Goal: Task Accomplishment & Management: Complete application form

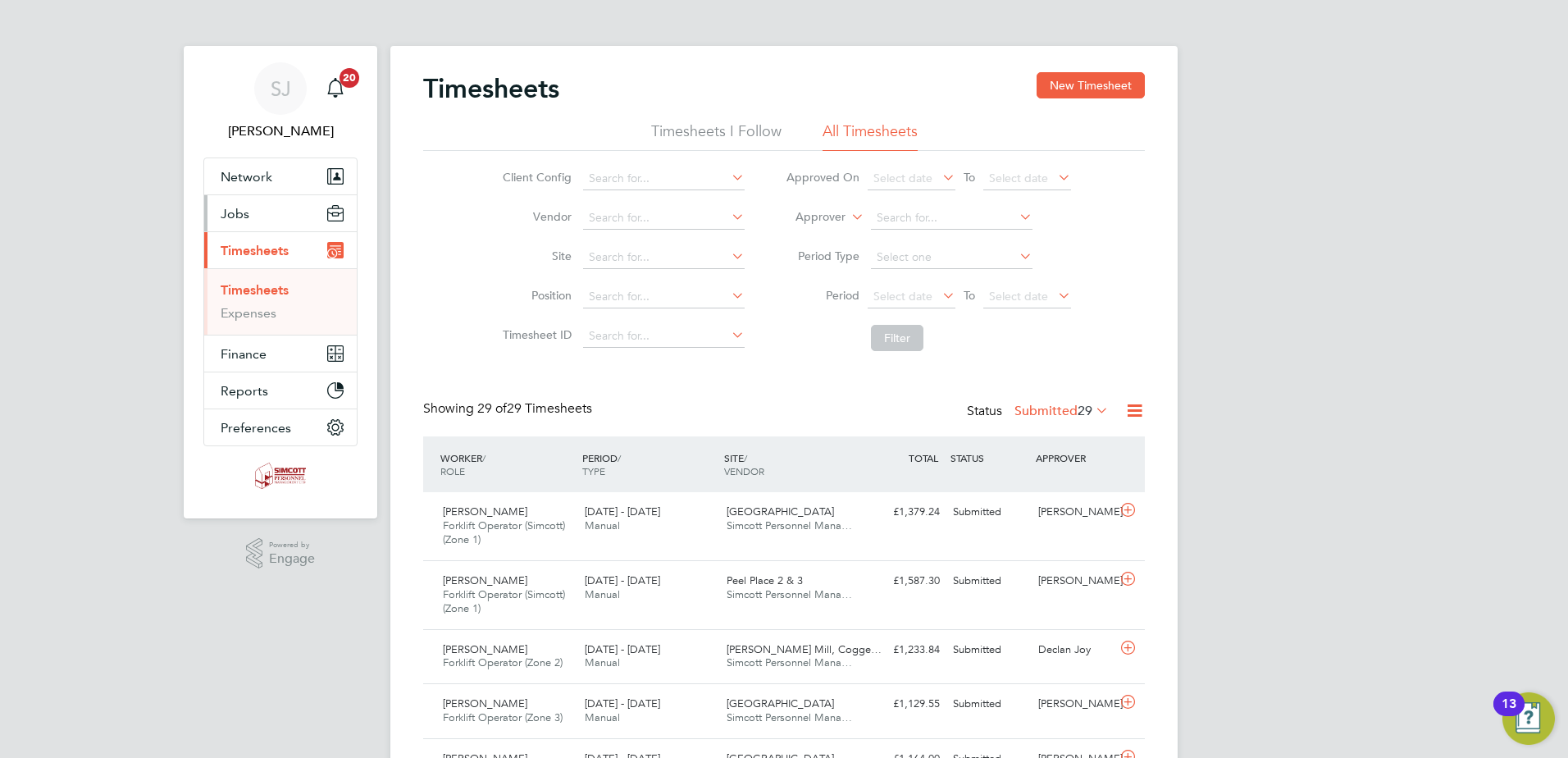
click at [285, 218] on button "Jobs" at bounding box center [280, 213] width 153 height 36
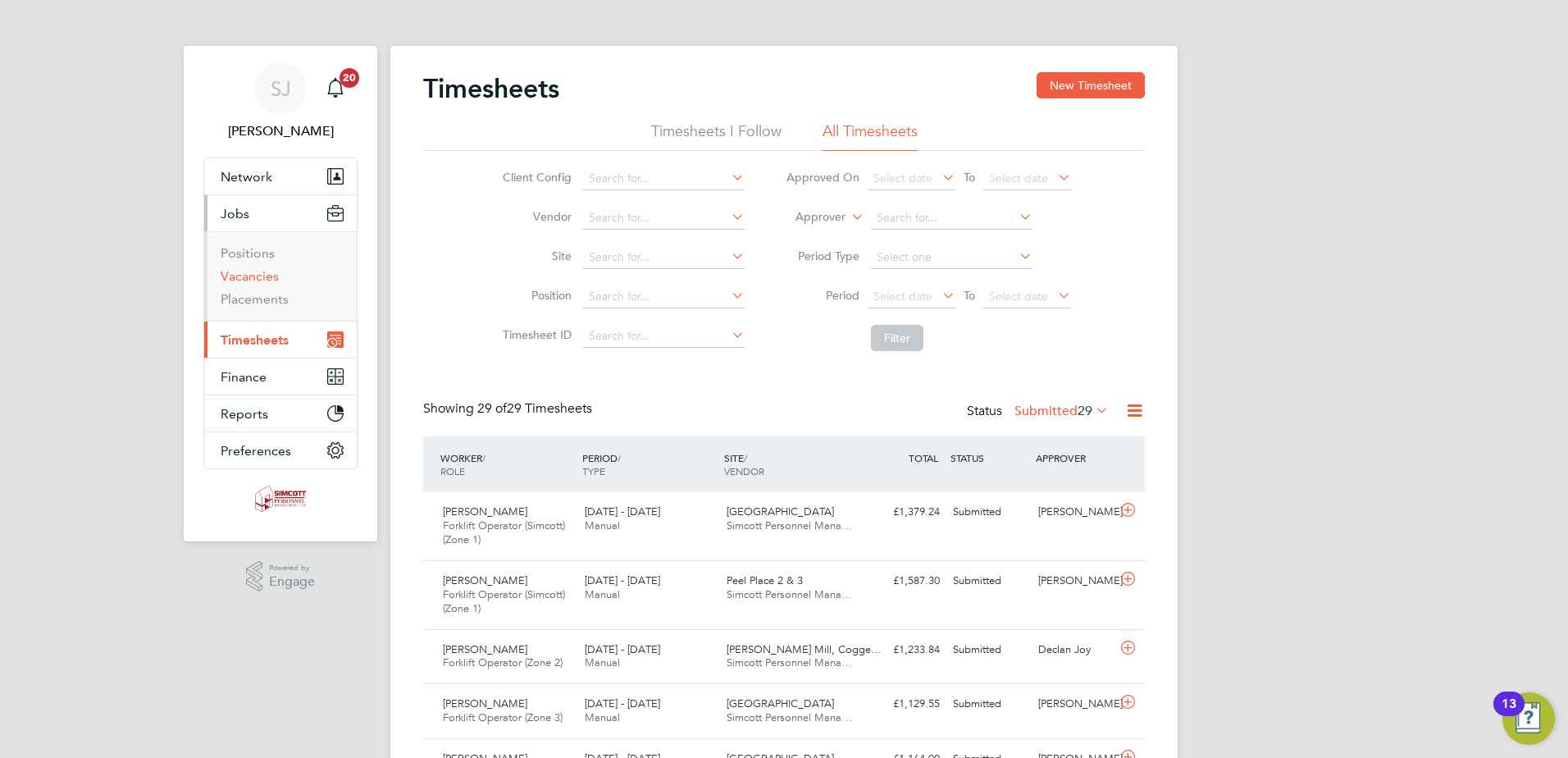
click at [264, 276] on link "Vacancies" at bounding box center [249, 275] width 58 height 15
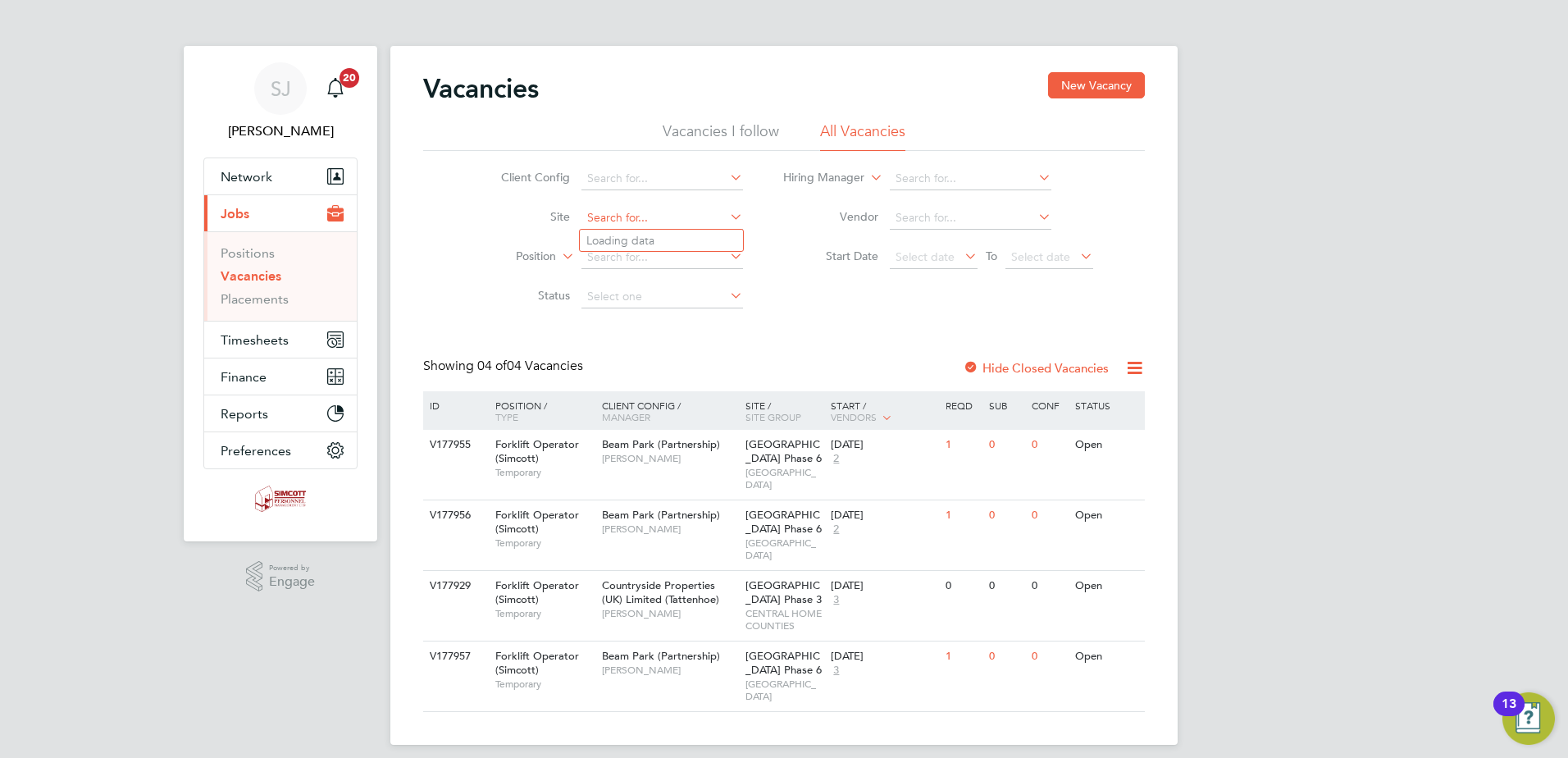
drag, startPoint x: 620, startPoint y: 215, endPoint x: 634, endPoint y: 214, distance: 14.0
click at [630, 214] on input at bounding box center [662, 218] width 162 height 23
click at [656, 282] on li "Beam Park Phase 6" at bounding box center [662, 284] width 164 height 22
type input "Beam Park Phase 6"
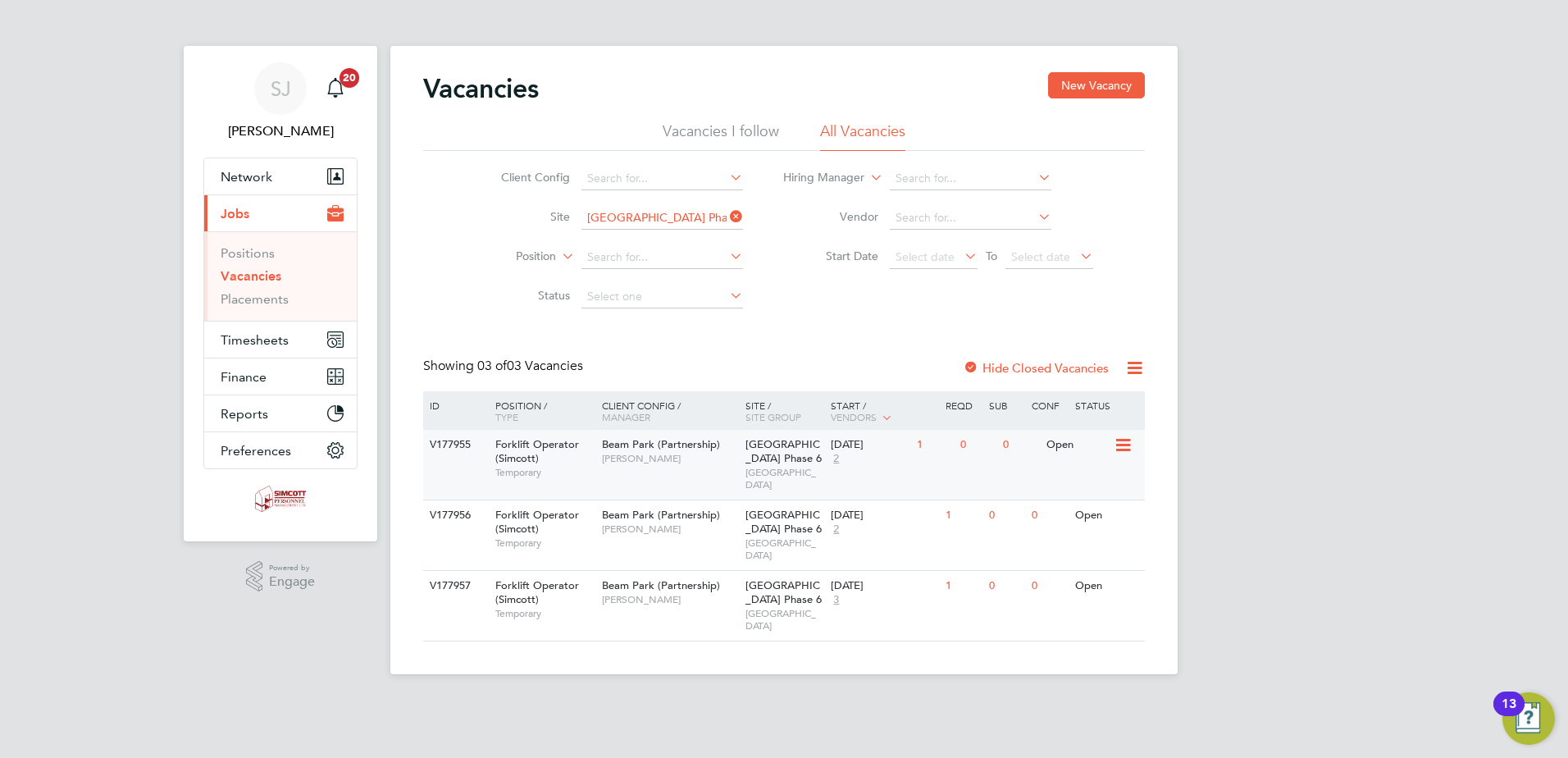
click at [717, 445] on span "Beam Park (Partnership)" at bounding box center [661, 444] width 118 height 14
click at [270, 351] on button "Timesheets" at bounding box center [280, 340] width 153 height 36
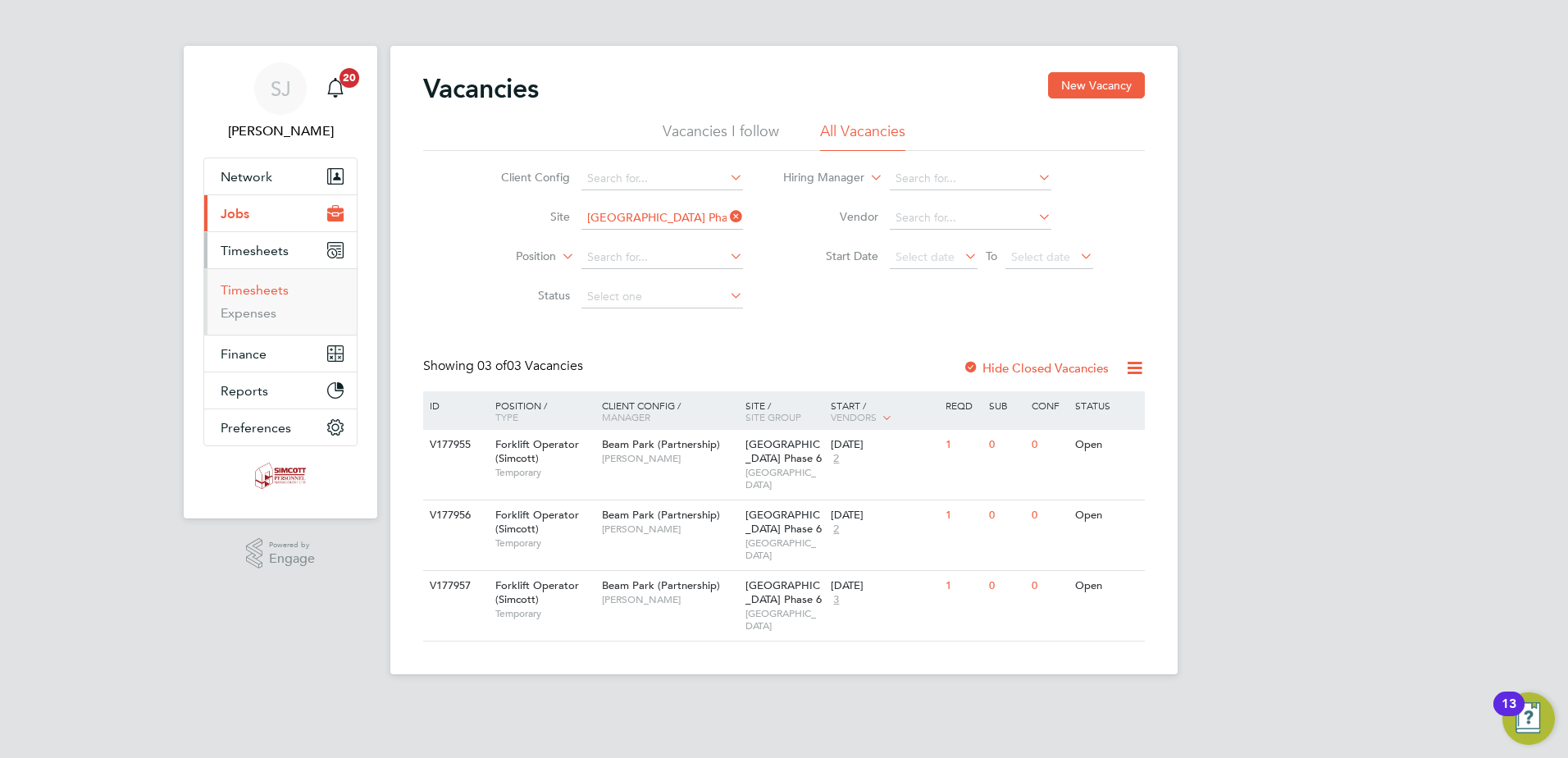
click at [240, 287] on link "Timesheets" at bounding box center [255, 290] width 68 height 15
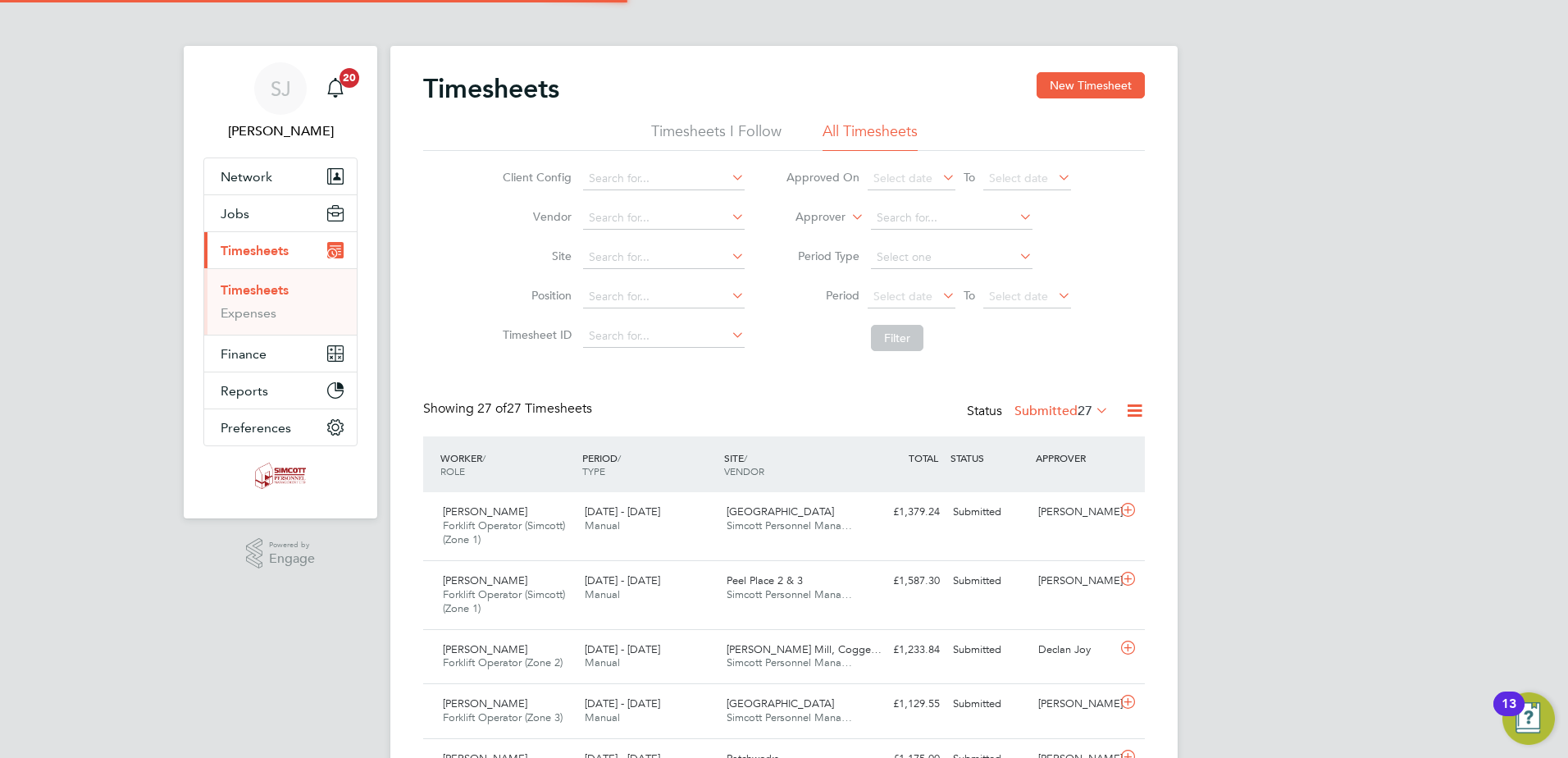
scroll to position [42, 143]
click at [1096, 95] on button "New Timesheet" at bounding box center [1091, 85] width 108 height 26
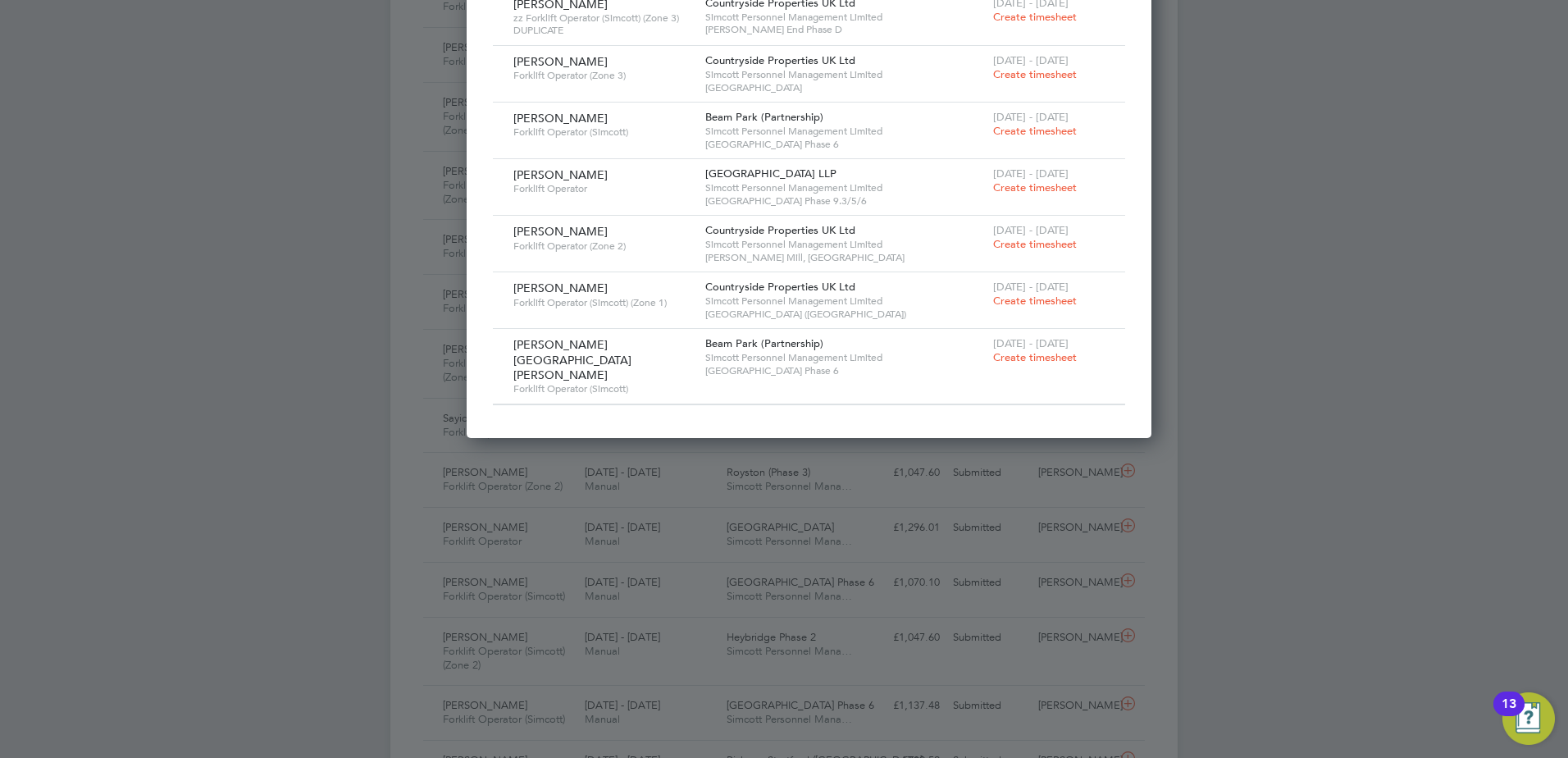
click at [994, 339] on span "4 - 10 Aug 2025" at bounding box center [1031, 343] width 75 height 14
click at [993, 353] on span "Create timesheet" at bounding box center [1035, 358] width 84 height 14
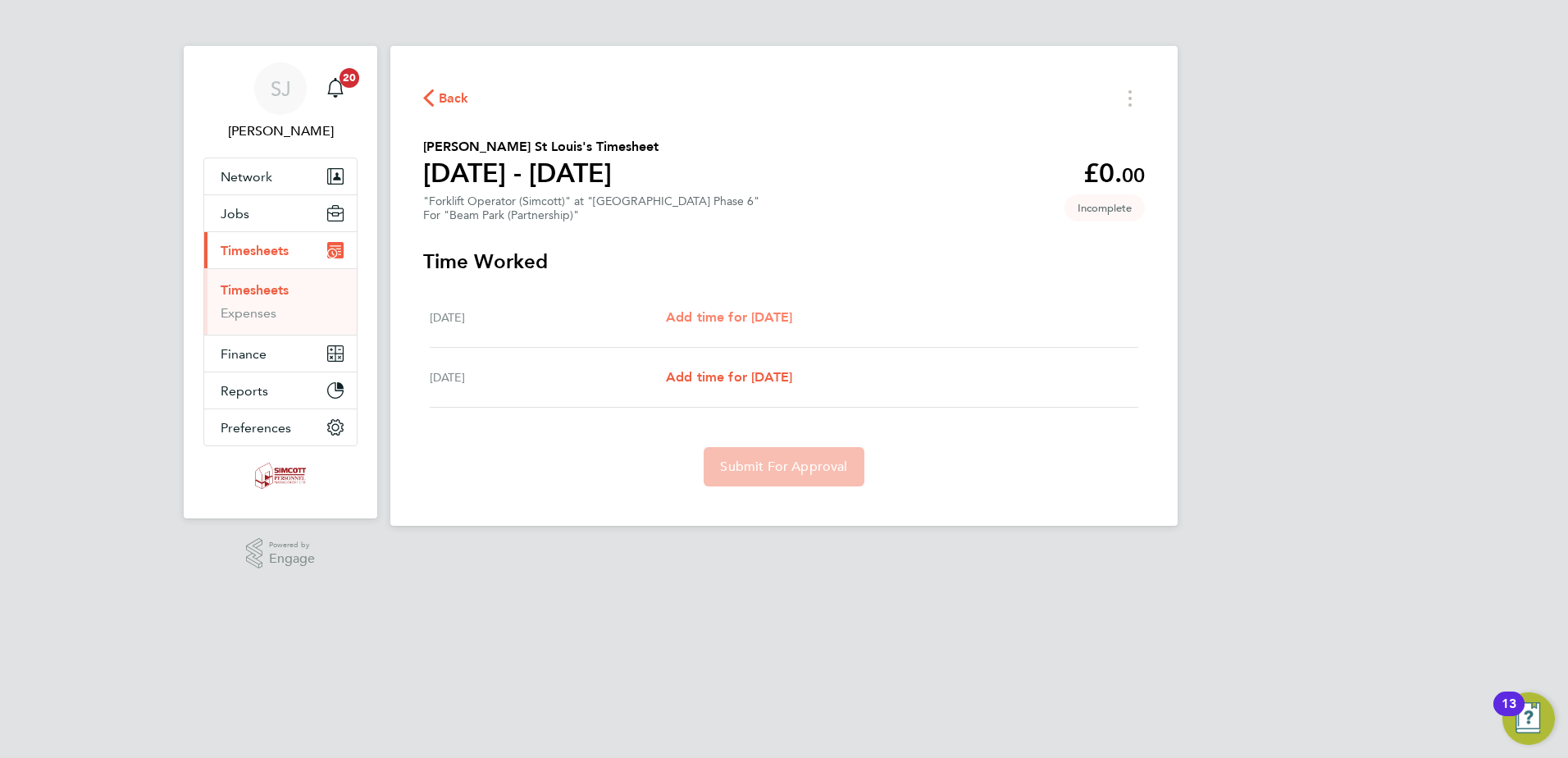
click at [698, 324] on span "Add time for Mon 04 Aug" at bounding box center [729, 316] width 126 height 15
select select "30"
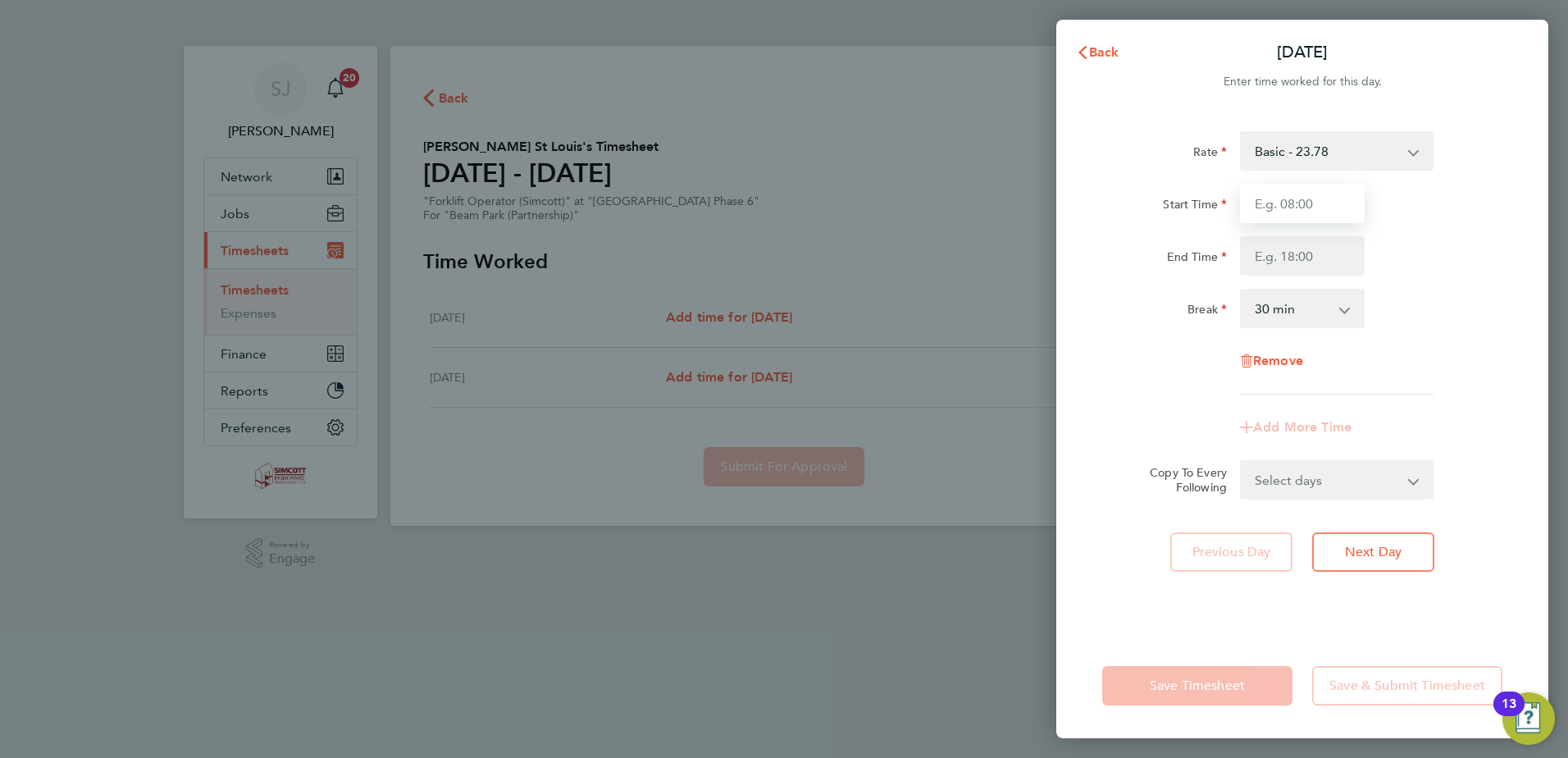
click at [1291, 209] on input "Start Time" at bounding box center [1302, 204] width 124 height 39
type input "07:30"
click at [1311, 266] on input "End Time" at bounding box center [1302, 256] width 124 height 39
type input "17:00"
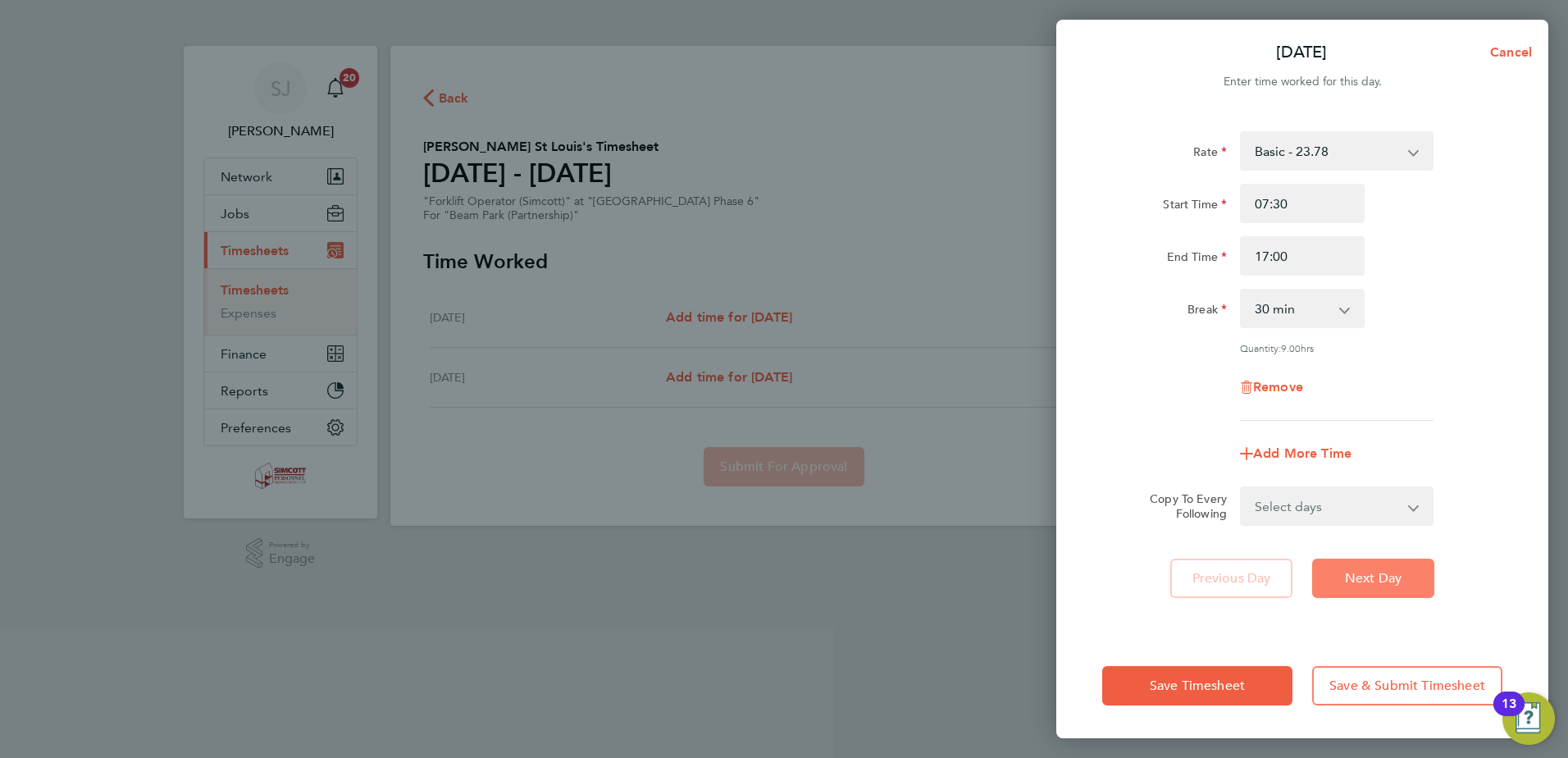
click at [1378, 575] on span "Next Day" at bounding box center [1373, 578] width 56 height 16
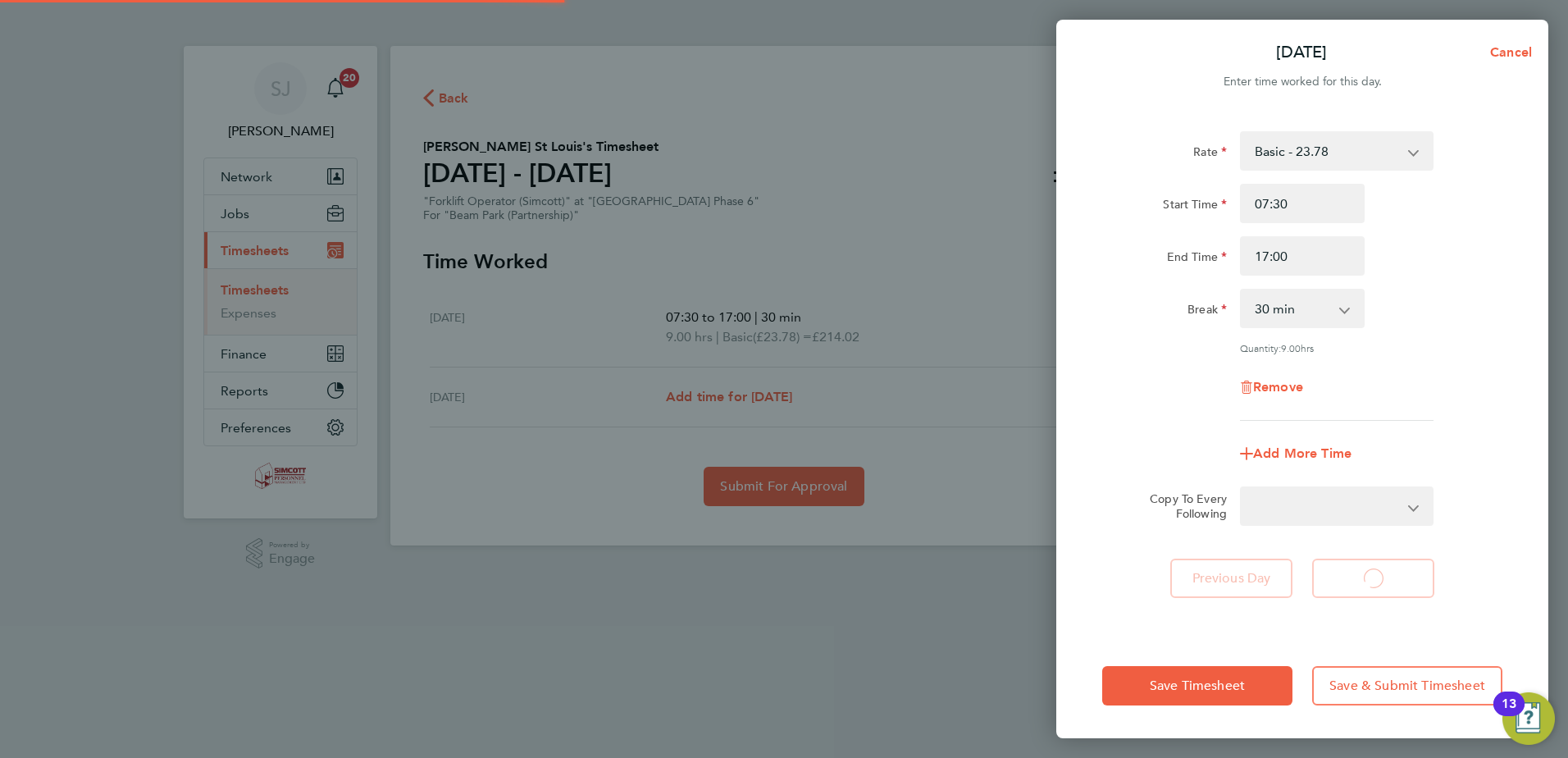
select select "30"
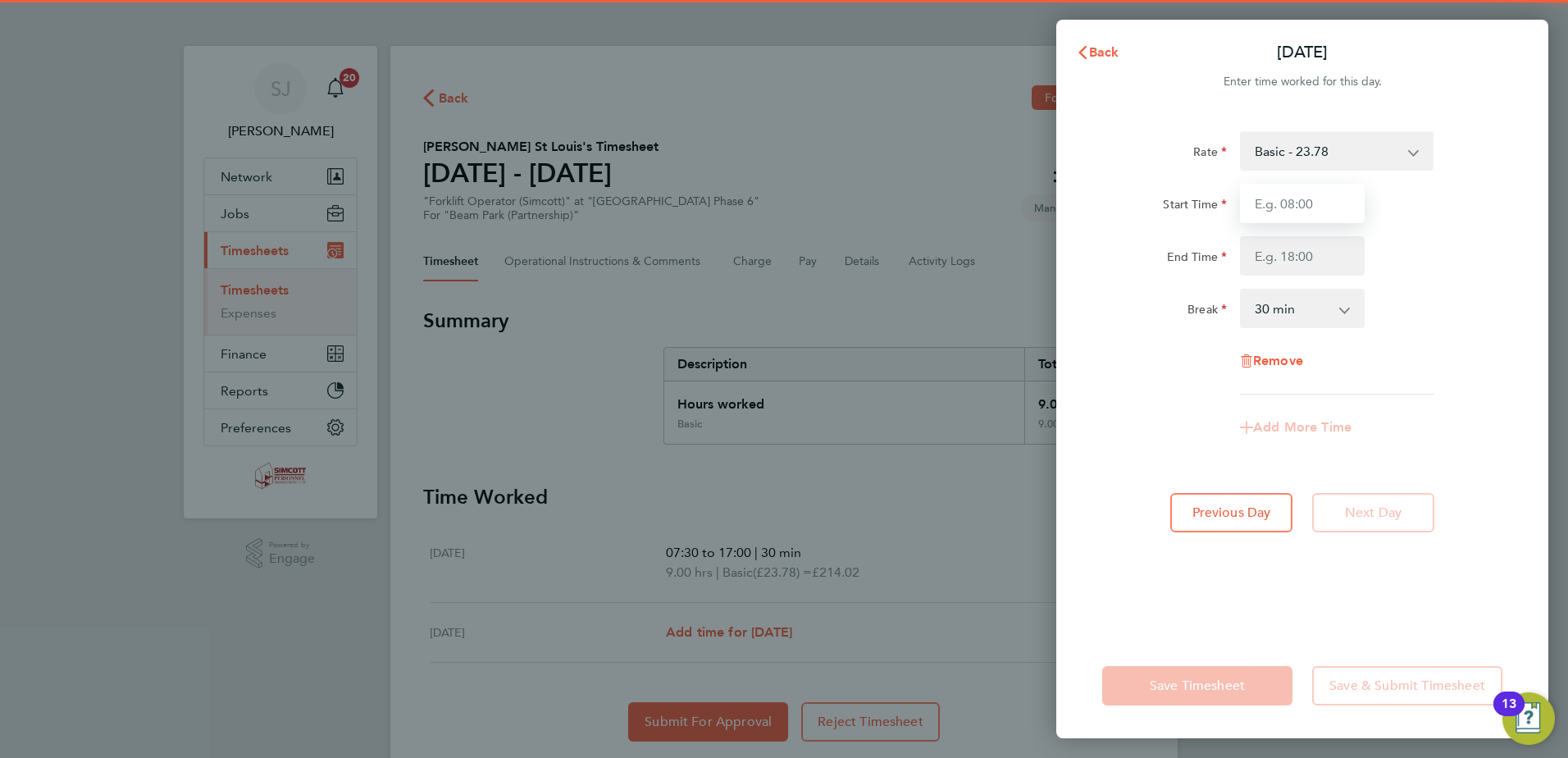
click at [1306, 191] on input "Start Time" at bounding box center [1302, 204] width 124 height 39
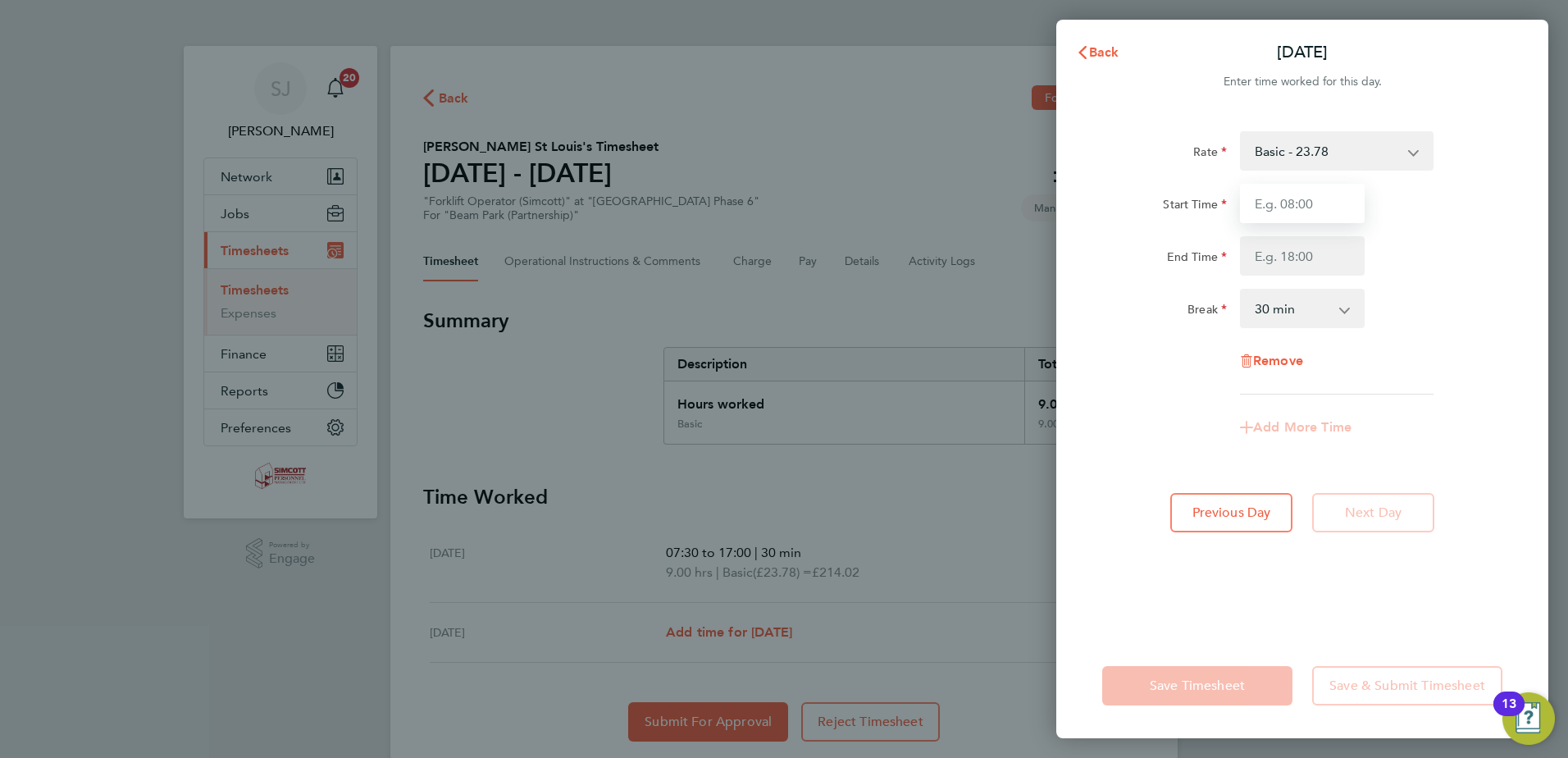
type input "07:30"
type input "17:00"
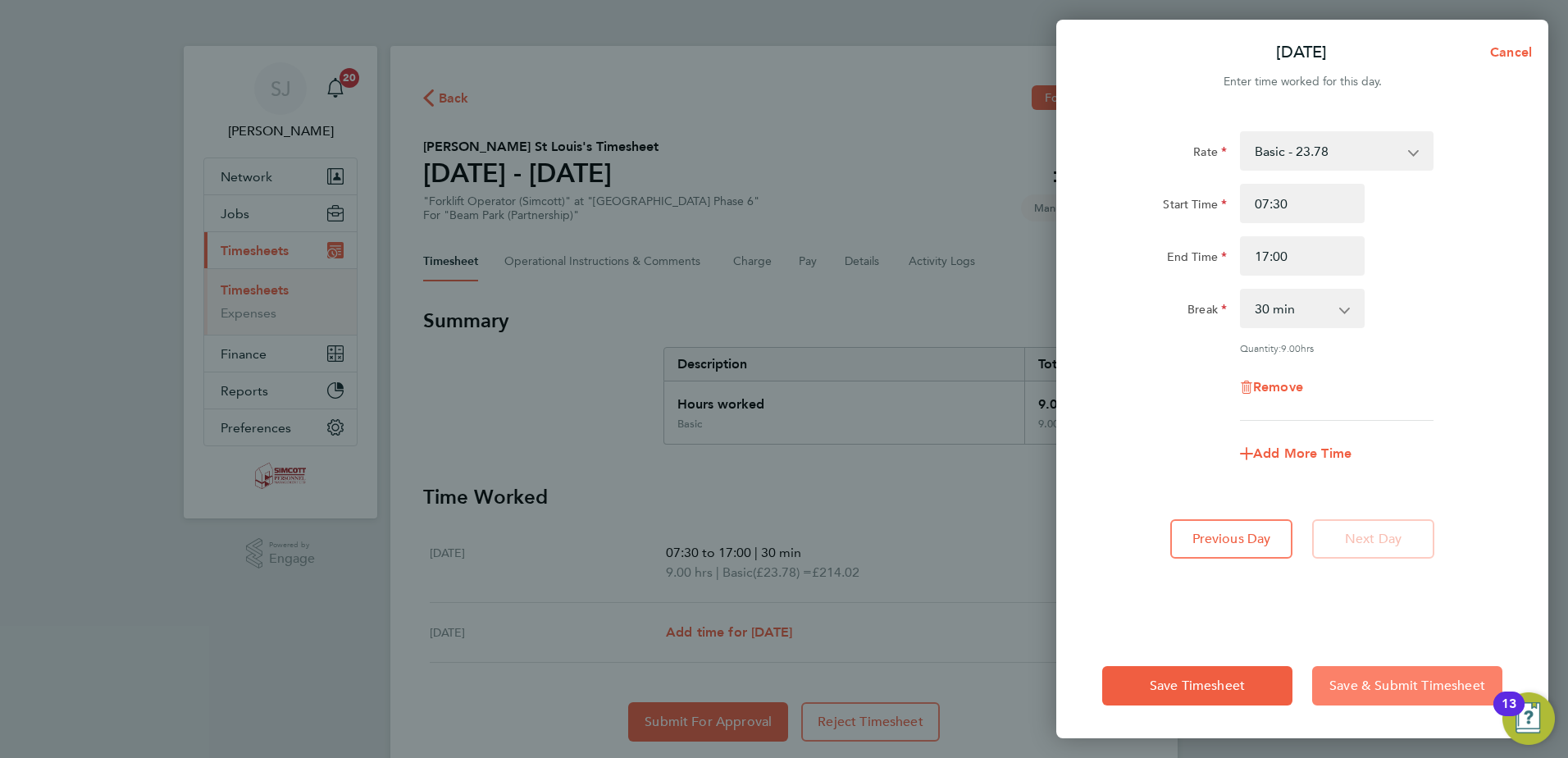
click at [1423, 695] on button "Save & Submit Timesheet" at bounding box center [1407, 686] width 190 height 39
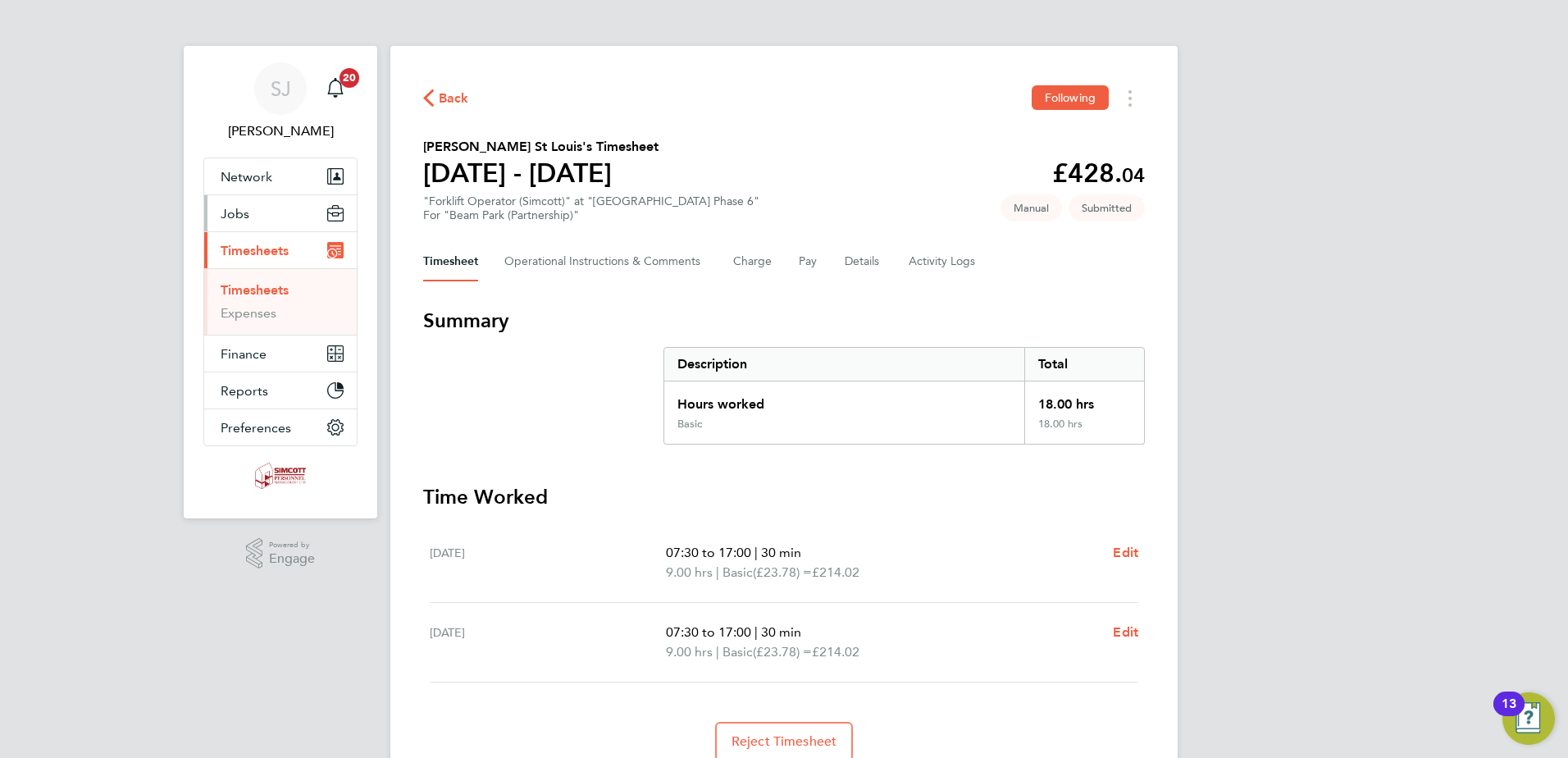
click at [282, 214] on button "Jobs" at bounding box center [280, 213] width 153 height 36
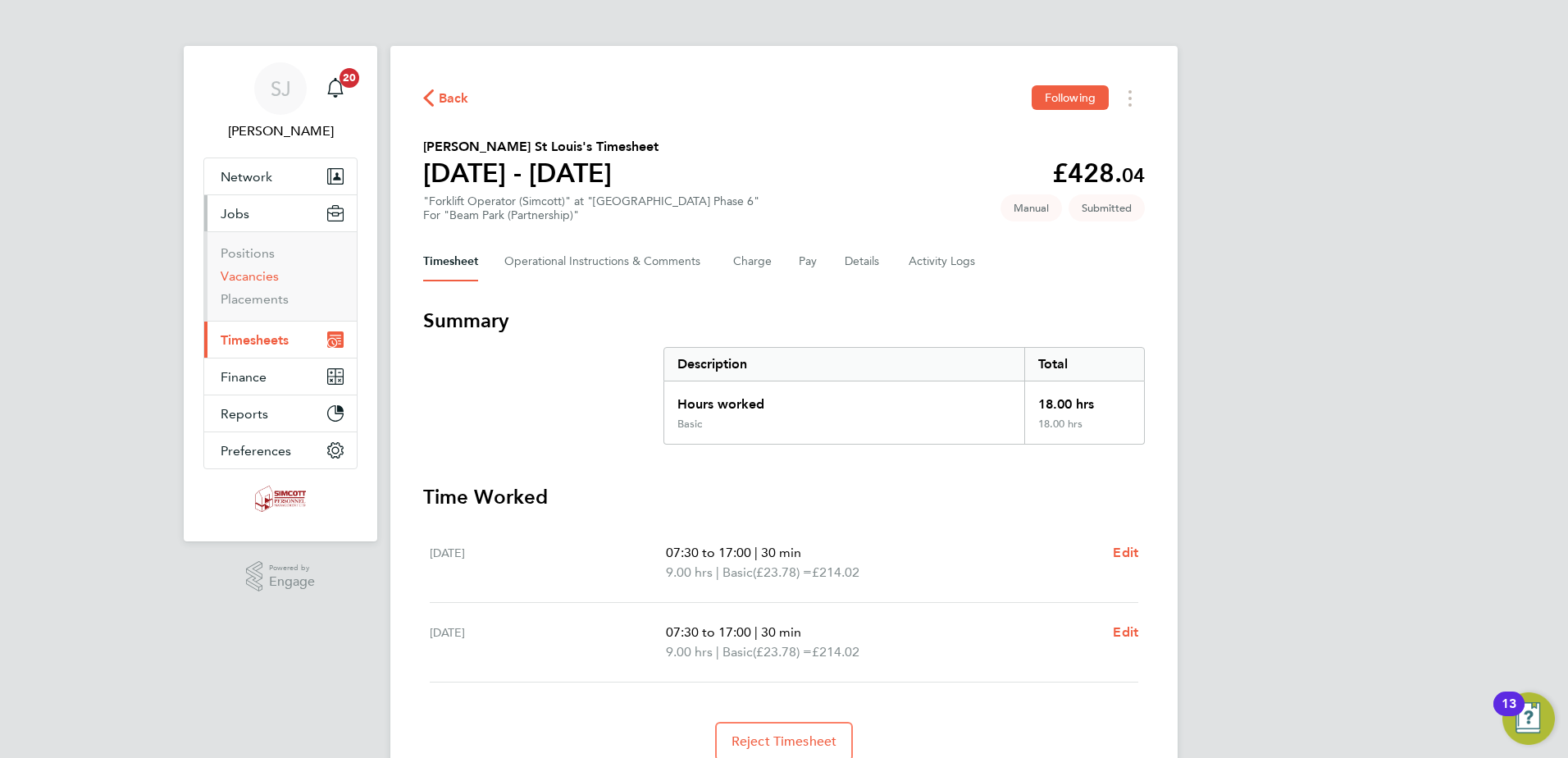
drag, startPoint x: 278, startPoint y: 283, endPoint x: 256, endPoint y: 271, distance: 25.1
click at [277, 283] on li "Vacancies" at bounding box center [282, 280] width 123 height 23
click at [257, 268] on link "Vacancies" at bounding box center [249, 275] width 58 height 15
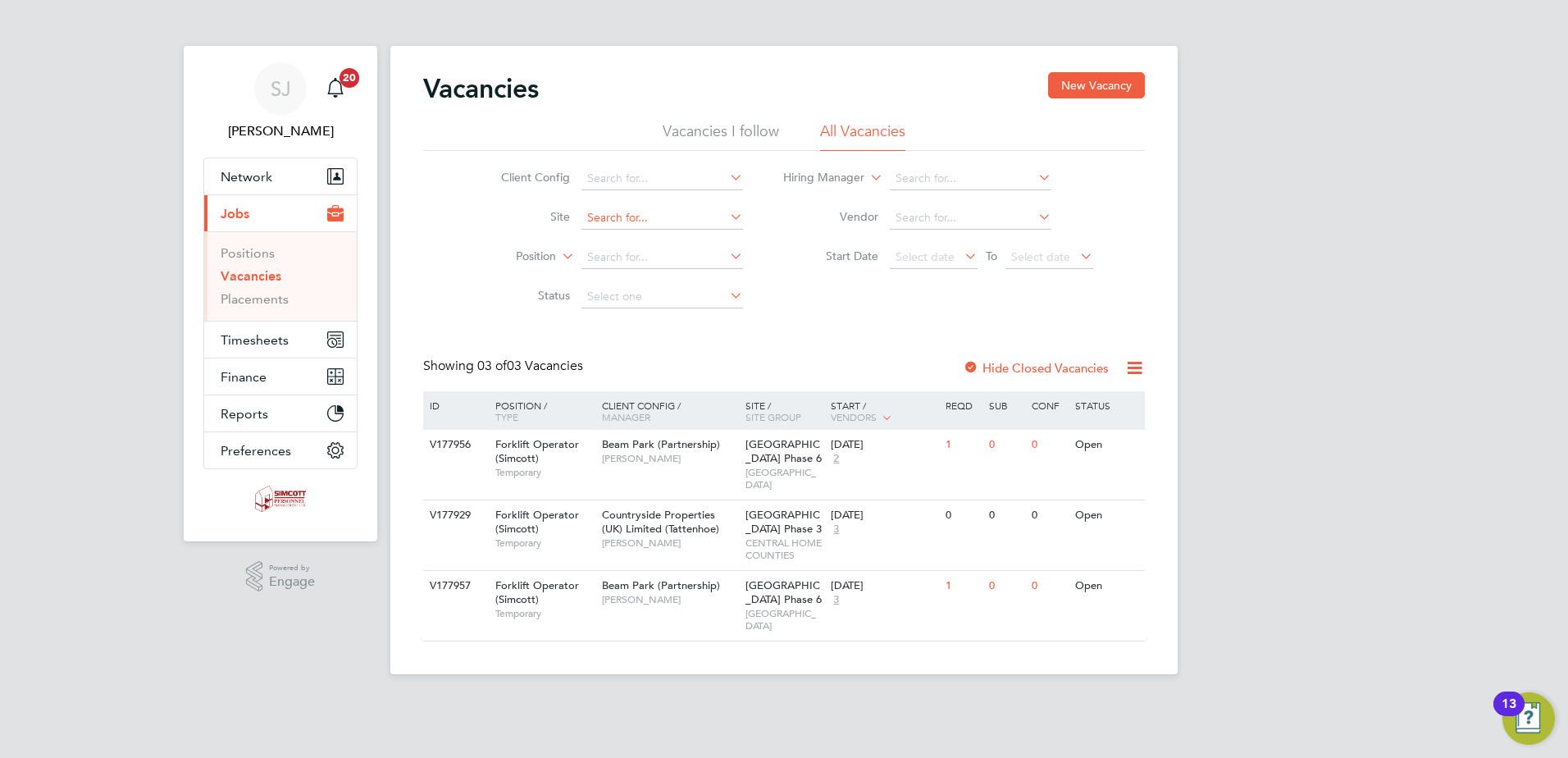
click at [699, 226] on input at bounding box center [662, 218] width 162 height 23
drag, startPoint x: 611, startPoint y: 215, endPoint x: 659, endPoint y: 217, distance: 48.0
click at [636, 217] on input at bounding box center [662, 218] width 162 height 23
click at [661, 237] on li "Northwic k Park" at bounding box center [662, 240] width 164 height 22
type input "Northwick Park"
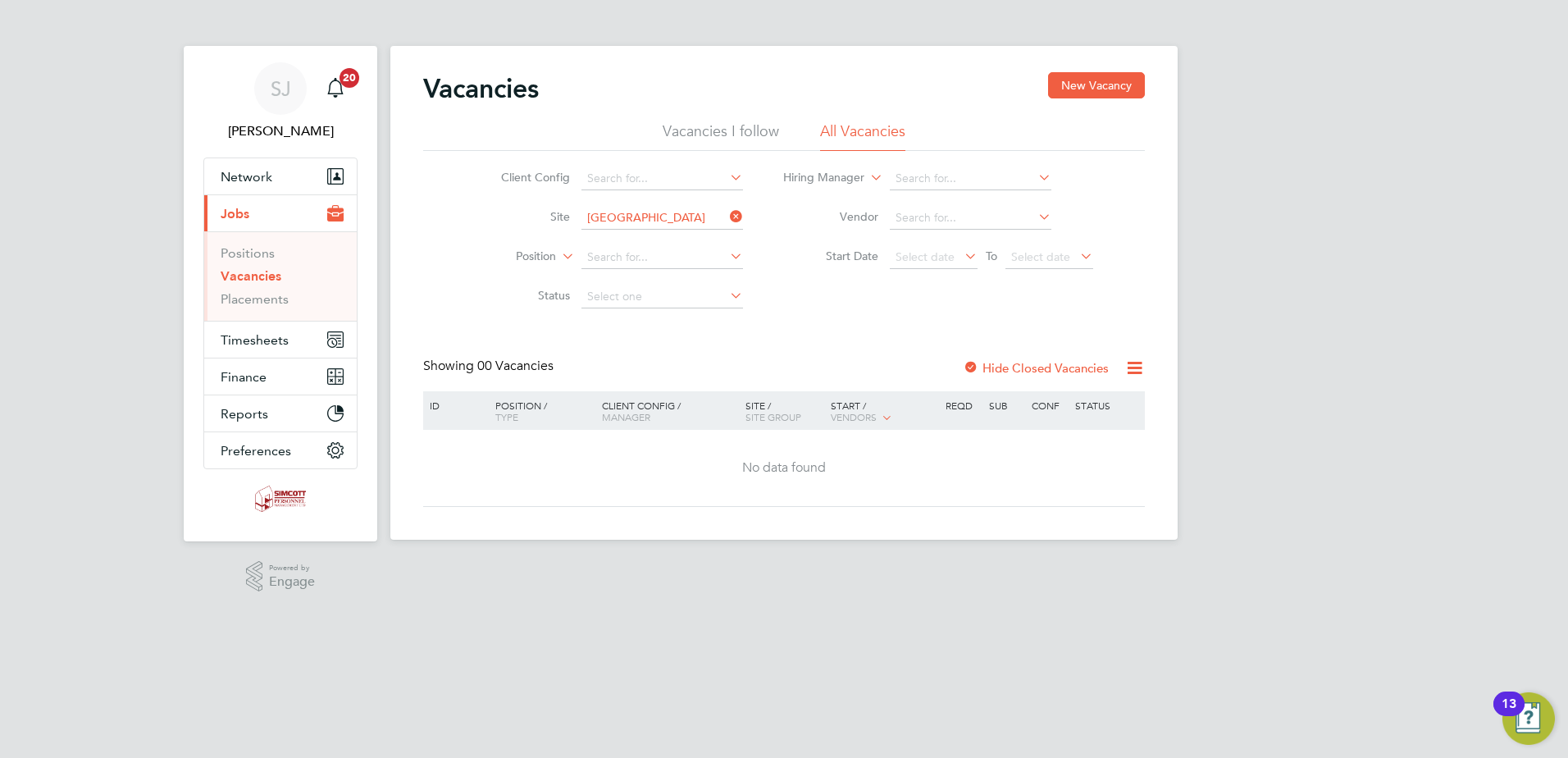
click at [1058, 375] on div "Hide Closed Vacancies" at bounding box center [1031, 367] width 162 height 21
click at [1058, 369] on label "Hide Closed Vacancies" at bounding box center [1035, 367] width 146 height 15
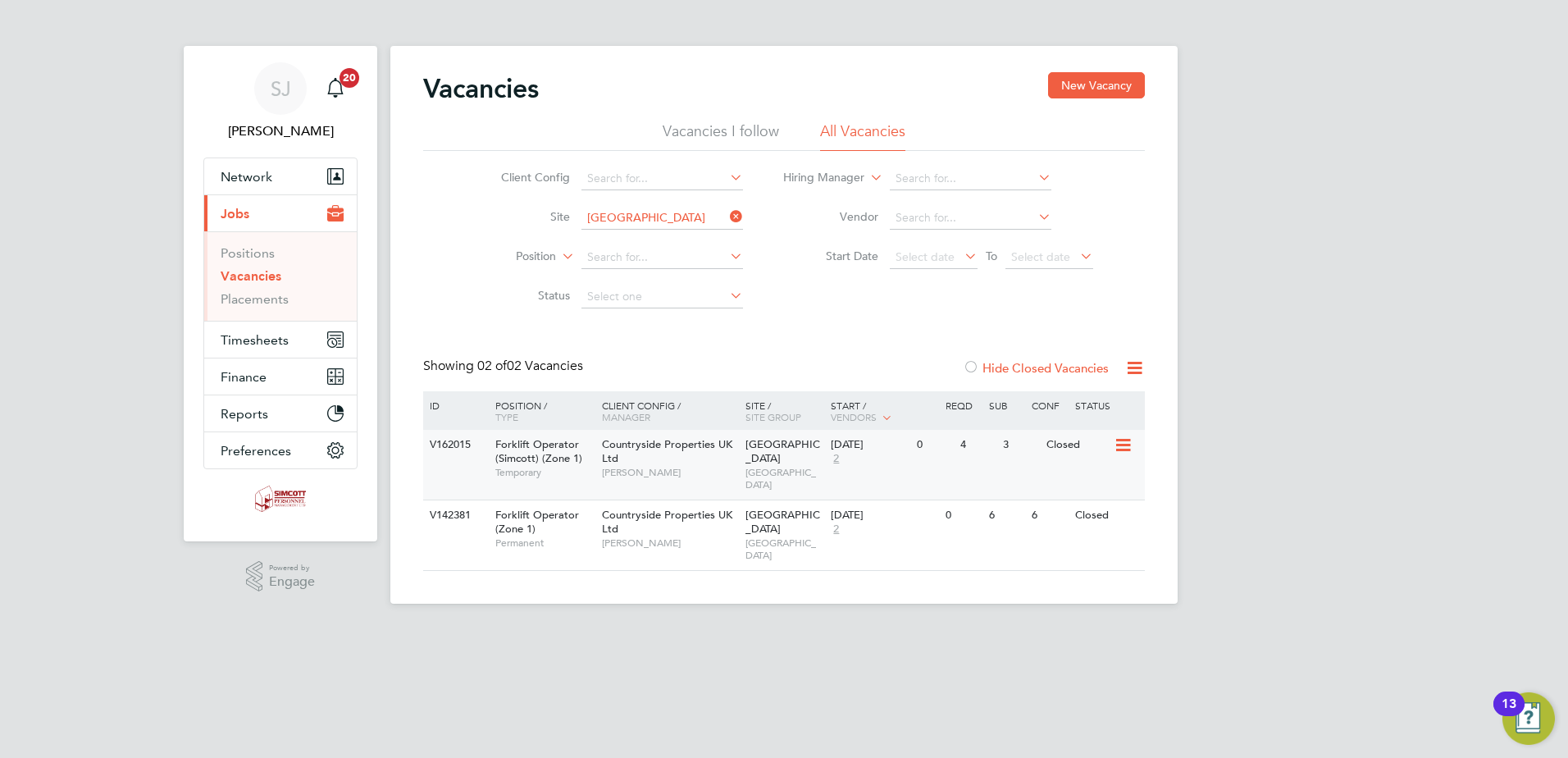
click at [735, 466] on span "Liam D'unienville" at bounding box center [669, 472] width 135 height 13
click at [239, 331] on button "Timesheets" at bounding box center [280, 340] width 153 height 36
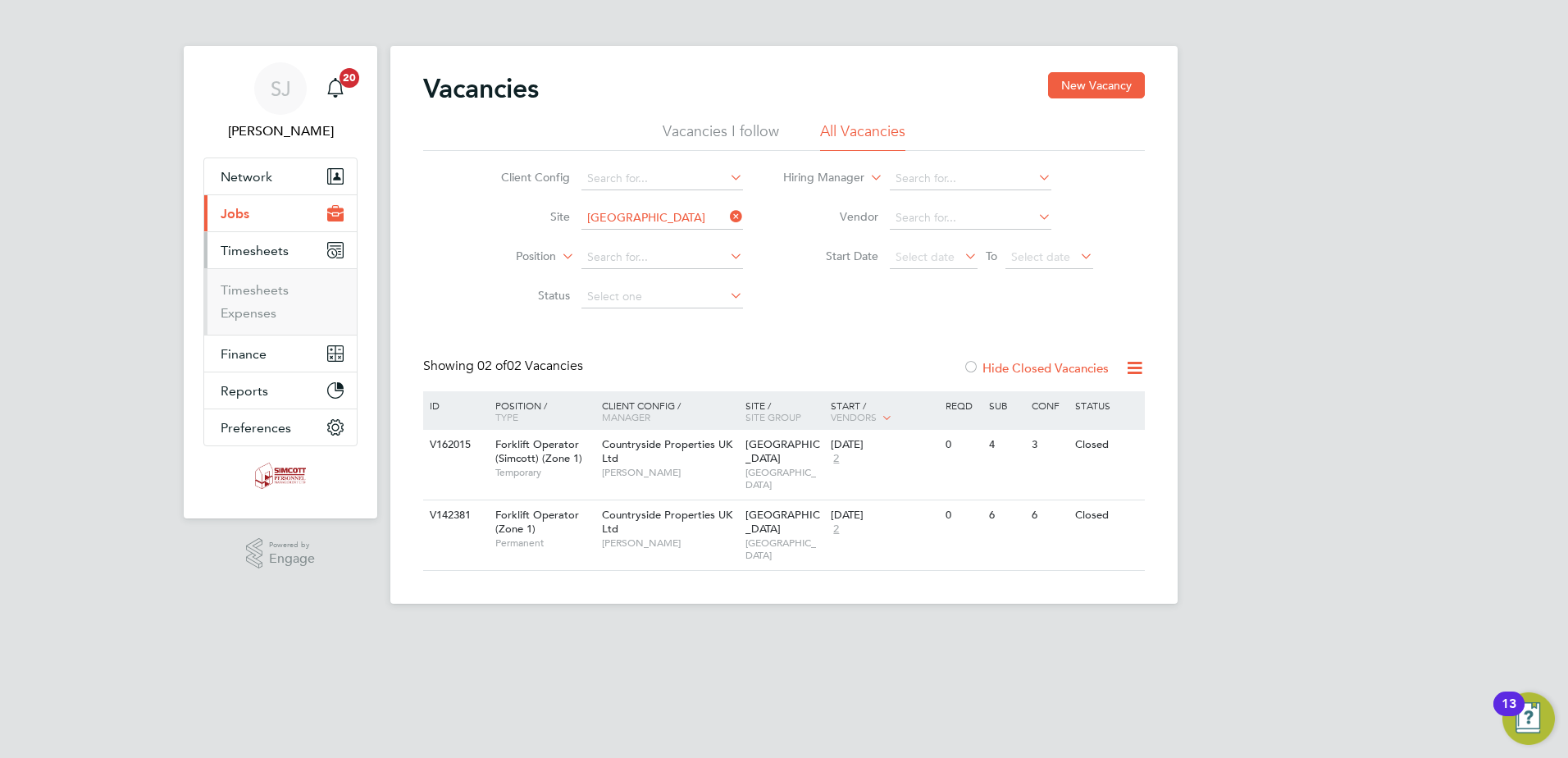
click at [253, 298] on li "Timesheets" at bounding box center [282, 294] width 123 height 23
click at [270, 290] on link "Timesheets" at bounding box center [255, 290] width 68 height 15
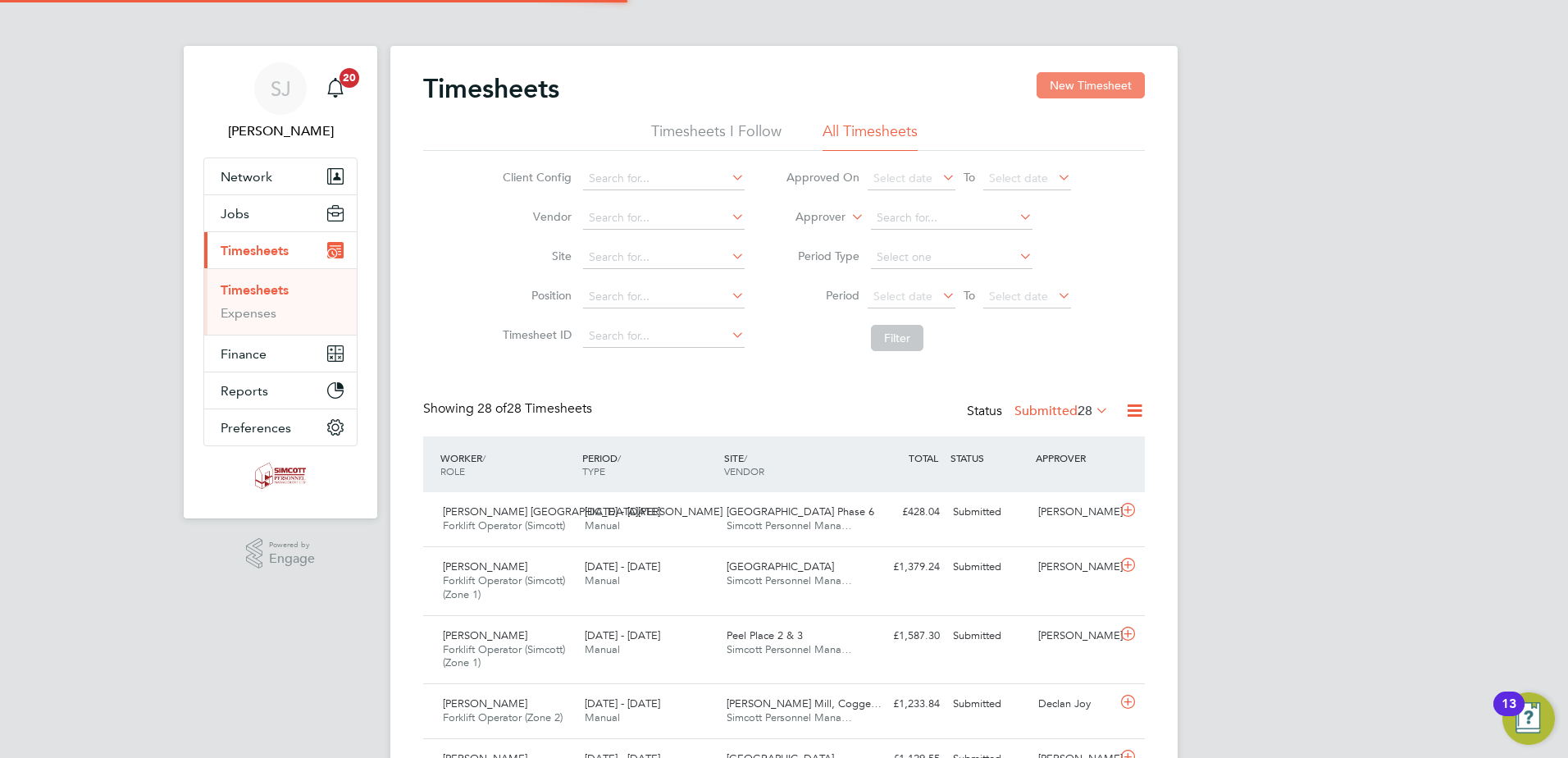
scroll to position [55, 143]
click at [1080, 84] on button "New Timesheet" at bounding box center [1091, 85] width 108 height 26
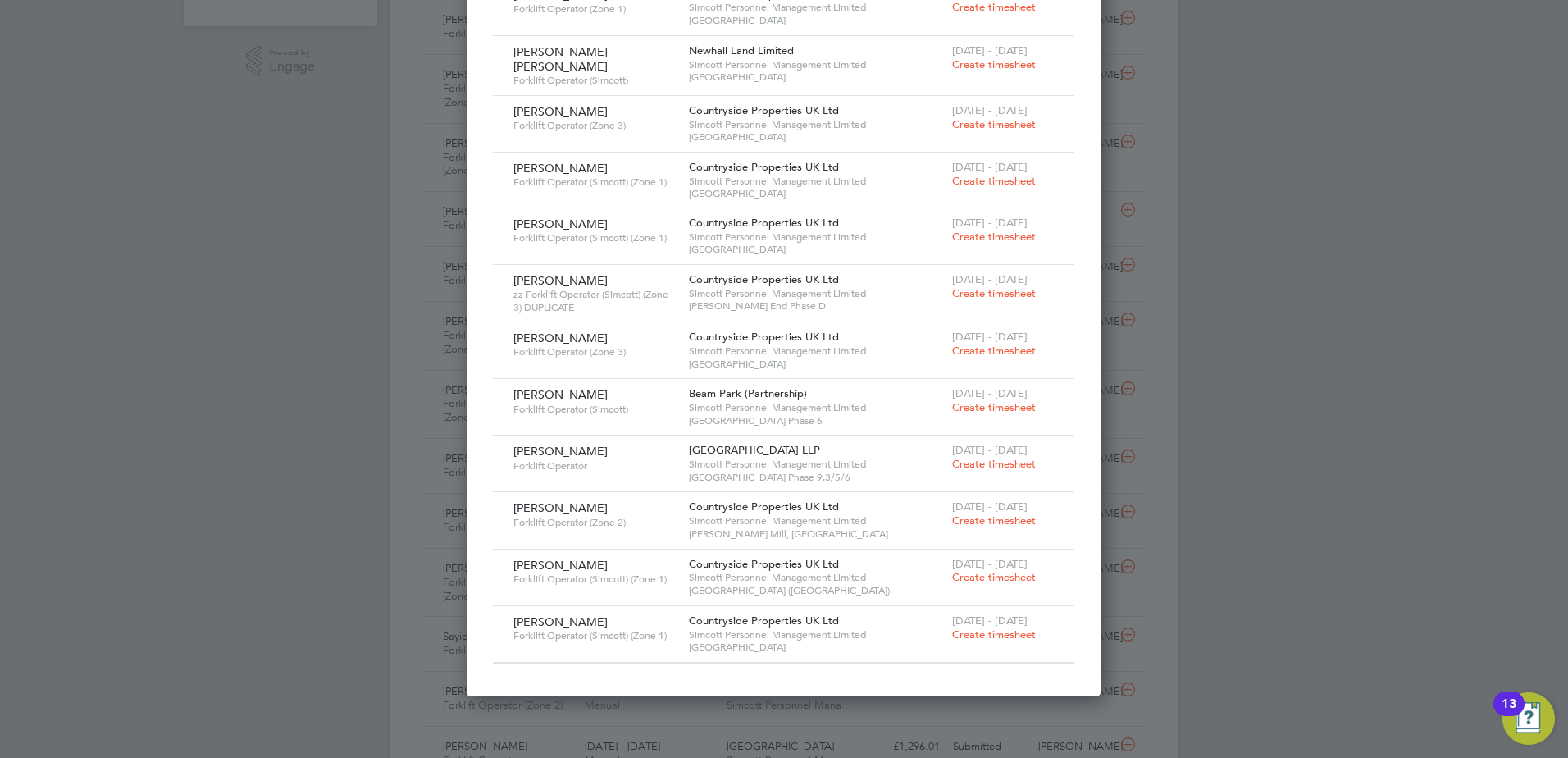
click at [991, 627] on span "Create timesheet" at bounding box center [994, 635] width 84 height 14
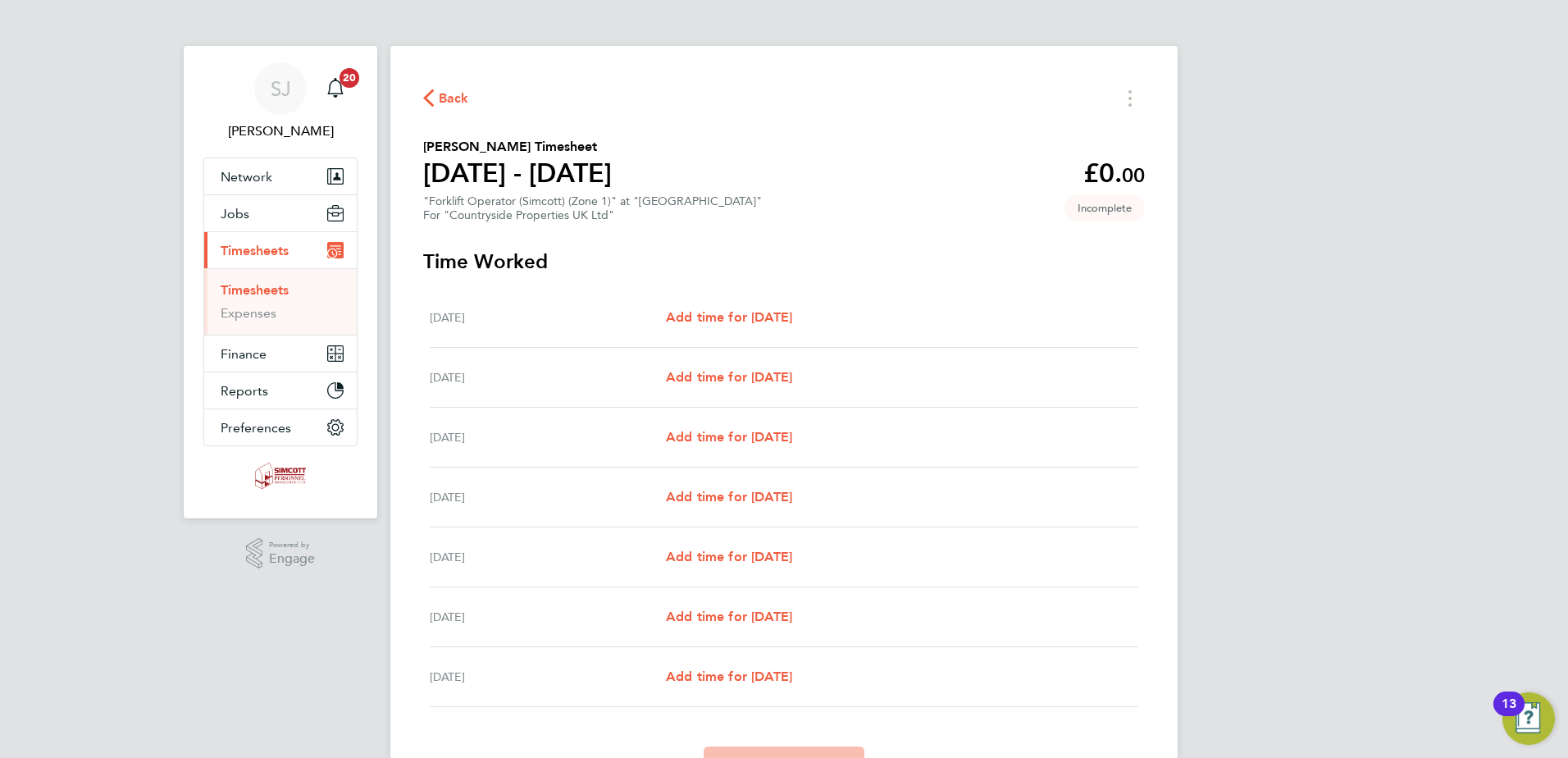
click at [763, 304] on div "Mon 04 Aug Add time for Mon 04 Aug Add time for Mon 04 Aug" at bounding box center [784, 317] width 709 height 60
click at [761, 316] on span "Add time for Mon 04 Aug" at bounding box center [729, 316] width 126 height 15
select select "30"
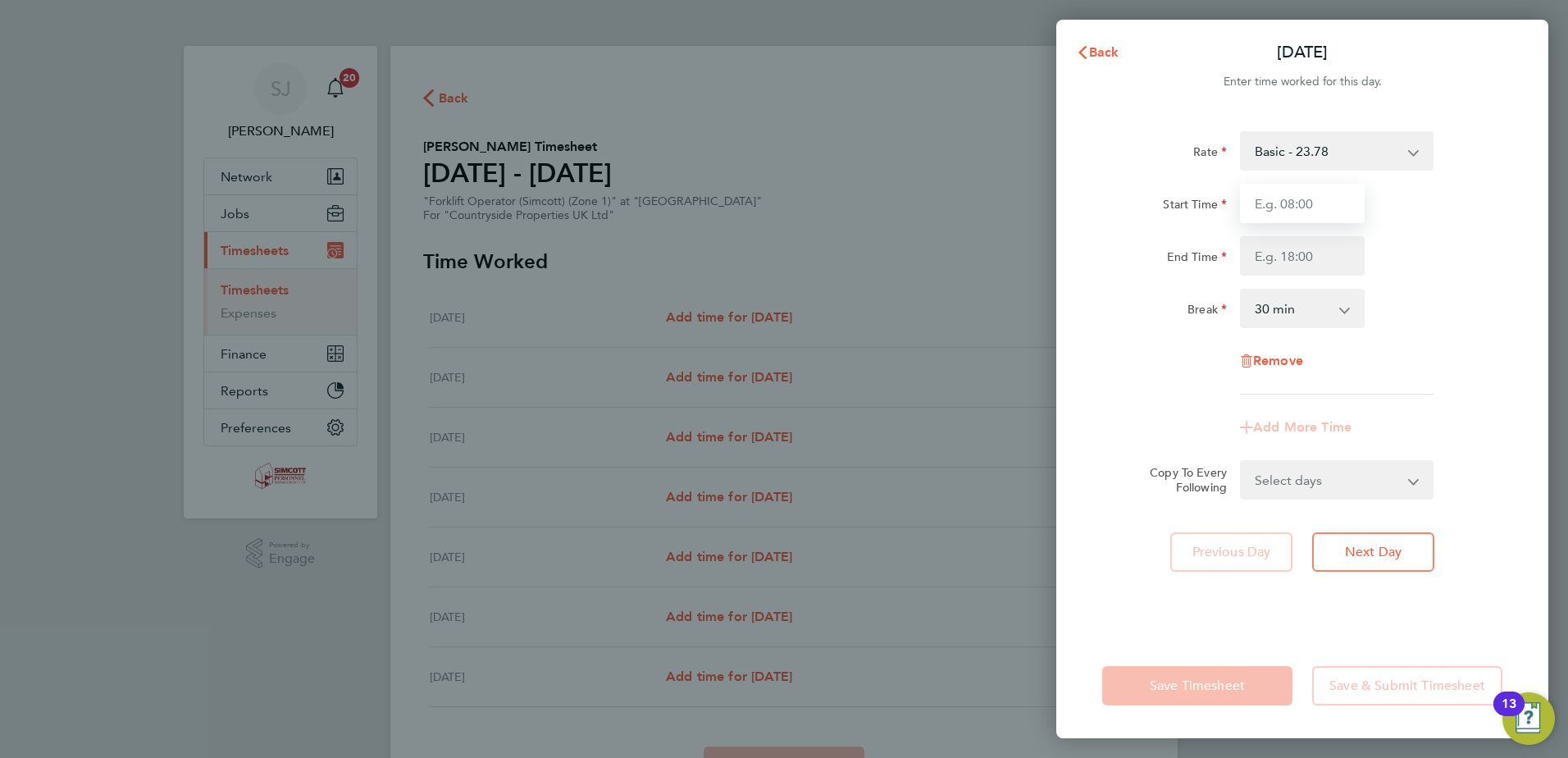
click at [1286, 194] on input "Start Time" at bounding box center [1302, 204] width 124 height 39
type input "07:30"
type input "17:00"
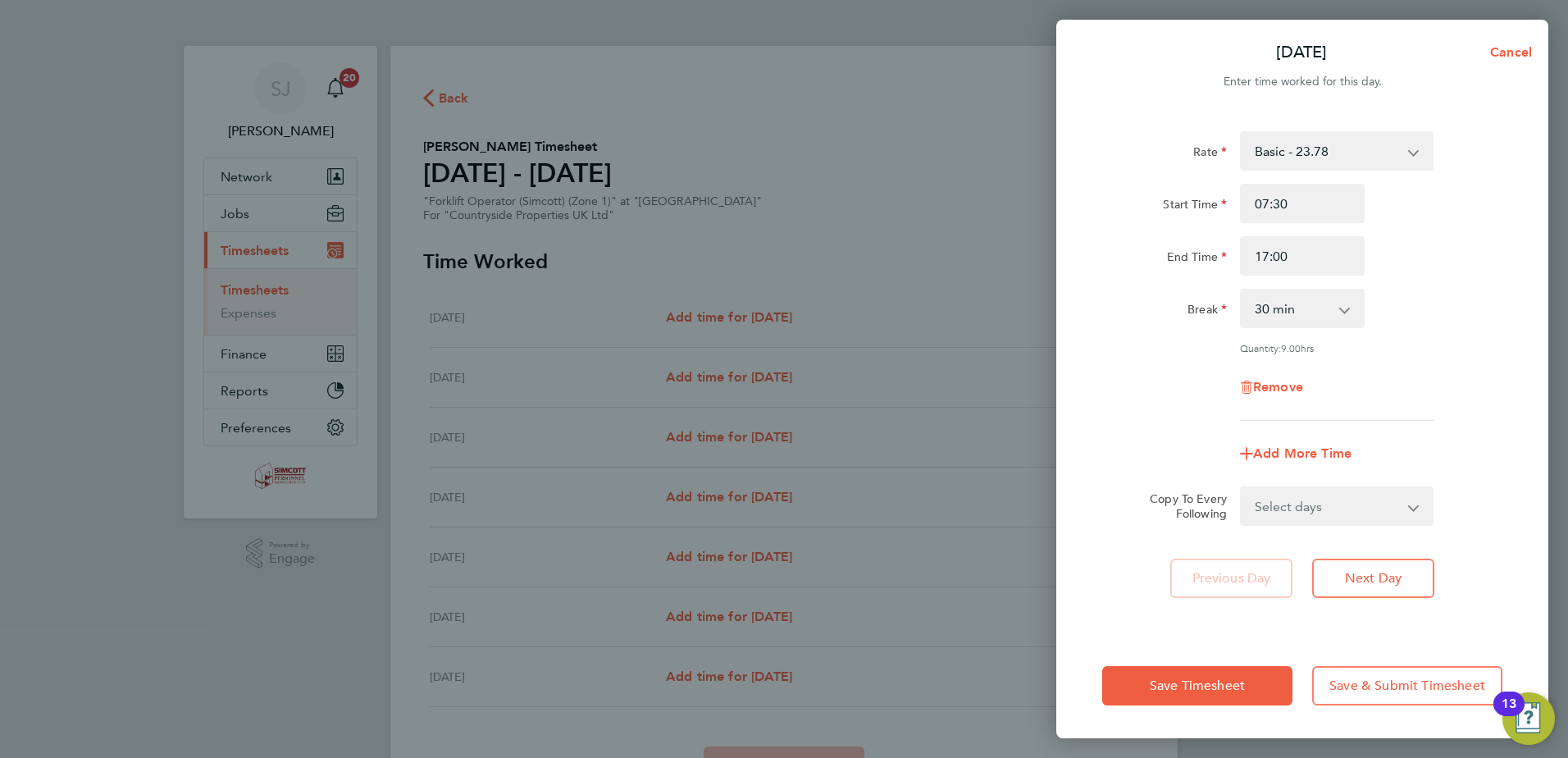
click at [1365, 507] on select "Select days Day Weekday (Mon-Fri) Weekend (Sat-Sun) Tuesday Wednesday Thursday …" at bounding box center [1328, 506] width 173 height 36
select select "THU"
click at [1242, 488] on select "Select days Day Weekday (Mon-Fri) Weekend (Sat-Sun) Tuesday Wednesday Thursday …" at bounding box center [1328, 506] width 173 height 36
select select "2025-08-10"
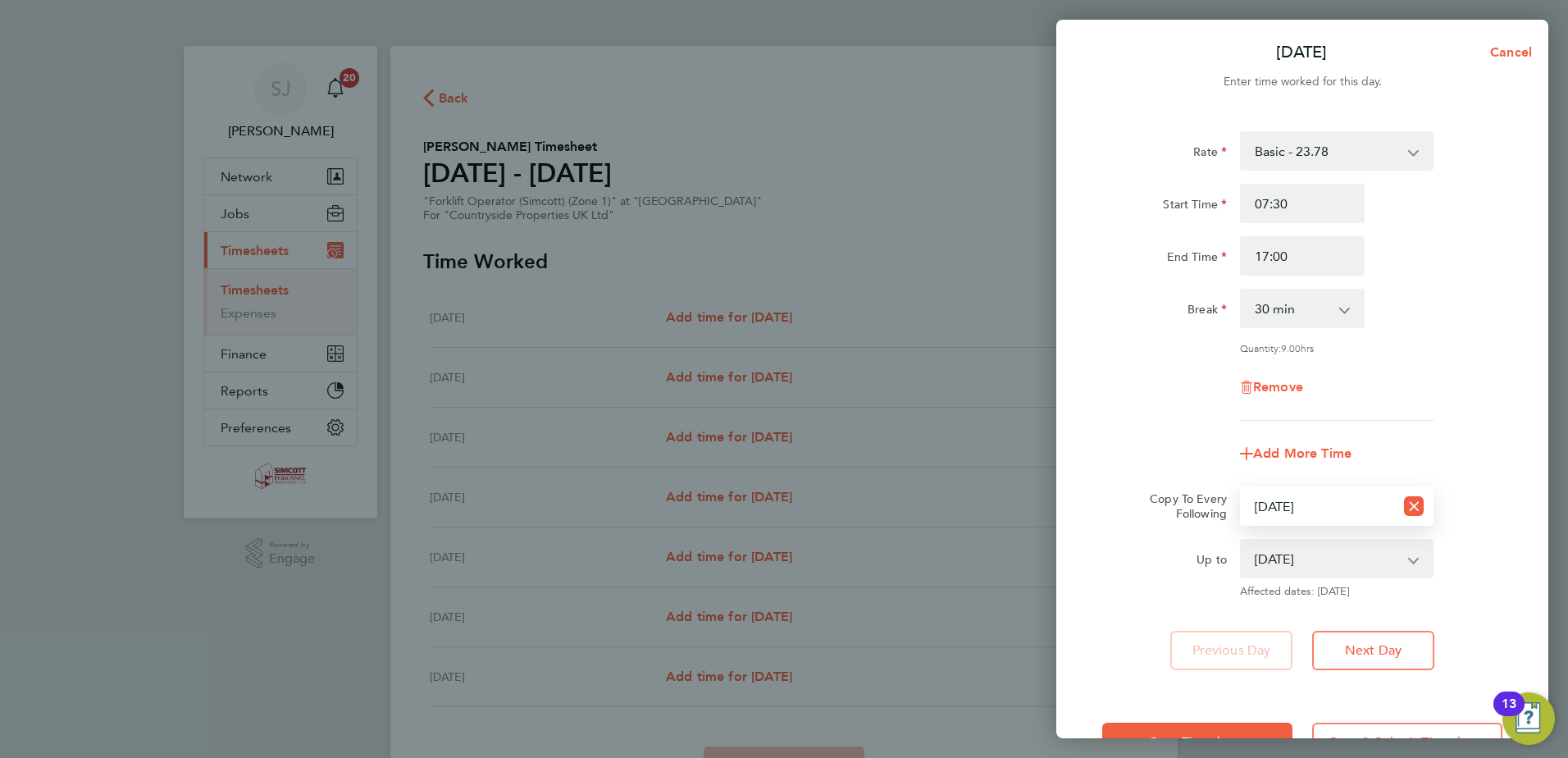
click at [1212, 720] on div "Save Timesheet Save & Submit Timesheet" at bounding box center [1302, 742] width 492 height 105
click at [1207, 726] on button "Save Timesheet" at bounding box center [1197, 742] width 190 height 39
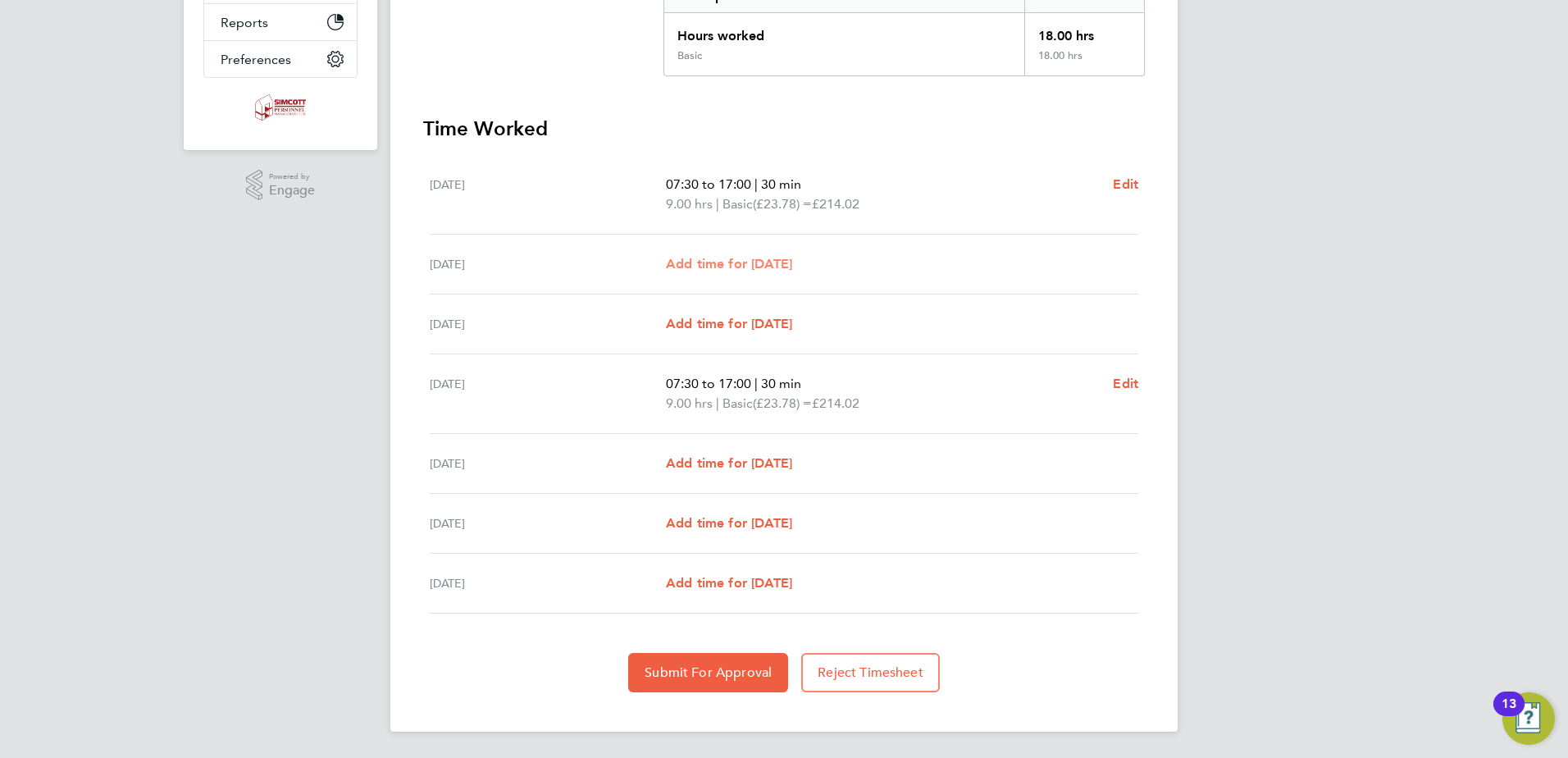
click at [741, 265] on span "Add time for Tue 05 Aug" at bounding box center [729, 263] width 126 height 15
select select "30"
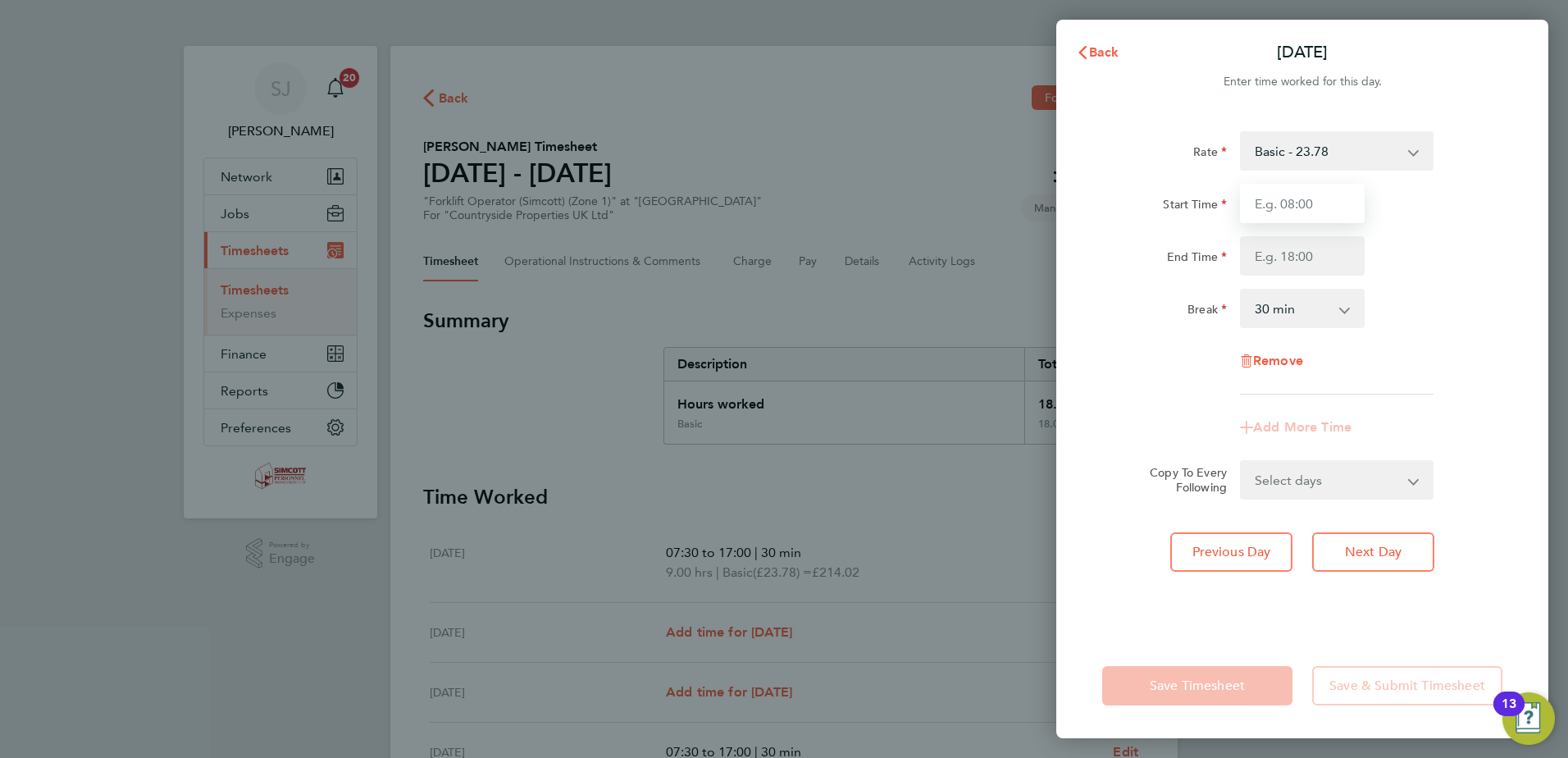
click at [1299, 195] on input "Start Time" at bounding box center [1302, 204] width 124 height 39
type input "07:30"
type input "17:00"
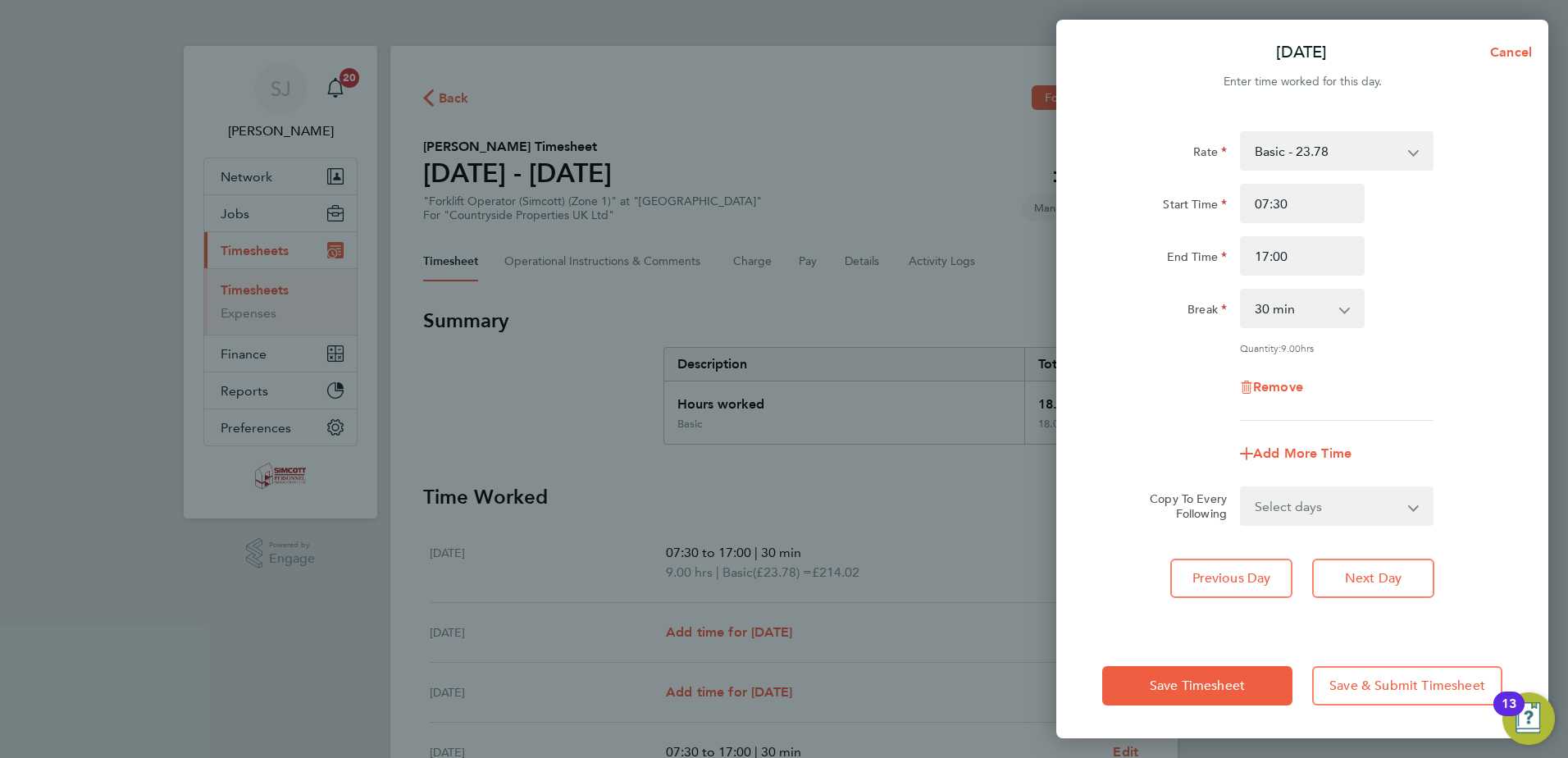
click at [1328, 505] on select "Select days Day Weekday (Mon-Fri) Weekend (Sat-Sun) Wednesday Thursday Friday S…" at bounding box center [1328, 506] width 173 height 36
select select "WED"
click at [1242, 488] on select "Select days Day Weekday (Mon-Fri) Weekend (Sat-Sun) Wednesday Thursday Friday S…" at bounding box center [1328, 506] width 173 height 36
select select "2025-08-10"
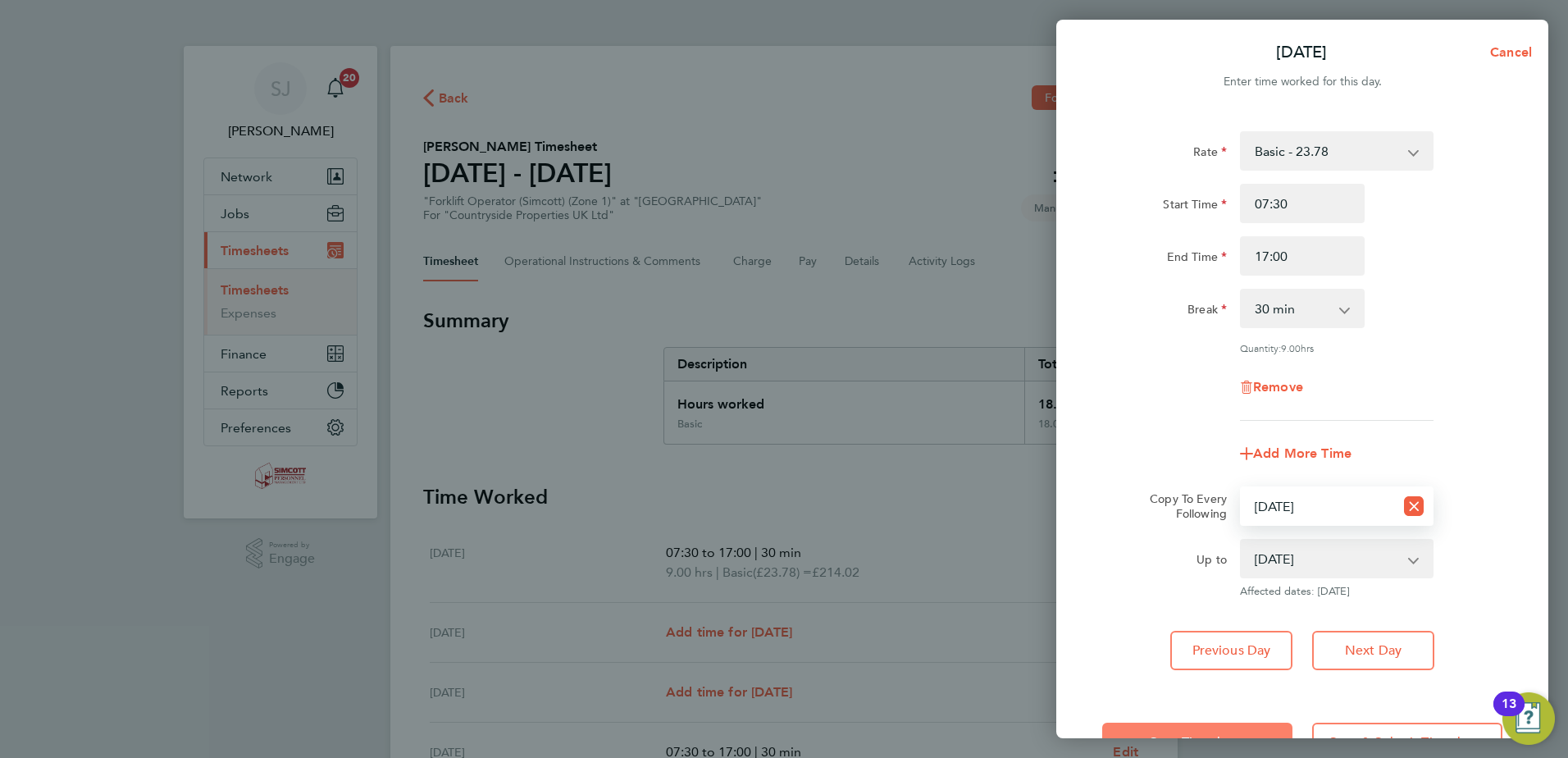
click at [1227, 727] on button "Save Timesheet" at bounding box center [1197, 742] width 190 height 39
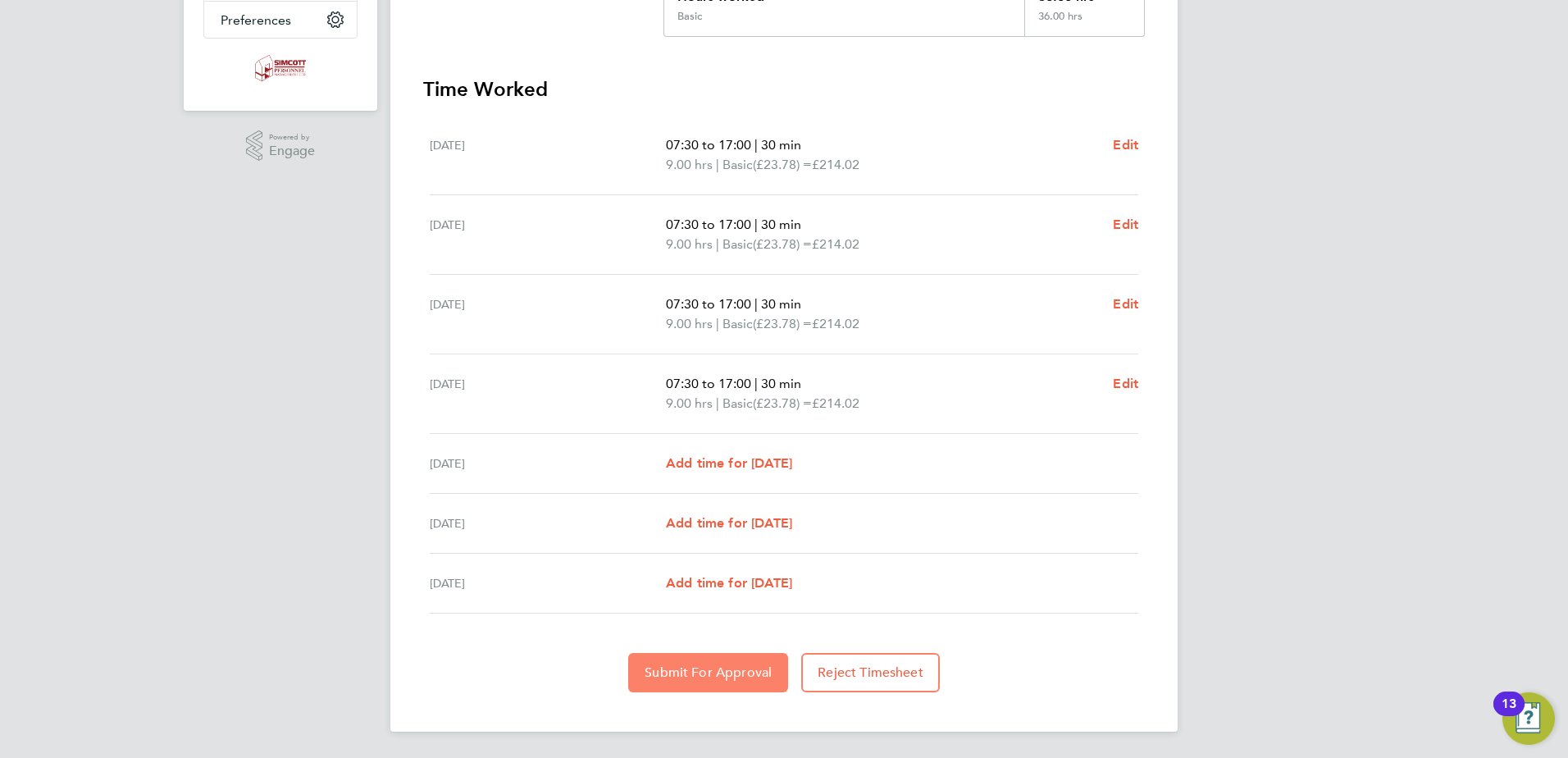
click at [750, 681] on button "Submit For Approval" at bounding box center [708, 672] width 160 height 39
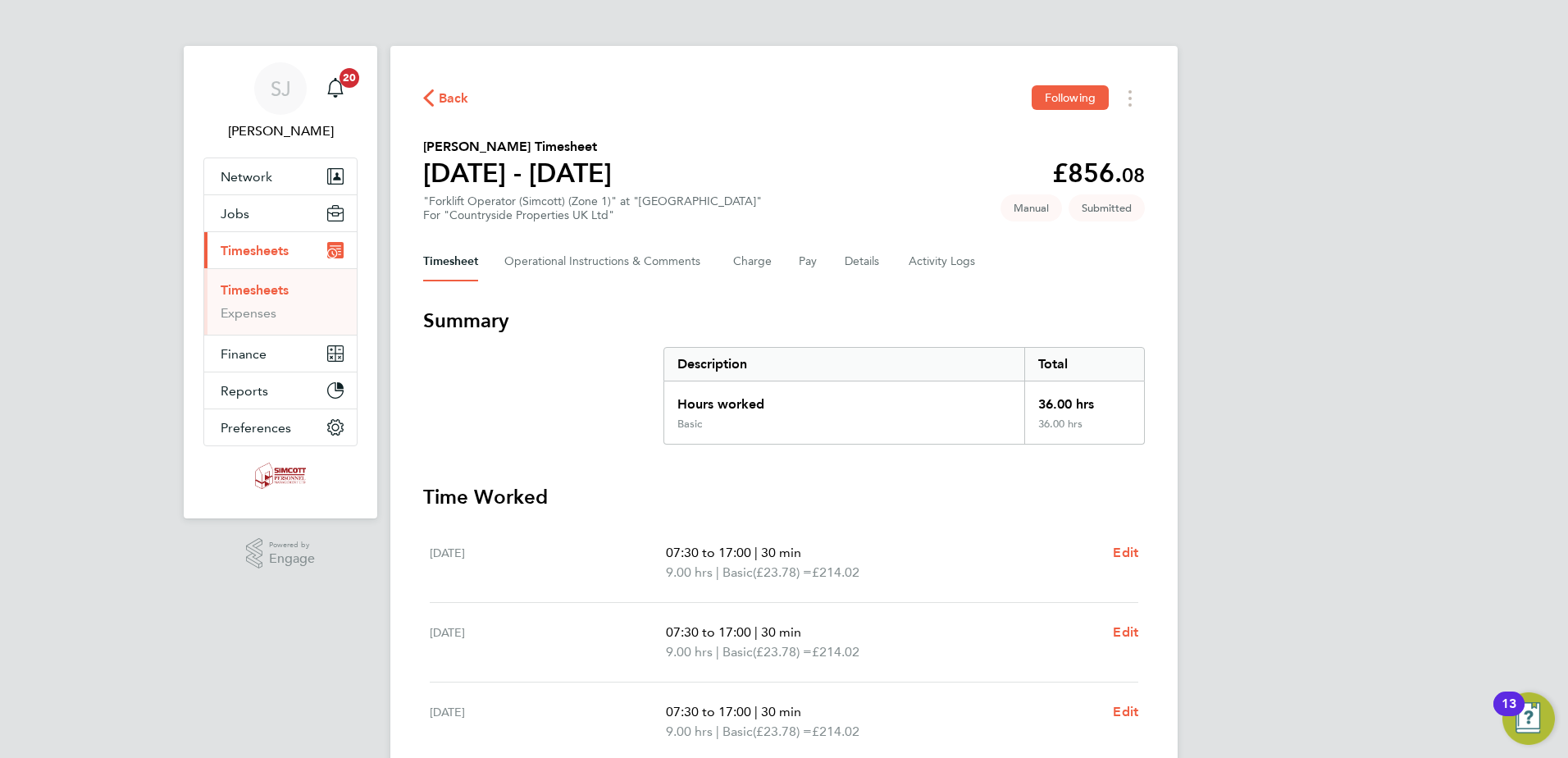
click at [265, 282] on link "Timesheets" at bounding box center [255, 290] width 68 height 15
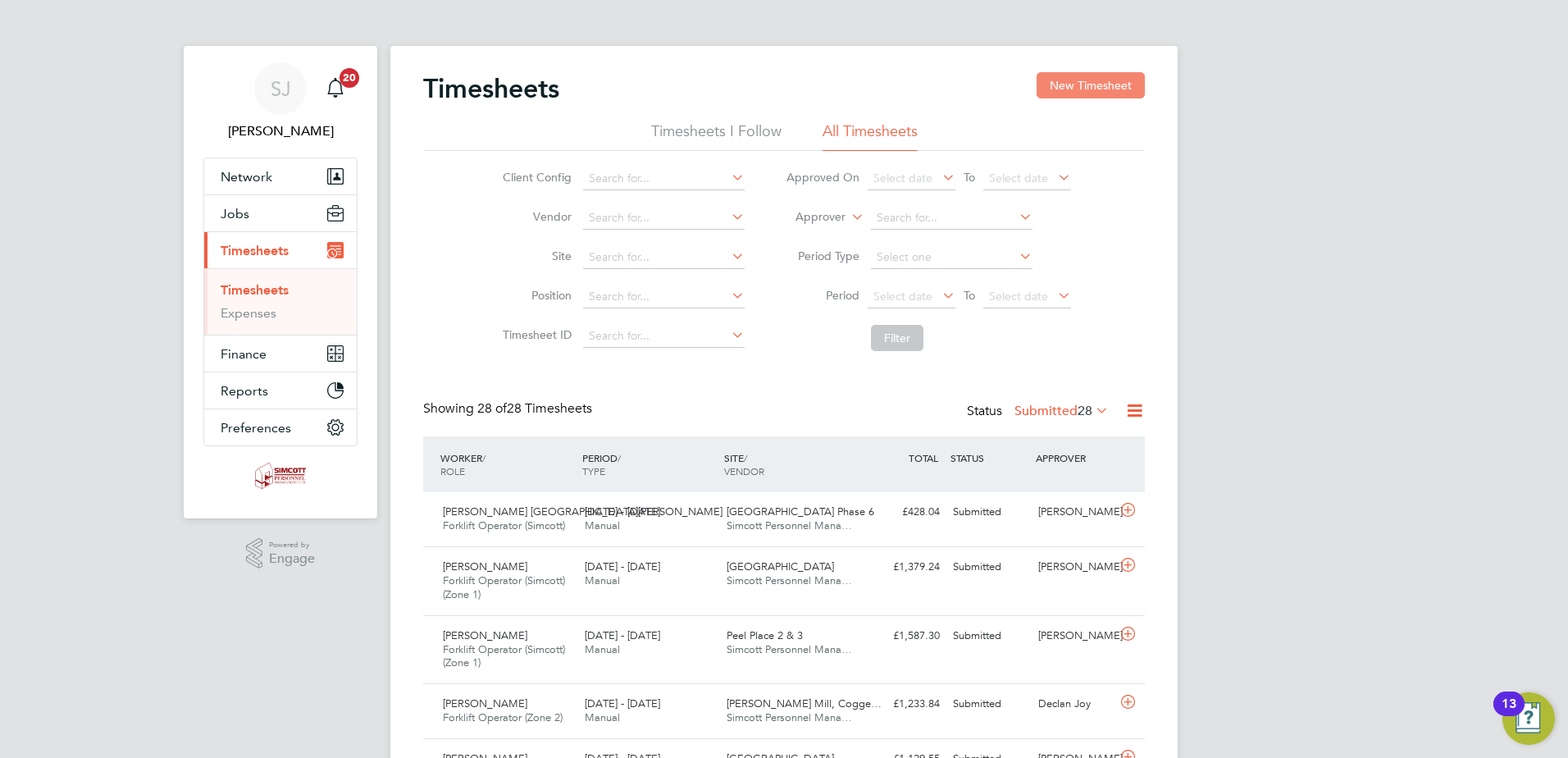
click at [1050, 92] on button "New Timesheet" at bounding box center [1091, 85] width 108 height 26
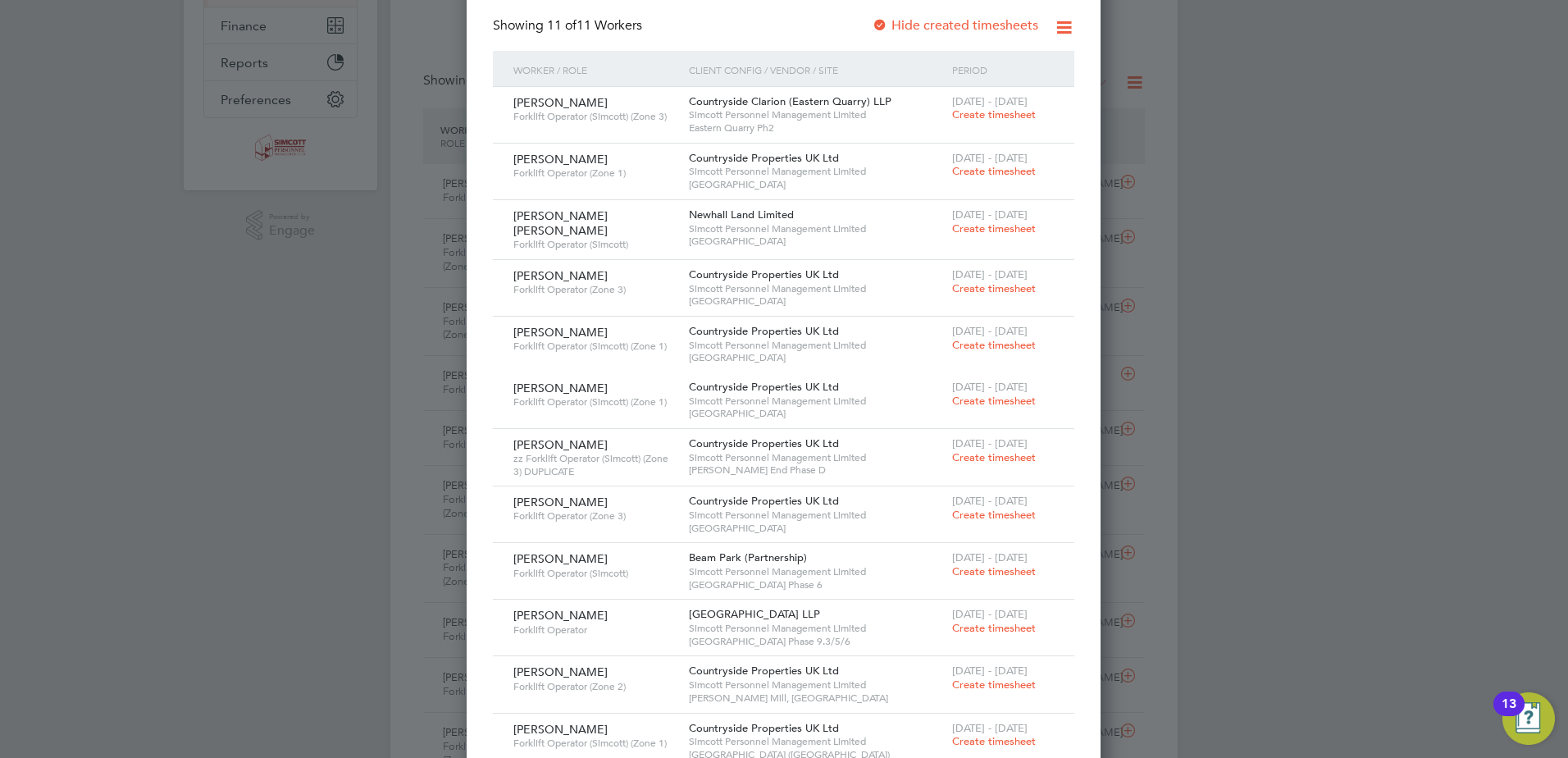
click at [973, 401] on span "Create timesheet" at bounding box center [994, 400] width 84 height 14
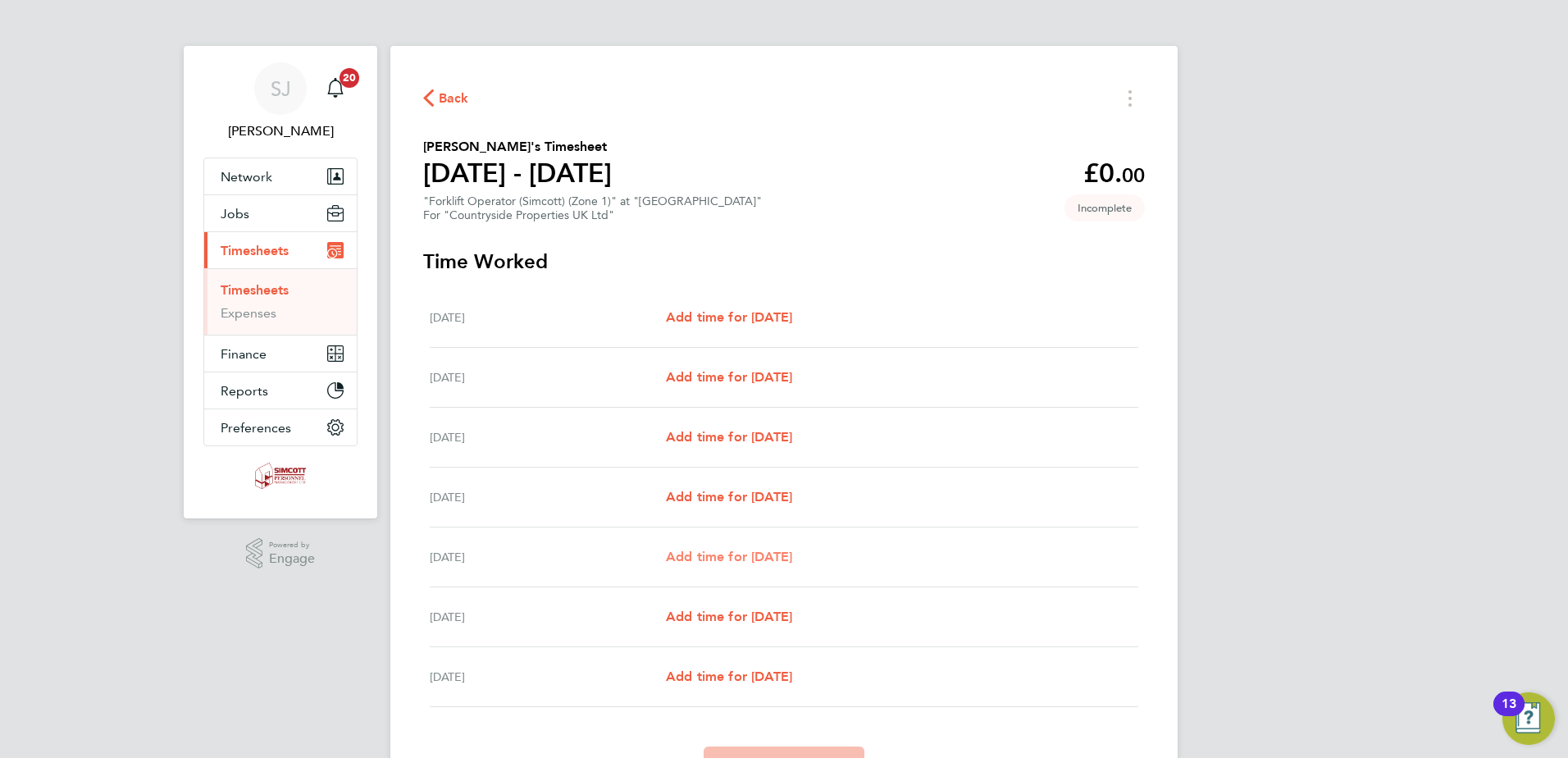
click at [754, 559] on span "Add time for Fri 08 Aug" at bounding box center [729, 556] width 126 height 15
select select "30"
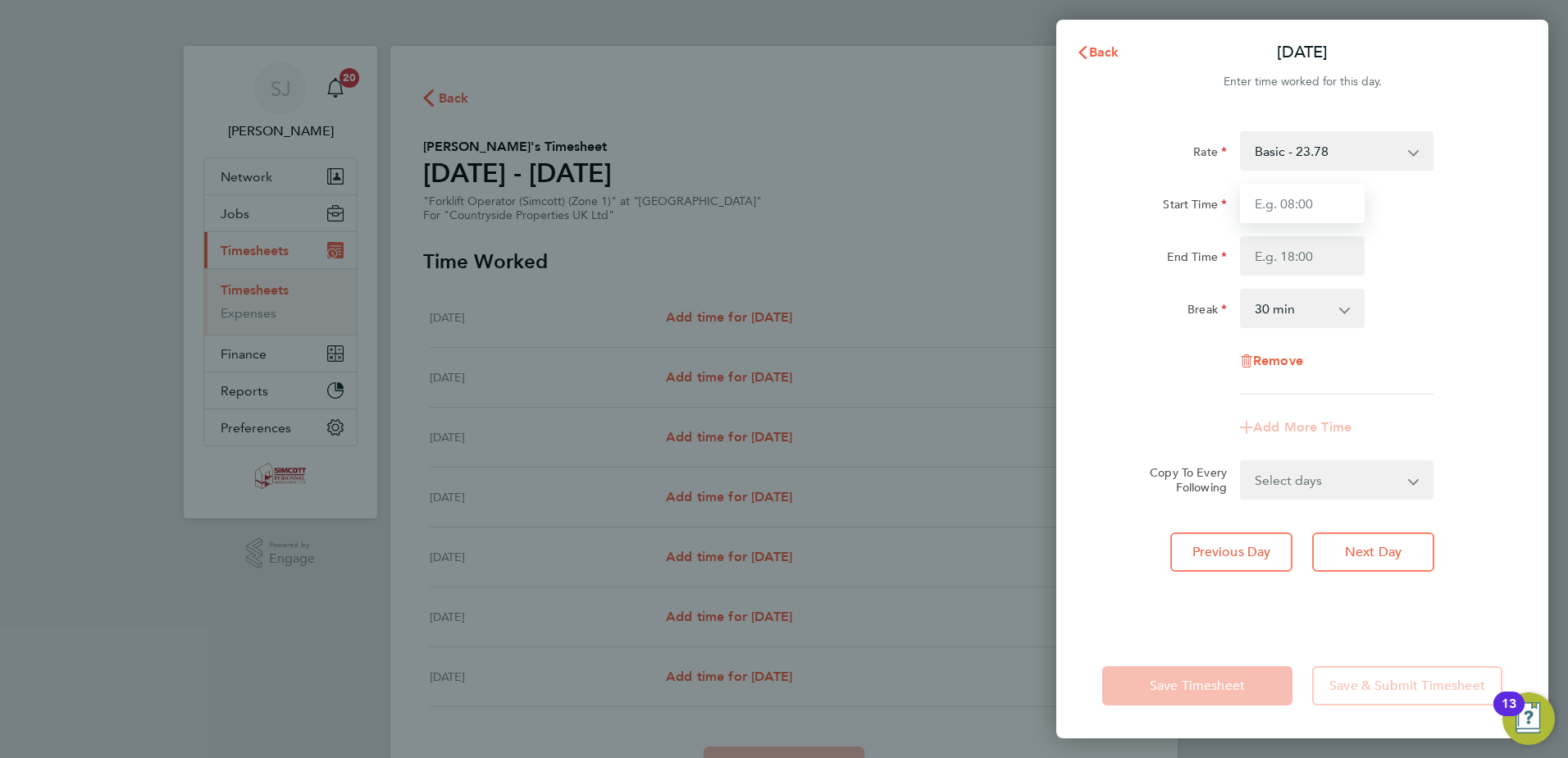
click at [1267, 197] on input "Start Time" at bounding box center [1302, 204] width 124 height 39
type input "07:30"
type input "17:00"
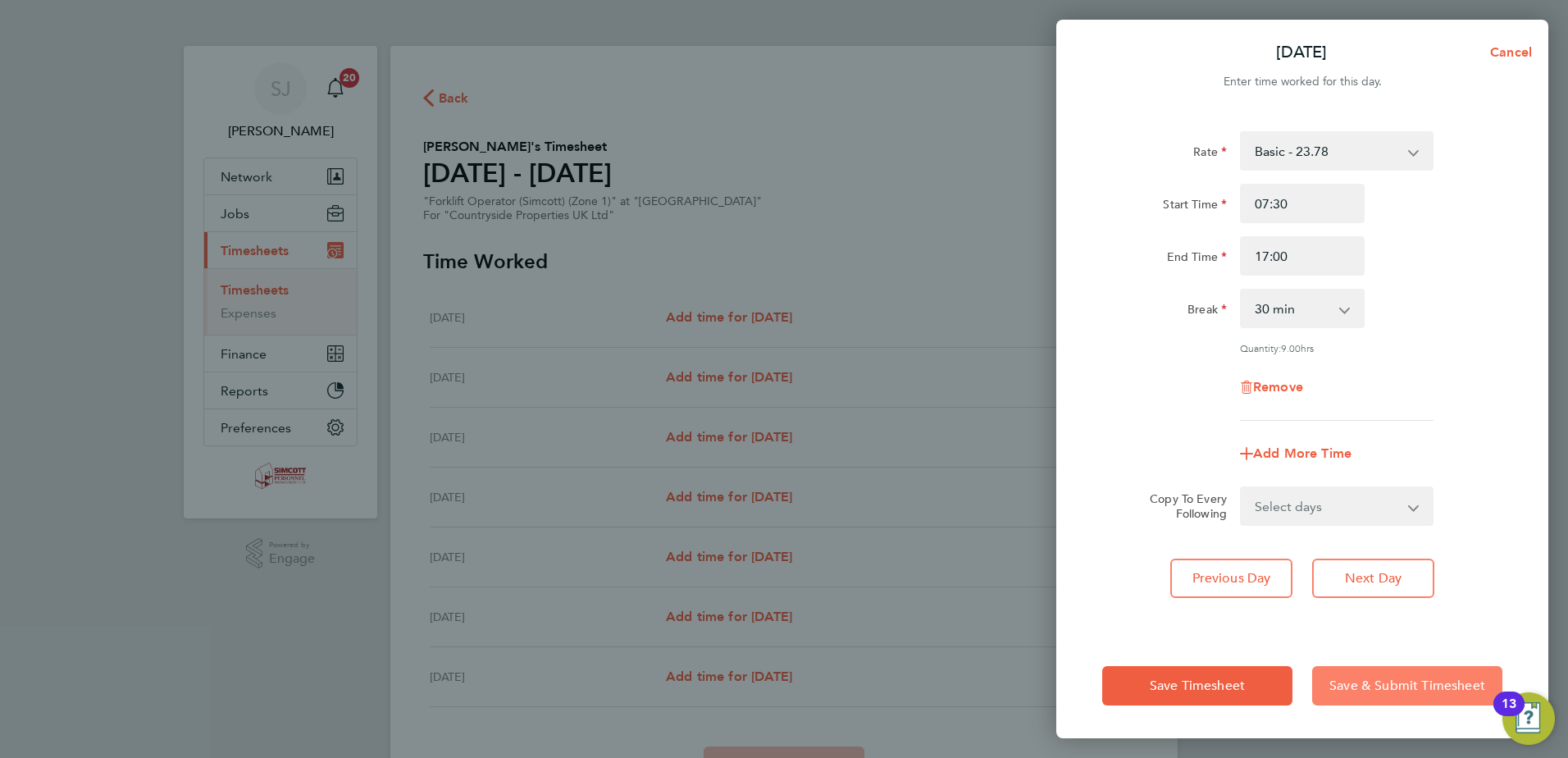
click at [1362, 679] on span "Save & Submit Timesheet" at bounding box center [1407, 686] width 156 height 16
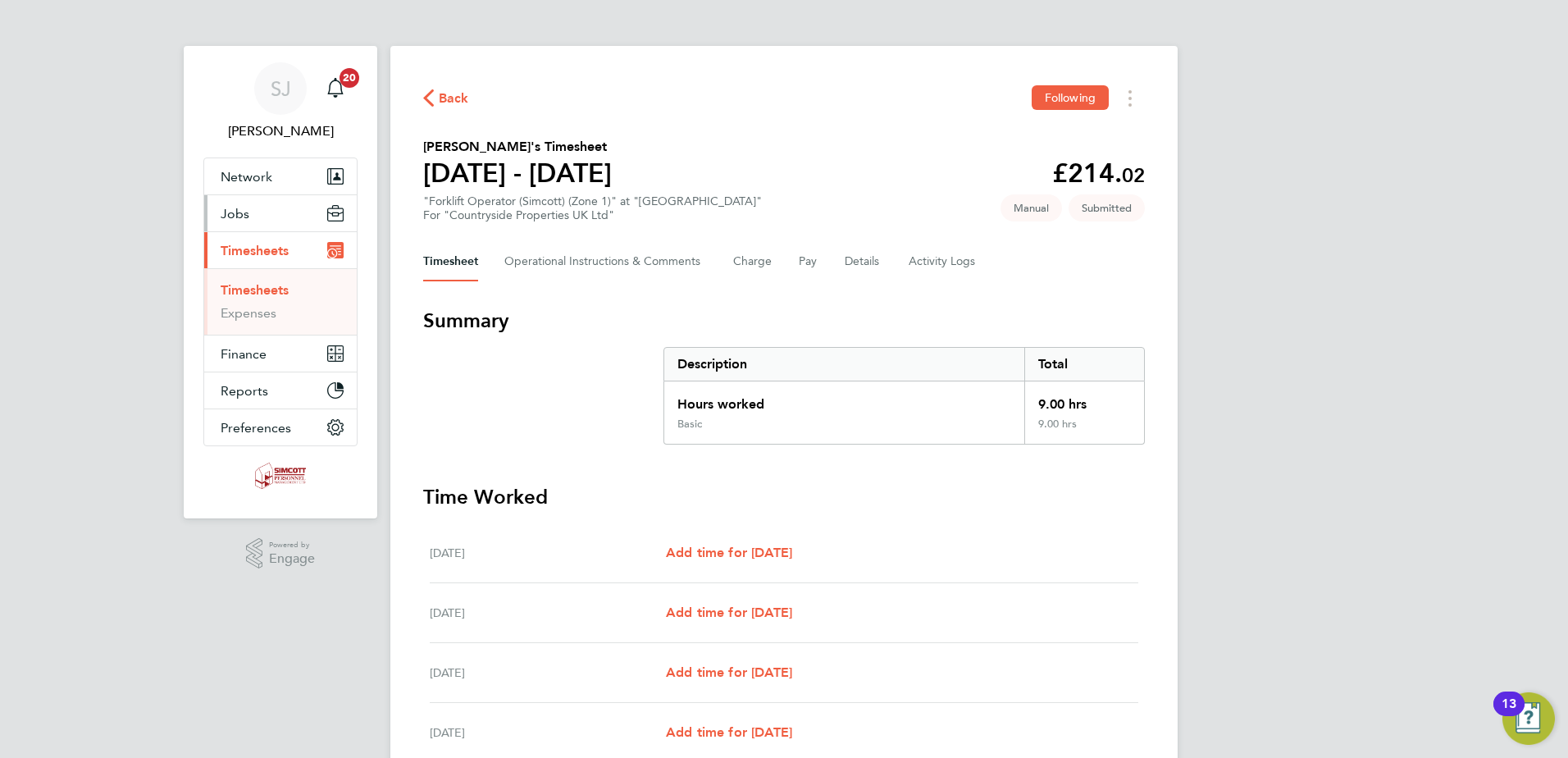
click at [253, 213] on button "Jobs" at bounding box center [280, 213] width 153 height 36
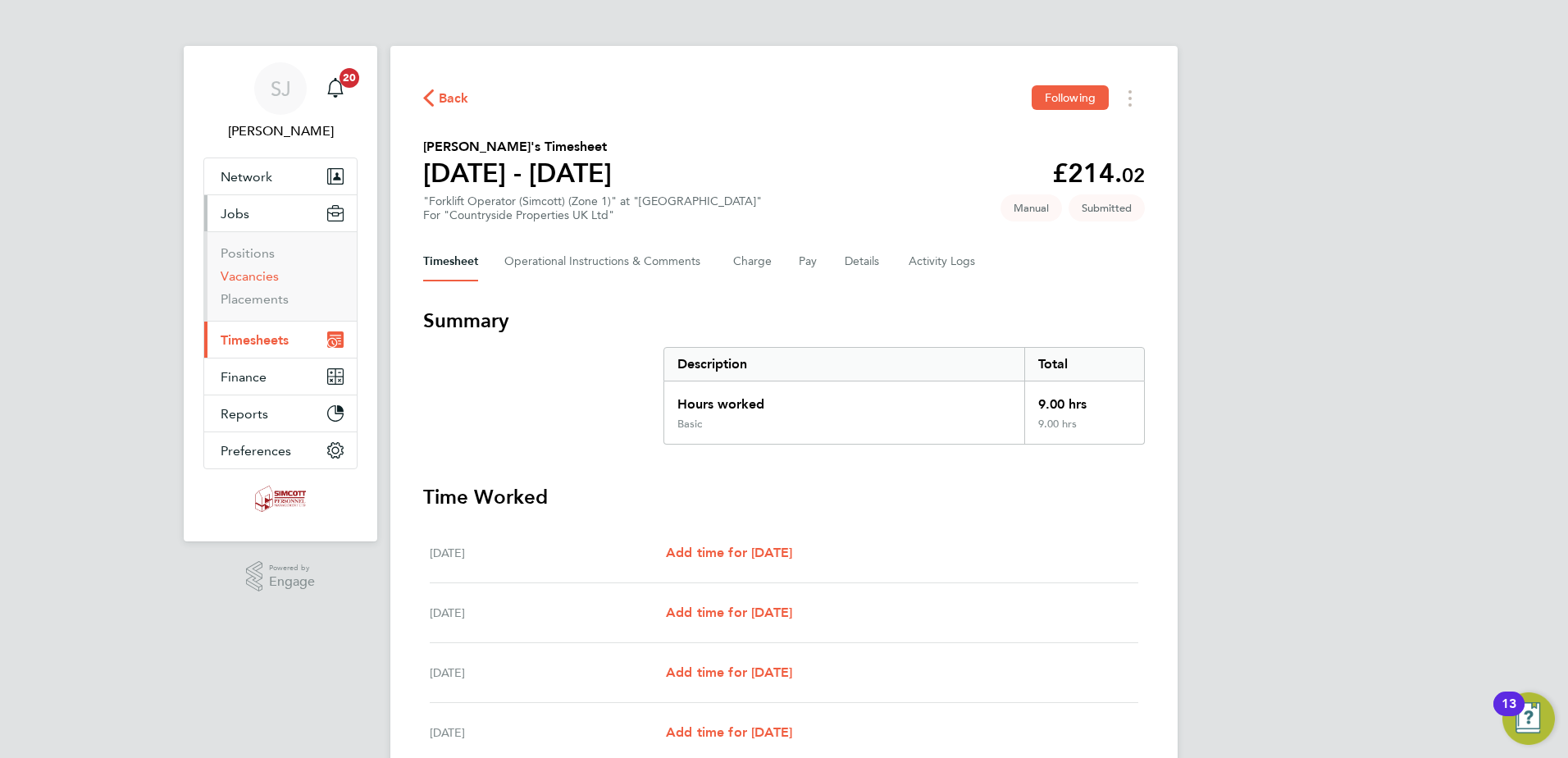
click at [253, 274] on link "Vacancies" at bounding box center [249, 275] width 58 height 15
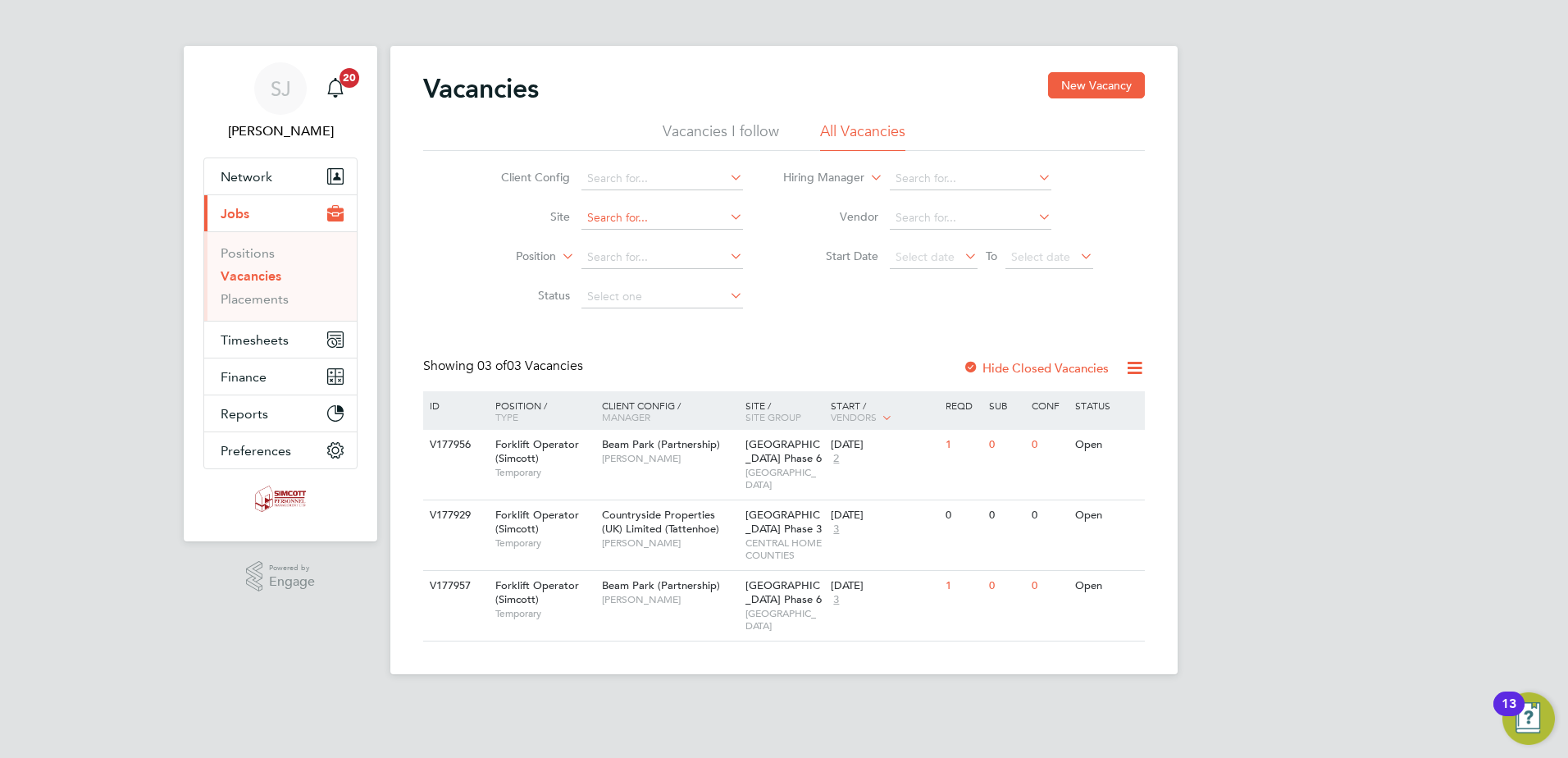
click at [651, 208] on input at bounding box center [662, 218] width 162 height 23
click at [659, 266] on li "Newhall 2B West" at bounding box center [662, 263] width 164 height 22
type input "Newhall 2B West"
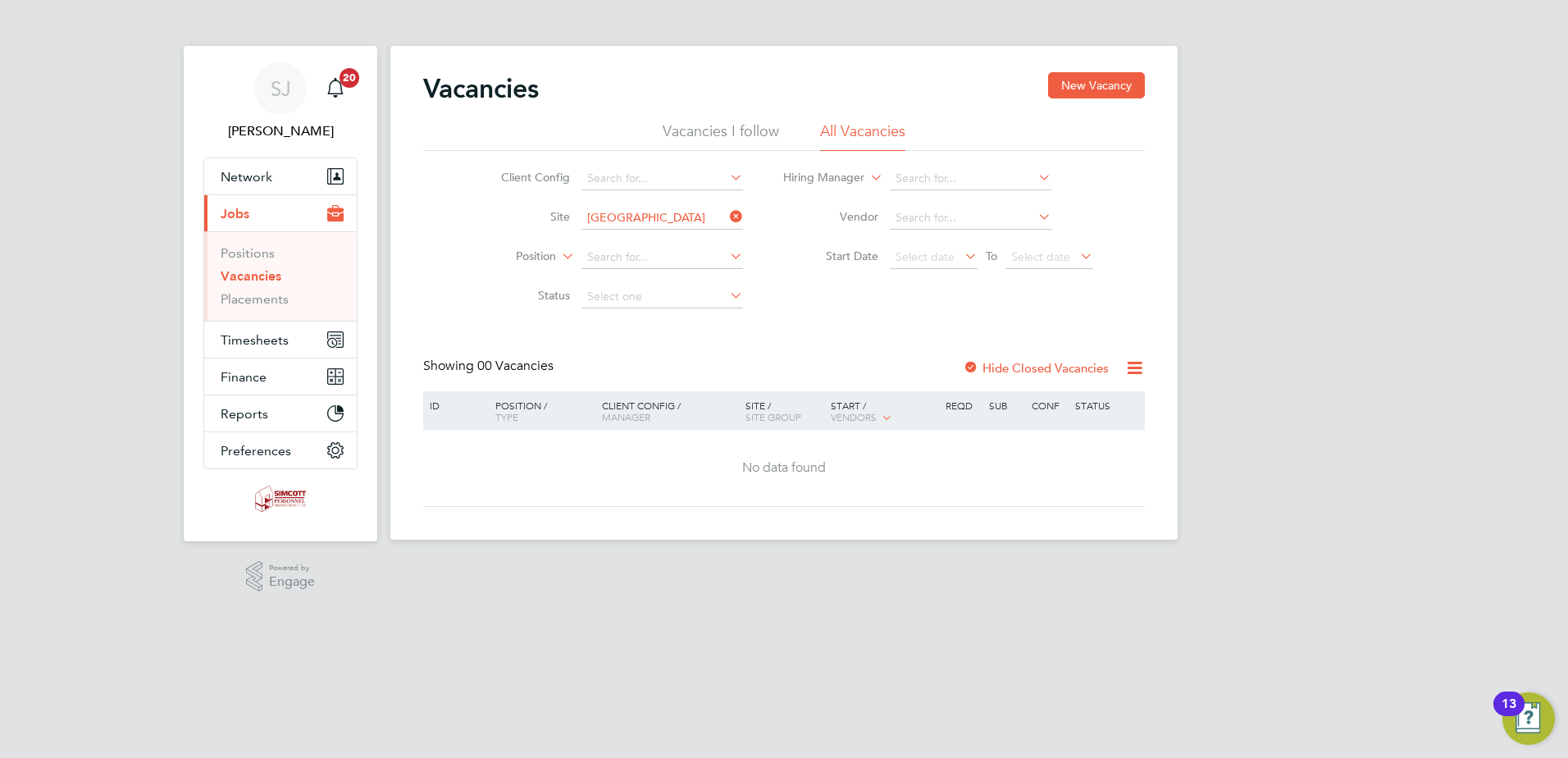
click at [1008, 364] on label "Hide Closed Vacancies" at bounding box center [1035, 367] width 146 height 15
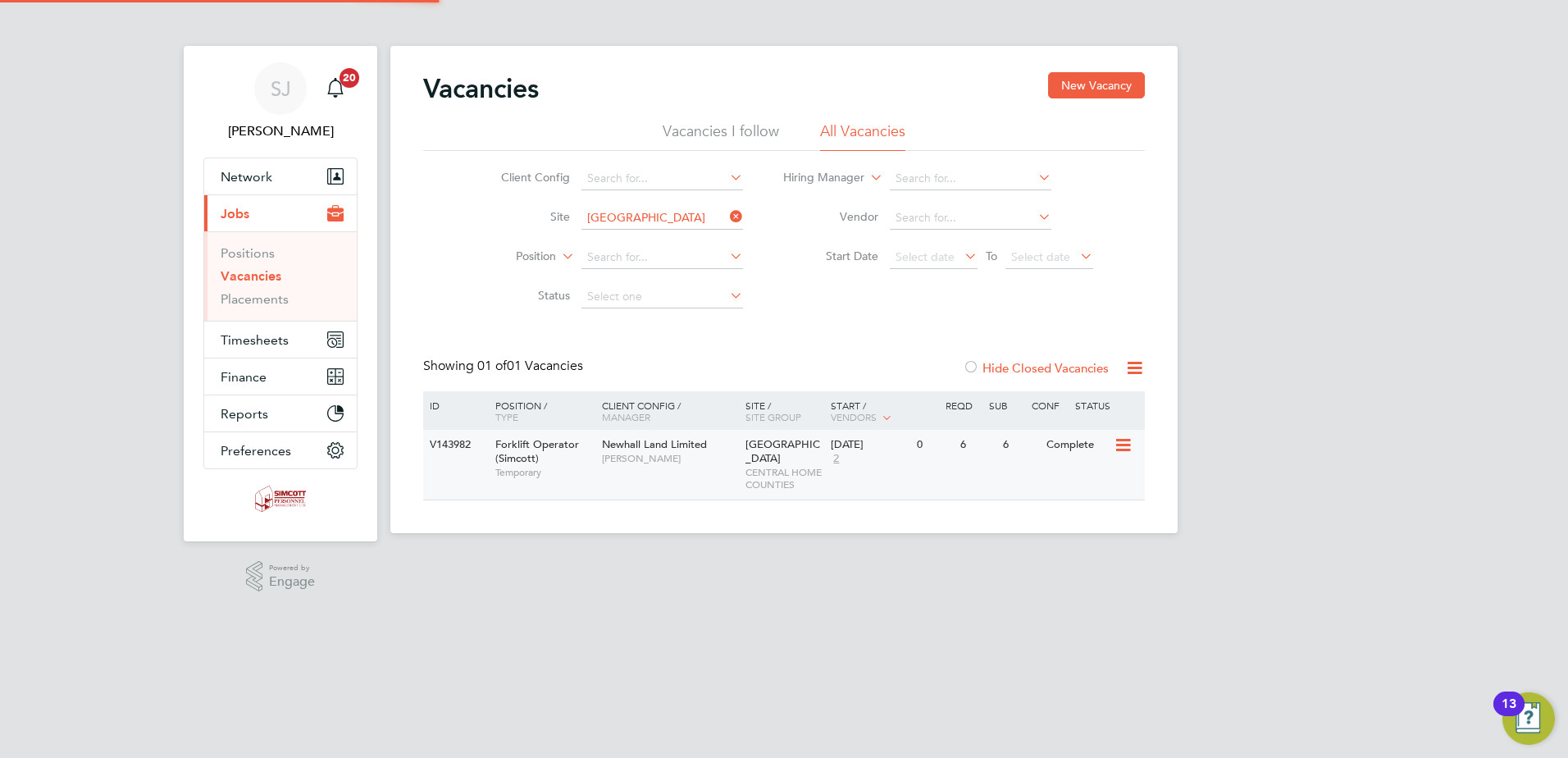
click at [706, 460] on span "Kieron Ingram" at bounding box center [669, 459] width 135 height 13
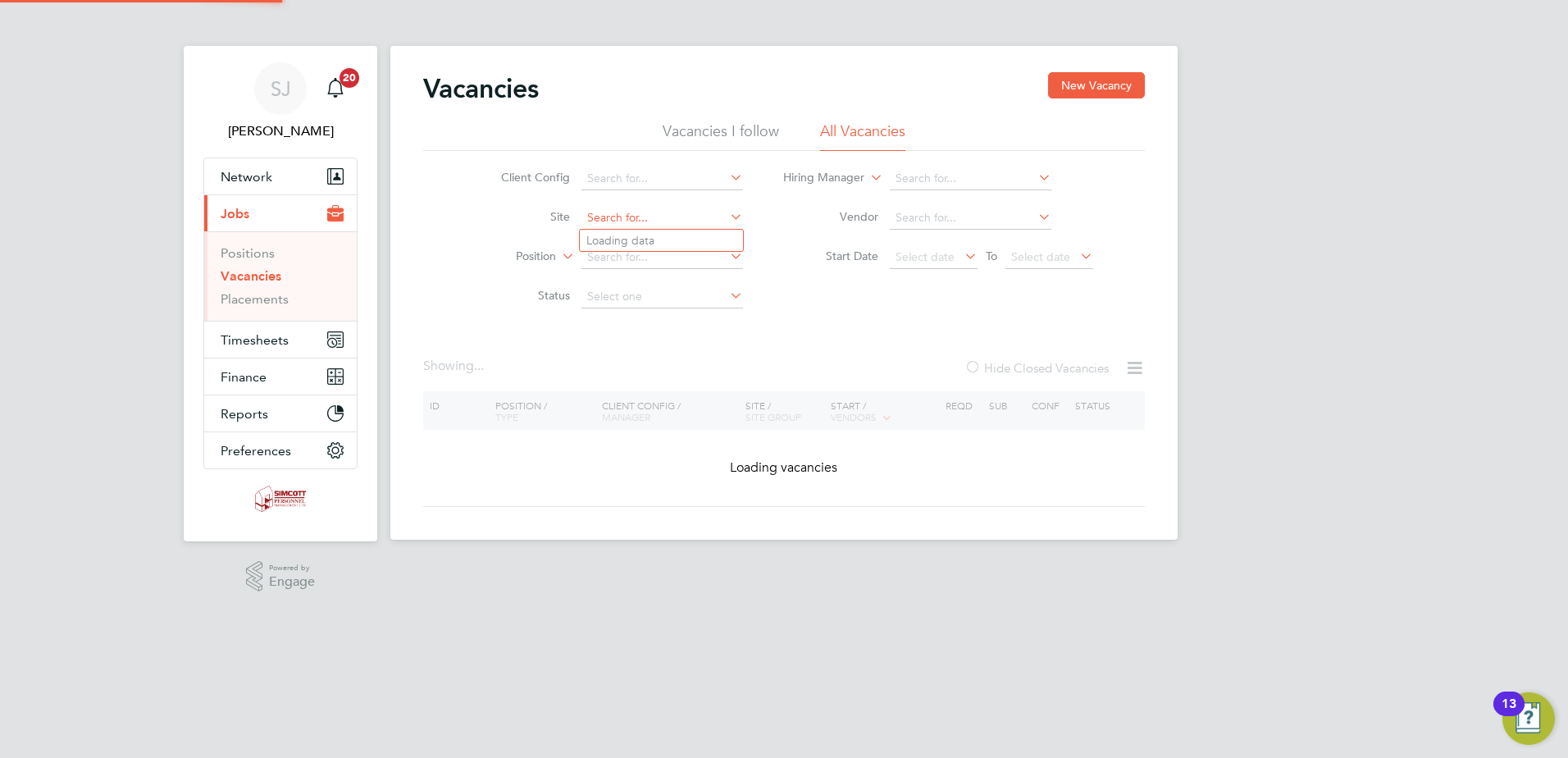
click at [676, 217] on input at bounding box center [662, 218] width 162 height 23
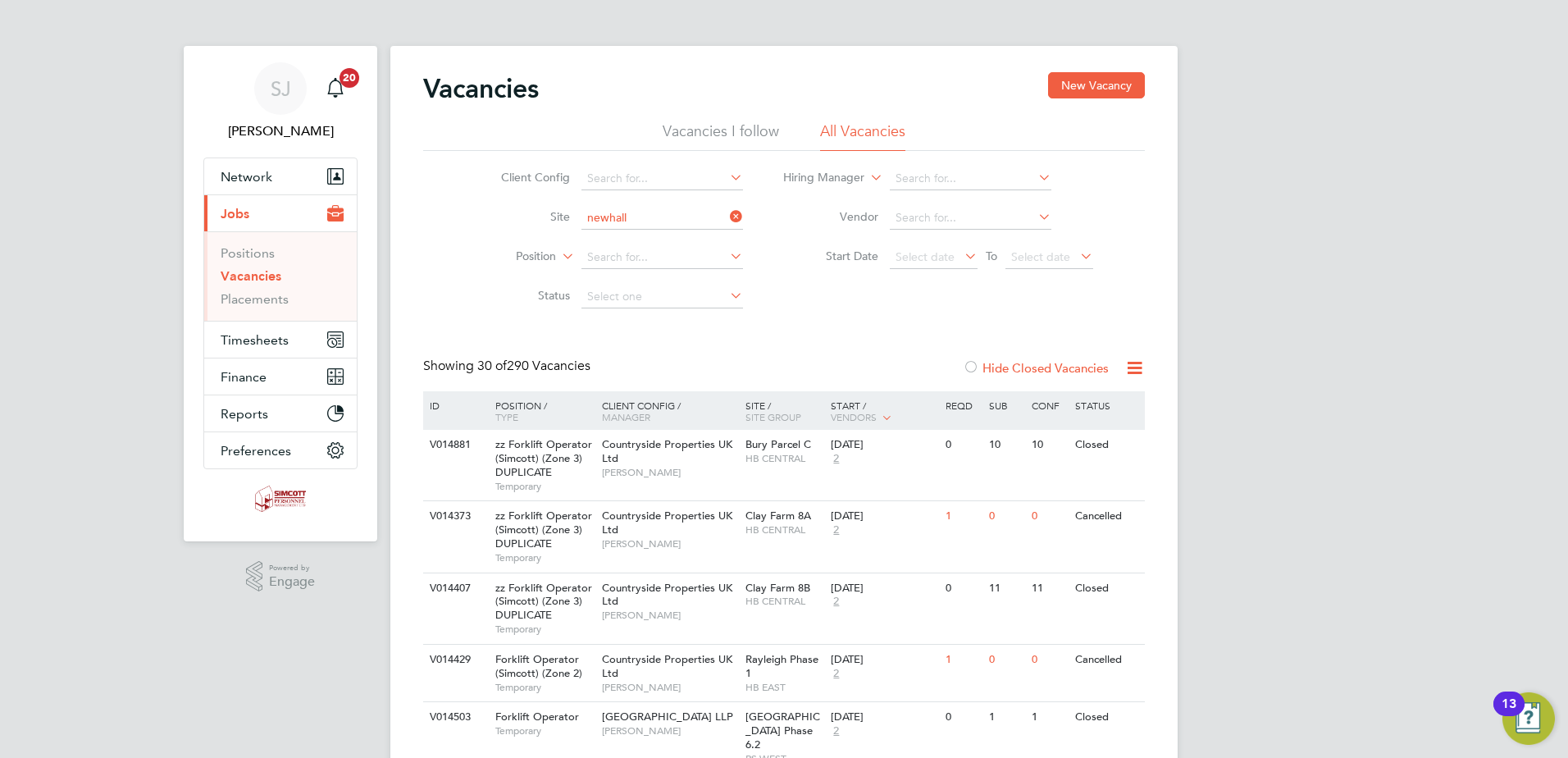
click at [628, 305] on b "Newhall" at bounding box center [609, 307] width 45 height 14
type input "Newhall Phase 2A"
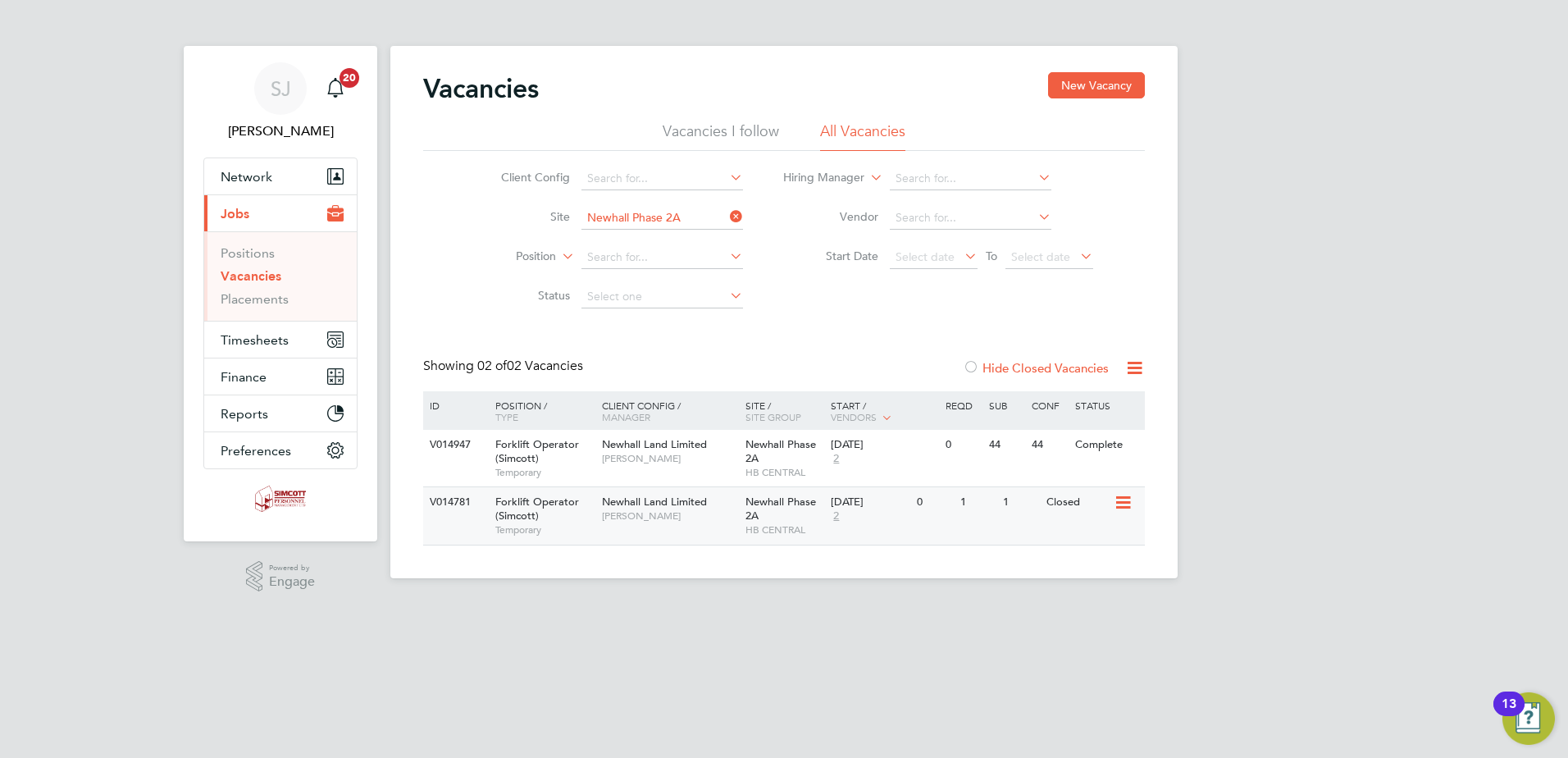
click at [691, 537] on div "V014781 Forklift Operator (Simcott) Temporary Newhall Land Limited Juri Salimov…" at bounding box center [783, 515] width 721 height 57
click at [695, 221] on input at bounding box center [662, 218] width 162 height 23
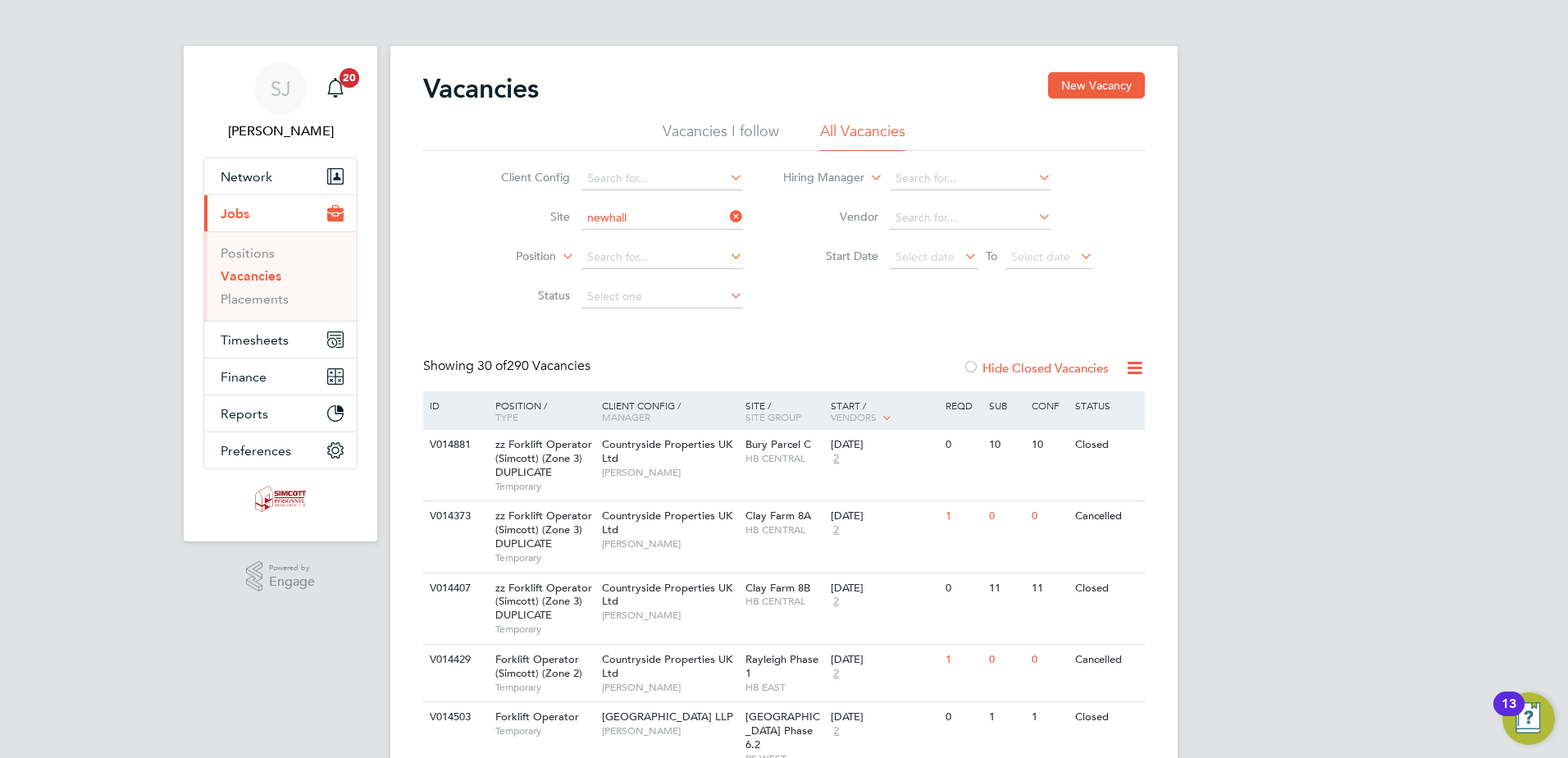
click at [704, 243] on li "Newhall 2B East" at bounding box center [662, 240] width 164 height 22
type input "Newhall 2B East"
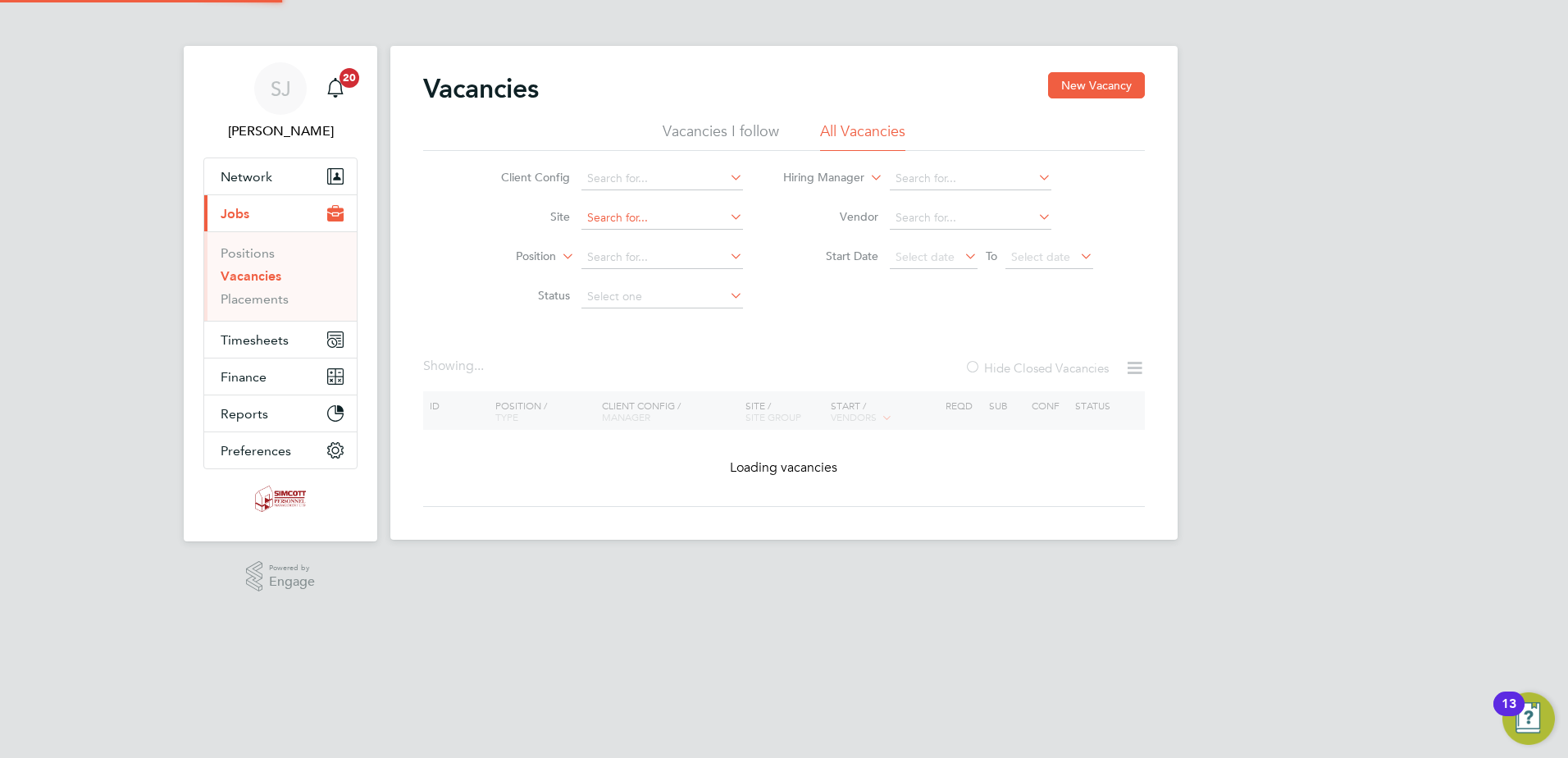
click at [698, 212] on input at bounding box center [662, 218] width 162 height 23
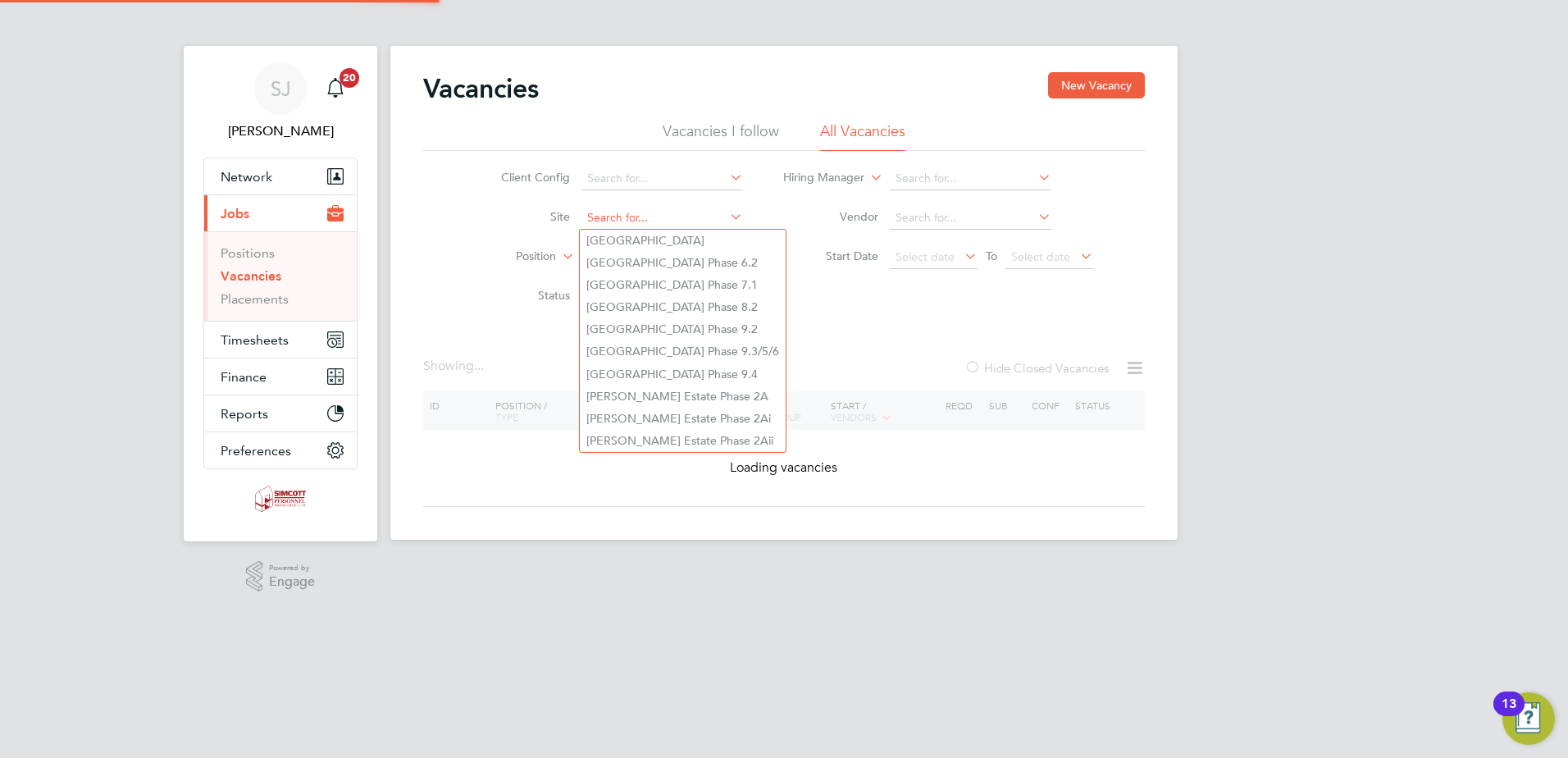
click at [688, 220] on input at bounding box center [662, 218] width 162 height 23
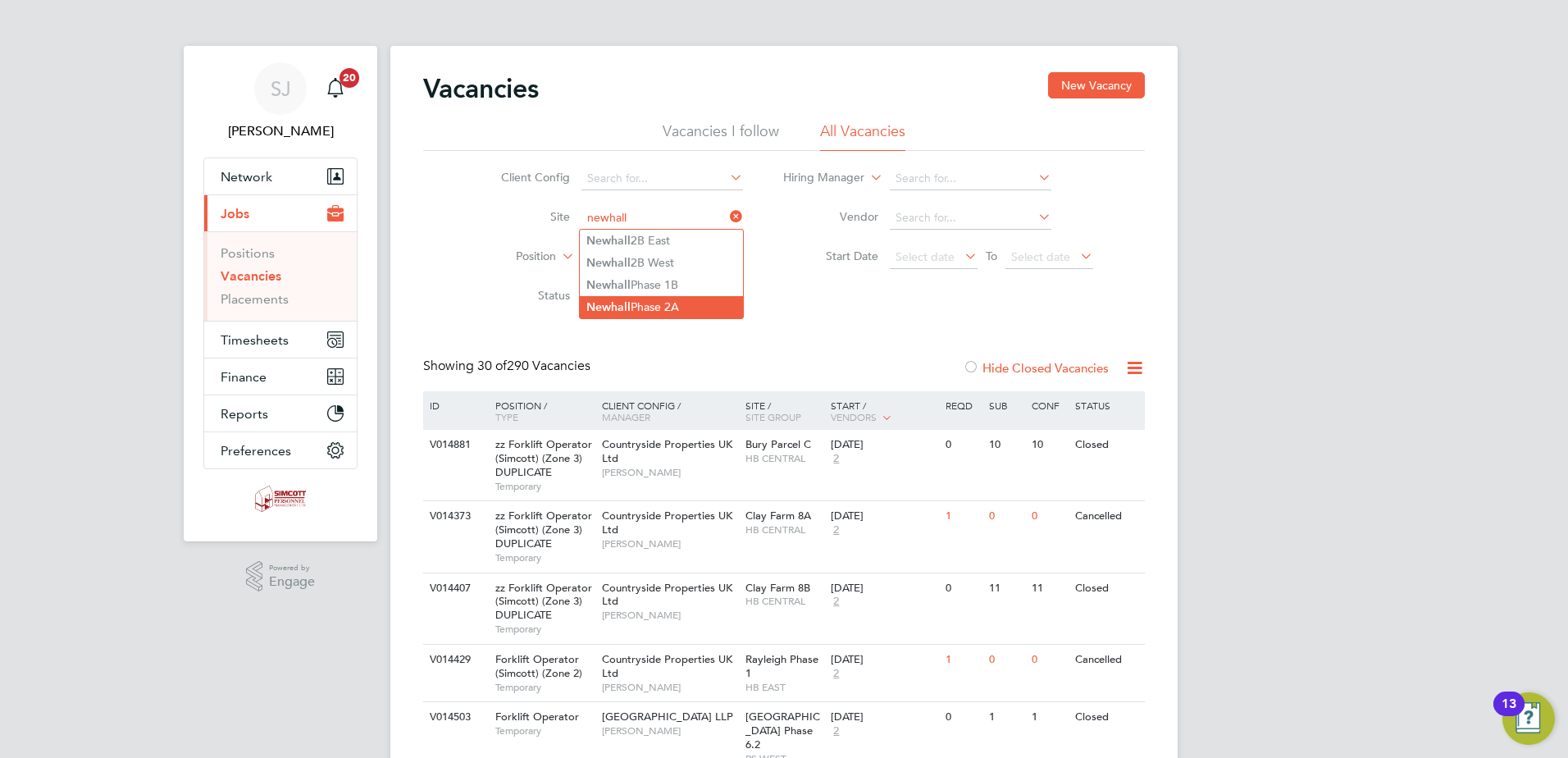
click at [681, 298] on li "Newhall Phase 2A" at bounding box center [662, 307] width 164 height 22
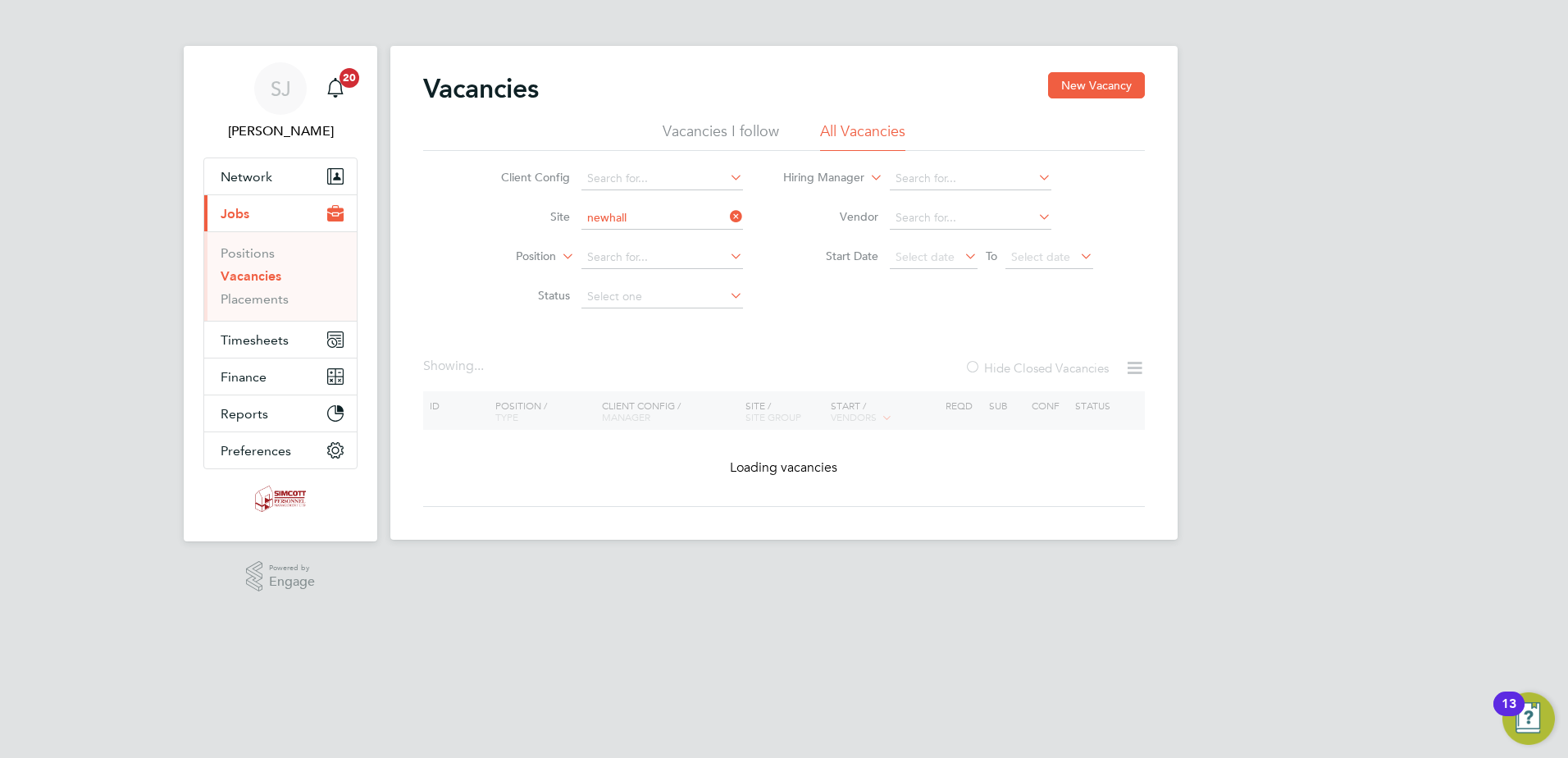
type input "Newhall Phase 2A"
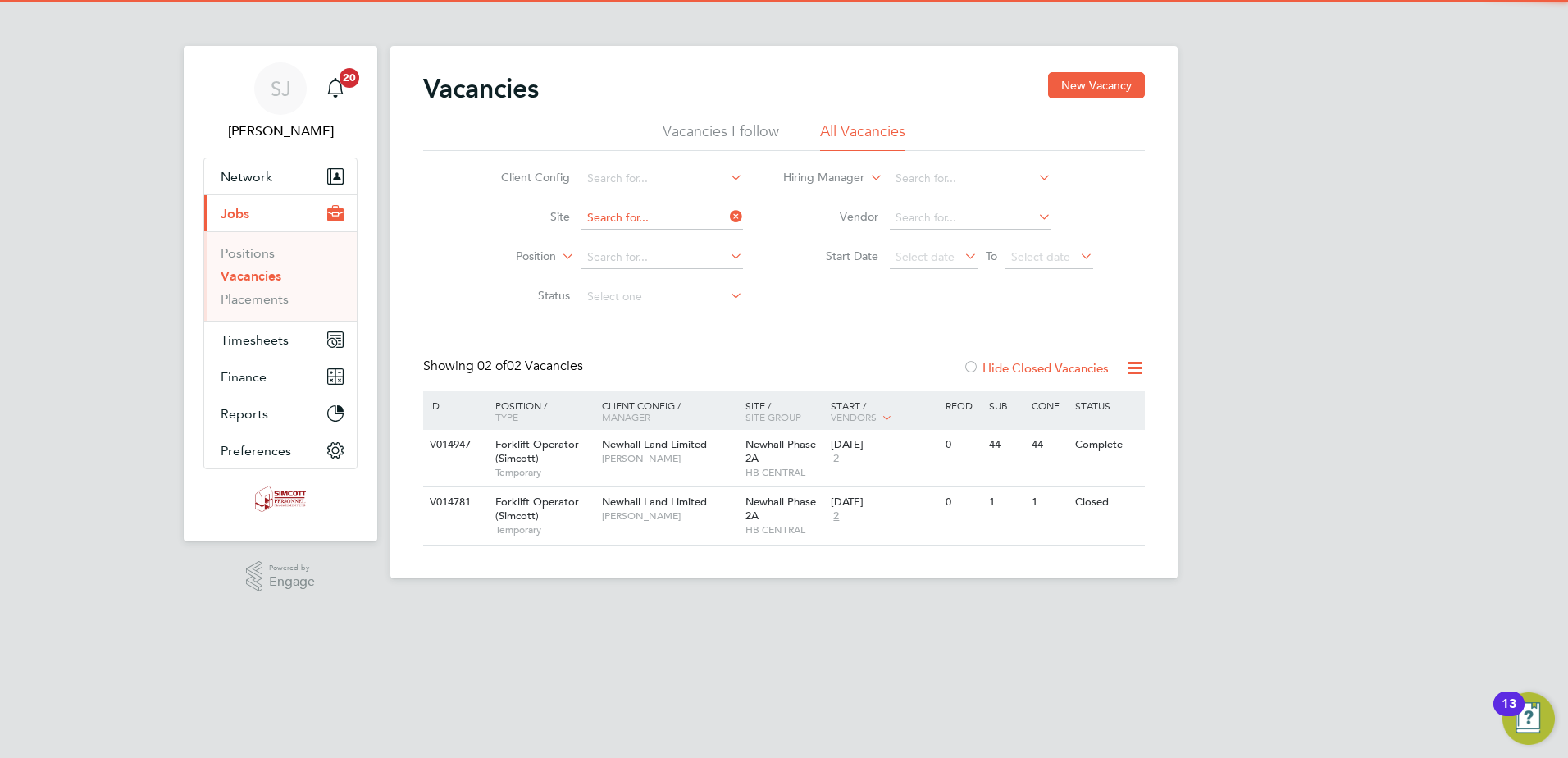
click at [697, 214] on input at bounding box center [662, 218] width 162 height 23
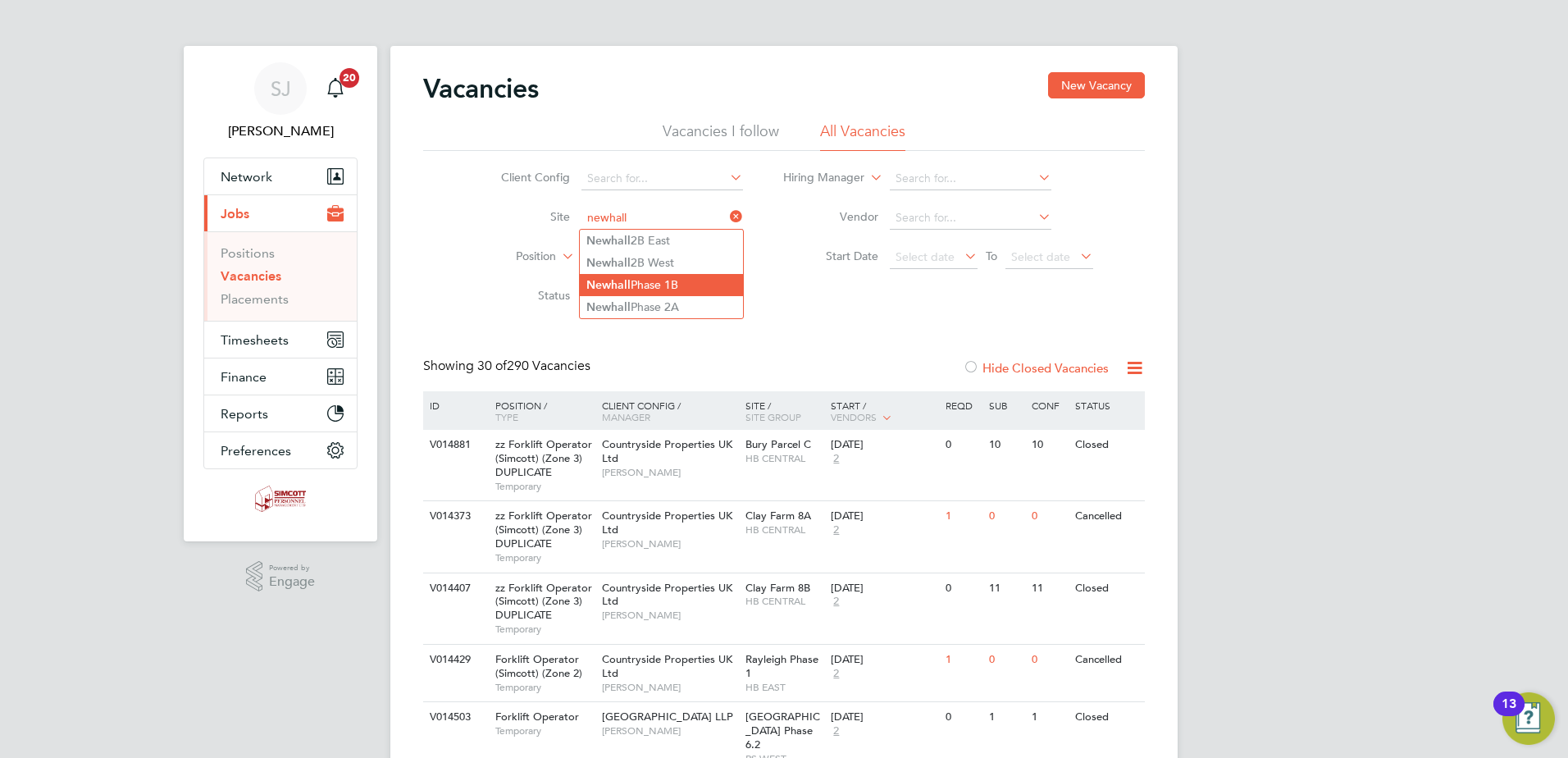
click at [699, 291] on li "Newhall Phase 1B" at bounding box center [662, 284] width 164 height 22
type input "Newhall Phase 1B"
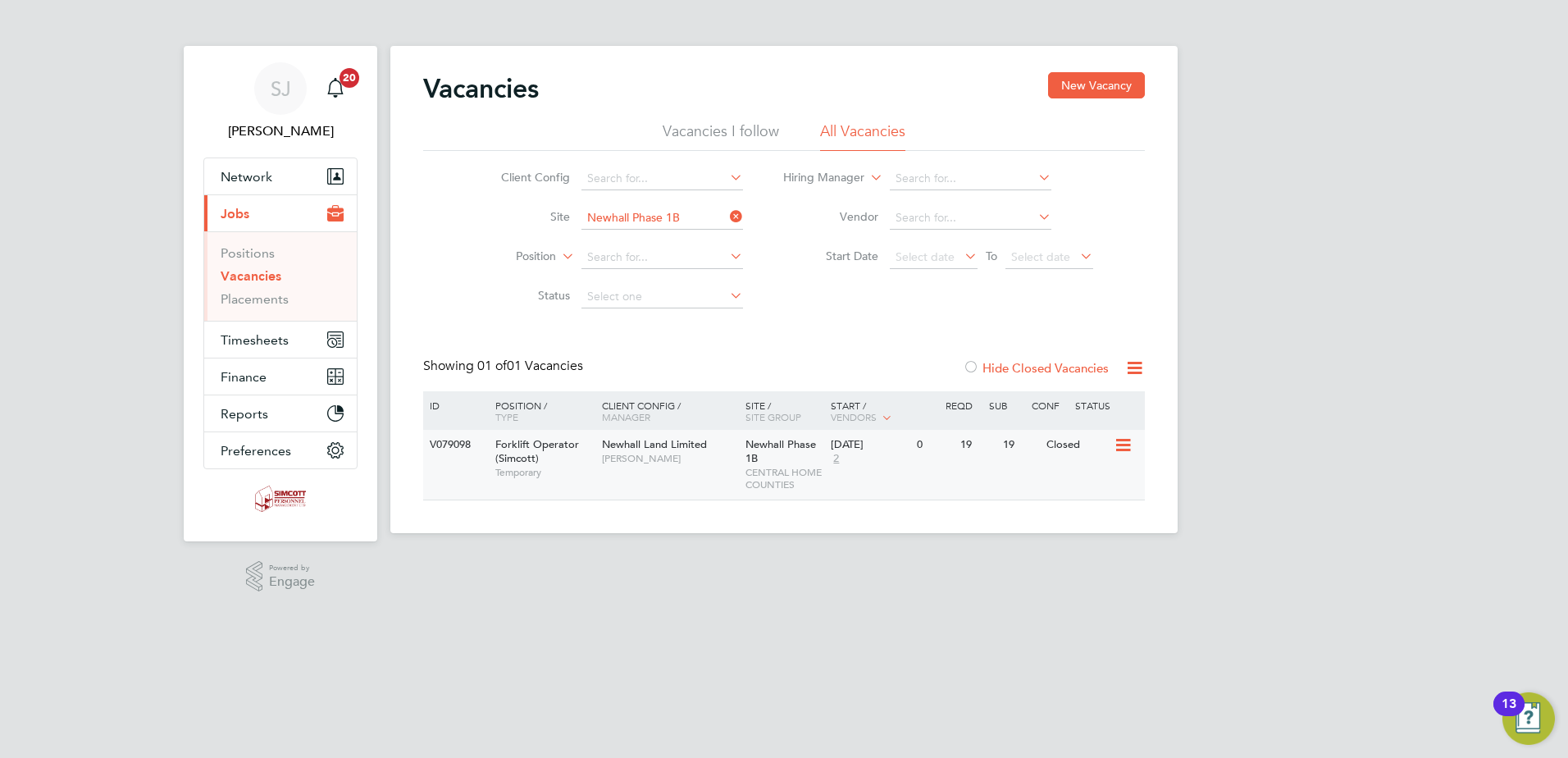
click at [812, 475] on span "CENTRAL HOME COUNTIES" at bounding box center [784, 478] width 78 height 25
click at [817, 462] on div "Newhall Phase 1B CENTRAL HOME COUNTIES" at bounding box center [784, 465] width 86 height 70
click at [262, 341] on span "Timesheets" at bounding box center [255, 340] width 68 height 15
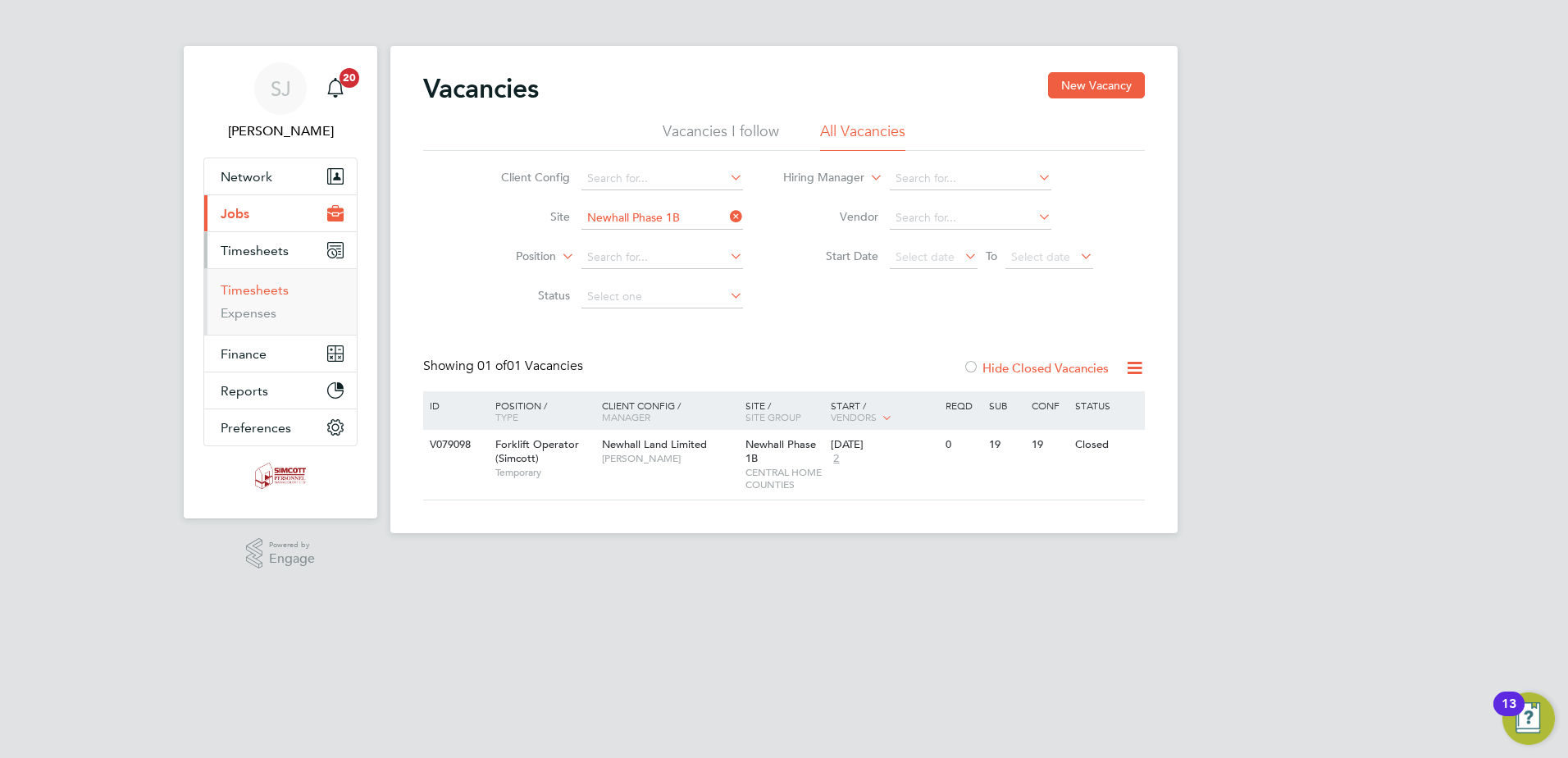
click at [266, 291] on link "Timesheets" at bounding box center [255, 290] width 68 height 15
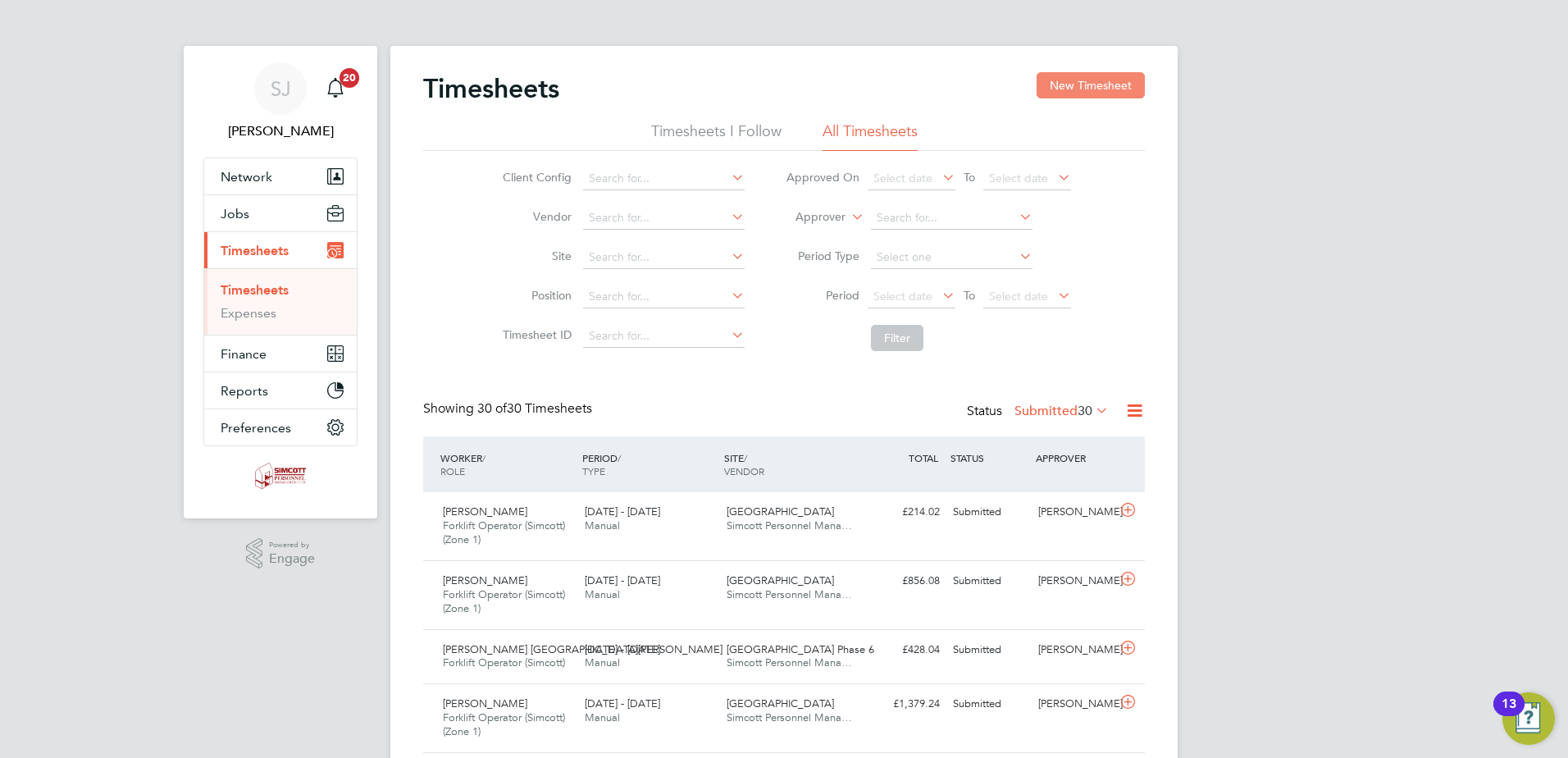
scroll to position [42, 143]
click at [1092, 80] on button "New Timesheet" at bounding box center [1091, 85] width 108 height 26
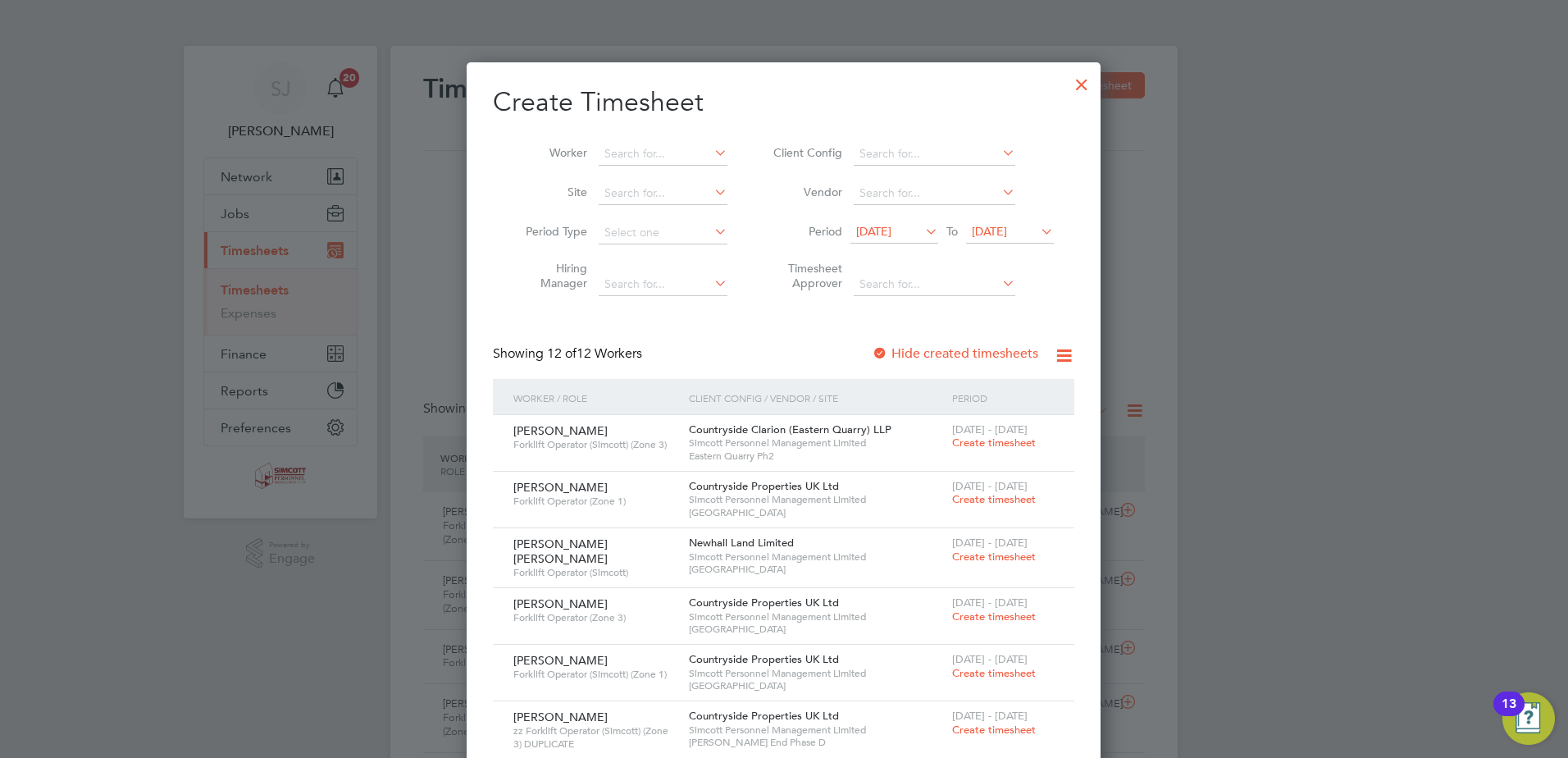
click at [1010, 222] on span "04 Aug 2025" at bounding box center [1010, 232] width 88 height 22
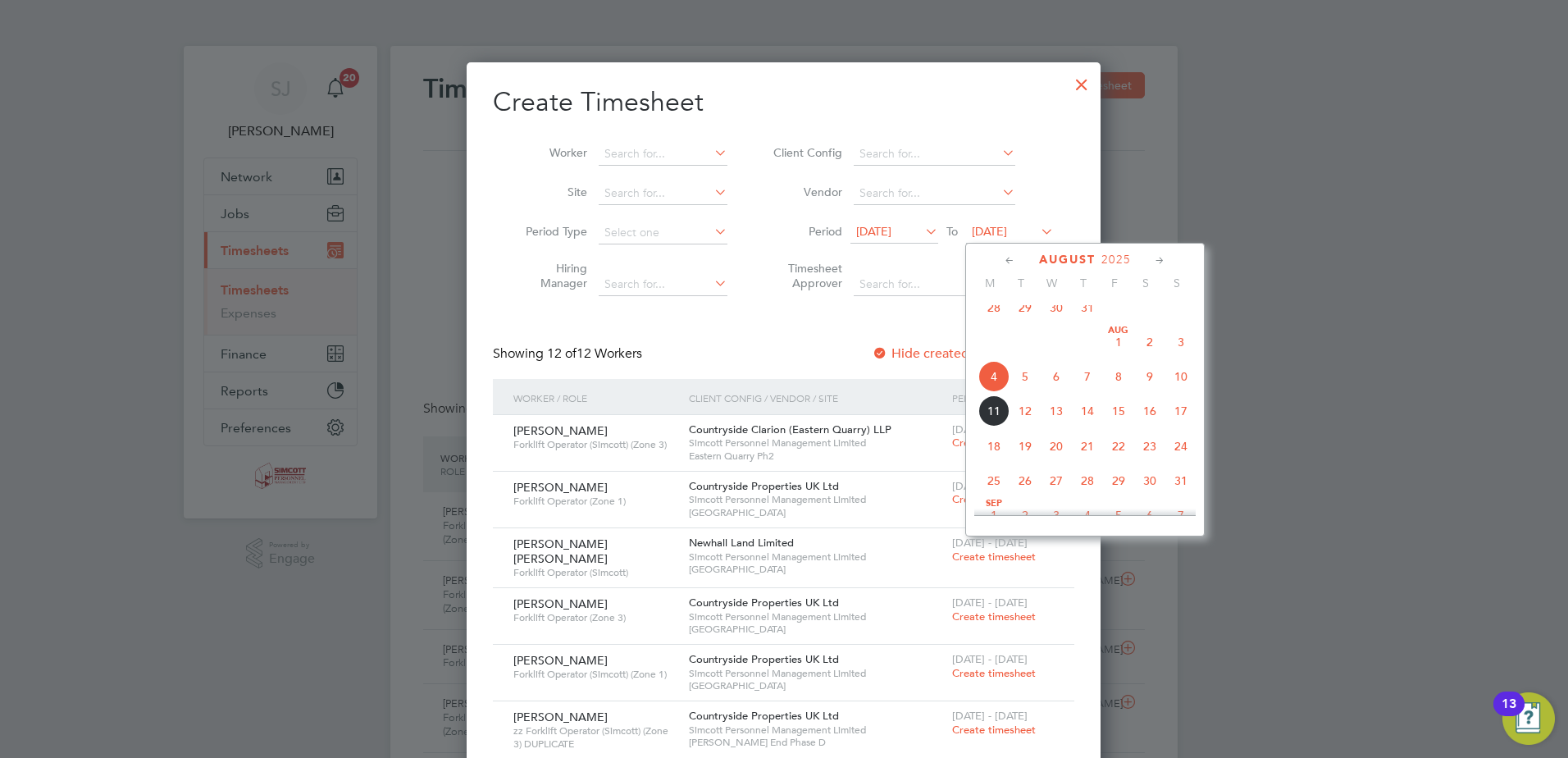
click at [1185, 387] on span "10" at bounding box center [1181, 376] width 31 height 31
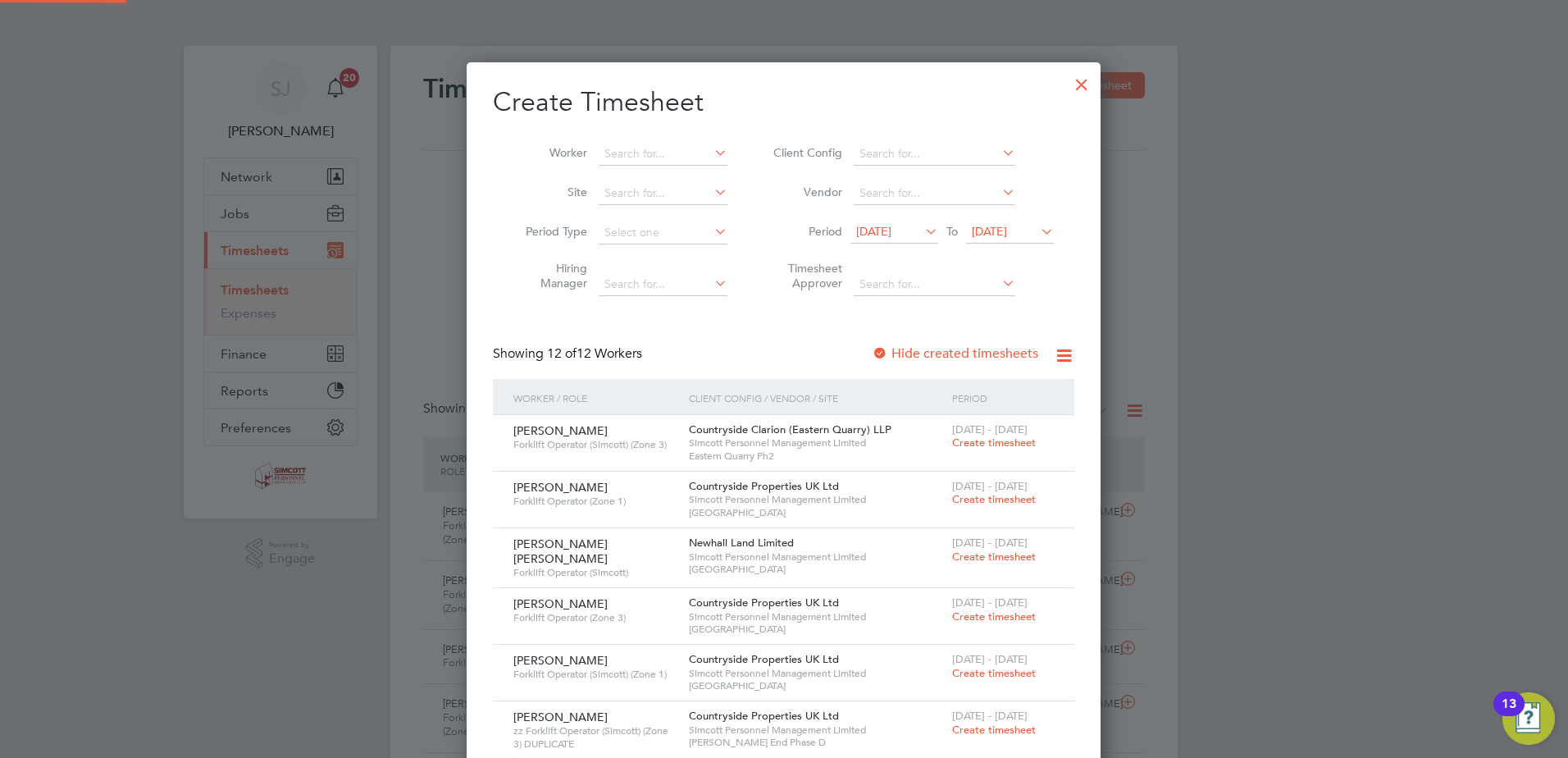
click at [891, 231] on span "28 Jul 2025" at bounding box center [873, 231] width 35 height 15
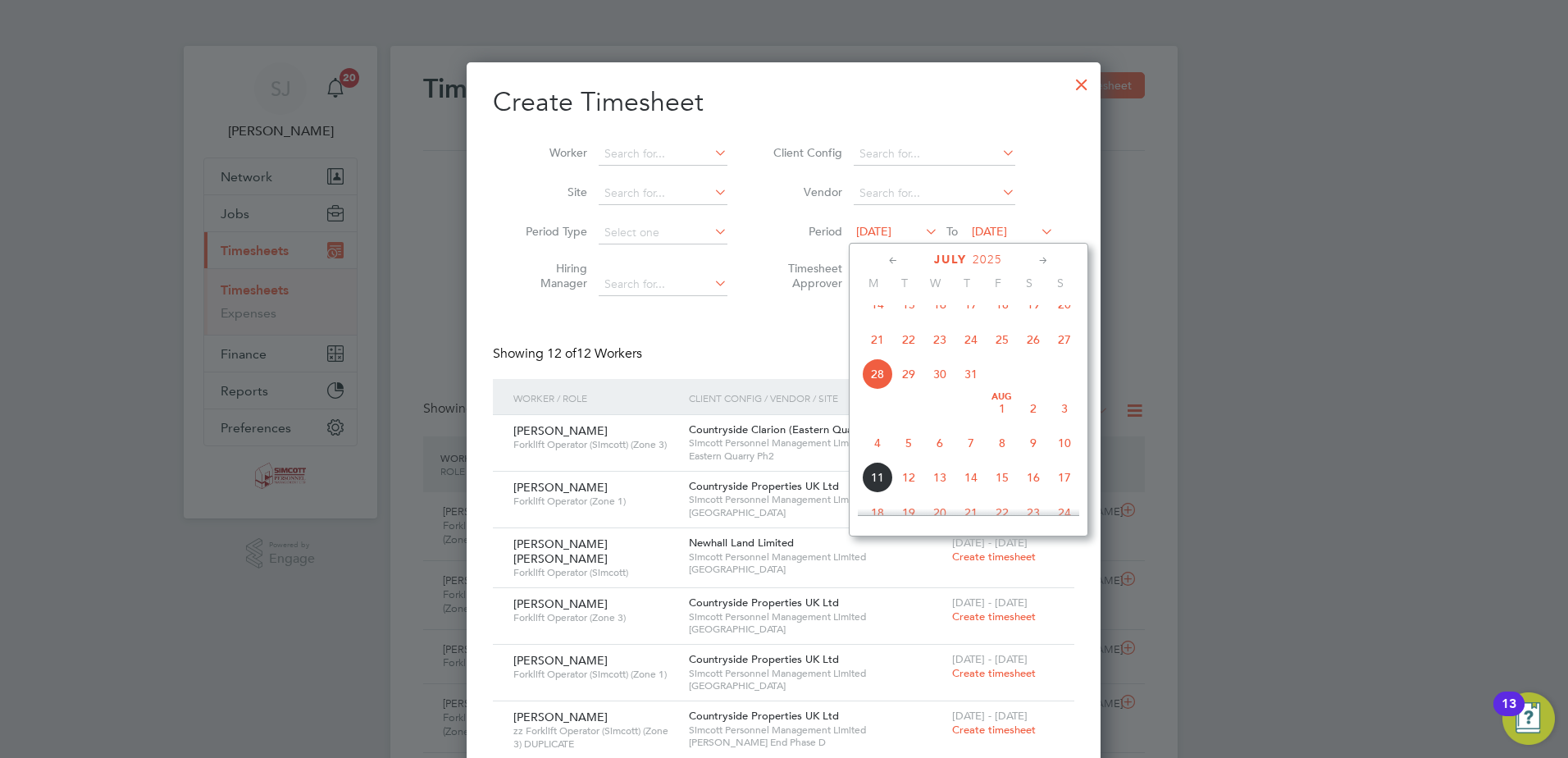
click at [873, 459] on span "4" at bounding box center [877, 442] width 31 height 31
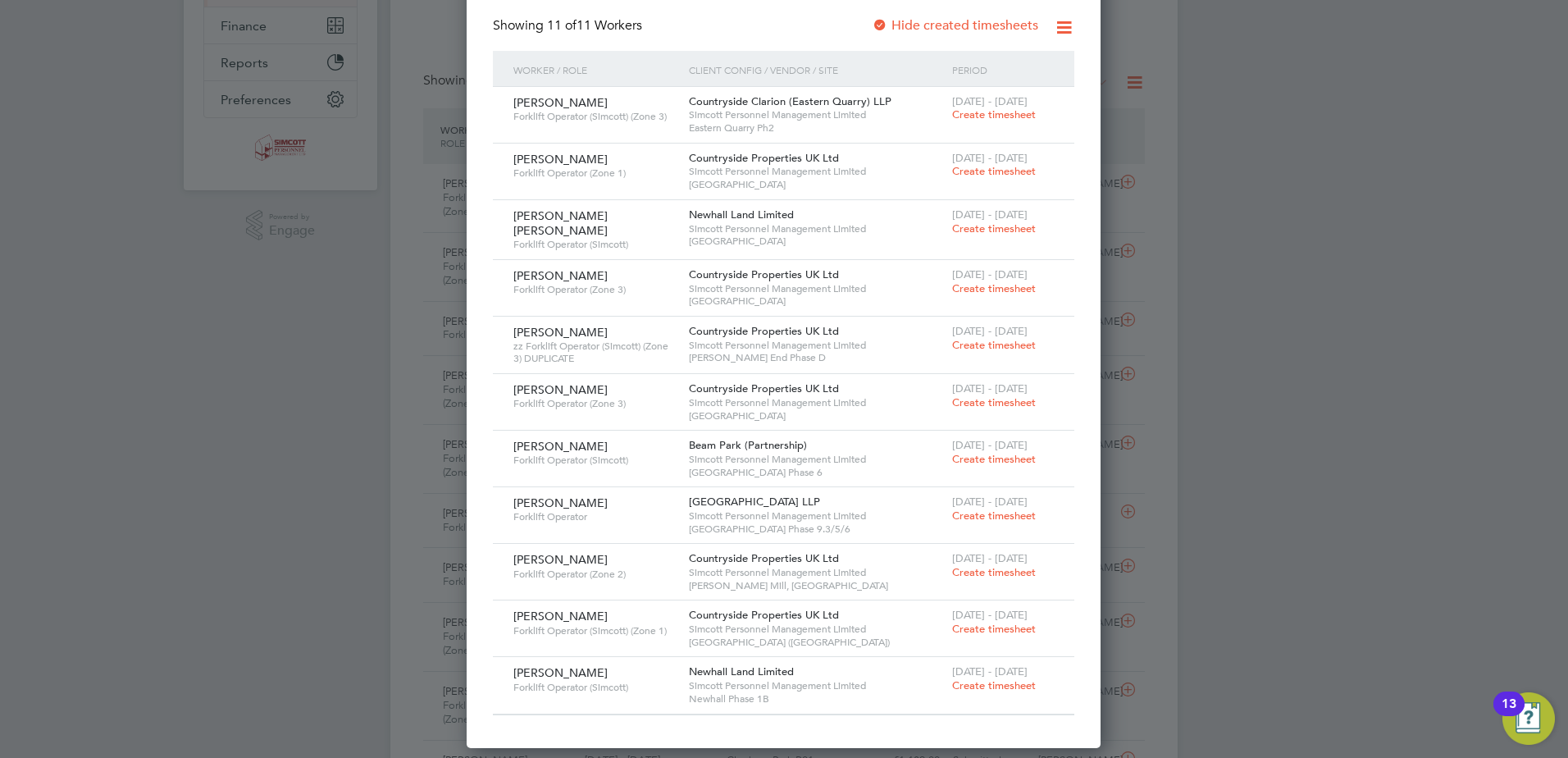
click at [996, 686] on span "Create timesheet" at bounding box center [994, 686] width 84 height 14
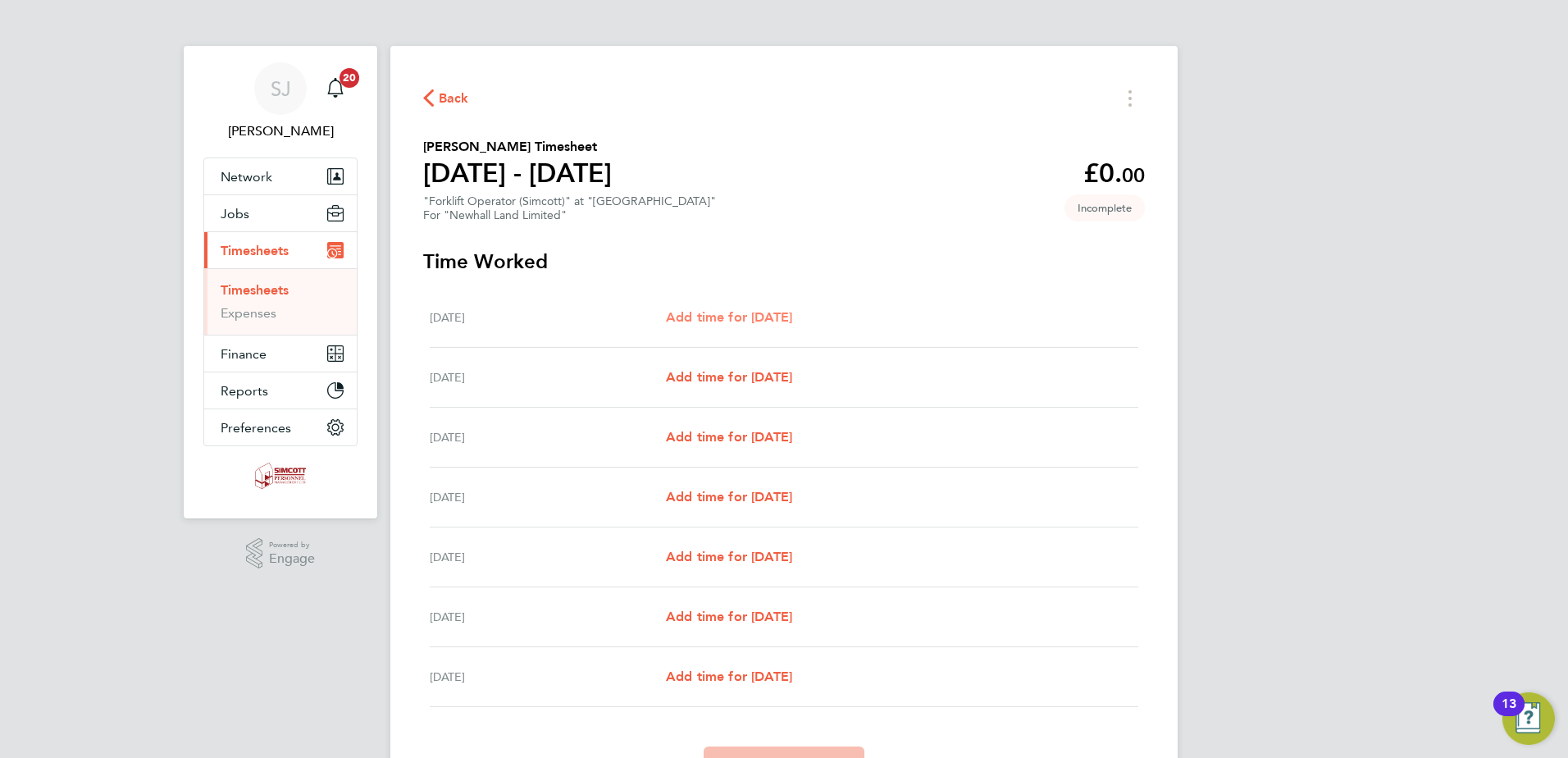
click at [770, 320] on span "Add time for Mon 04 Aug" at bounding box center [729, 316] width 126 height 15
select select "30"
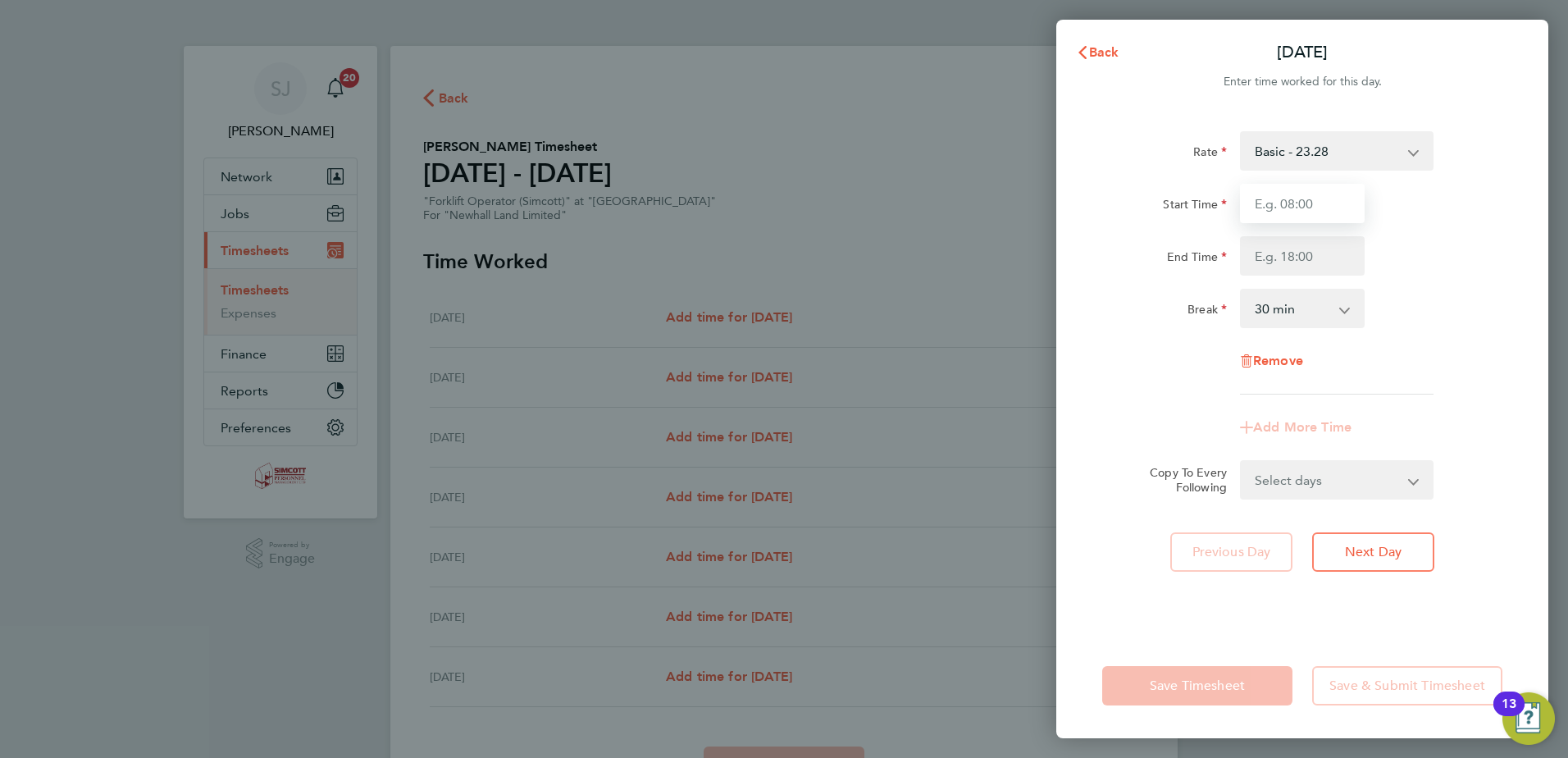
click at [1310, 196] on input "Start Time" at bounding box center [1302, 204] width 124 height 39
type input "07:30"
type input "17:00"
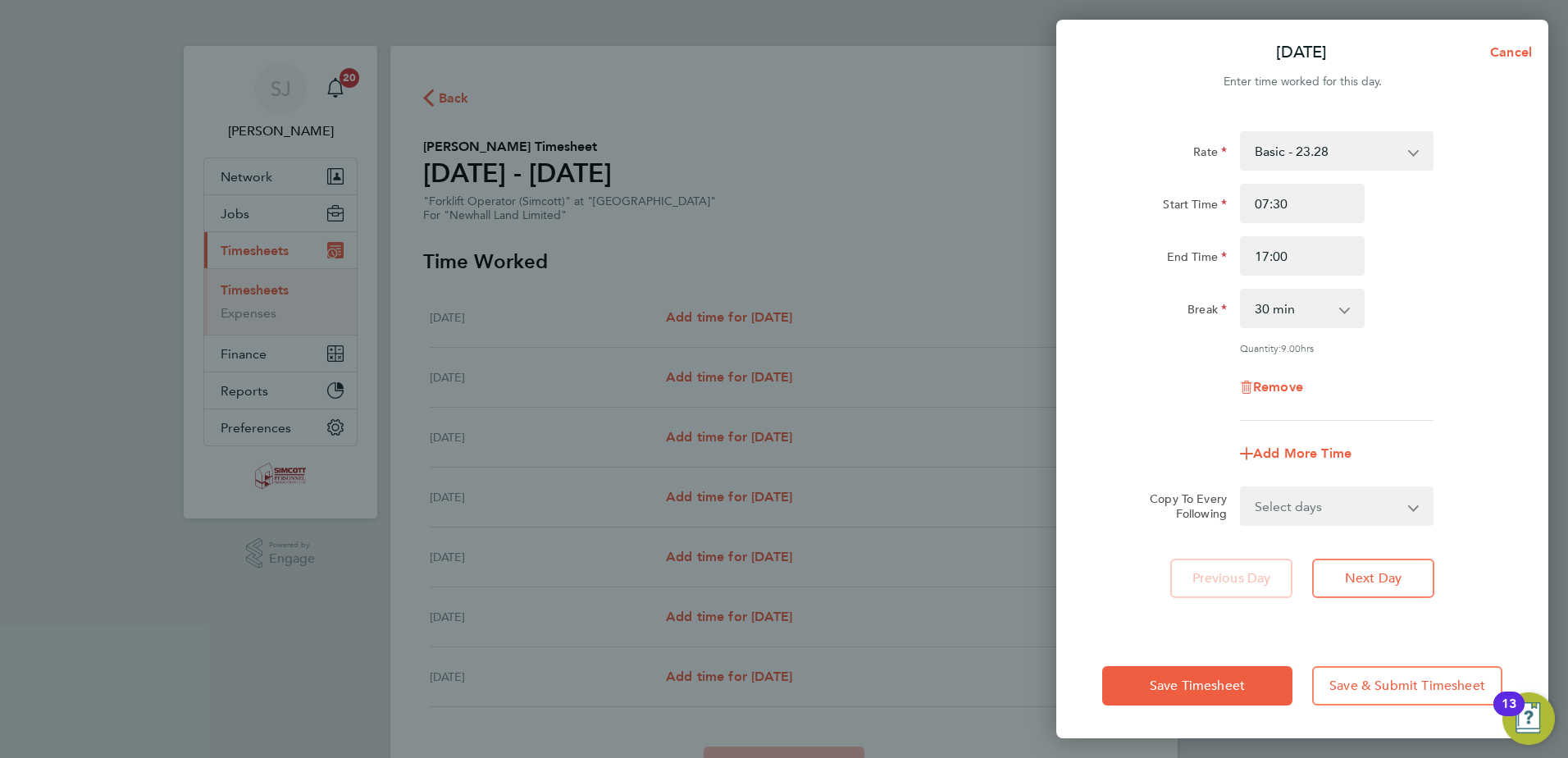
click at [1329, 486] on div "Select days Day Weekday (Mon-Fri) Weekend (Sat-Sun) Tuesday Wednesday Thursday …" at bounding box center [1336, 506] width 194 height 39
click at [1326, 494] on select "Select days Day Weekday (Mon-Fri) Weekend (Sat-Sun) Tuesday Wednesday Thursday …" at bounding box center [1328, 506] width 173 height 36
select select "WEEKDAY"
click at [1242, 488] on select "Select days Day Weekday (Mon-Fri) Weekend (Sat-Sun) Tuesday Wednesday Thursday …" at bounding box center [1328, 506] width 173 height 36
select select "2025-08-10"
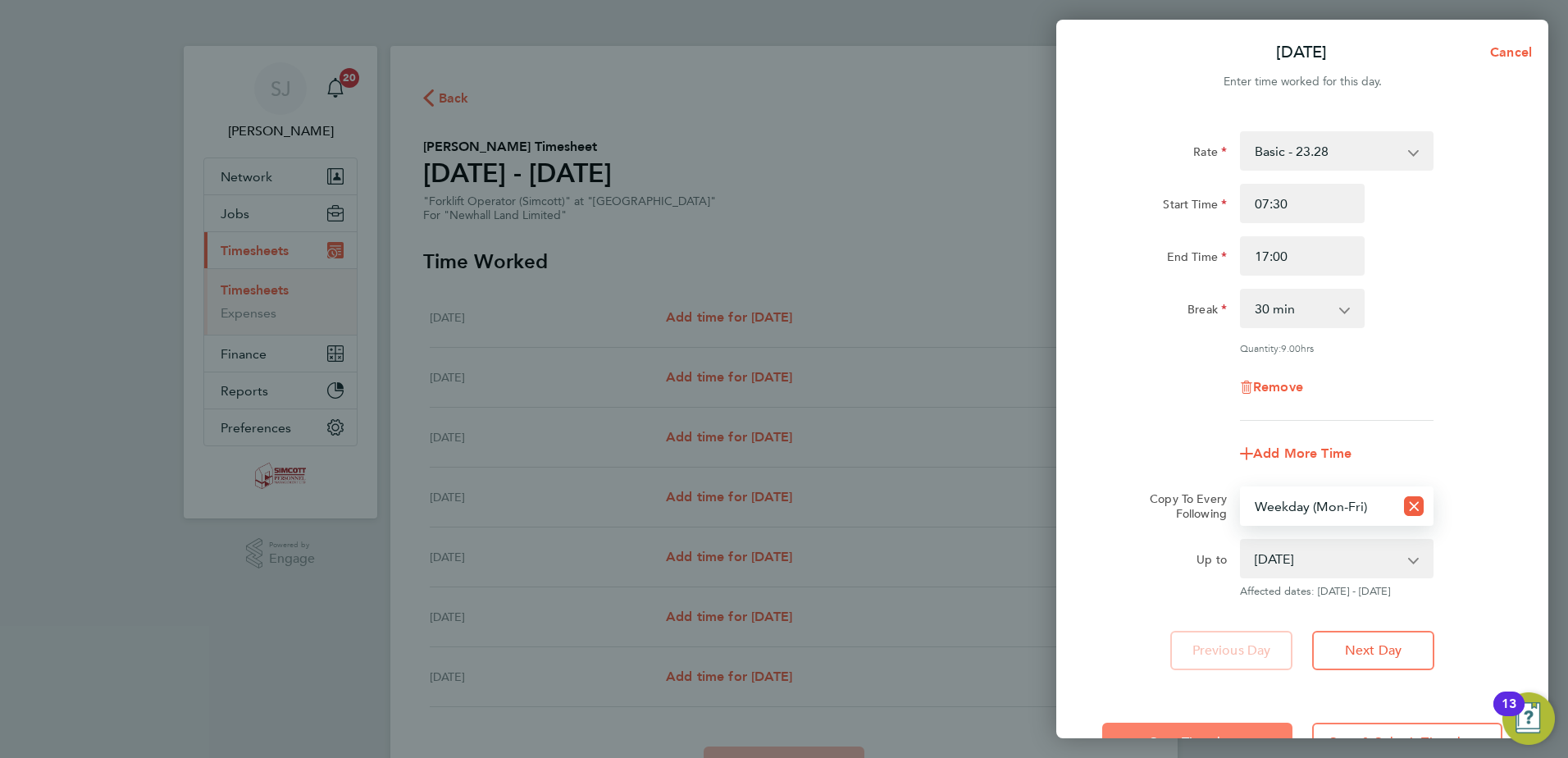
click at [1232, 728] on button "Save Timesheet" at bounding box center [1197, 742] width 190 height 39
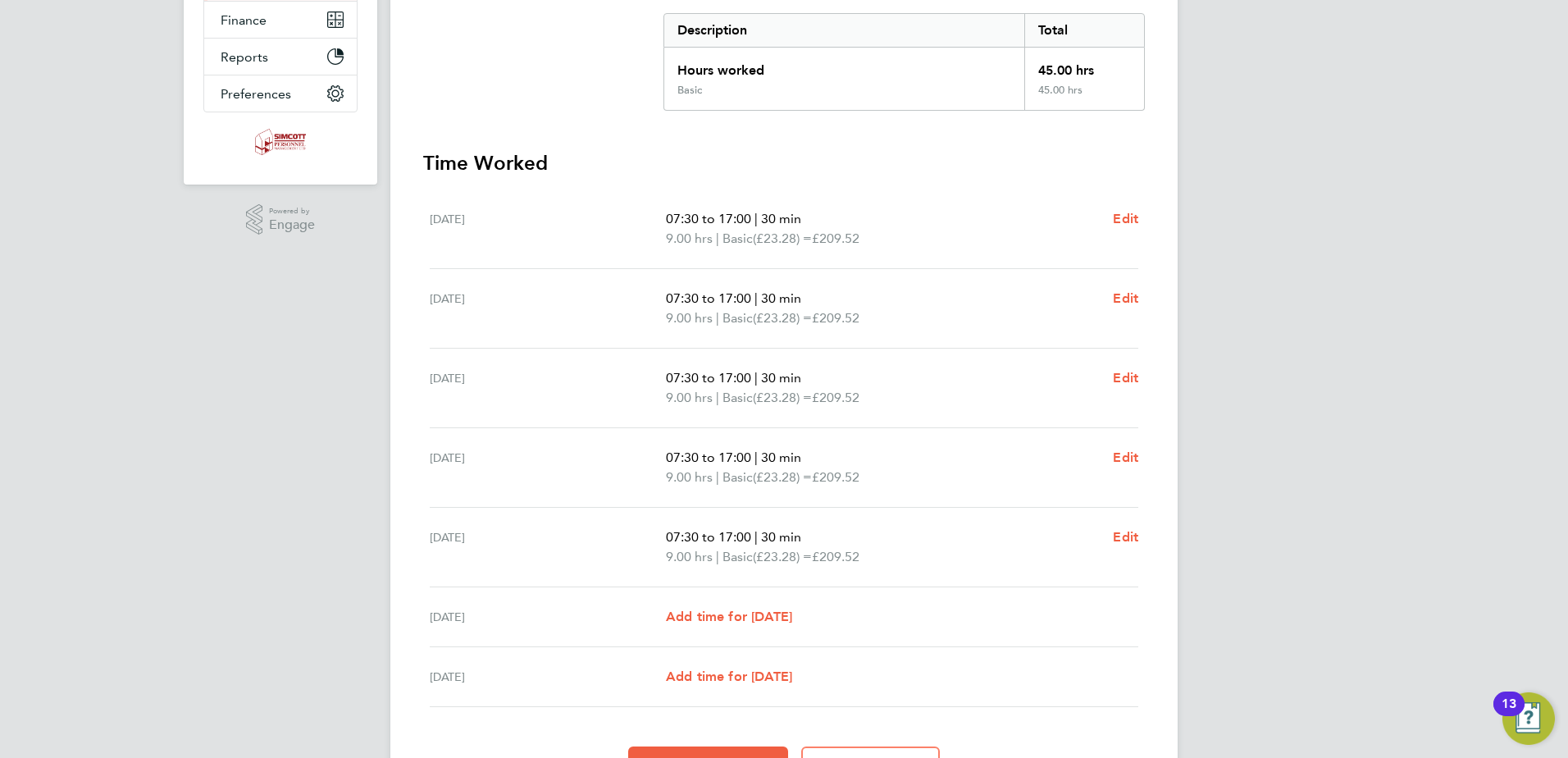
scroll to position [427, 0]
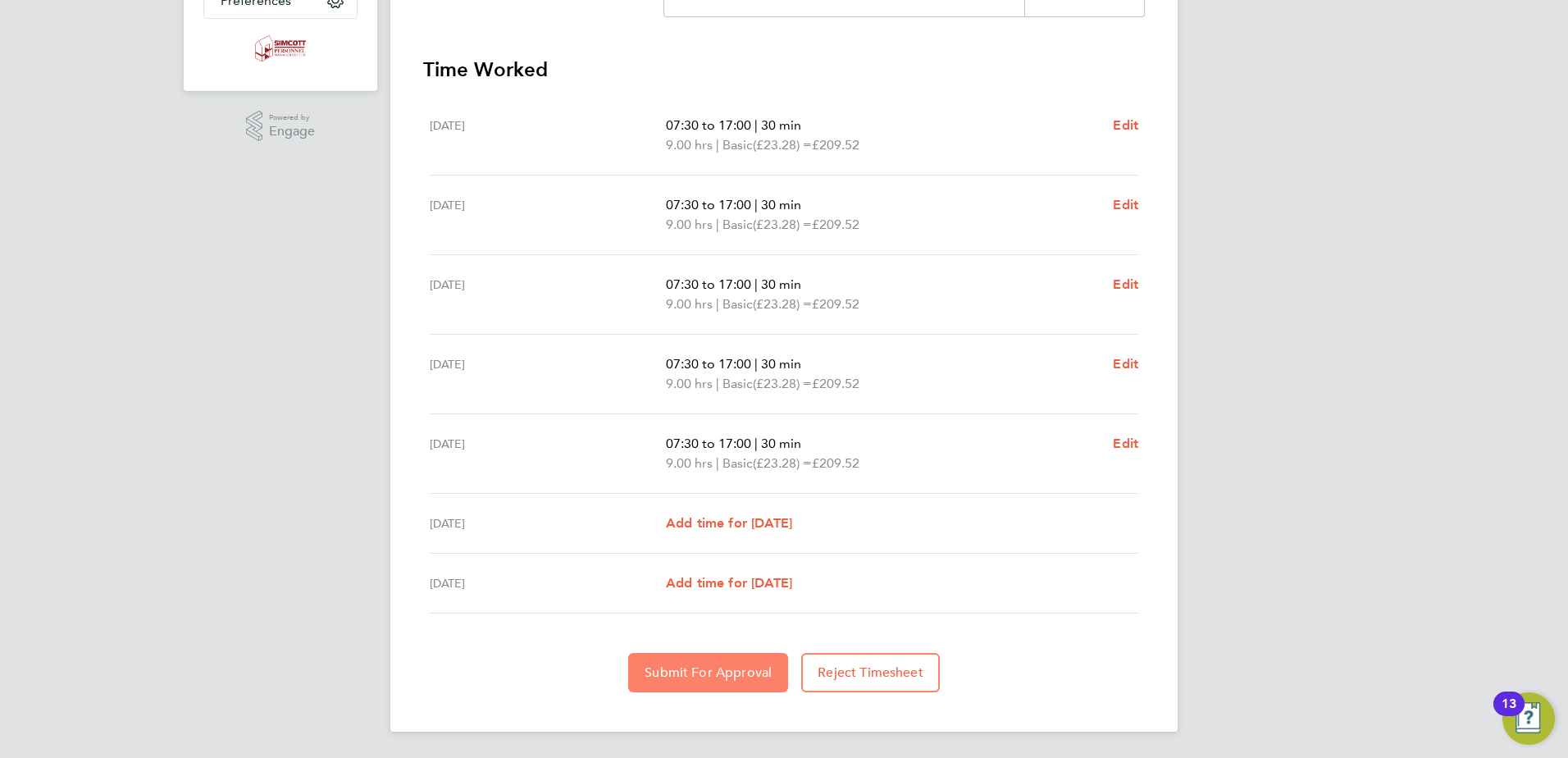
click at [713, 675] on span "Submit For Approval" at bounding box center [708, 672] width 127 height 16
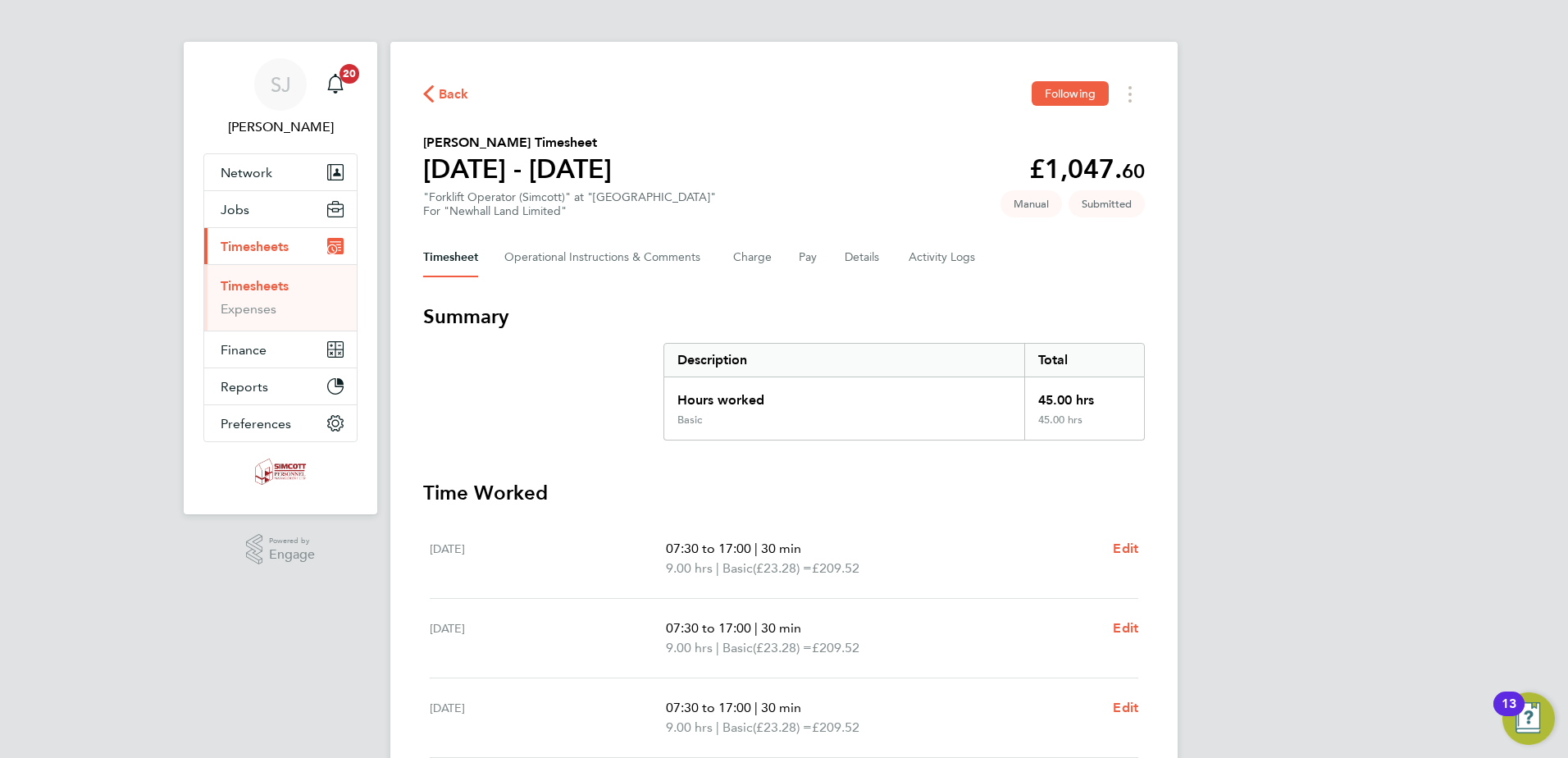
scroll to position [0, 0]
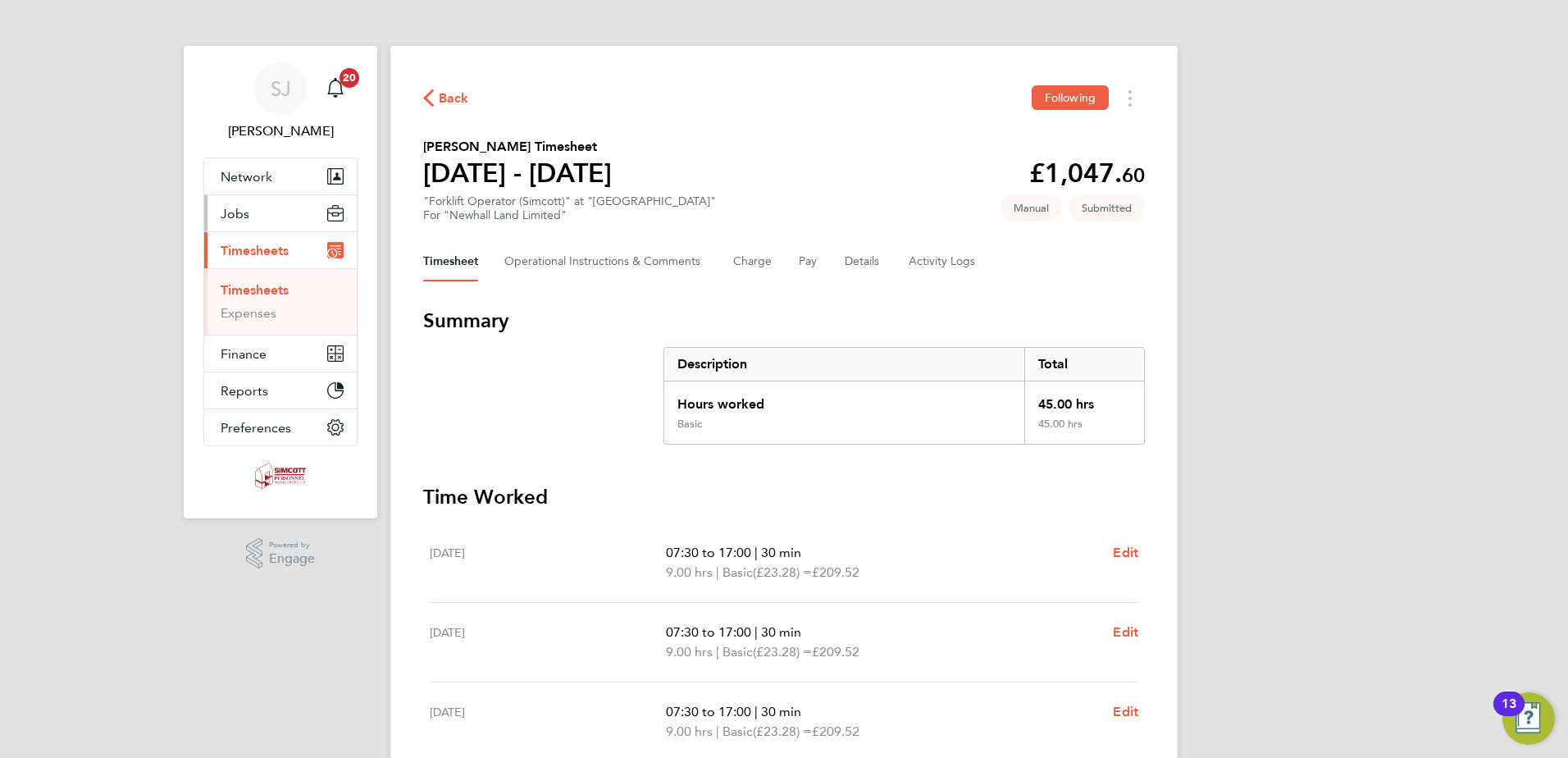
click at [252, 216] on button "Jobs" at bounding box center [280, 213] width 153 height 36
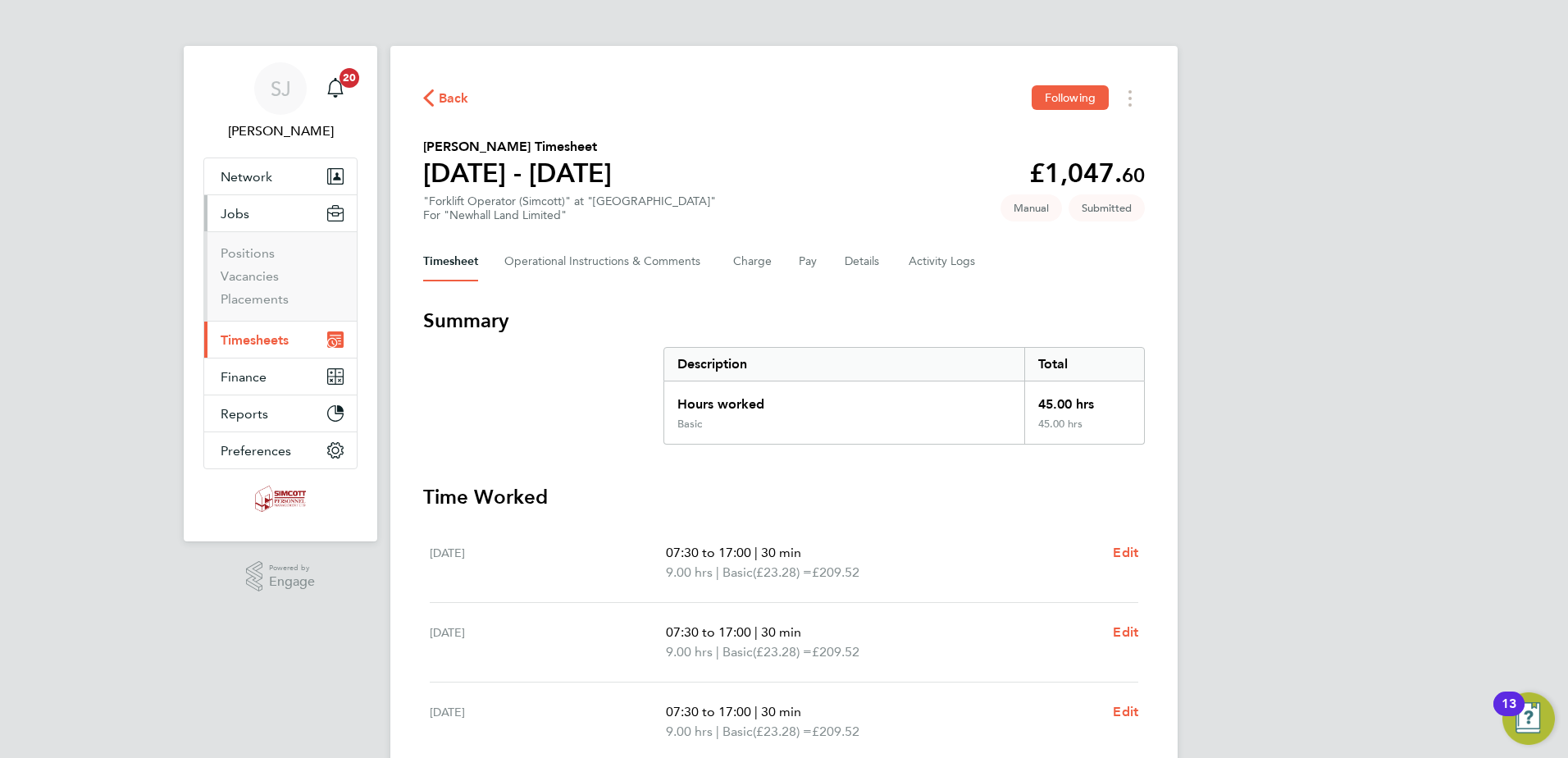
click at [257, 337] on span "Timesheets" at bounding box center [255, 340] width 68 height 15
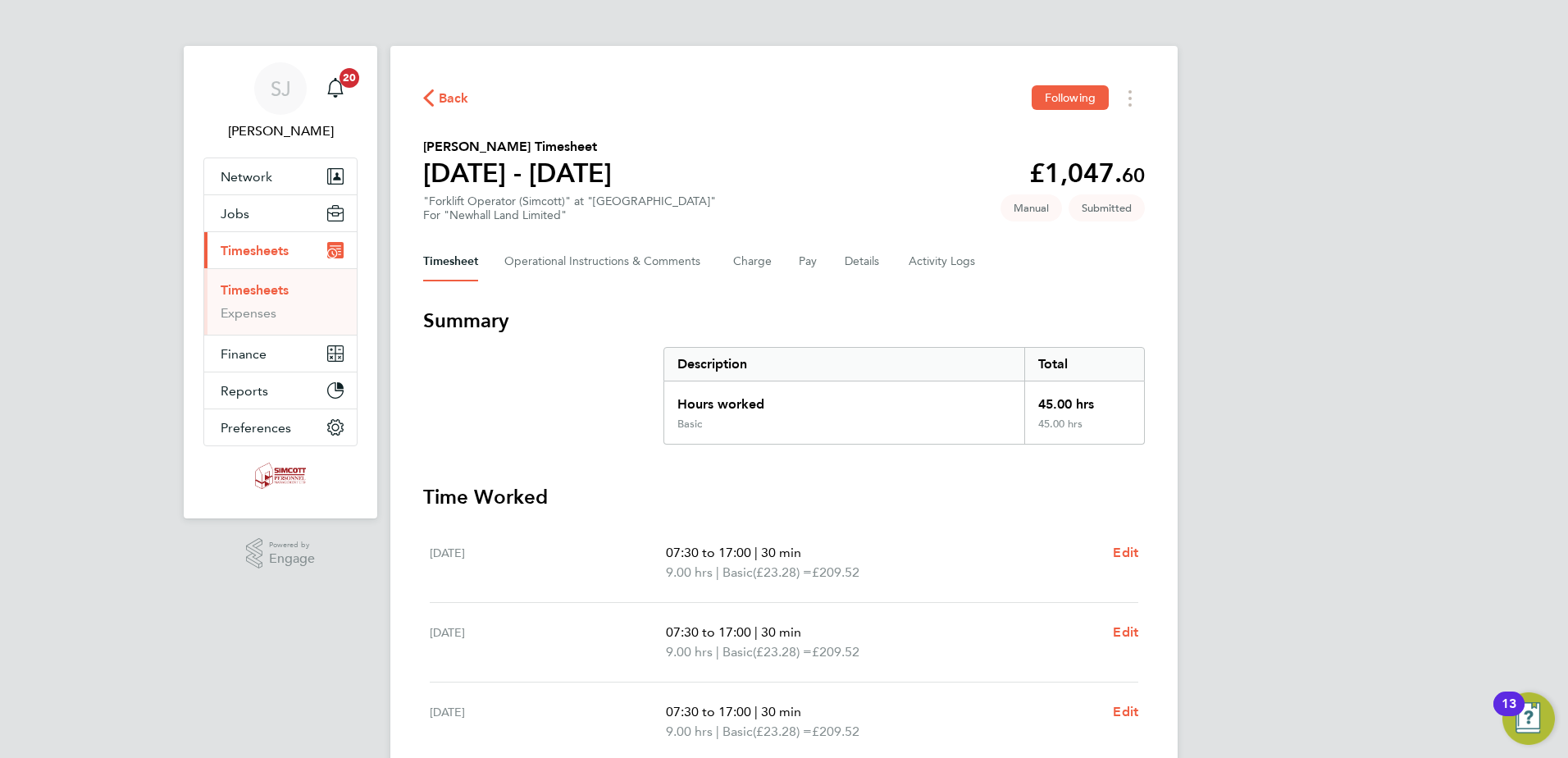
click at [249, 289] on link "Timesheets" at bounding box center [255, 290] width 68 height 15
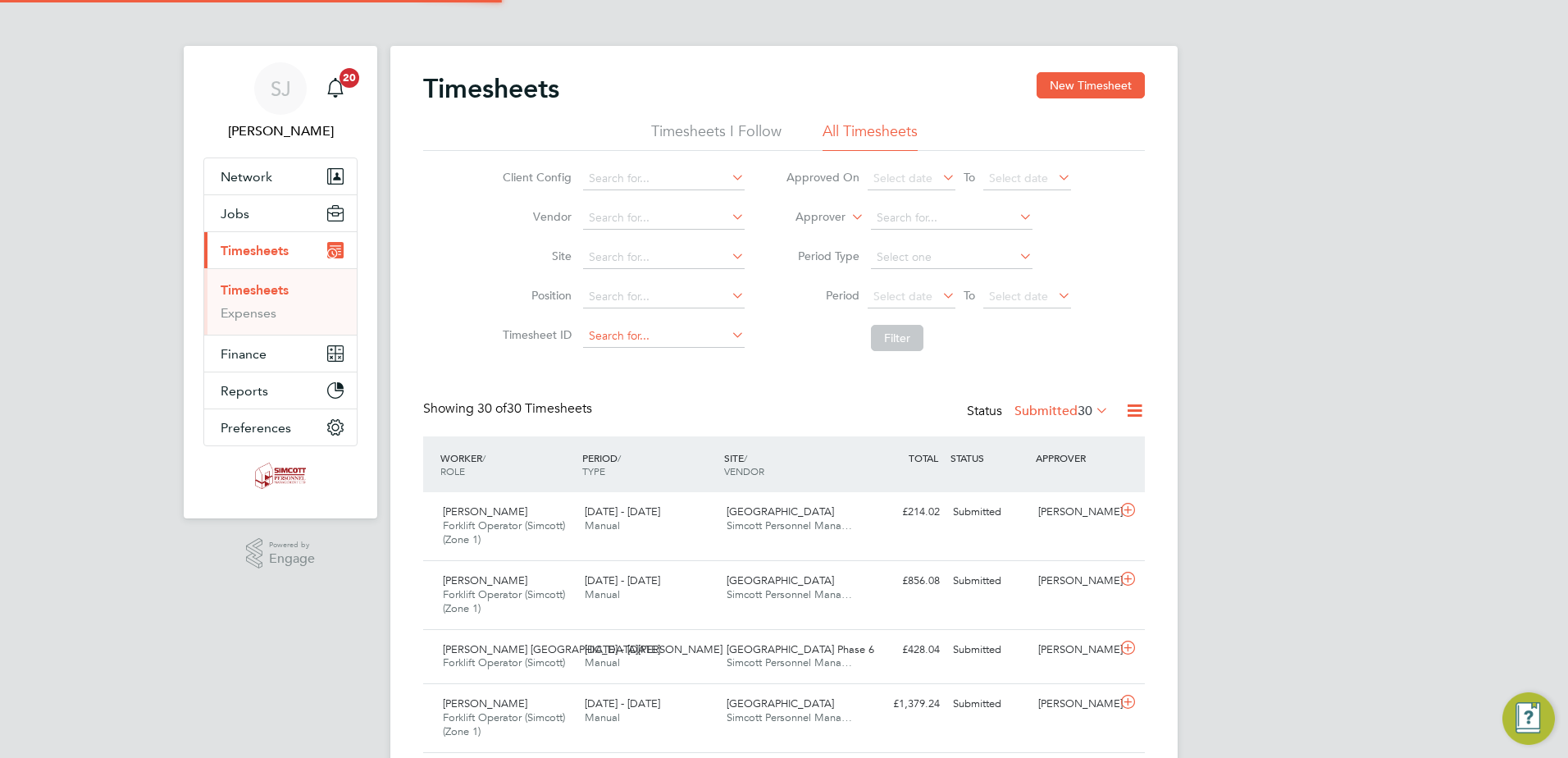
scroll to position [42, 143]
click at [1099, 90] on button "New Timesheet" at bounding box center [1091, 85] width 108 height 26
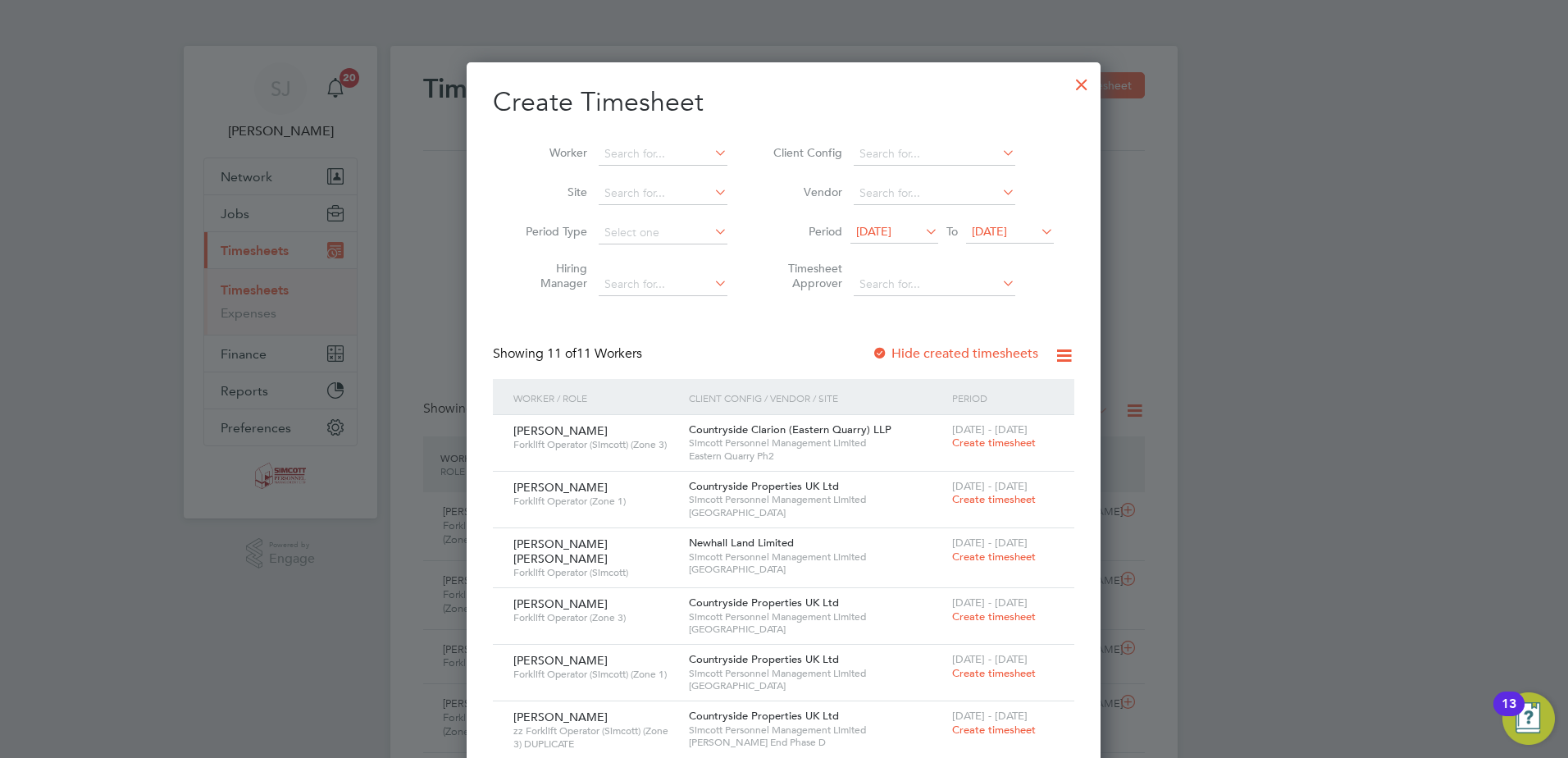
click at [1076, 75] on div at bounding box center [1082, 80] width 30 height 29
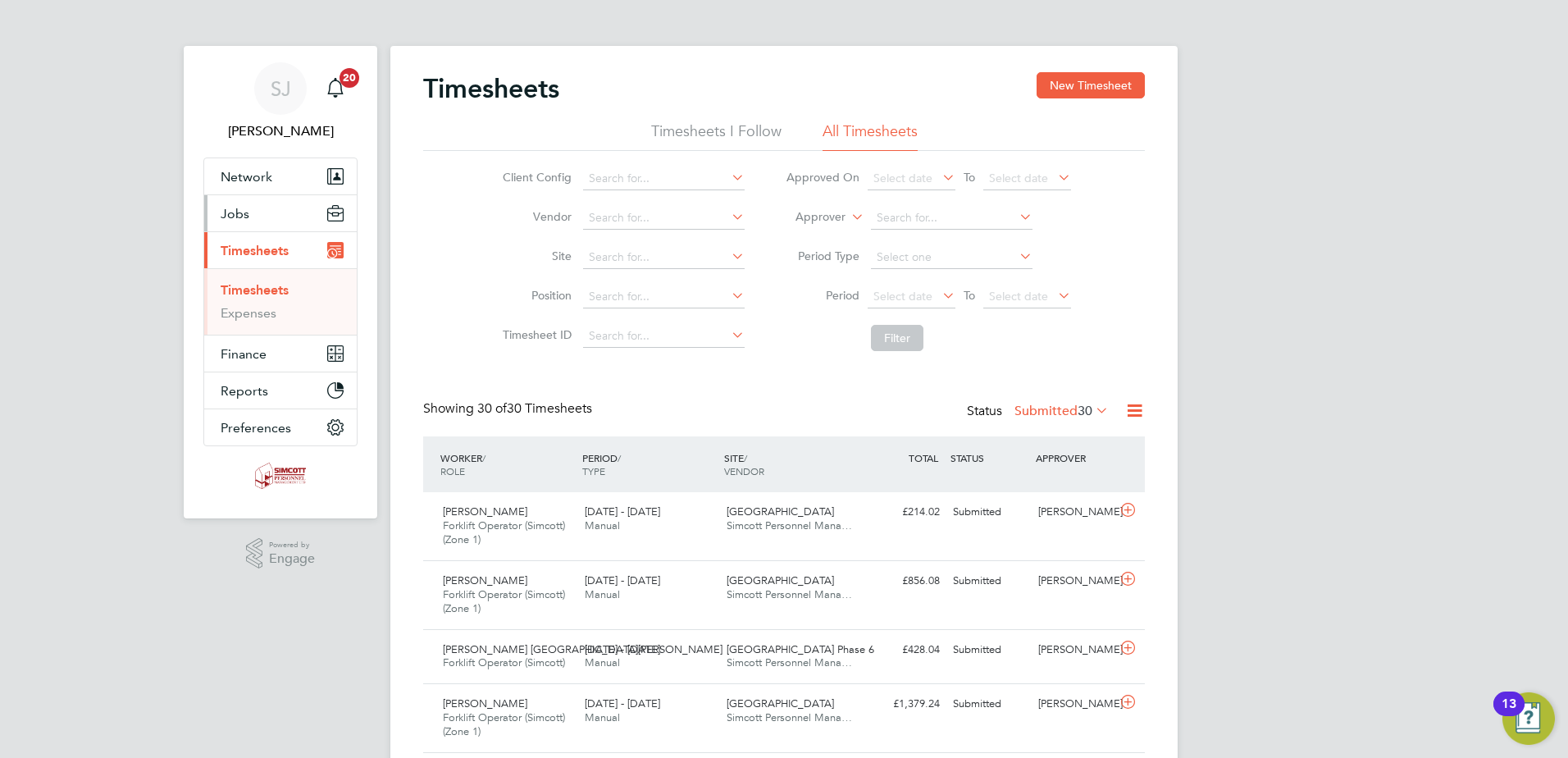
click at [285, 220] on button "Jobs" at bounding box center [280, 213] width 153 height 36
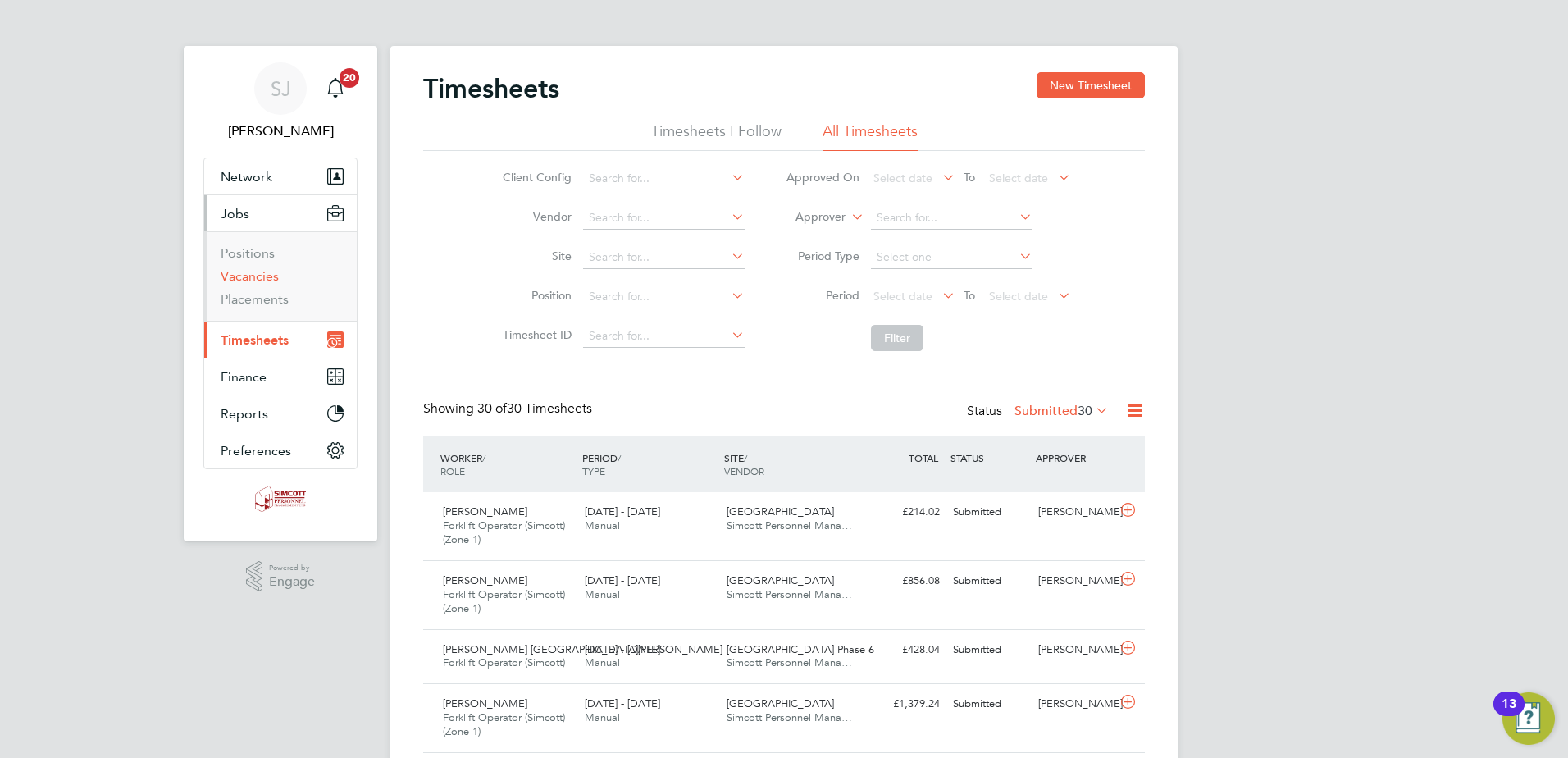
click at [248, 274] on link "Vacancies" at bounding box center [249, 275] width 58 height 15
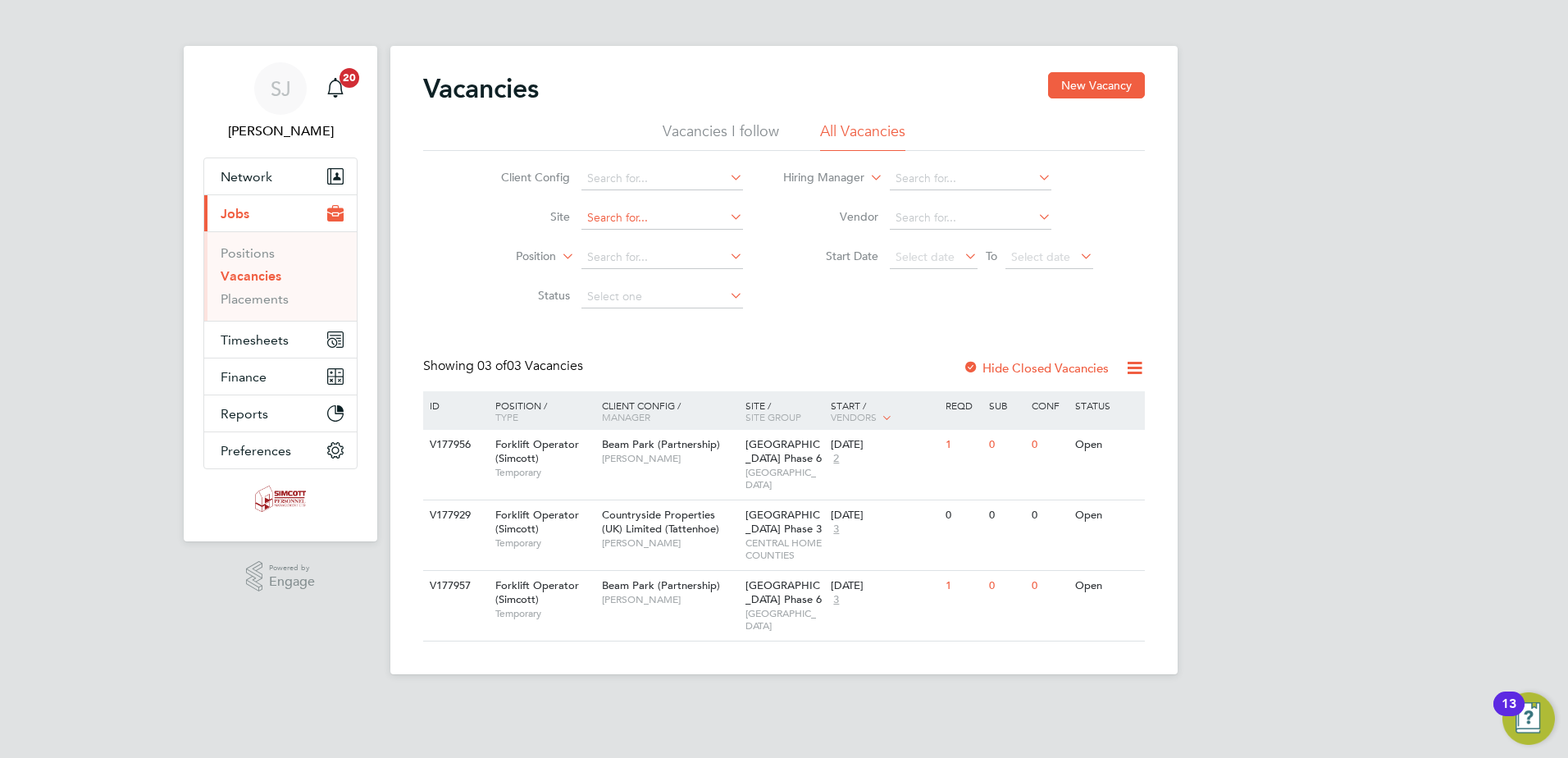
click at [613, 216] on input at bounding box center [662, 218] width 162 height 23
click at [629, 248] on li "Elsenham , Hall Road" at bounding box center [675, 240] width 190 height 22
type input "Elsenham, Hall Road"
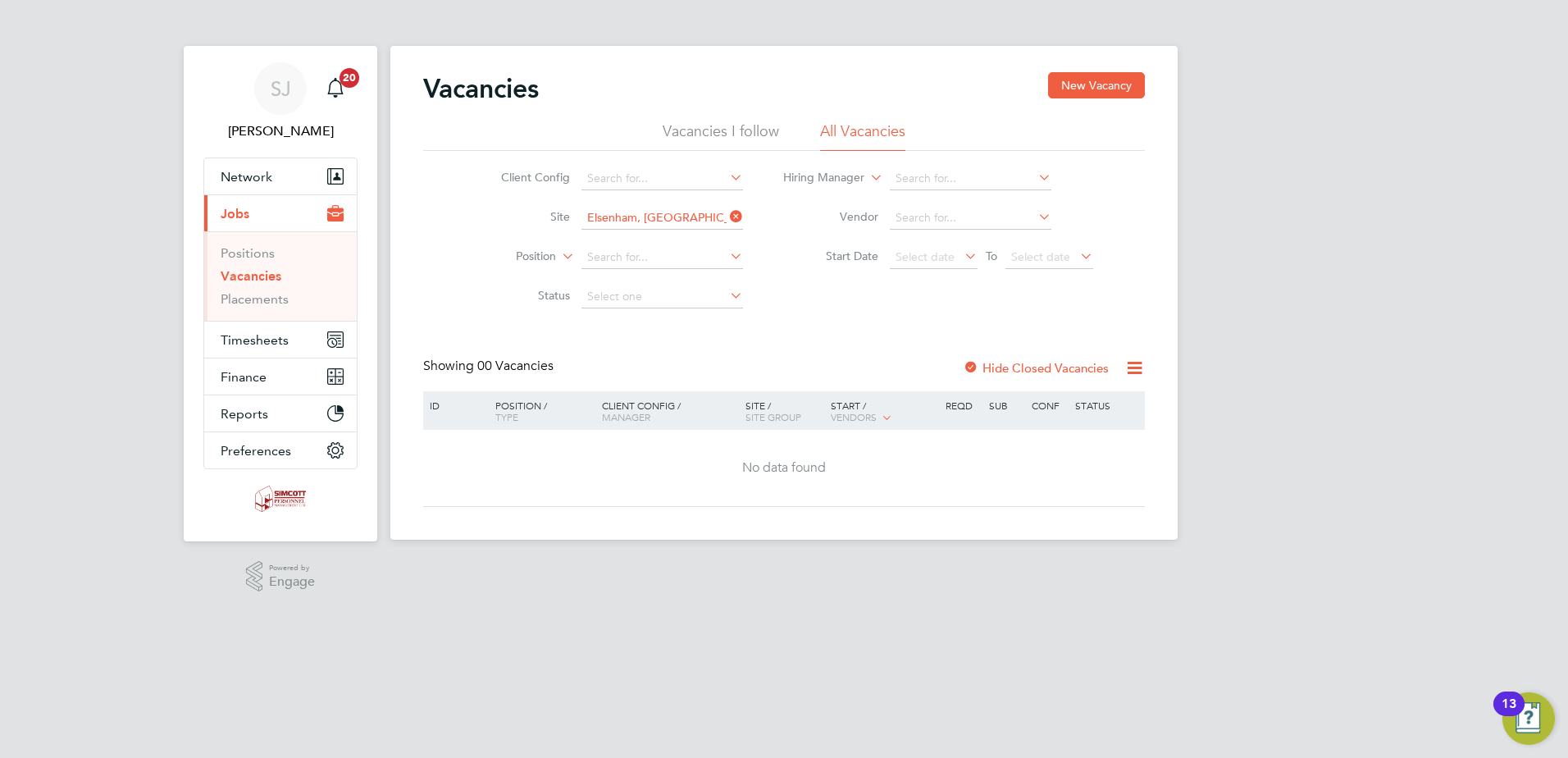
click at [1036, 364] on label "Hide Closed Vacancies" at bounding box center [1035, 367] width 146 height 15
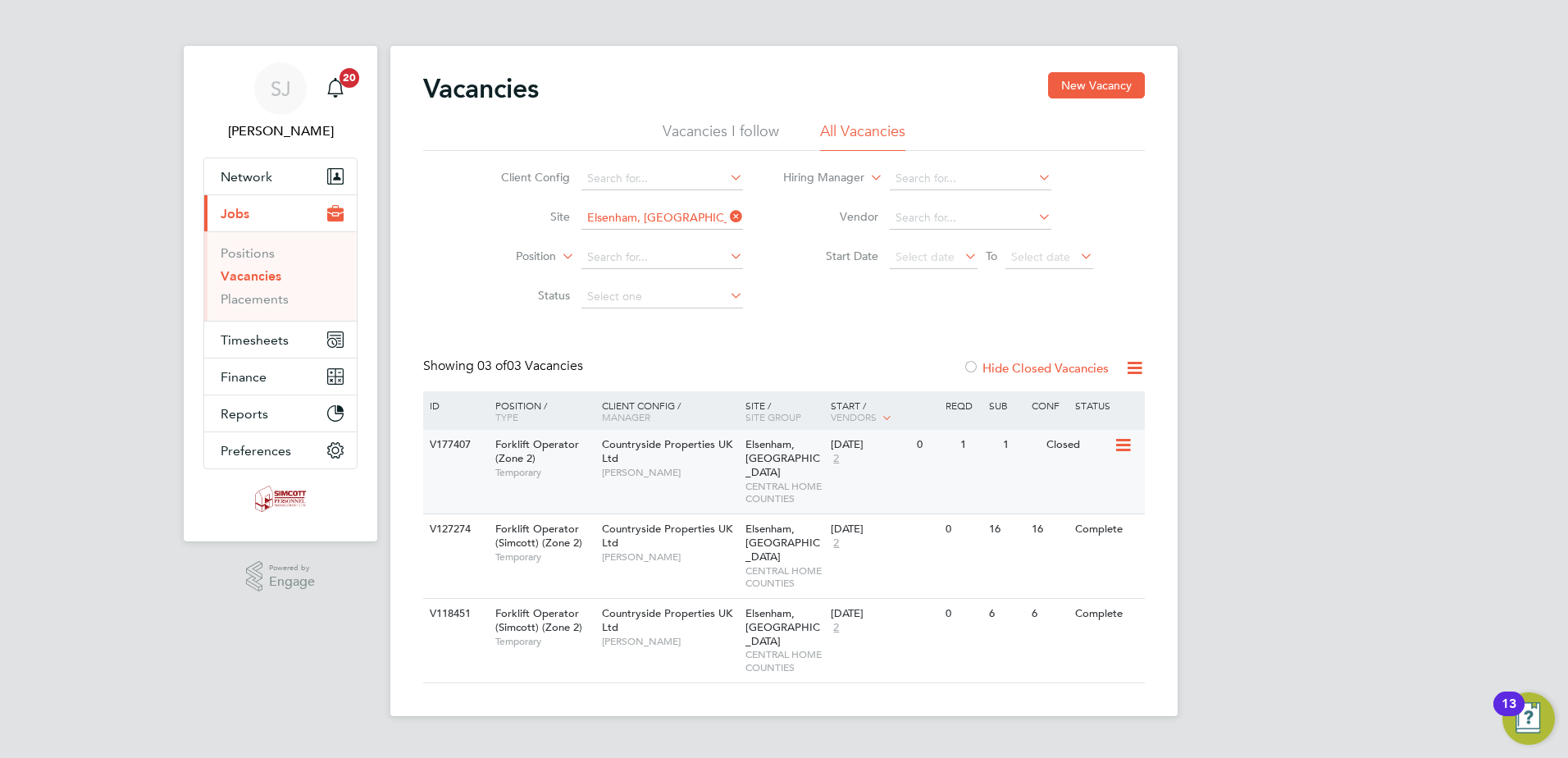
click at [720, 459] on div "Countryside Properties UK Ltd Mark Ablett" at bounding box center [670, 458] width 144 height 56
click at [240, 324] on button "Timesheets" at bounding box center [280, 340] width 153 height 36
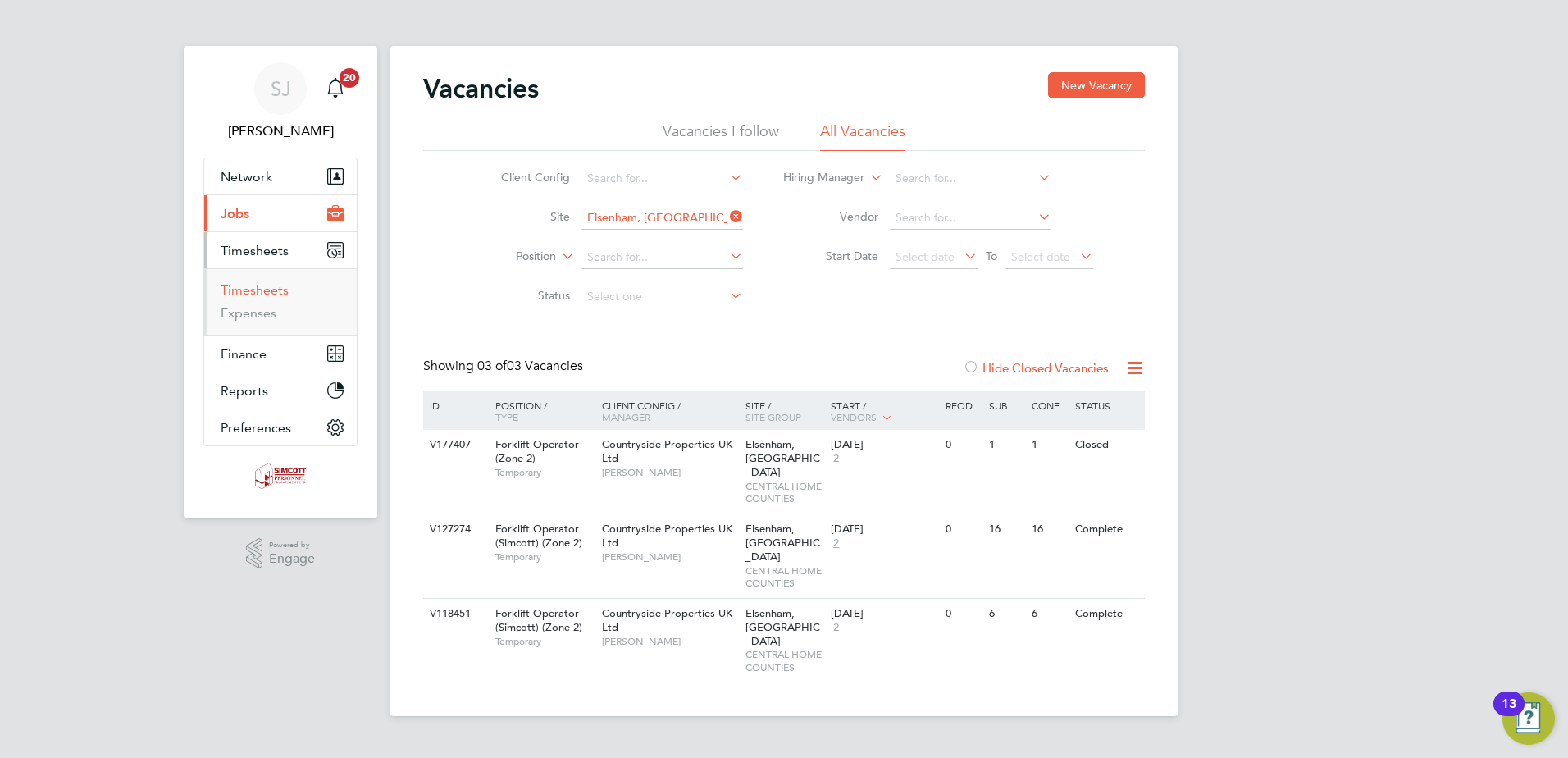
click at [244, 292] on link "Timesheets" at bounding box center [255, 290] width 68 height 15
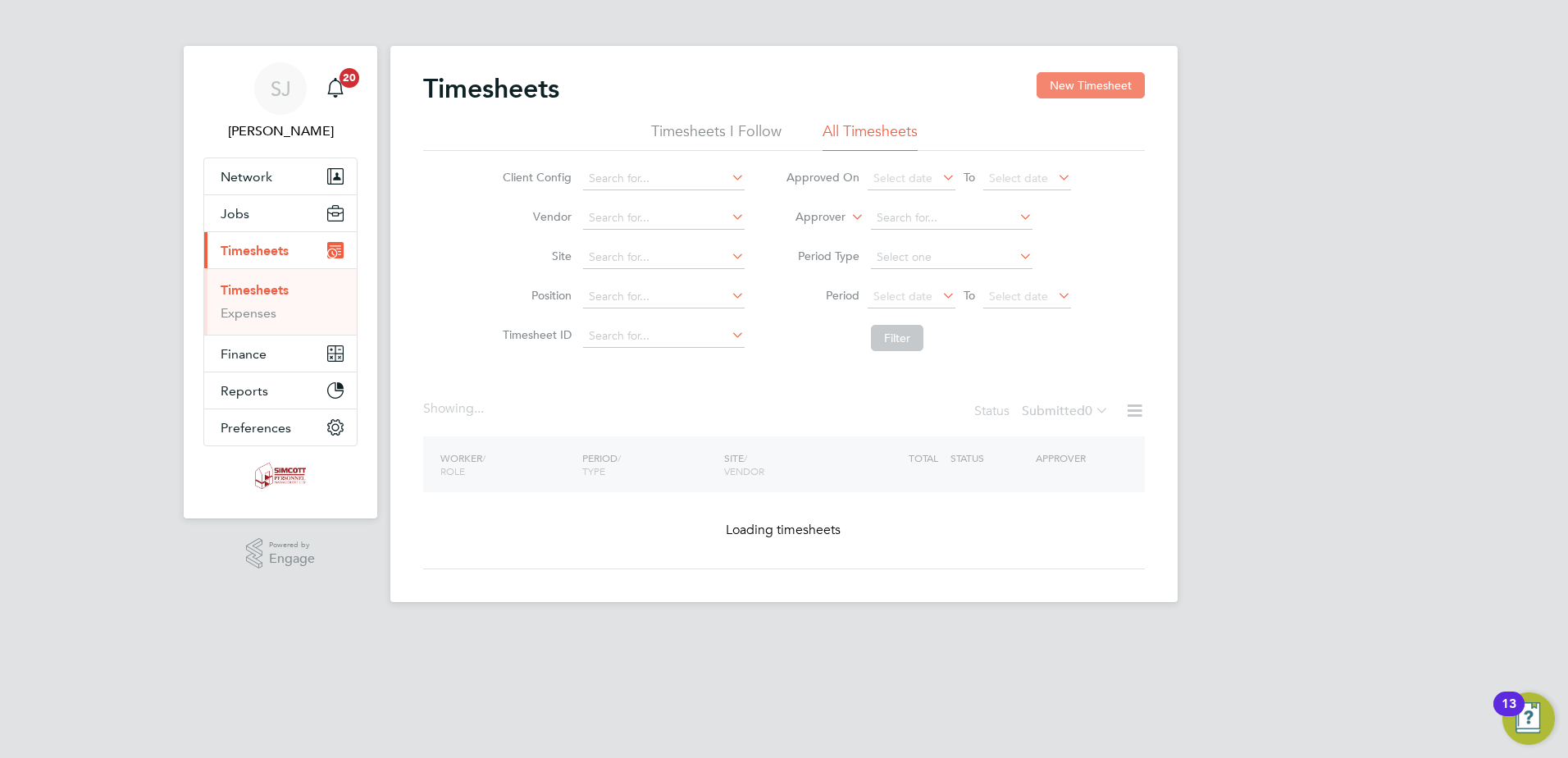
click at [1087, 80] on button "New Timesheet" at bounding box center [1091, 85] width 108 height 26
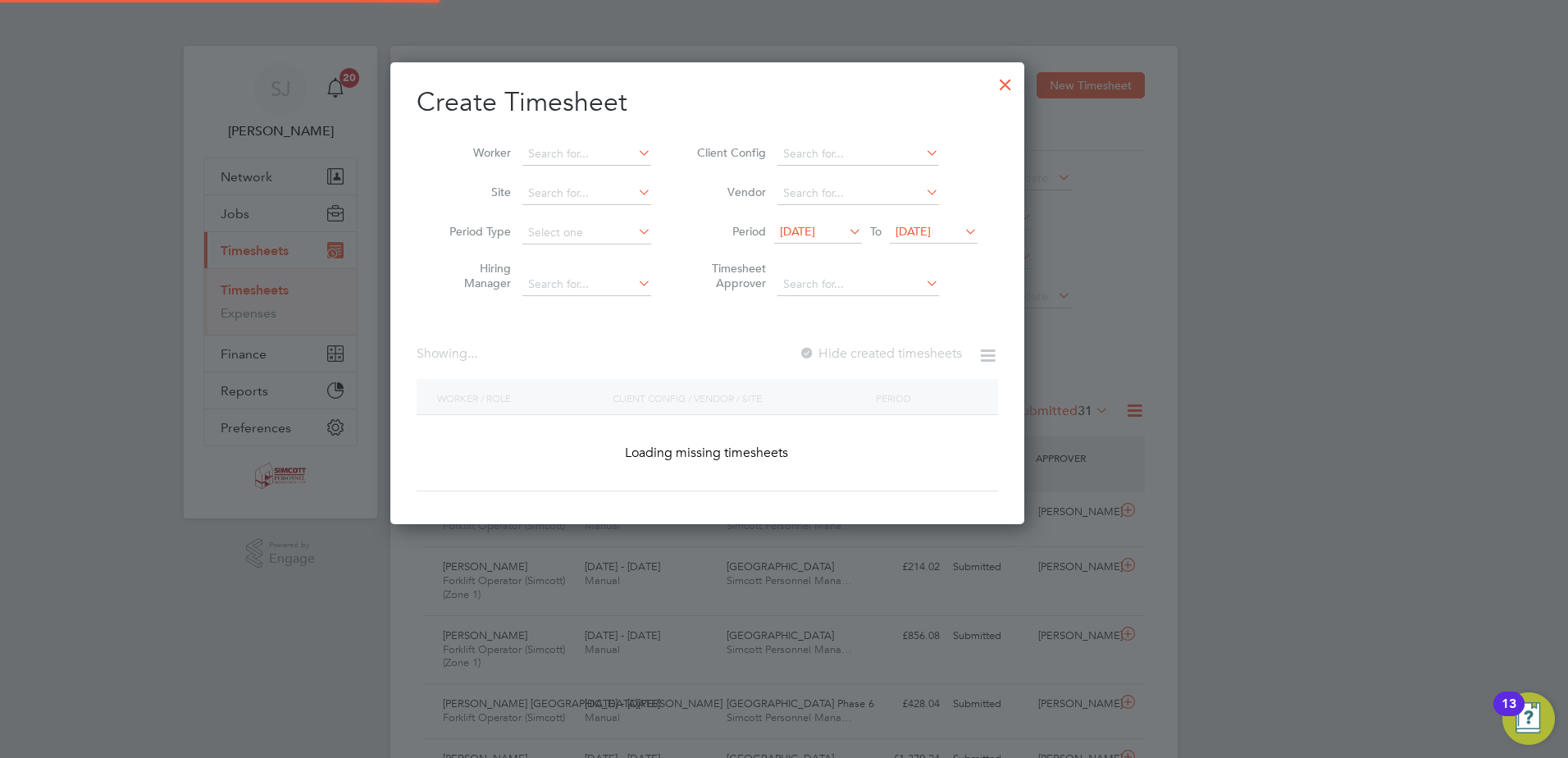
scroll to position [55, 143]
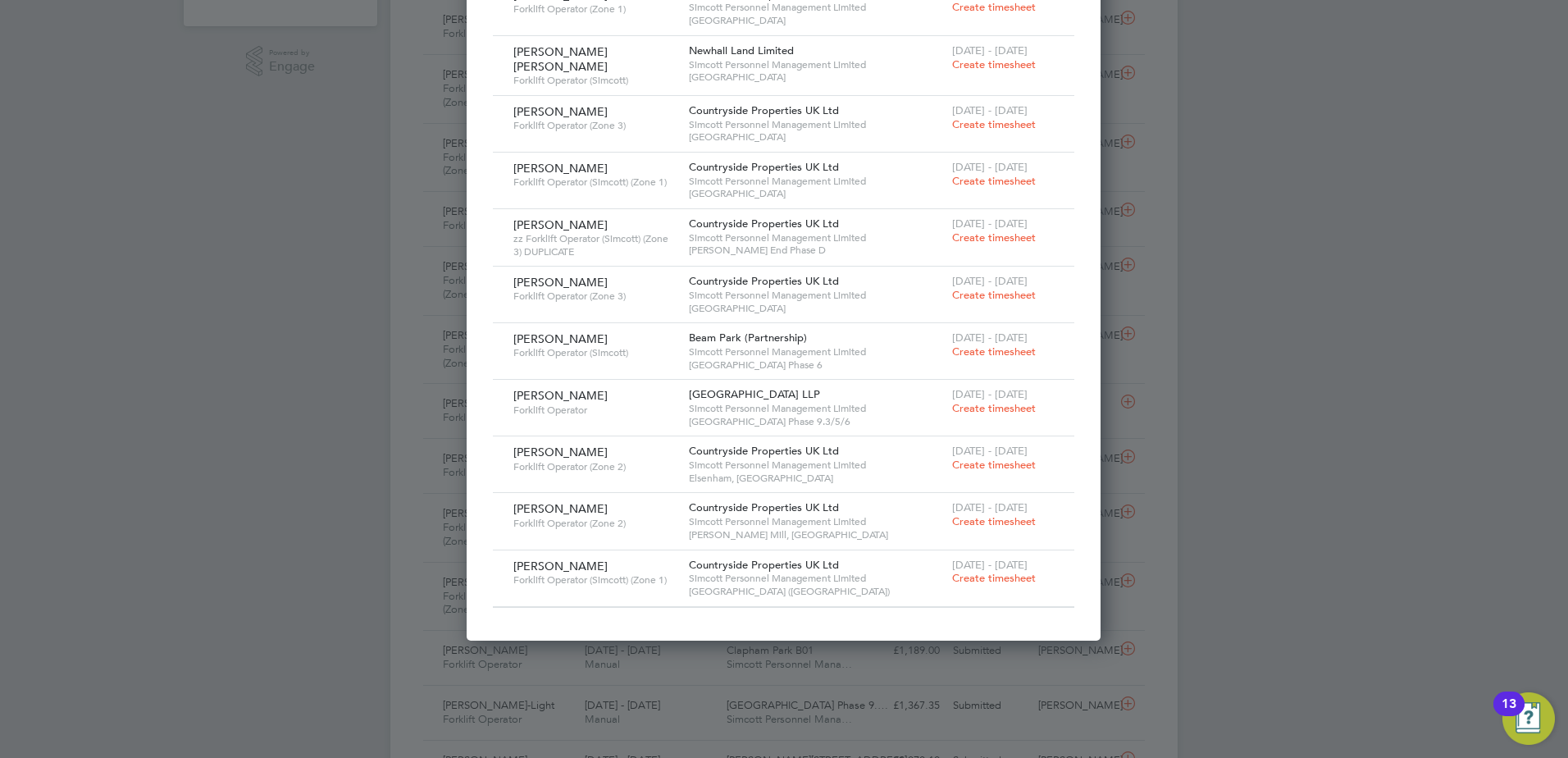
click at [985, 464] on span "Create timesheet" at bounding box center [994, 465] width 84 height 14
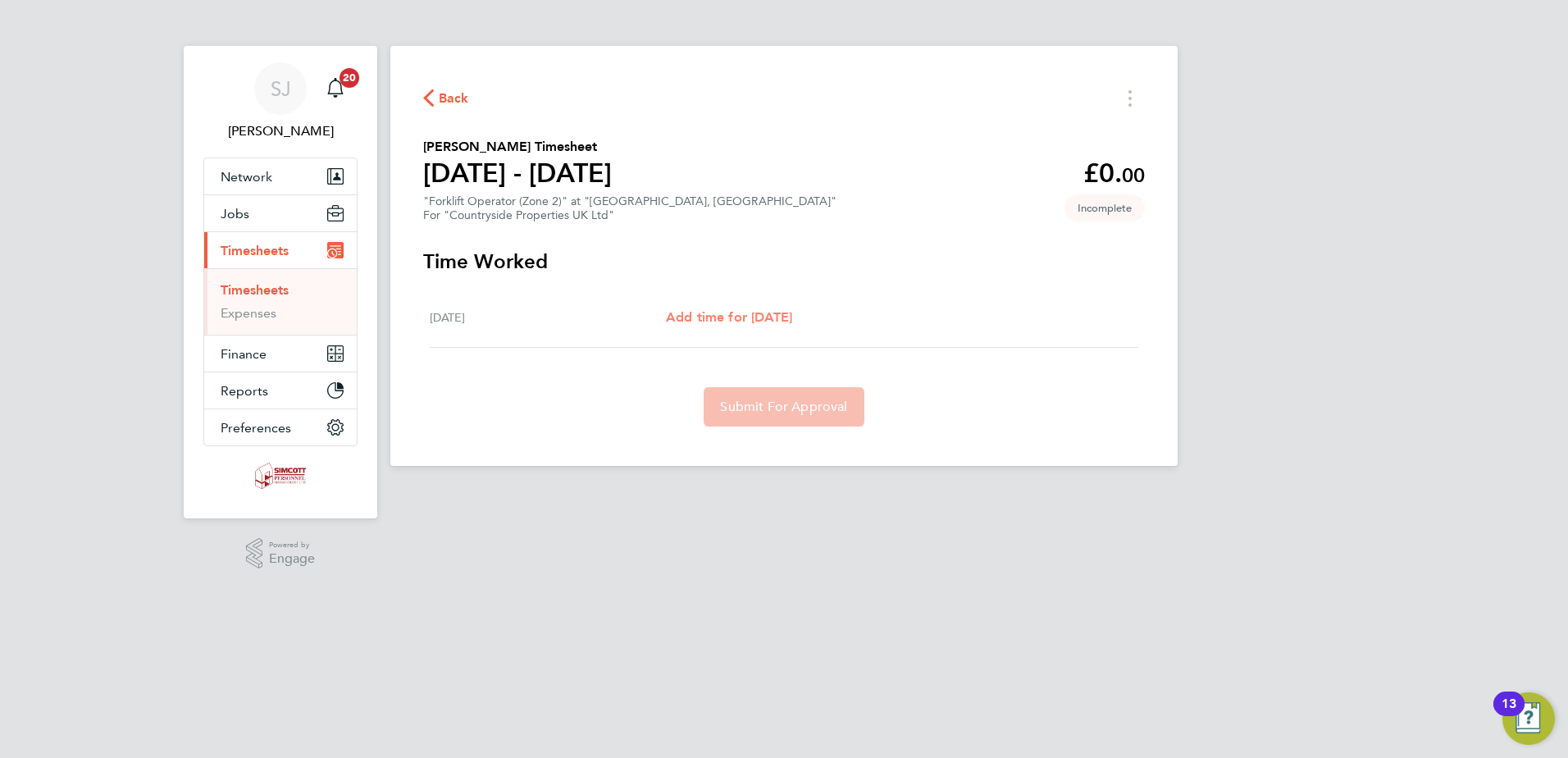
click at [769, 321] on span "Add time for Mon 04 Aug" at bounding box center [729, 316] width 126 height 15
select select "30"
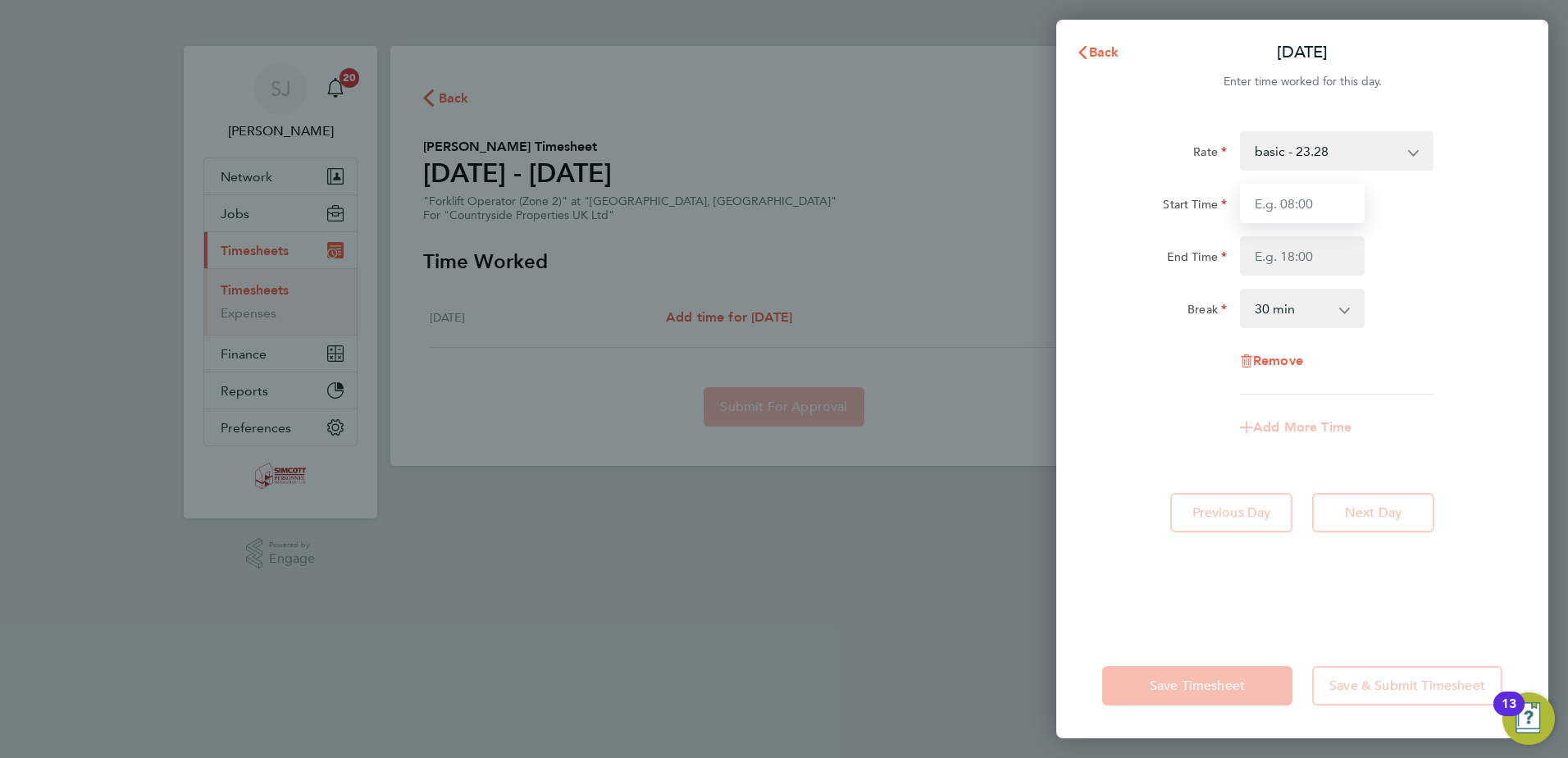
click at [1325, 204] on input "Start Time" at bounding box center [1302, 204] width 124 height 39
type input "07:30"
type input "17:00"
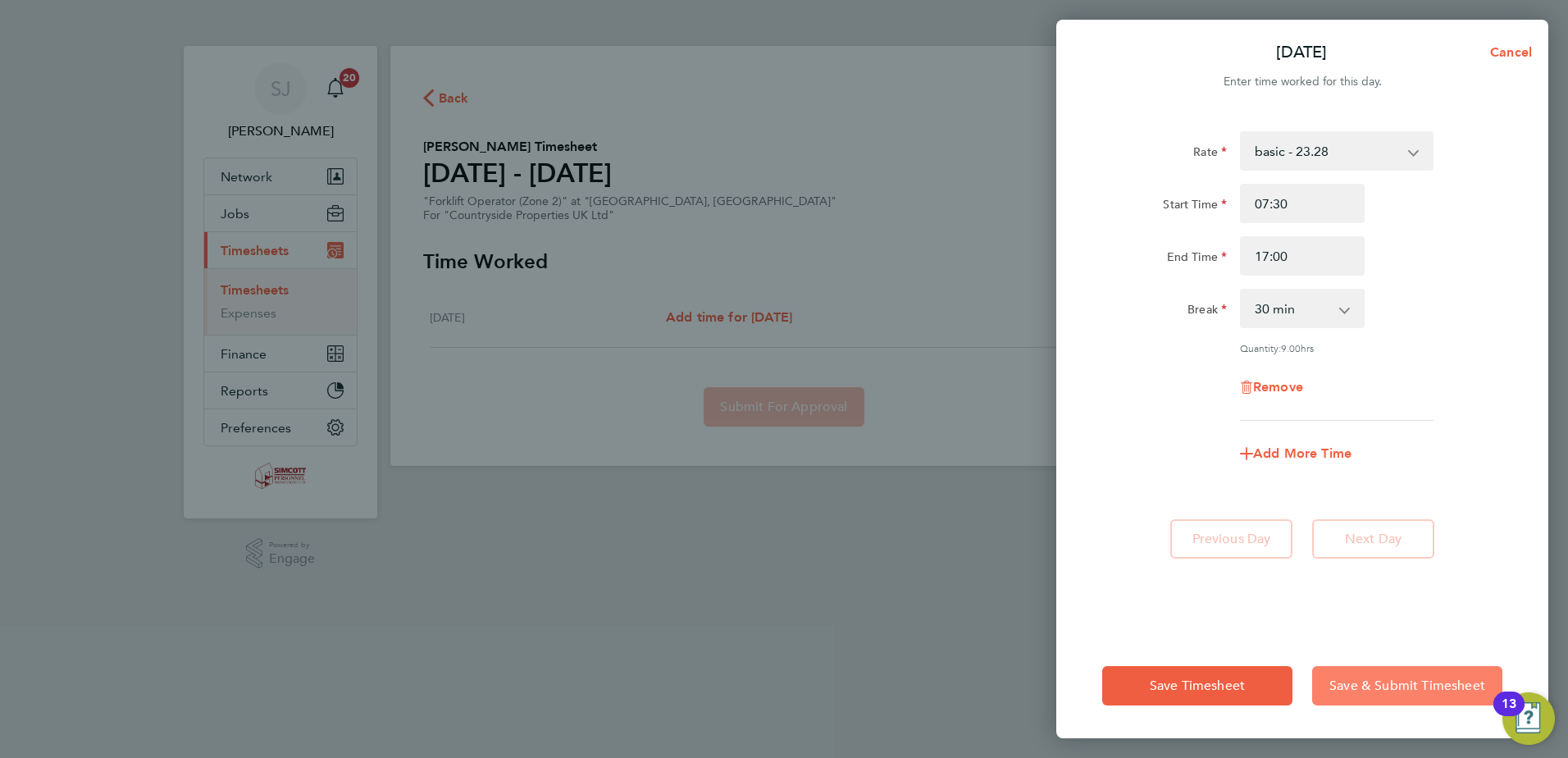
click at [1346, 674] on button "Save & Submit Timesheet" at bounding box center [1407, 686] width 190 height 39
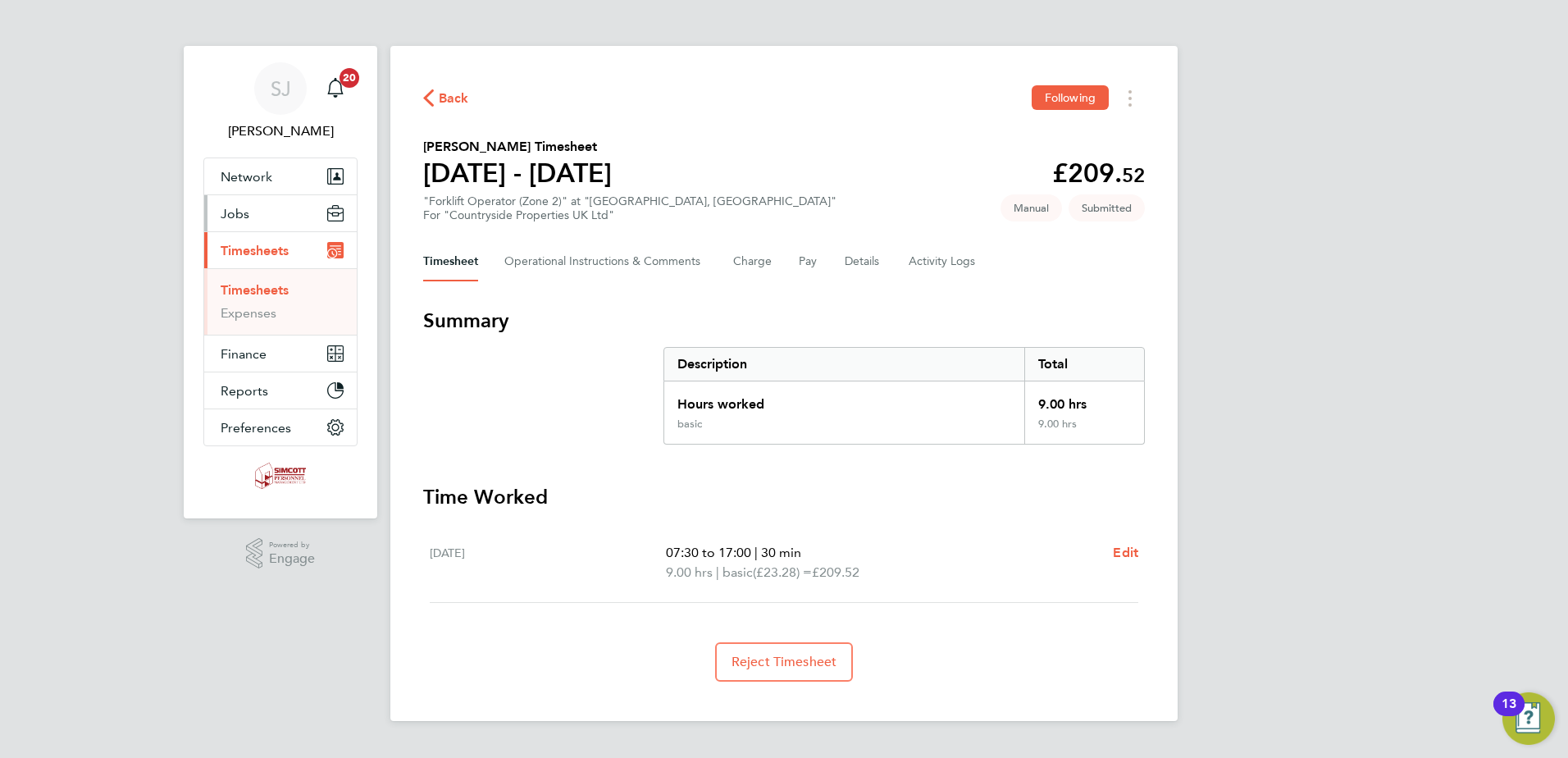
click at [223, 222] on button "Jobs" at bounding box center [280, 213] width 153 height 36
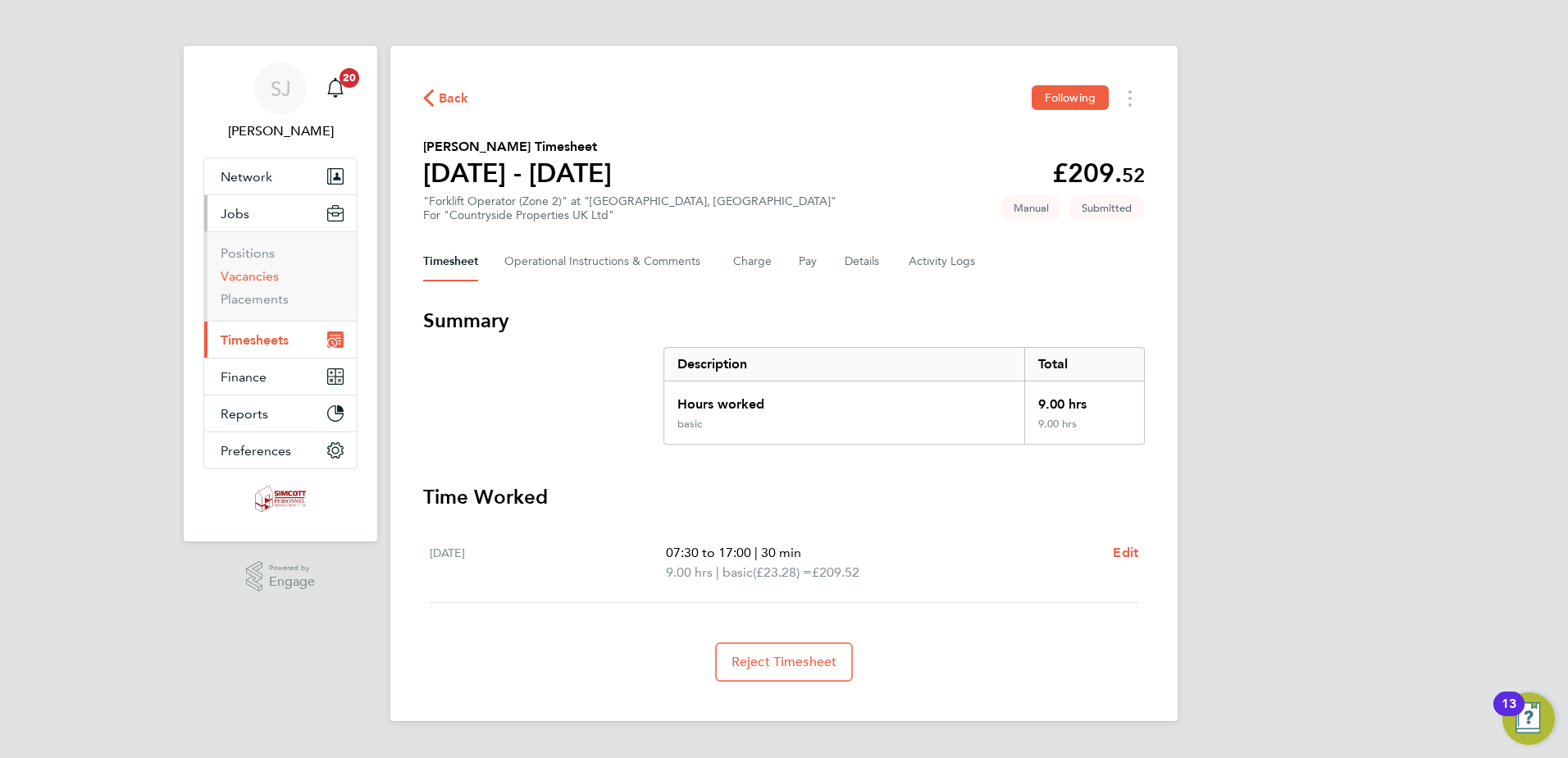
click at [253, 274] on link "Vacancies" at bounding box center [249, 275] width 58 height 15
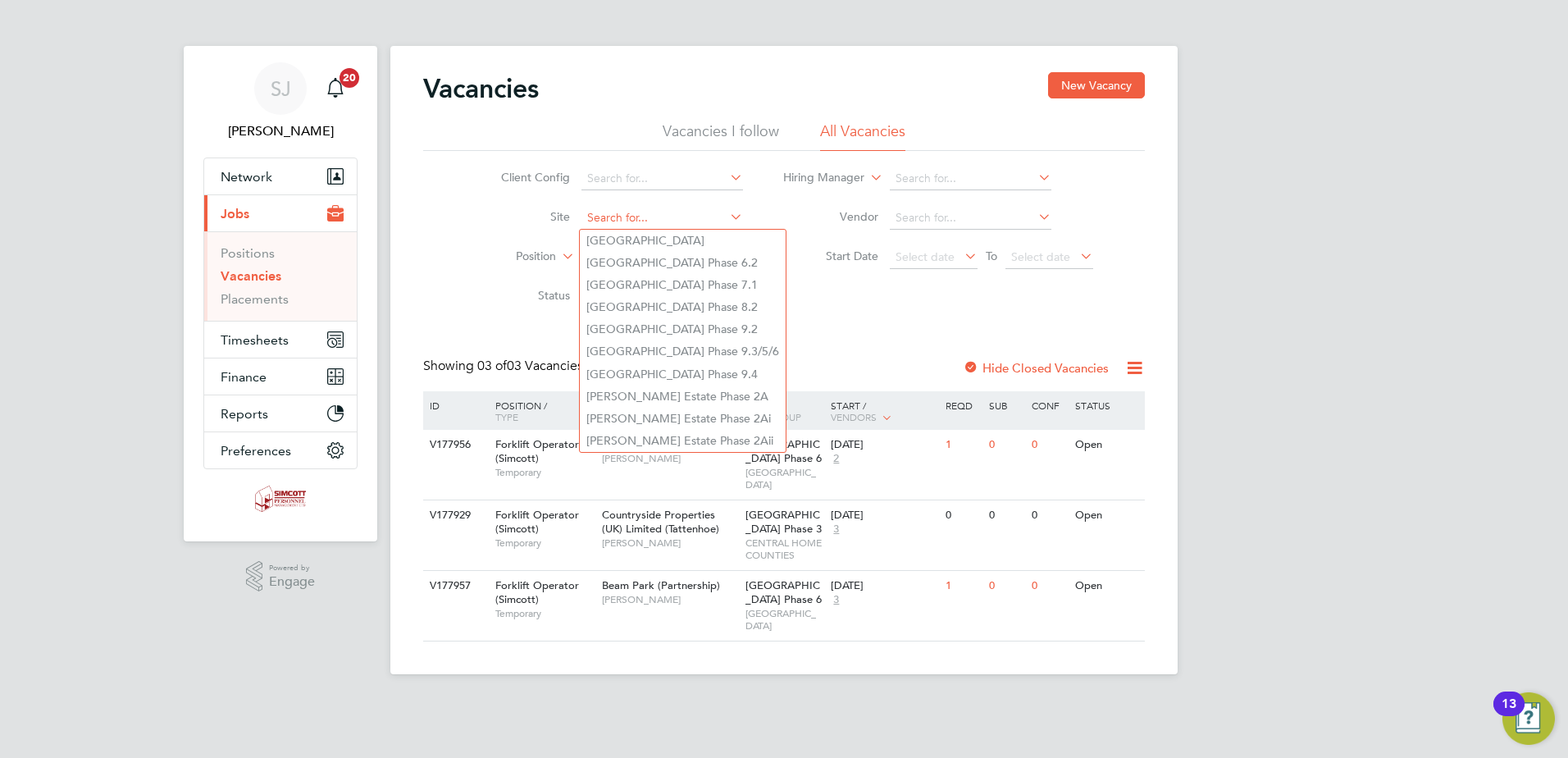
click at [642, 217] on input at bounding box center [662, 218] width 162 height 23
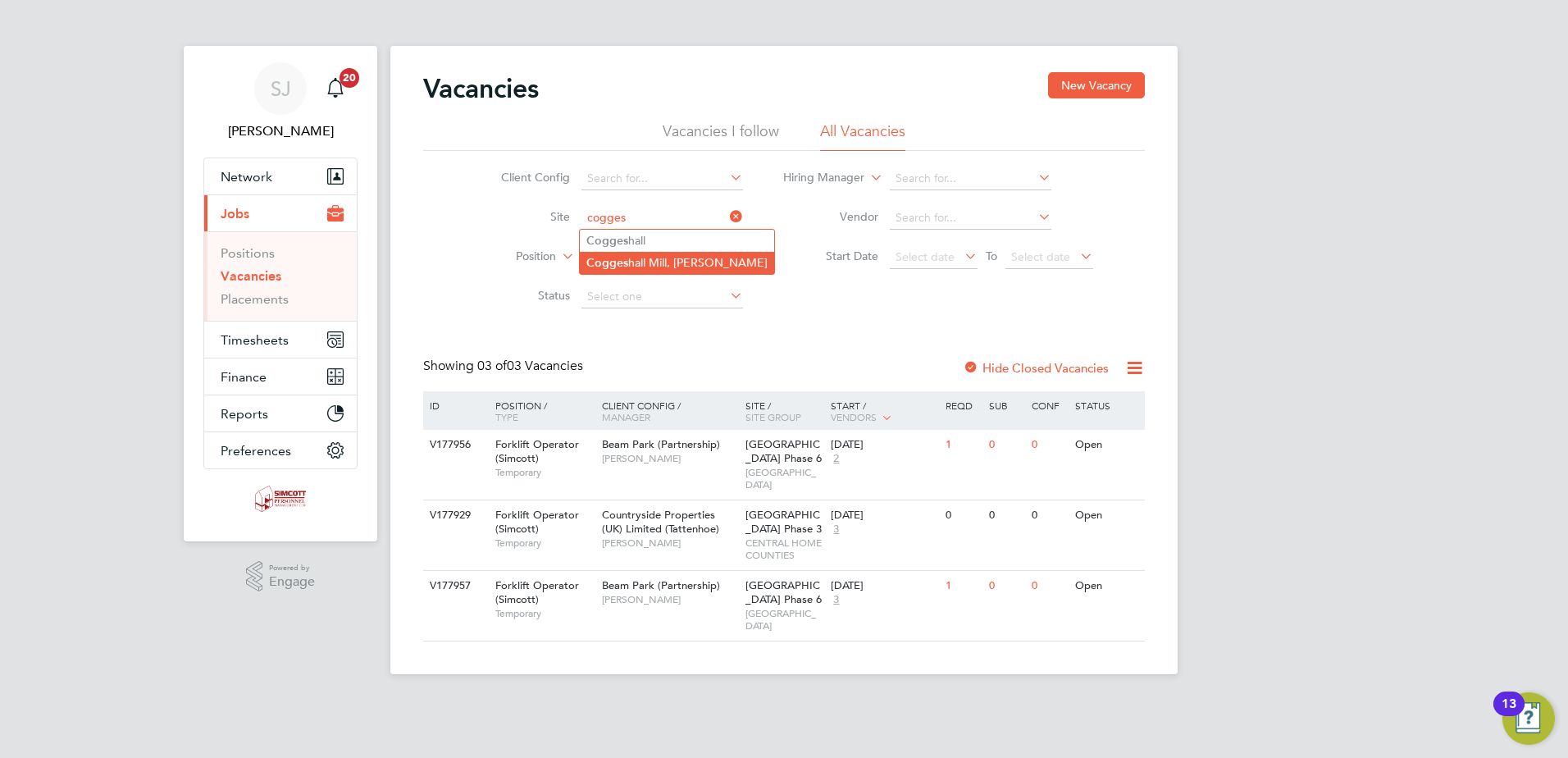
click at [648, 264] on li "Cogges hall Mill, Coggeshall" at bounding box center [677, 263] width 194 height 22
type input "Coggeshall Mill, Coggeshall"
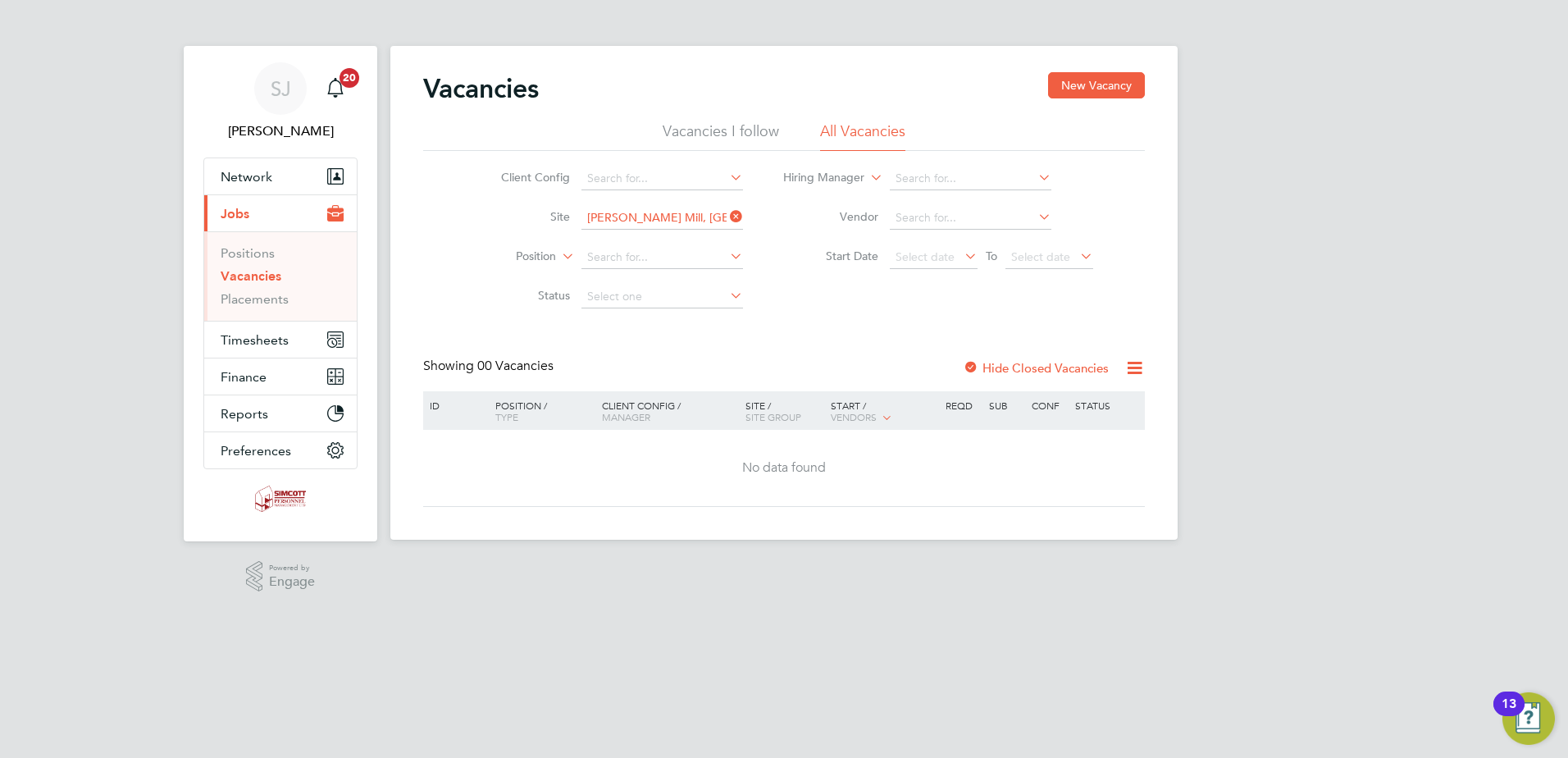
click at [1019, 363] on label "Hide Closed Vacancies" at bounding box center [1035, 367] width 146 height 15
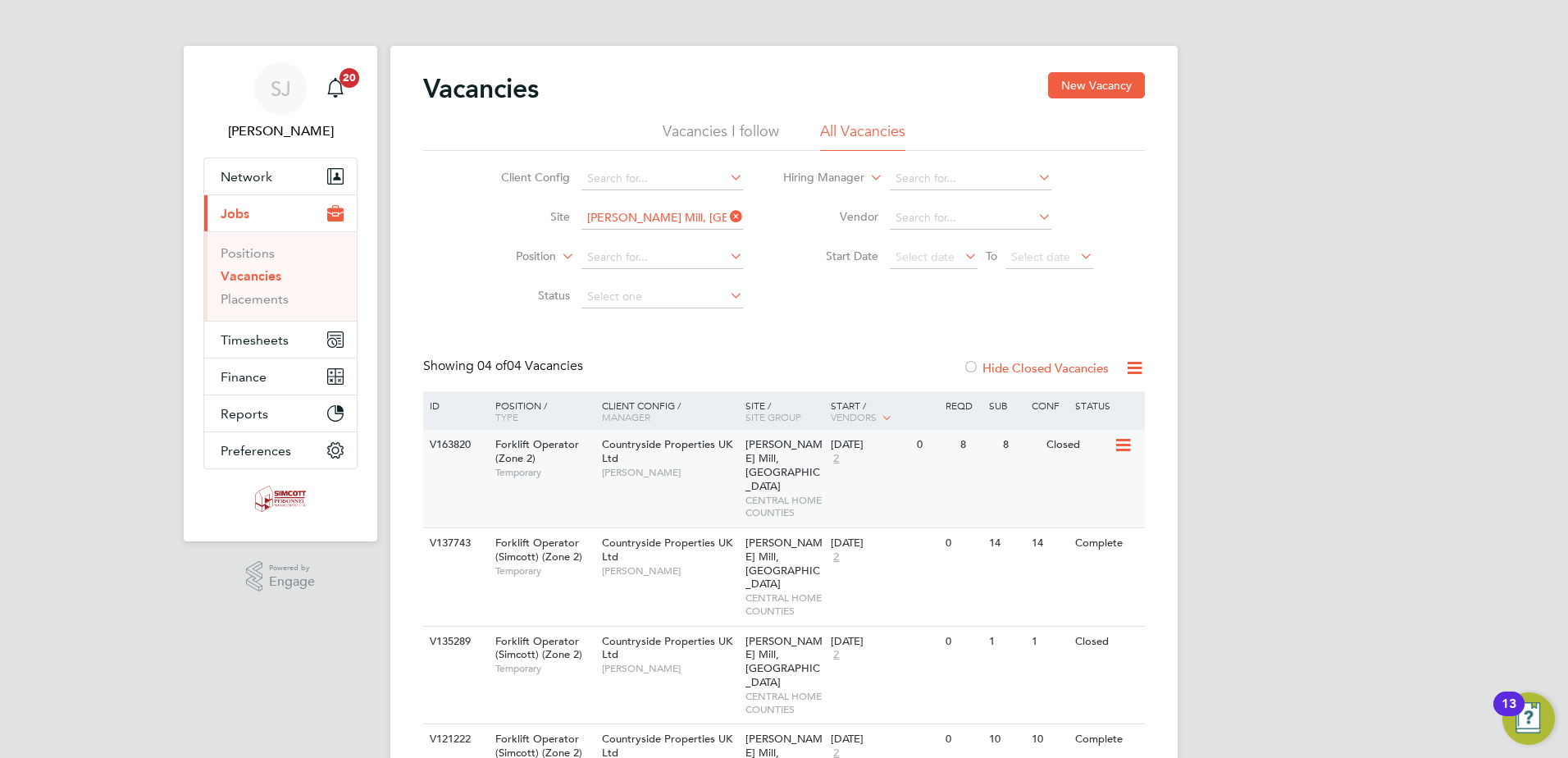
click at [728, 442] on span "Countryside Properties UK Ltd" at bounding box center [667, 451] width 131 height 28
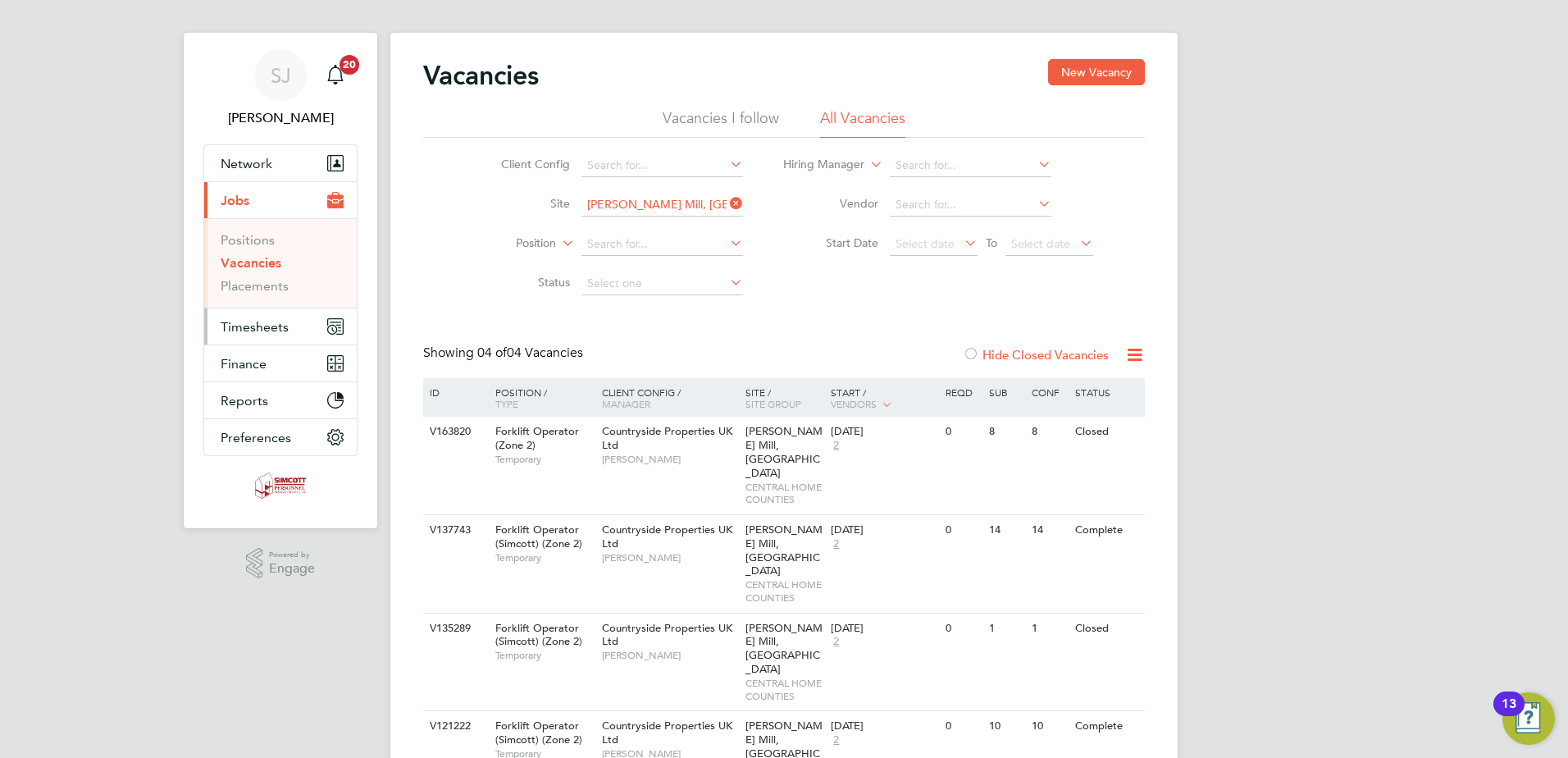
click at [274, 321] on span "Timesheets" at bounding box center [255, 326] width 68 height 15
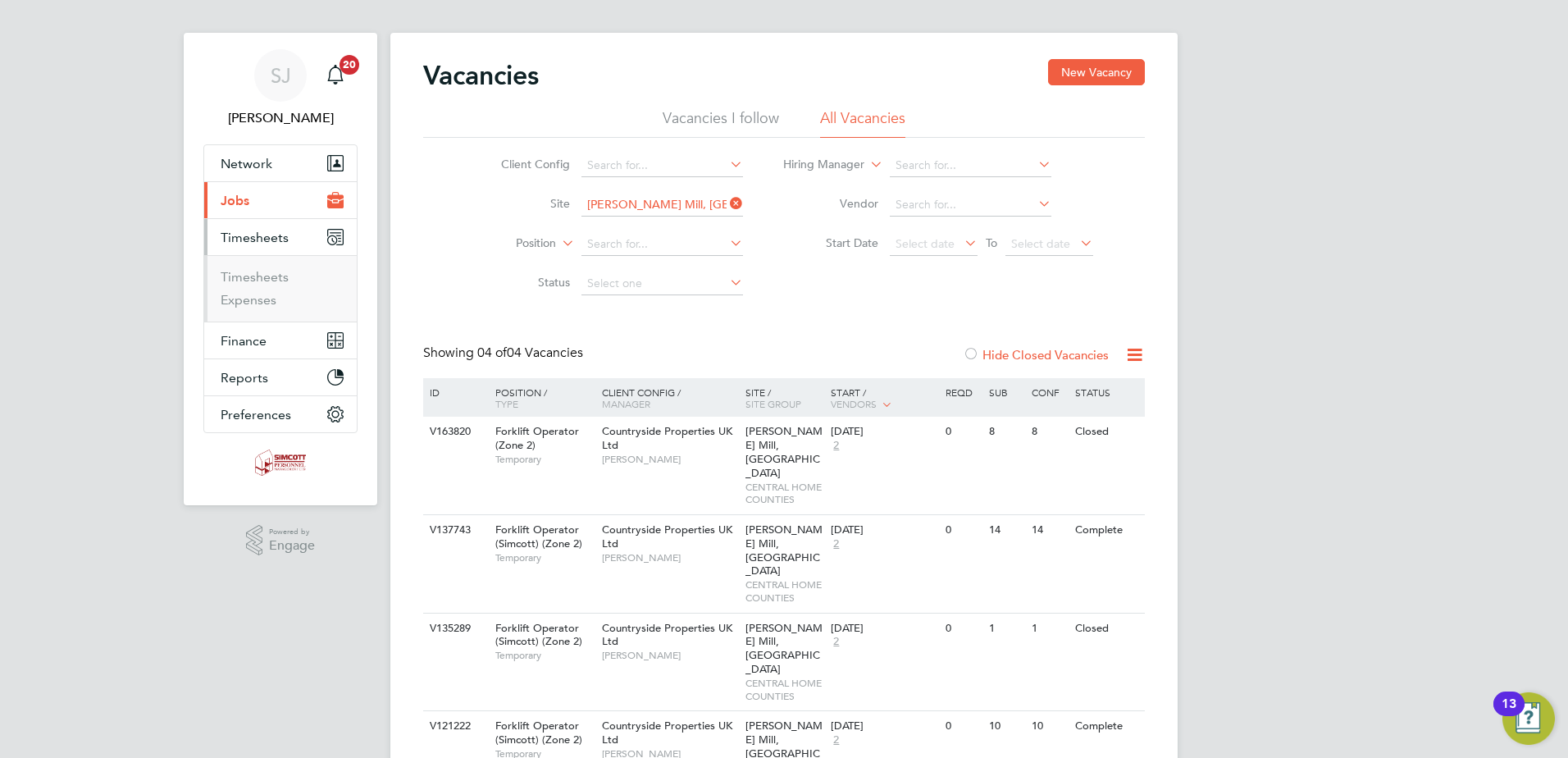
click at [244, 268] on ul "Timesheets Expenses" at bounding box center [280, 288] width 153 height 66
click at [245, 281] on link "Timesheets" at bounding box center [255, 276] width 68 height 15
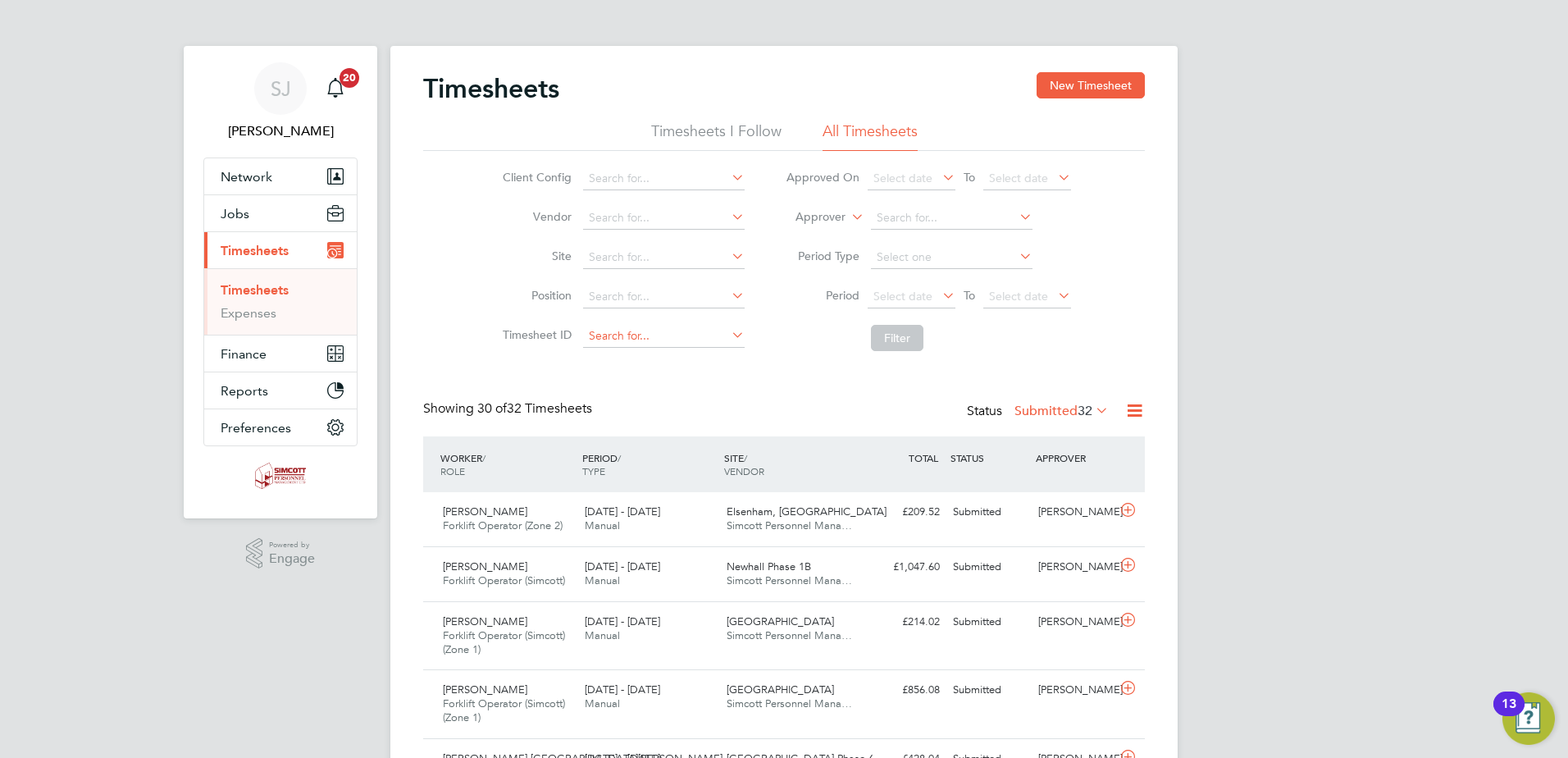
scroll to position [55, 143]
click at [1016, 295] on span "Select date" at bounding box center [1018, 296] width 59 height 15
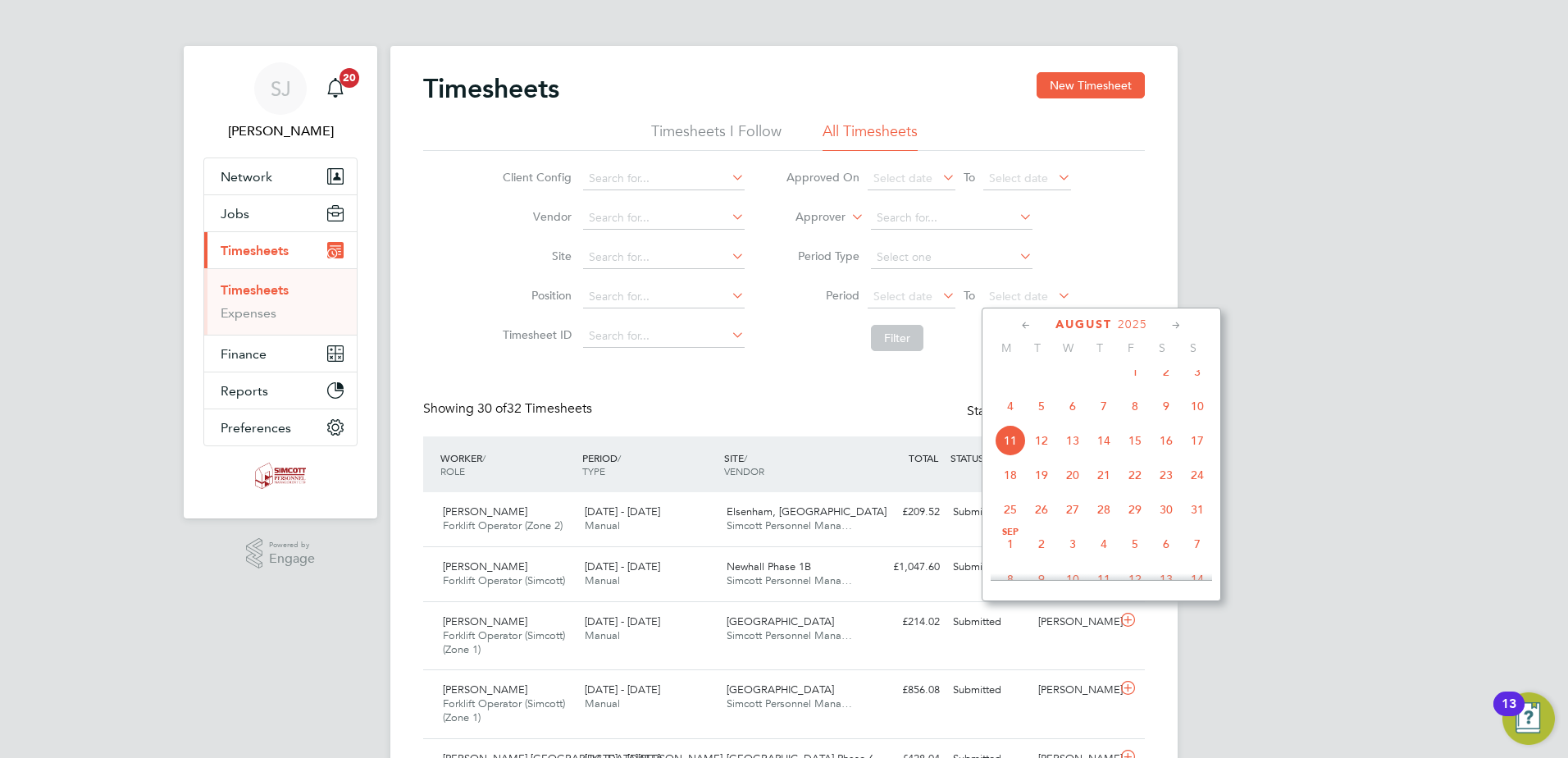
click at [1193, 421] on span "10" at bounding box center [1197, 406] width 31 height 31
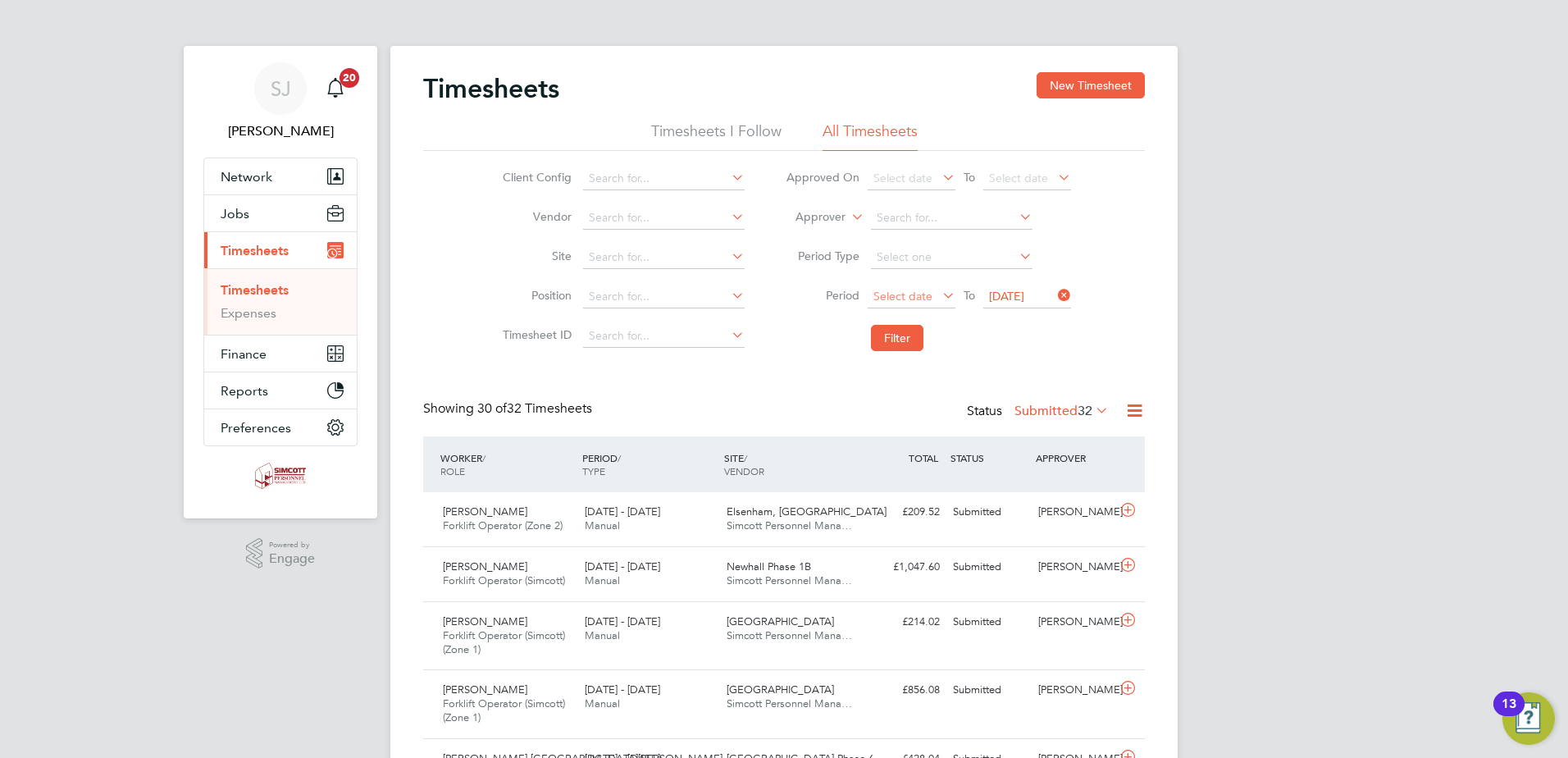
click at [917, 294] on span "Select date" at bounding box center [903, 296] width 59 height 15
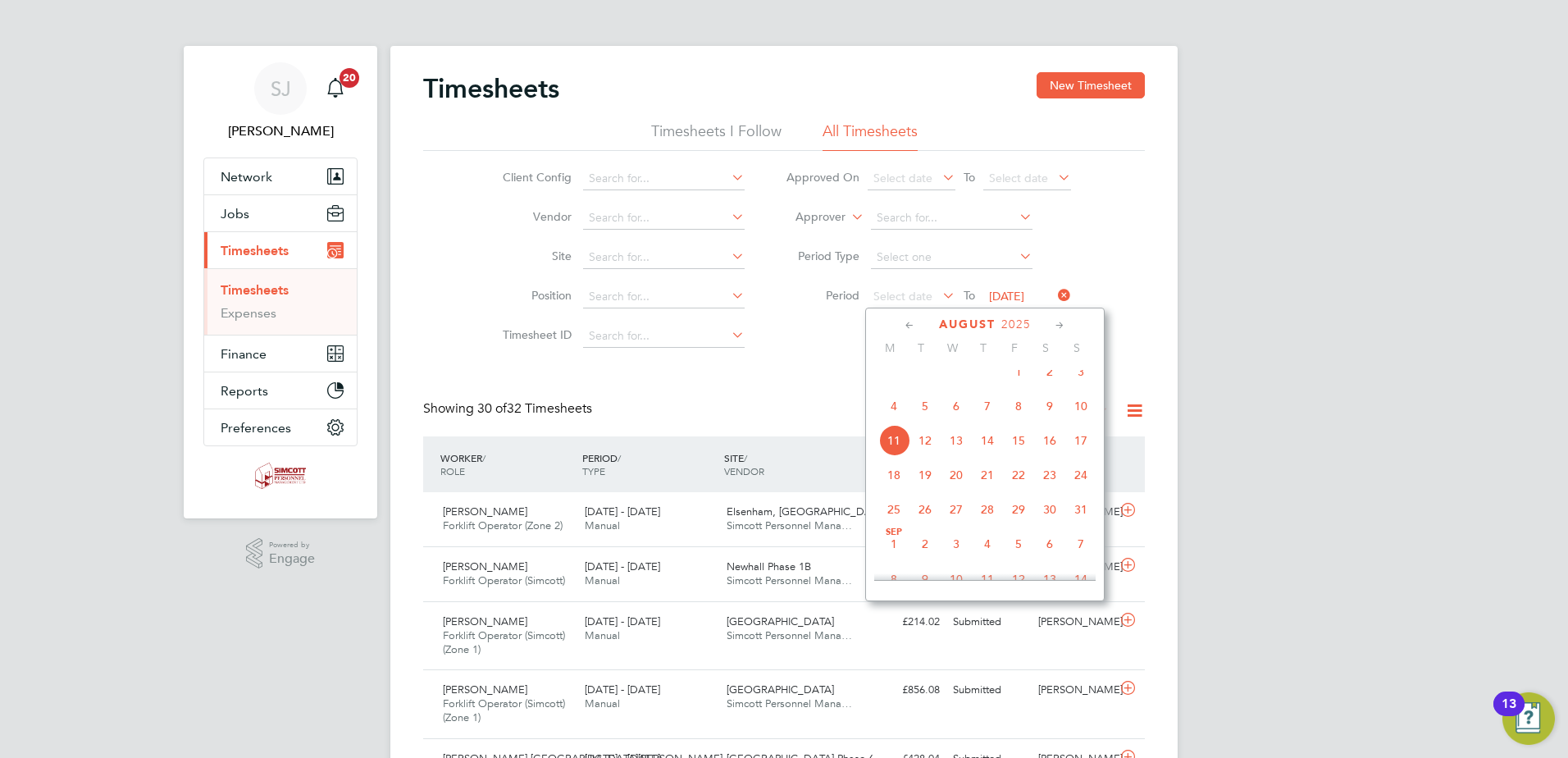
click at [894, 415] on span "4" at bounding box center [894, 406] width 31 height 31
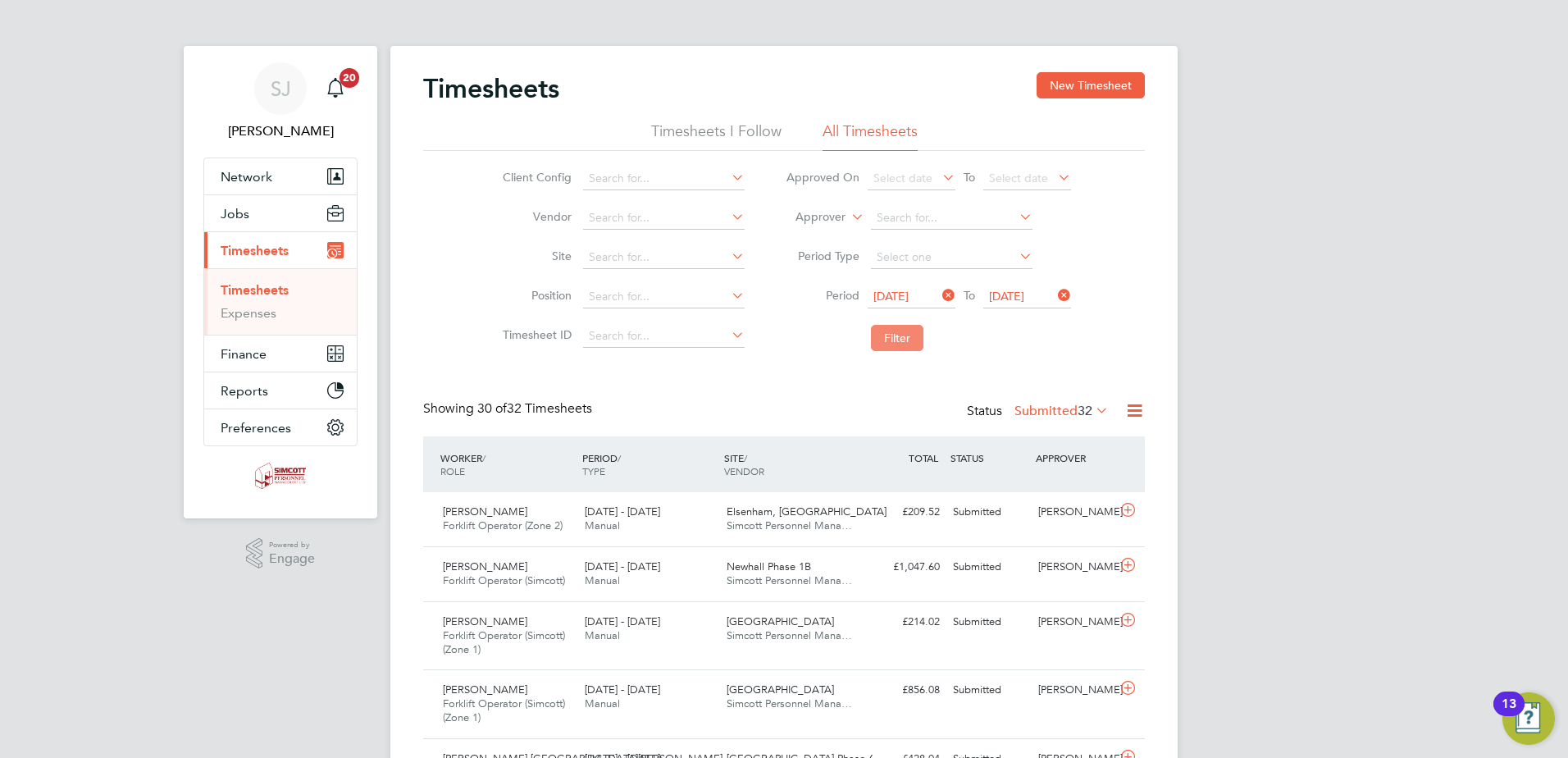
click at [897, 341] on button "Filter" at bounding box center [897, 337] width 53 height 26
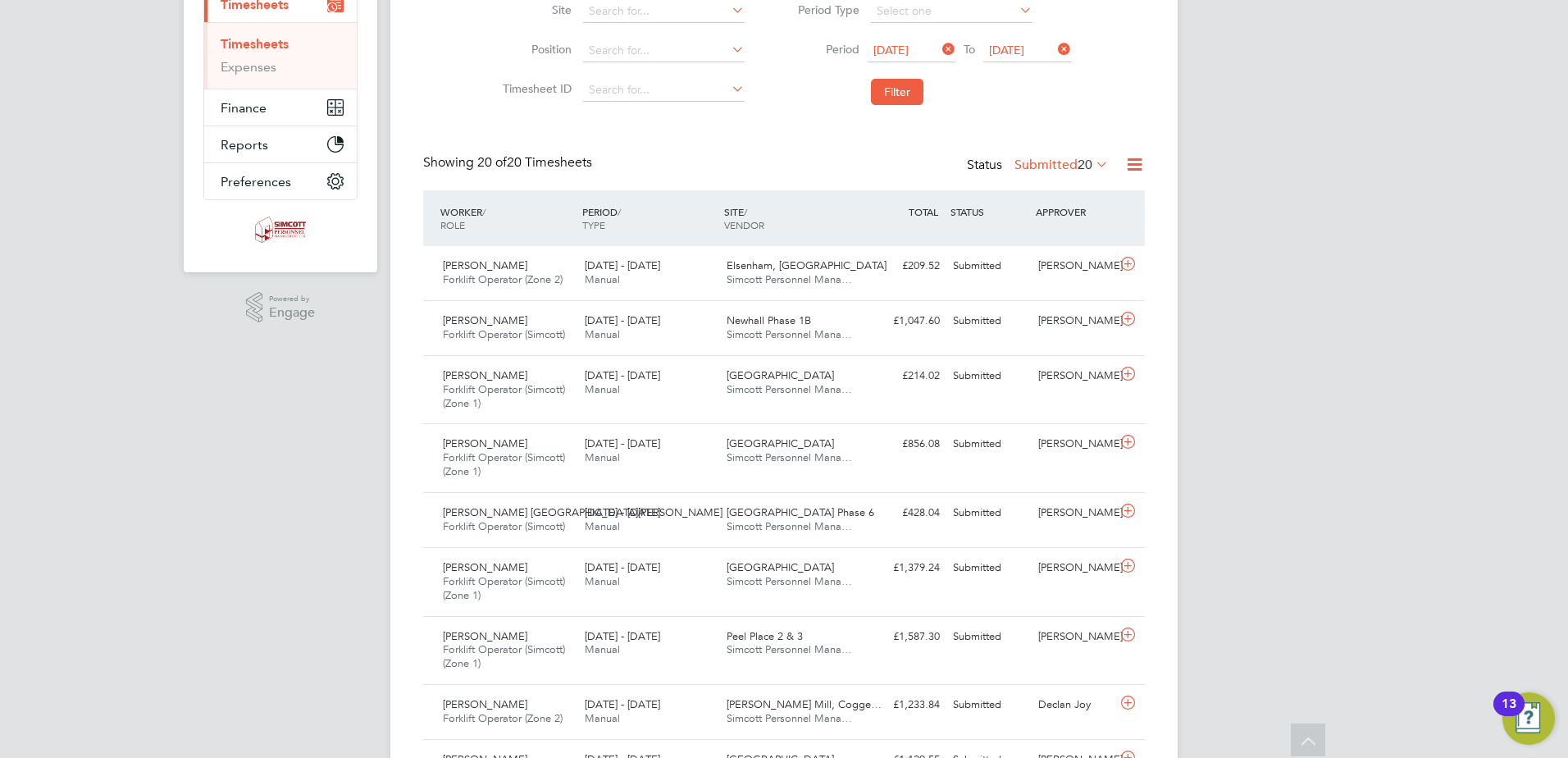
click at [1069, 168] on label "Submitted 20" at bounding box center [1062, 164] width 95 height 16
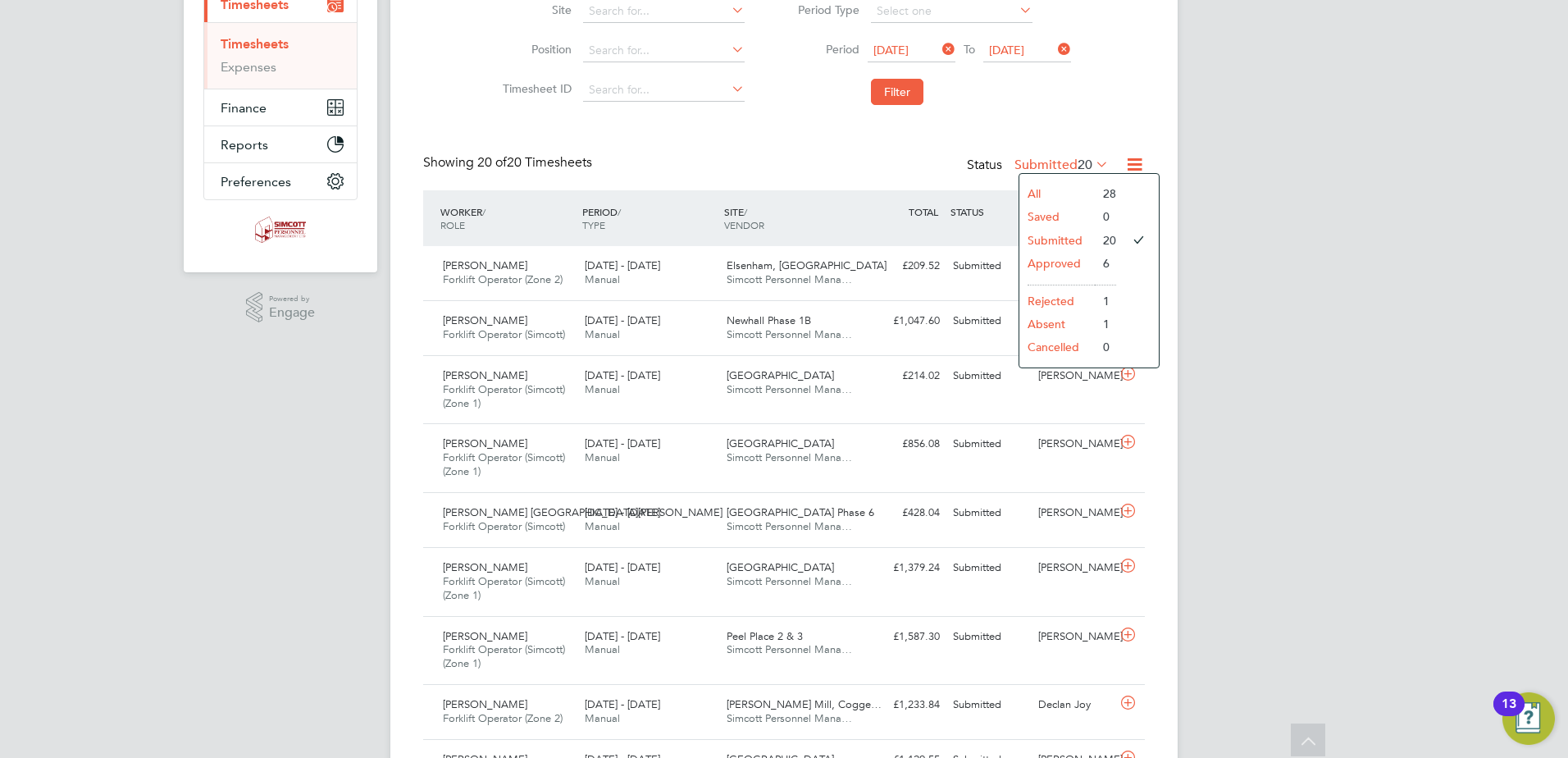
click at [1037, 188] on li "All" at bounding box center [1057, 194] width 75 height 23
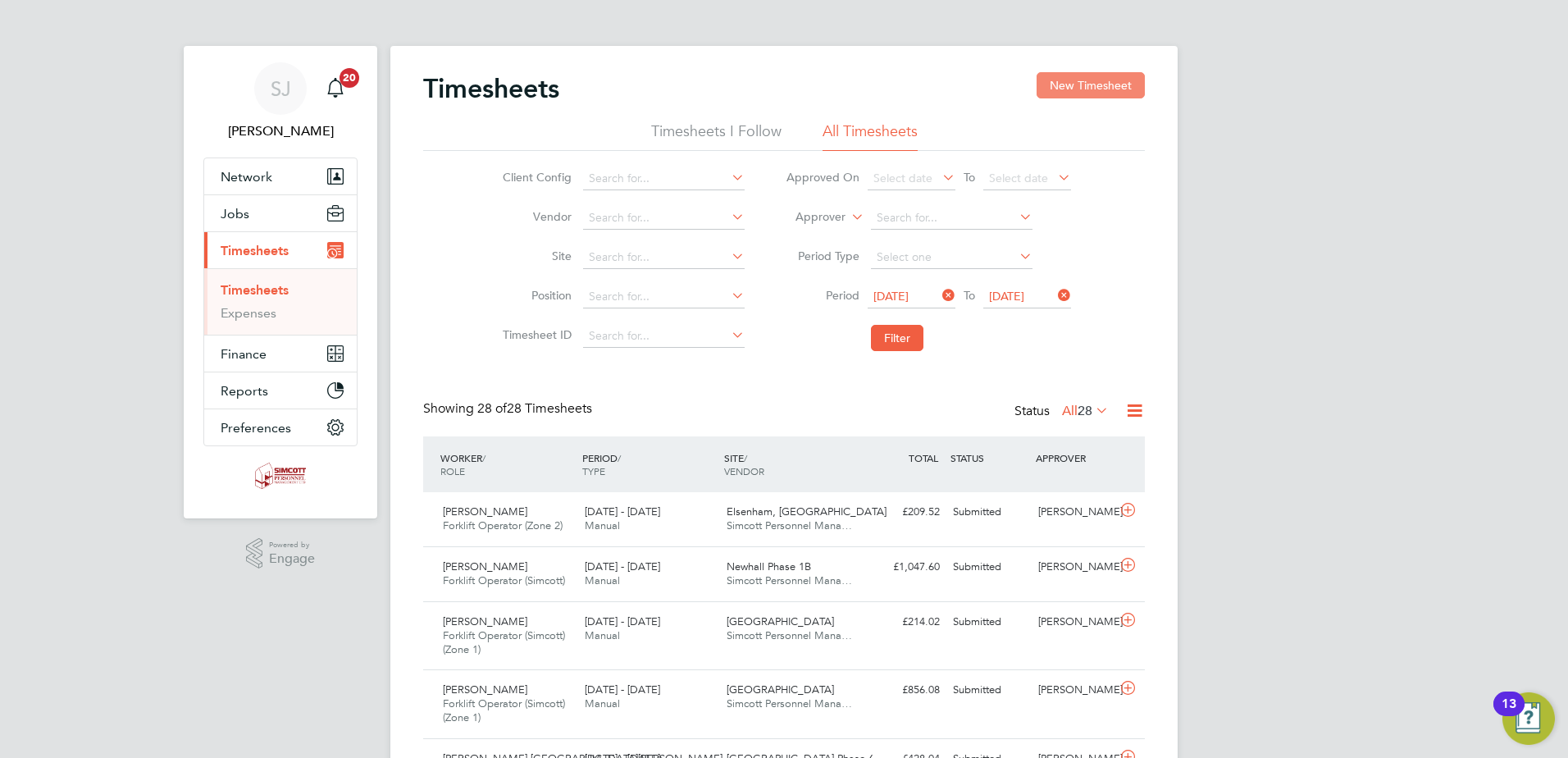
click at [1075, 83] on button "New Timesheet" at bounding box center [1091, 85] width 108 height 26
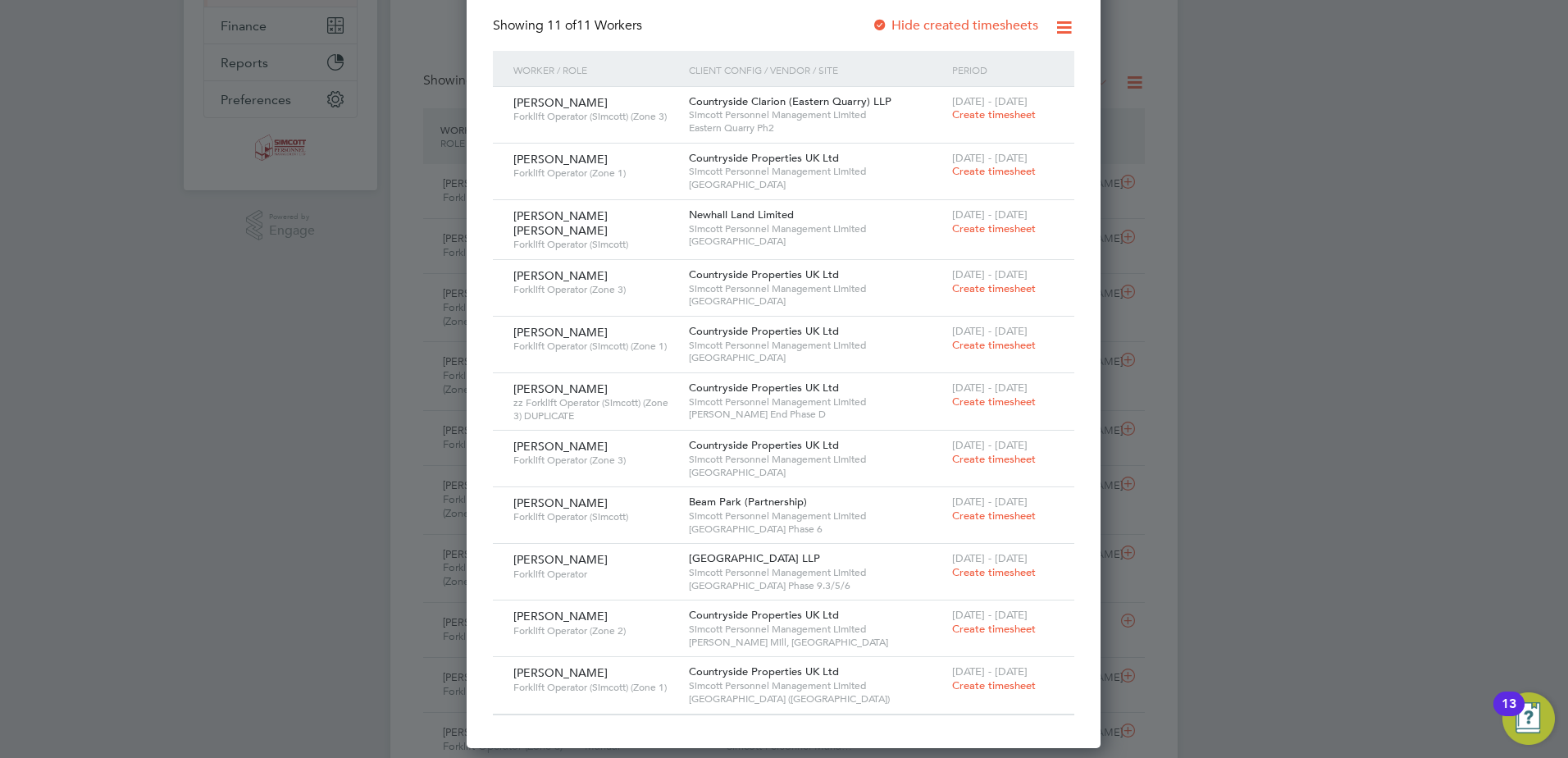
click at [982, 621] on span "Create timesheet" at bounding box center [994, 628] width 84 height 14
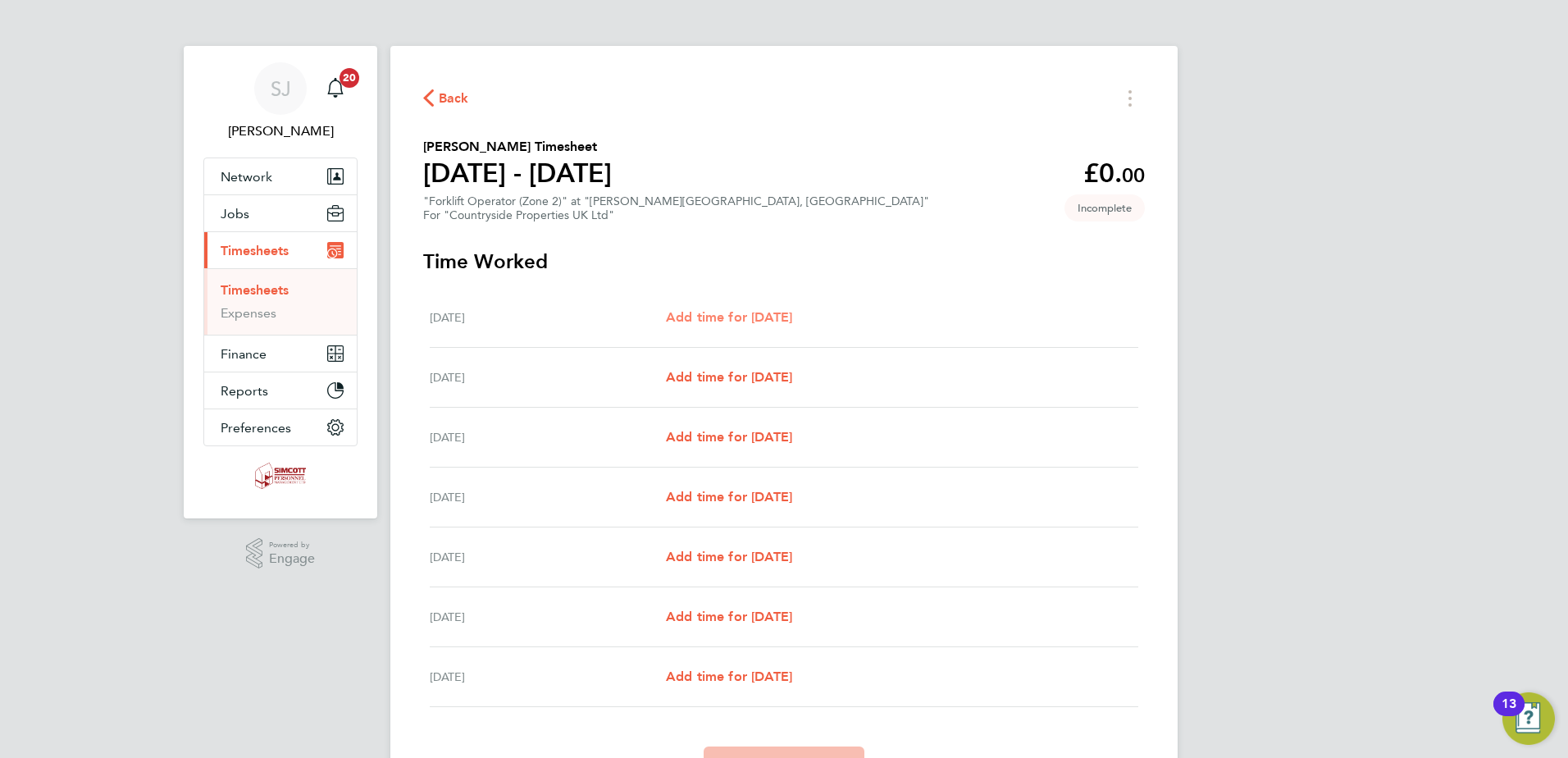
click at [780, 316] on span "Add time for Mon 04 Aug" at bounding box center [729, 316] width 126 height 15
select select "30"
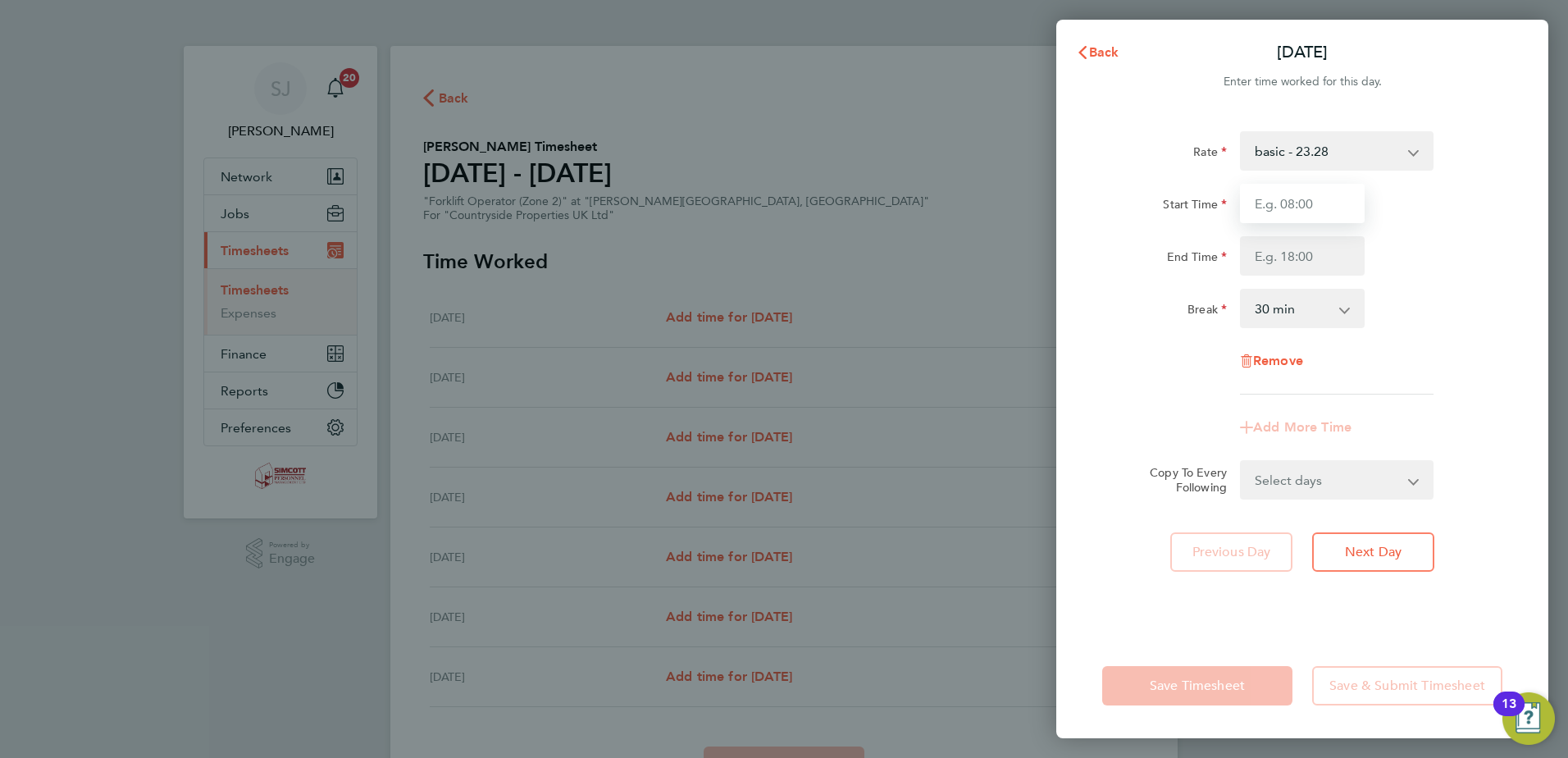
click at [1267, 199] on input "Start Time" at bounding box center [1302, 204] width 124 height 39
type input "07:30"
type input "17:00"
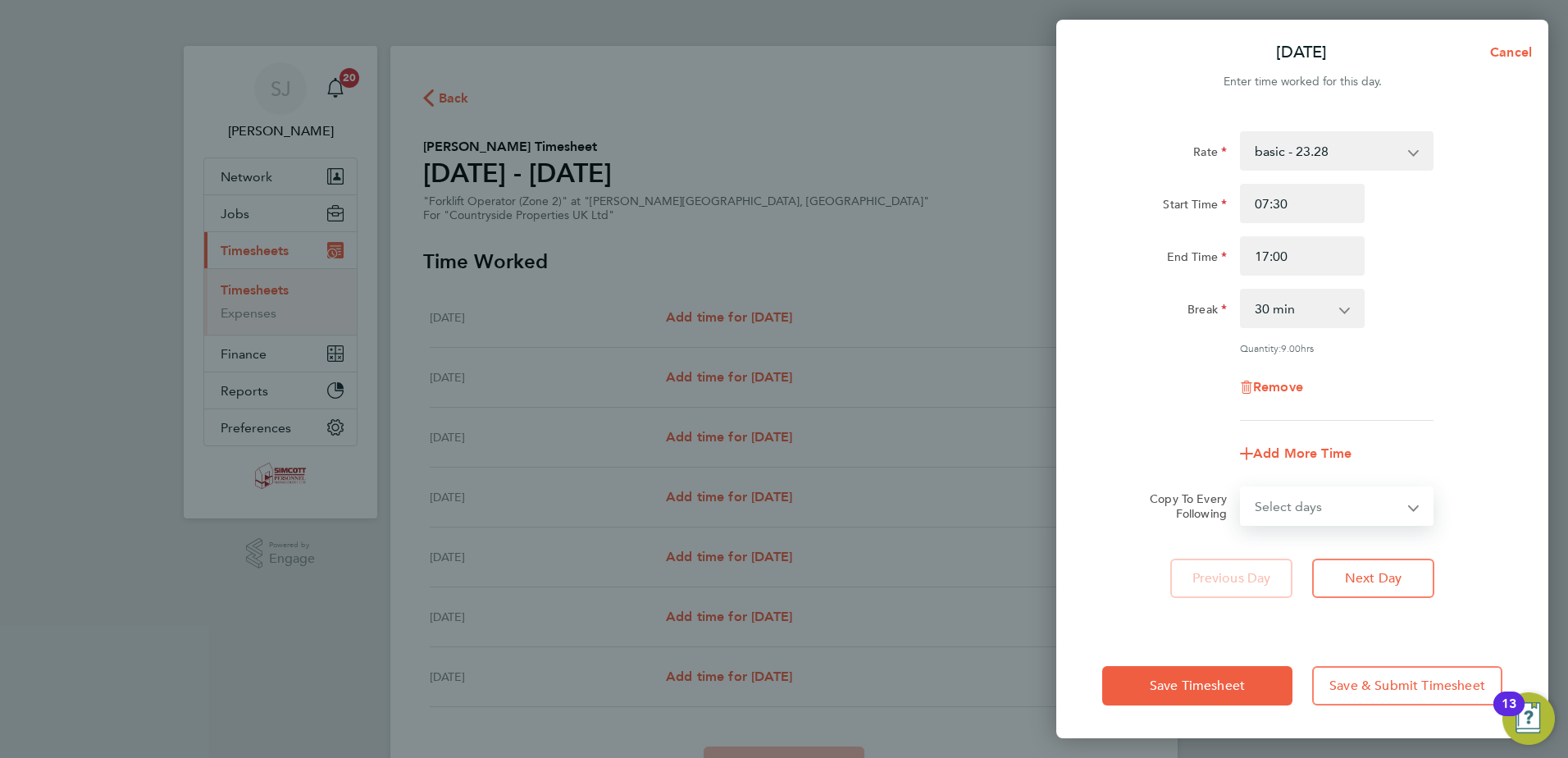
click at [1311, 510] on select "Select days Day Weekday (Mon-Fri) Weekend (Sat-Sun) Tuesday Wednesday Thursday …" at bounding box center [1328, 506] width 173 height 36
select select "WEEKDAY"
click at [1242, 488] on select "Select days Day Weekday (Mon-Fri) Weekend (Sat-Sun) Tuesday Wednesday Thursday …" at bounding box center [1328, 506] width 173 height 36
select select "2025-08-10"
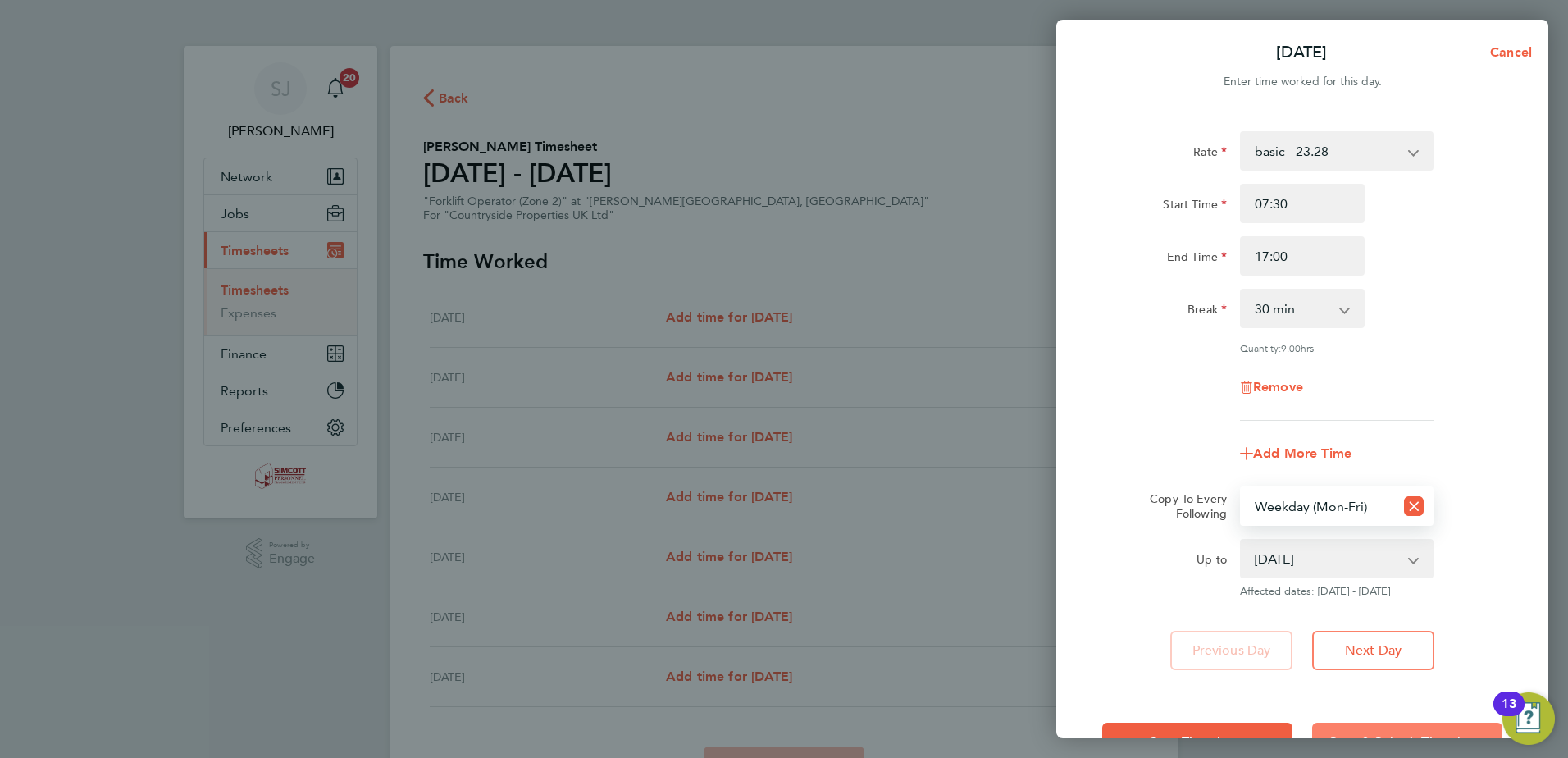
click at [1361, 723] on button "Save & Submit Timesheet" at bounding box center [1407, 742] width 190 height 39
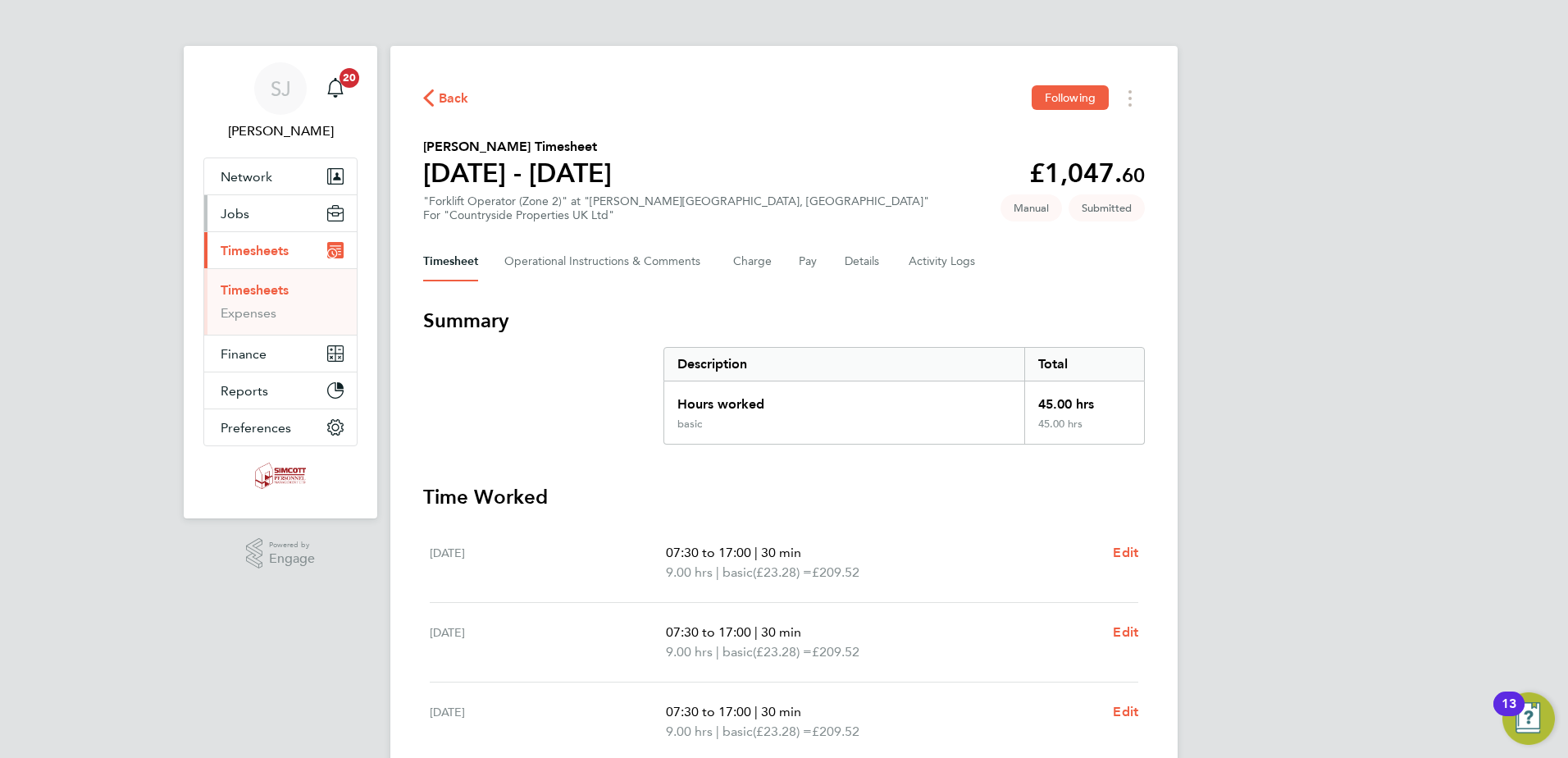
click at [241, 215] on span "Jobs" at bounding box center [235, 213] width 29 height 15
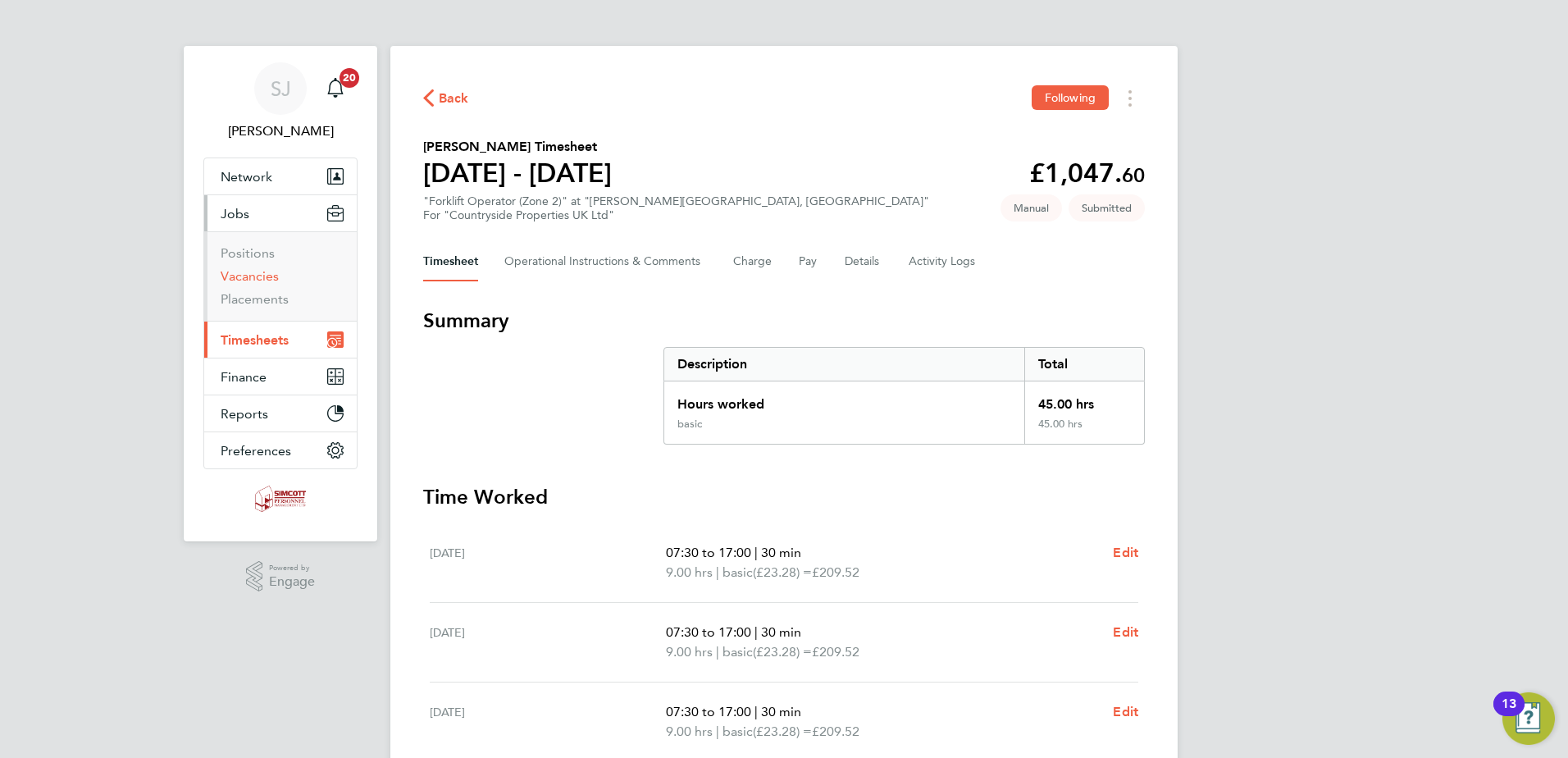
click at [259, 283] on link "Vacancies" at bounding box center [249, 275] width 58 height 15
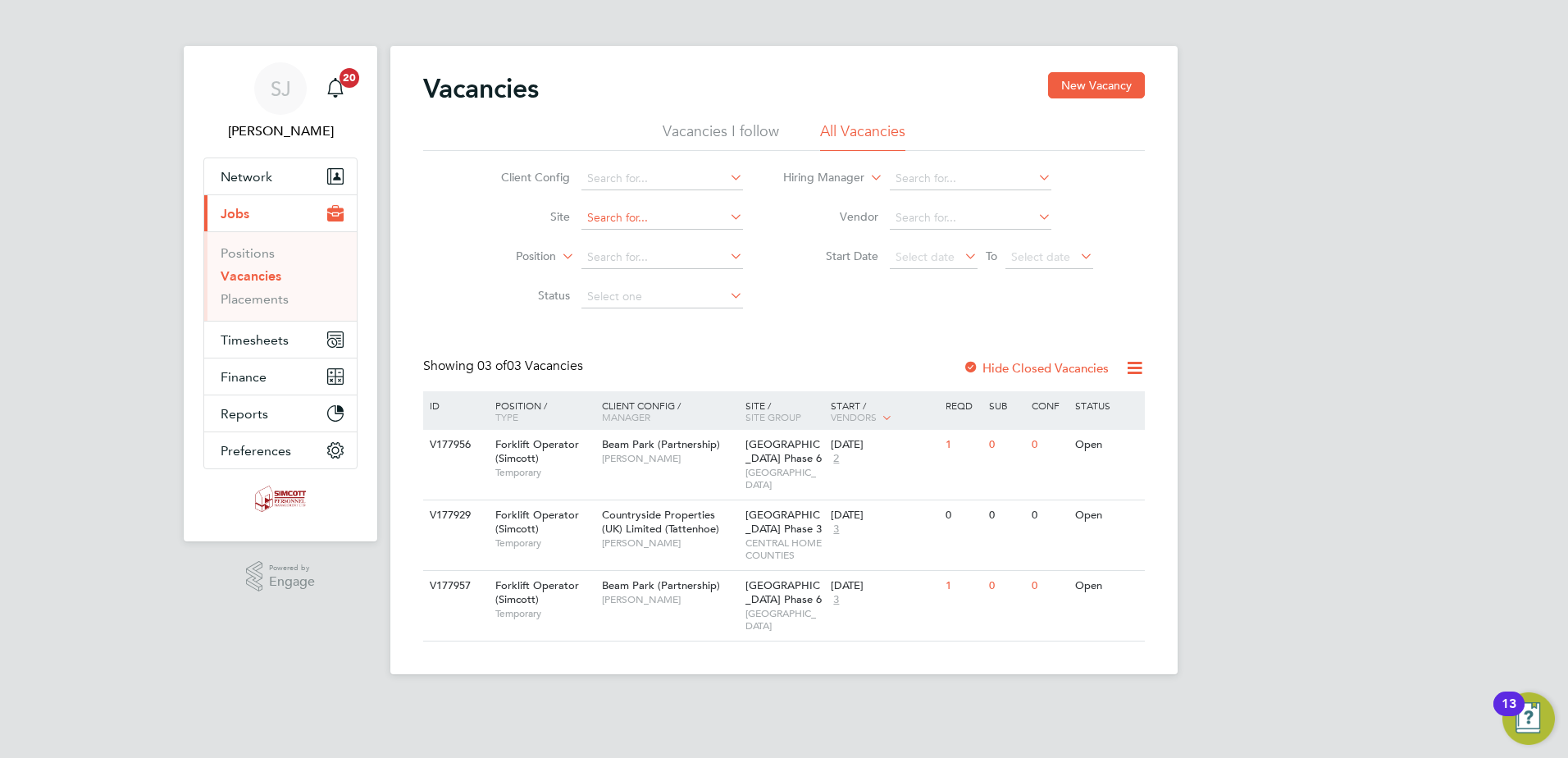
click at [696, 219] on input at bounding box center [662, 218] width 162 height 23
click at [646, 292] on li "Rayle igh Phase 3" at bounding box center [664, 284] width 168 height 22
type input "Rayleigh Phase 3"
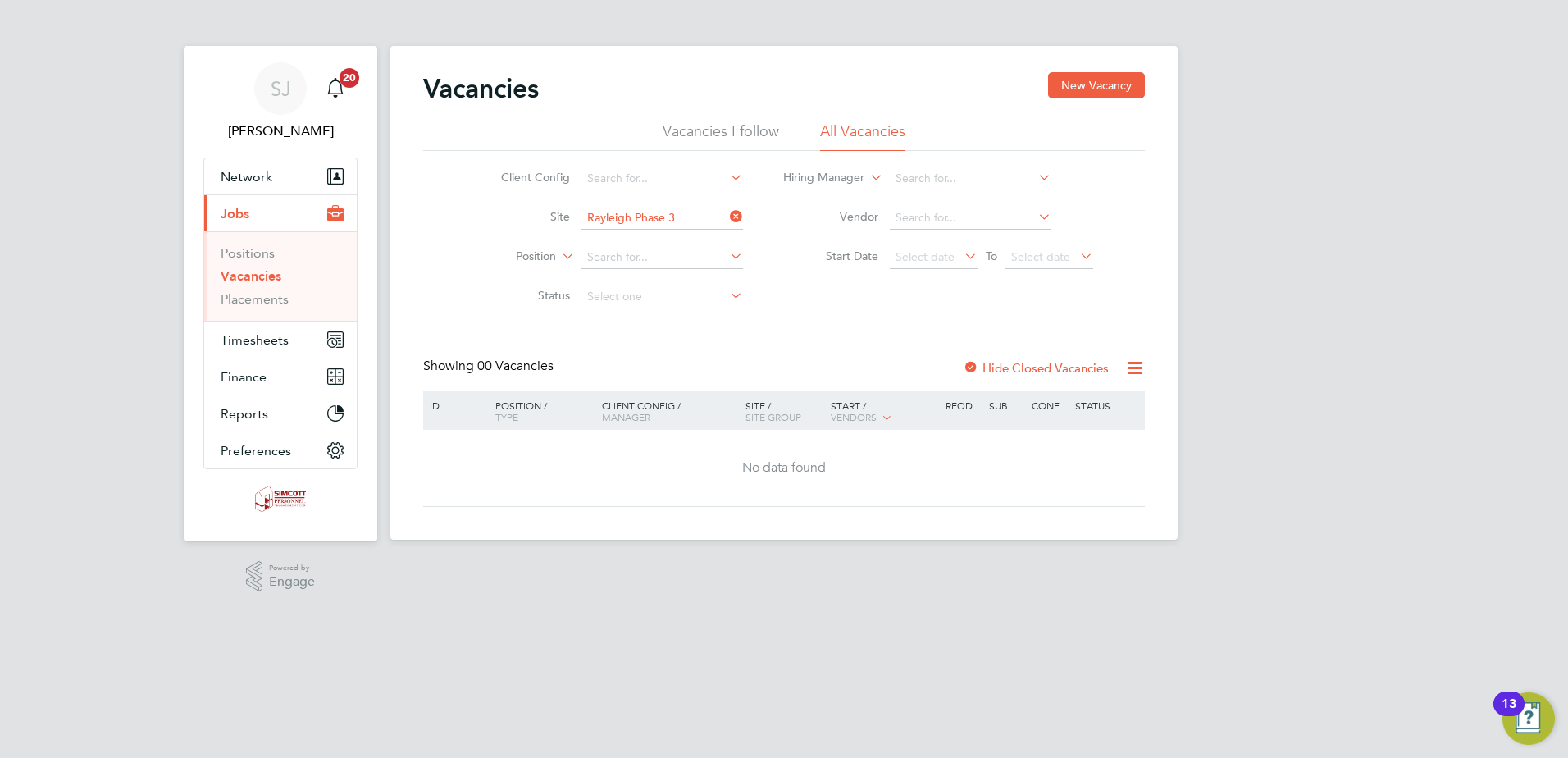
click at [1038, 363] on label "Hide Closed Vacancies" at bounding box center [1035, 367] width 146 height 15
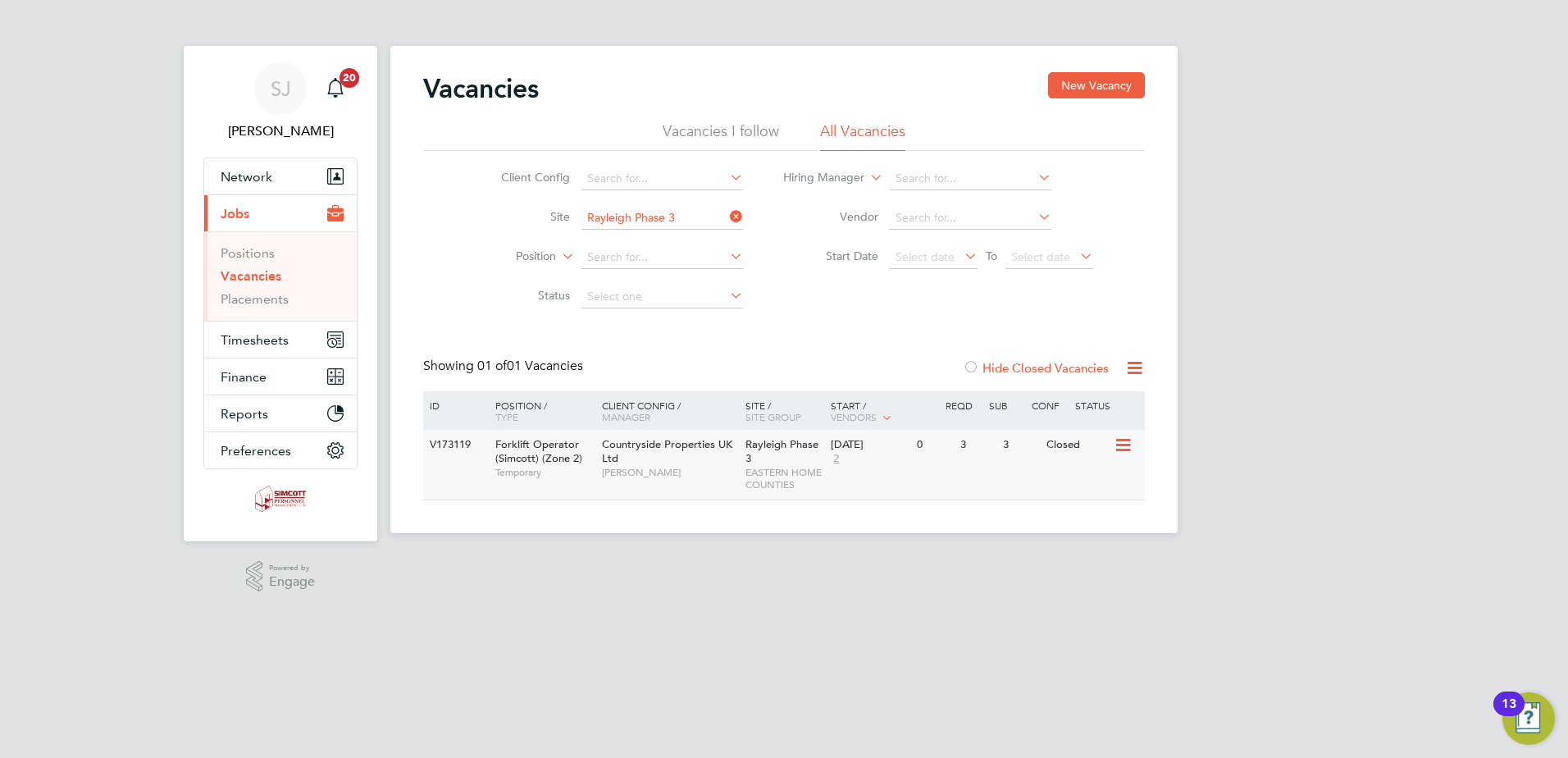
click at [763, 464] on div "Rayleigh Phase 3 EASTERN HOME COUNTIES" at bounding box center [784, 465] width 86 height 70
click at [227, 331] on button "Timesheets" at bounding box center [280, 340] width 153 height 36
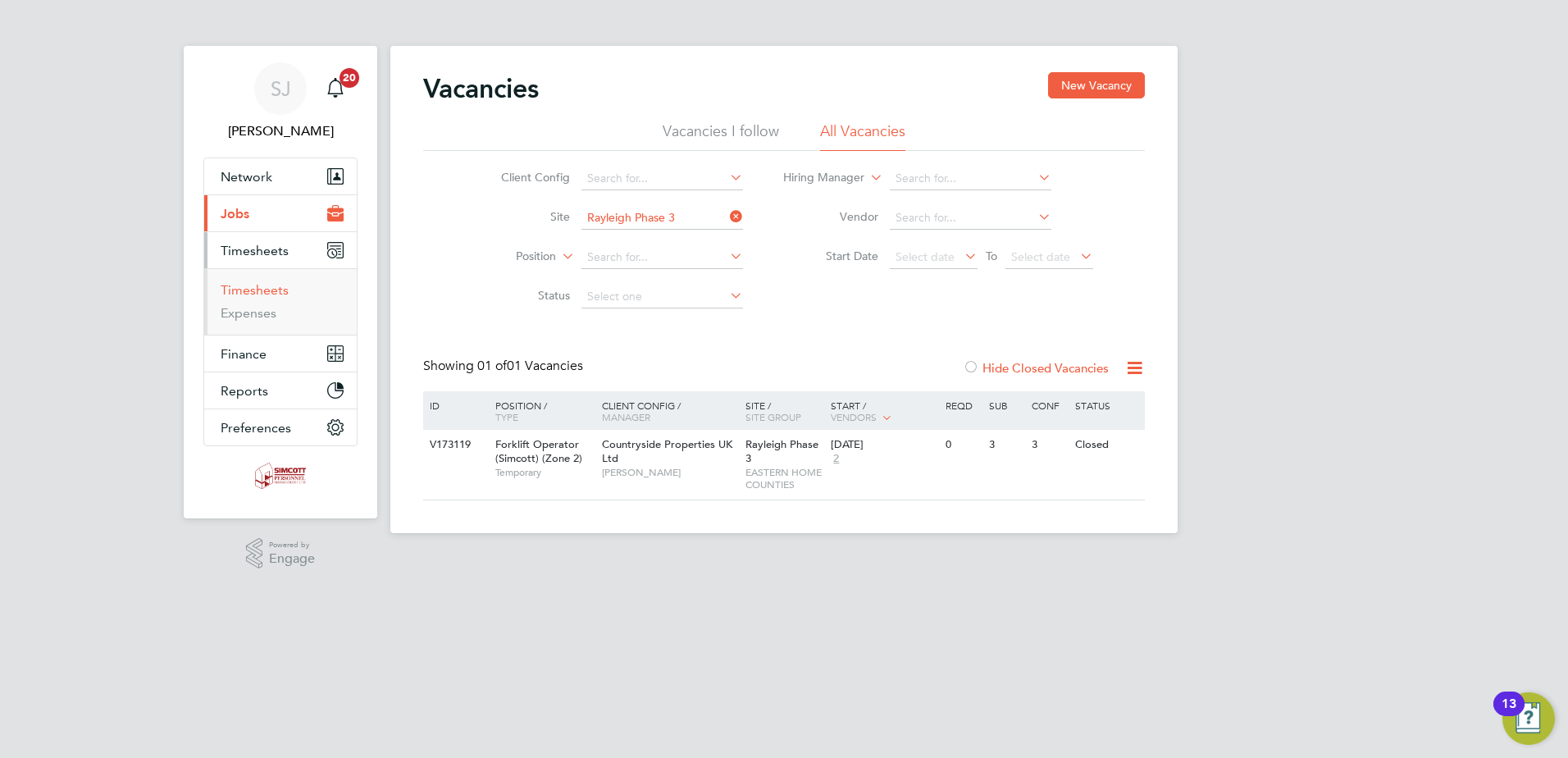
click at [243, 297] on link "Timesheets" at bounding box center [255, 290] width 68 height 15
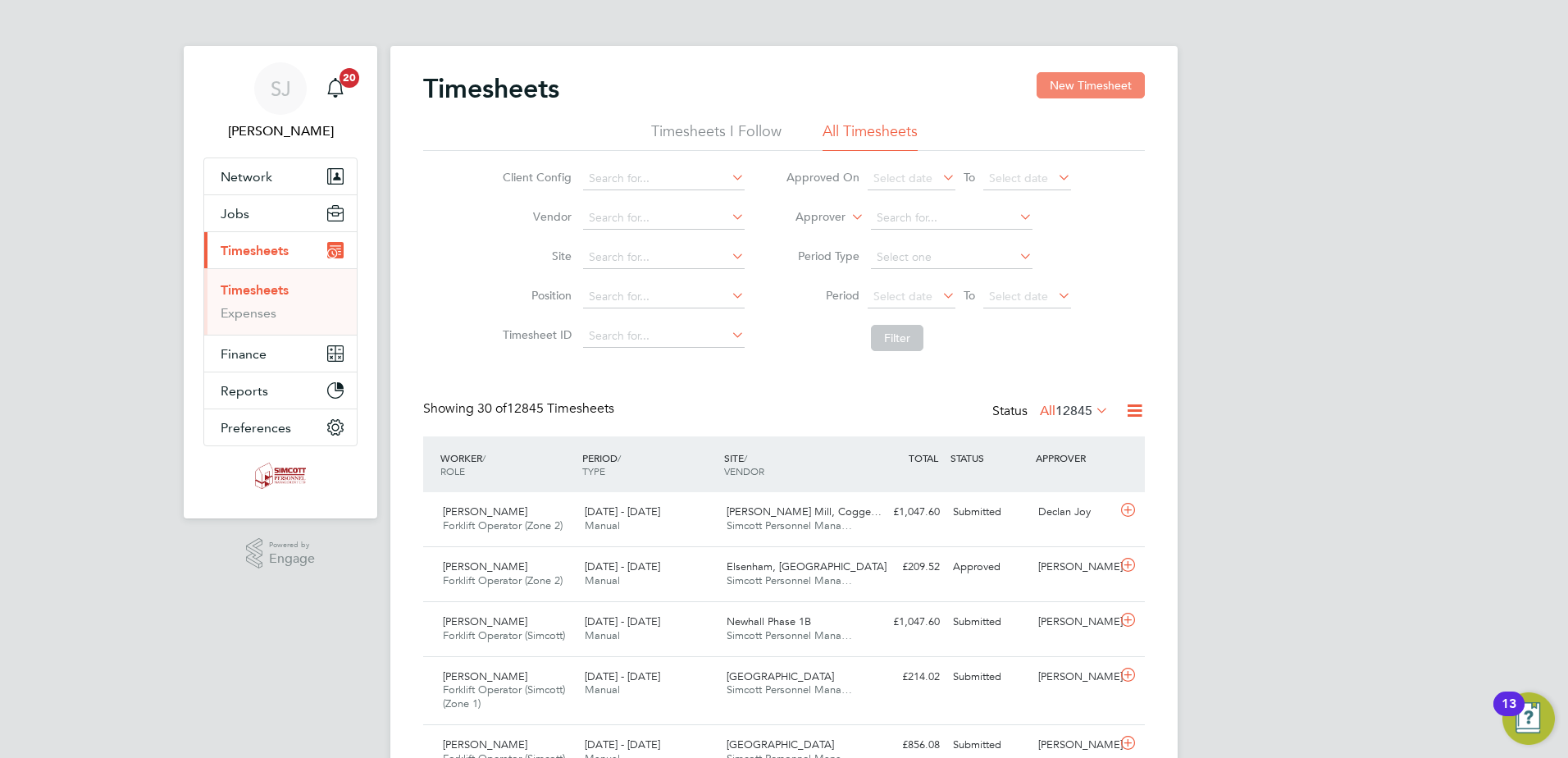
click at [1089, 84] on button "New Timesheet" at bounding box center [1091, 85] width 108 height 26
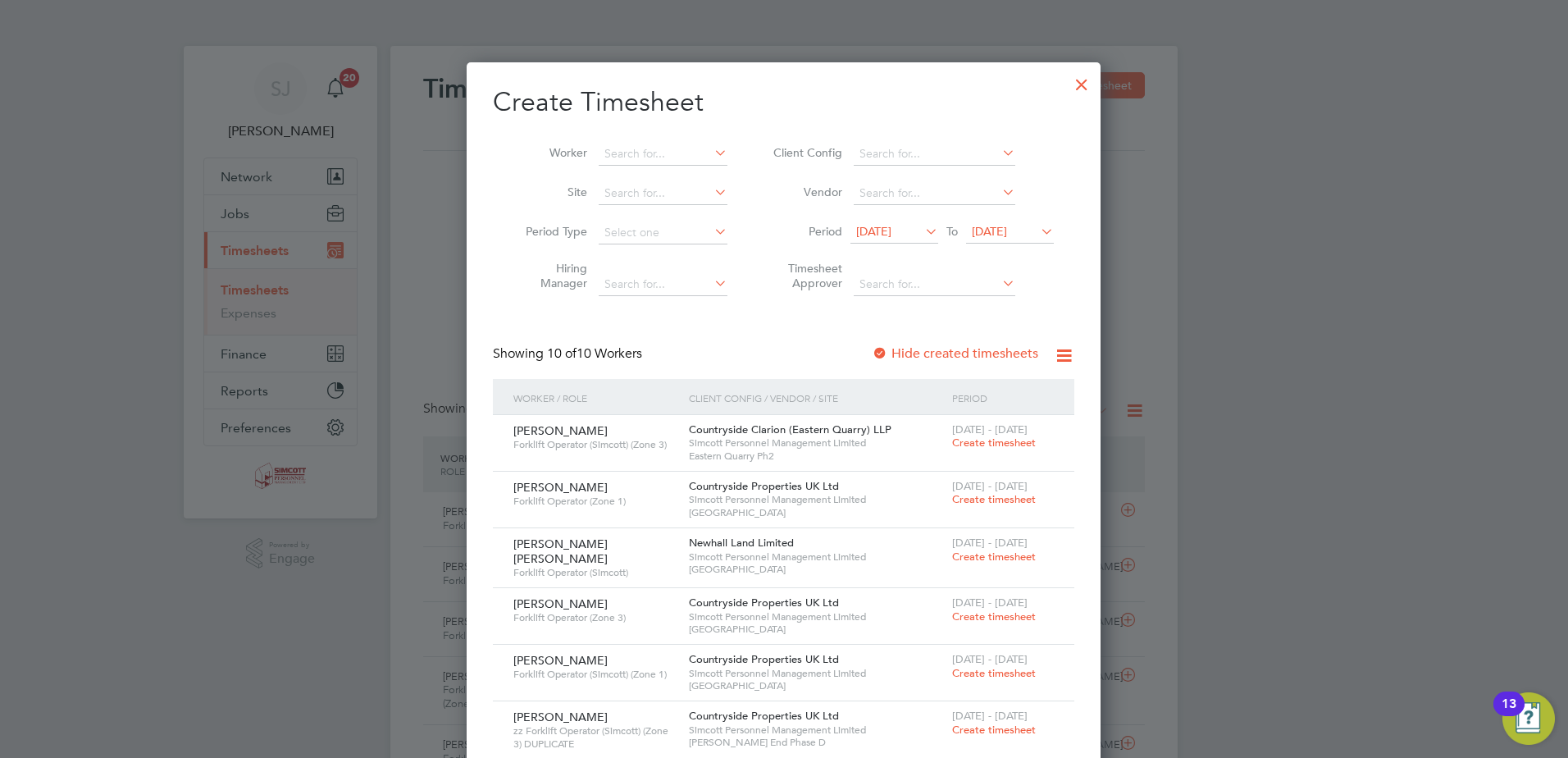
click at [1005, 238] on span "04 Aug 2025" at bounding box center [989, 231] width 35 height 15
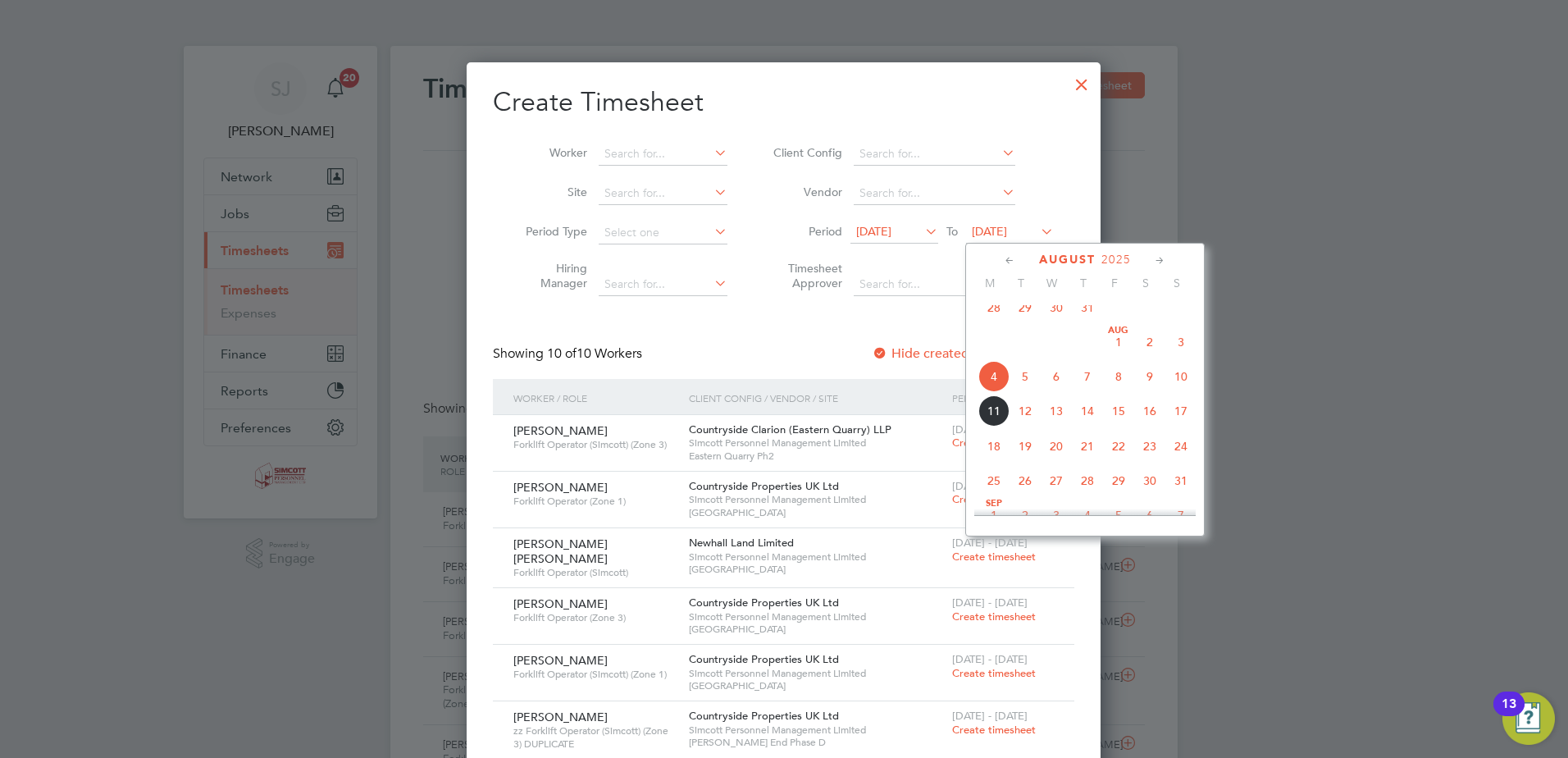
click at [1182, 384] on span "10" at bounding box center [1181, 376] width 31 height 31
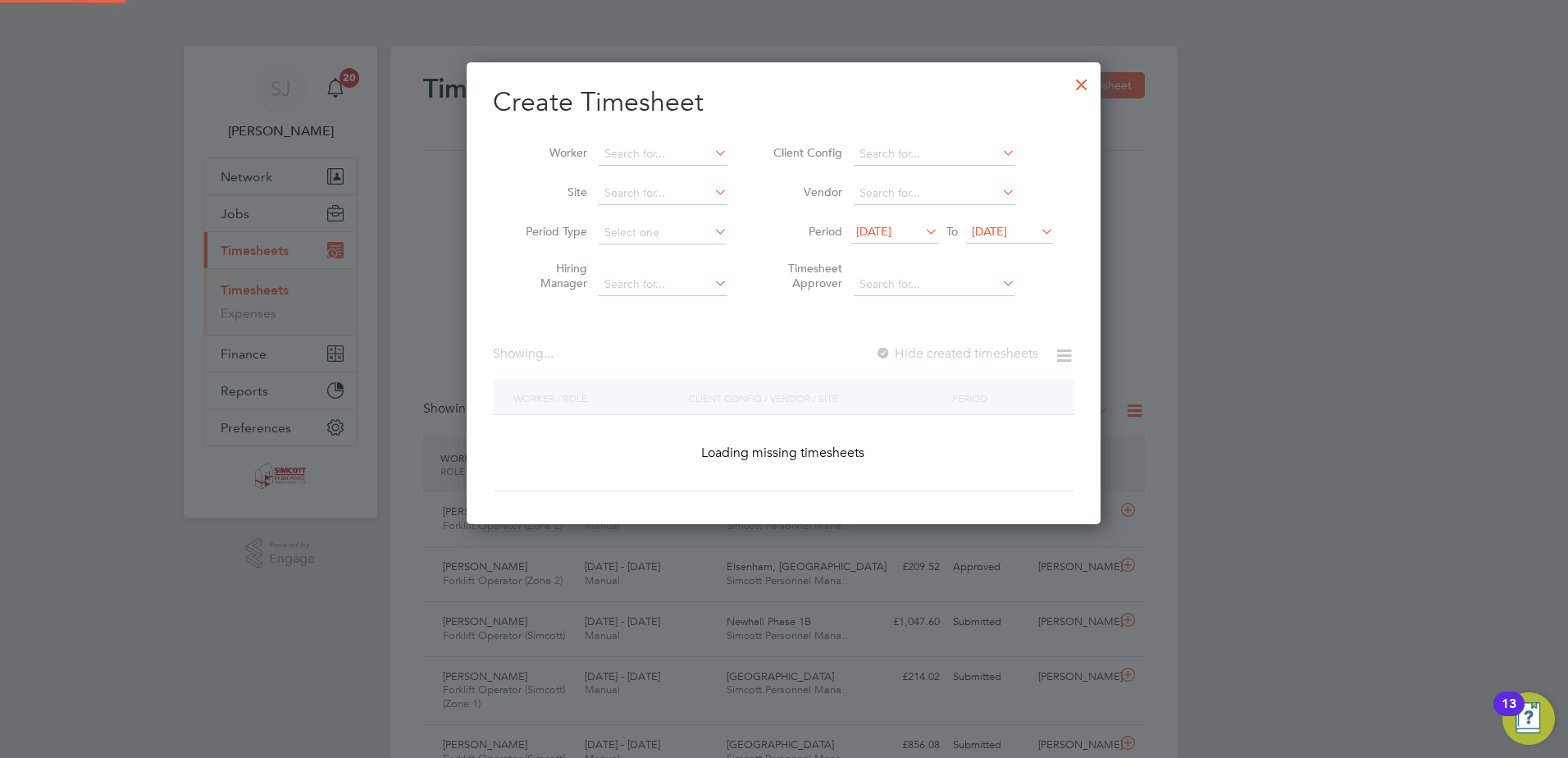
click at [891, 229] on span "28 Jul 2025" at bounding box center [873, 231] width 35 height 15
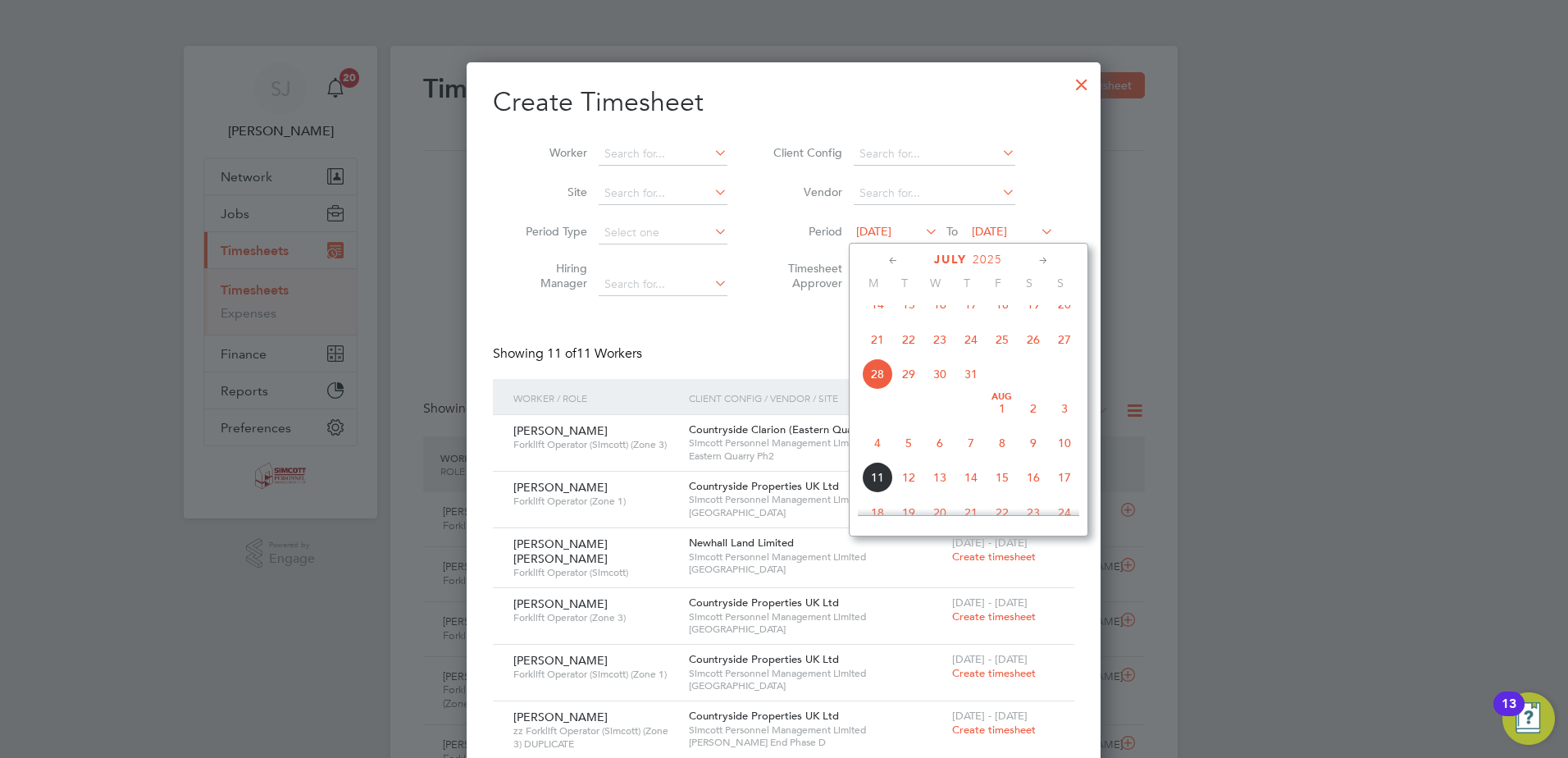
click at [873, 453] on span "4" at bounding box center [877, 442] width 31 height 31
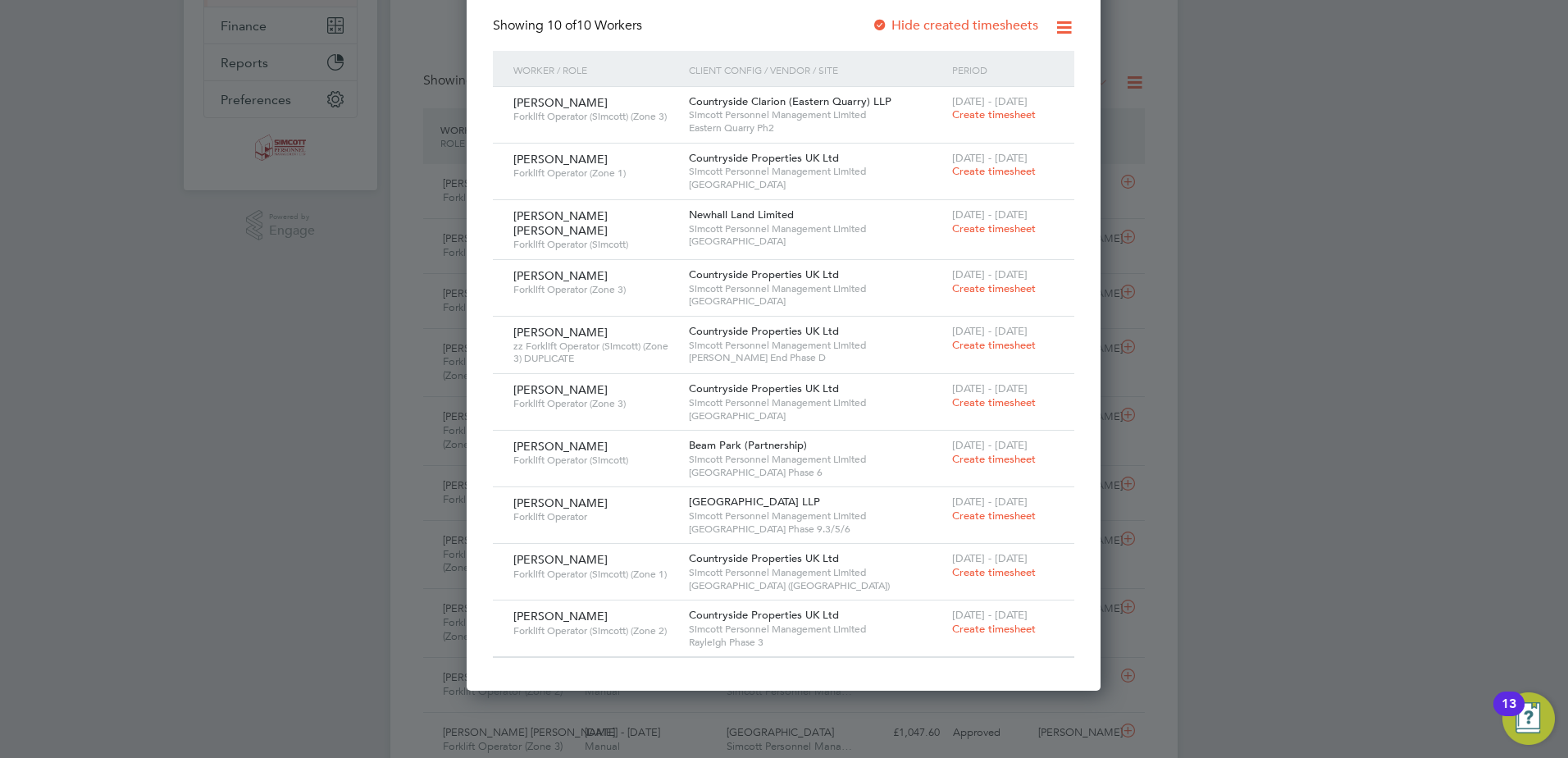
click at [984, 611] on span "4 - 10 Aug 2025" at bounding box center [990, 615] width 75 height 14
click at [985, 617] on span "4 - 10 Aug 2025" at bounding box center [990, 615] width 75 height 14
click at [982, 622] on span "Create timesheet" at bounding box center [994, 628] width 84 height 14
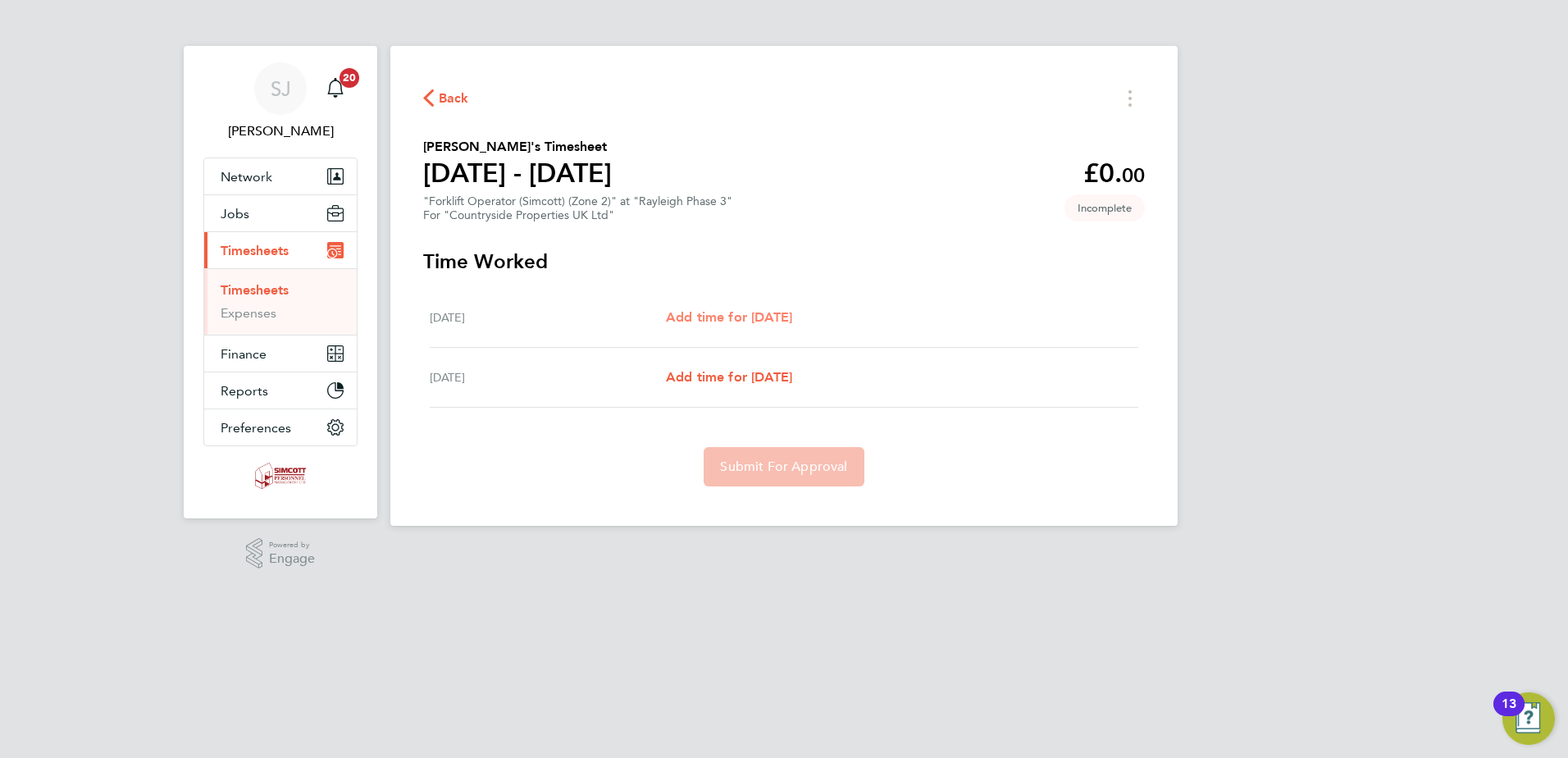
click at [732, 317] on span "Add time for Sat 09 Aug" at bounding box center [729, 316] width 126 height 15
select select "30"
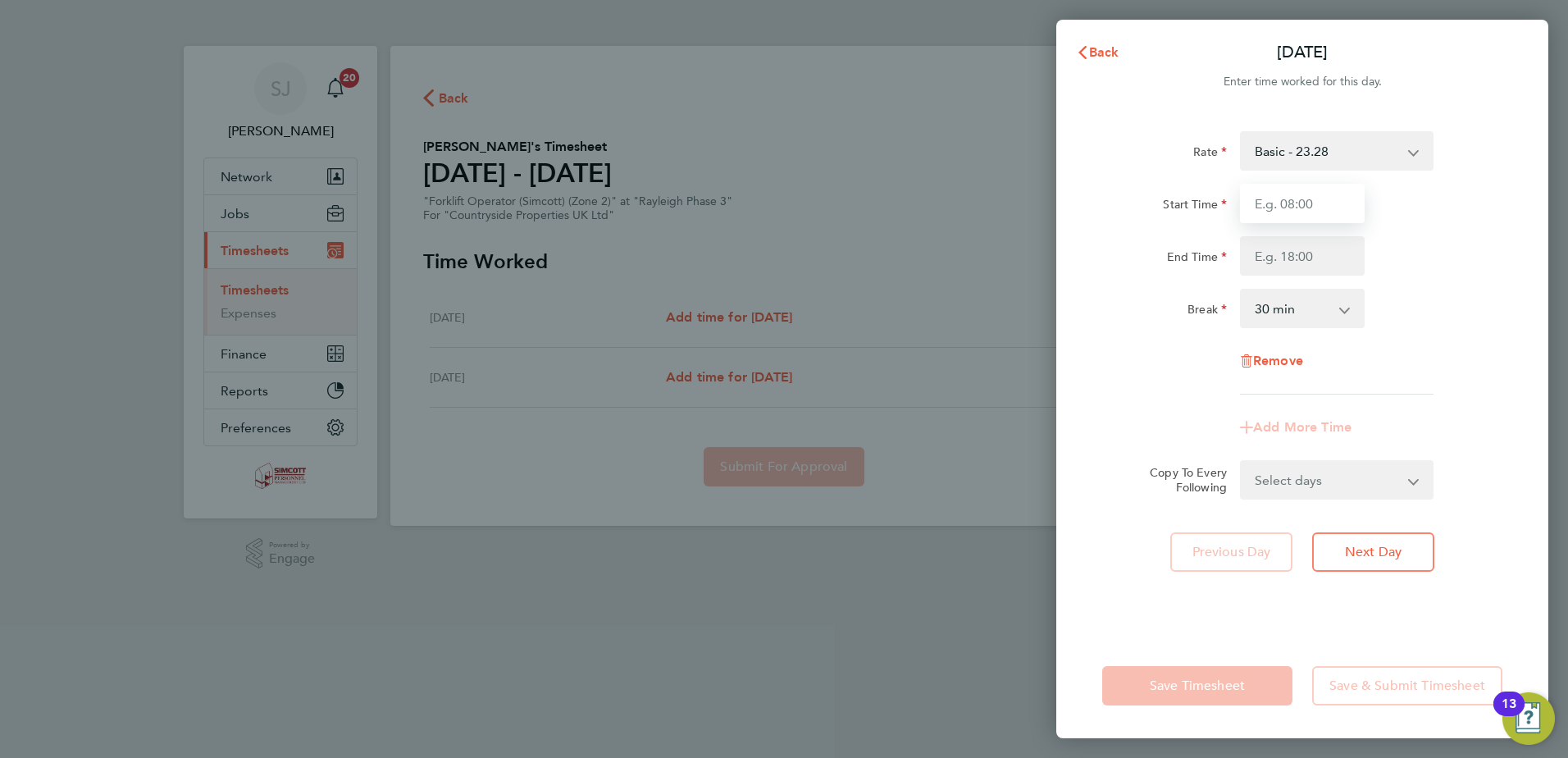
click at [1319, 209] on input "Start Time" at bounding box center [1302, 204] width 124 height 39
type input "07:30"
click at [1311, 258] on input "End Time" at bounding box center [1302, 256] width 124 height 39
type input "18:00"
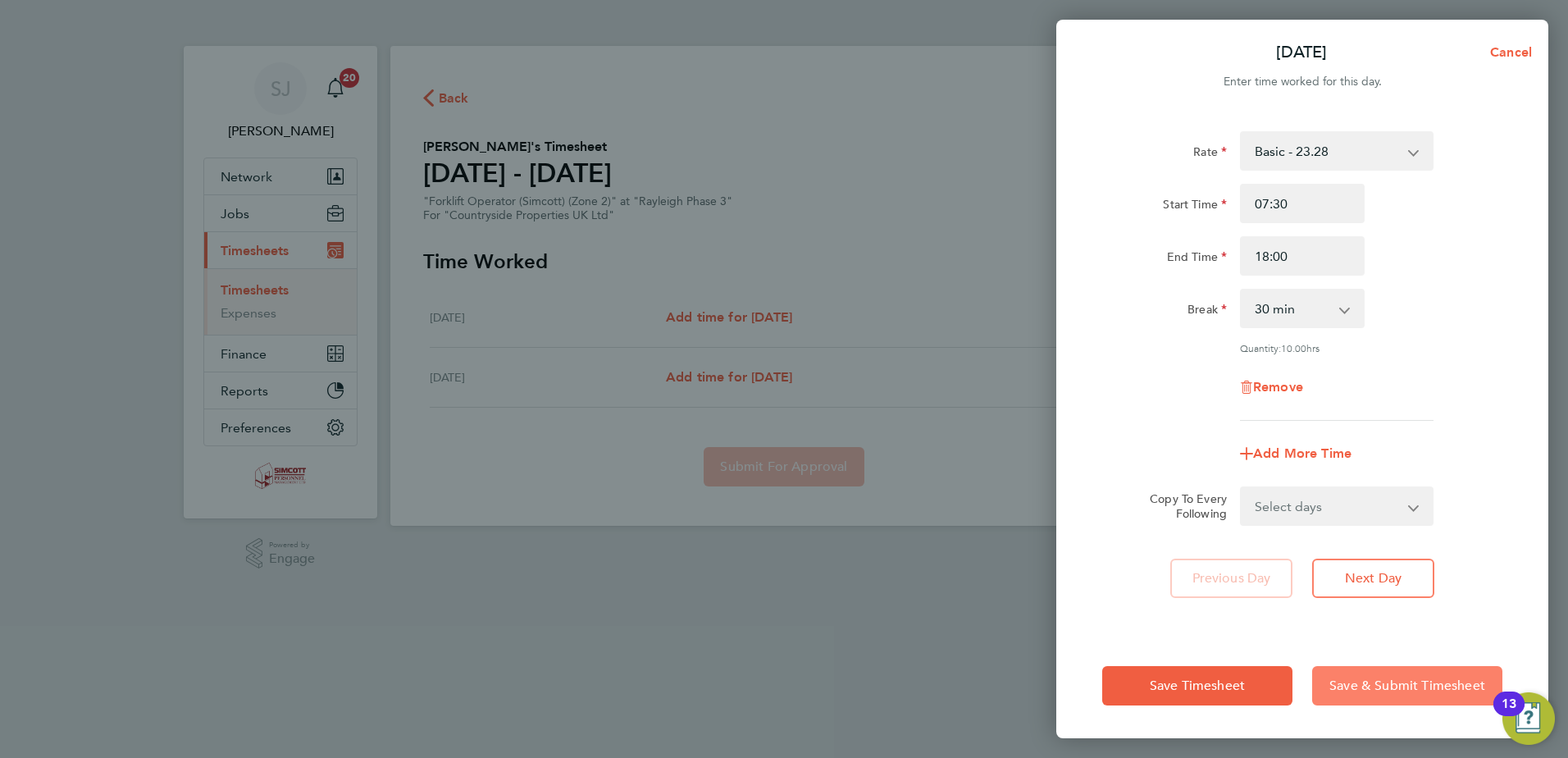
click at [1386, 685] on span "Save & Submit Timesheet" at bounding box center [1407, 686] width 156 height 16
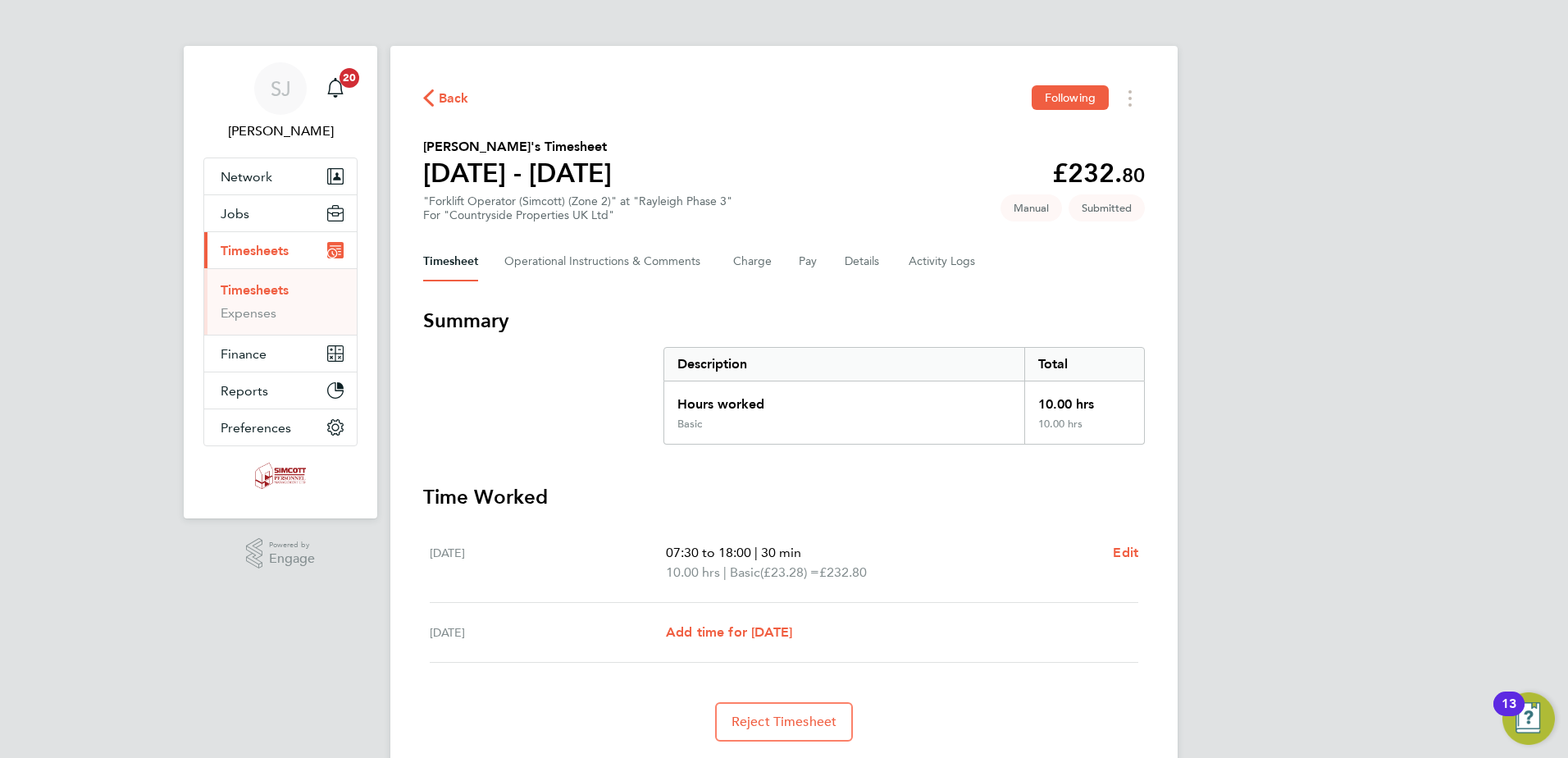
click at [254, 281] on ul "Timesheets Expenses" at bounding box center [280, 301] width 153 height 66
click at [253, 290] on link "Timesheets" at bounding box center [255, 290] width 68 height 15
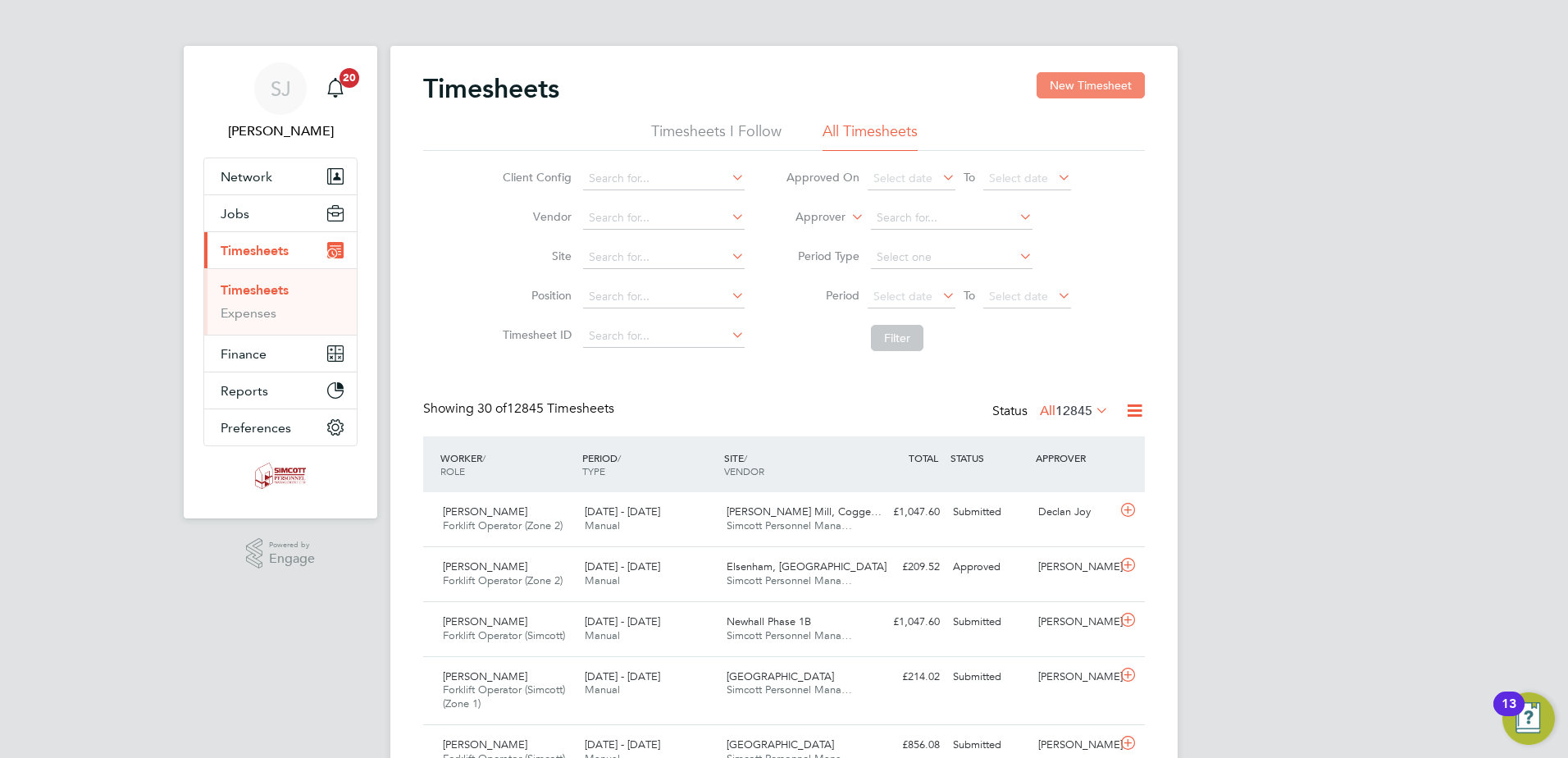
click at [1071, 86] on button "New Timesheet" at bounding box center [1091, 85] width 108 height 26
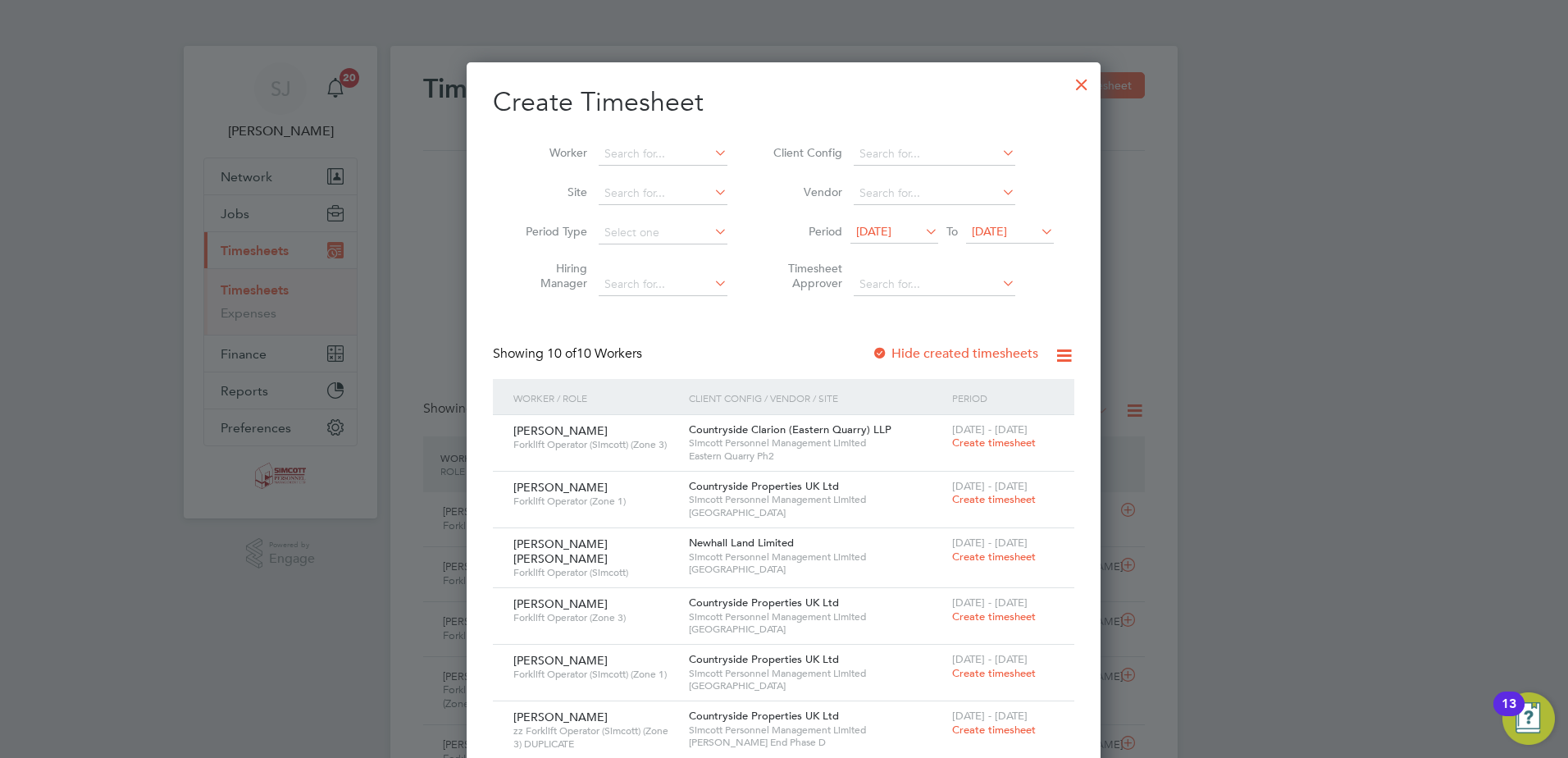
click at [1007, 230] on span "04 Aug 2025" at bounding box center [989, 231] width 35 height 15
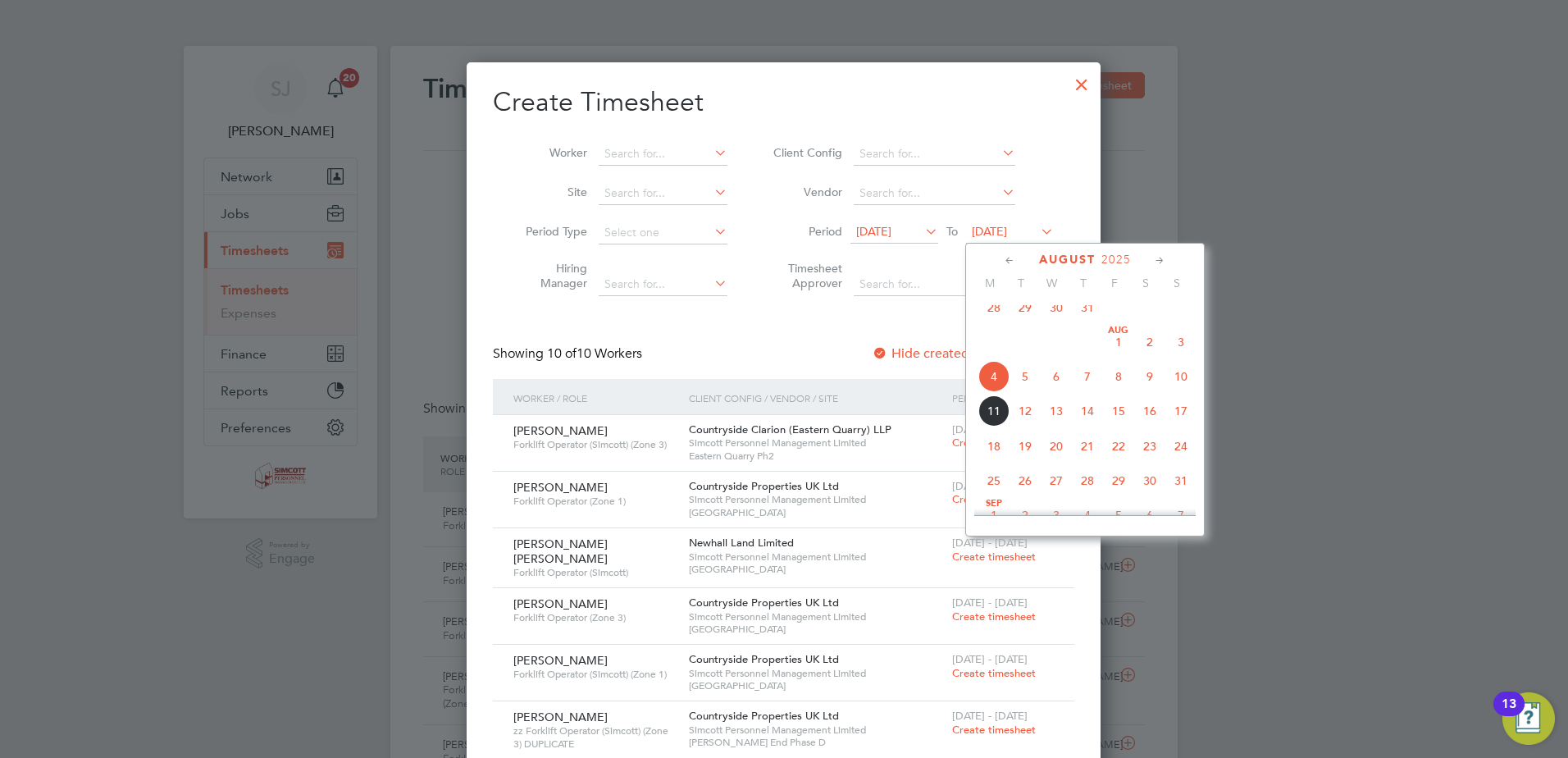
click at [1174, 384] on span "10" at bounding box center [1181, 376] width 31 height 31
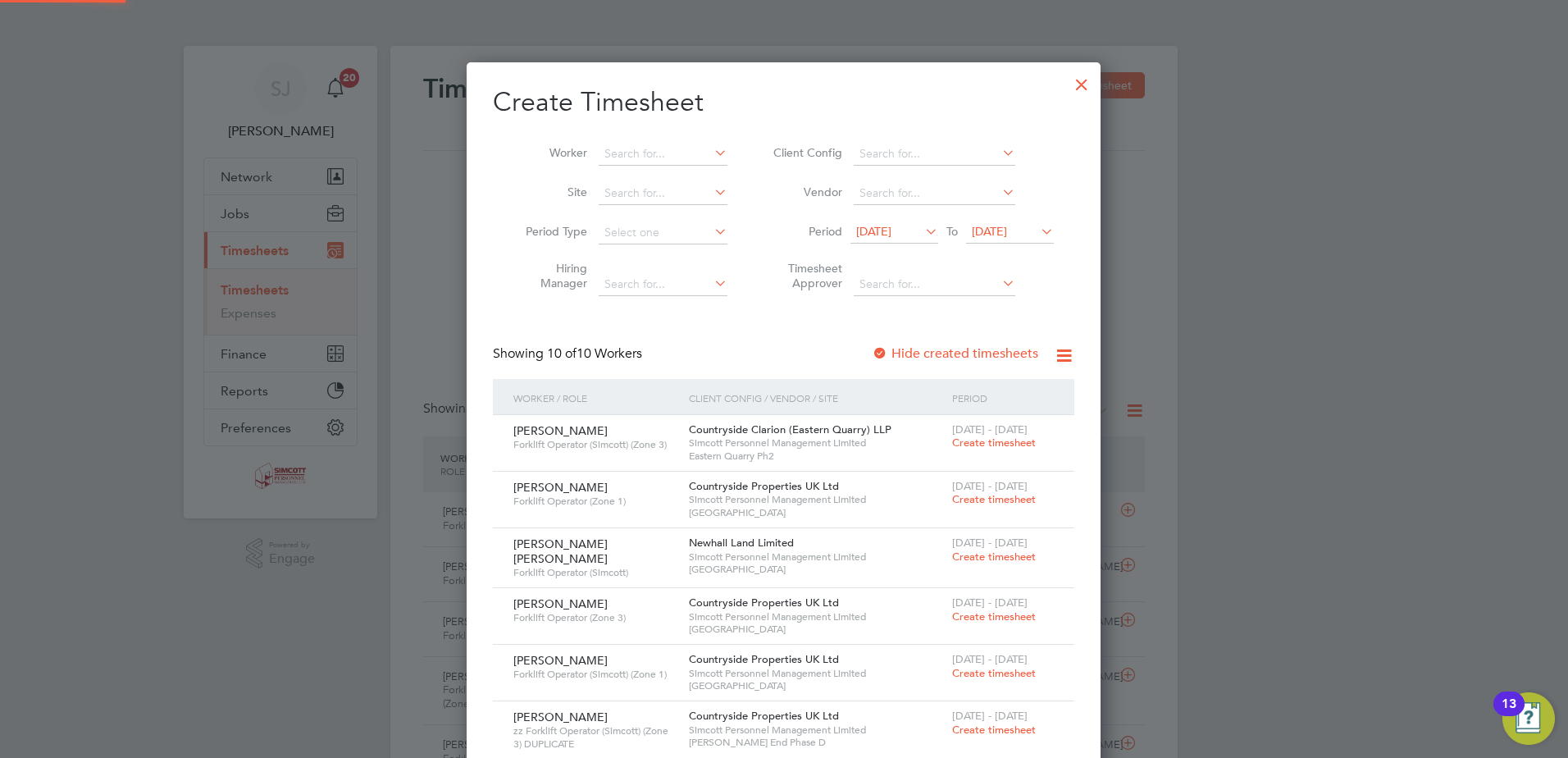
click at [906, 219] on li "Period 28 Jul 2025 To 10 Aug 2025" at bounding box center [911, 233] width 326 height 39
click at [891, 231] on span "28 Jul 2025" at bounding box center [873, 231] width 35 height 15
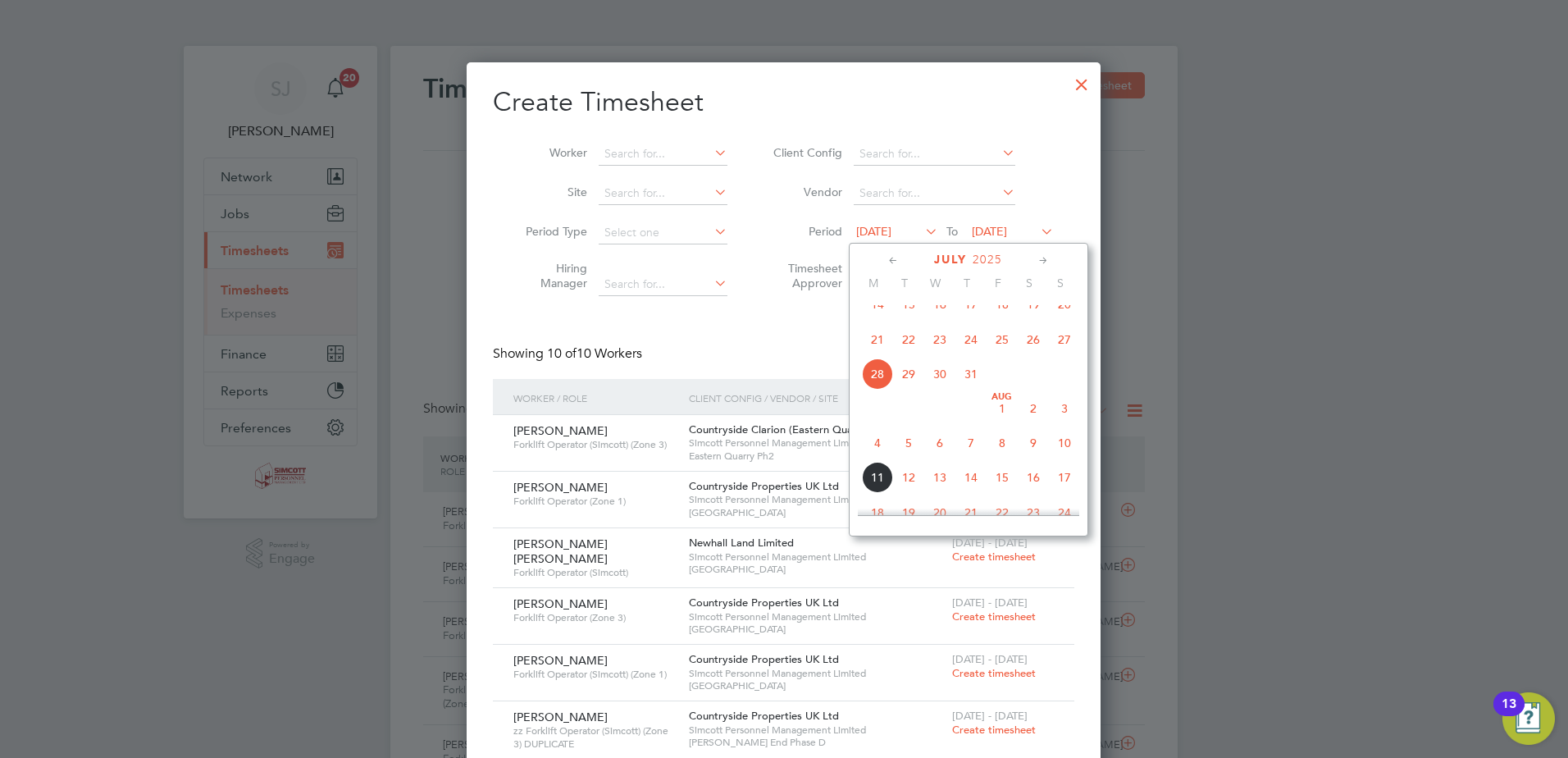
click at [884, 459] on span "4" at bounding box center [877, 442] width 31 height 31
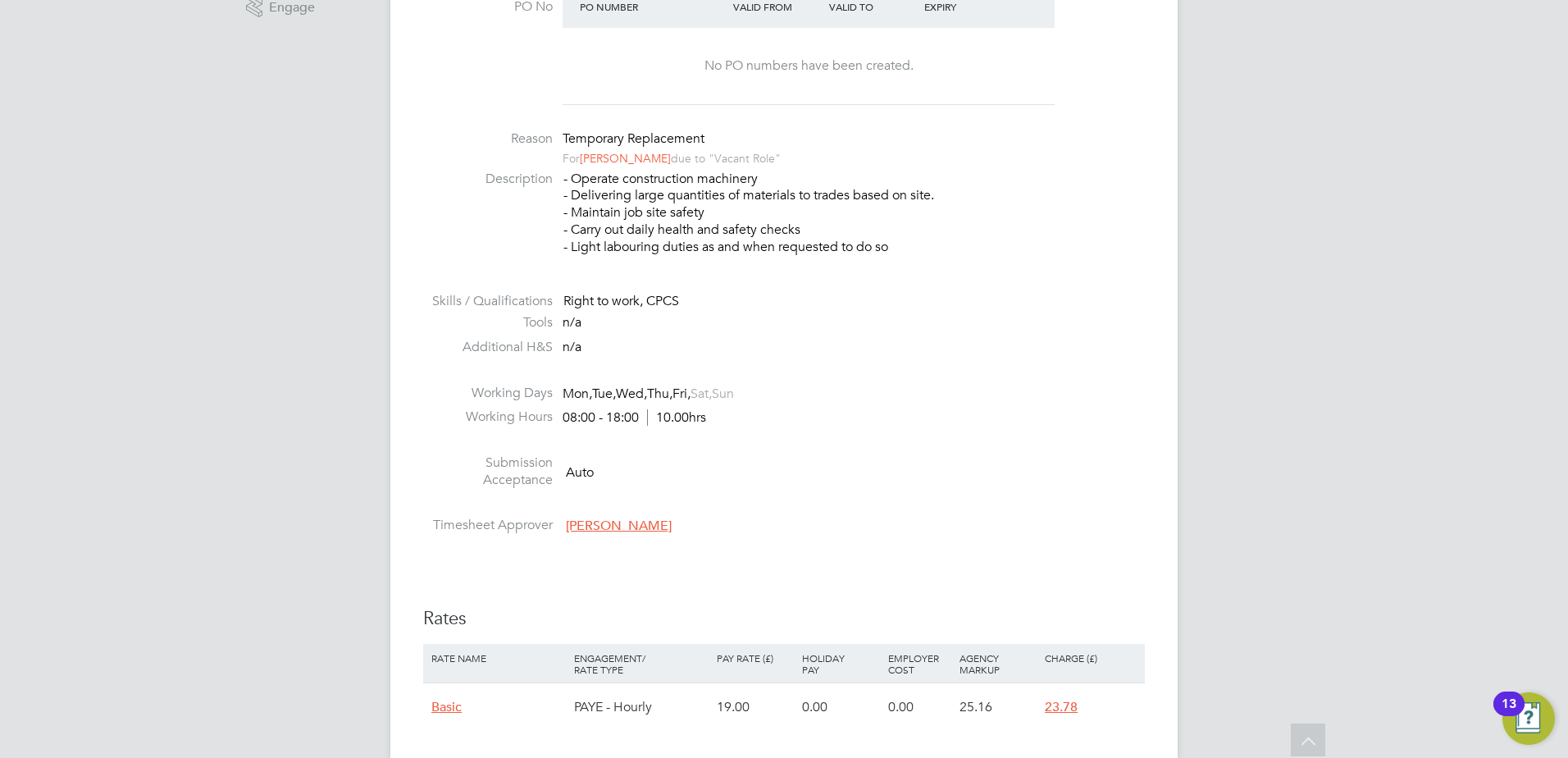
scroll to position [820, 0]
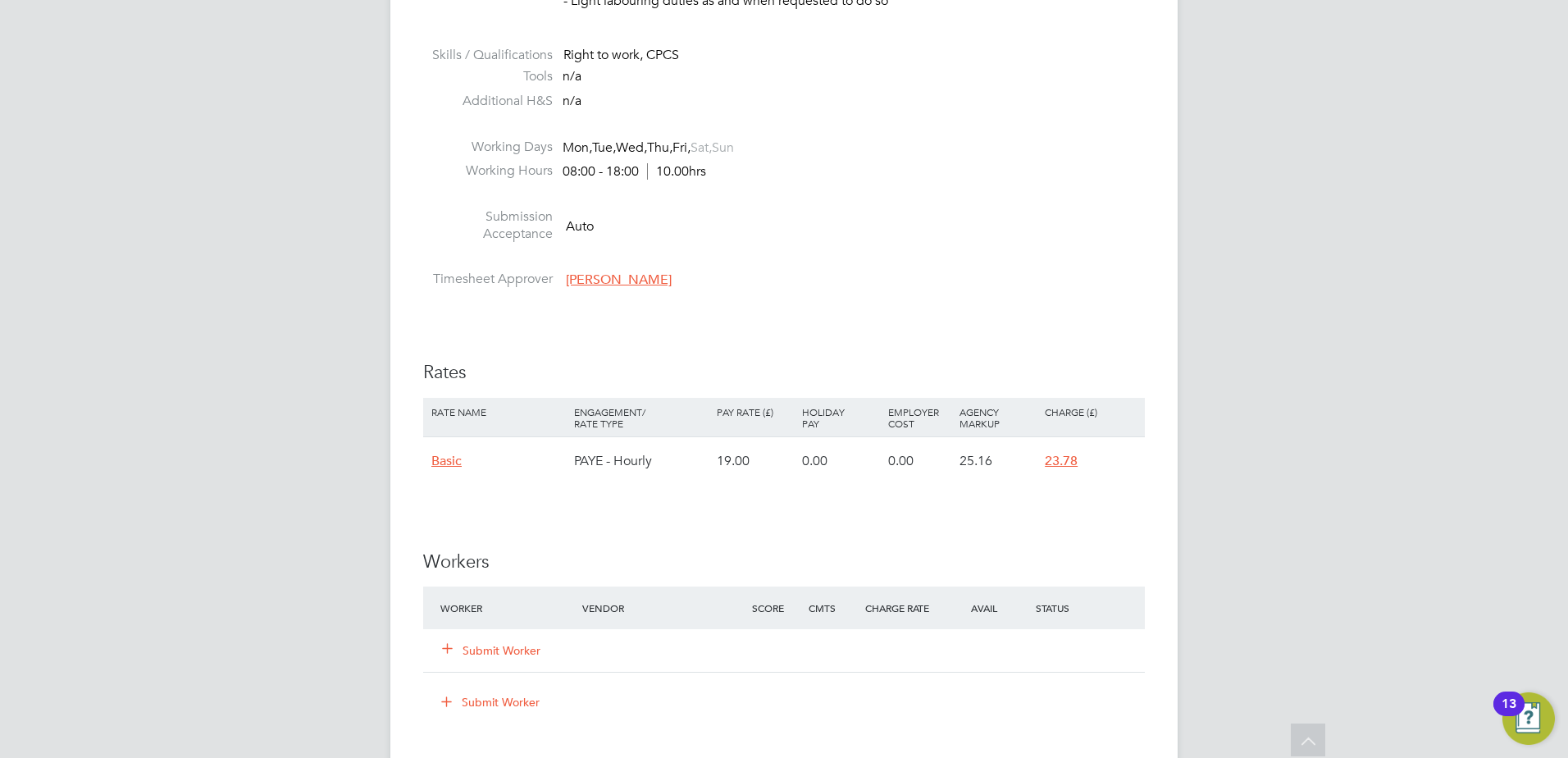
click at [497, 644] on button "Submit Worker" at bounding box center [492, 650] width 98 height 16
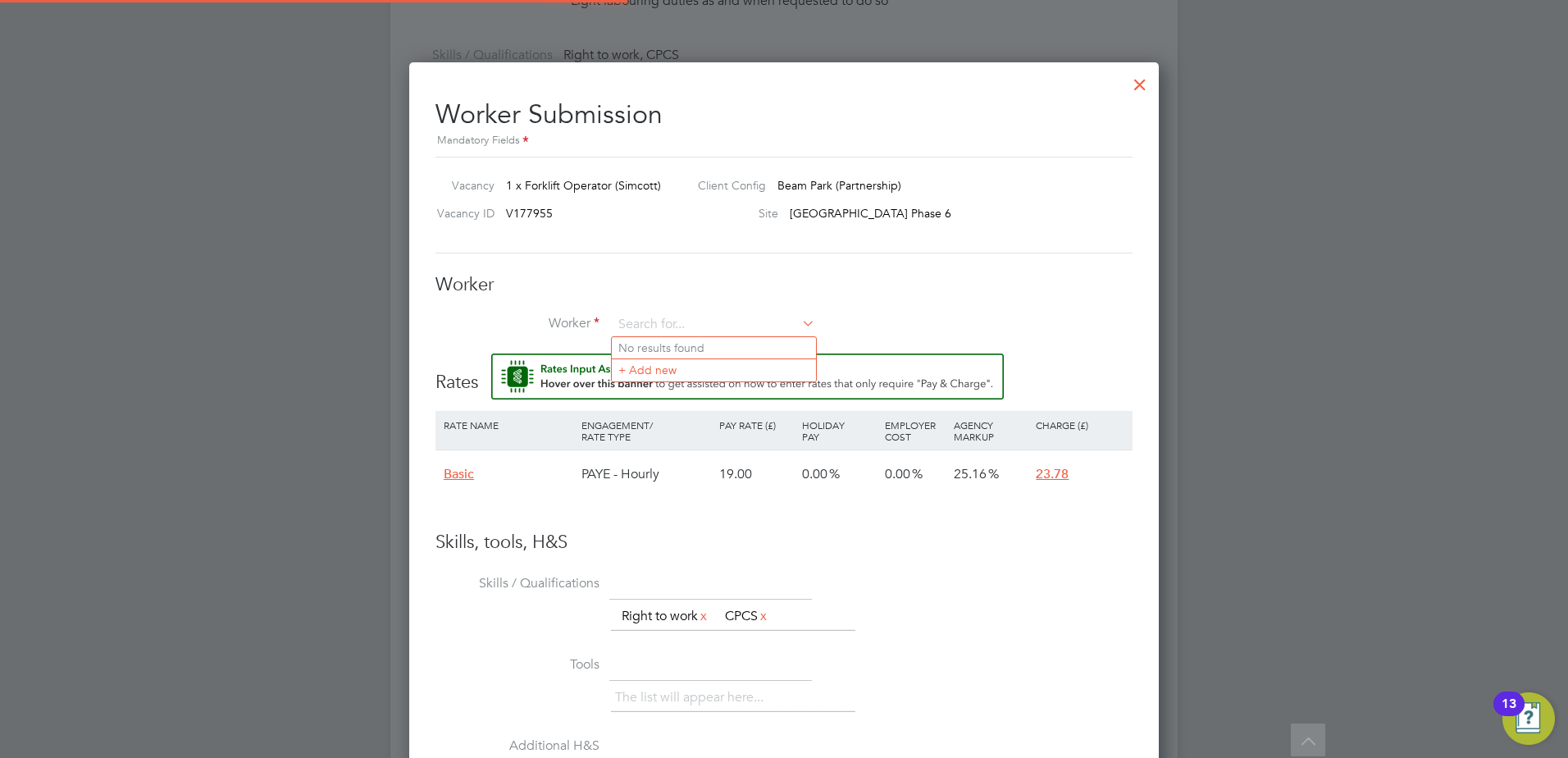
scroll to position [0, 0]
click at [686, 327] on input at bounding box center [713, 325] width 203 height 25
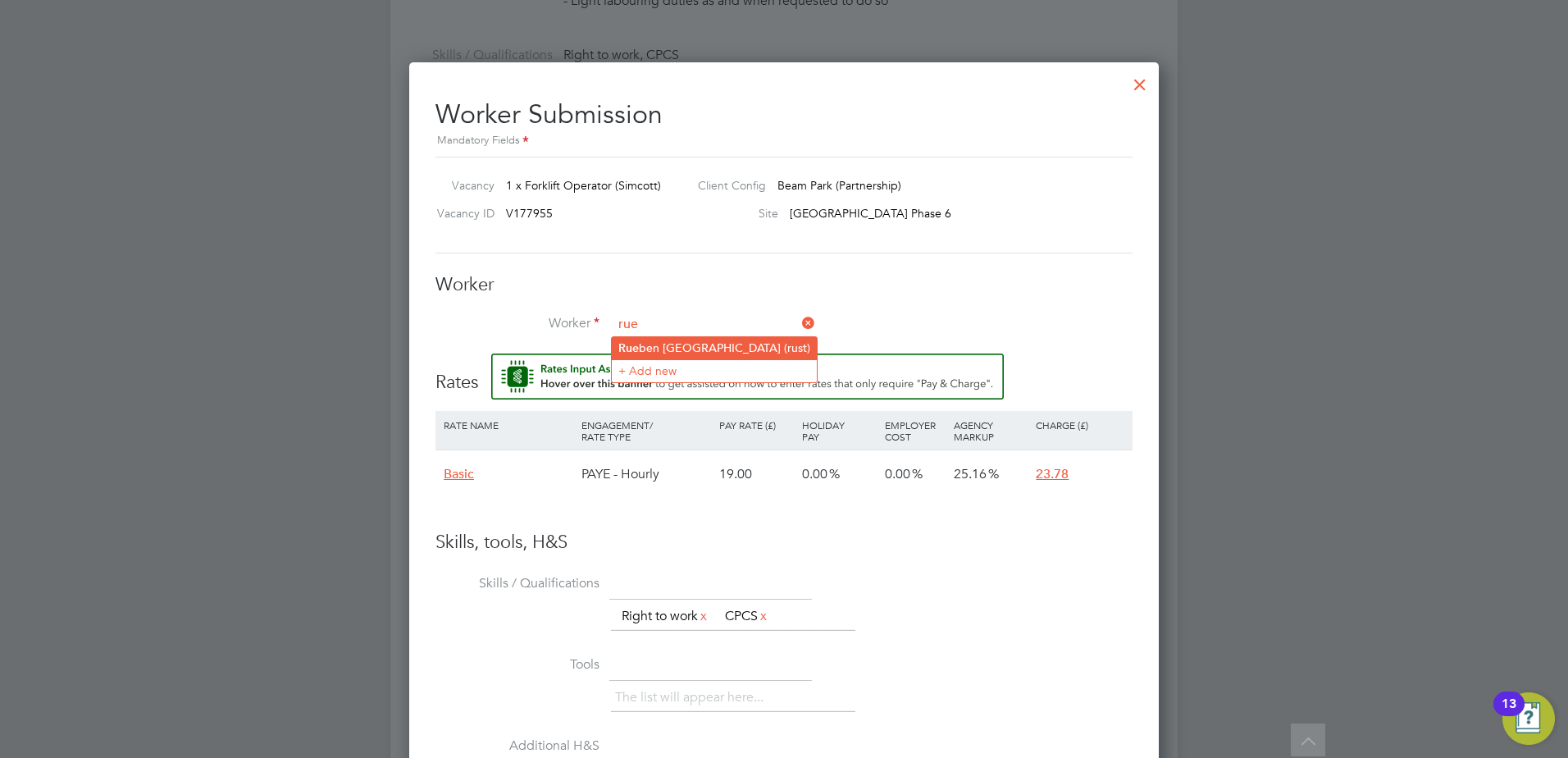
click at [712, 337] on li "Rue ben St Louis (rust)" at bounding box center [713, 348] width 205 height 22
type input "Rueben St Louis (rust)"
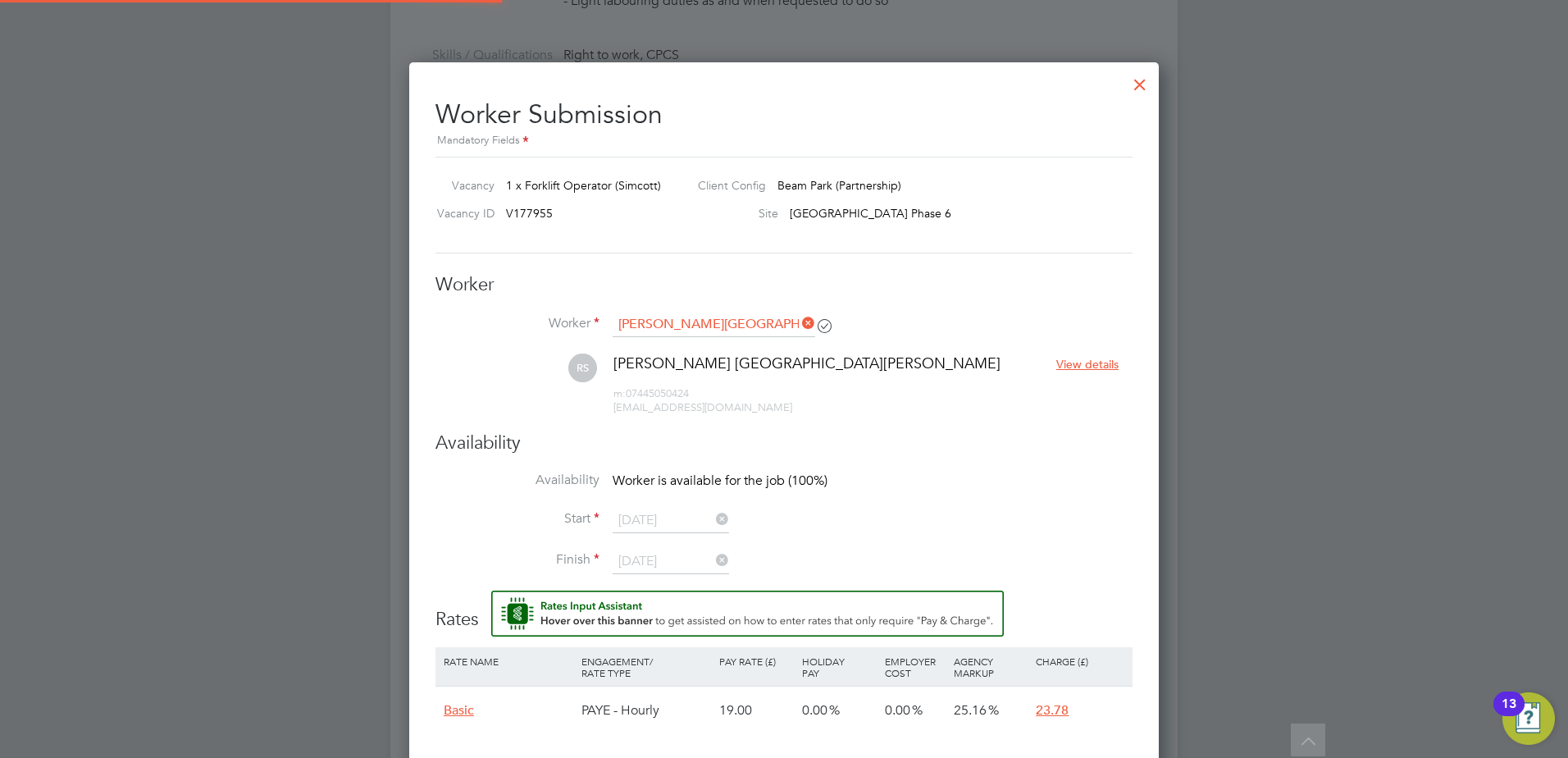
scroll to position [8, 8]
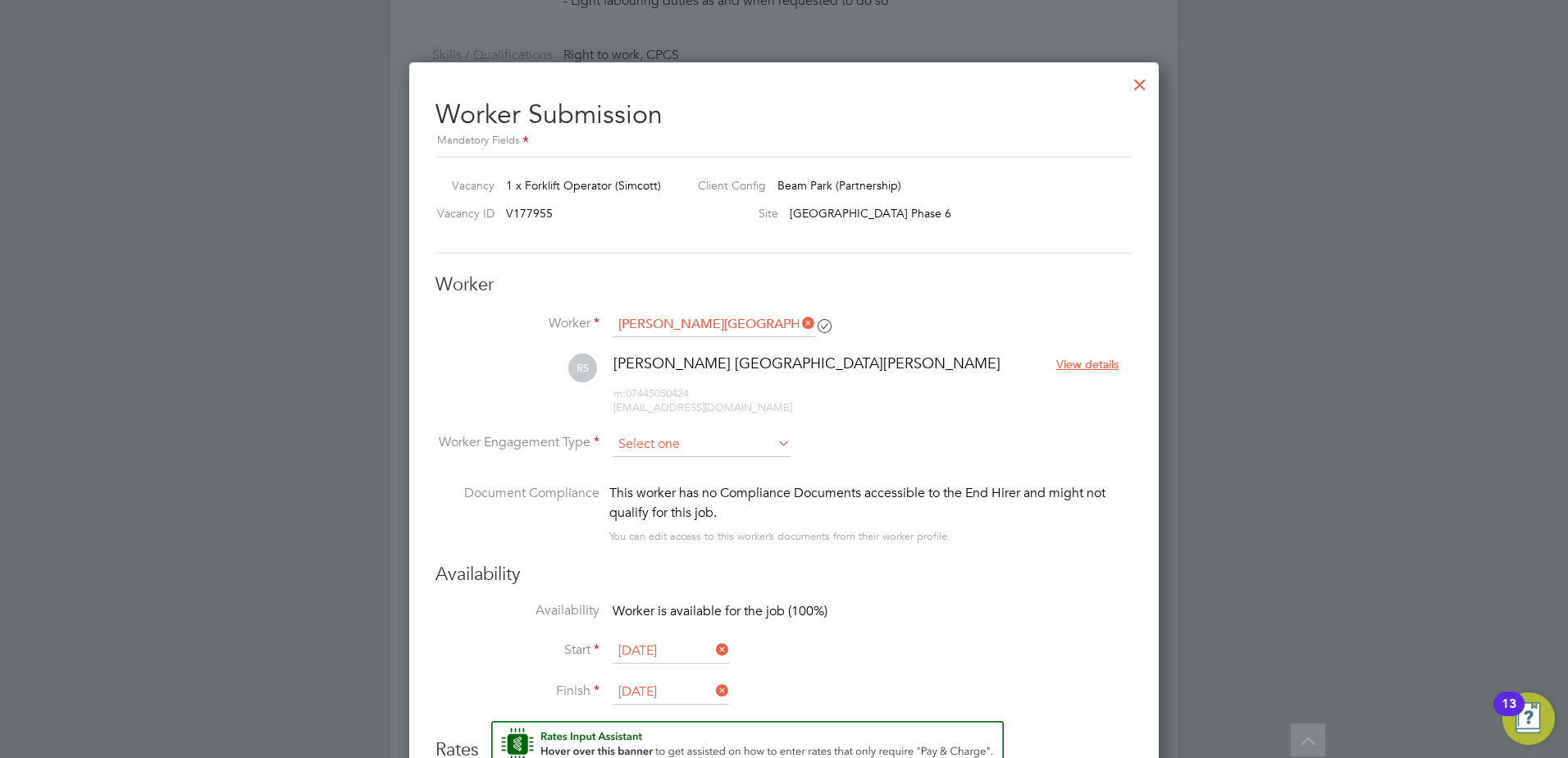
click at [640, 451] on input at bounding box center [701, 444] width 178 height 25
drag, startPoint x: 656, startPoint y: 483, endPoint x: 681, endPoint y: 471, distance: 27.7
click at [663, 482] on li "PAYE" at bounding box center [701, 488] width 180 height 21
type input "PAYE"
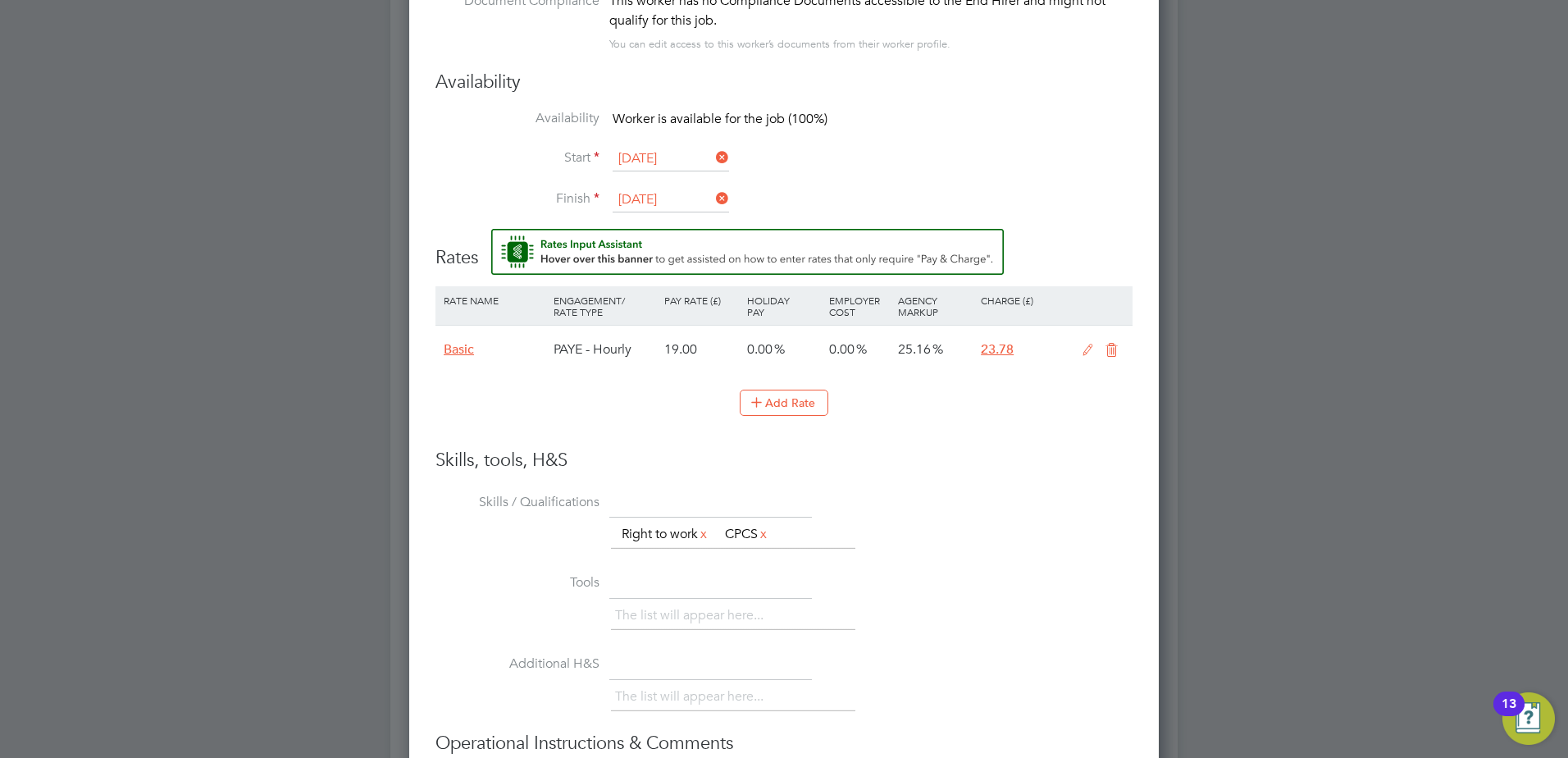
click at [1083, 350] on icon at bounding box center [1088, 350] width 21 height 13
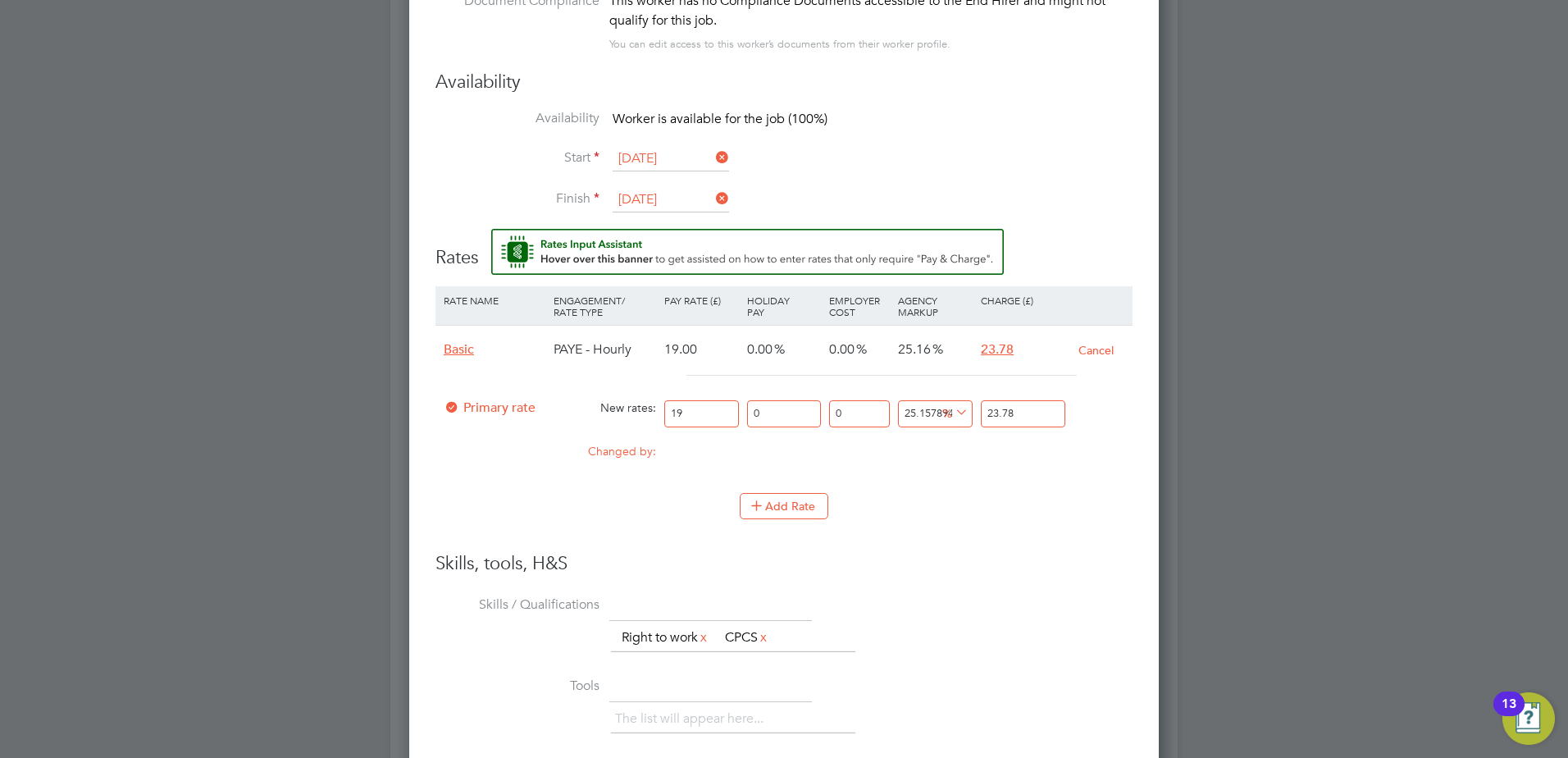
drag, startPoint x: 686, startPoint y: 412, endPoint x: 624, endPoint y: 413, distance: 62.0
click at [625, 413] on div "Primary rate New rates: 19 0 n/a 0 n/a 25.157894736842106 0 % 23.78" at bounding box center [784, 414] width 697 height 44
type input "2"
type input "2.5031578947368422"
type input "20"
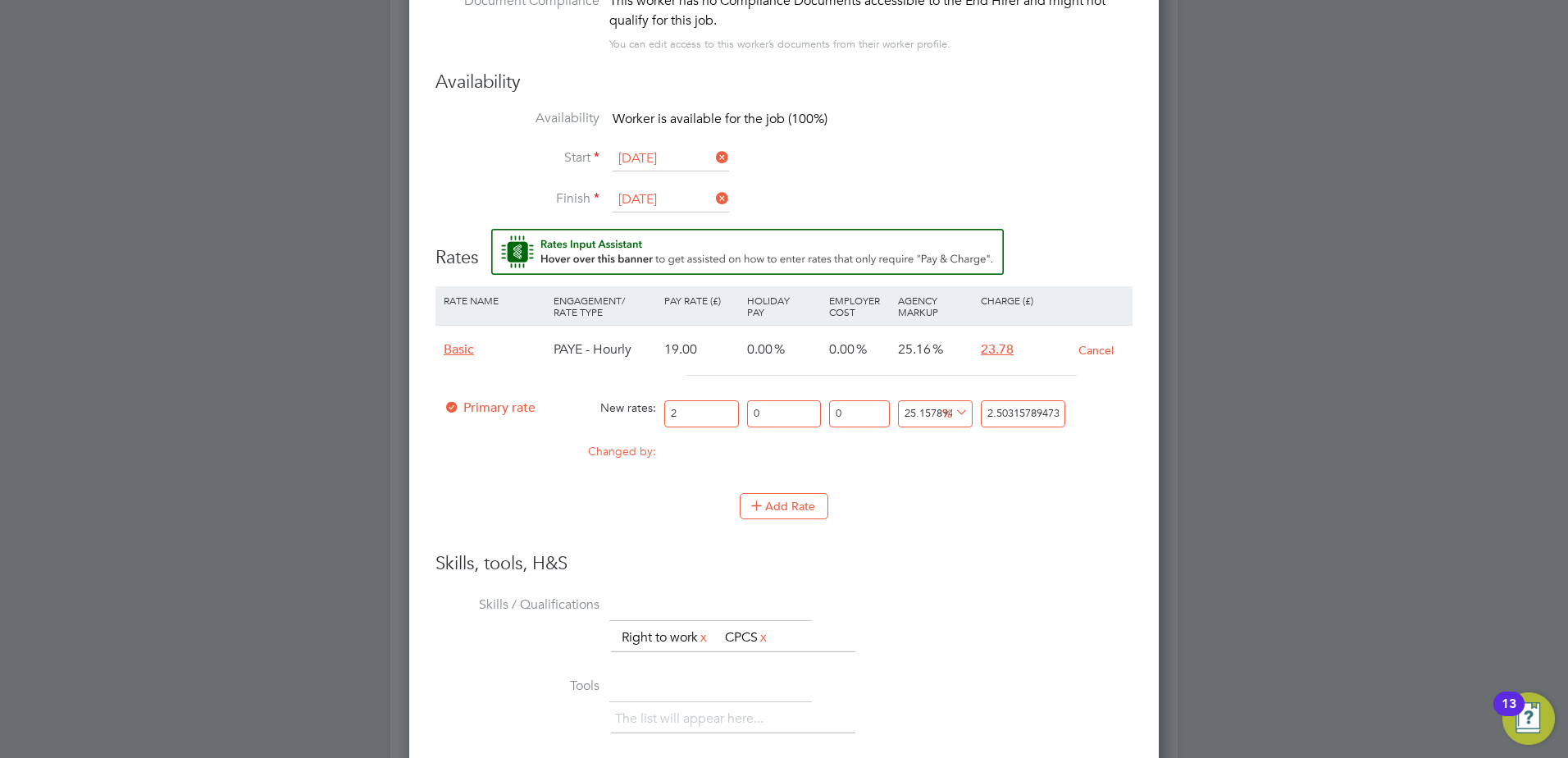
type input "25.03157894736842"
type input "20"
drag, startPoint x: 1066, startPoint y: 412, endPoint x: 840, endPoint y: 431, distance: 226.8
click at [881, 422] on div "Primary rate New rates: 20 0 n/a 0 n/a 25.157894736842106 5.03157894736842 % 25…" at bounding box center [784, 414] width 697 height 44
click at [1074, 420] on div "Primary rate New rates: 20 0 n/a 0 n/a 25.157894736842106 5.03157894736842 % 25…" at bounding box center [784, 414] width 697 height 44
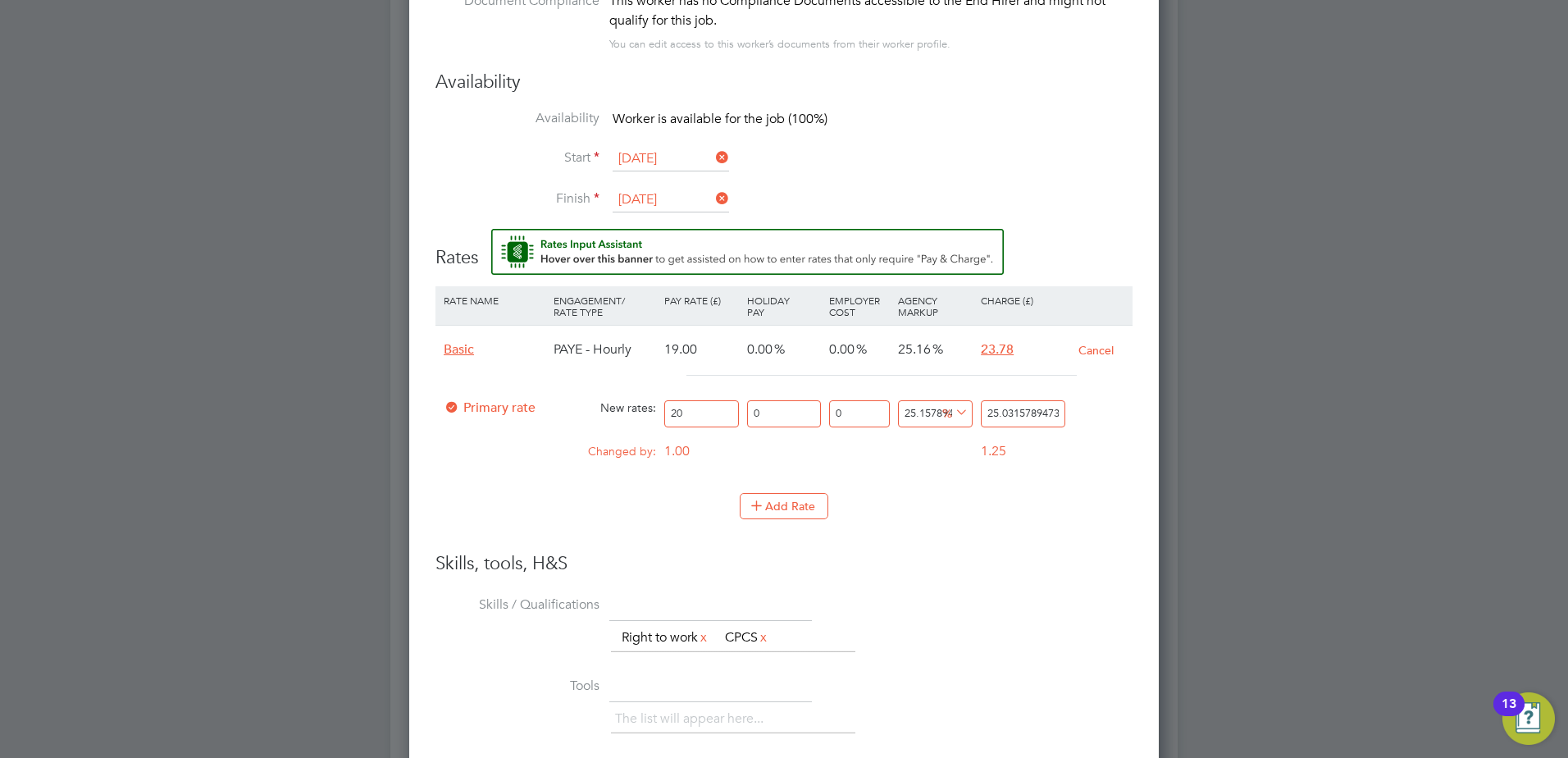
drag, startPoint x: 1050, startPoint y: 412, endPoint x: 1063, endPoint y: 408, distance: 13.6
click at [1058, 408] on input "25.03157894736842" at bounding box center [1023, 414] width 84 height 27
type input "25.157894718421"
type input "25.0315789436842"
type input "25.15789468421"
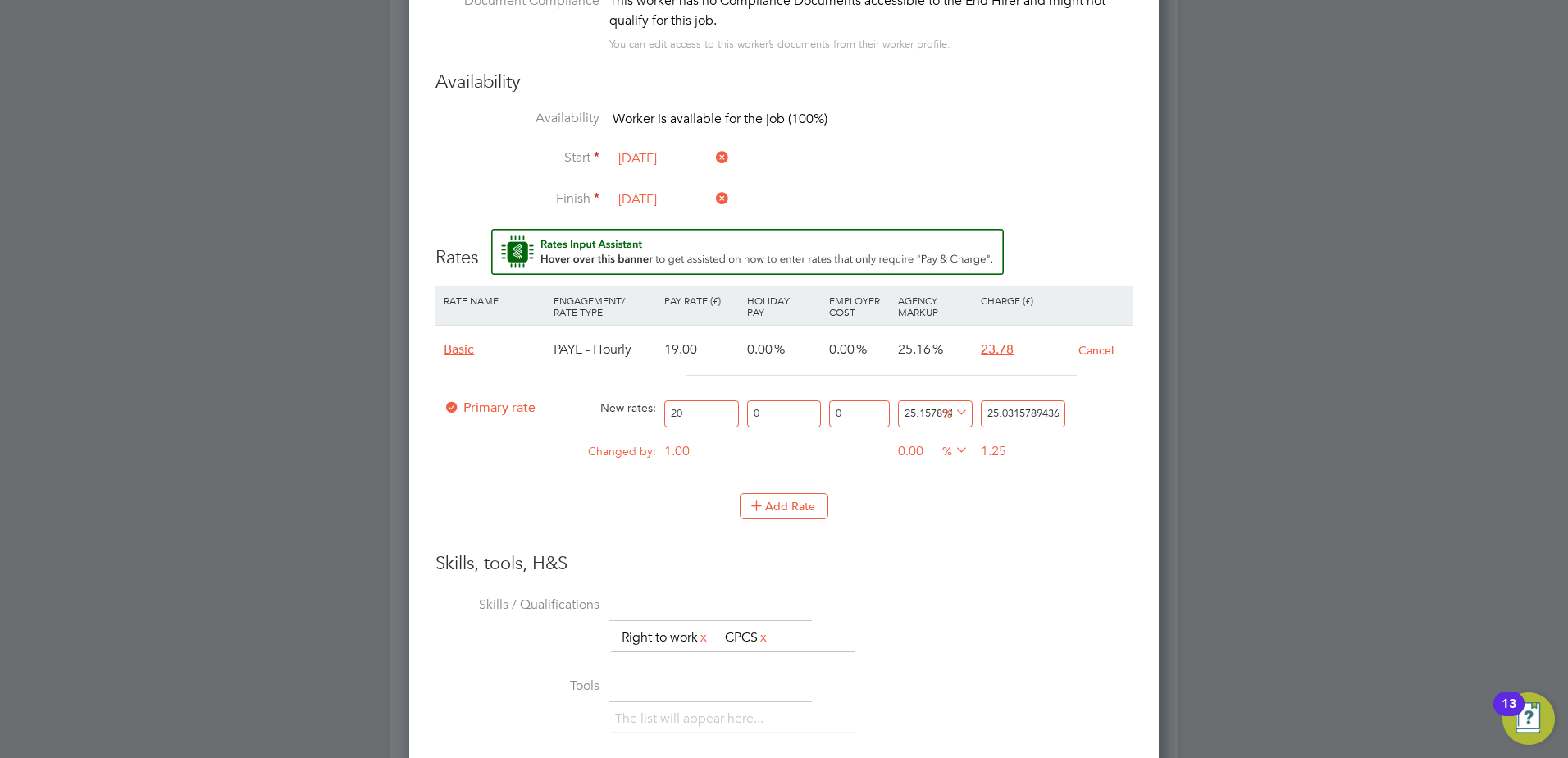
type input "25.031578936842"
type input "25.1578918421"
type input "25.03157836842"
type input "25.157868421"
type input "25.0315736842"
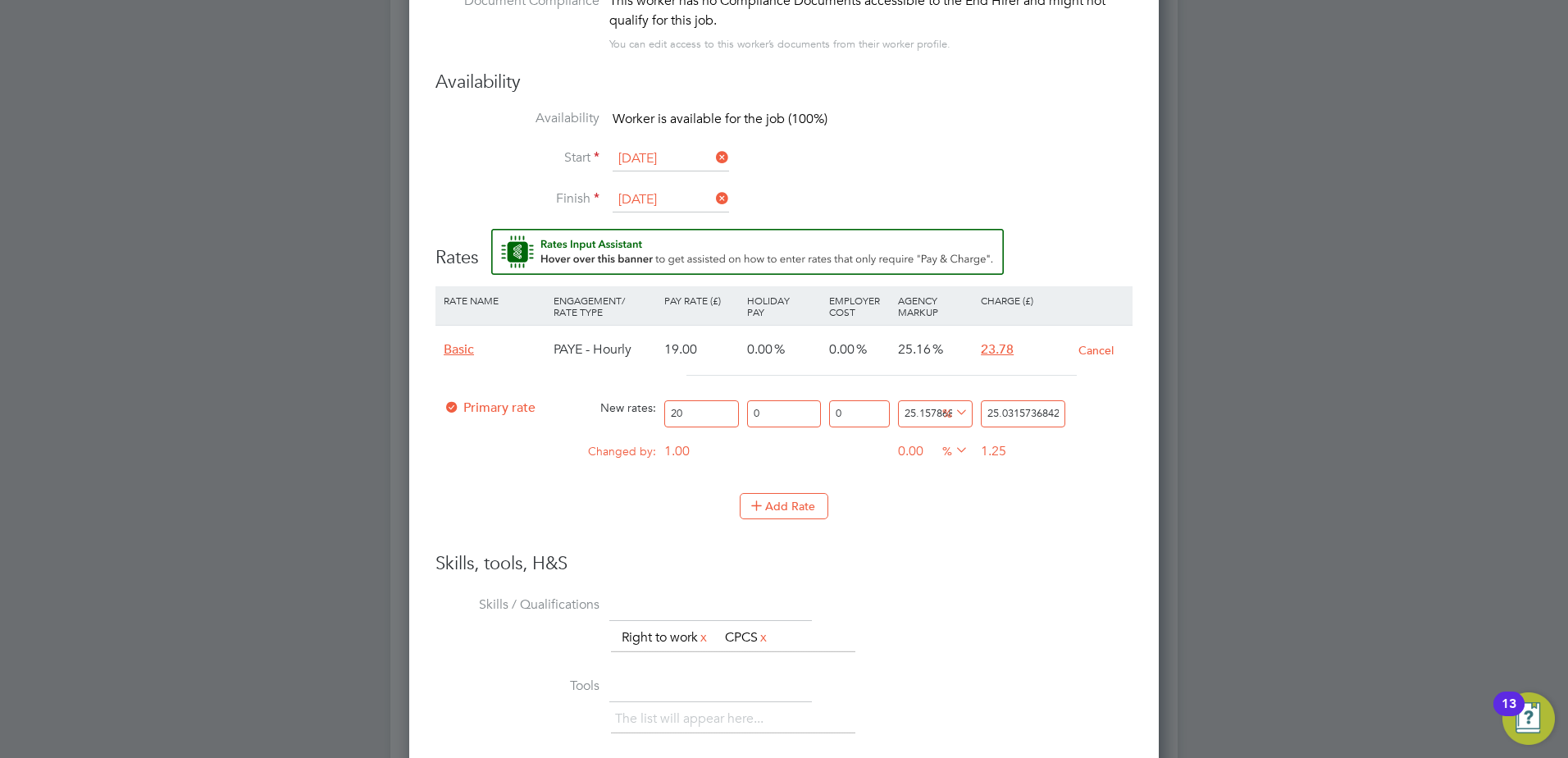
type input "25.15768421"
type input "25.031536842"
type input "25.1568421"
type input "25.03136842"
type input "25.168421"
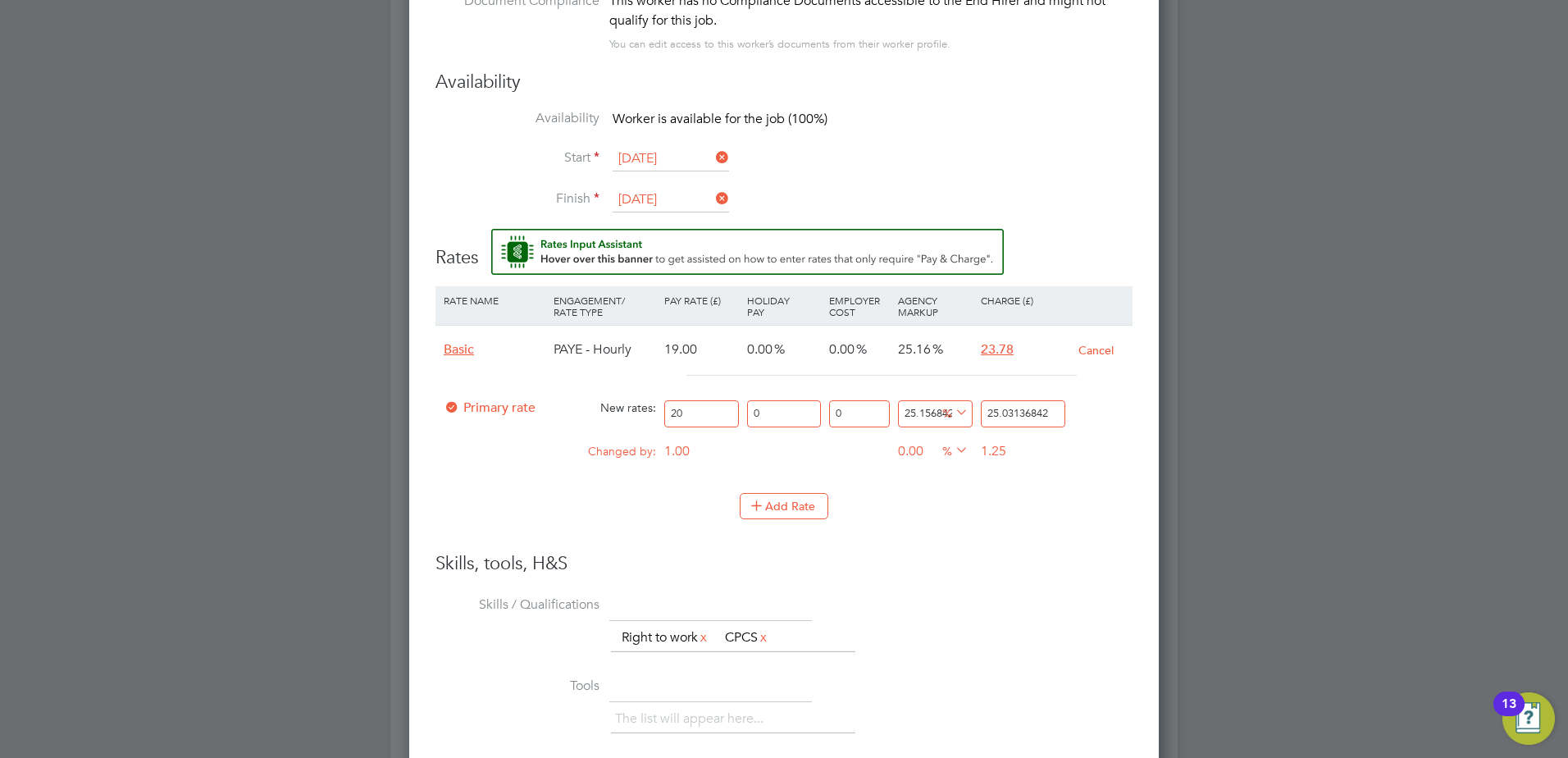
type input "25.0336842"
type input "25.18421"
type input "25.036842"
type input "26.8421"
type input "25.36842"
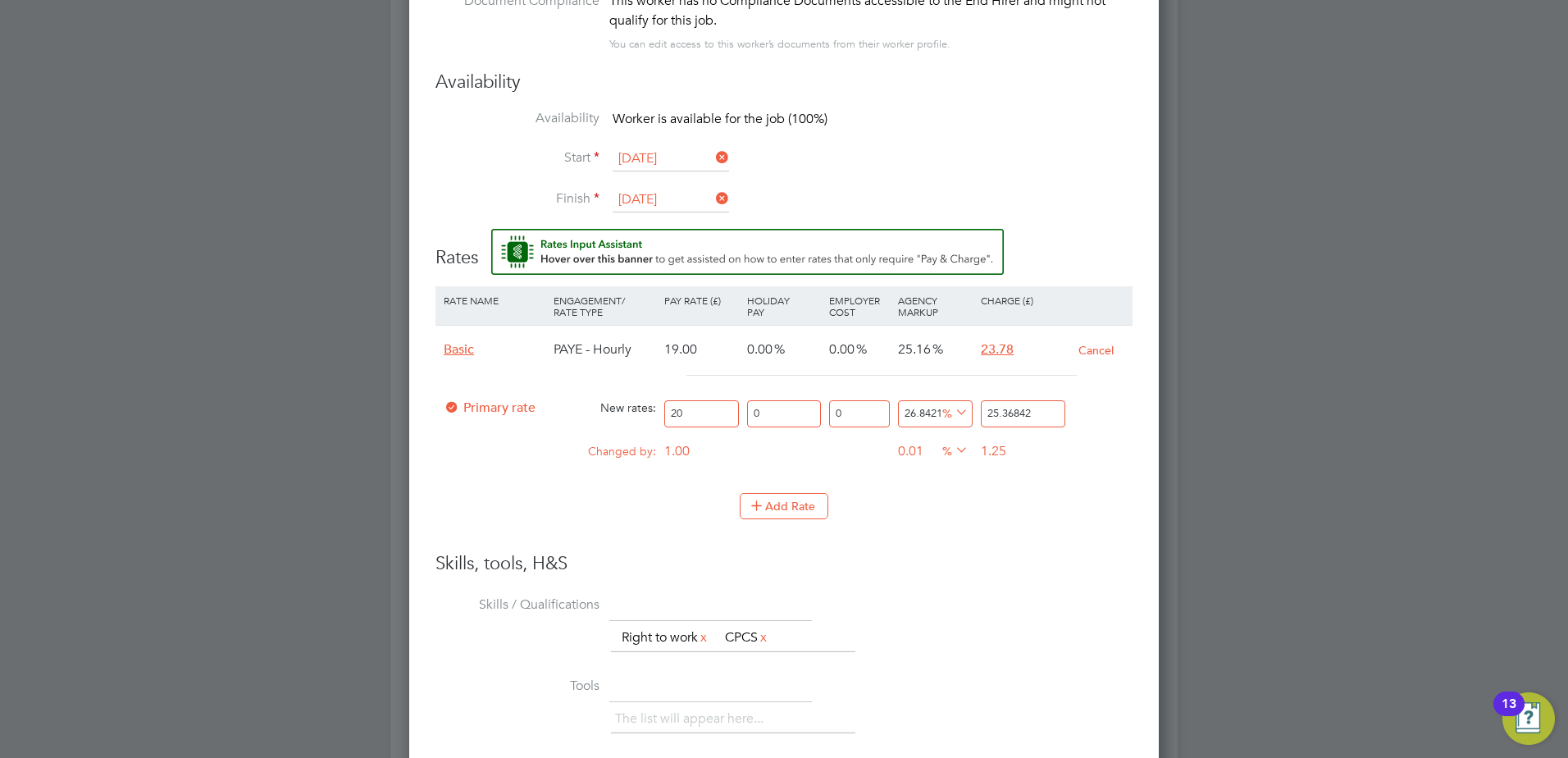
type input "12684110"
type input "2536842"
type input "1184110"
type input "236842"
type input "184110"
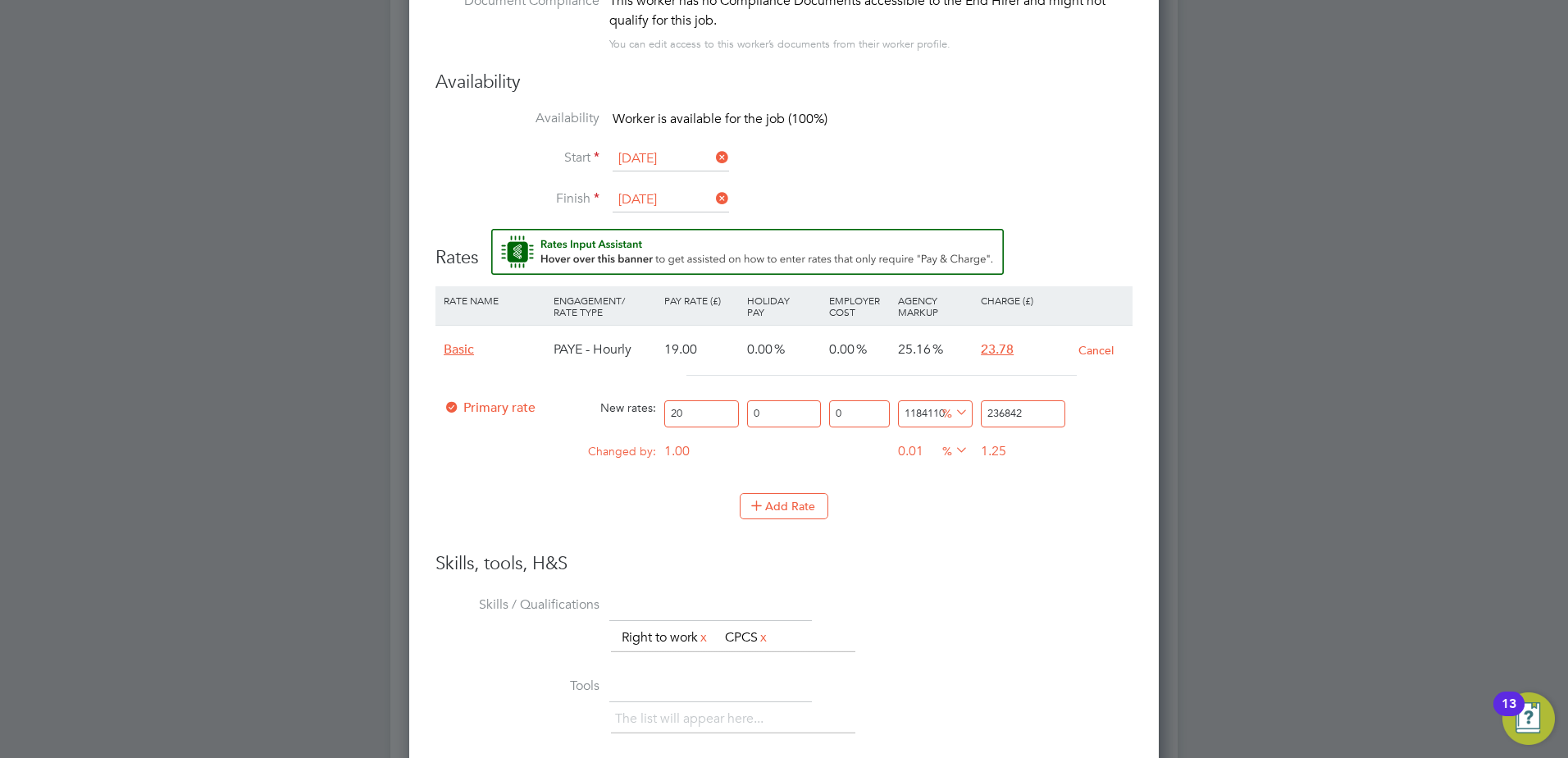
type input "36842"
type input "34110"
type input "6842"
type input "4110"
type input "842"
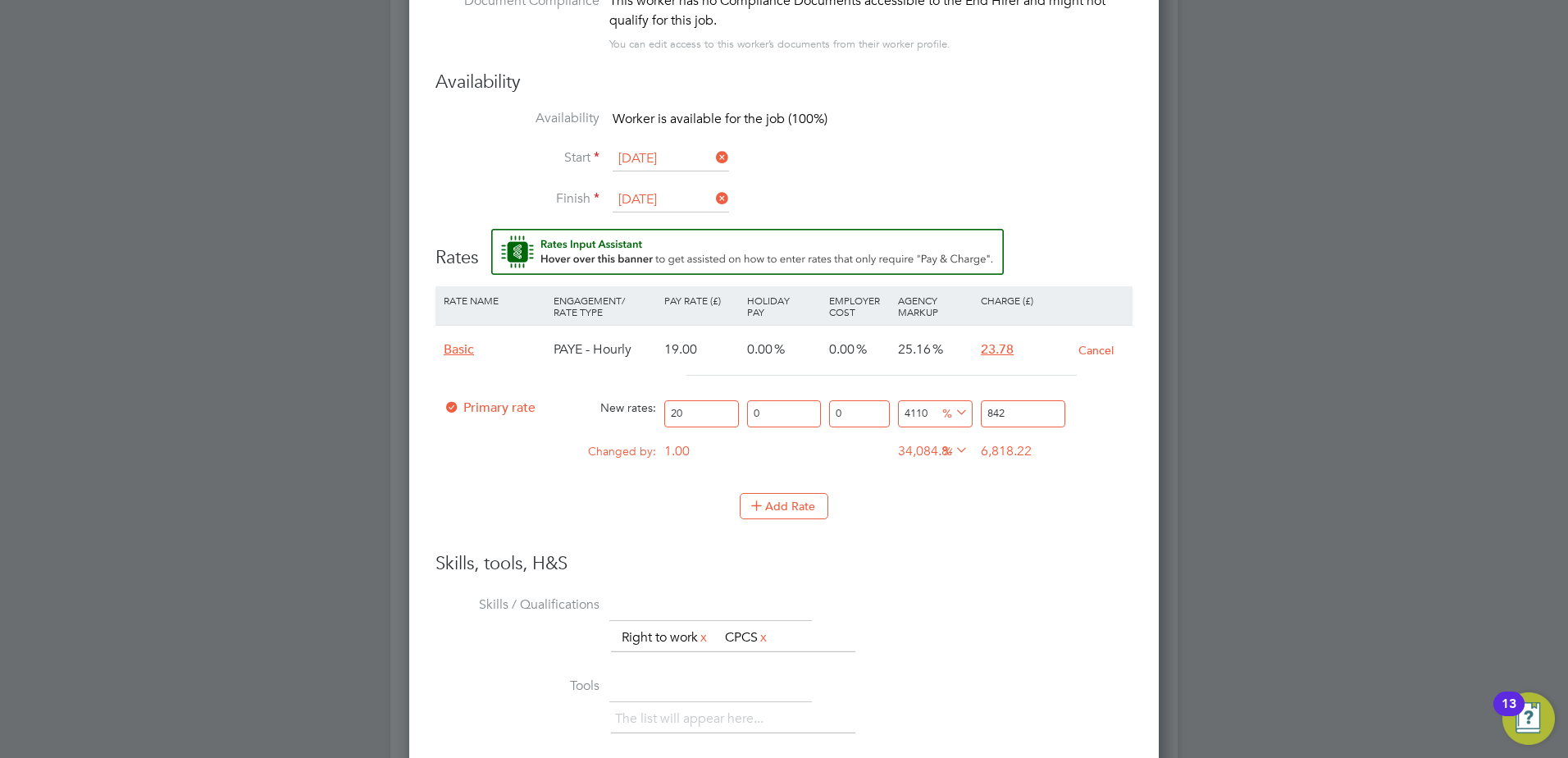
type input "110"
type input "42"
type input "-90"
type input "2"
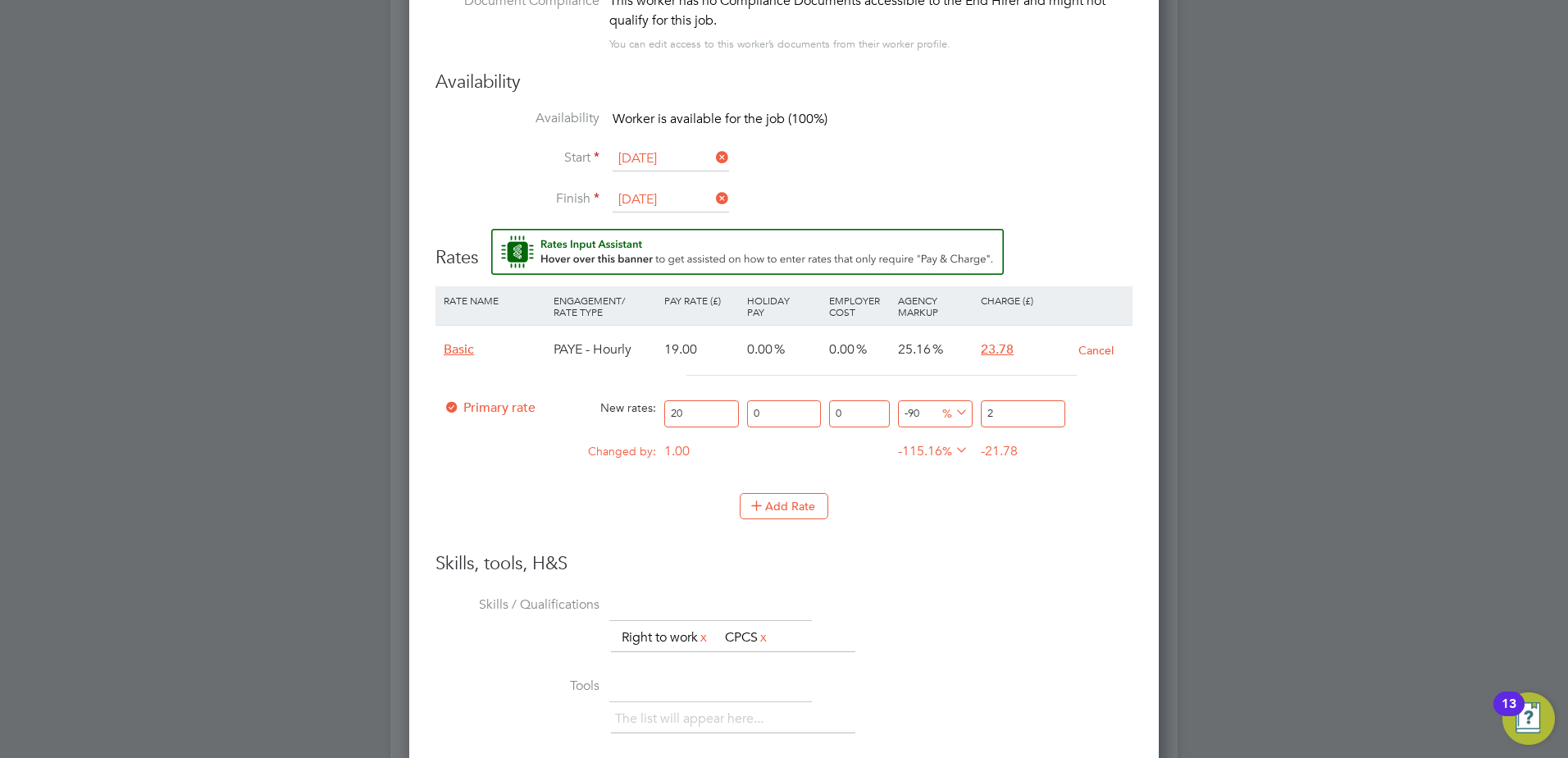
type input "15"
type input "23"
type input "18.5"
type input "23.7"
type input "18.9"
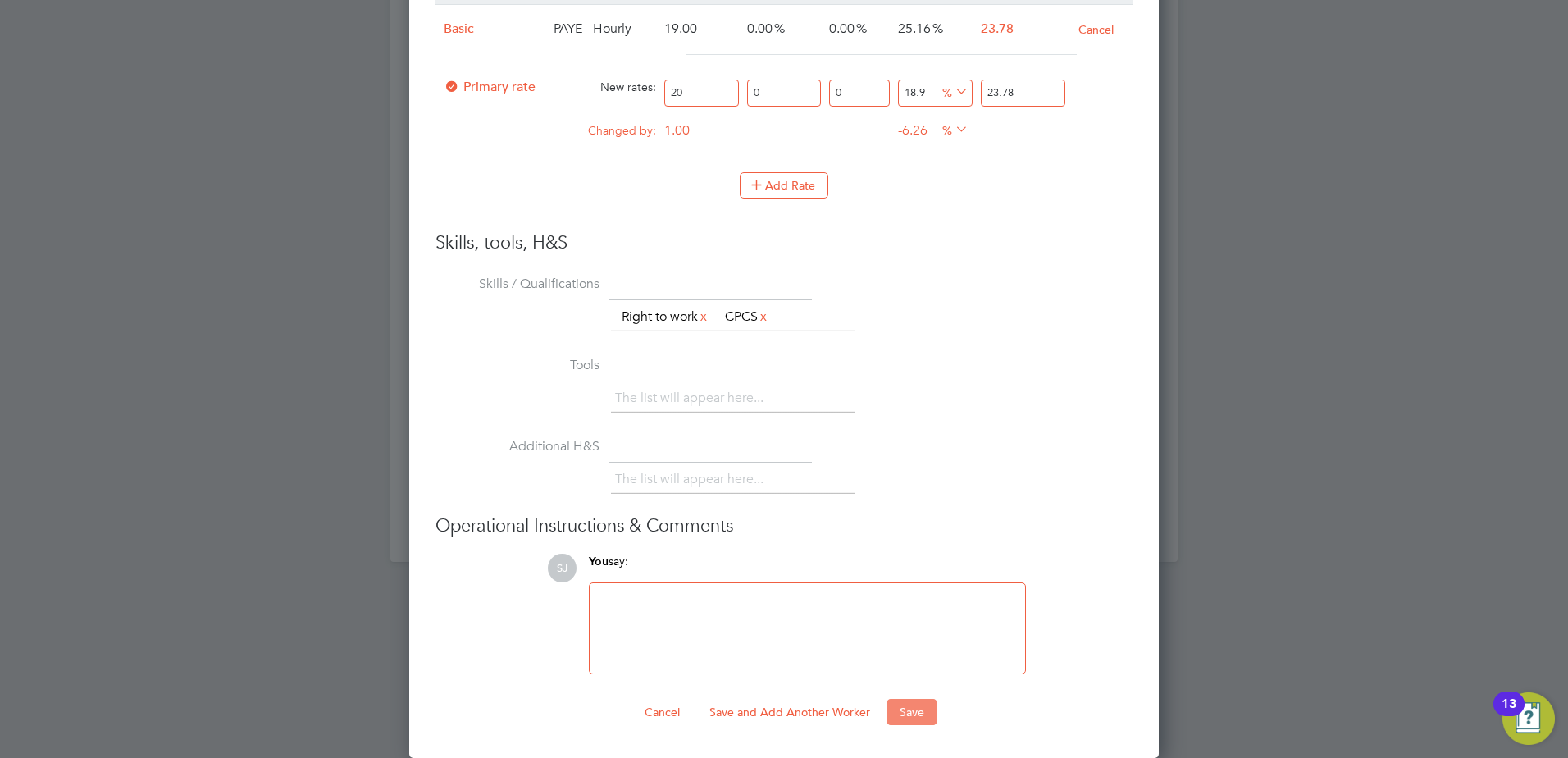
type input "23.78"
click at [904, 714] on button "Save" at bounding box center [912, 712] width 51 height 26
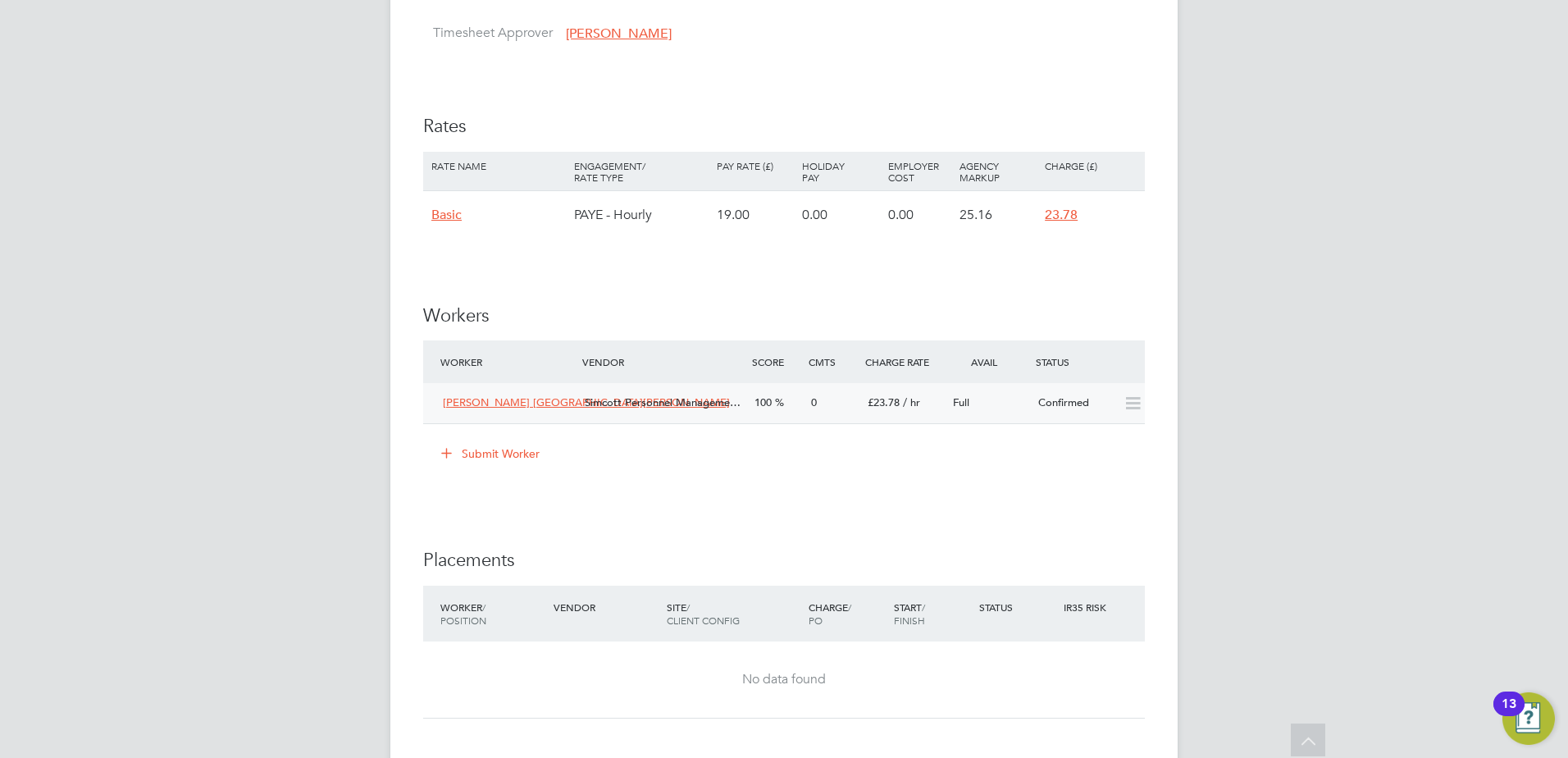
click at [814, 409] on div "0" at bounding box center [832, 403] width 56 height 27
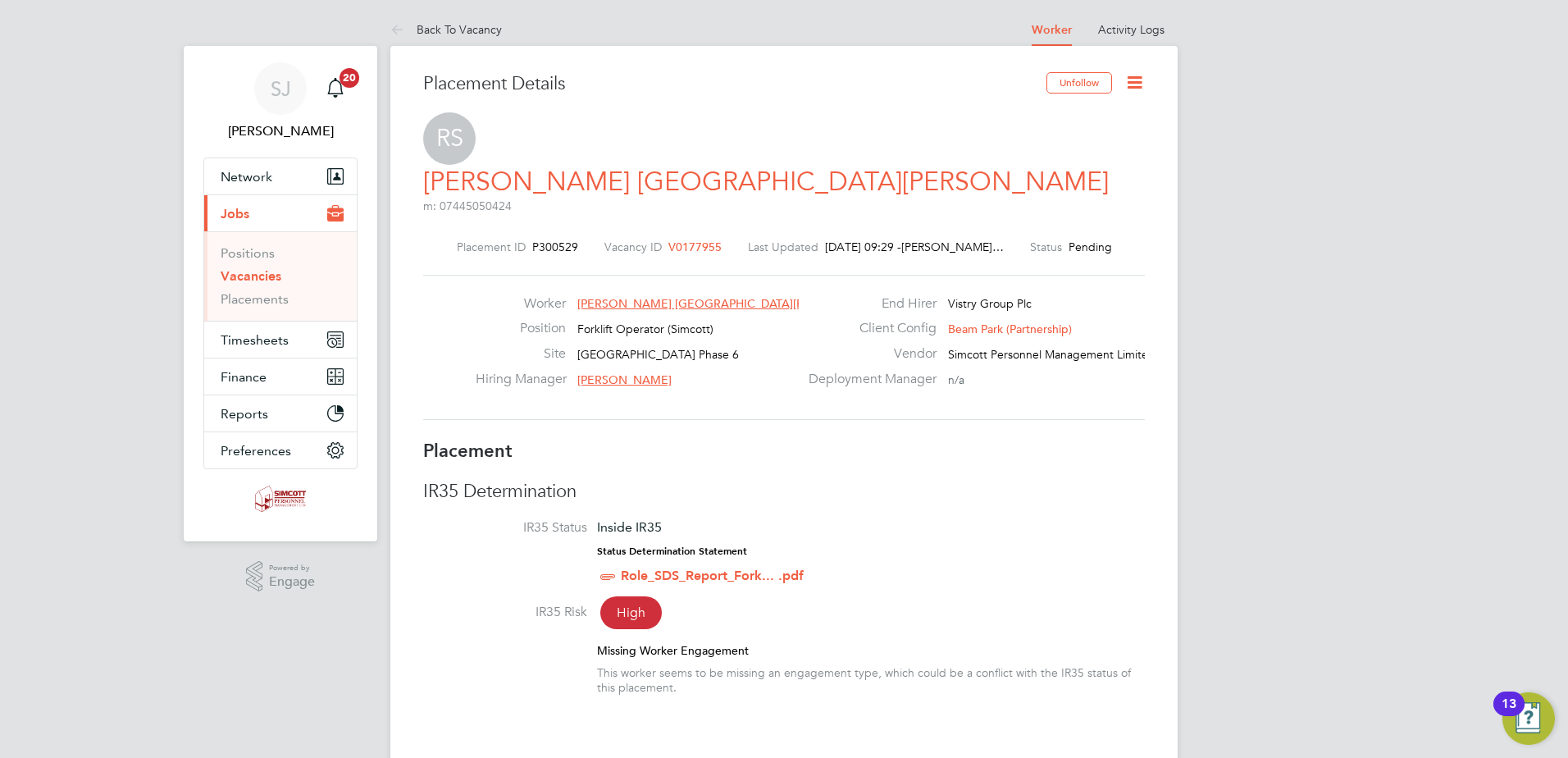
click at [1135, 76] on icon at bounding box center [1134, 82] width 21 height 21
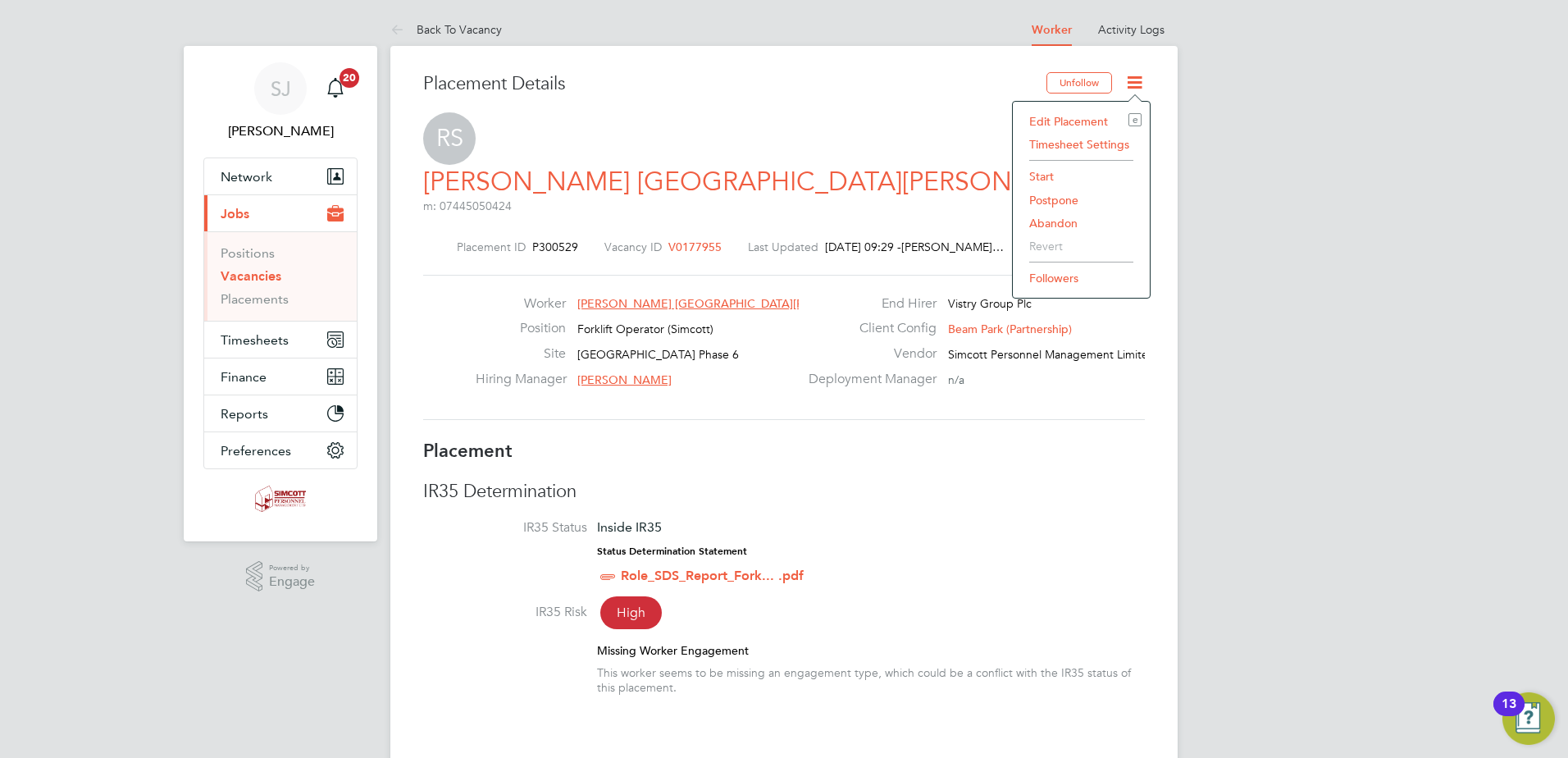
click at [1042, 171] on li "Start" at bounding box center [1081, 176] width 121 height 23
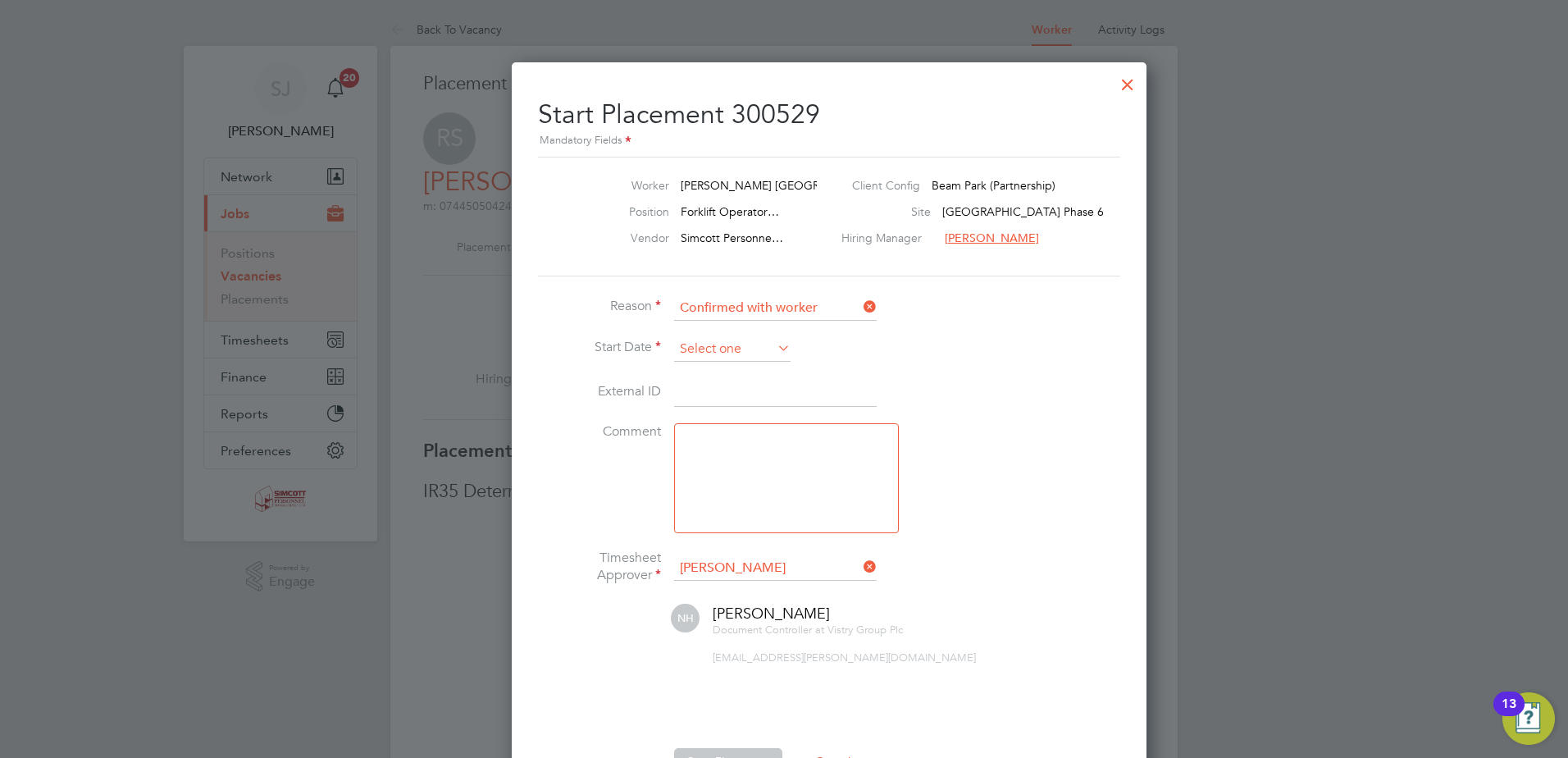
click at [727, 344] on input at bounding box center [732, 350] width 116 height 25
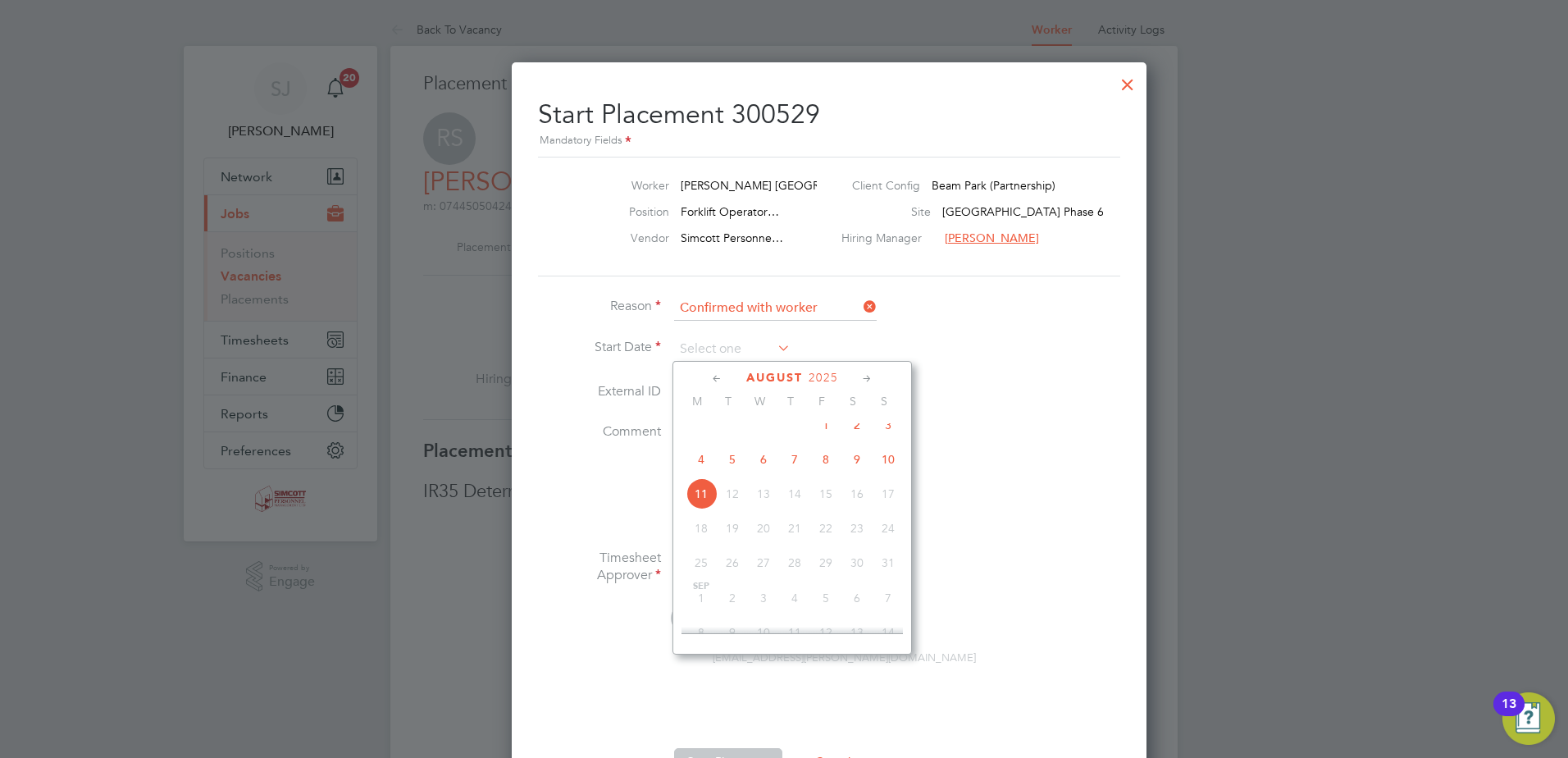
click at [710, 471] on span "4" at bounding box center [701, 459] width 31 height 31
type input "04 Aug 2025"
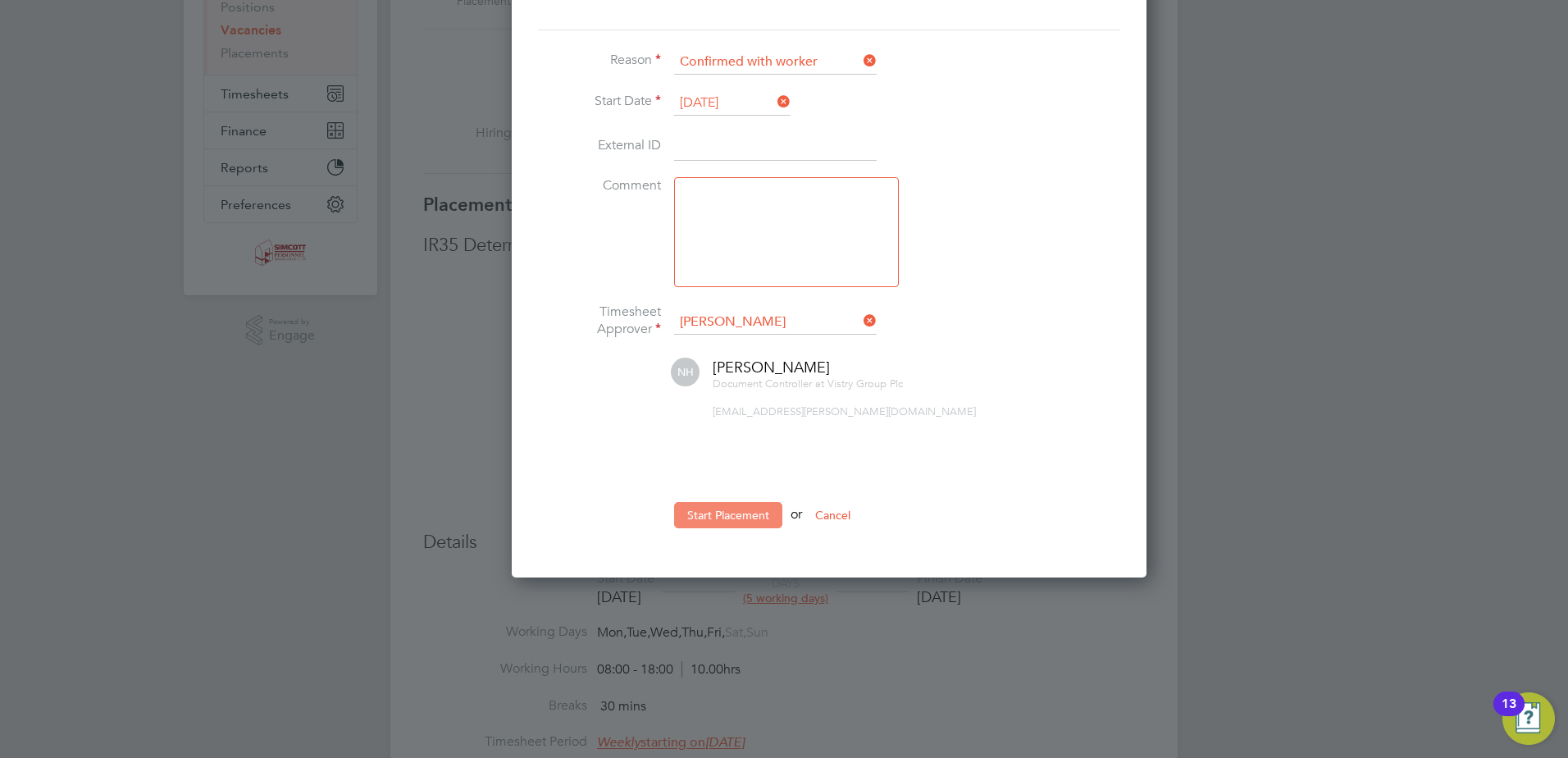
click at [729, 518] on button "Start Placement" at bounding box center [728, 514] width 108 height 26
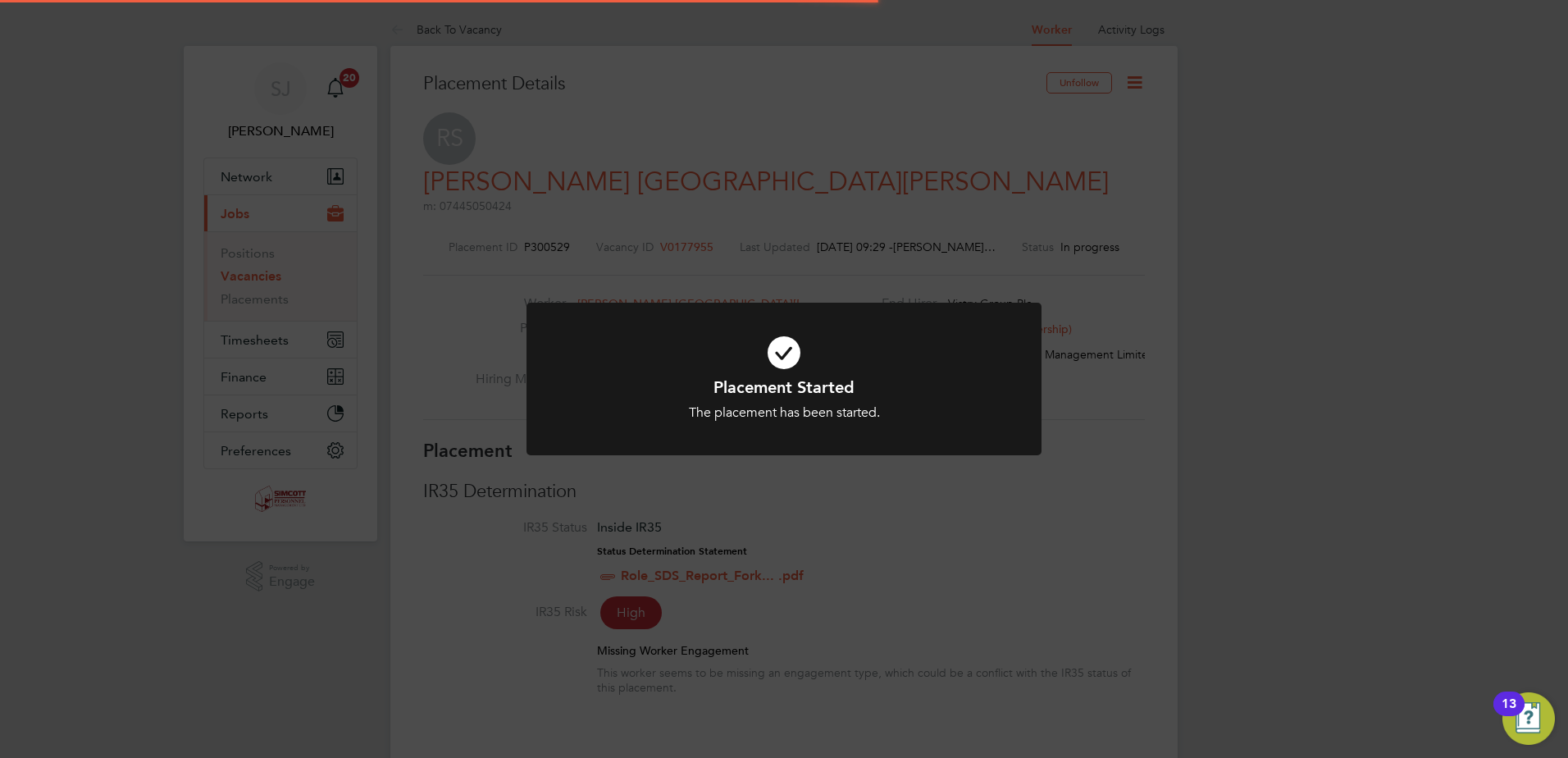
click at [1158, 417] on div "Placement Started The placement has been started. Cancel Okay" at bounding box center [784, 379] width 1568 height 758
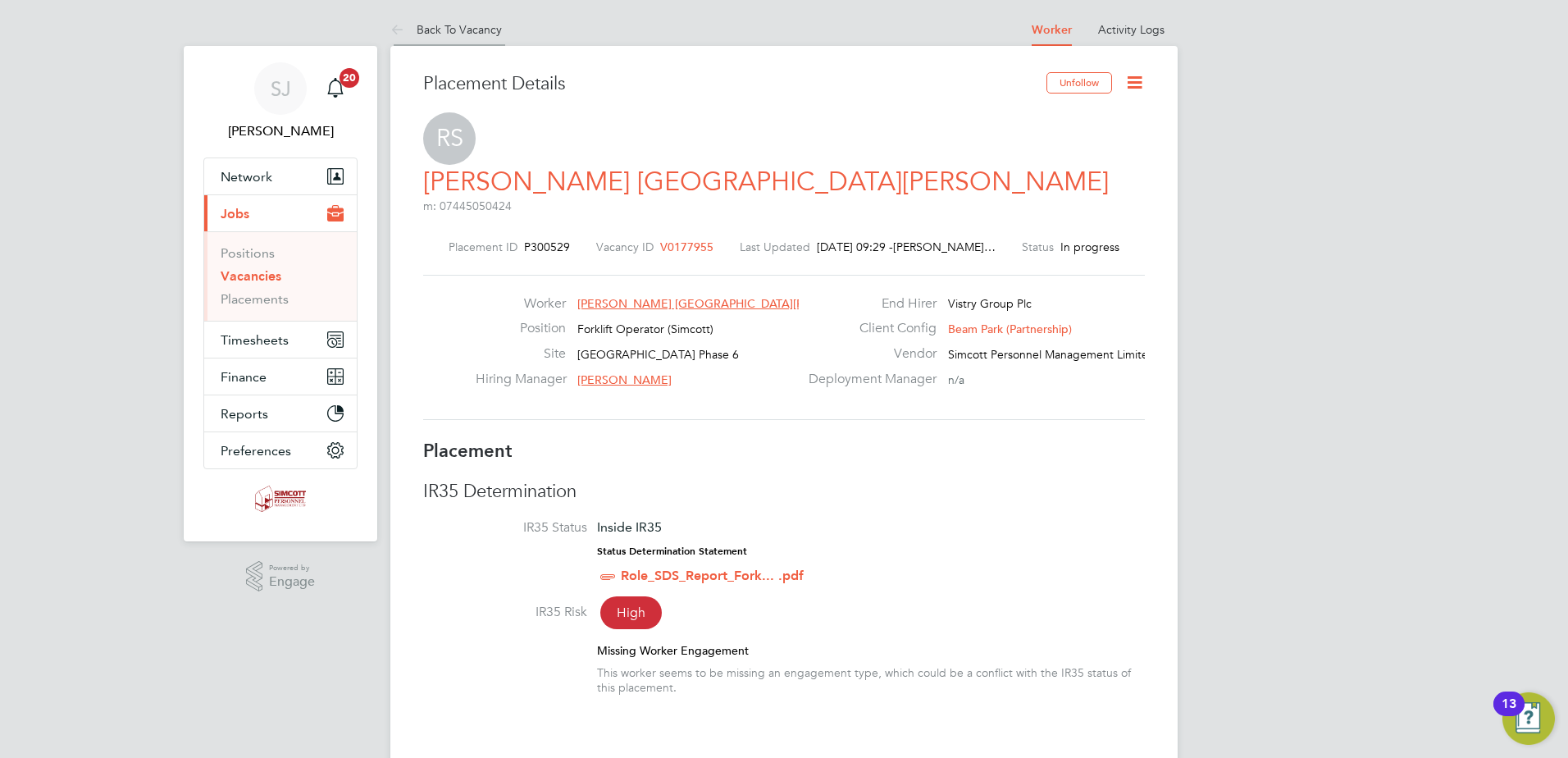
click at [456, 32] on link "Back To Vacancy" at bounding box center [446, 29] width 112 height 15
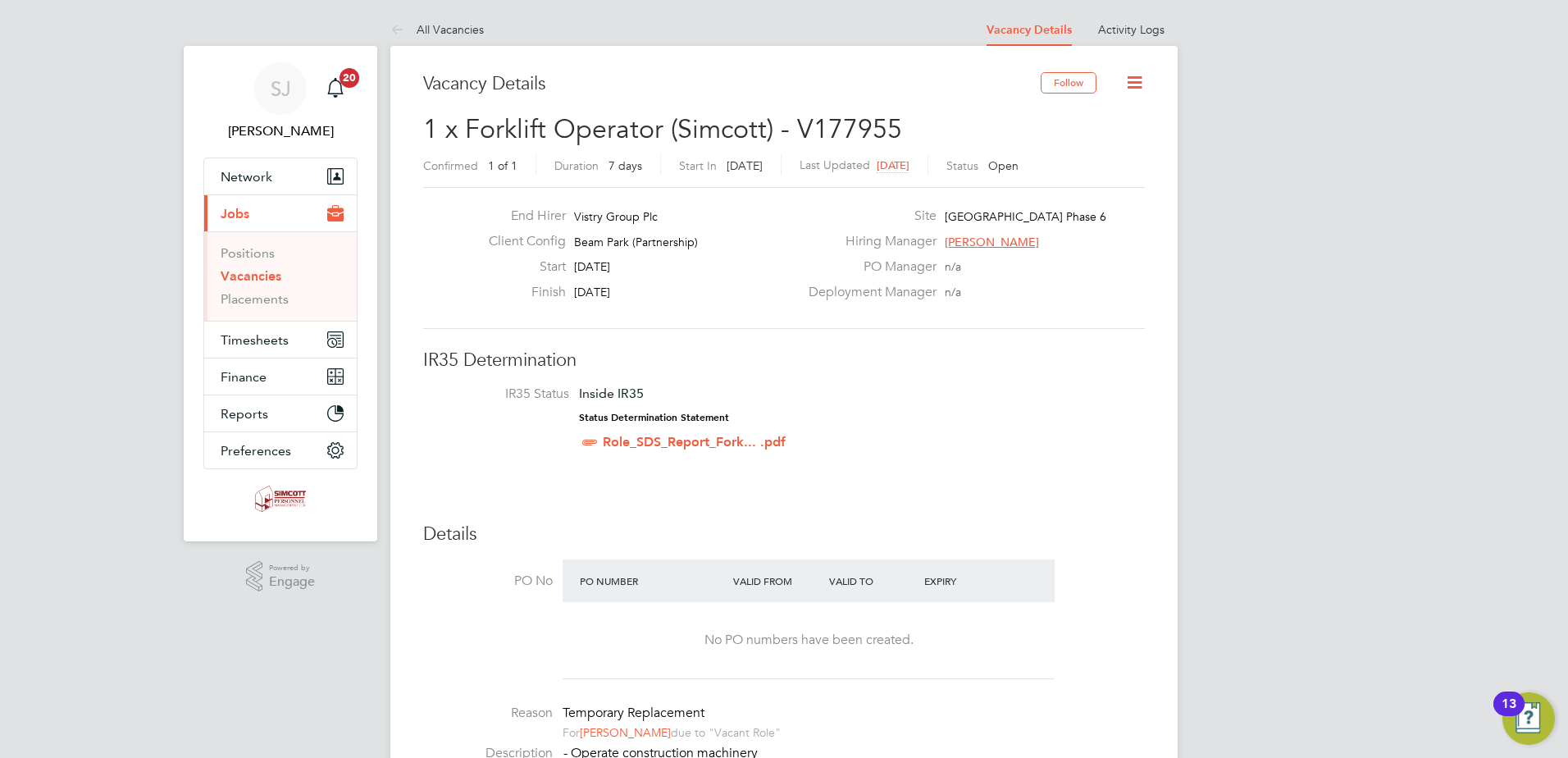
click at [1142, 79] on icon at bounding box center [1134, 82] width 21 height 21
drag, startPoint x: 1080, startPoint y: 140, endPoint x: 1049, endPoint y: 143, distance: 31.1
click at [1078, 140] on li "Update Status" at bounding box center [1095, 145] width 95 height 23
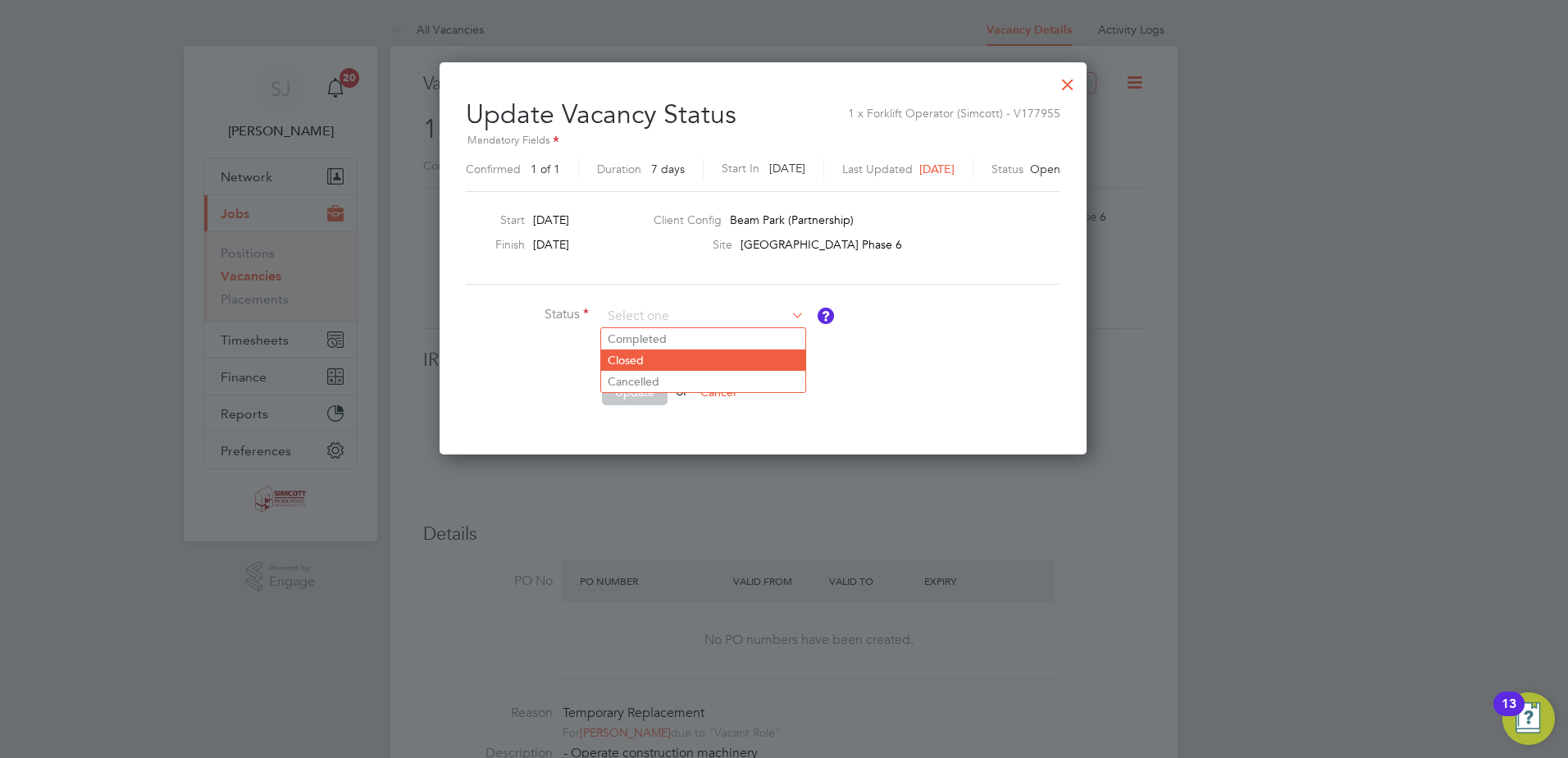
click at [619, 356] on li "Closed" at bounding box center [703, 360] width 204 height 21
type input "Closed"
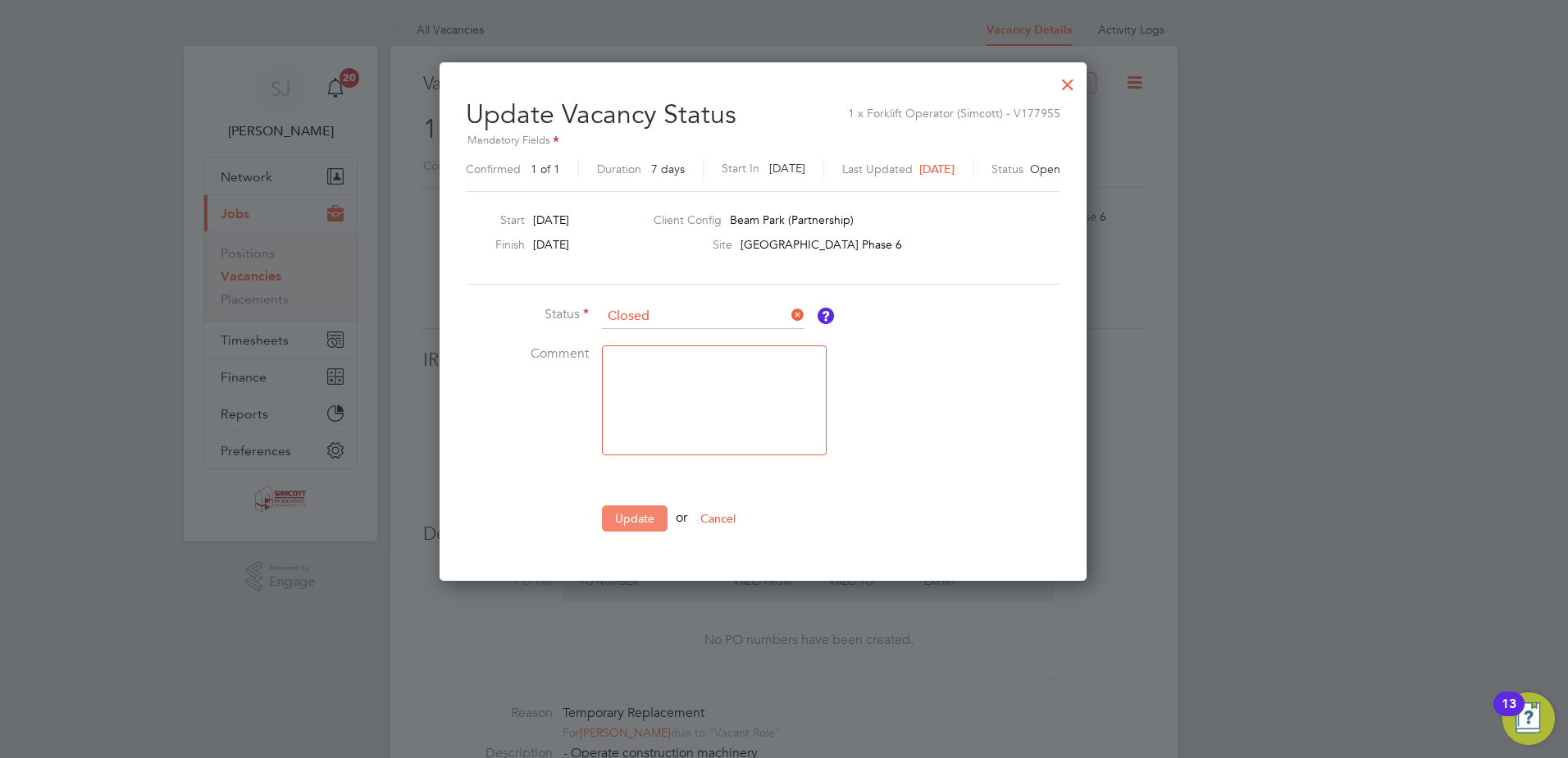
click at [652, 521] on button "Update" at bounding box center [634, 518] width 65 height 26
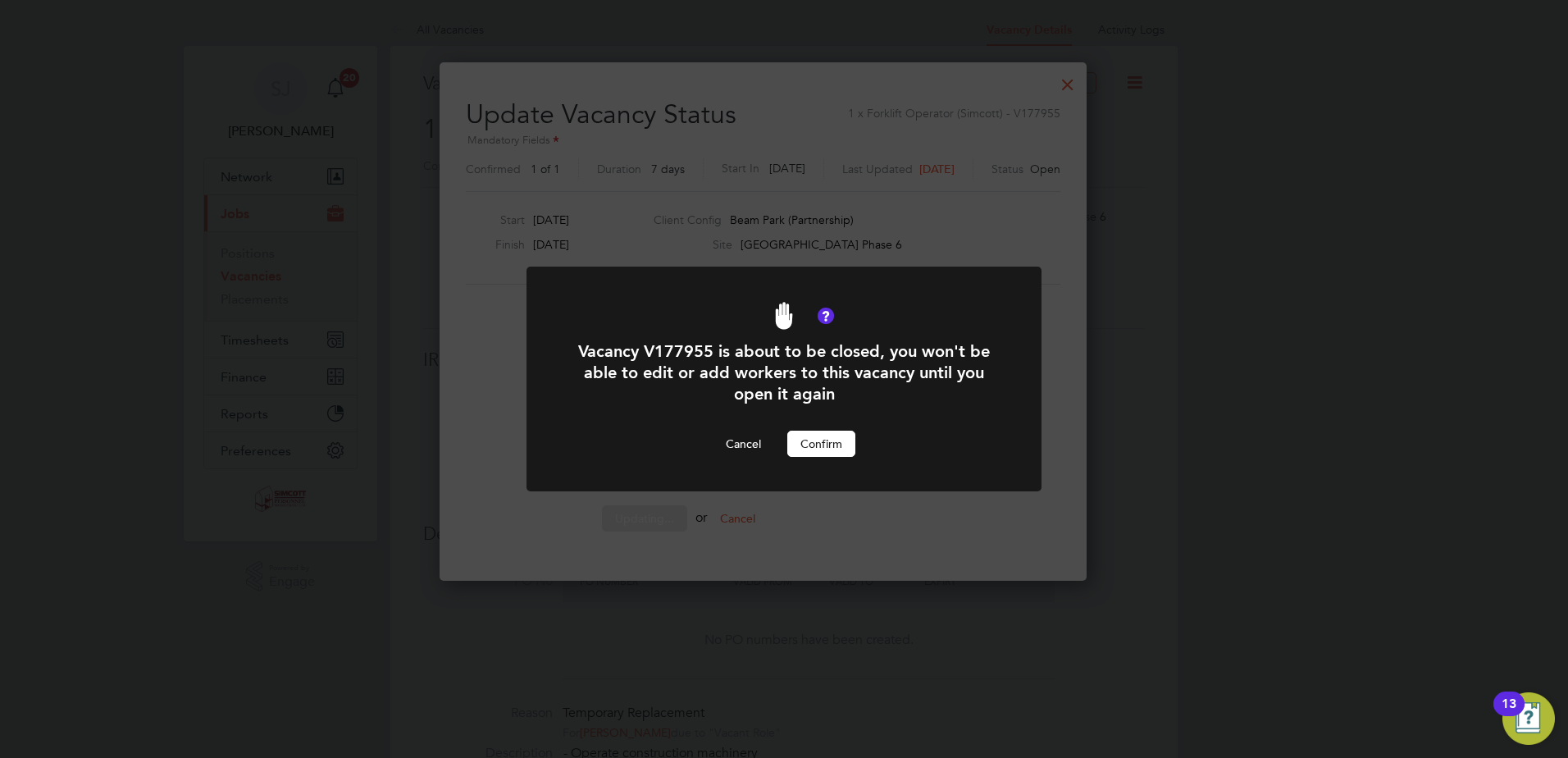
click at [815, 443] on button "Confirm" at bounding box center [822, 443] width 68 height 26
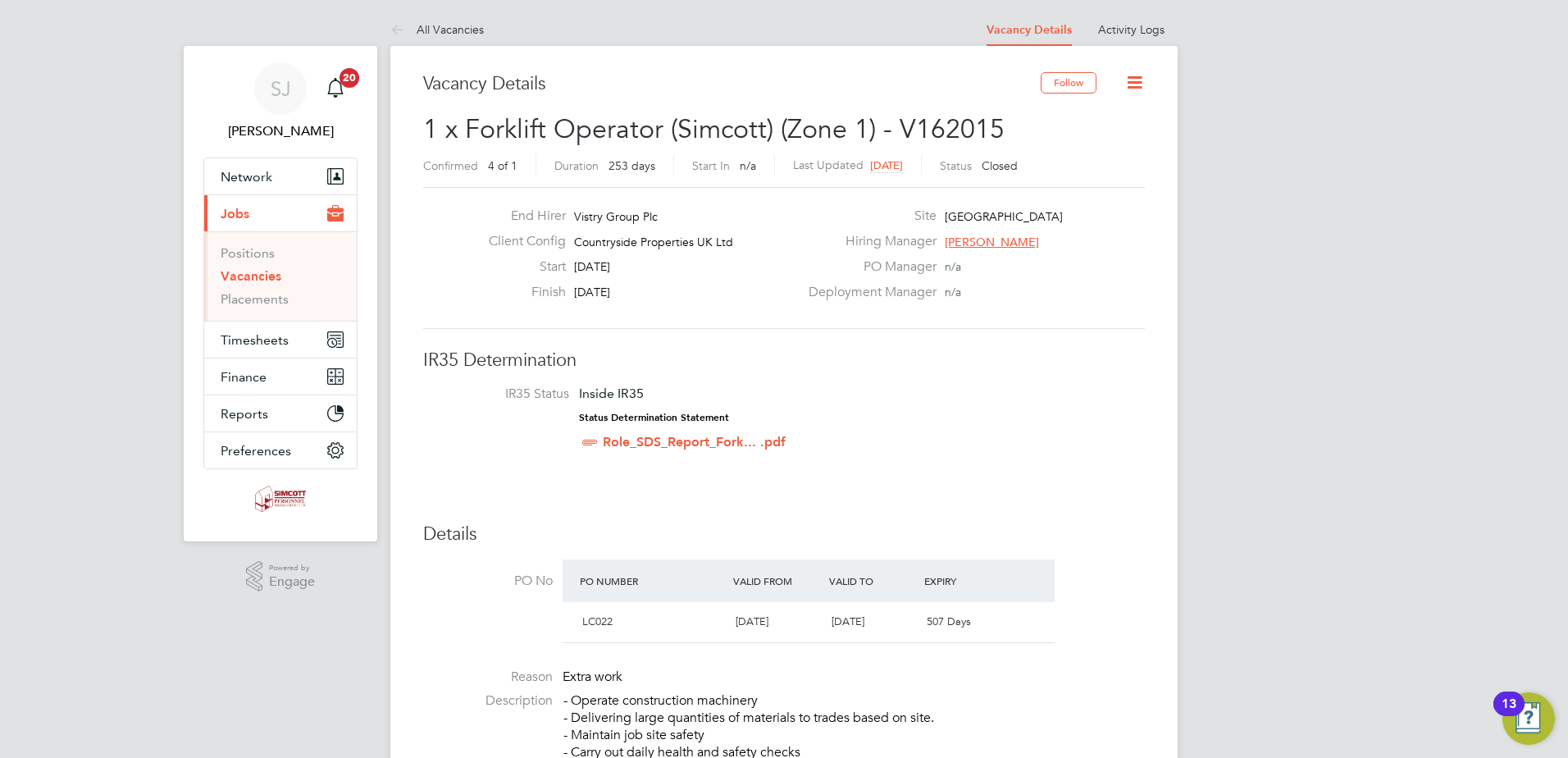
click at [1131, 83] on icon at bounding box center [1134, 82] width 21 height 21
click at [1079, 141] on li "Update Status" at bounding box center [1095, 145] width 95 height 23
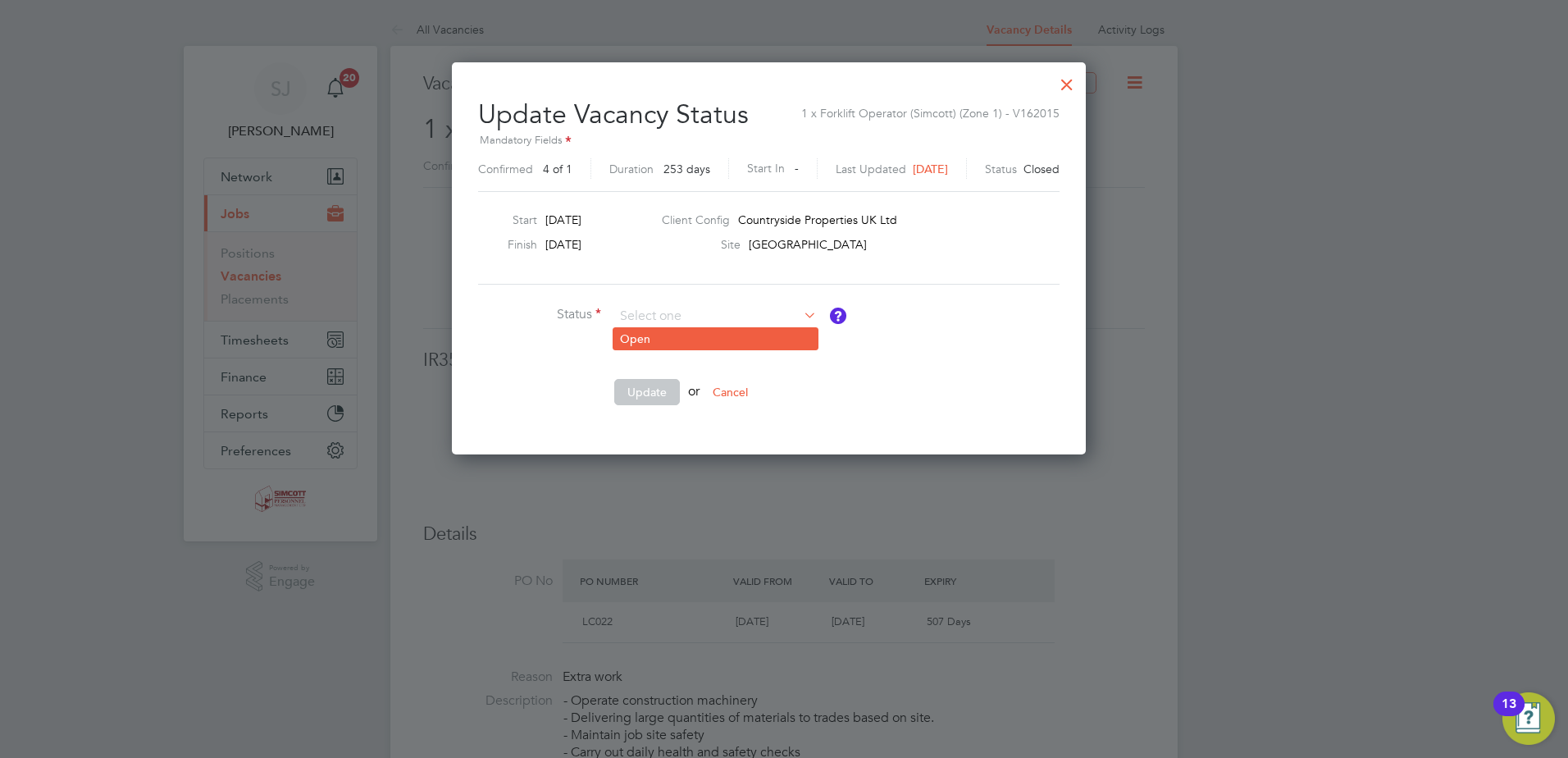
click at [661, 337] on li "Open" at bounding box center [715, 339] width 204 height 21
type input "Open"
click at [639, 395] on button "Update" at bounding box center [646, 392] width 65 height 26
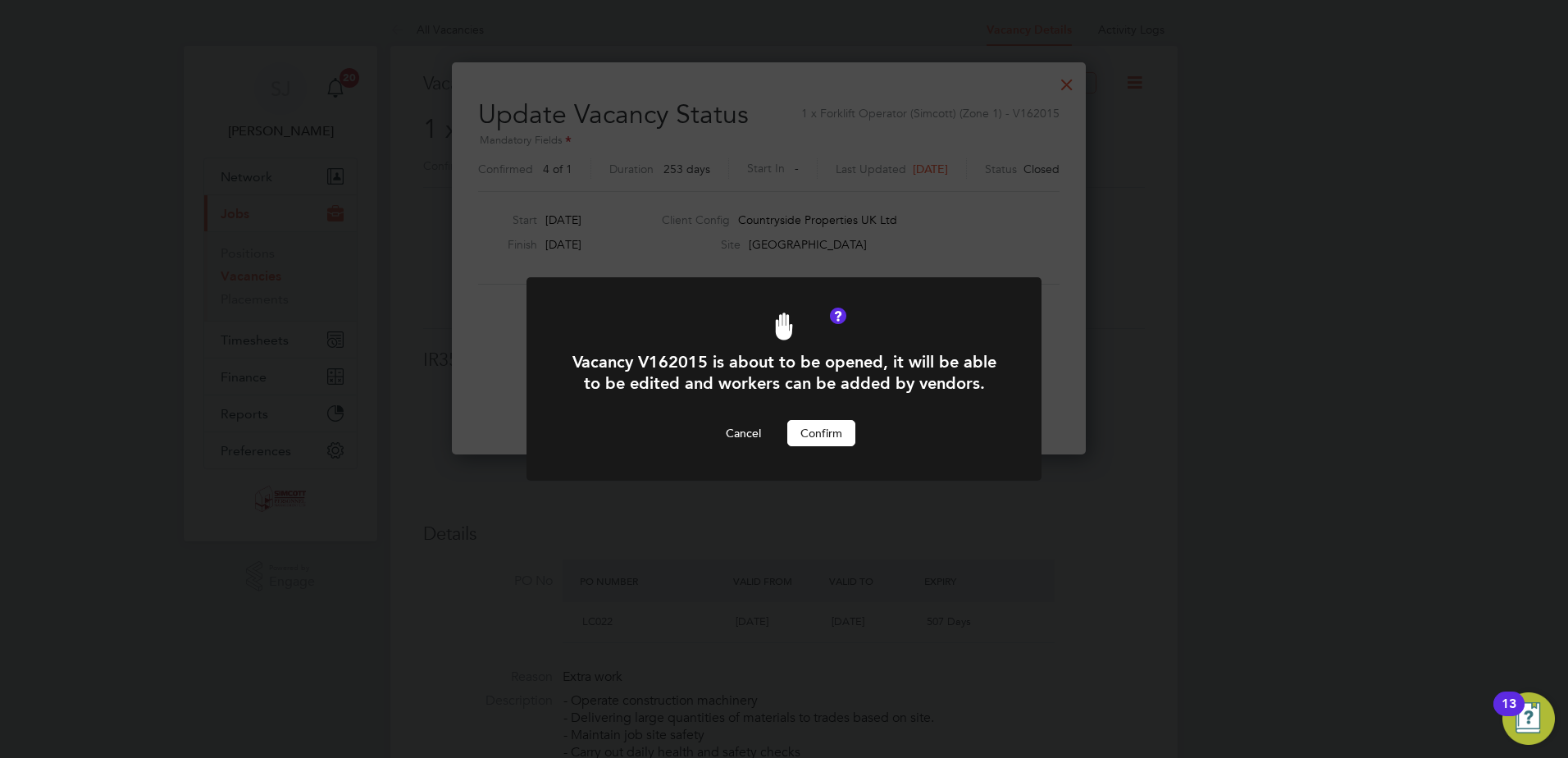
click at [801, 425] on button "Confirm" at bounding box center [822, 433] width 68 height 26
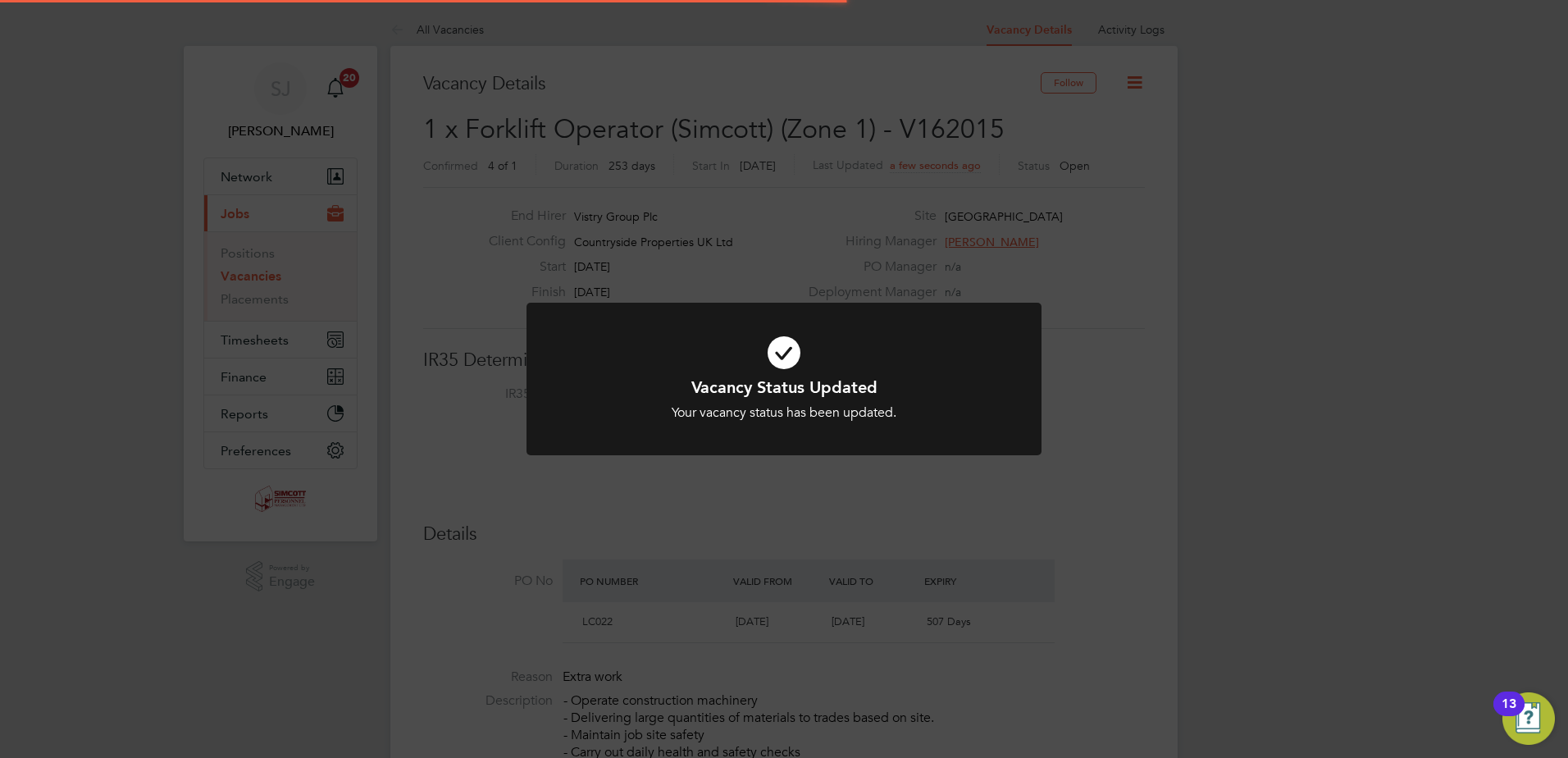
click at [1061, 386] on div "Vacancy Status Updated Your vacancy status has been updated. Cancel Okay" at bounding box center [784, 379] width 1568 height 758
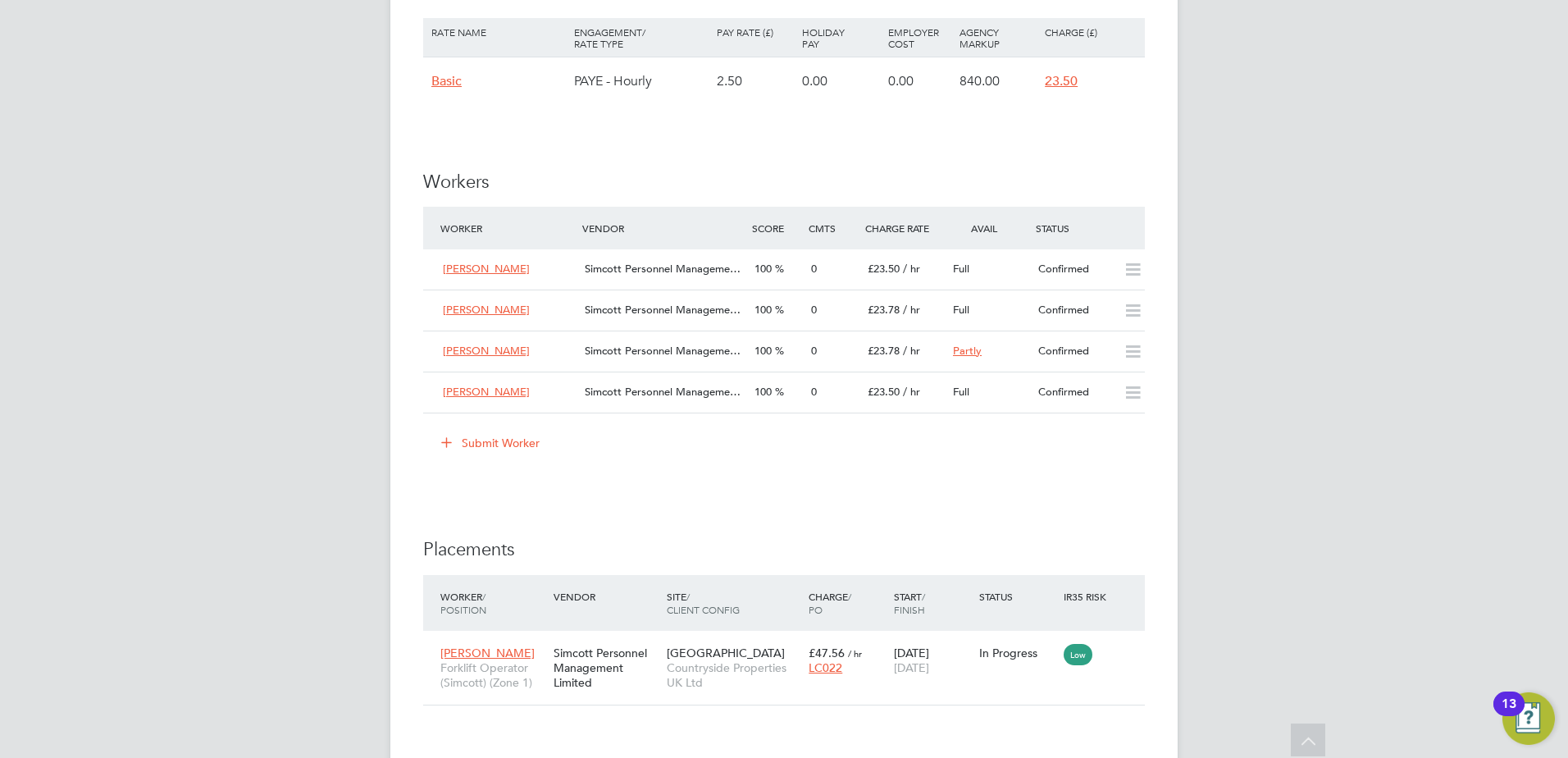
click at [502, 440] on button "Submit Worker" at bounding box center [492, 442] width 123 height 26
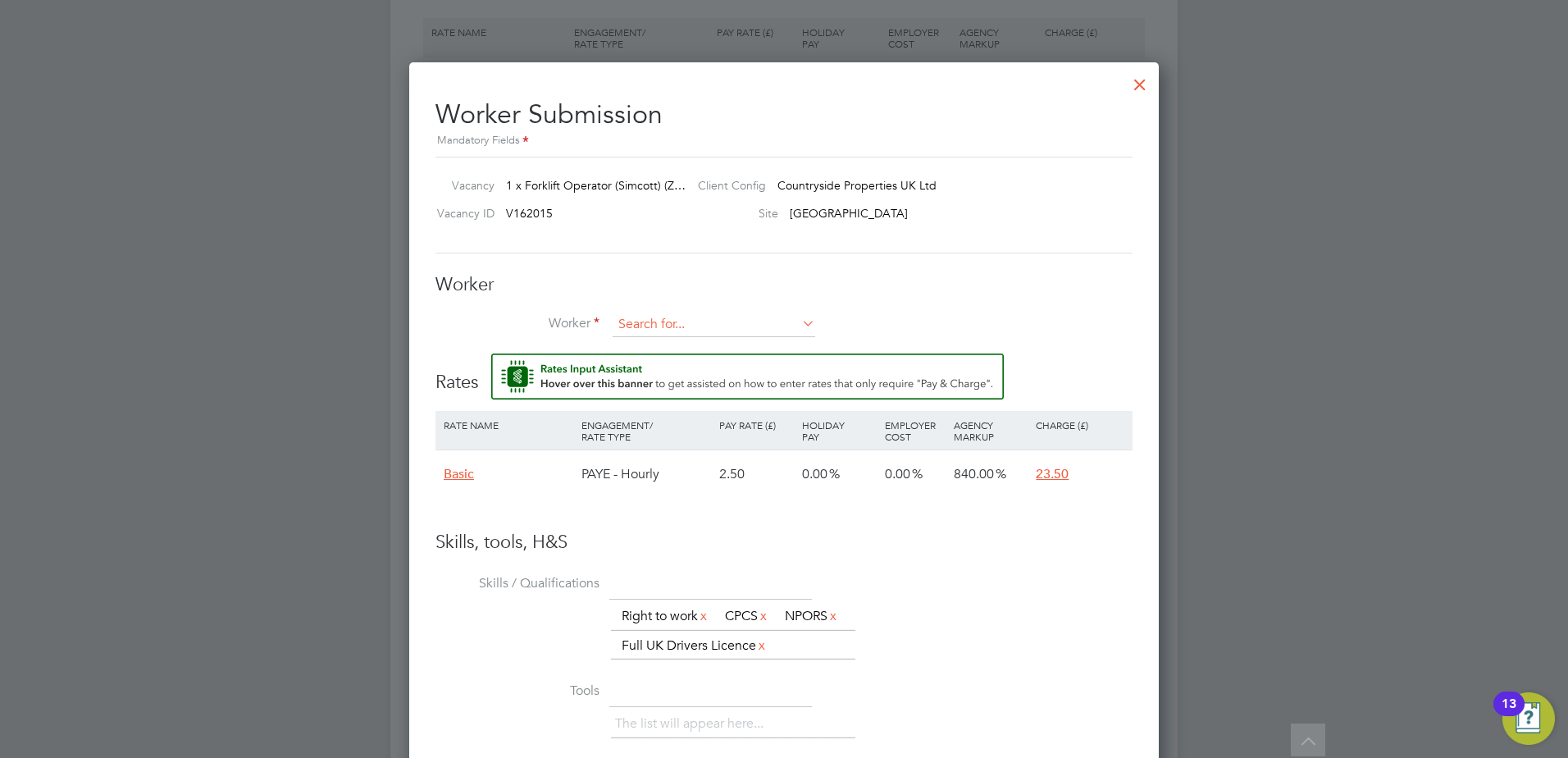
click at [680, 318] on input at bounding box center [713, 325] width 203 height 25
click at [678, 347] on li "Elmi Xavier (Elmo)" at bounding box center [730, 348] width 239 height 22
type input "Elmi Xavier (Elmo)"
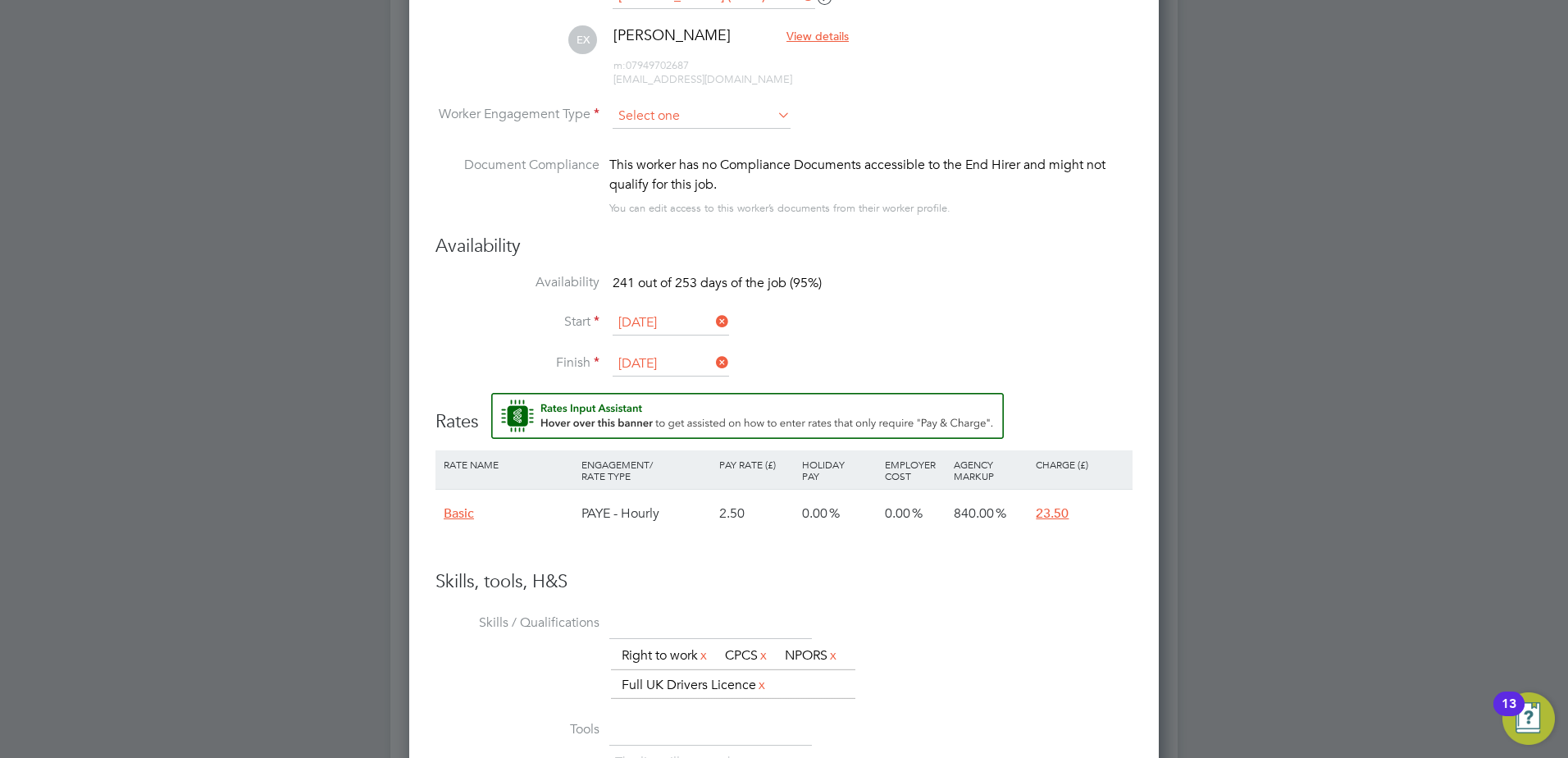
click at [696, 108] on input at bounding box center [701, 117] width 178 height 25
click at [657, 158] on li "PAYE" at bounding box center [701, 160] width 180 height 21
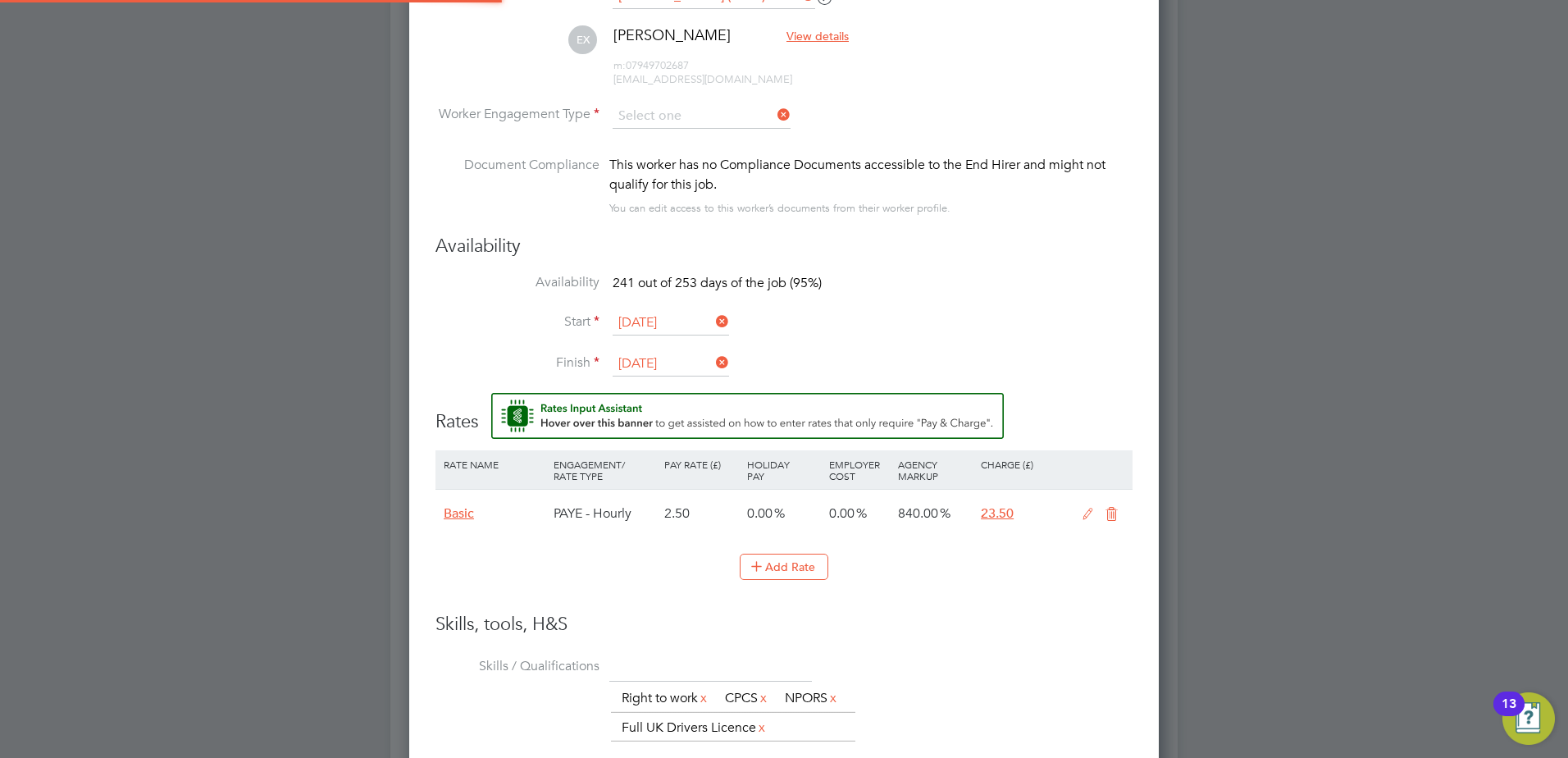
type input "PAYE"
click at [1083, 518] on icon at bounding box center [1088, 514] width 21 height 13
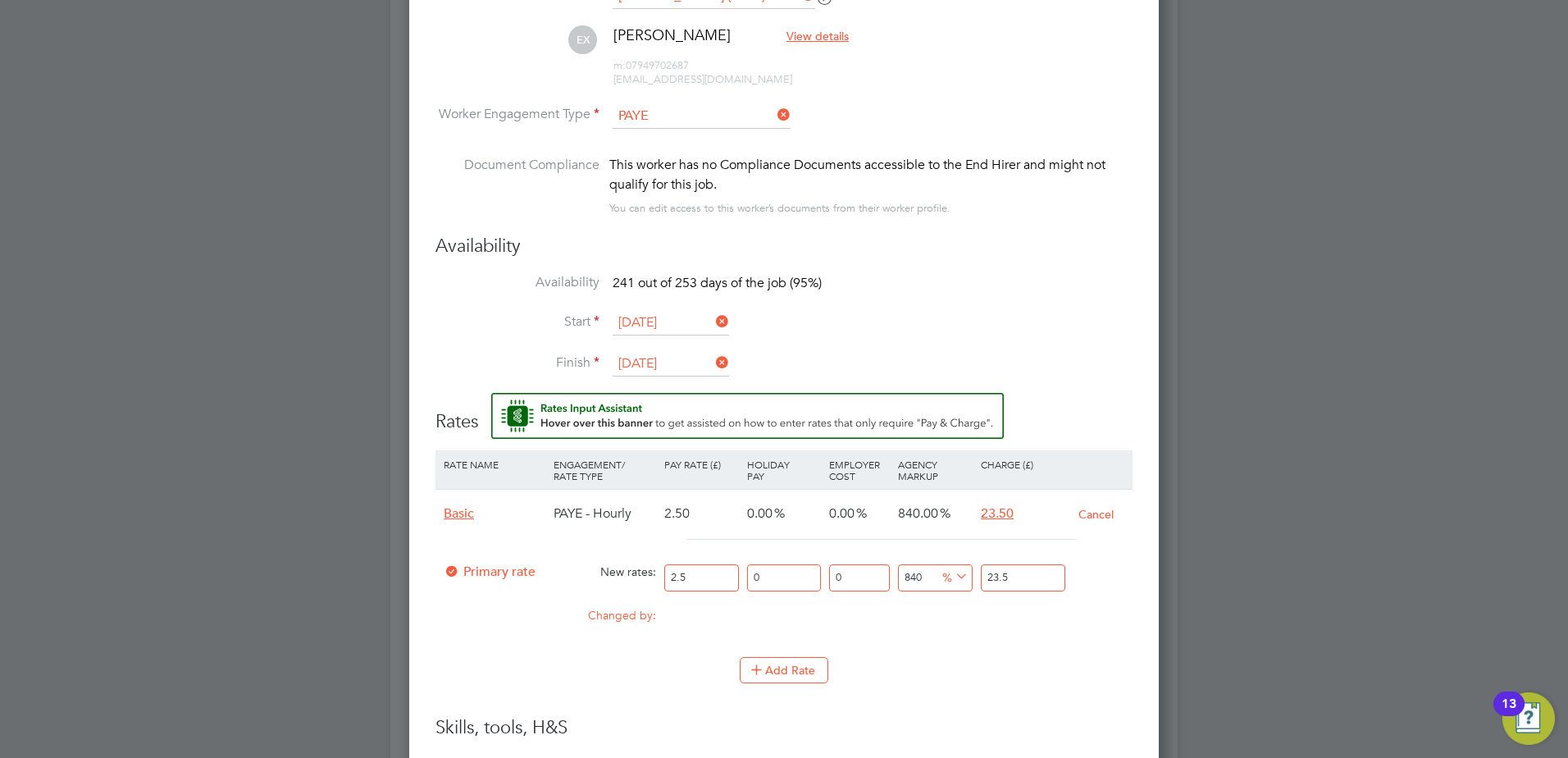
drag, startPoint x: 698, startPoint y: 582, endPoint x: 559, endPoint y: 576, distance: 139.1
click at [567, 581] on div "Primary rate New rates: 2.5 0 n/a 0 n/a 840 0 % 23.5" at bounding box center [784, 577] width 697 height 44
type input "2"
type input "18.8"
type input "20"
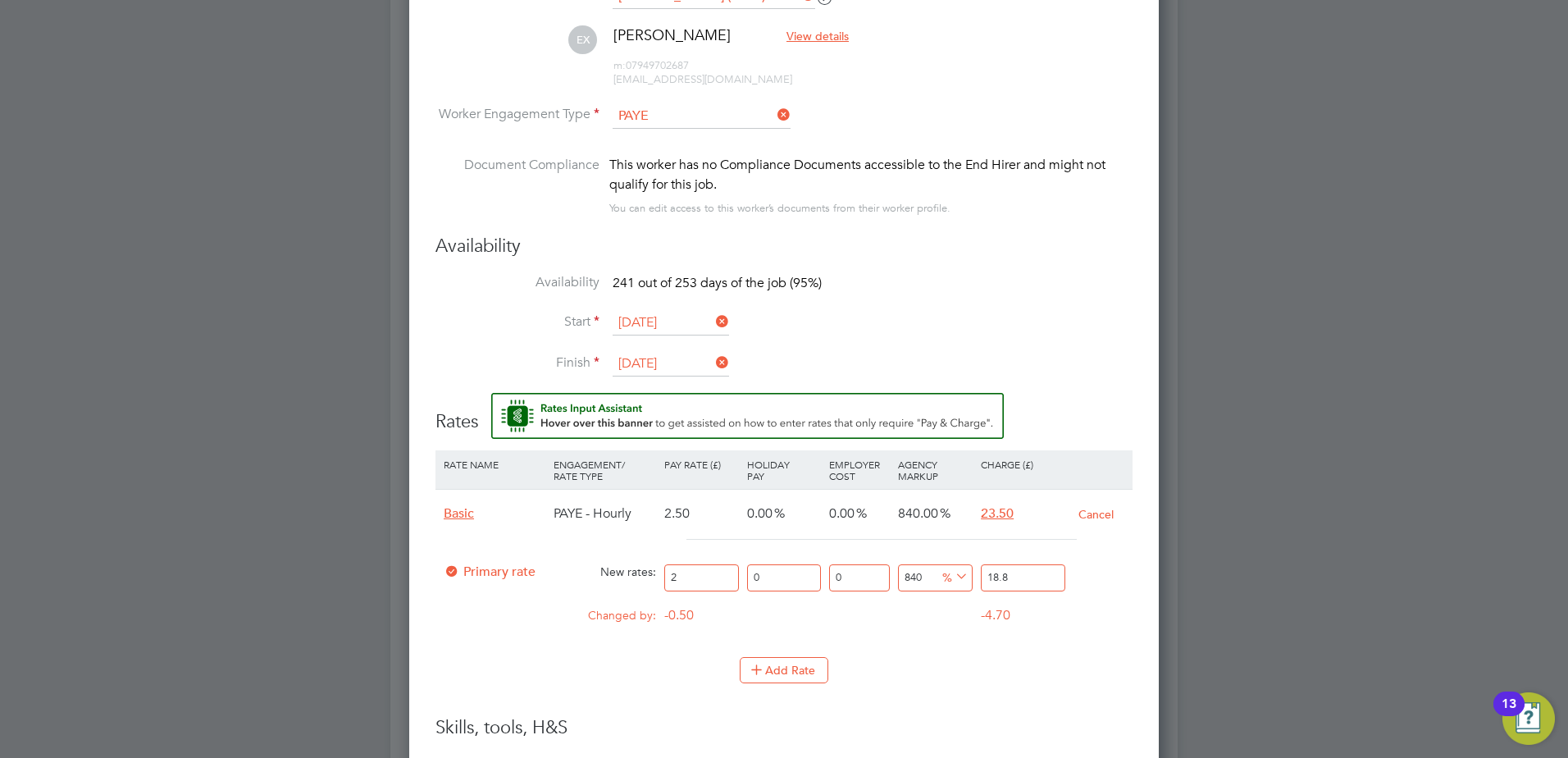
type input "188"
type input "20"
drag, startPoint x: 1008, startPoint y: 577, endPoint x: 906, endPoint y: 573, distance: 102.1
click at [906, 573] on div "Primary rate New rates: 20 0 n/a 0 n/a 840 168 % 188" at bounding box center [784, 577] width 697 height 44
type input "-90"
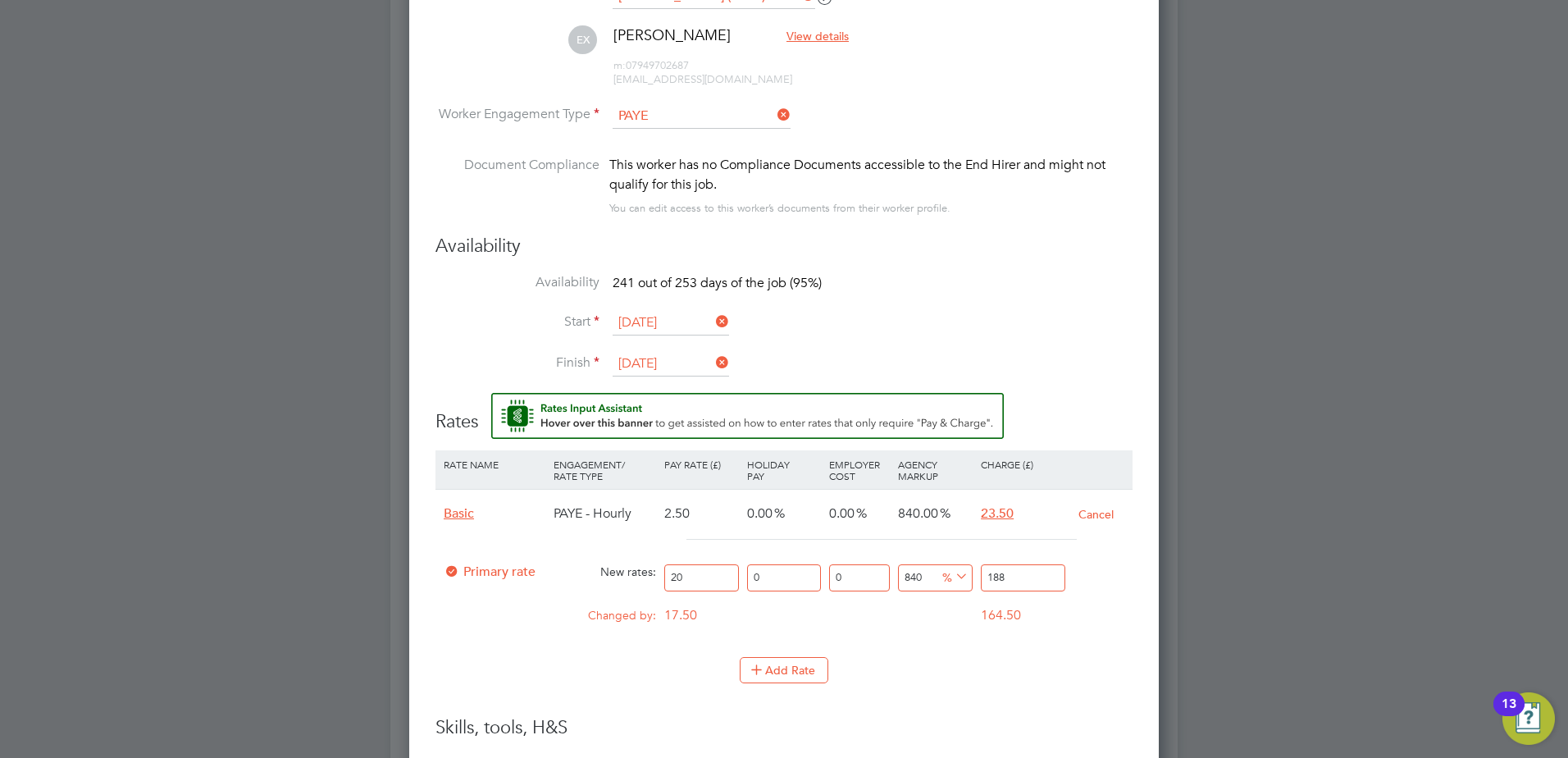
type input "2"
type input "15"
type input "23"
type input "18.5"
type input "23.7"
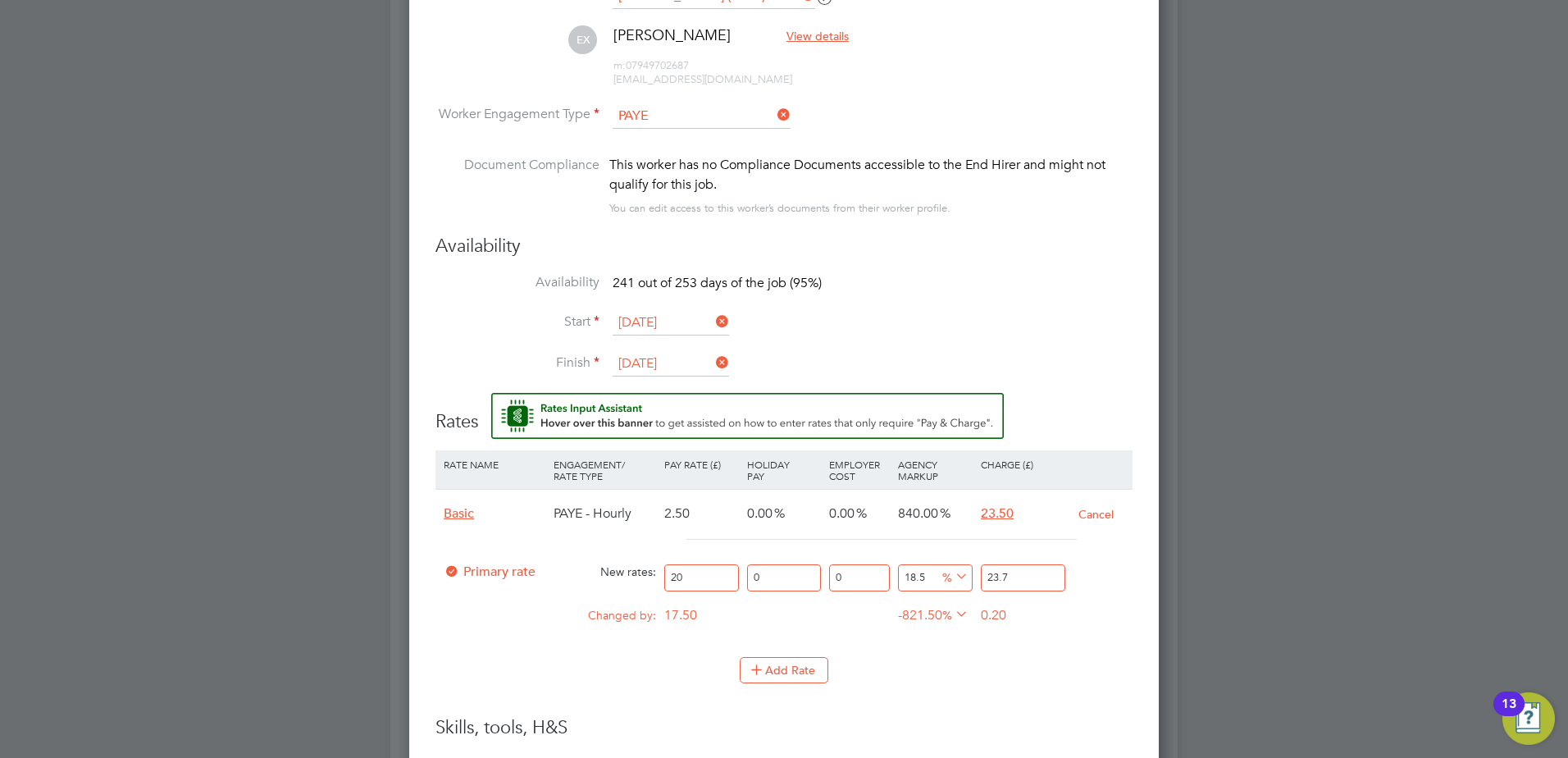
type input "18.9"
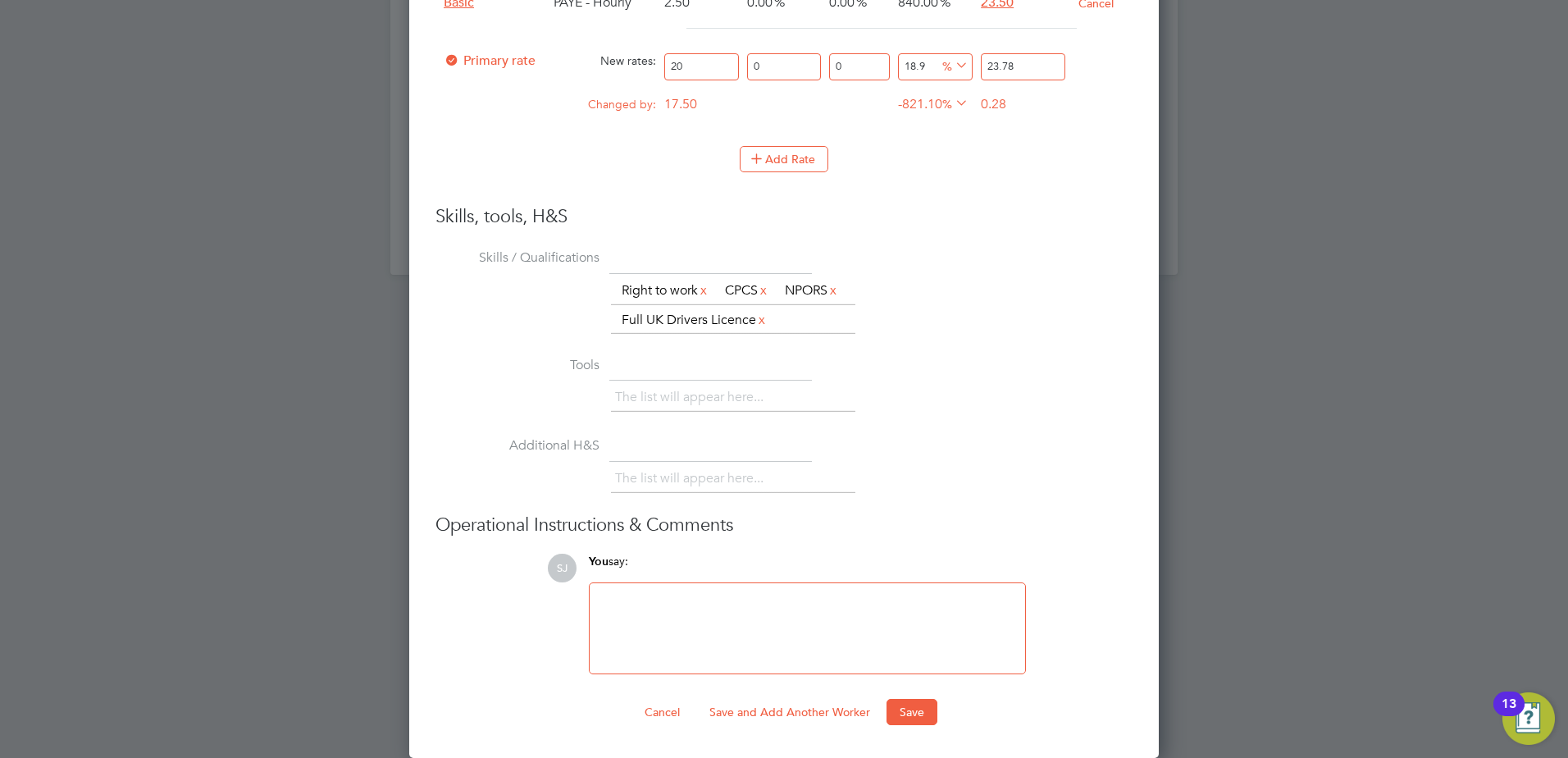
type input "23.78"
drag, startPoint x: 919, startPoint y: 727, endPoint x: 895, endPoint y: 704, distance: 33.2
click at [911, 710] on button "Save" at bounding box center [912, 712] width 51 height 26
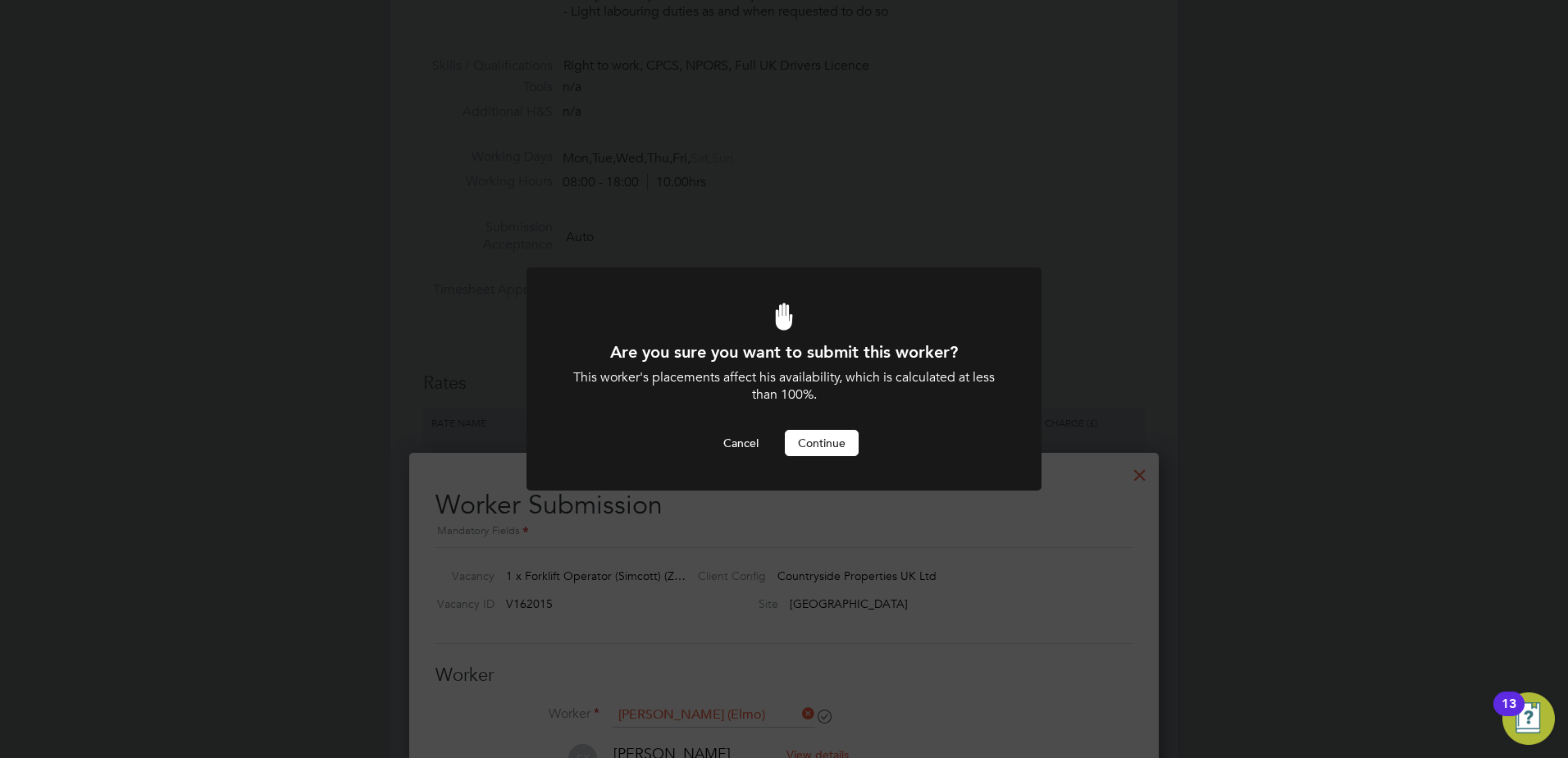
click at [809, 454] on button "Continue" at bounding box center [822, 442] width 74 height 26
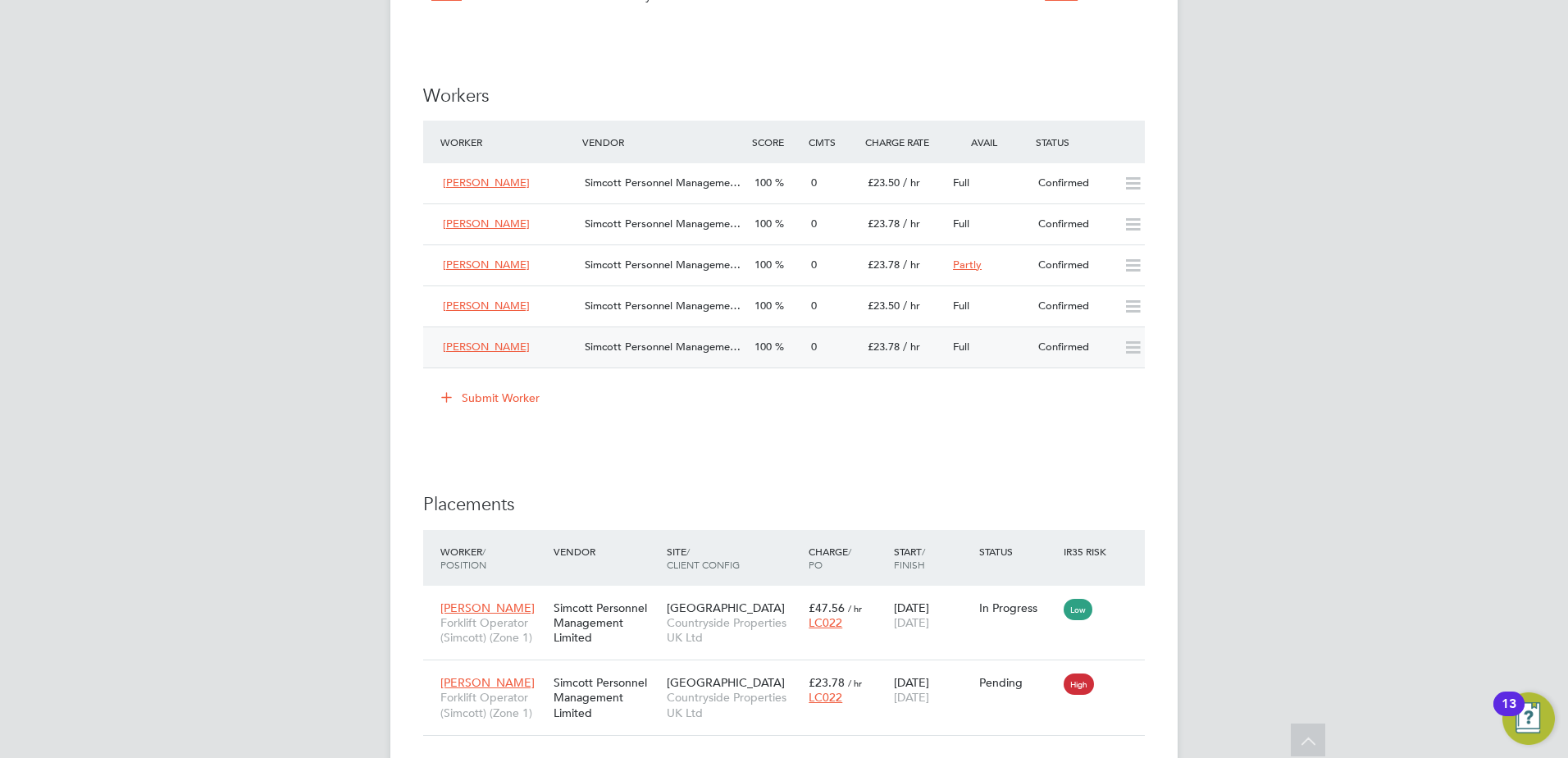
click at [771, 352] on span "100" at bounding box center [763, 347] width 17 height 14
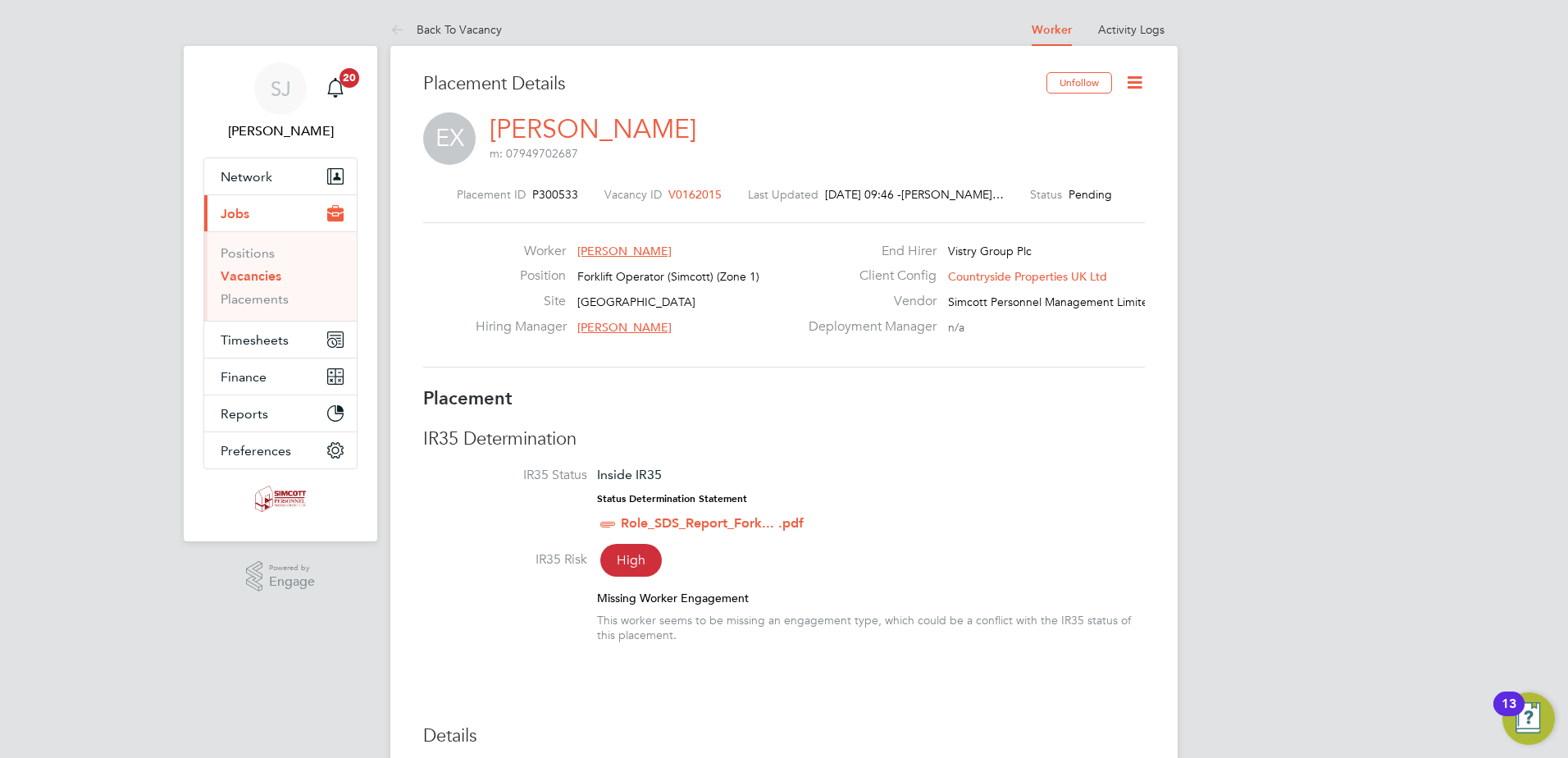
click at [1137, 85] on icon at bounding box center [1134, 82] width 21 height 21
click at [1055, 173] on li "Start" at bounding box center [1081, 176] width 121 height 23
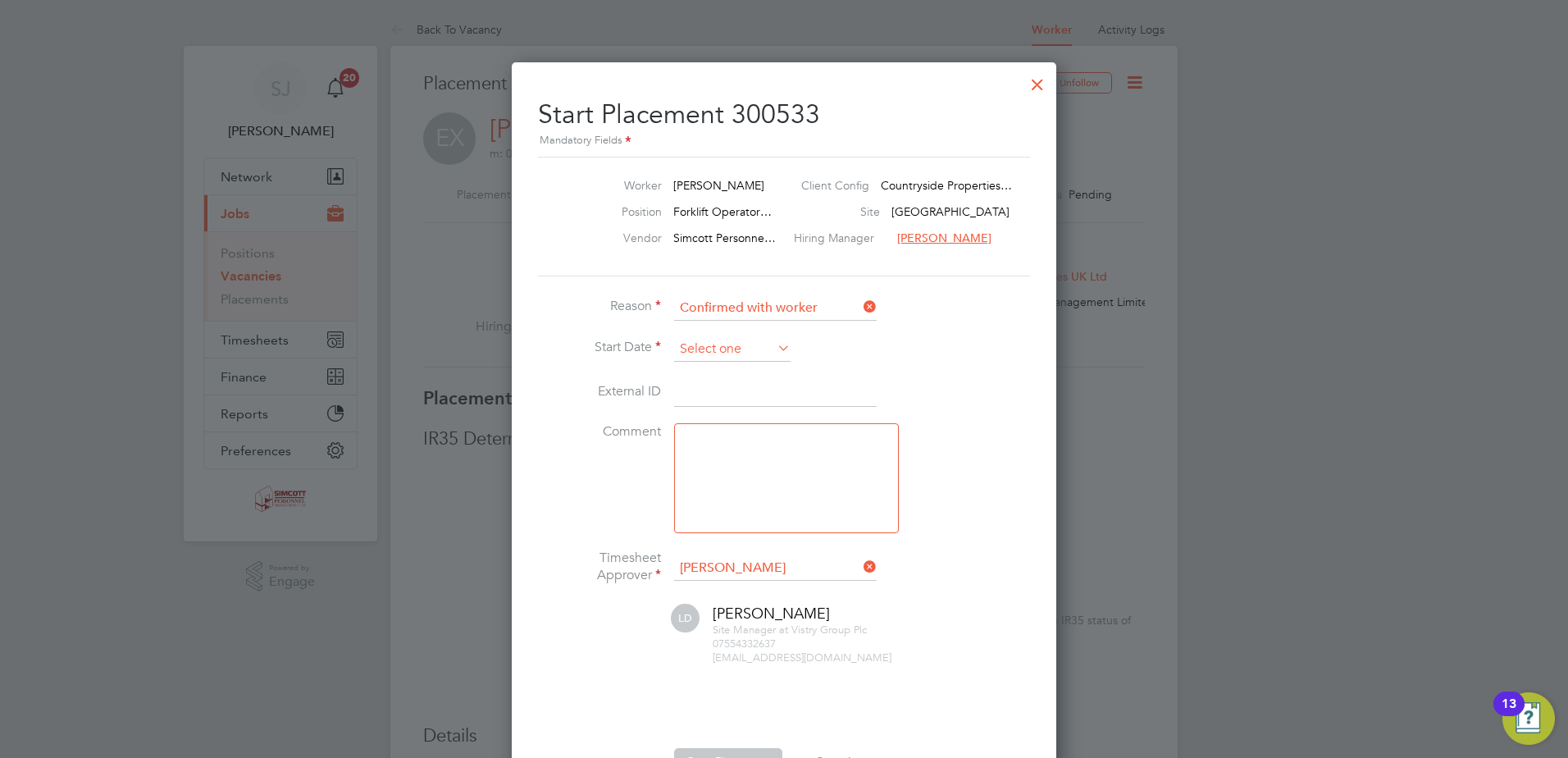
click at [754, 357] on input at bounding box center [732, 350] width 116 height 25
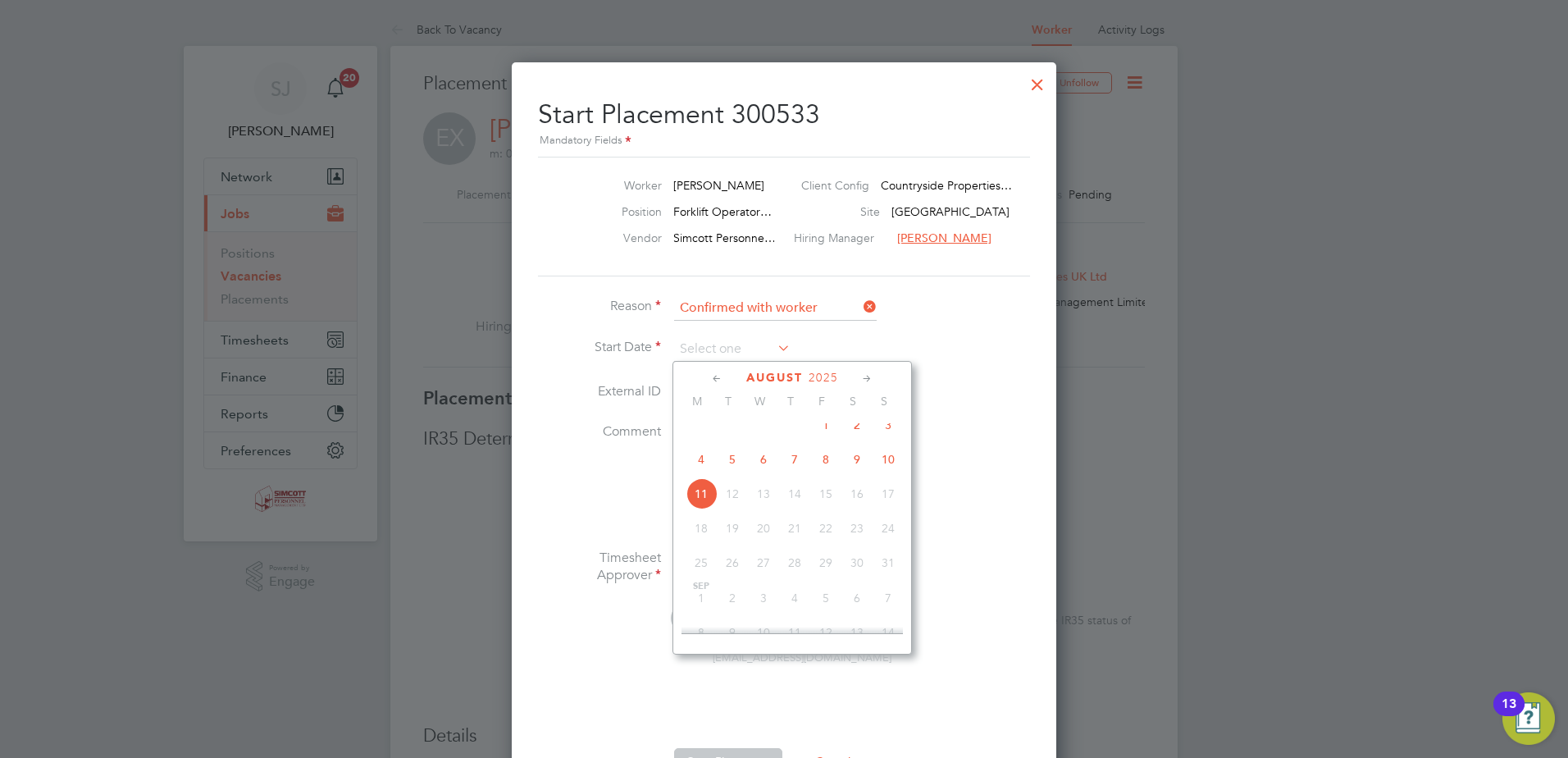
click at [701, 472] on span "4" at bounding box center [701, 459] width 31 height 31
type input "04 Aug 2025"
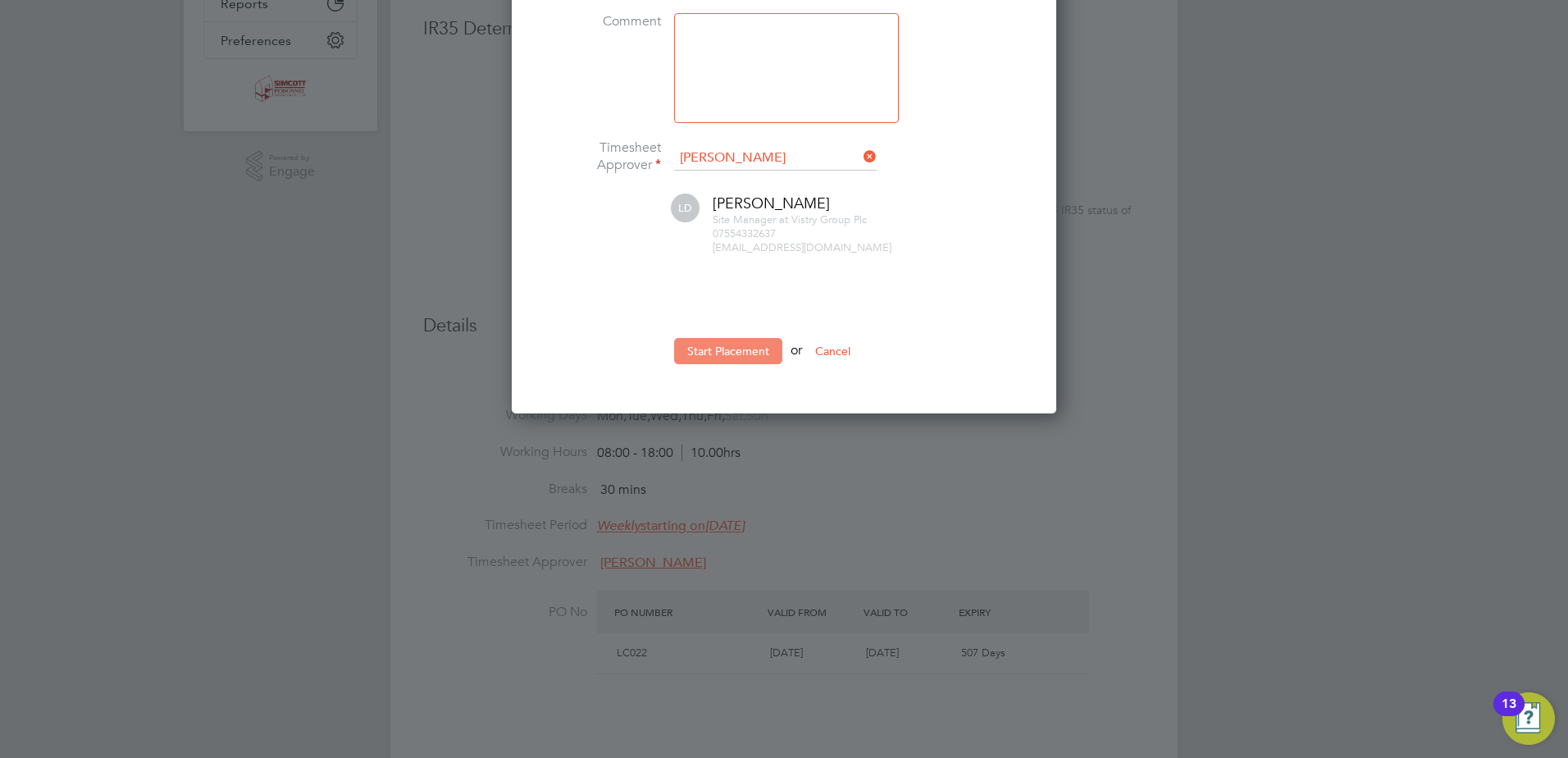
click at [746, 342] on button "Start Placement" at bounding box center [728, 350] width 108 height 26
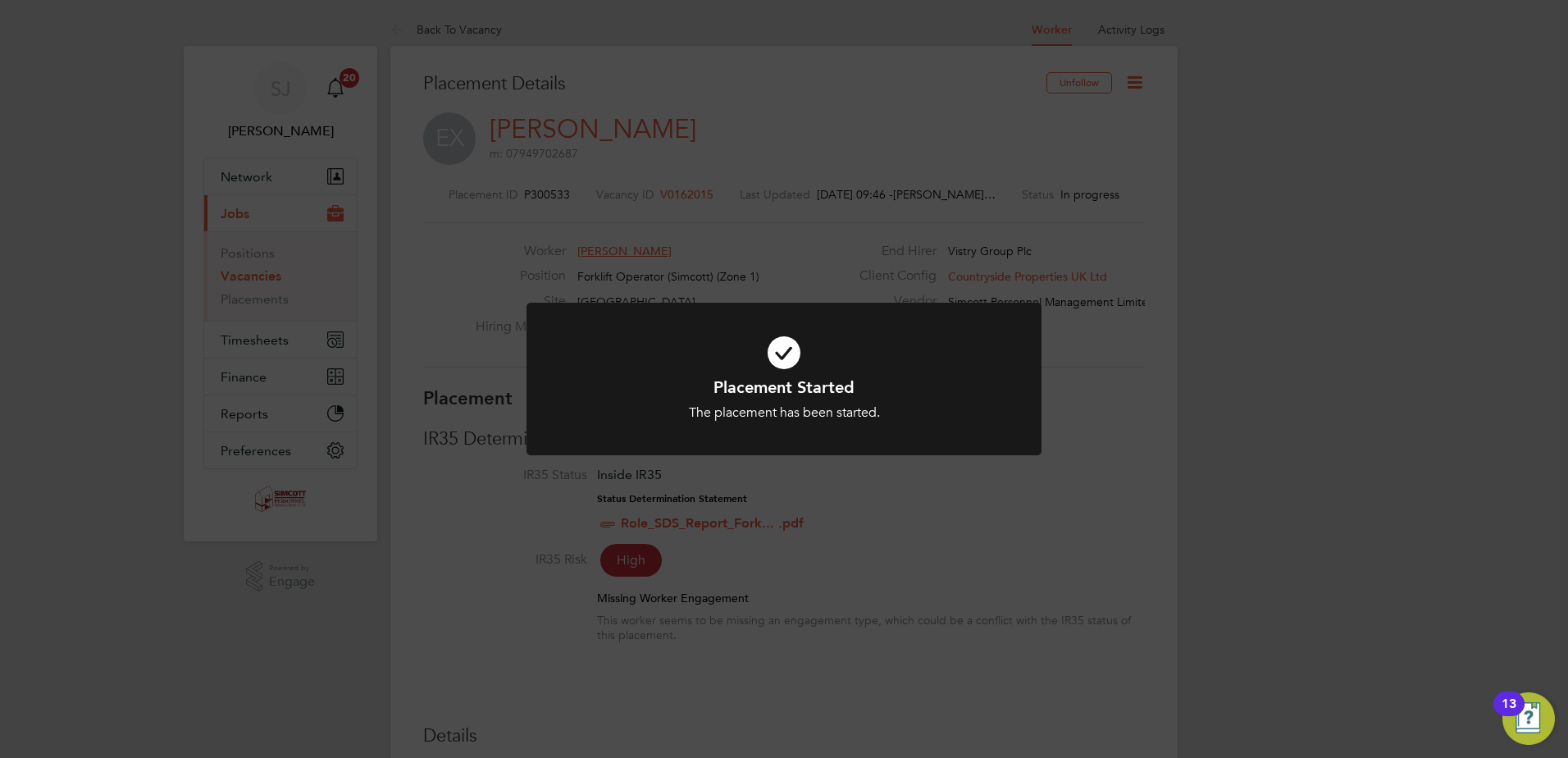
click at [1080, 327] on div "Placement Started The placement has been started. Cancel Okay" at bounding box center [784, 379] width 1568 height 758
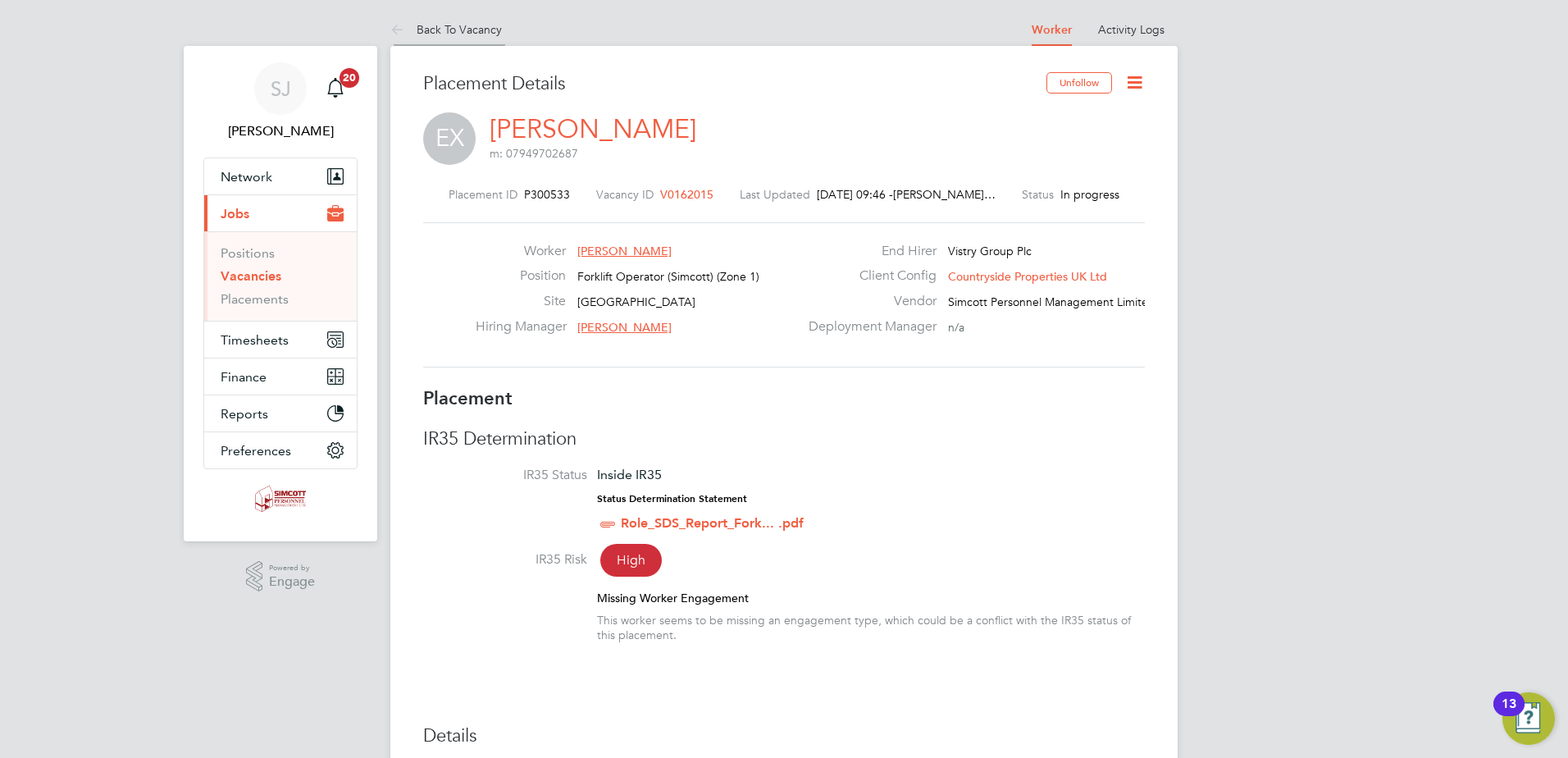
click at [454, 27] on link "Back To Vacancy" at bounding box center [446, 29] width 112 height 15
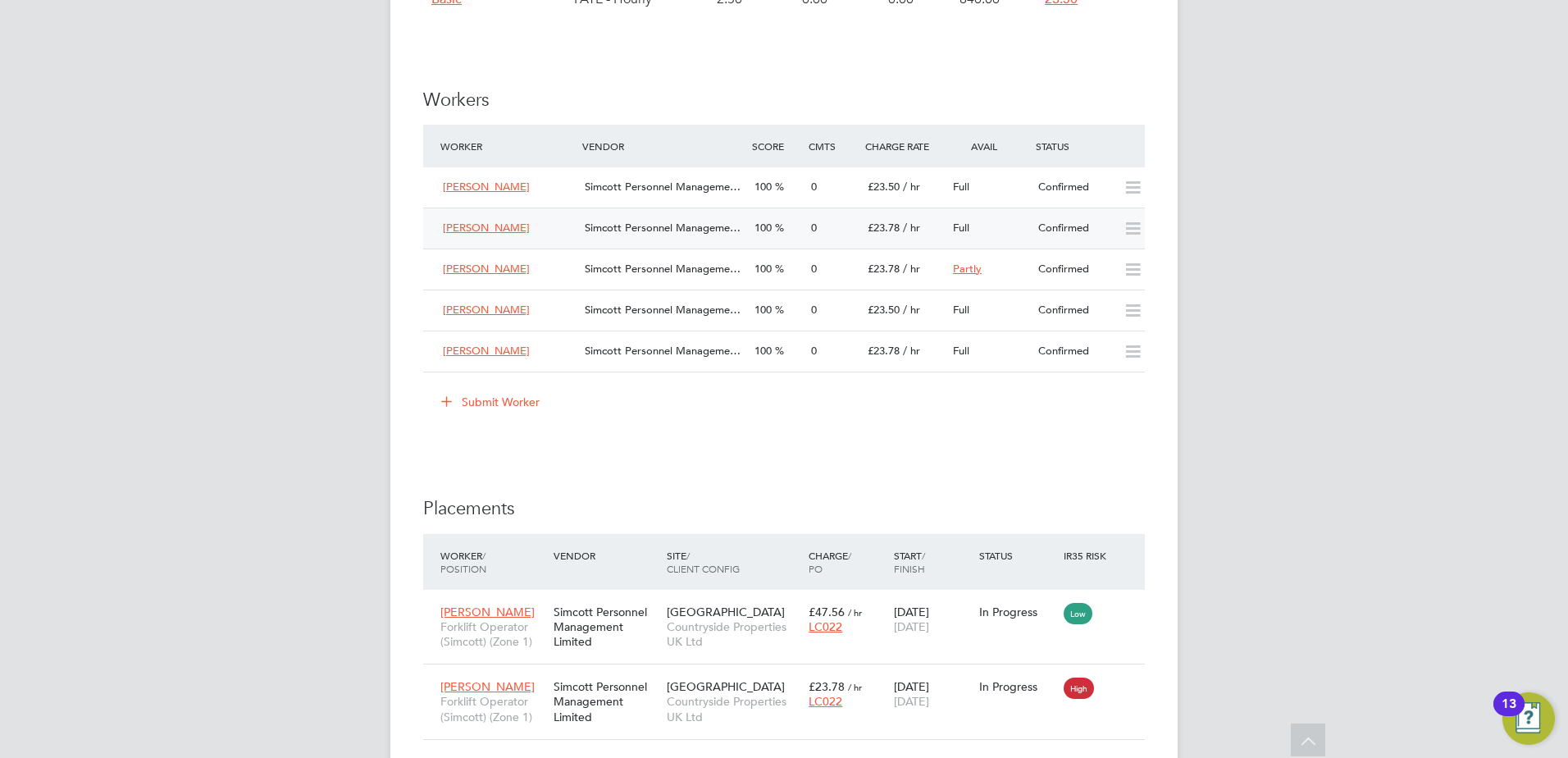
click at [869, 229] on span "£23.78" at bounding box center [884, 228] width 32 height 14
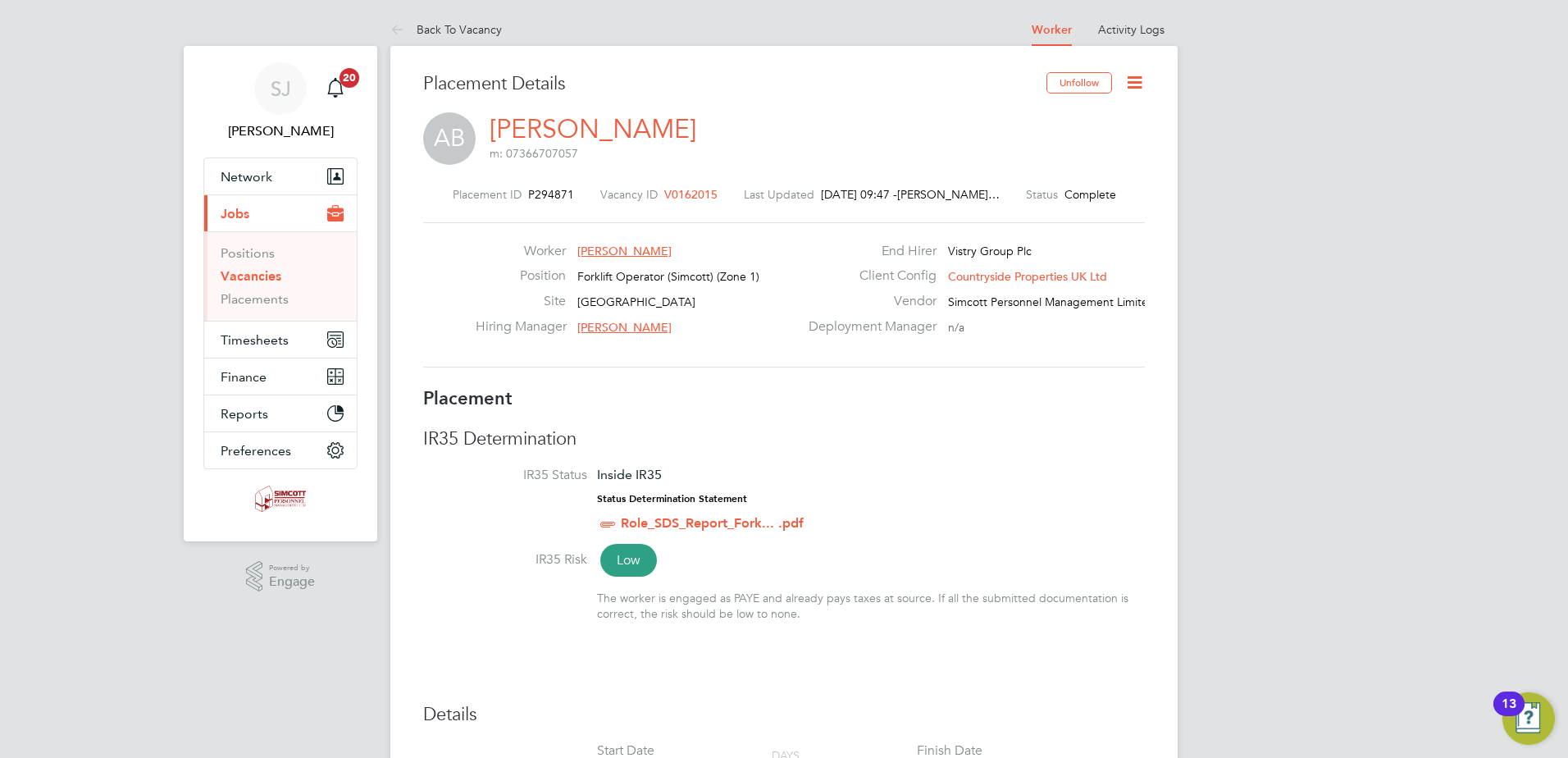
click at [1141, 84] on icon at bounding box center [1134, 82] width 21 height 21
click at [1083, 116] on li "Edit Placement e" at bounding box center [1081, 122] width 121 height 23
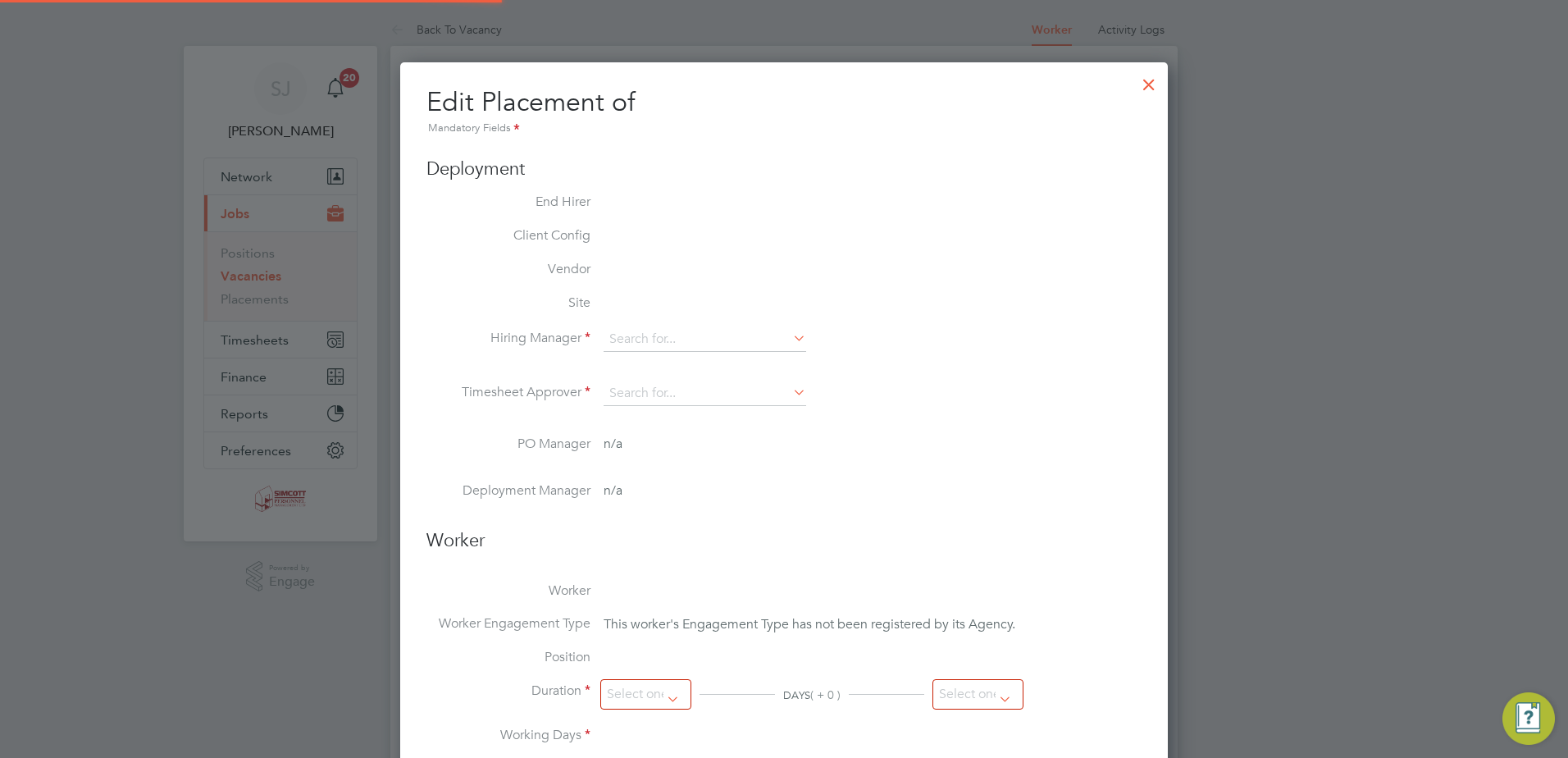
type input "Liam D'unienville"
type input "16 Jun 2025"
type input "22 Jun 2025"
type input "08:00"
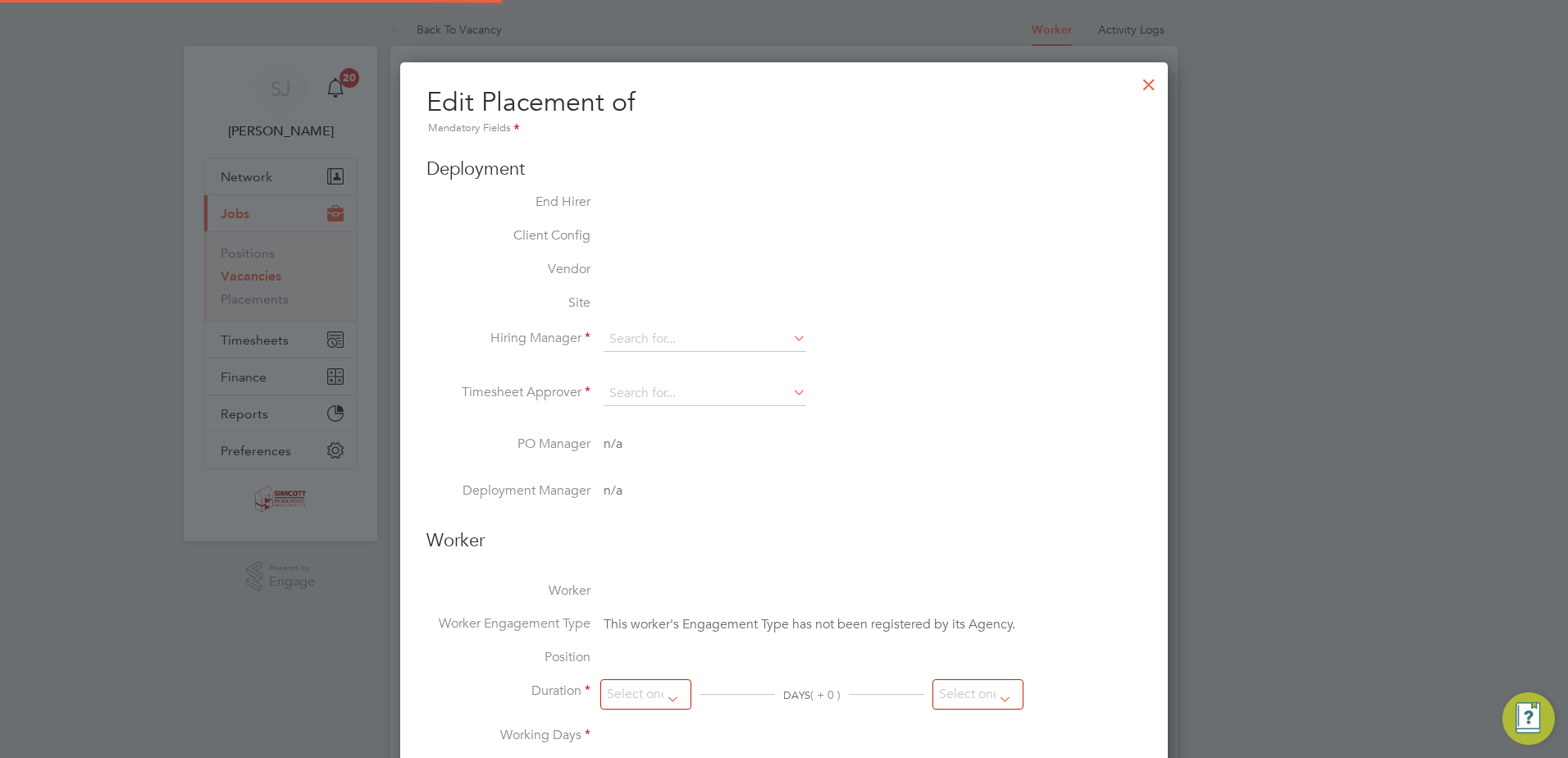
type input "18:00"
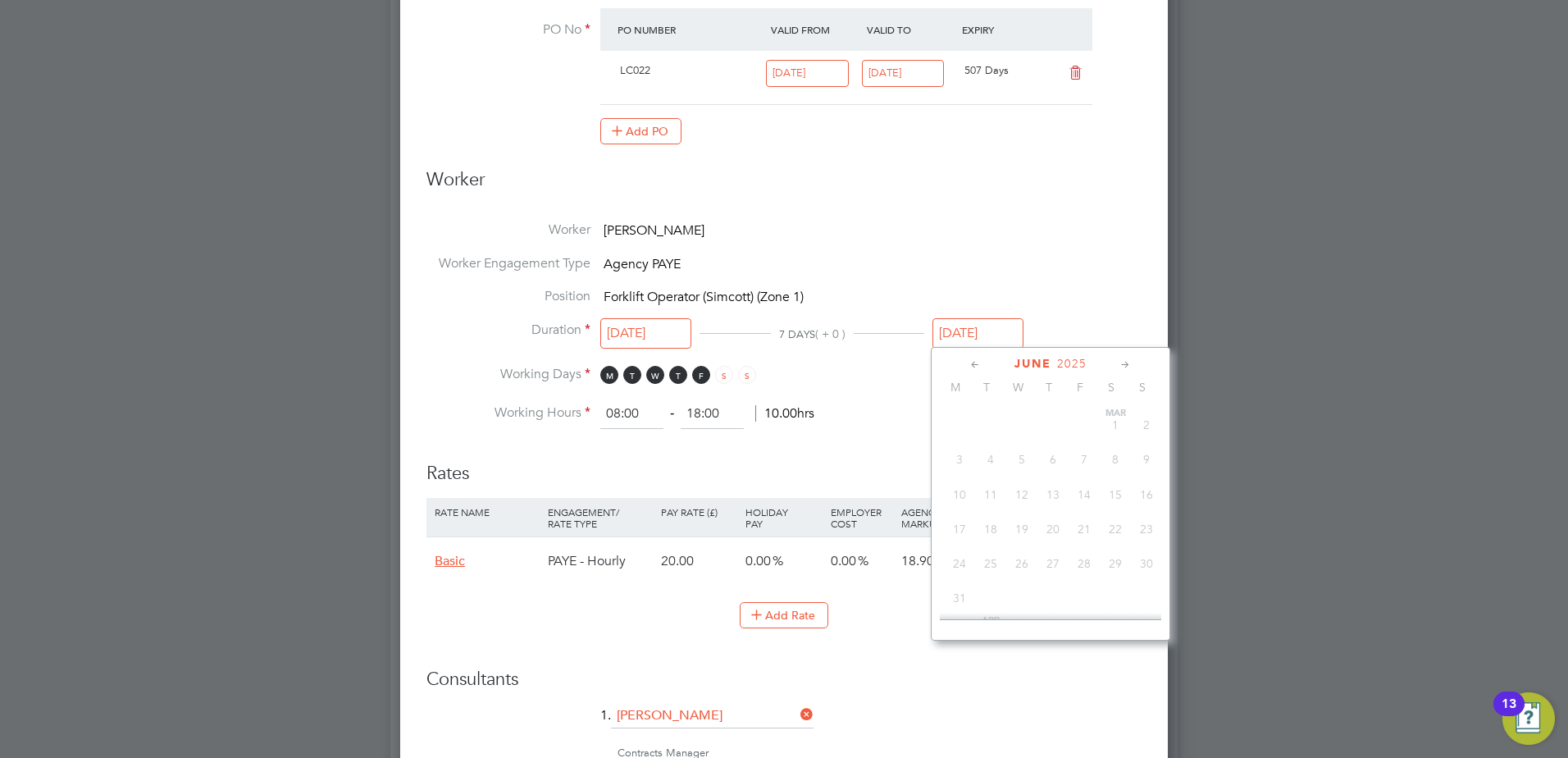
click at [994, 324] on input "22 Jun 2025" at bounding box center [978, 333] width 91 height 30
click at [1145, 553] on span "10" at bounding box center [1146, 538] width 31 height 31
type input "10 Aug 2025"
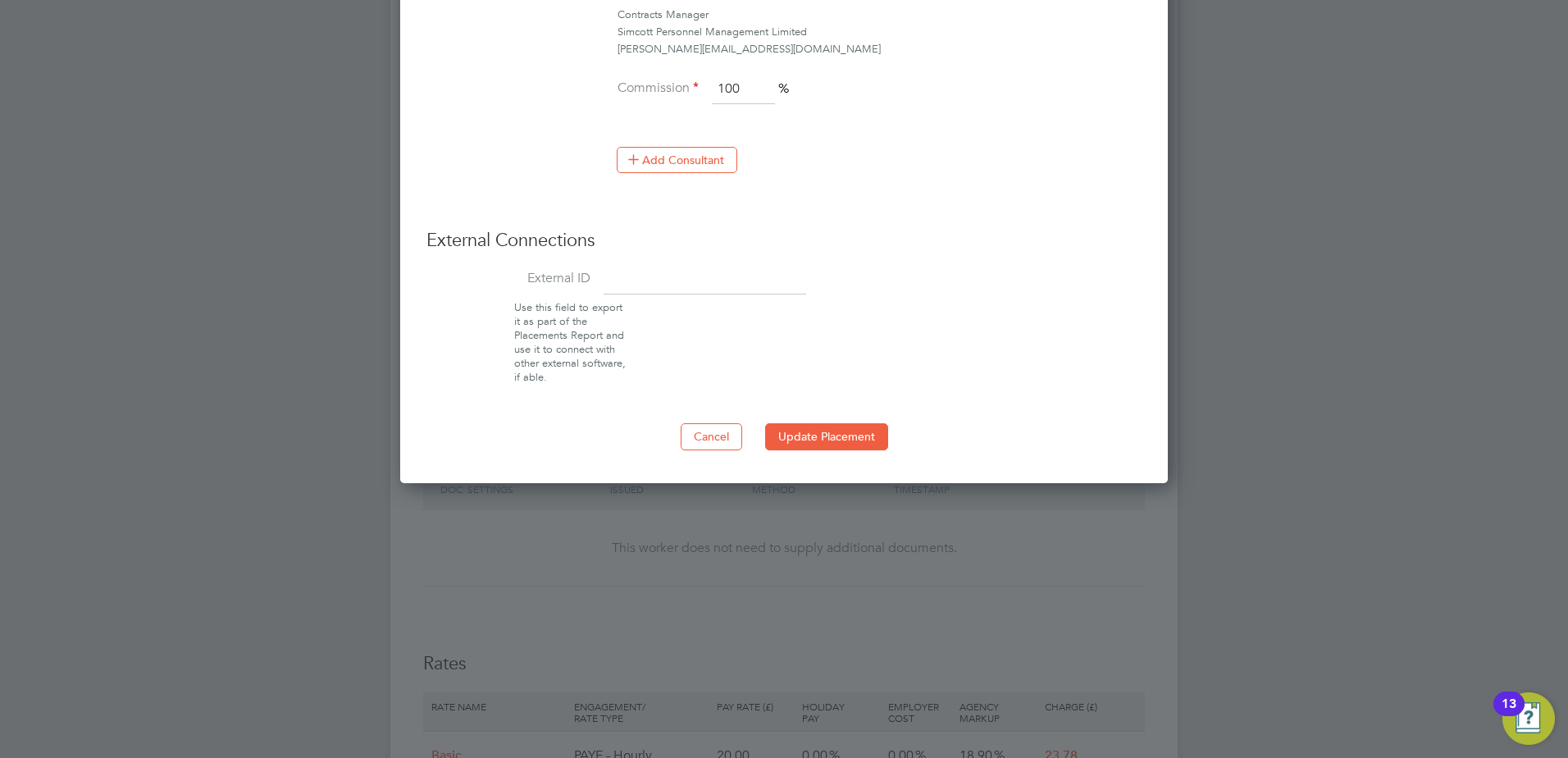
click at [813, 433] on button "Update Placement" at bounding box center [827, 435] width 123 height 26
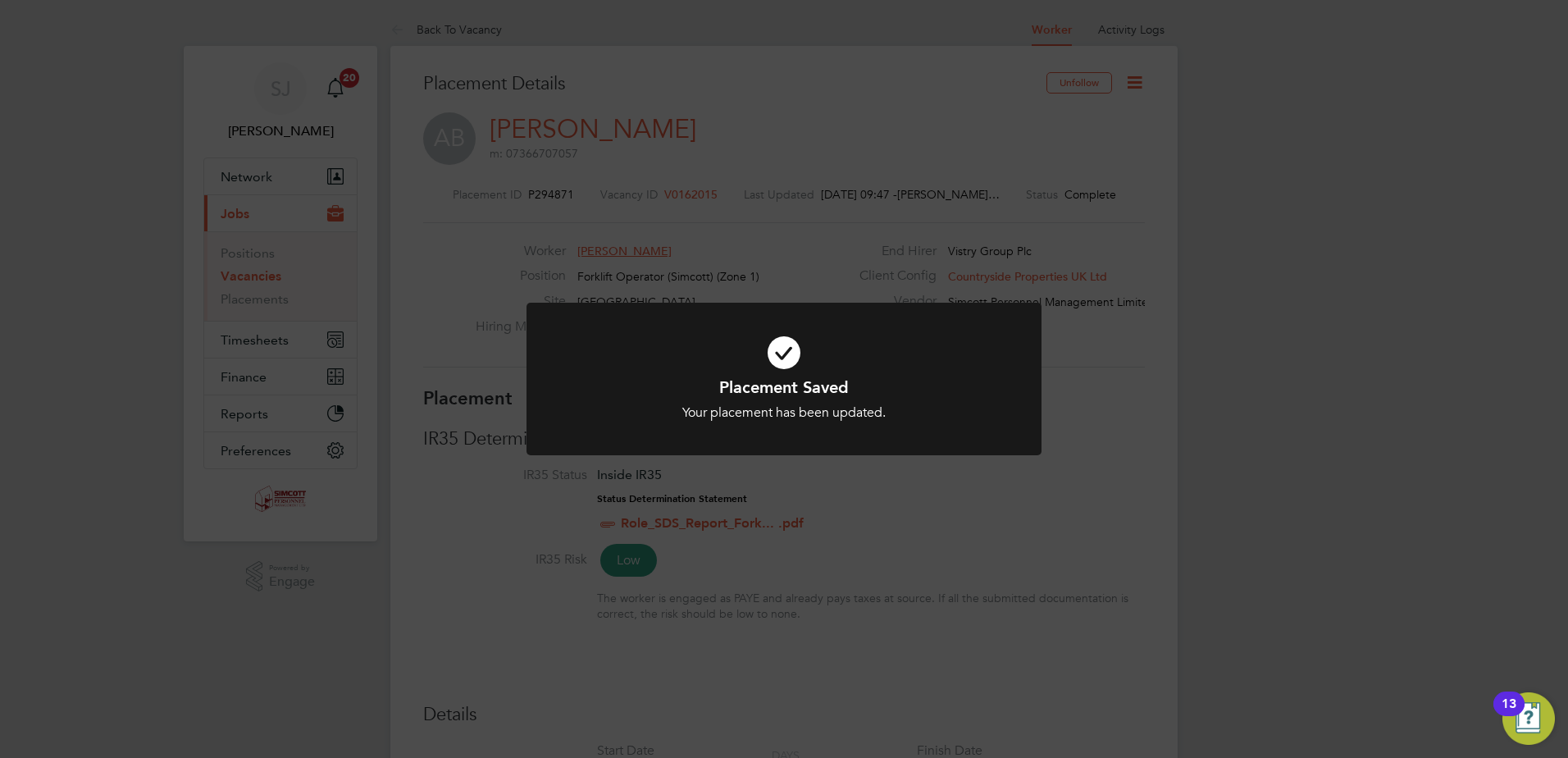
click at [1117, 357] on div "Placement Saved Your placement has been updated. Cancel Okay" at bounding box center [784, 379] width 1568 height 758
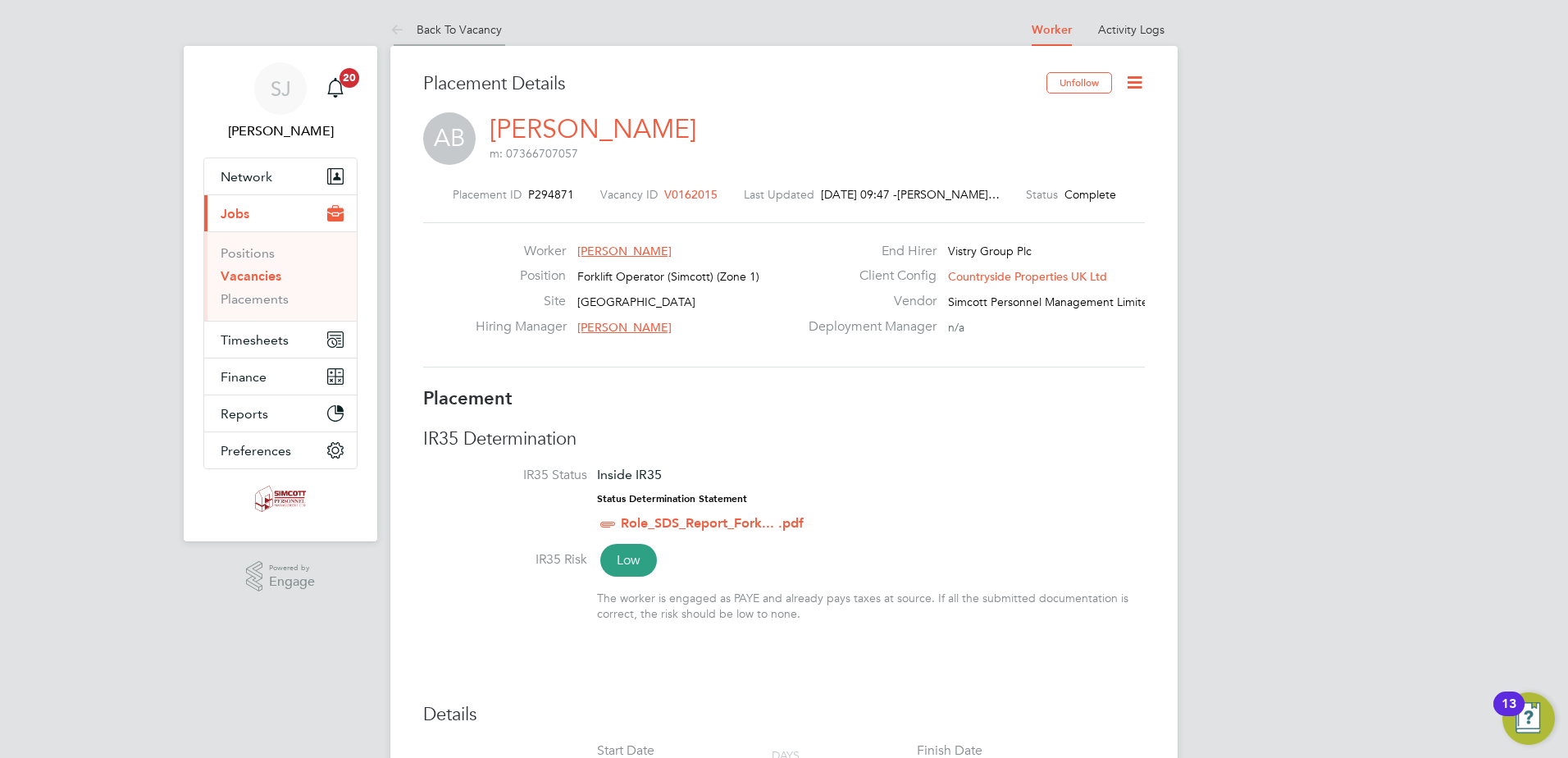
click at [453, 25] on link "Back To Vacancy" at bounding box center [446, 29] width 112 height 15
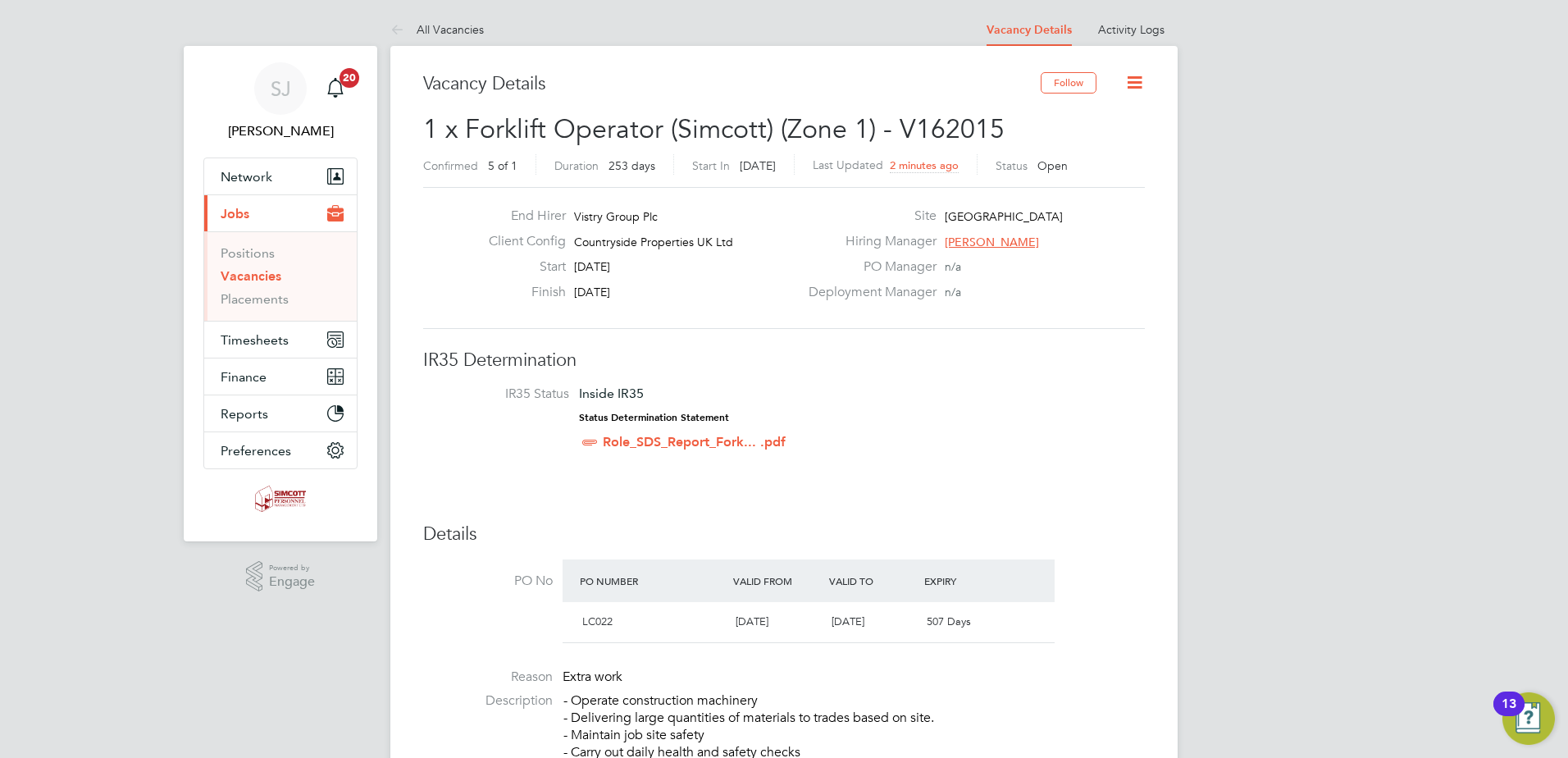
click at [1118, 82] on div "Follow" at bounding box center [1092, 91] width 105 height 38
click at [1132, 80] on icon at bounding box center [1134, 82] width 21 height 21
click at [1063, 144] on li "Update Status" at bounding box center [1095, 145] width 95 height 23
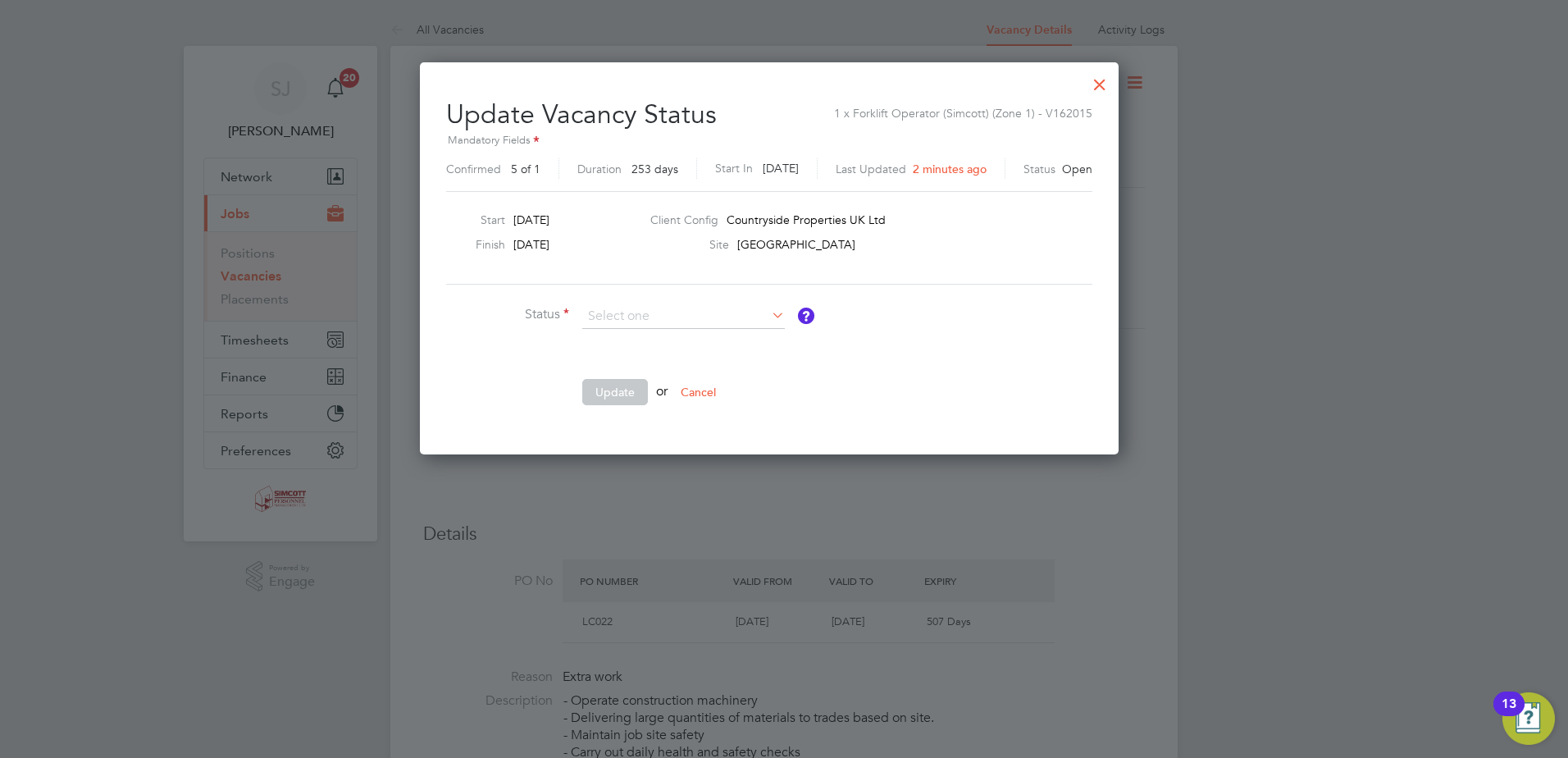
click at [666, 350] on li "Closed" at bounding box center [683, 360] width 204 height 21
type input "Closed"
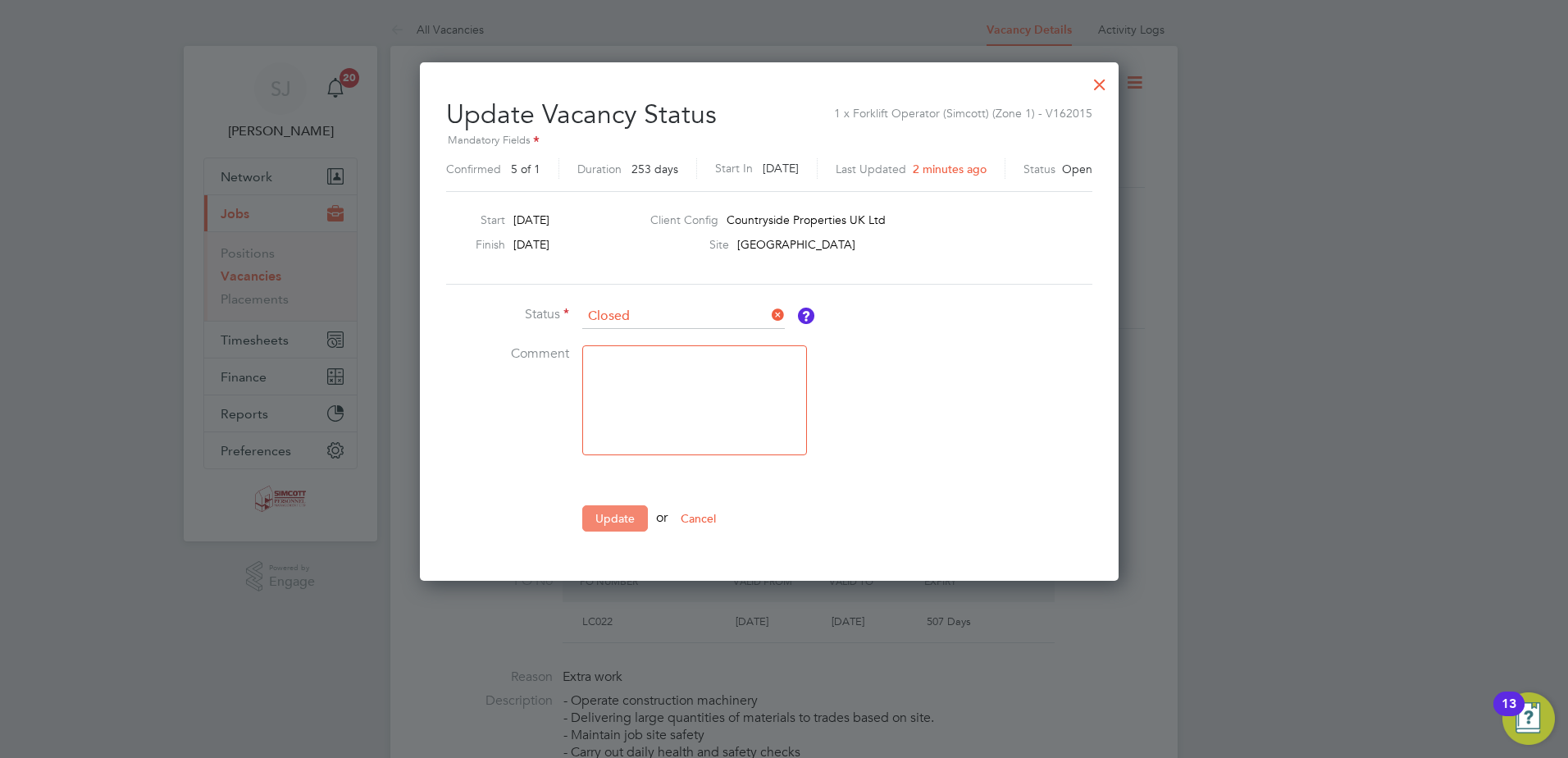
click at [627, 512] on button "Update" at bounding box center [614, 518] width 65 height 26
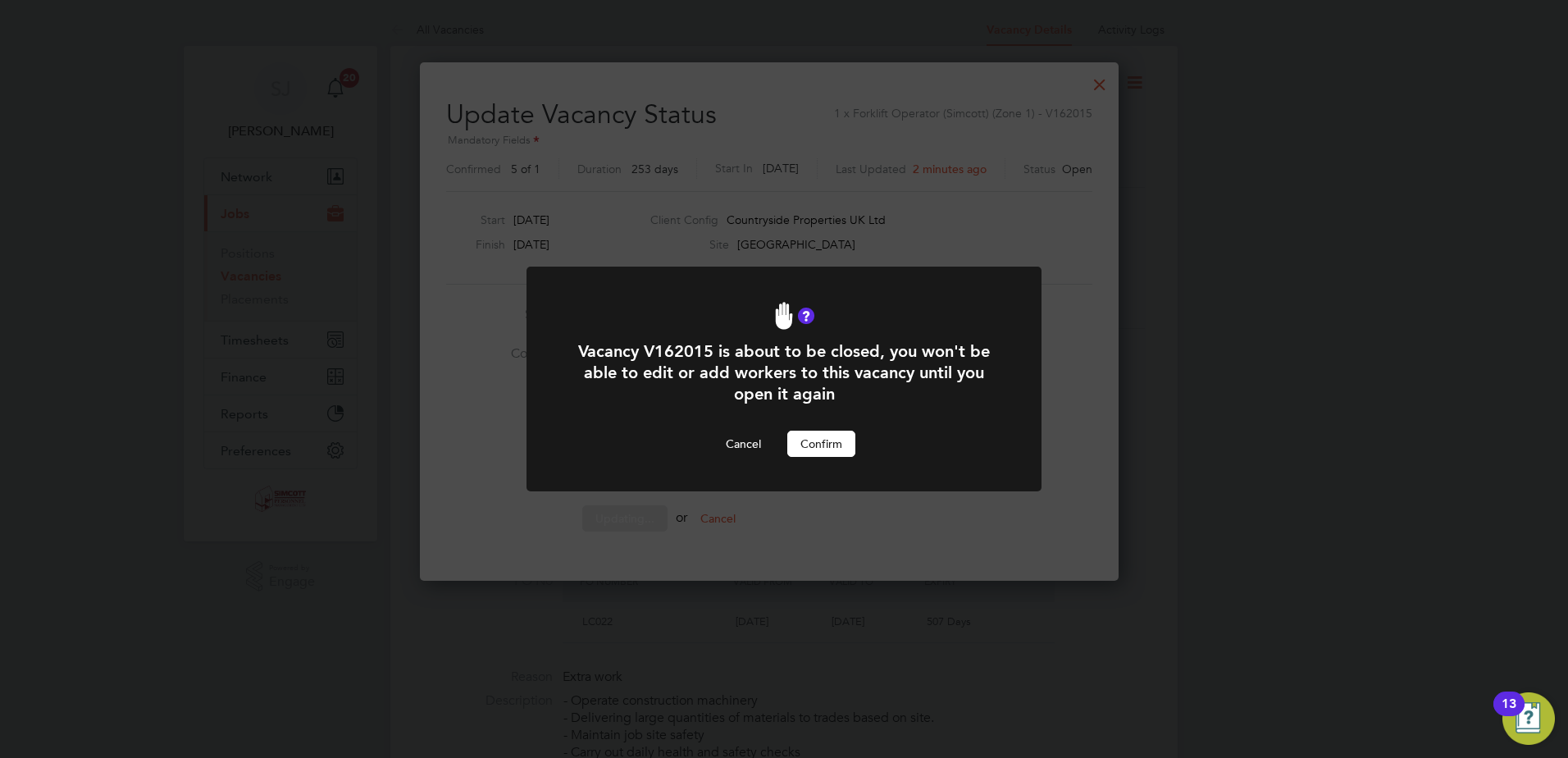
click at [816, 443] on button "Confirm" at bounding box center [822, 443] width 68 height 26
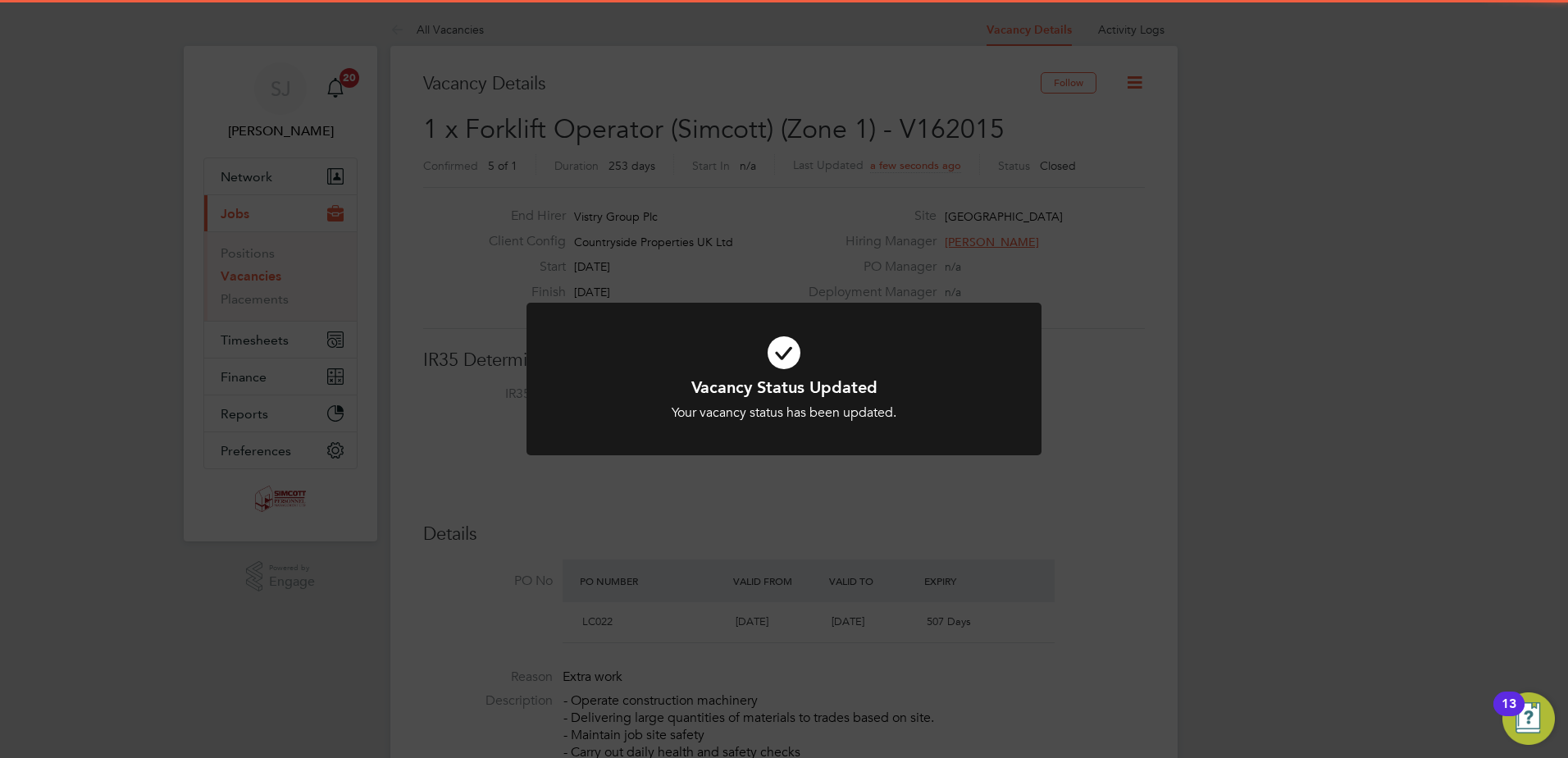
click at [1139, 311] on div "Vacancy Status Updated Your vacancy status has been updated. Cancel Okay" at bounding box center [784, 379] width 1568 height 758
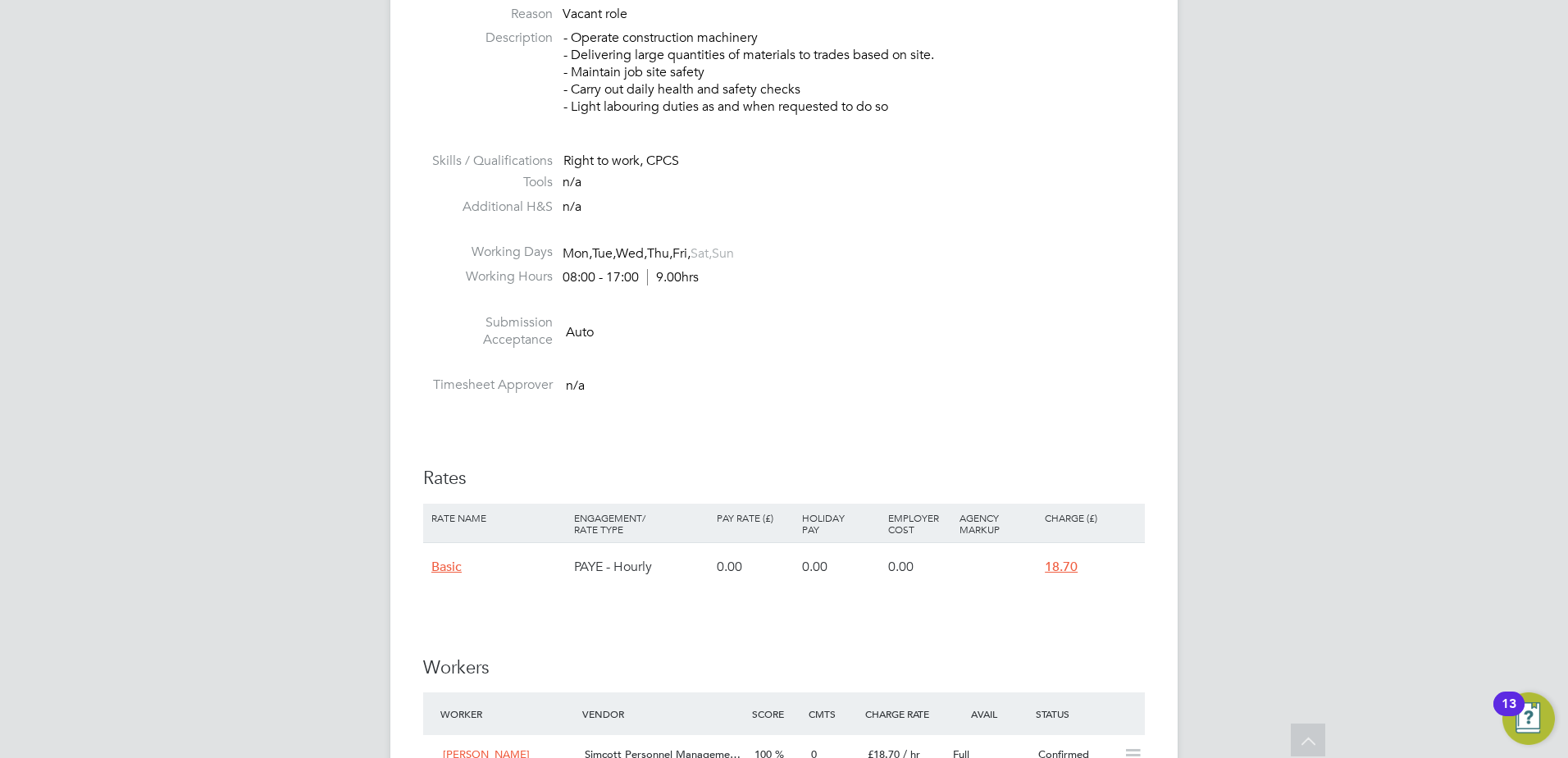
scroll to position [492, 0]
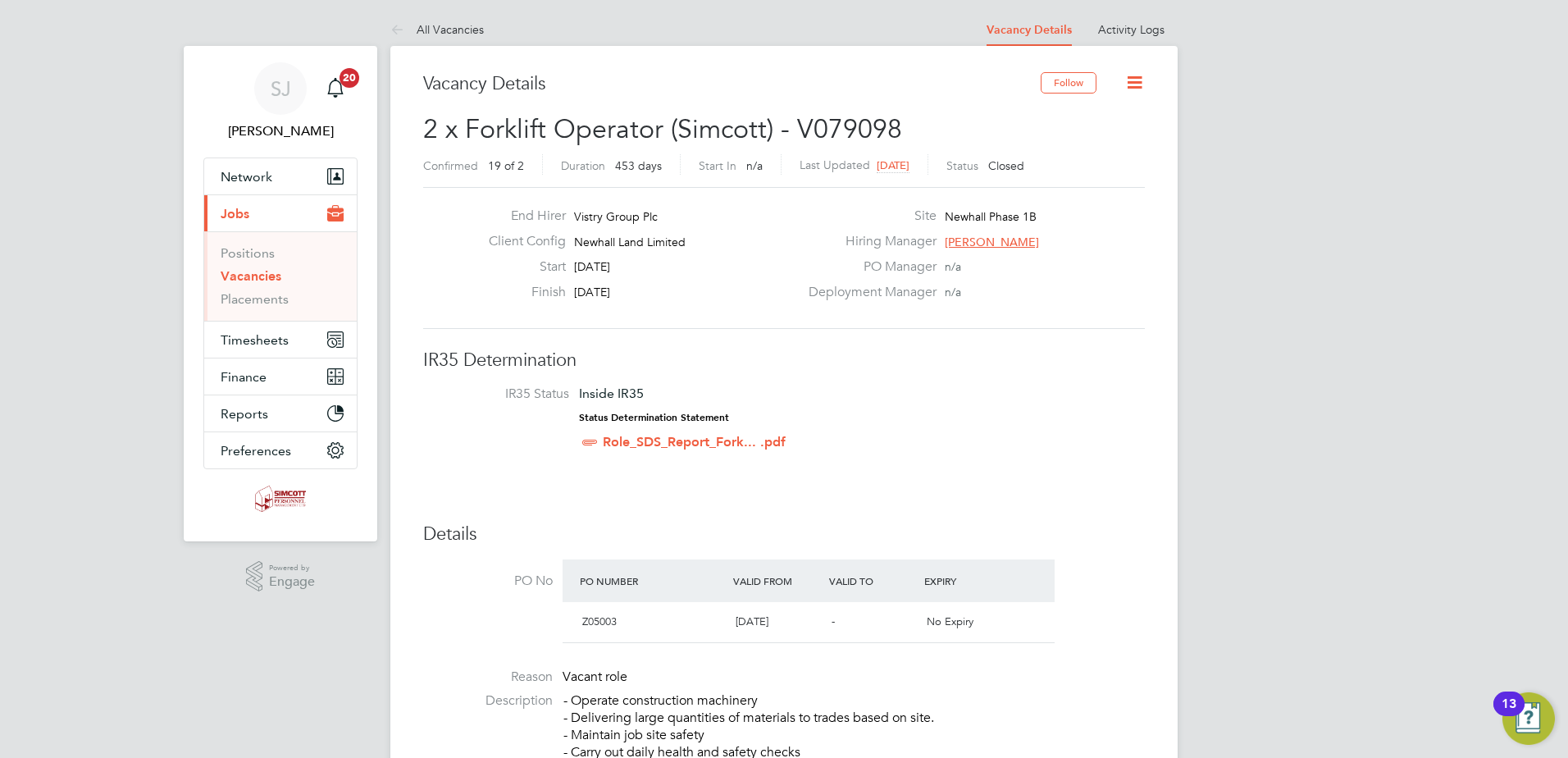
click at [1142, 88] on icon at bounding box center [1134, 82] width 21 height 21
click at [1082, 141] on li "Update Status" at bounding box center [1095, 145] width 95 height 23
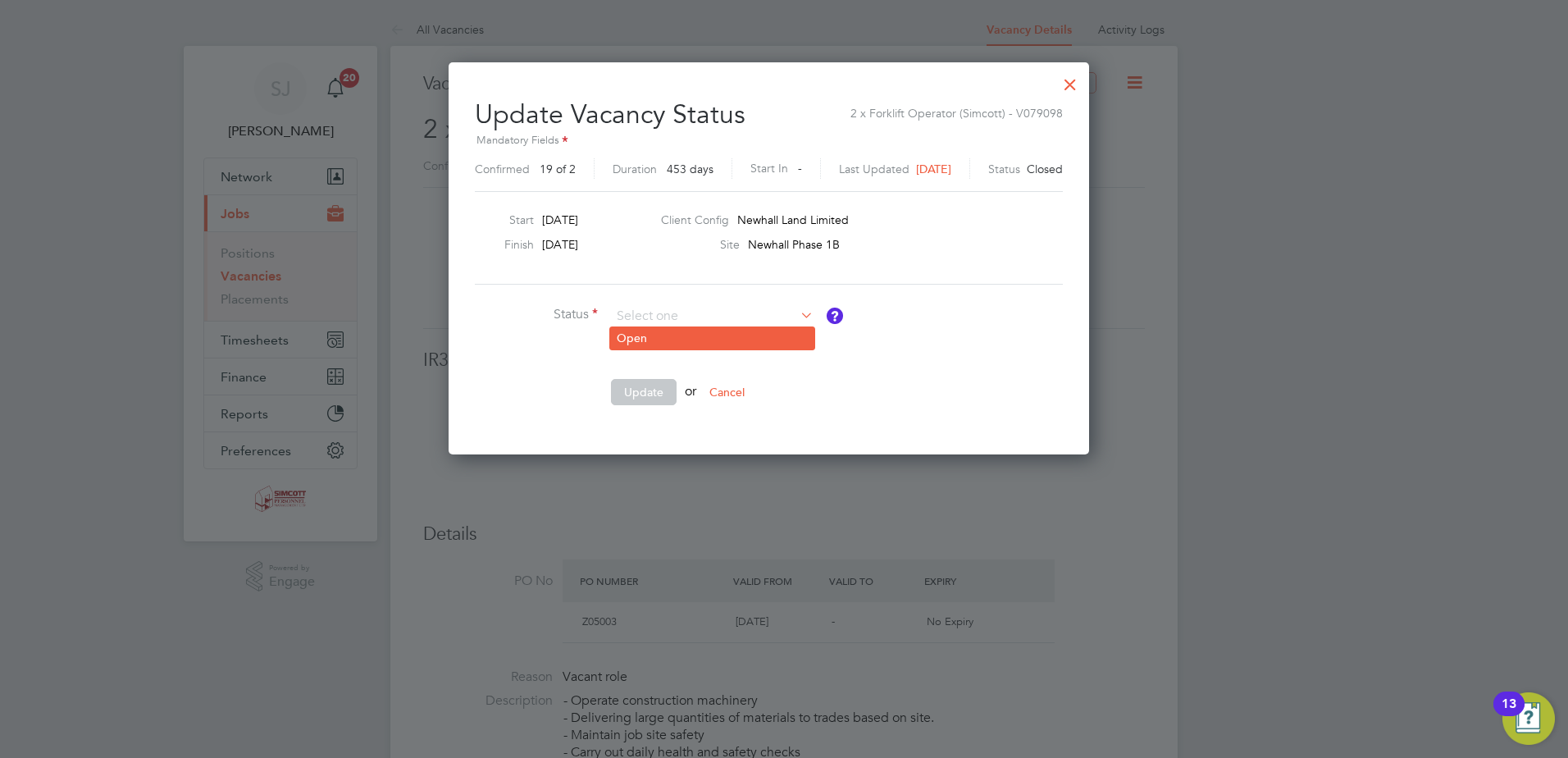
click at [664, 330] on li "Open" at bounding box center [712, 338] width 204 height 21
type input "Open"
click at [635, 384] on button "Update" at bounding box center [643, 392] width 65 height 26
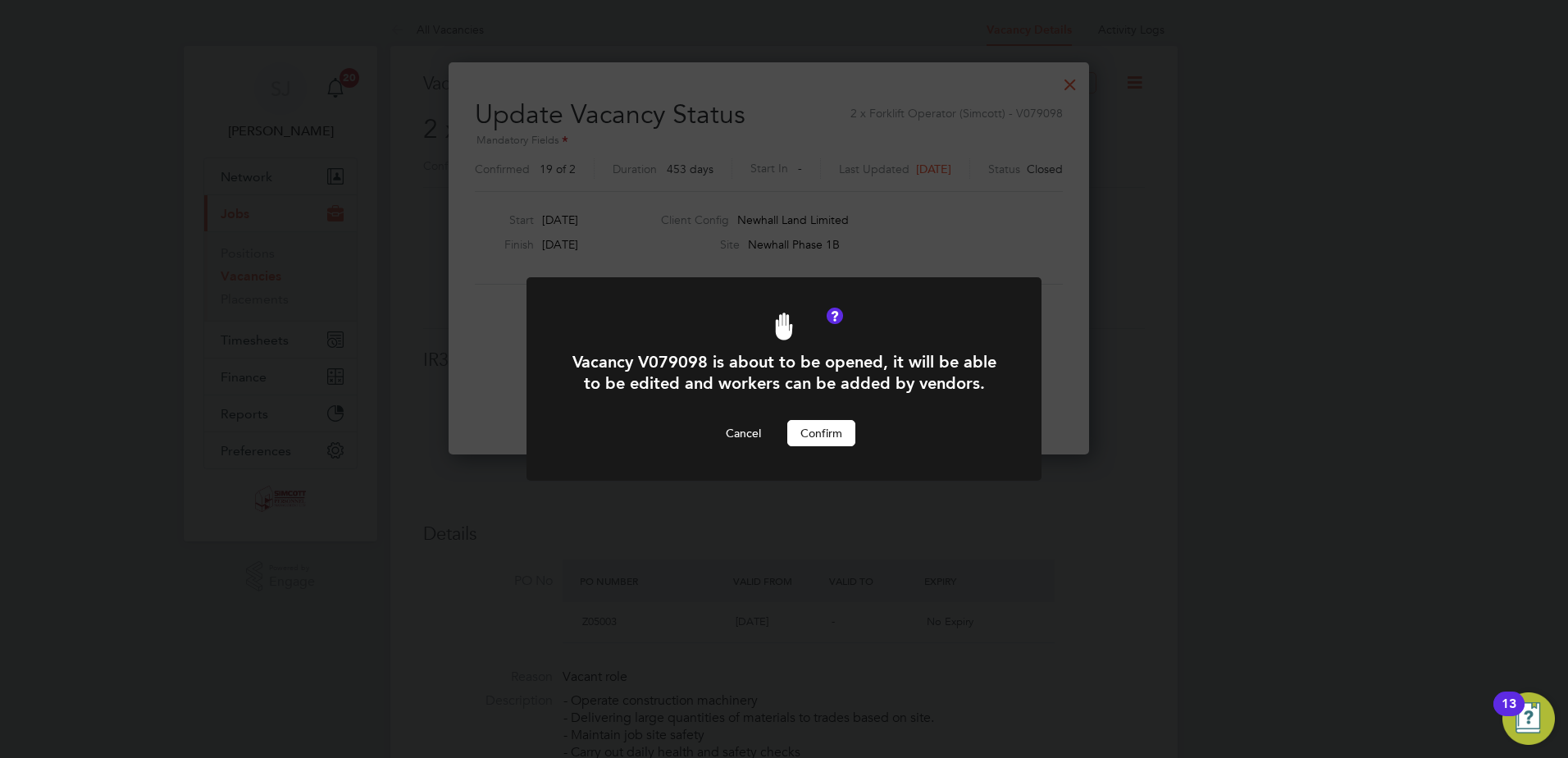
click at [841, 432] on button "Confirm" at bounding box center [822, 433] width 68 height 26
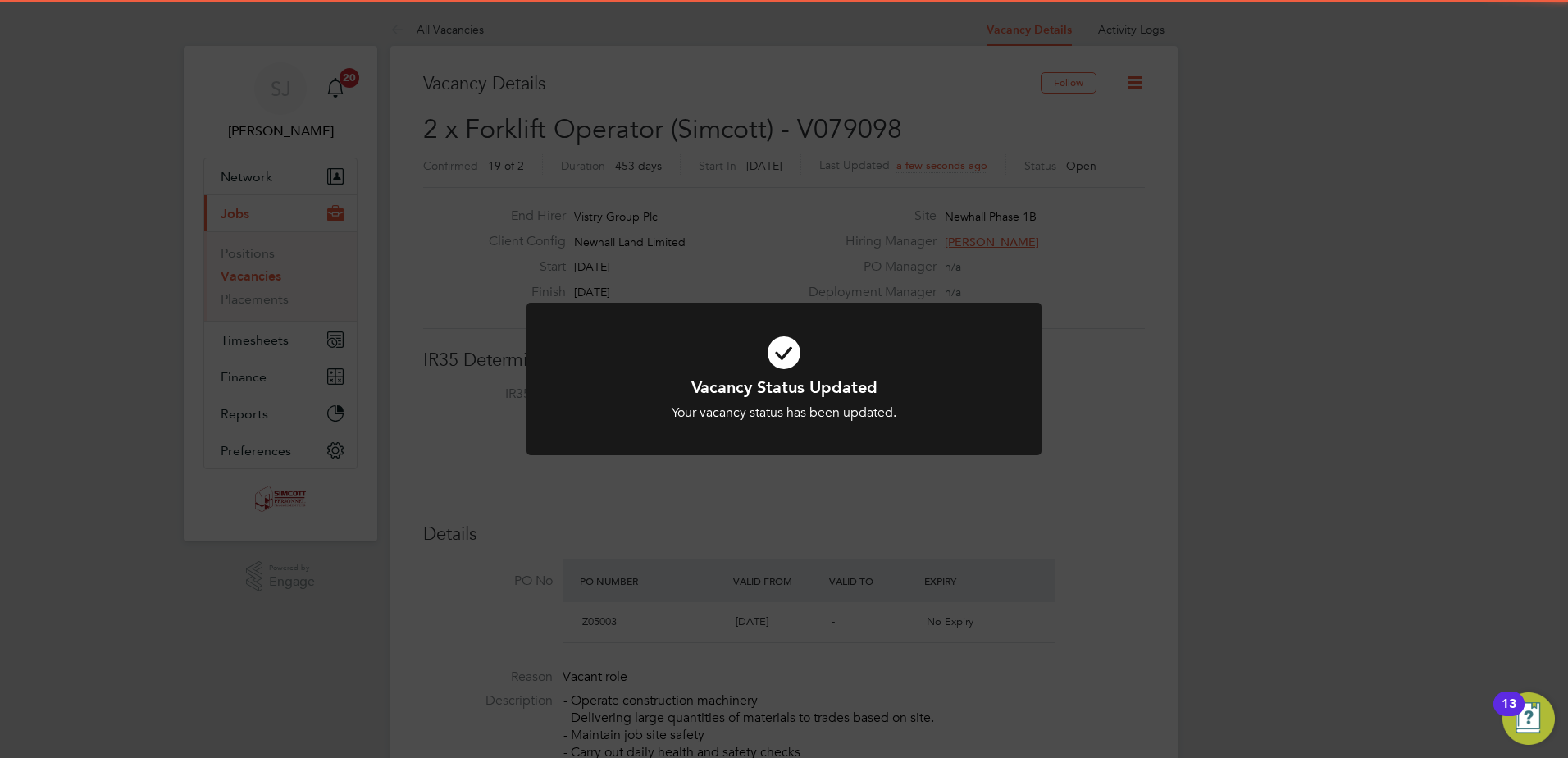
click at [1150, 352] on div "Vacancy Status Updated Your vacancy status has been updated. Cancel Okay" at bounding box center [784, 379] width 1568 height 758
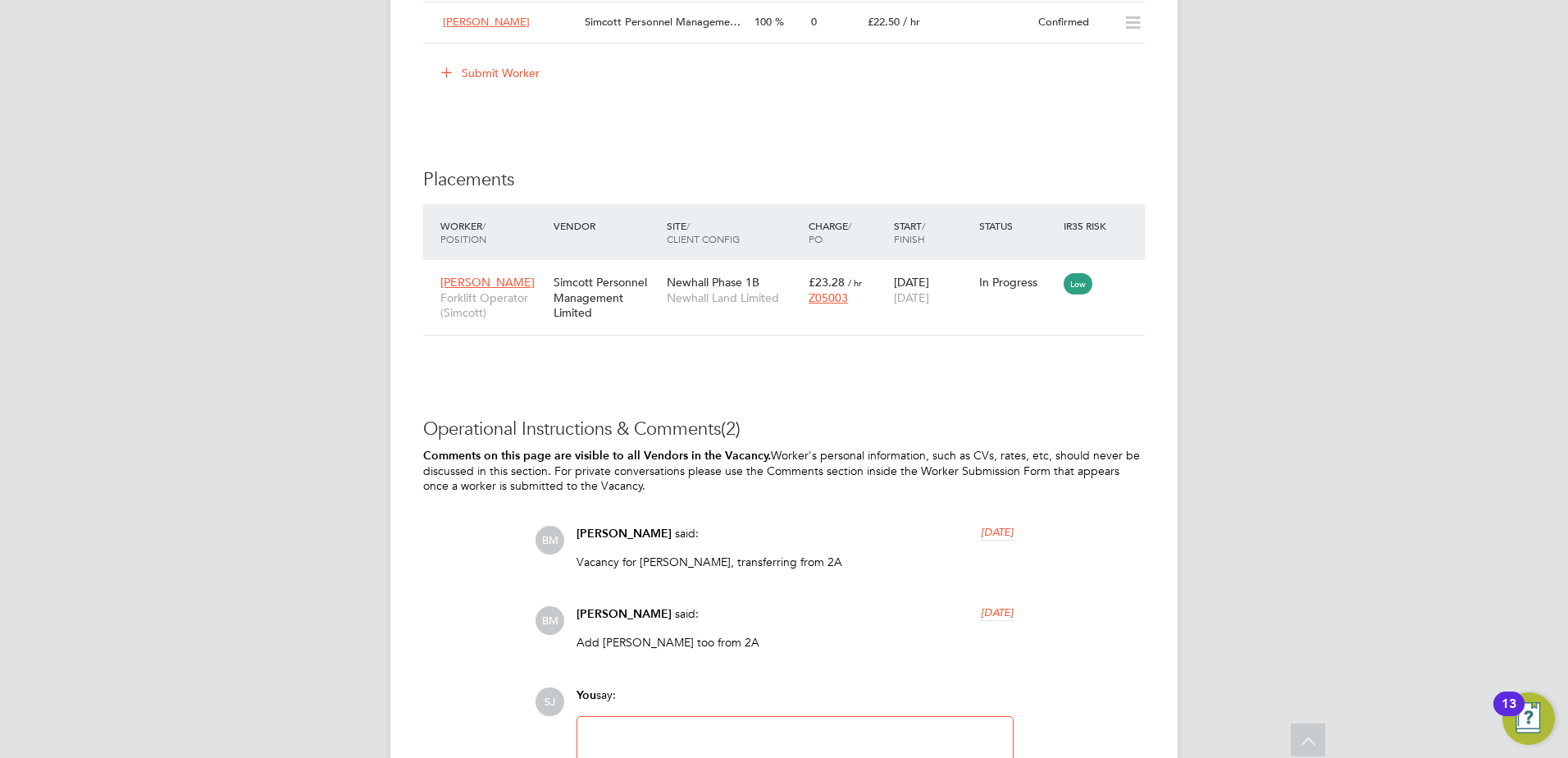
click at [502, 69] on button "Submit Worker" at bounding box center [492, 72] width 123 height 26
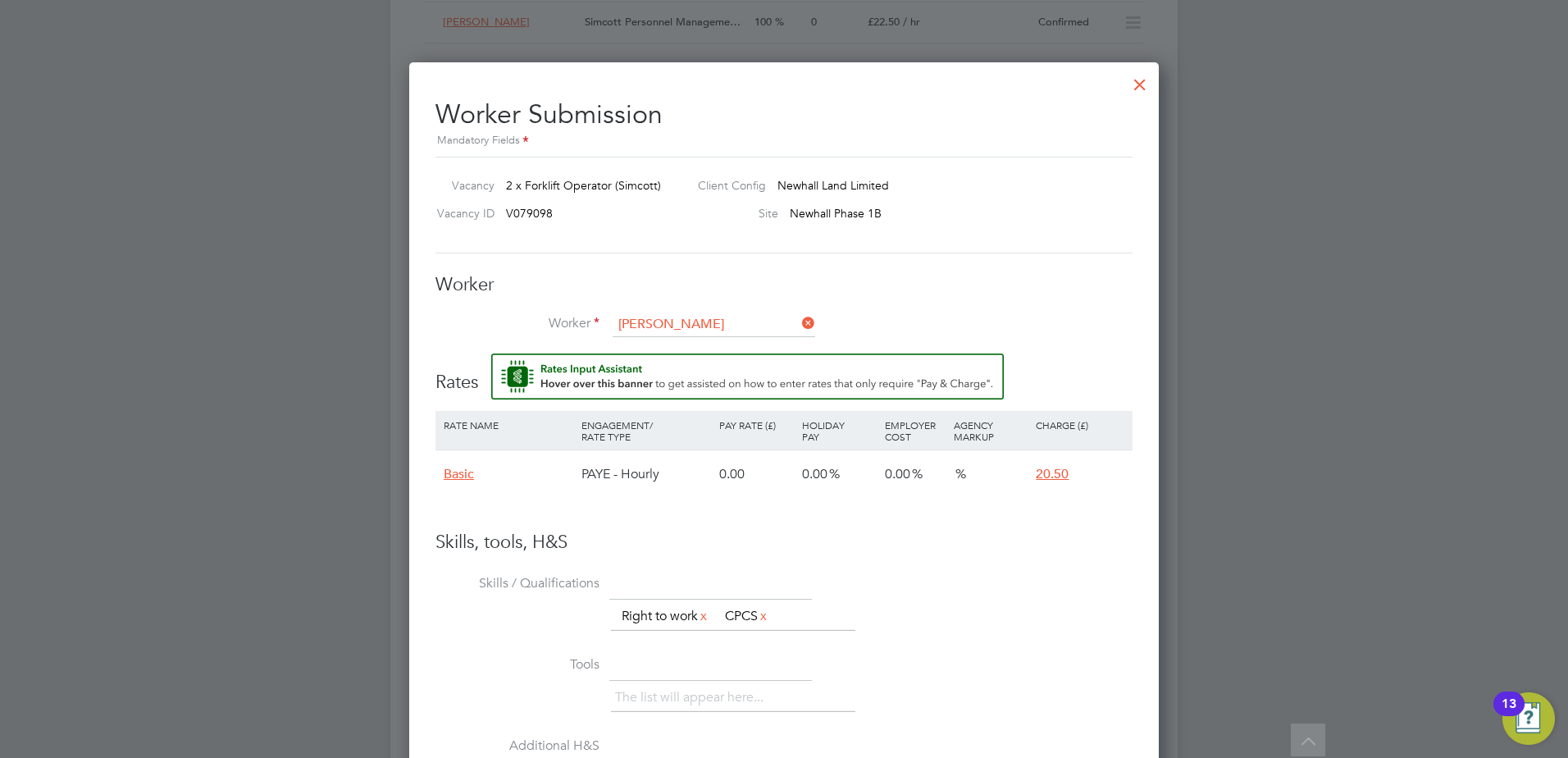
click at [729, 348] on li "Brian Mccarthy (Brmc)" at bounding box center [731, 348] width 240 height 22
type input "Brian Mccarthy (Brmc)"
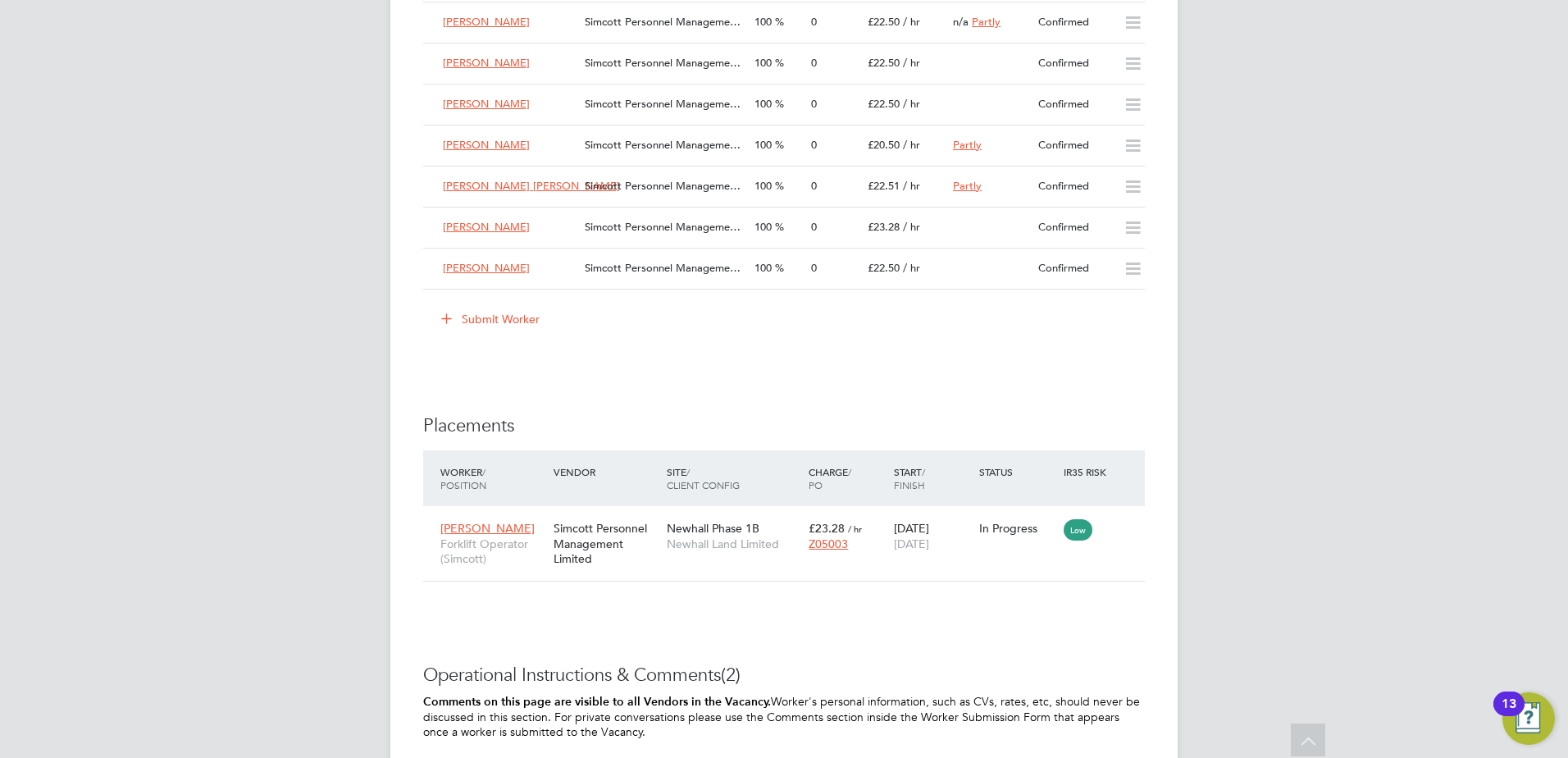
click at [506, 319] on button "Submit Worker" at bounding box center [492, 318] width 123 height 26
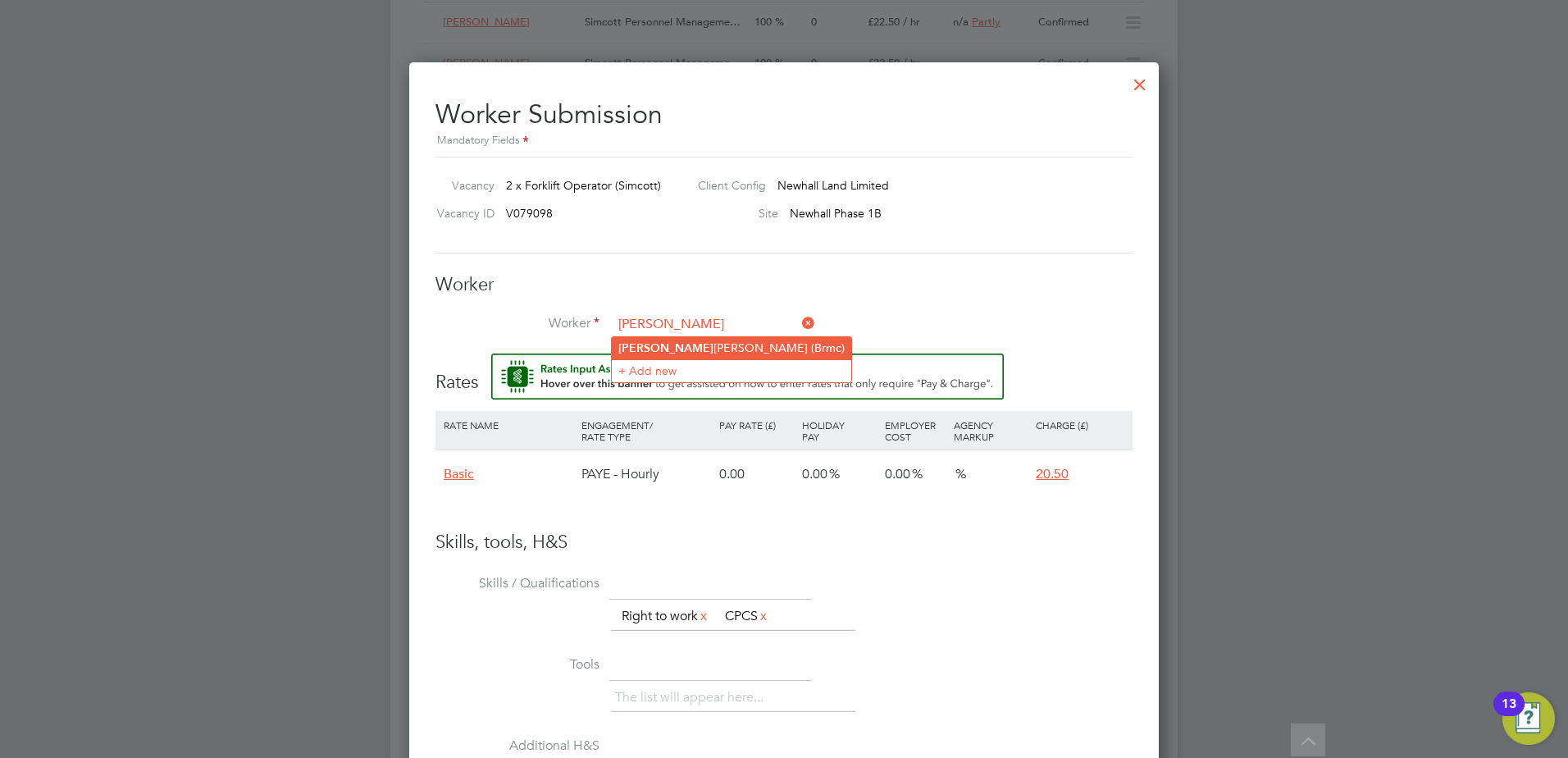
click at [666, 344] on li "Brian Mccarthy (Brmc)" at bounding box center [731, 348] width 240 height 22
type input "Brian Mccarthy (Brmc)"
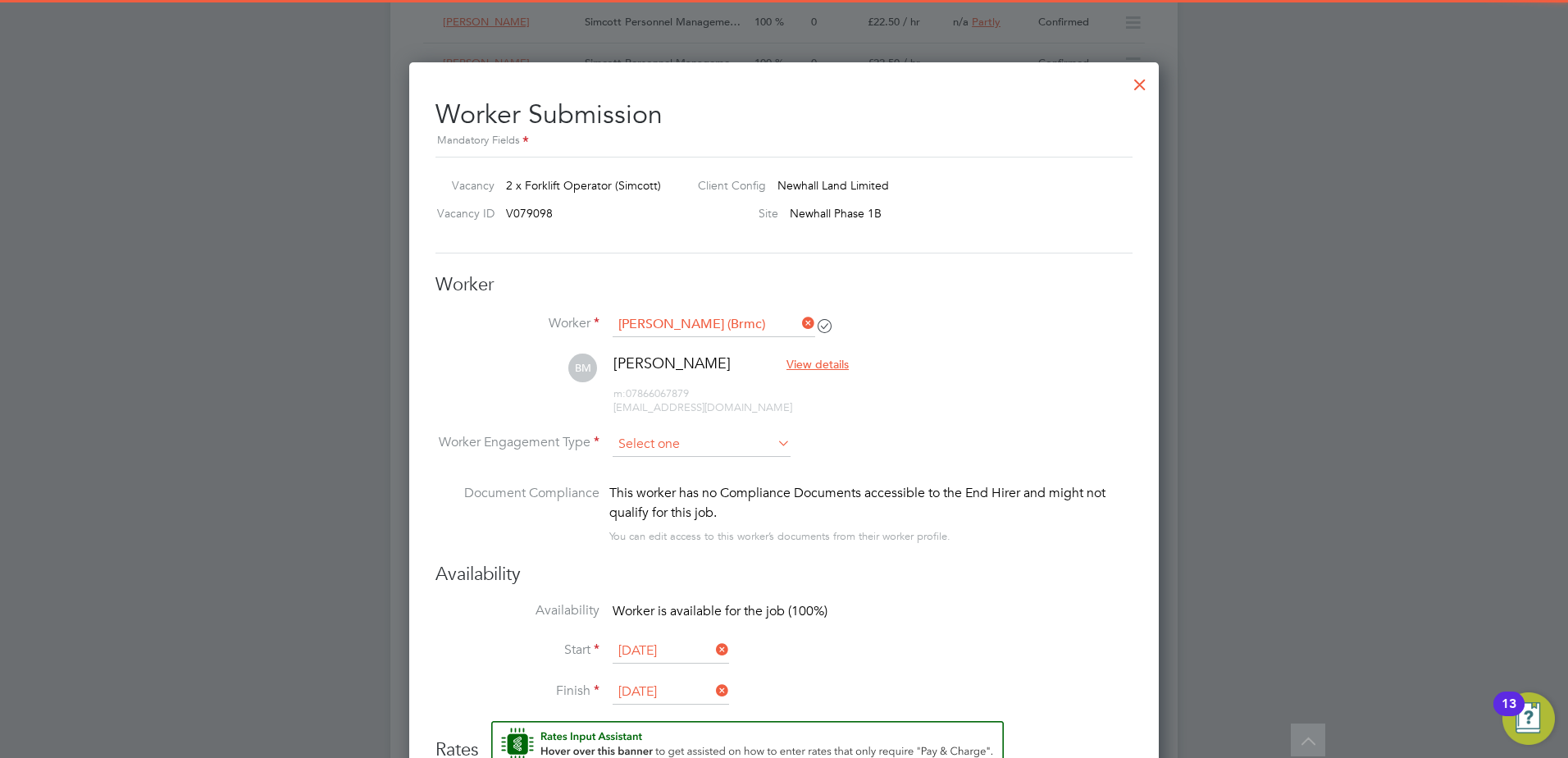
click at [722, 453] on input at bounding box center [701, 444] width 178 height 25
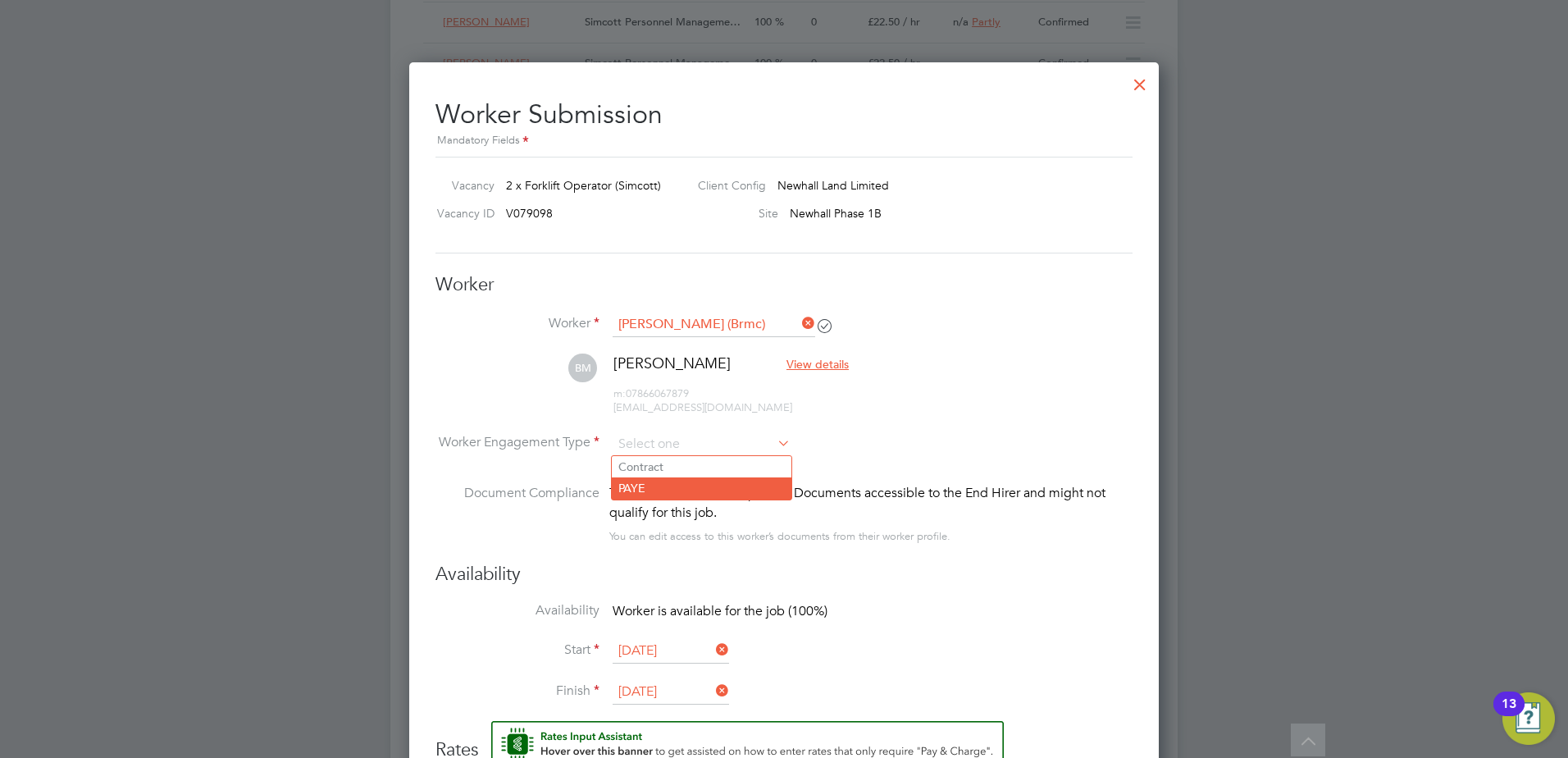
click at [681, 491] on li "PAYE" at bounding box center [701, 488] width 180 height 21
type input "PAYE"
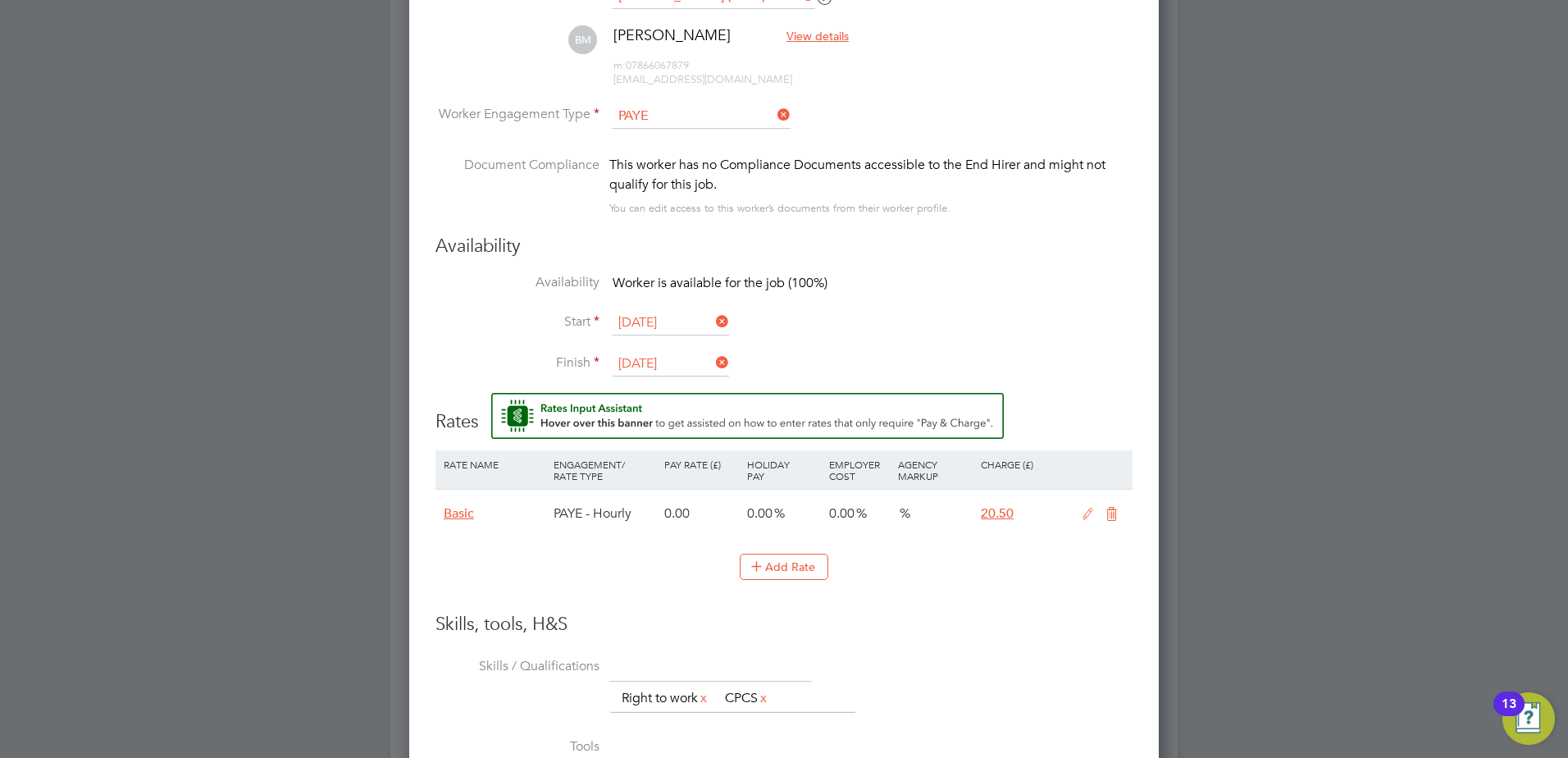
click at [657, 366] on input "29 Dec 2023" at bounding box center [670, 365] width 116 height 25
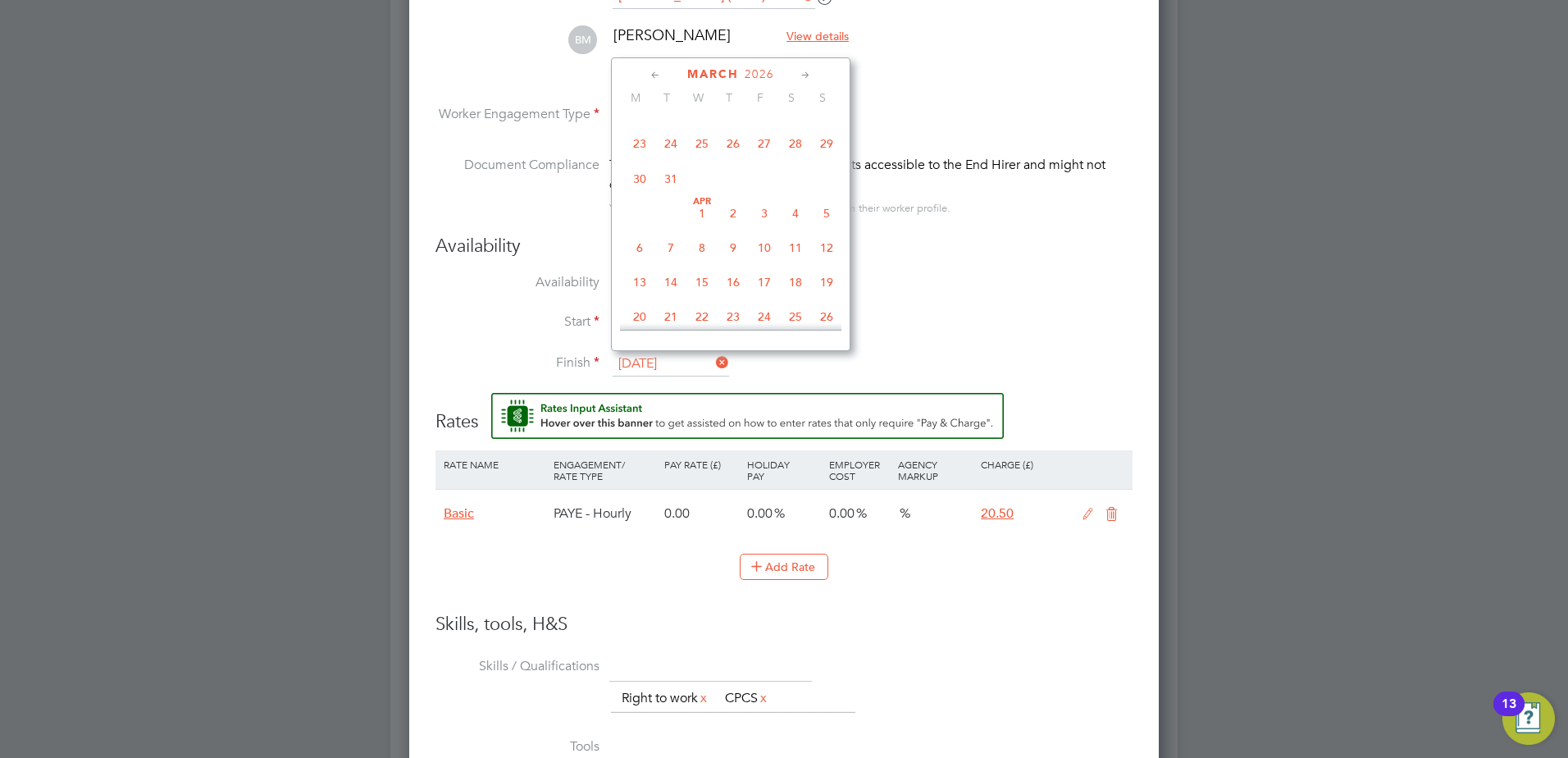
click at [825, 124] on span "22" at bounding box center [826, 109] width 31 height 31
type input "22 Mar 2026"
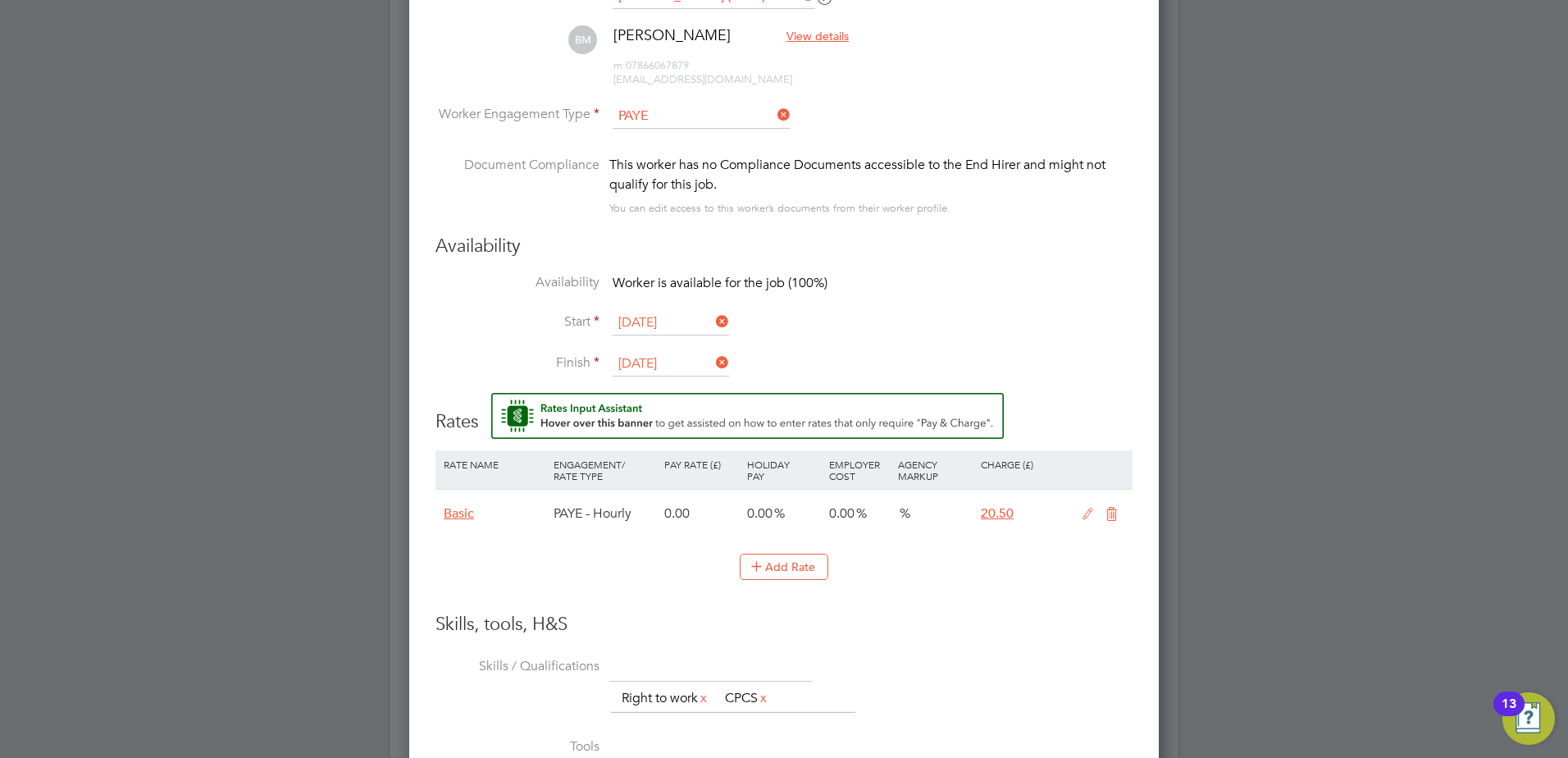
click at [1090, 517] on icon at bounding box center [1088, 514] width 21 height 13
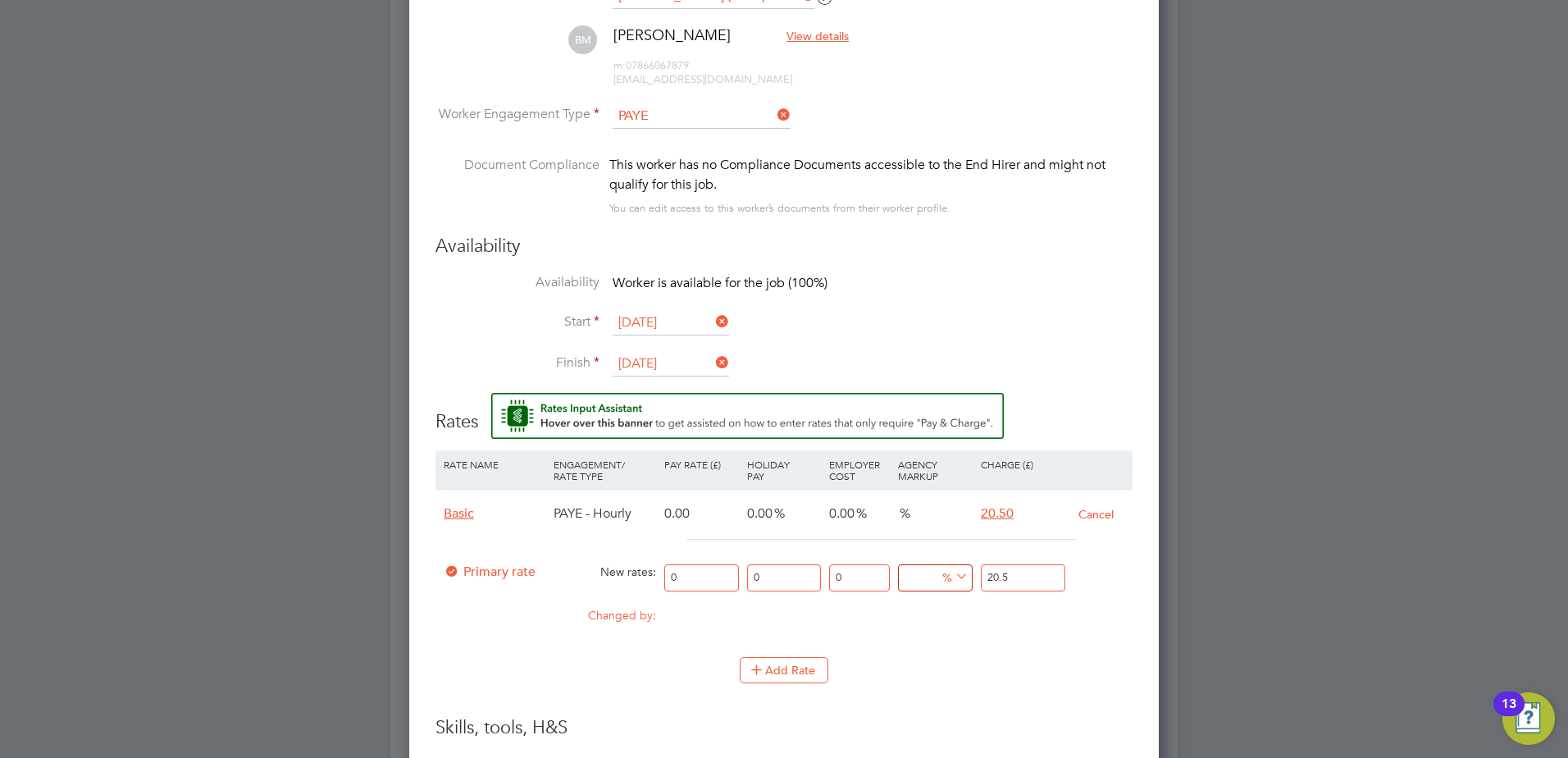
drag, startPoint x: 656, startPoint y: 577, endPoint x: 624, endPoint y: 578, distance: 32.0
click at [651, 577] on div "Primary rate New rates: 0 0 n/a 0 n/a 0 % 20.5" at bounding box center [784, 577] width 697 height 44
type input "2"
type input "0"
type input "2"
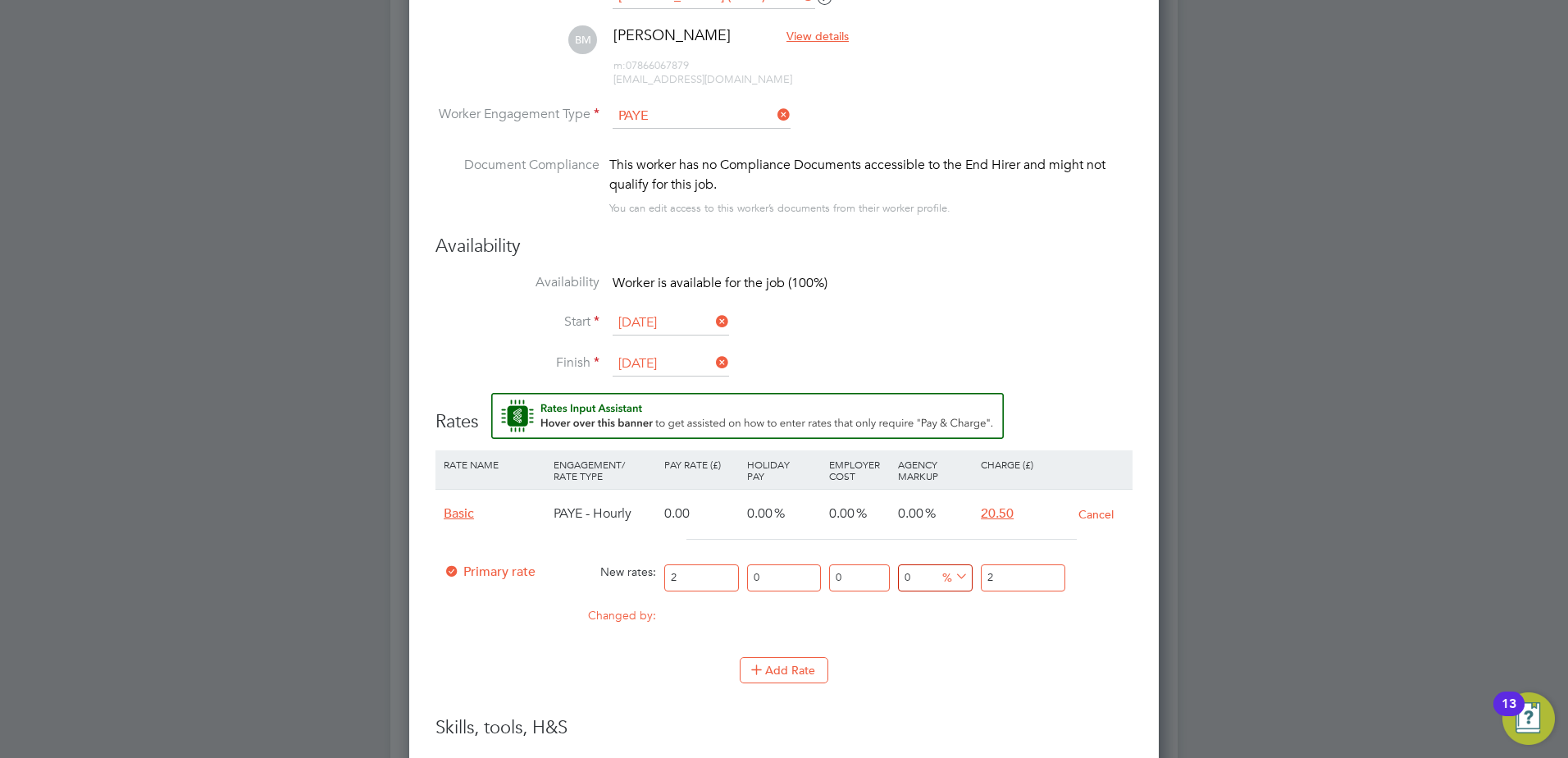
type input "20"
click at [965, 575] on div "Primary rate New rates: 20 0 n/a 0 n/a 0 0 % 20" at bounding box center [784, 577] width 697 height 44
type input "-90"
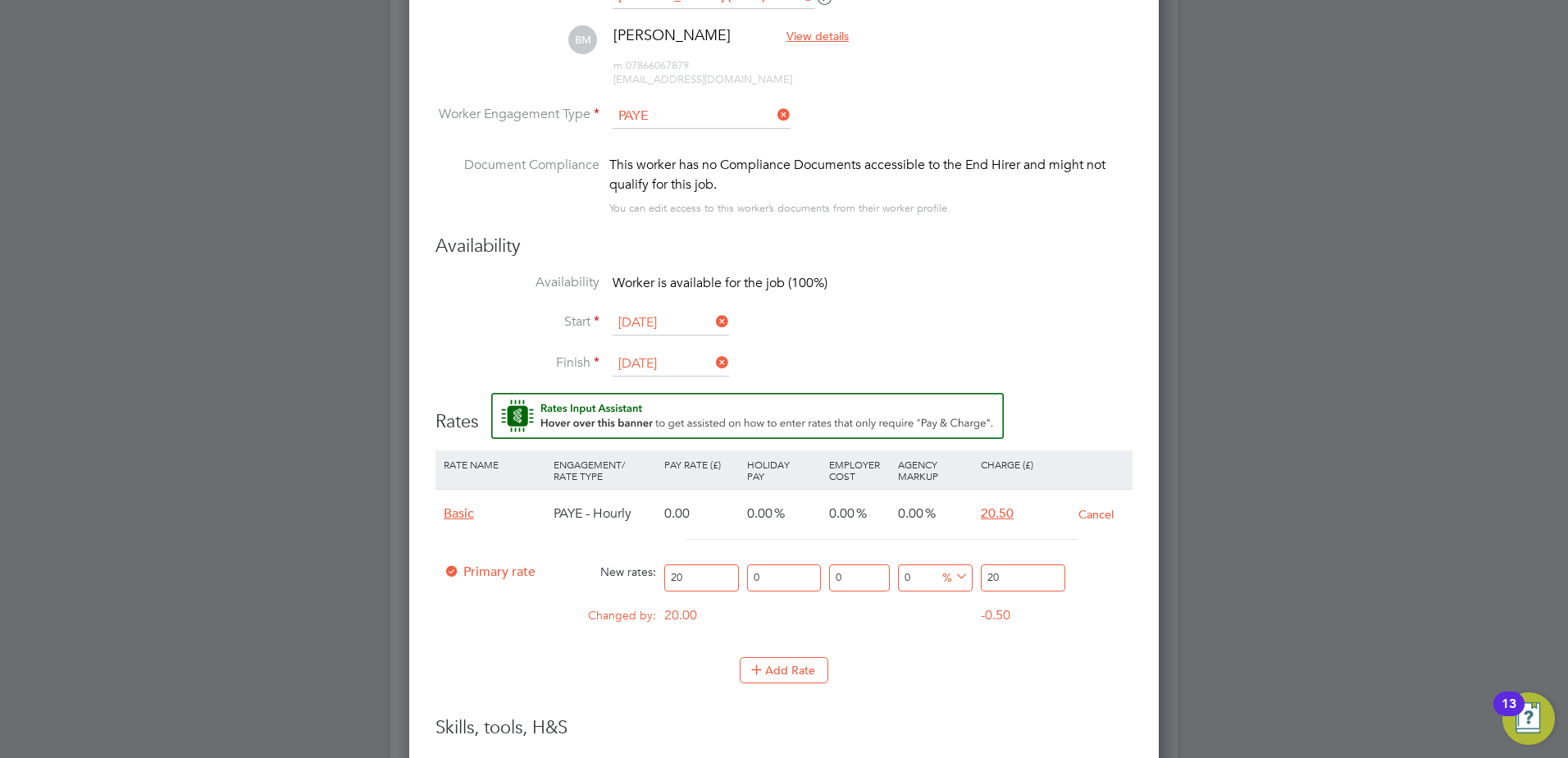
type input "2"
type input "15"
type input "23"
type input "16"
type input "23.2"
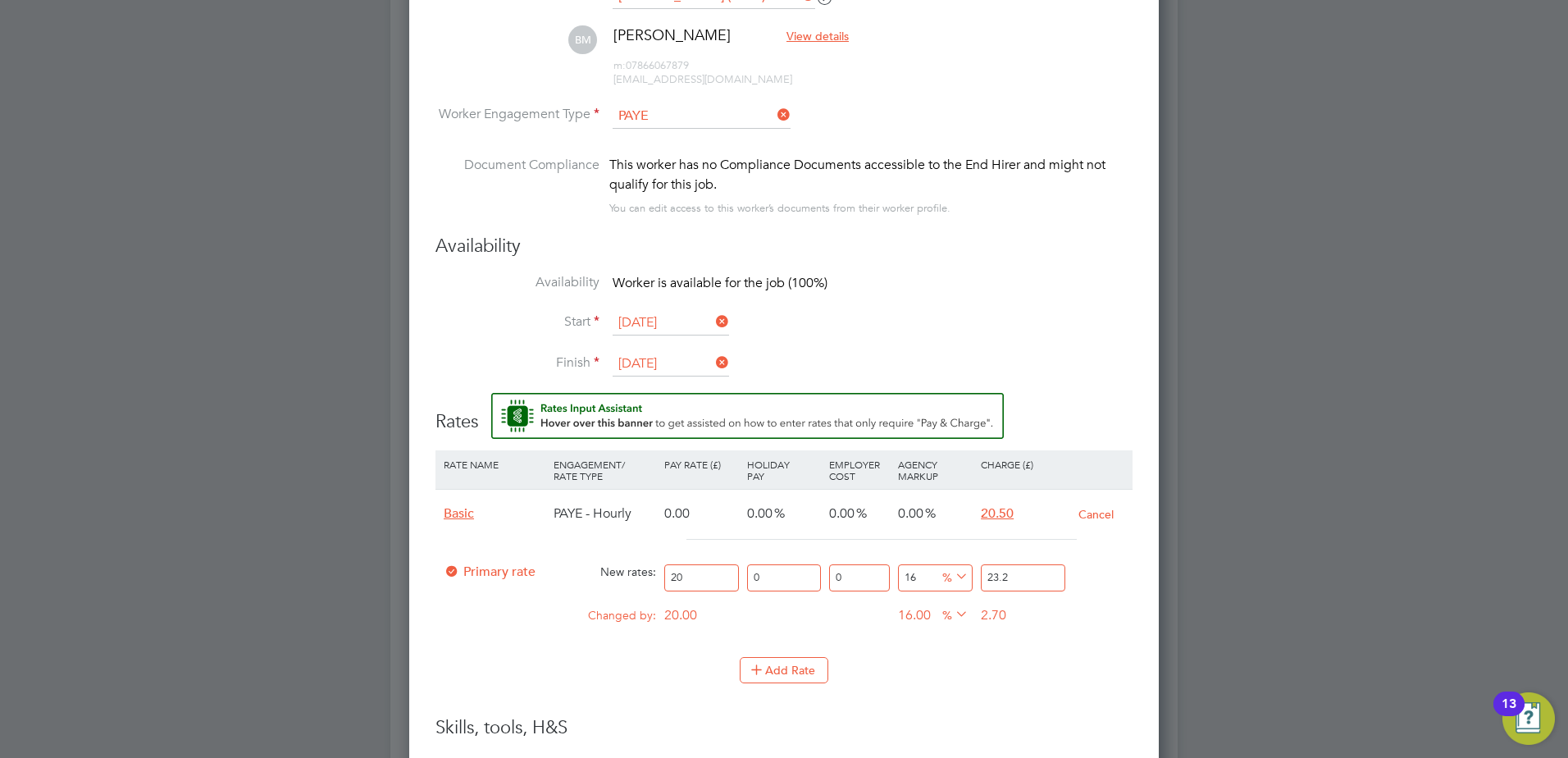
type input "16.4"
type input "23.28"
click at [1133, 634] on div "Worker Submission Mandatory Fields Vacancy 2 x Forklift Operator (Simcott) Clie…" at bounding box center [784, 488] width 750 height 1508
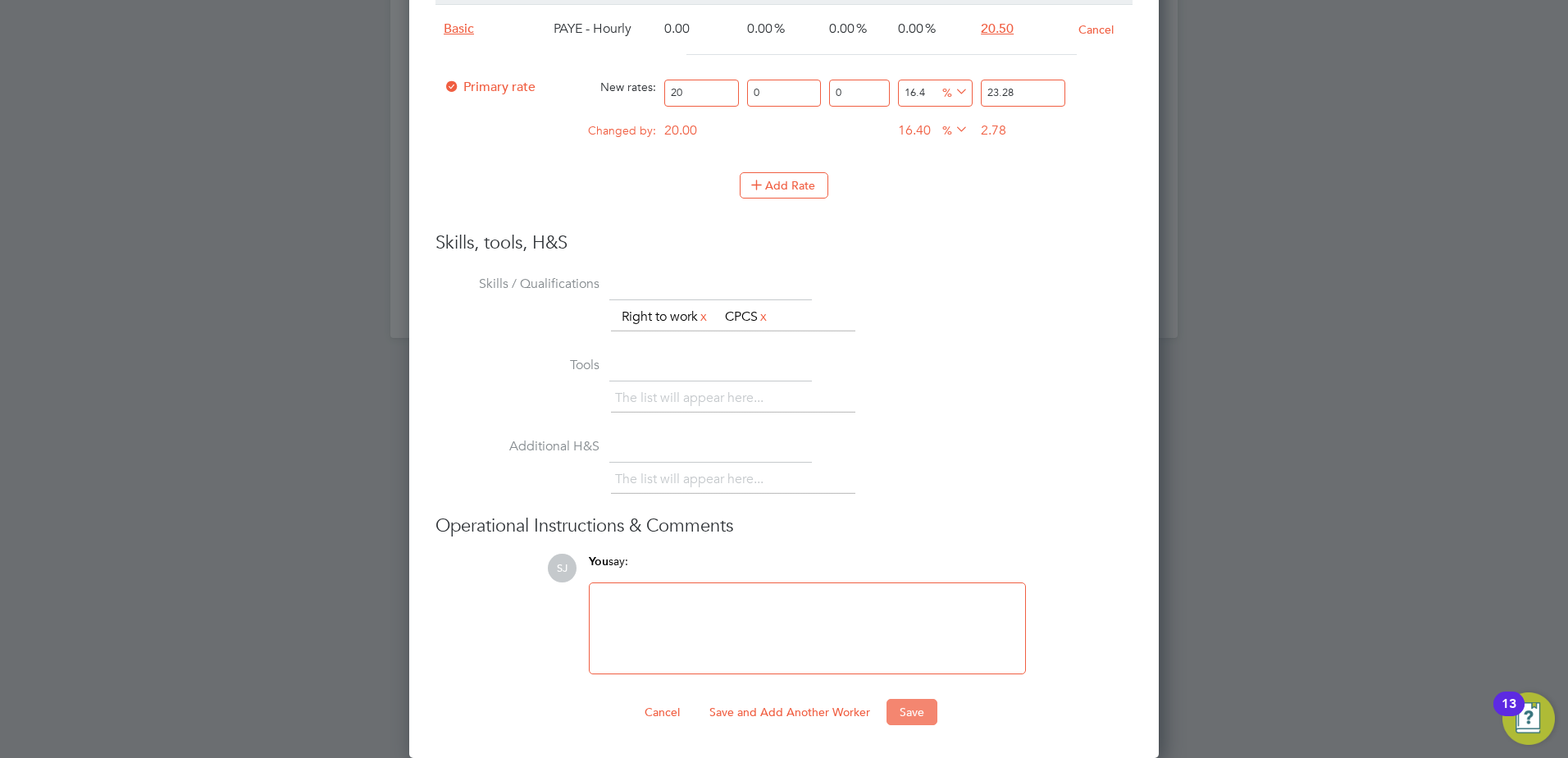
click at [926, 717] on button "Save" at bounding box center [912, 712] width 51 height 26
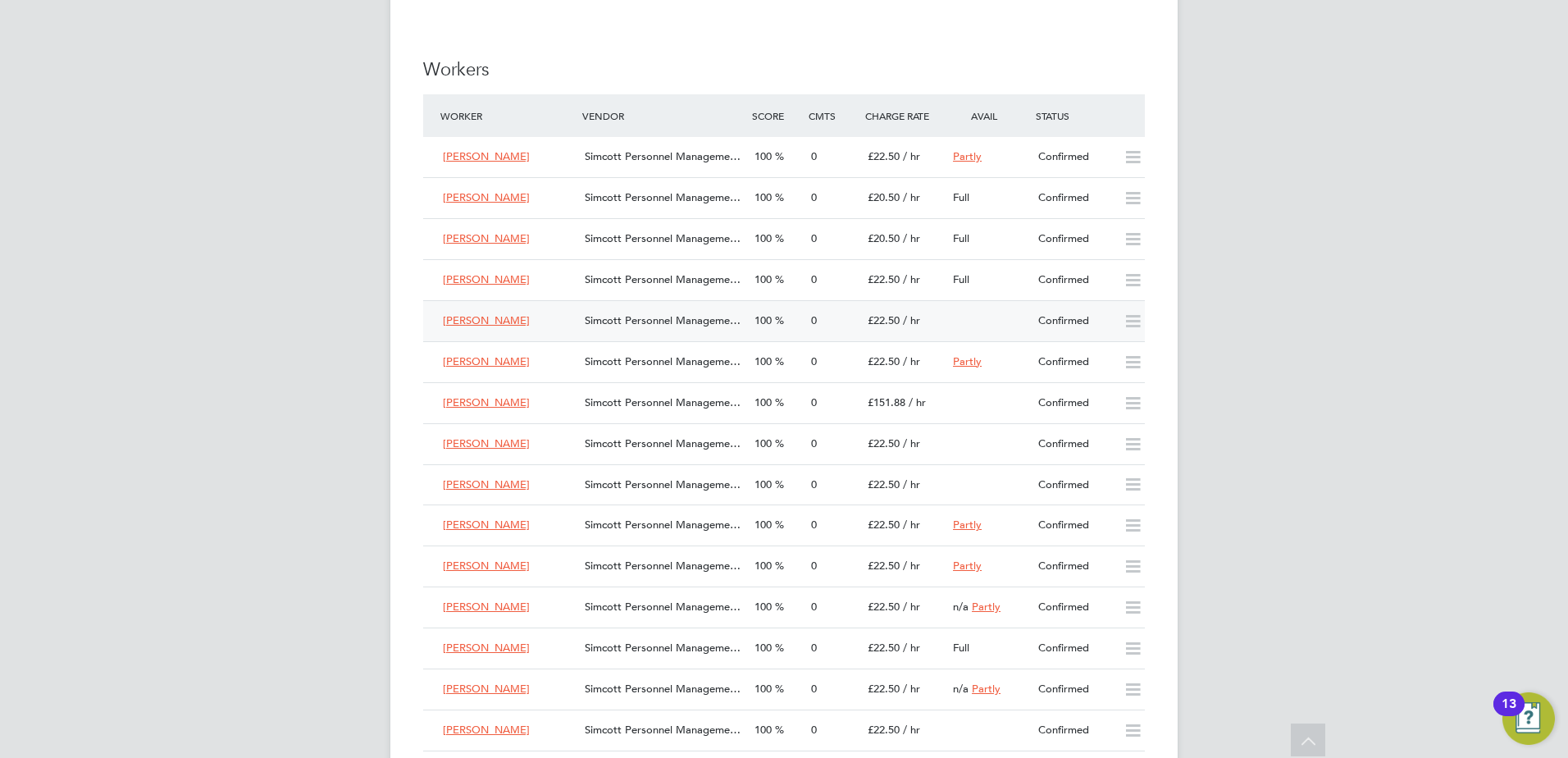
scroll to position [1230, 0]
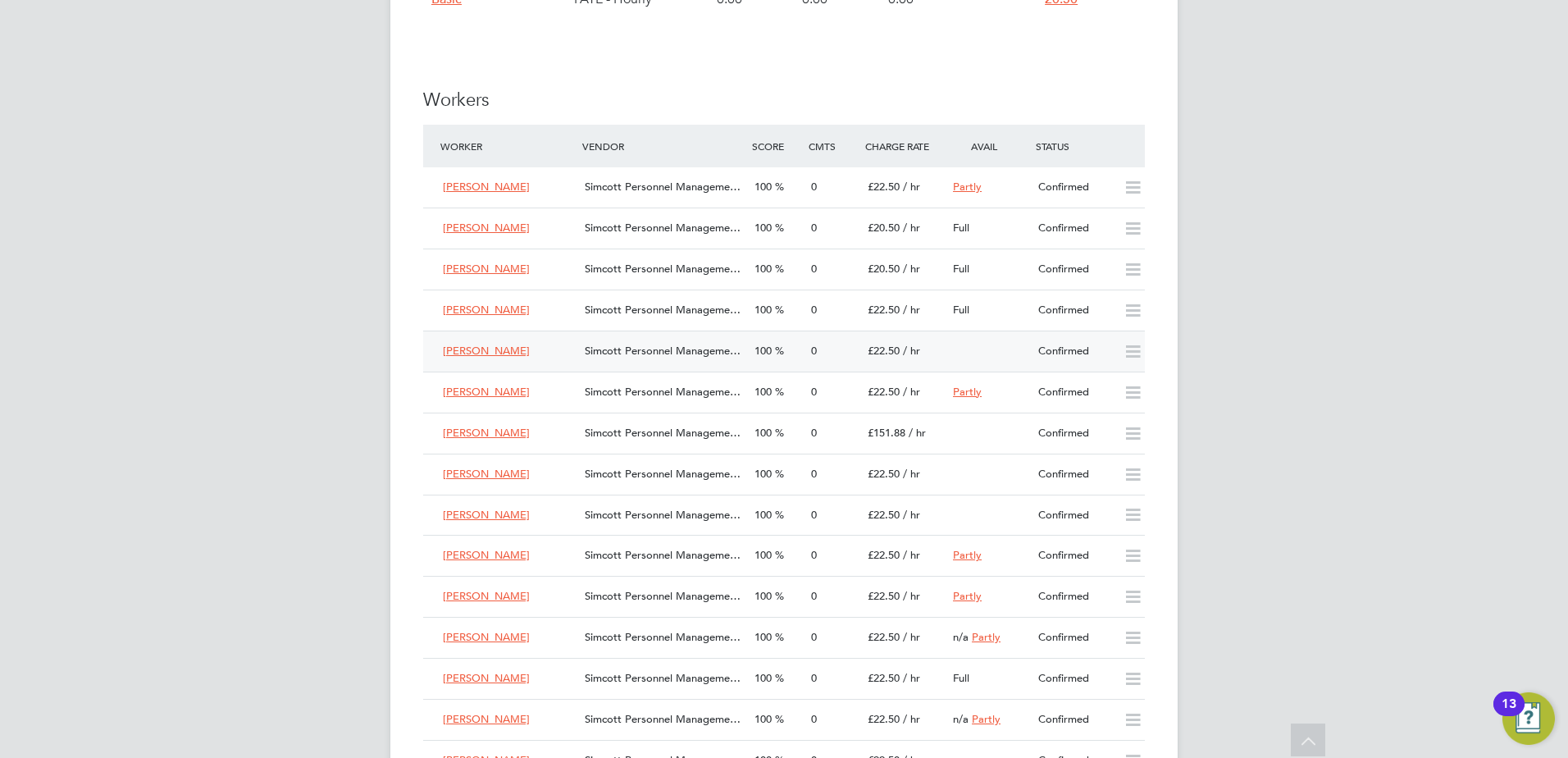
click at [805, 352] on div "0" at bounding box center [832, 351] width 56 height 27
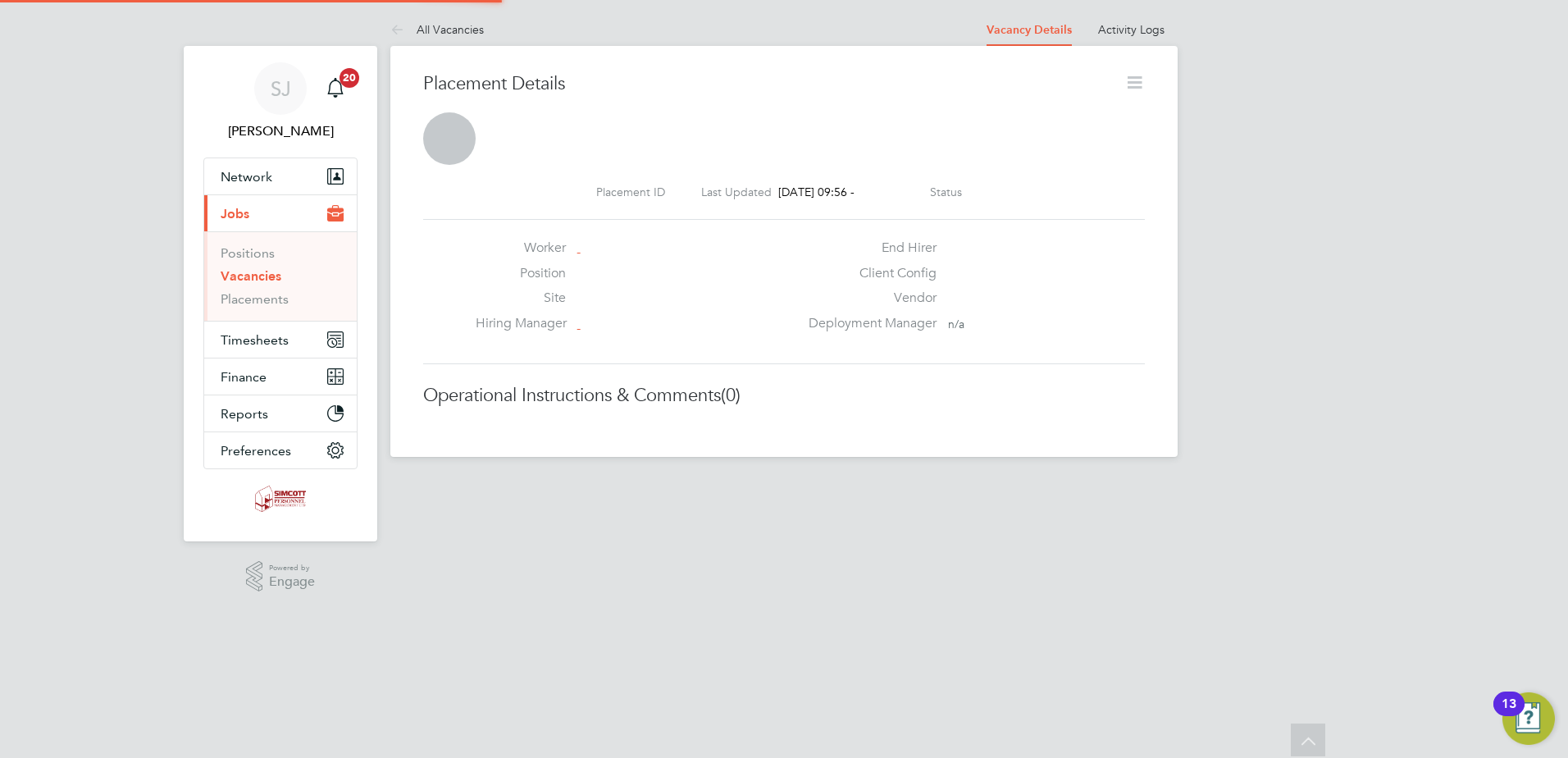
scroll to position [8, 8]
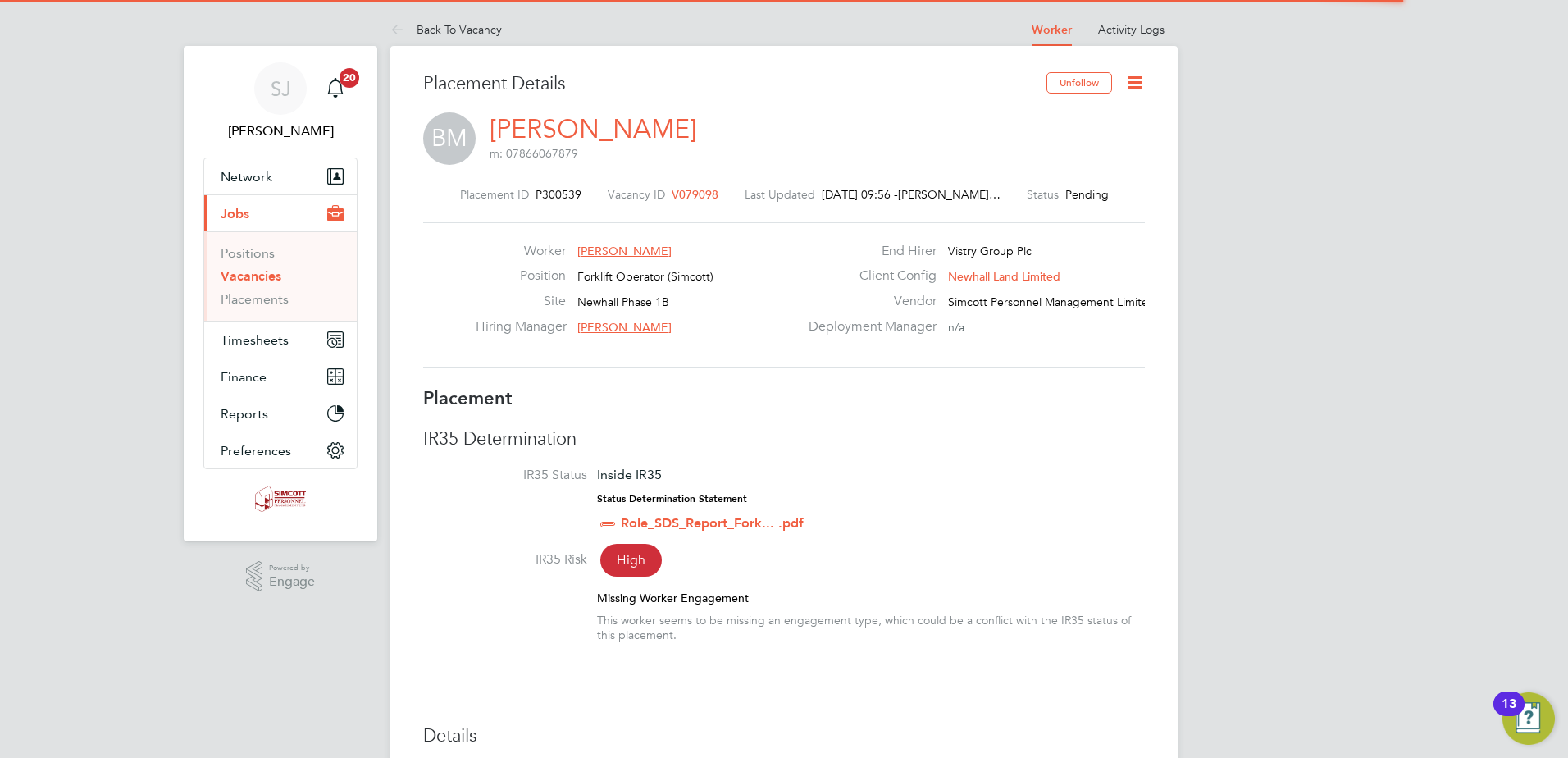
click at [1137, 84] on icon at bounding box center [1134, 82] width 21 height 21
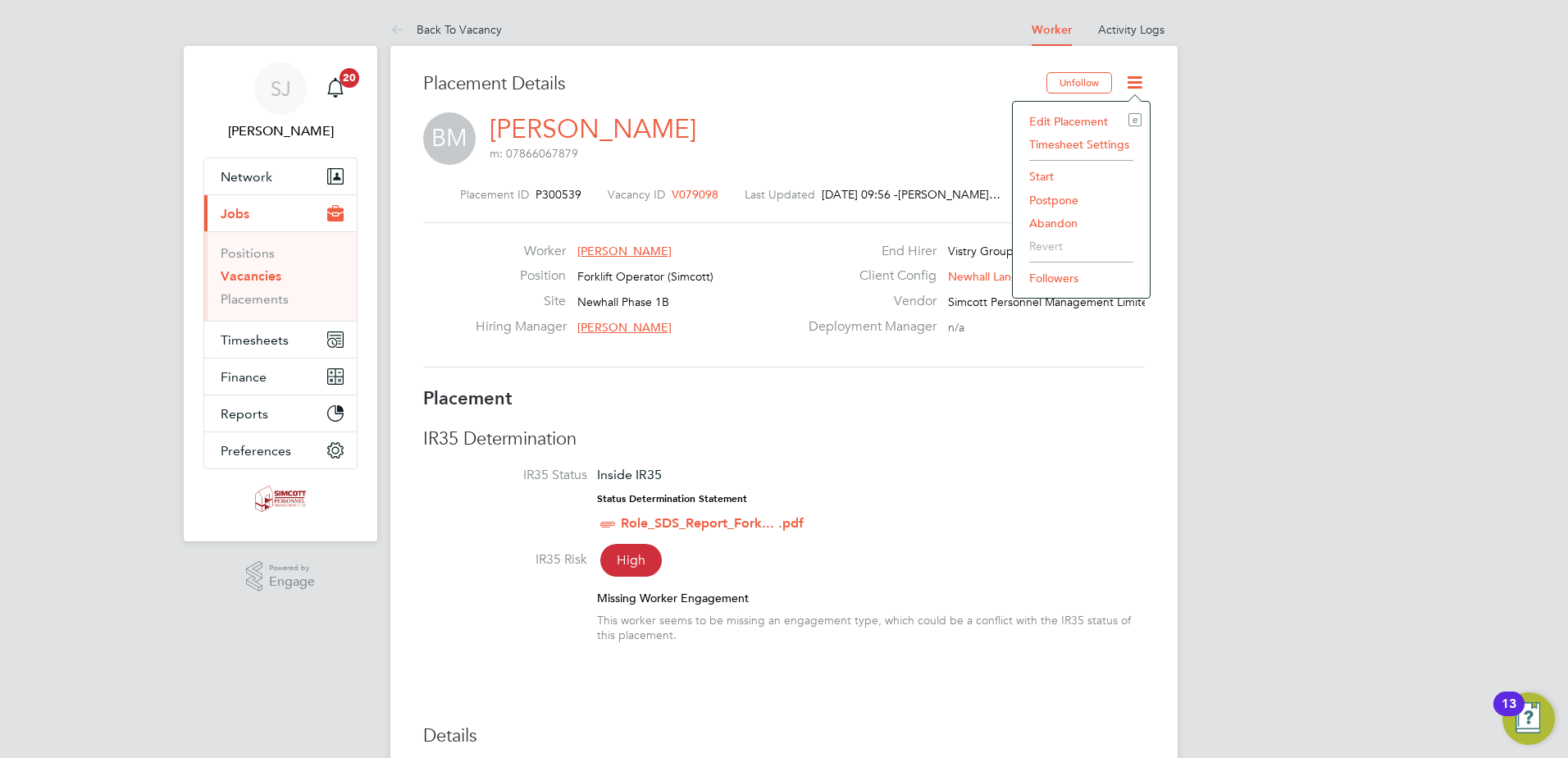
drag, startPoint x: 1043, startPoint y: 175, endPoint x: 1022, endPoint y: 179, distance: 21.4
click at [1042, 175] on li "Start" at bounding box center [1081, 176] width 121 height 23
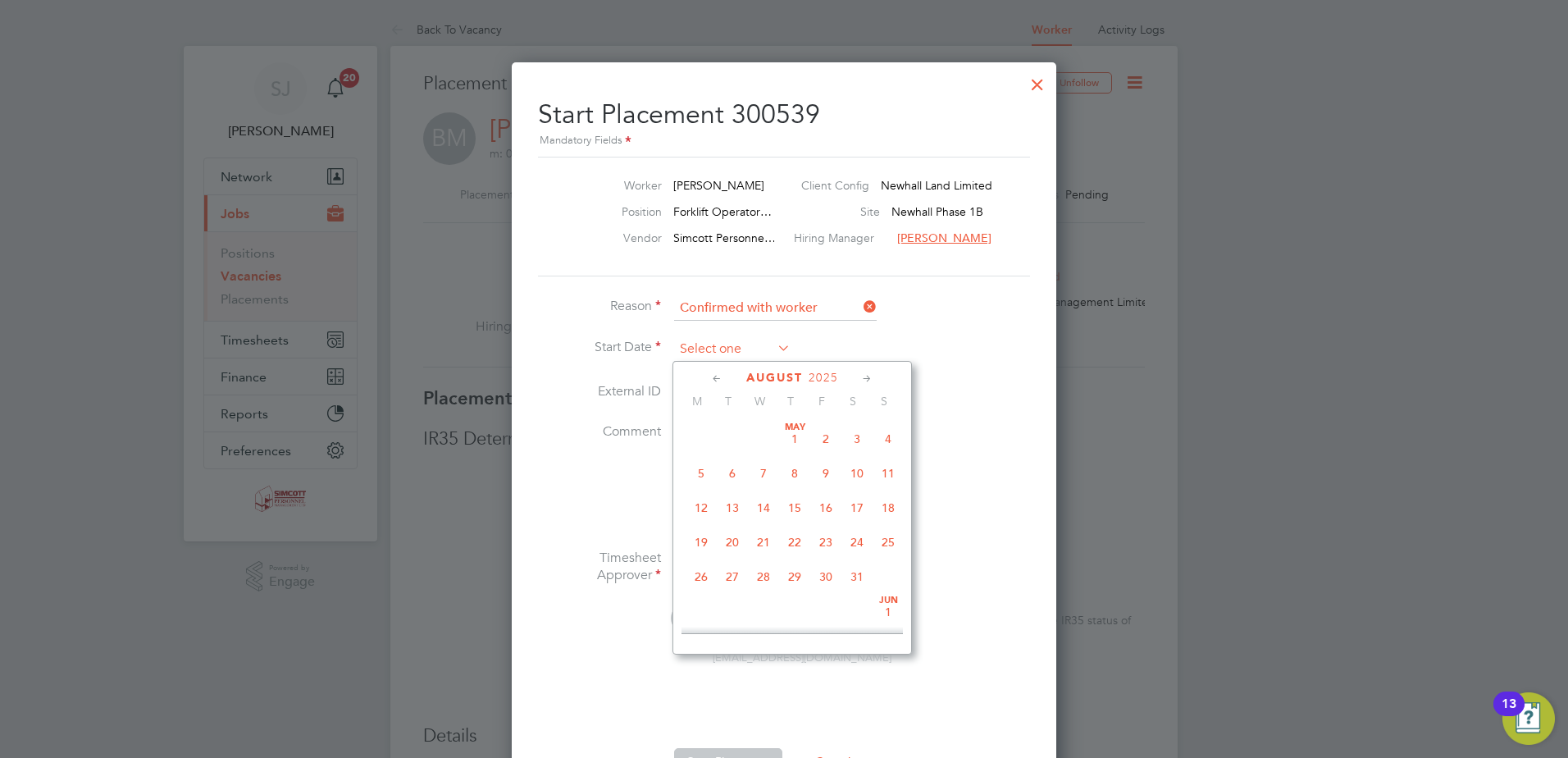
click at [731, 350] on input at bounding box center [732, 350] width 116 height 25
click at [703, 472] on span "4" at bounding box center [701, 459] width 31 height 31
type input "04 Aug 2025"
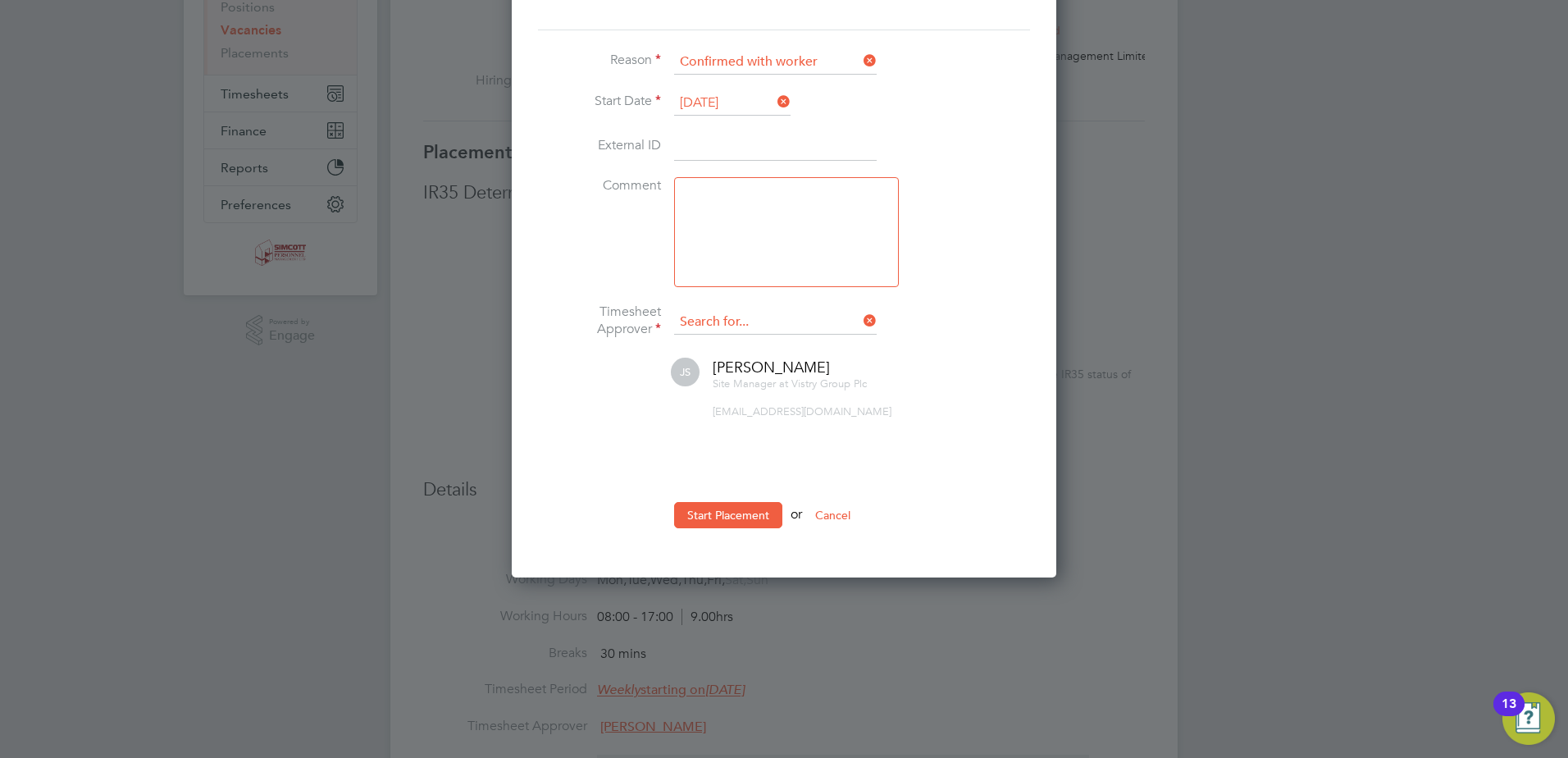
click at [783, 324] on input at bounding box center [775, 323] width 203 height 25
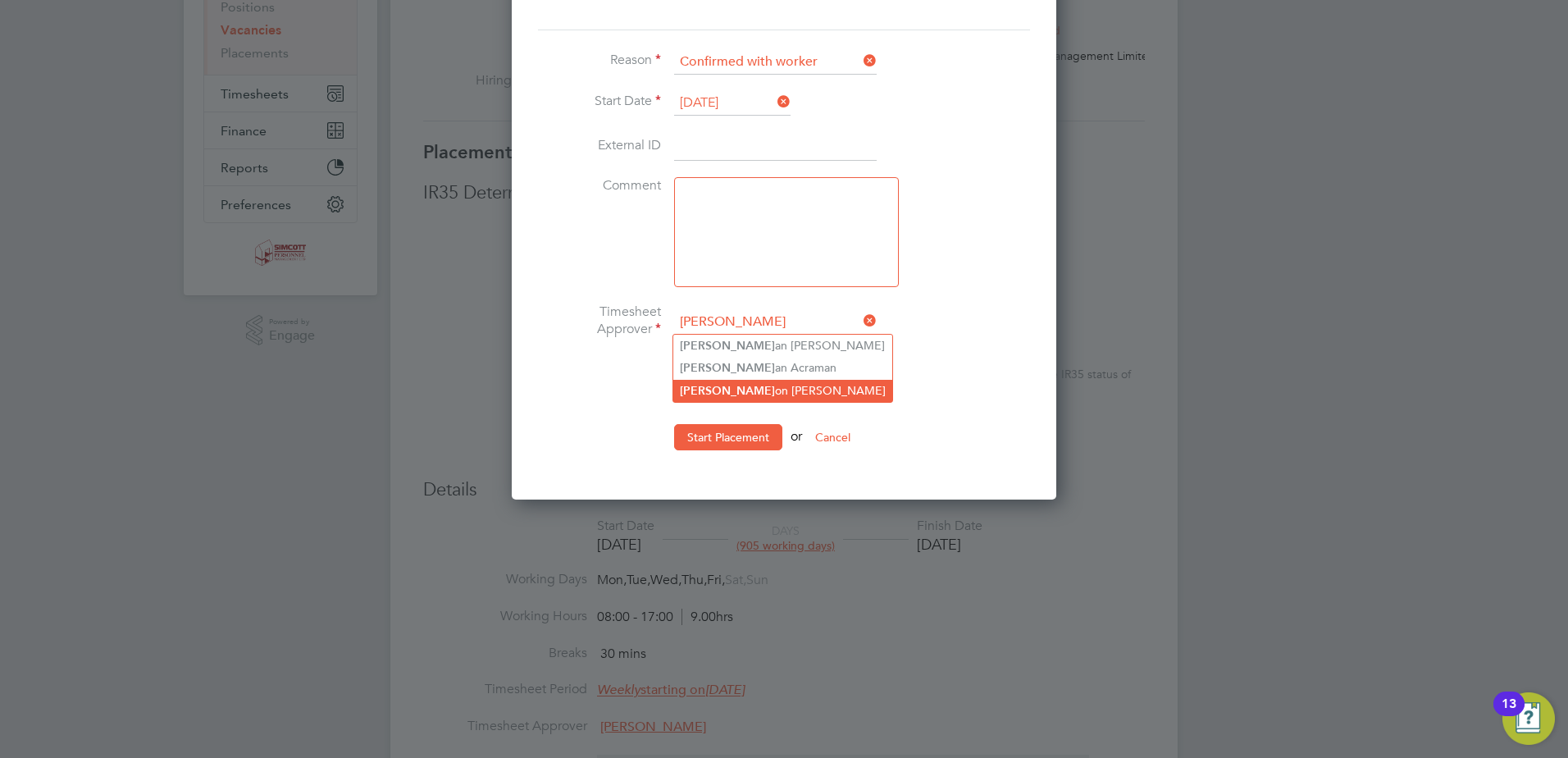
click at [772, 391] on li "Kier on Ingram" at bounding box center [782, 391] width 219 height 22
type input "Kieron Ingram"
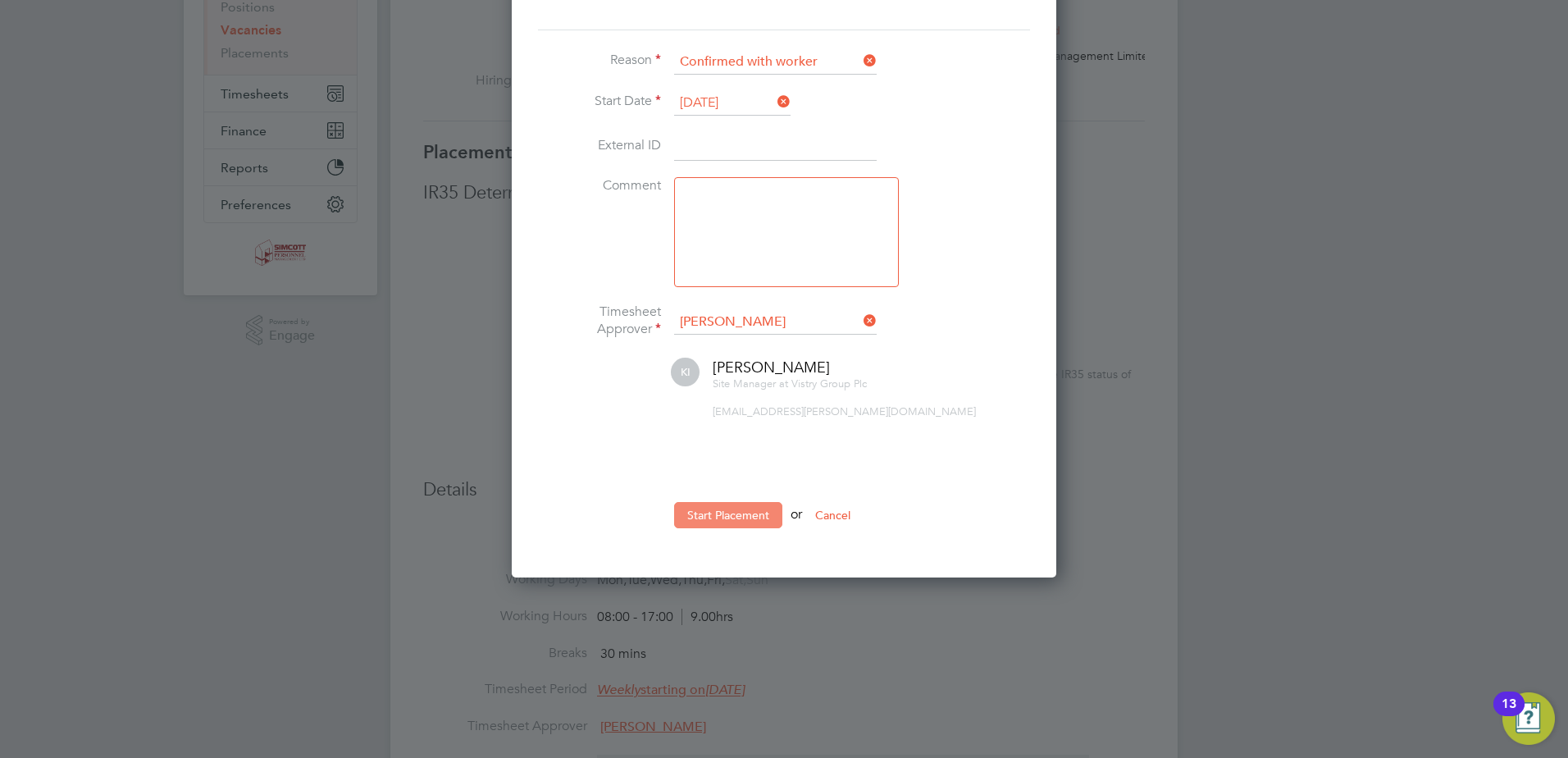
click at [747, 512] on button "Start Placement" at bounding box center [728, 514] width 108 height 26
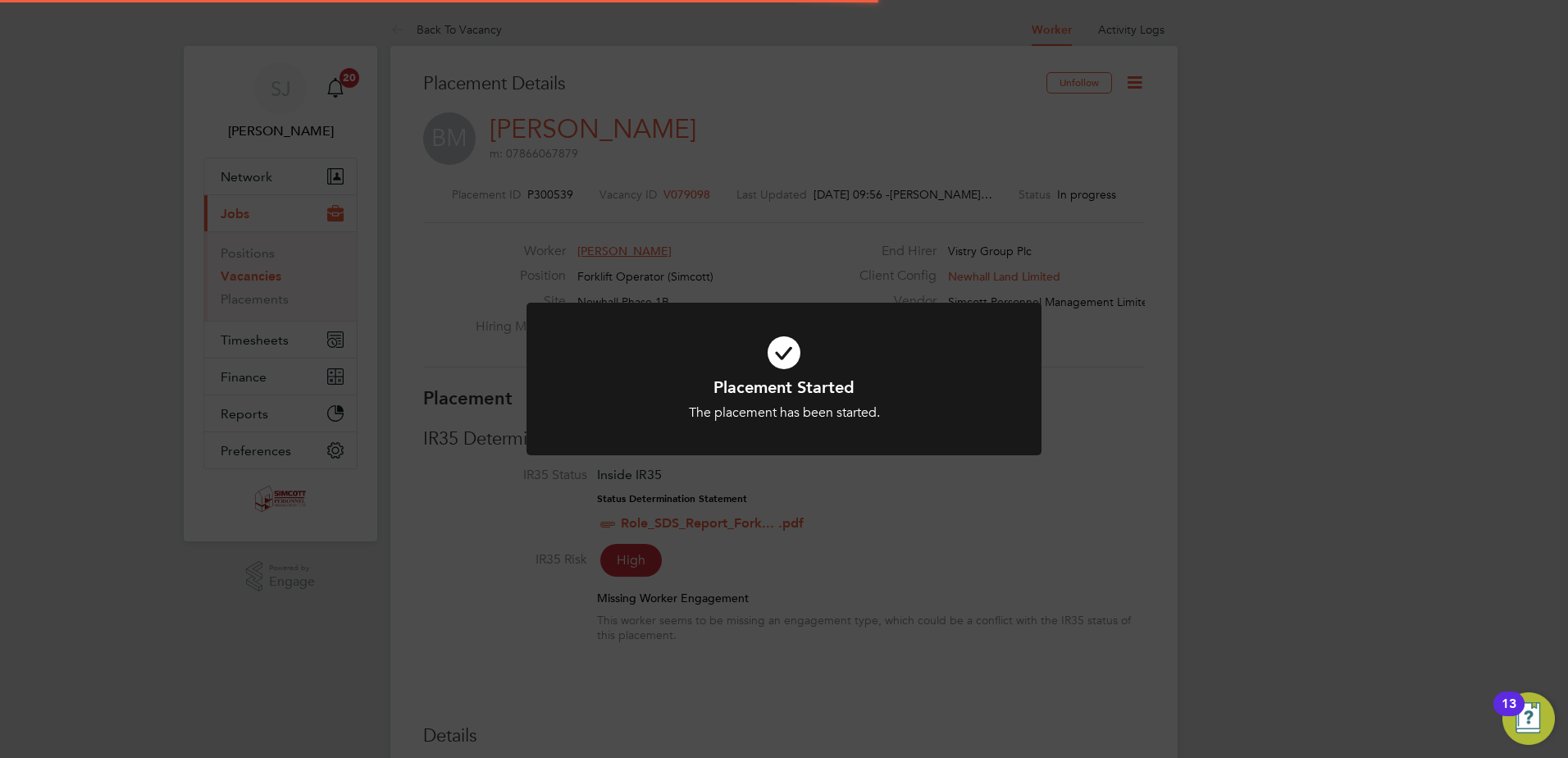
drag, startPoint x: 1099, startPoint y: 337, endPoint x: 1114, endPoint y: 338, distance: 15.0
click at [1101, 337] on div "Placement Started The placement has been started. Cancel Okay" at bounding box center [784, 379] width 1568 height 758
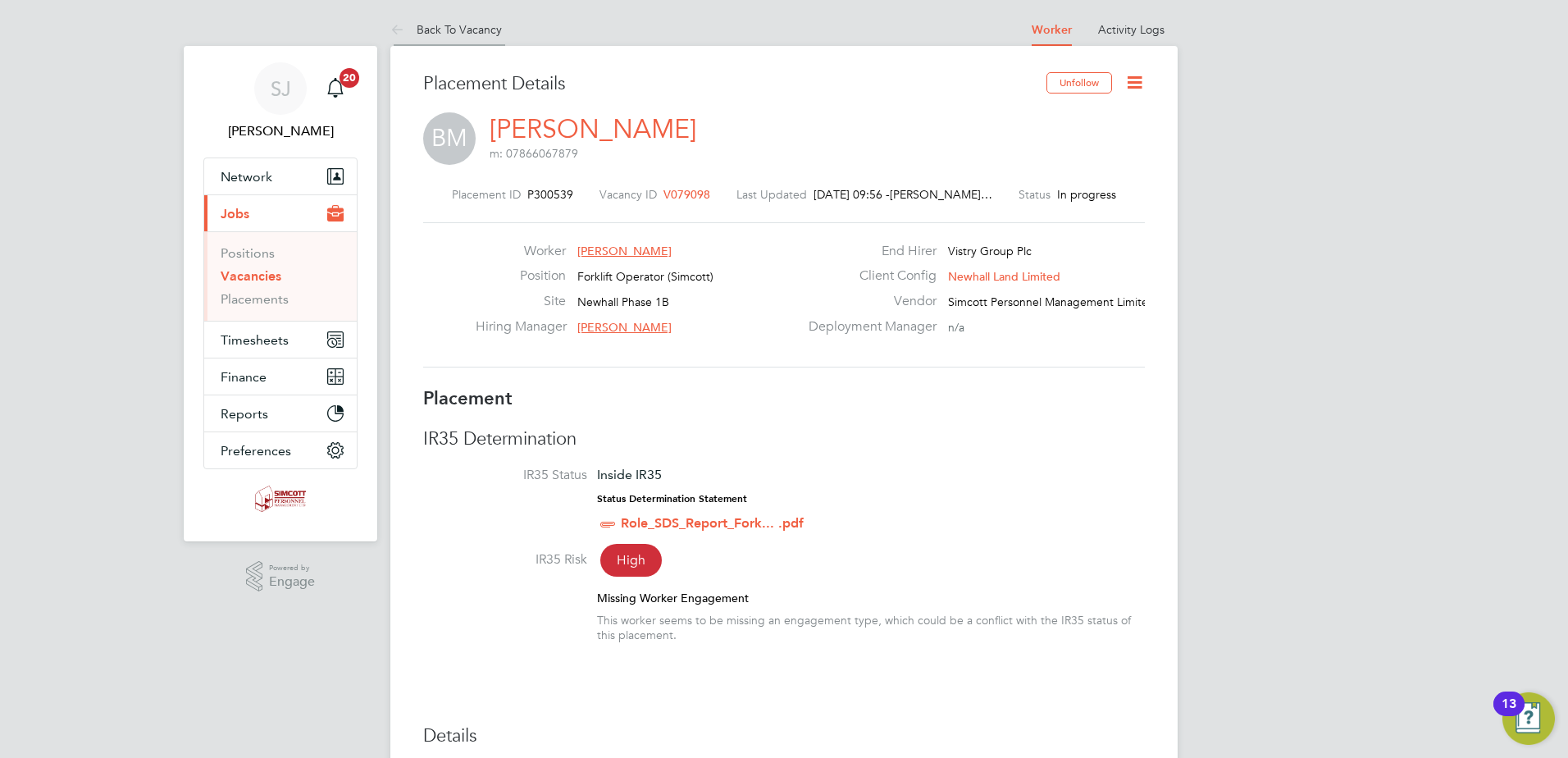
click at [415, 22] on link "Back To Vacancy" at bounding box center [446, 29] width 112 height 15
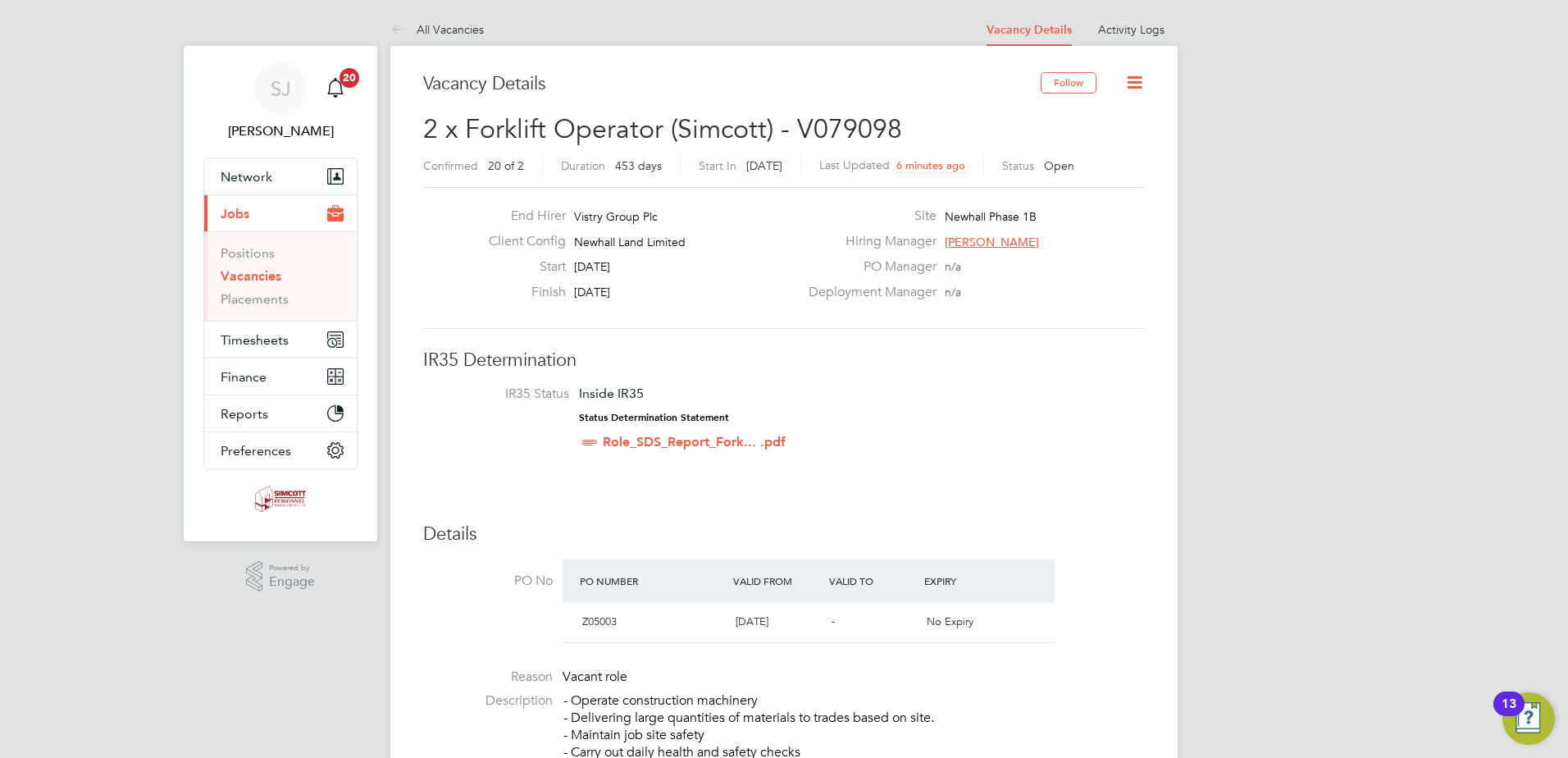
click at [1134, 82] on icon at bounding box center [1134, 82] width 21 height 21
click at [1069, 147] on li "Update Status" at bounding box center [1095, 145] width 95 height 23
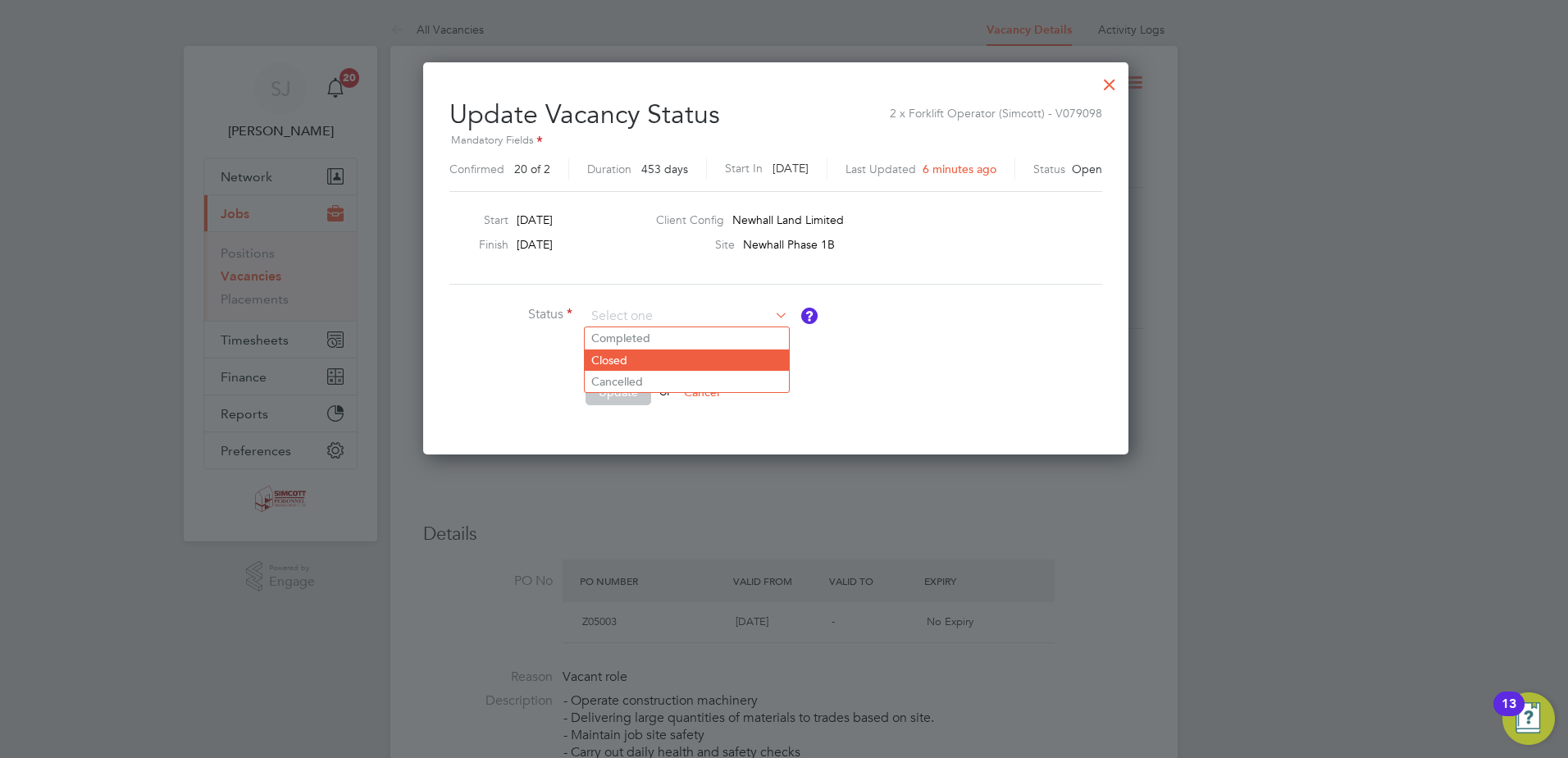
click at [628, 354] on li "Closed" at bounding box center [687, 360] width 204 height 21
type input "Closed"
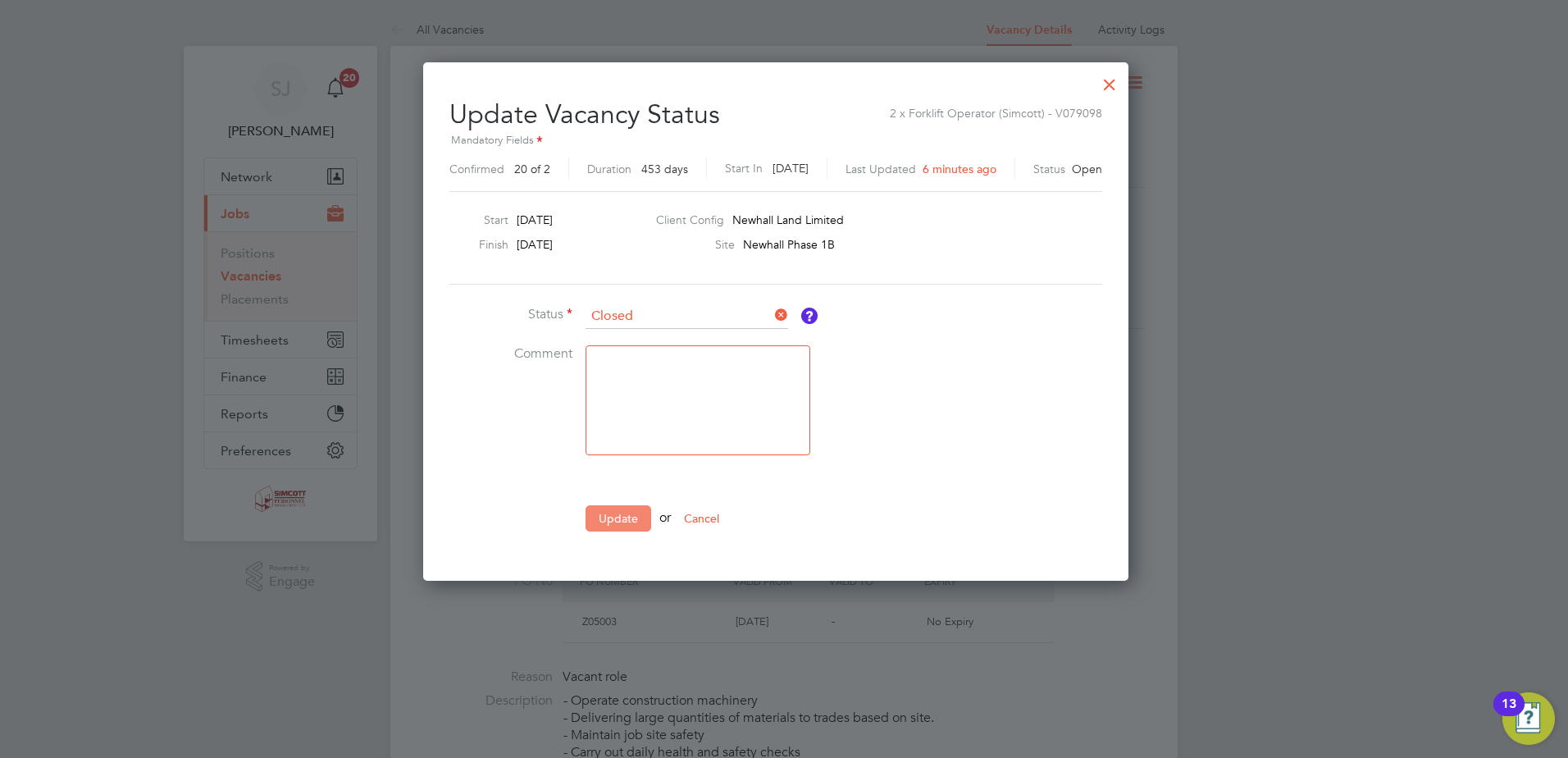
click at [620, 523] on button "Update" at bounding box center [618, 518] width 65 height 26
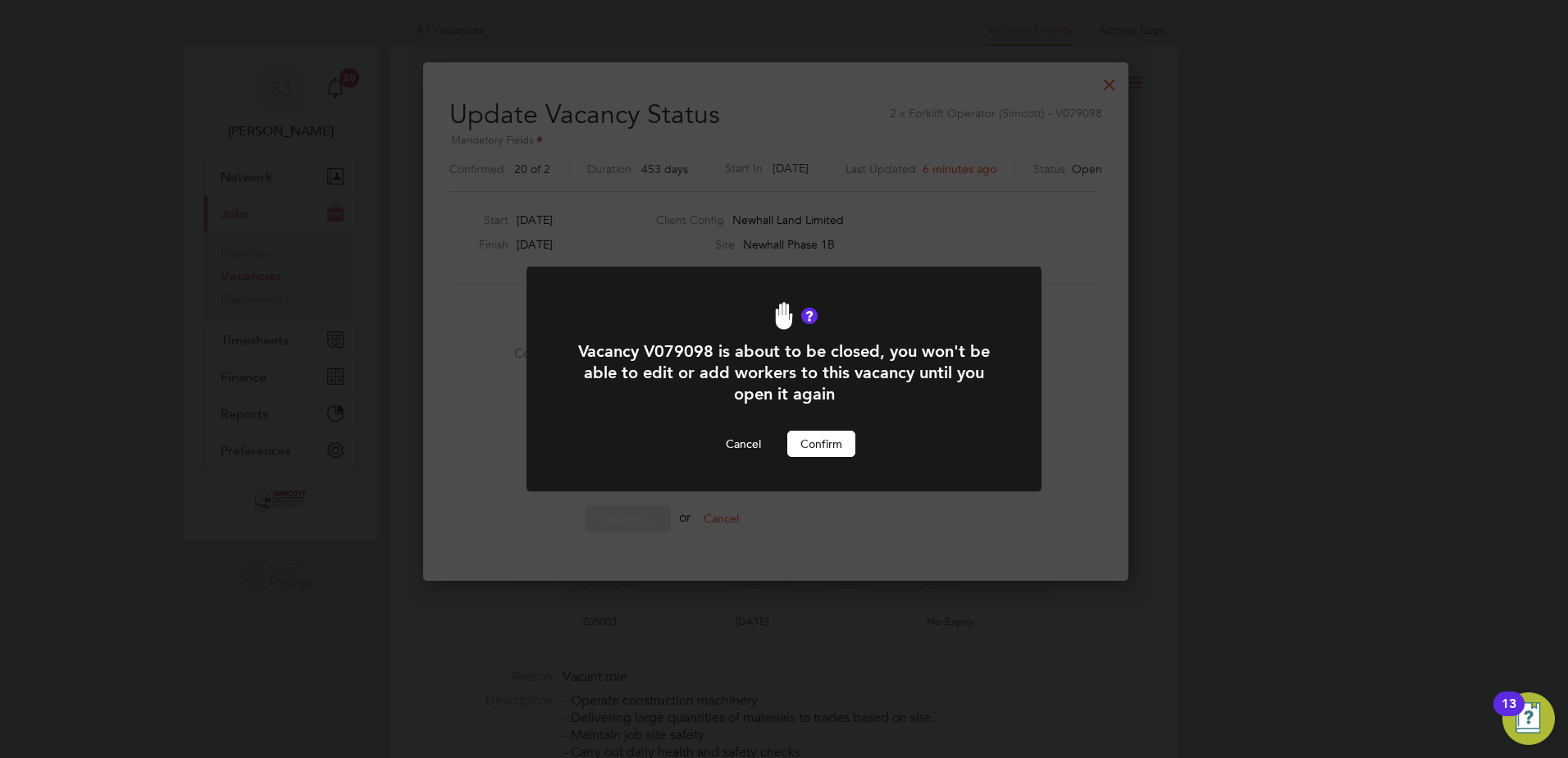
click at [826, 435] on button "Confirm" at bounding box center [822, 443] width 68 height 26
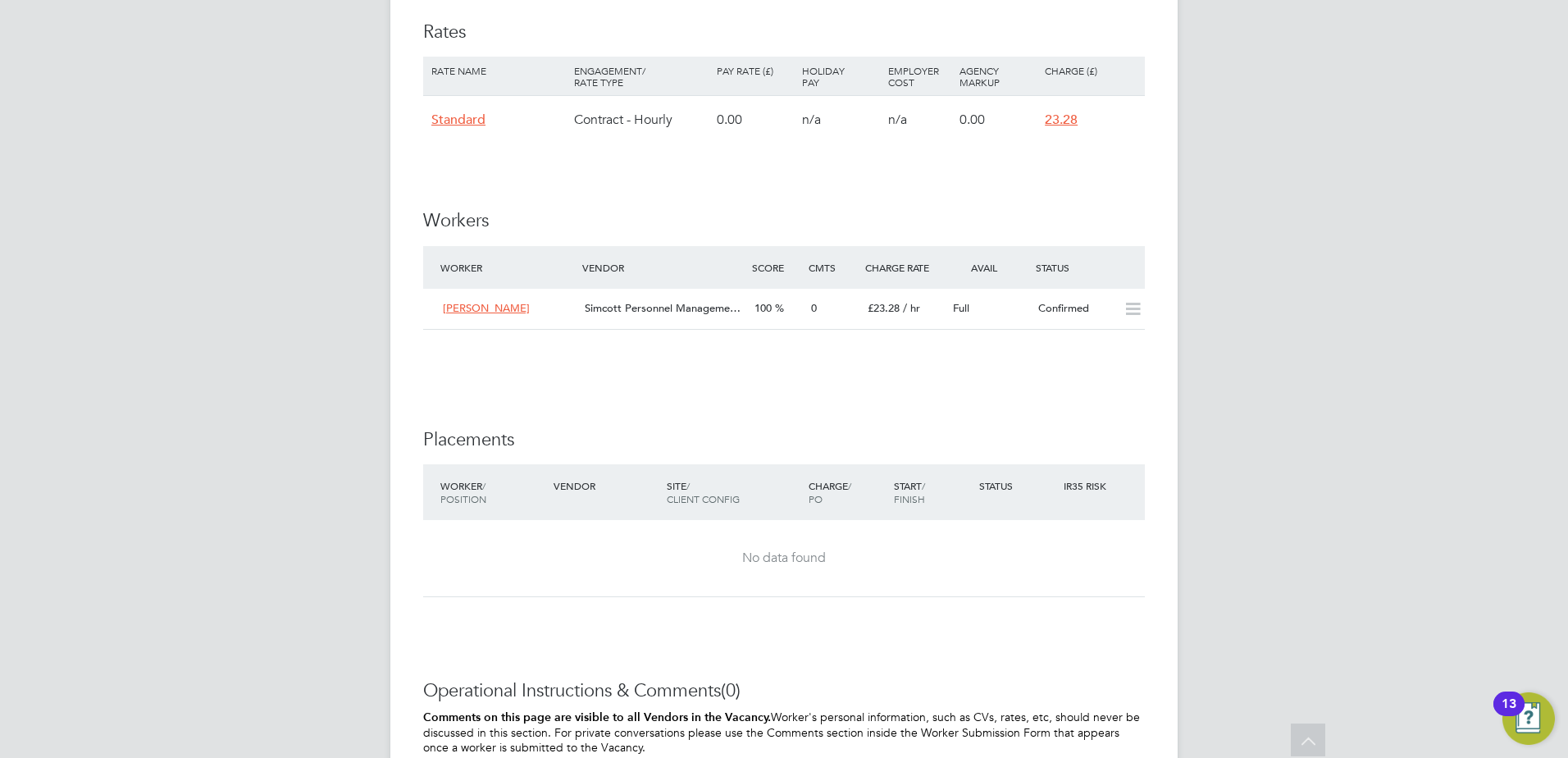
scroll to position [1209, 0]
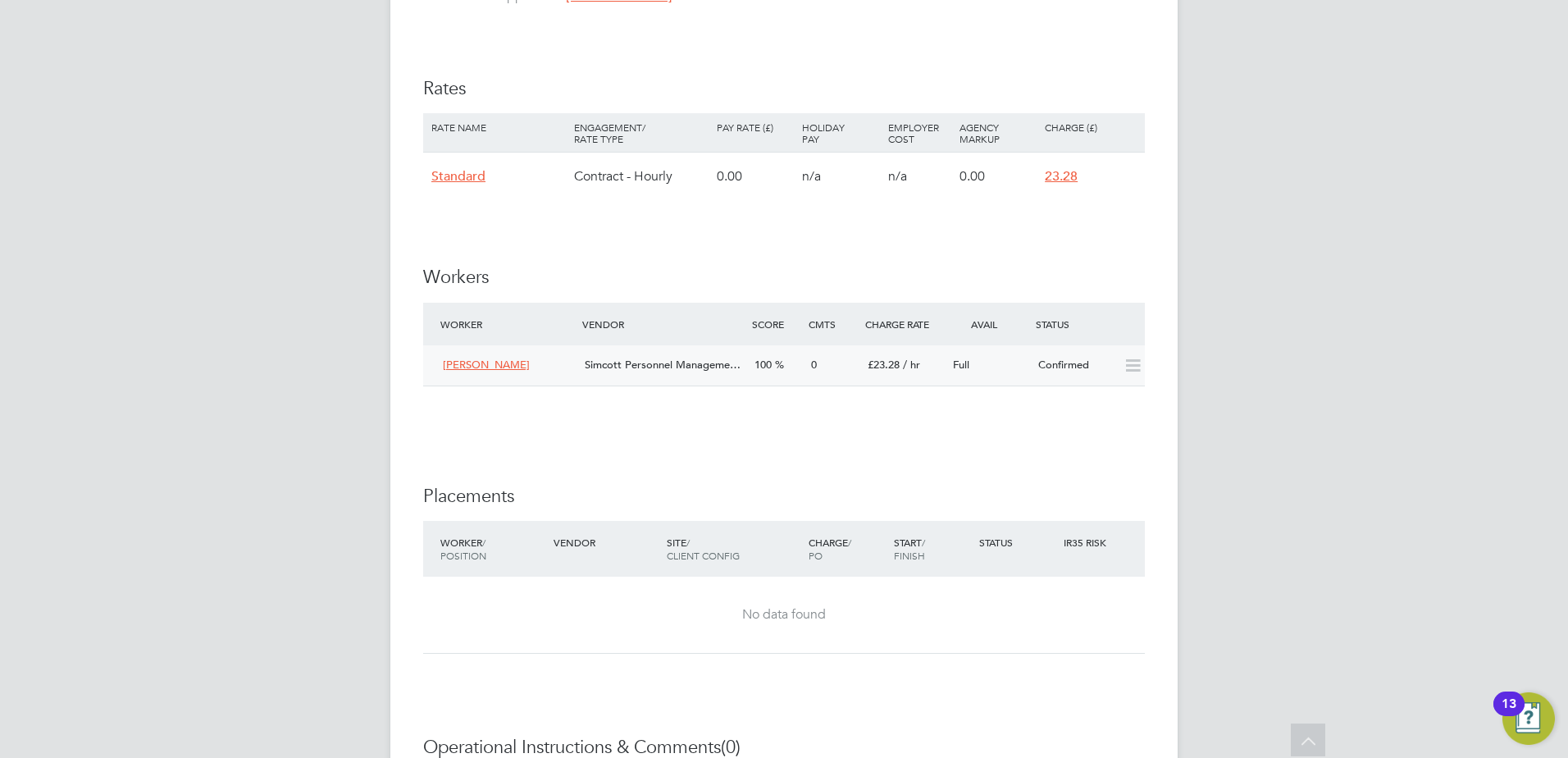
click at [799, 358] on div "100" at bounding box center [776, 366] width 56 height 27
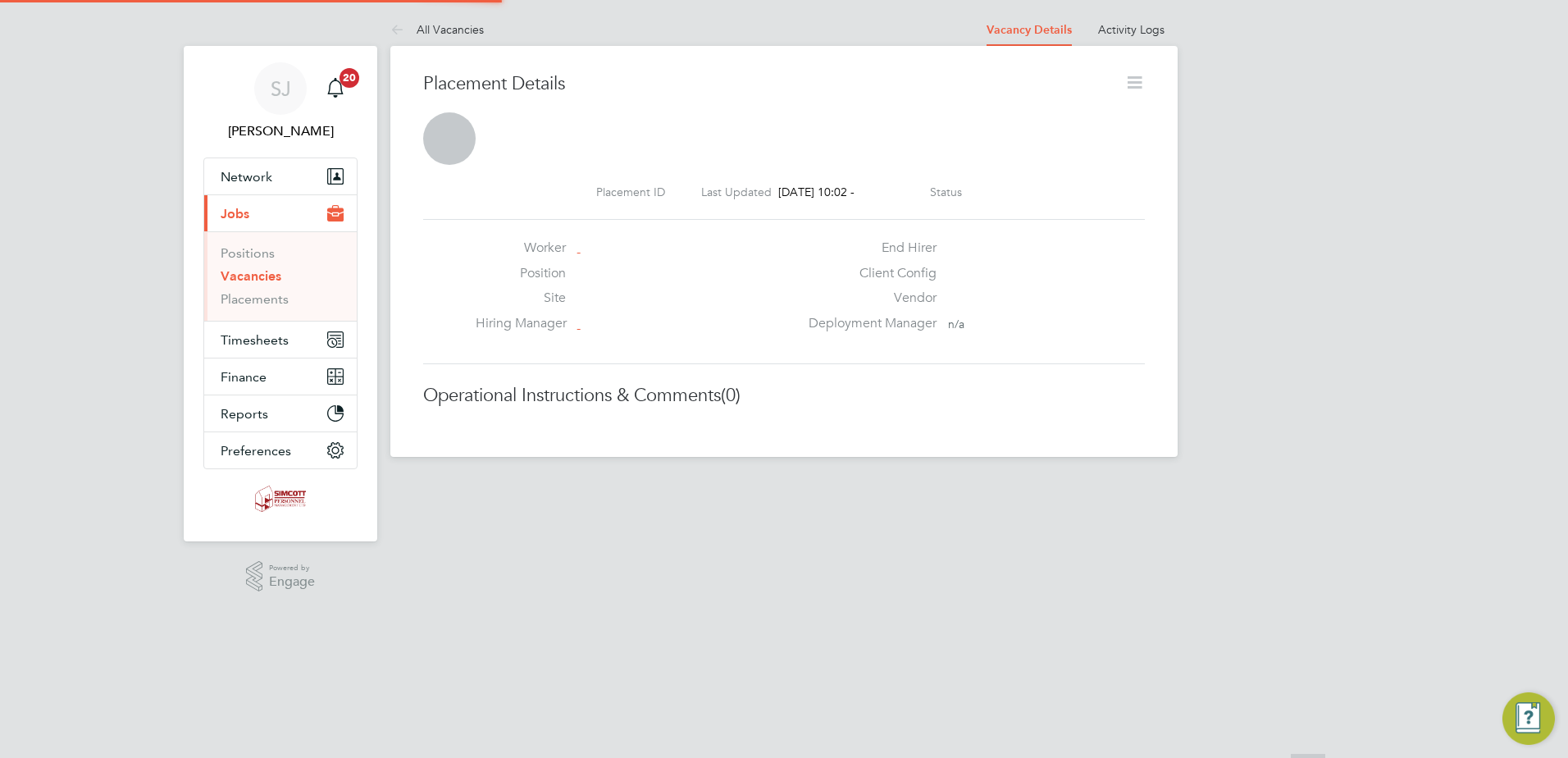
scroll to position [26, 324]
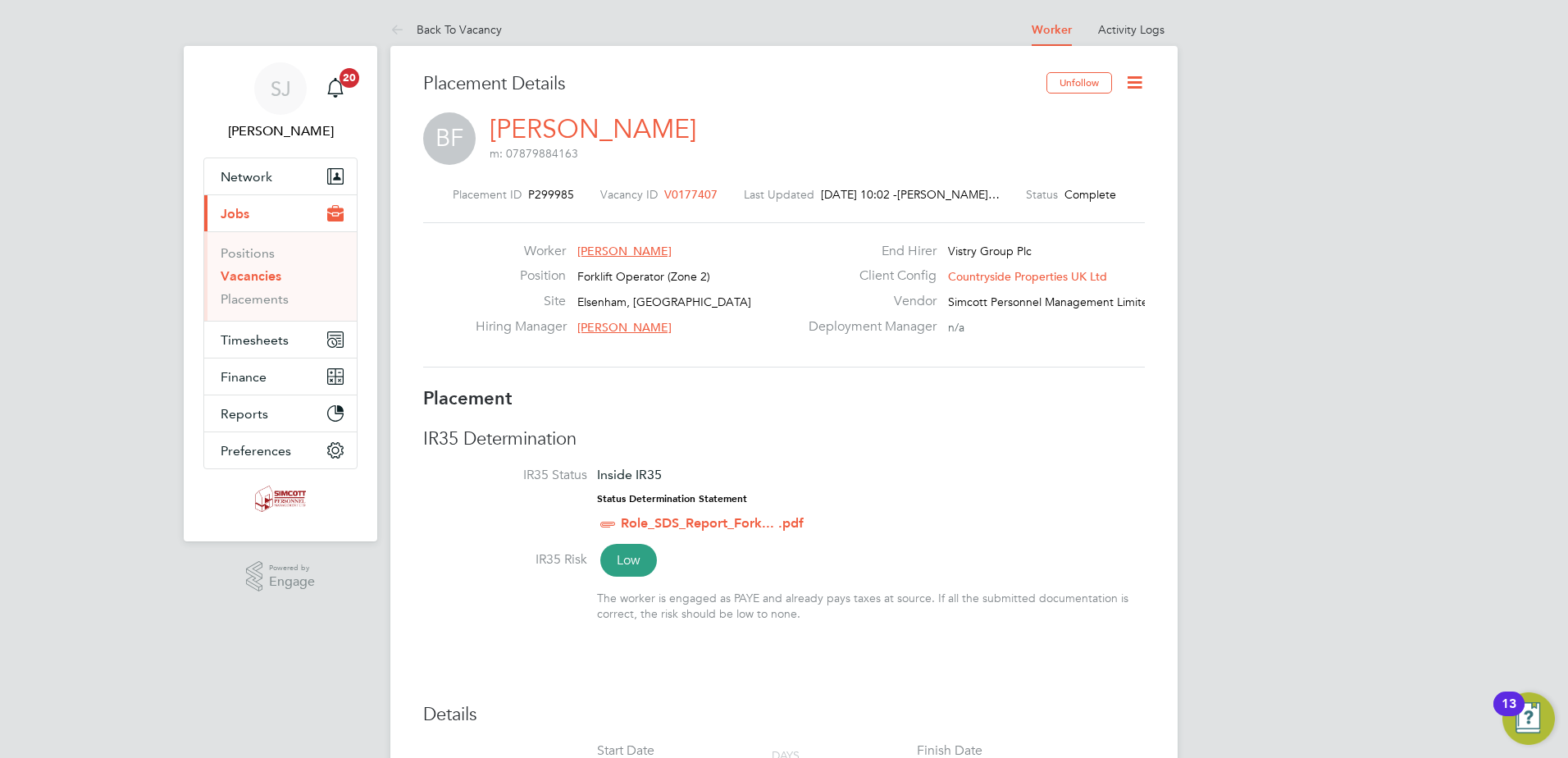
click at [1137, 84] on icon at bounding box center [1134, 82] width 21 height 21
click at [1083, 117] on li "Edit Placement e" at bounding box center [1081, 122] width 121 height 23
type input "Mark Ablett"
type input "28 Jul 2025"
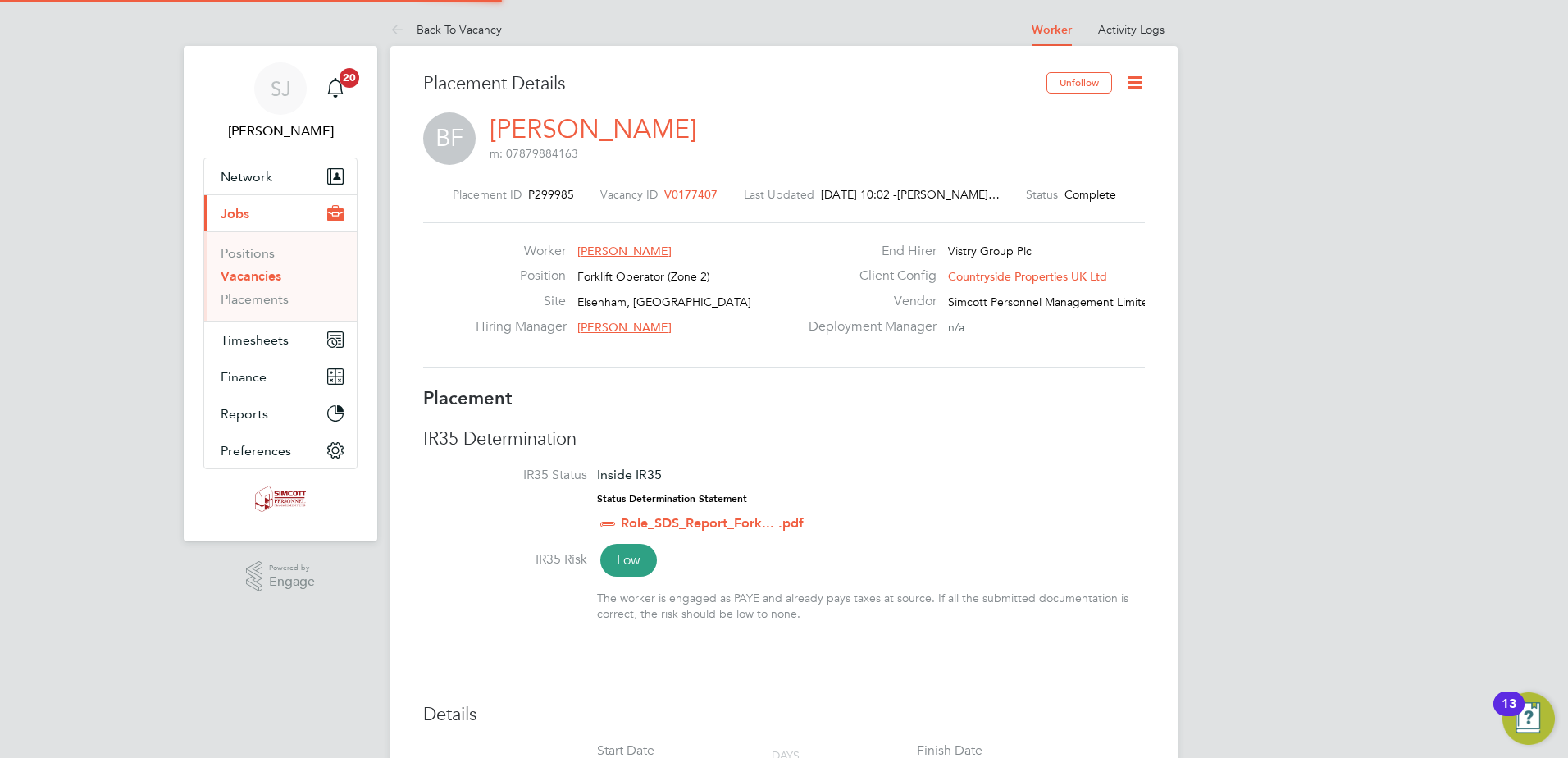
type input "03 Aug 2025"
type input "07:30"
type input "16:30"
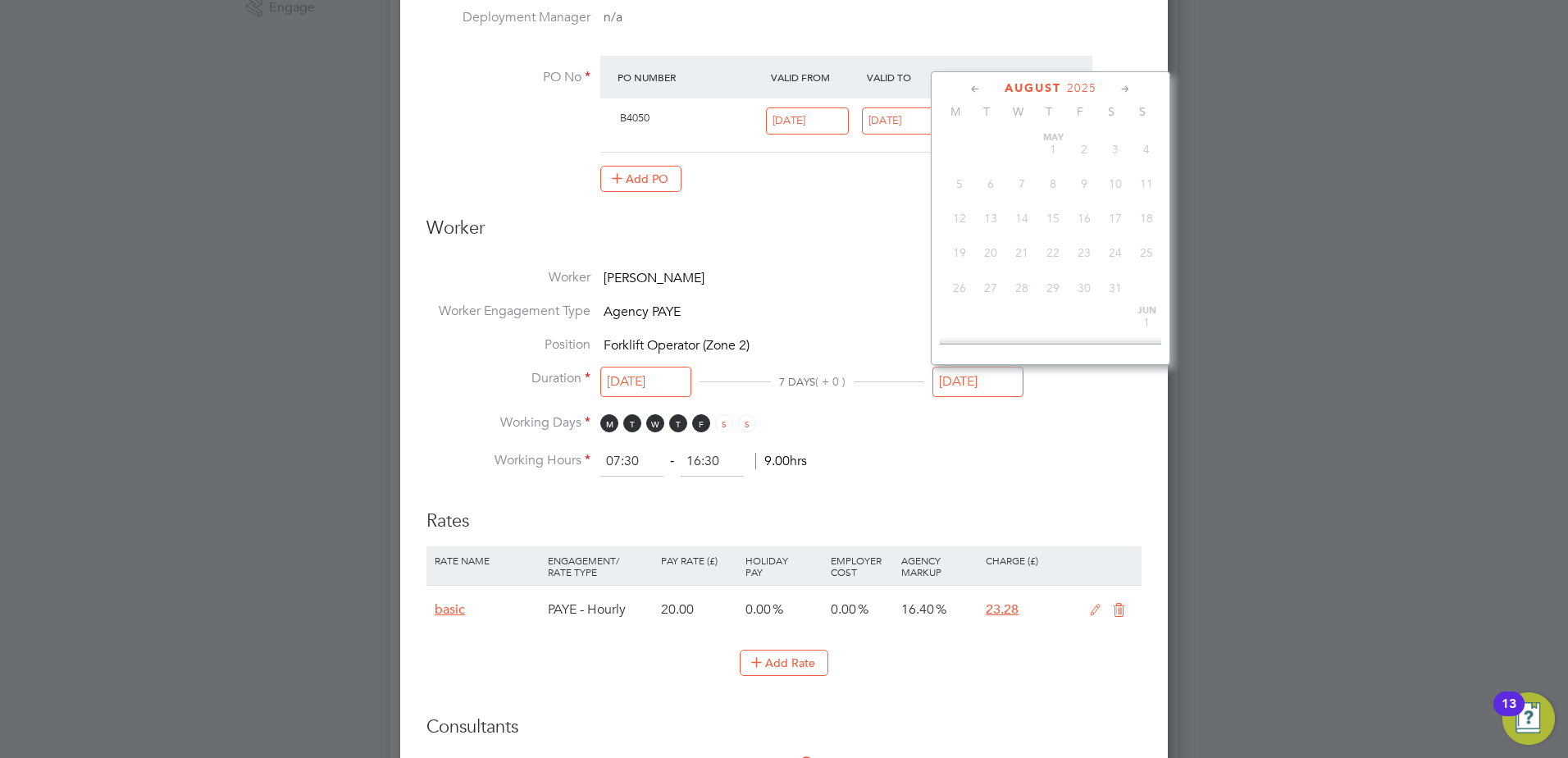
click at [988, 380] on input "03 Aug 2025" at bounding box center [978, 382] width 91 height 30
click at [959, 253] on span "4" at bounding box center [959, 240] width 31 height 31
type input "[DATE]"
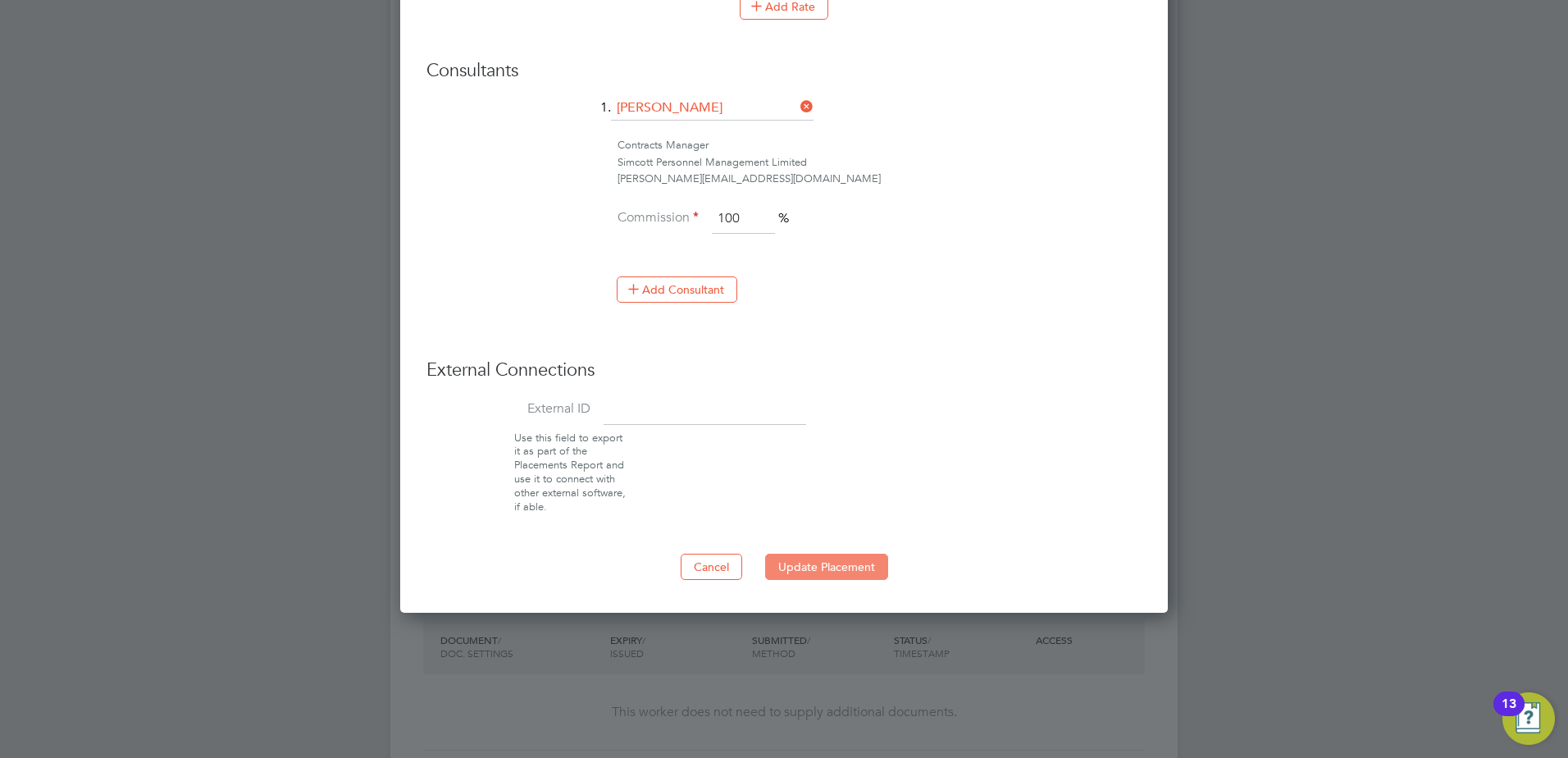
click at [826, 567] on button "Update Placement" at bounding box center [827, 566] width 123 height 26
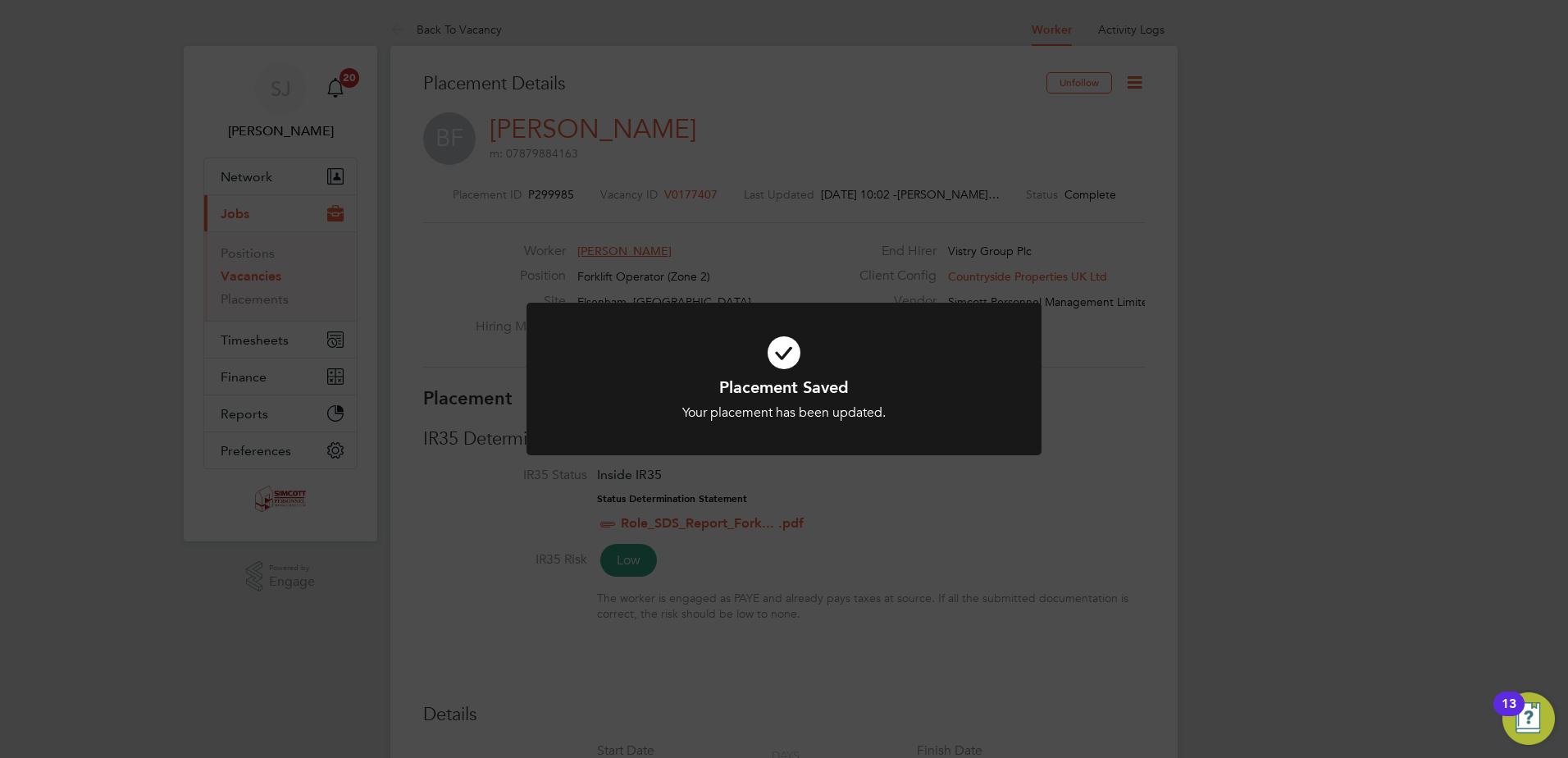
click at [1108, 357] on div "Placement Saved Your placement has been updated. Cancel Okay" at bounding box center [784, 379] width 1568 height 758
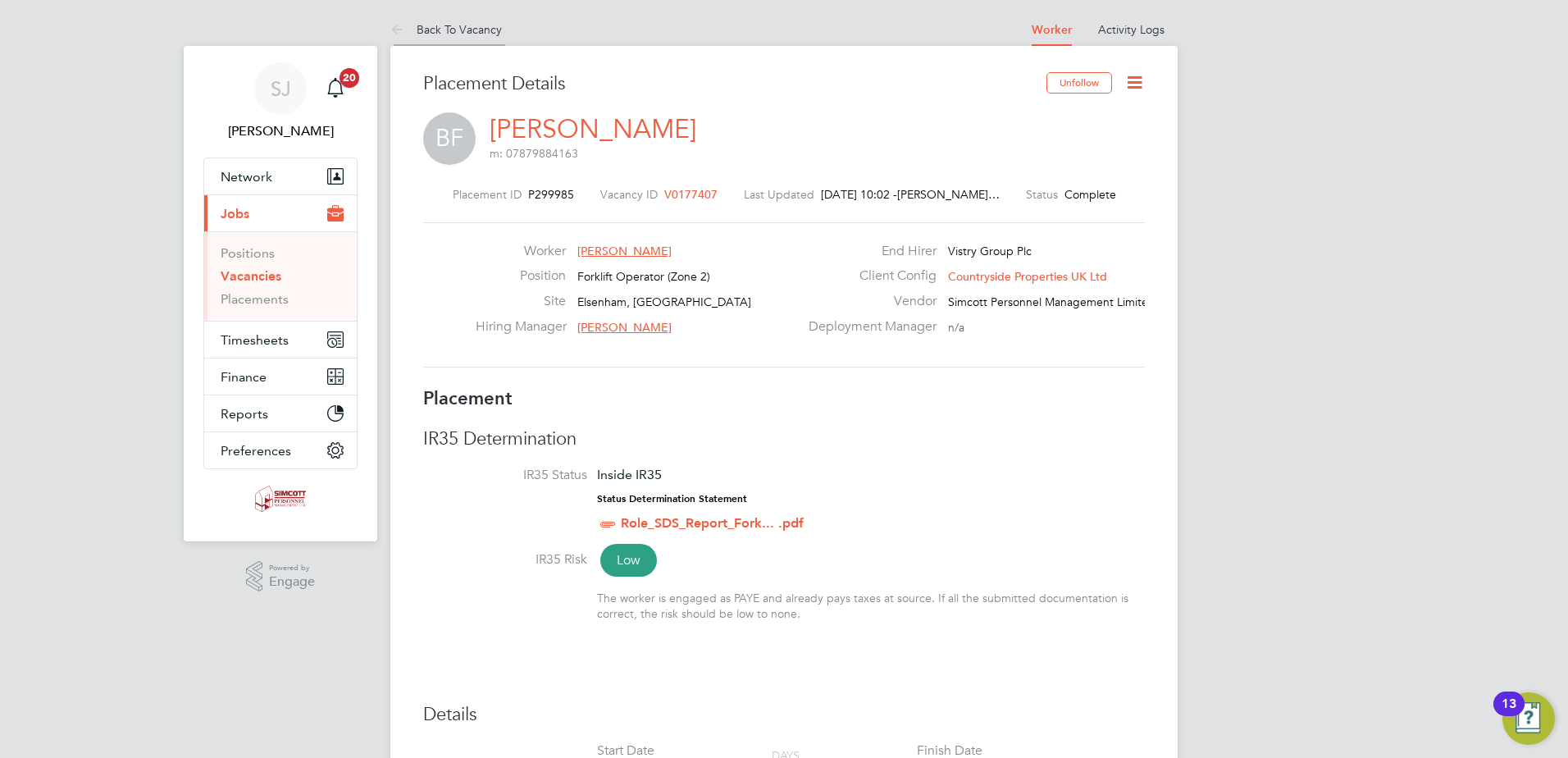
click at [452, 27] on link "Back To Vacancy" at bounding box center [446, 29] width 112 height 15
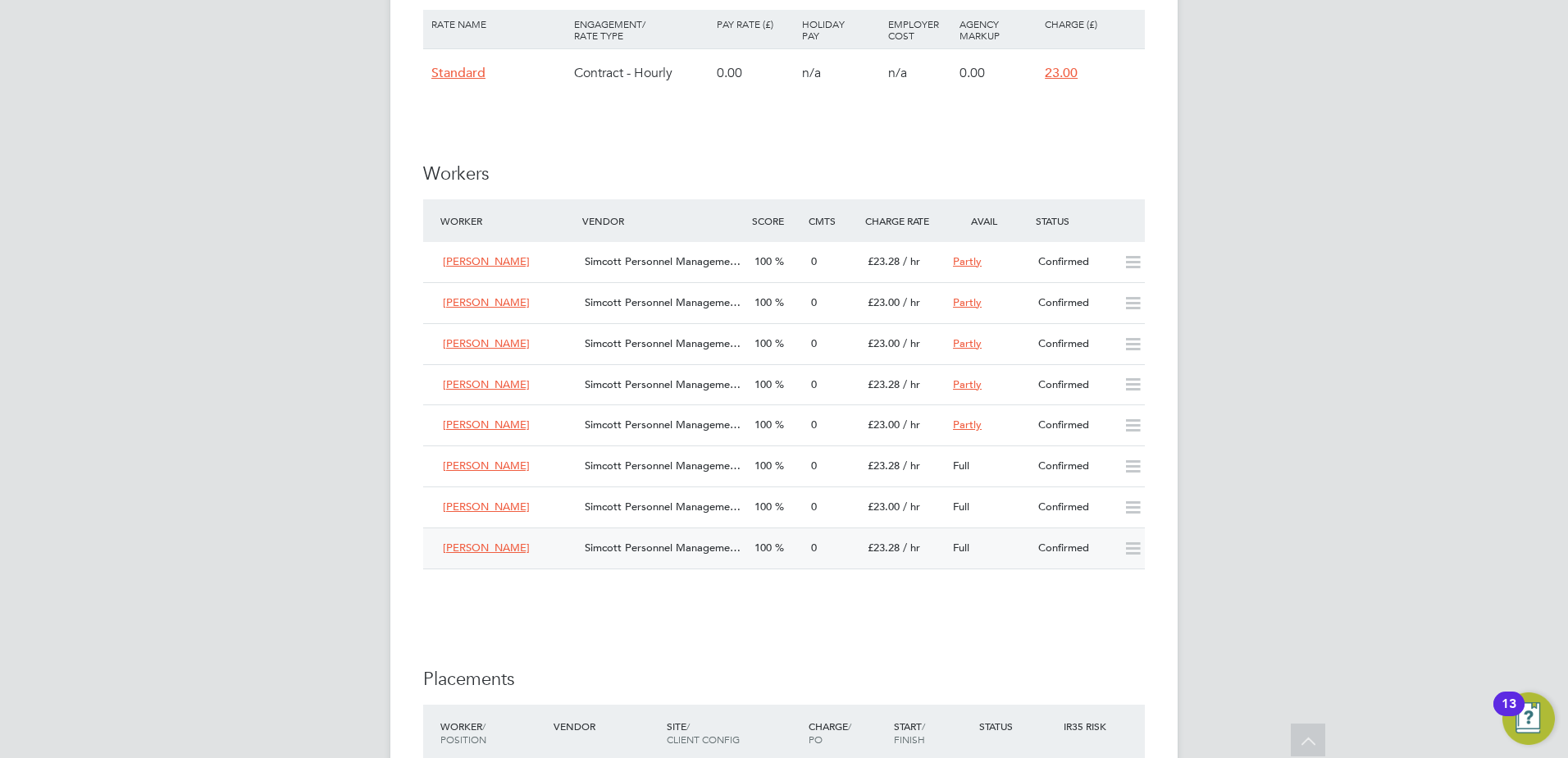
click at [763, 542] on span "100" at bounding box center [763, 548] width 17 height 14
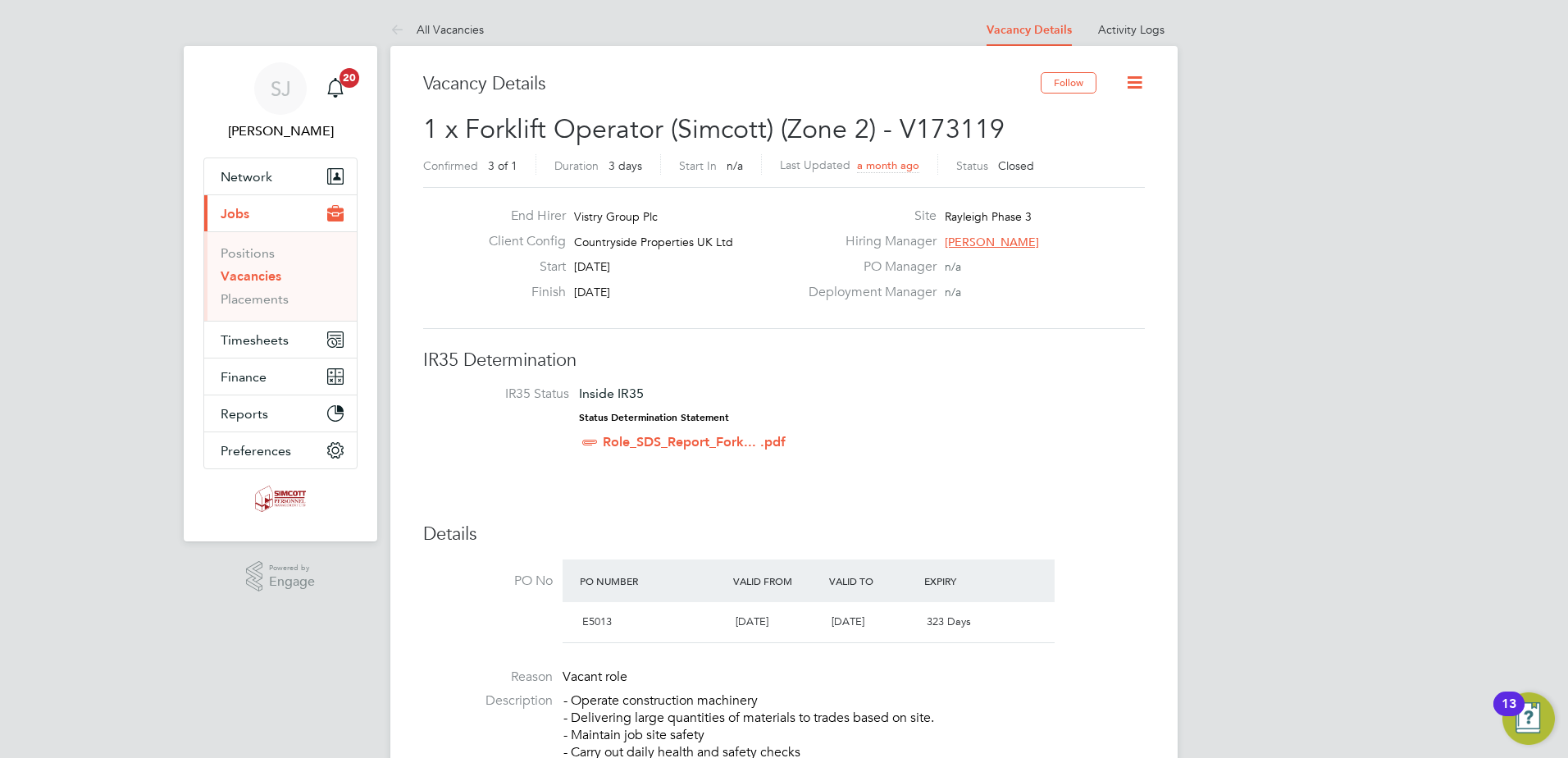
click at [1137, 80] on icon at bounding box center [1134, 82] width 21 height 21
click at [1080, 146] on li "Update Status" at bounding box center [1095, 145] width 95 height 23
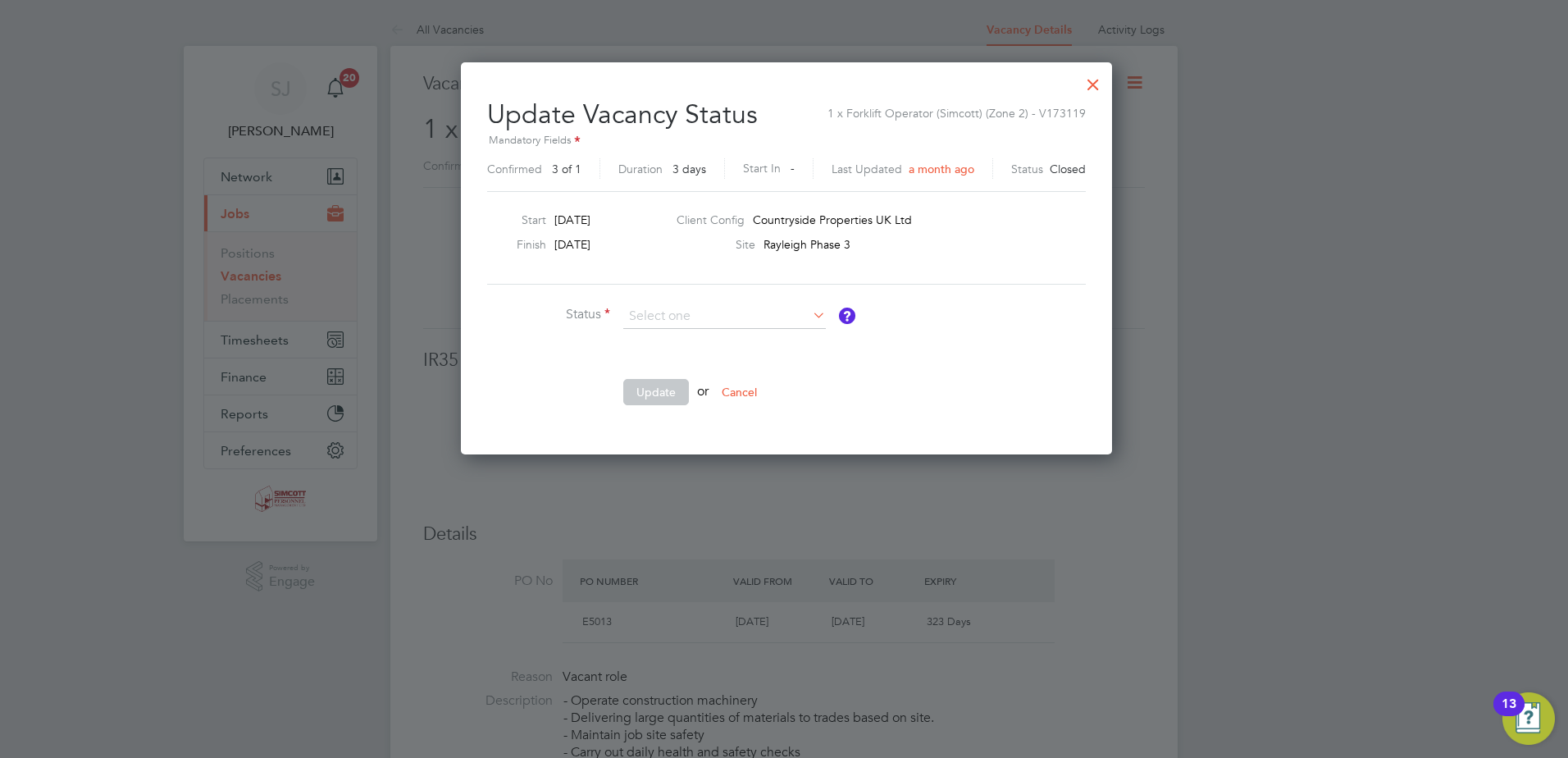
drag, startPoint x: 648, startPoint y: 335, endPoint x: 653, endPoint y: 342, distance: 8.6
click at [648, 336] on li "Open" at bounding box center [724, 339] width 204 height 21
type input "Open"
click at [645, 383] on button "Update" at bounding box center [655, 392] width 65 height 26
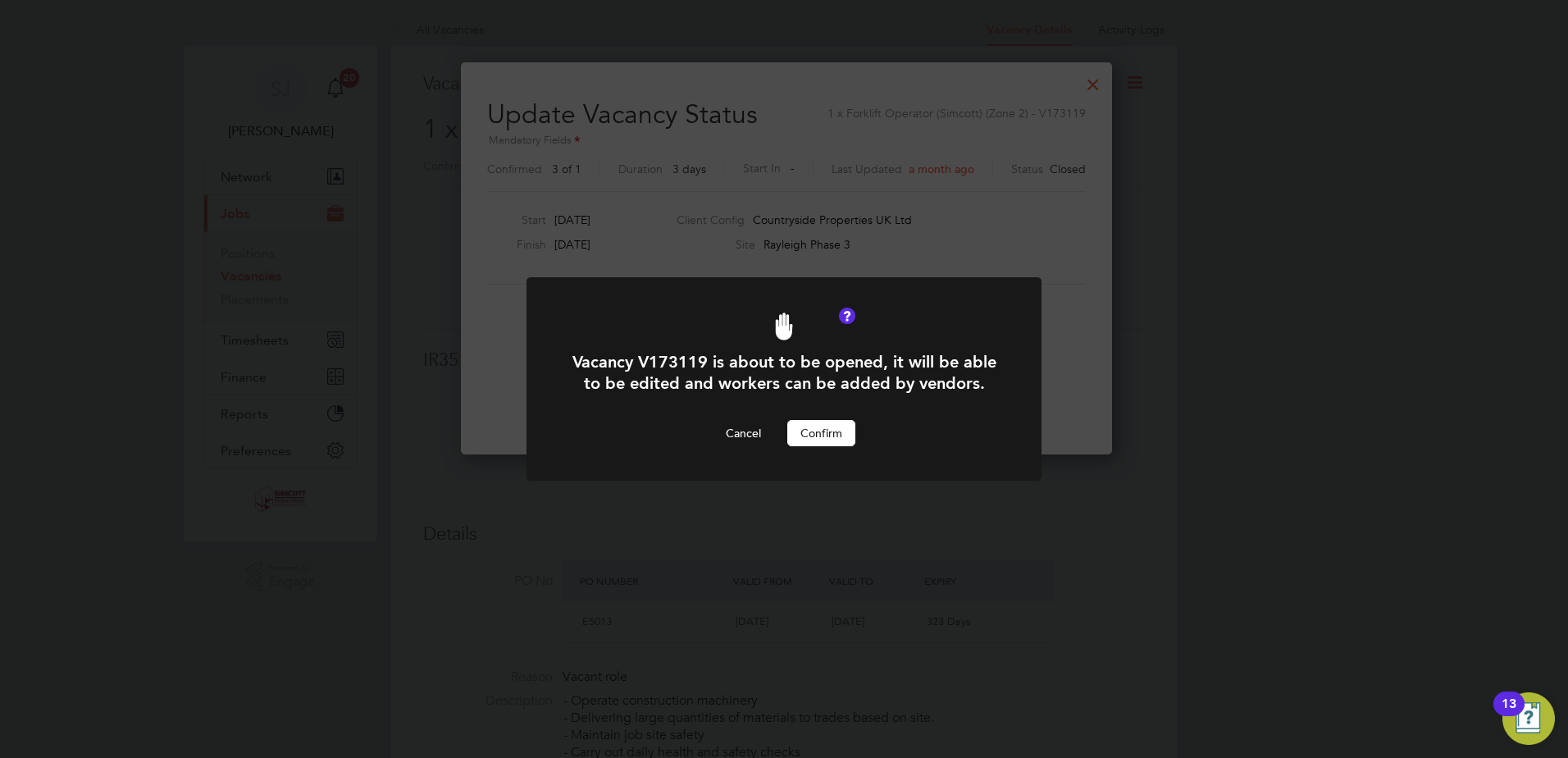
click at [840, 438] on button "Confirm" at bounding box center [822, 433] width 68 height 26
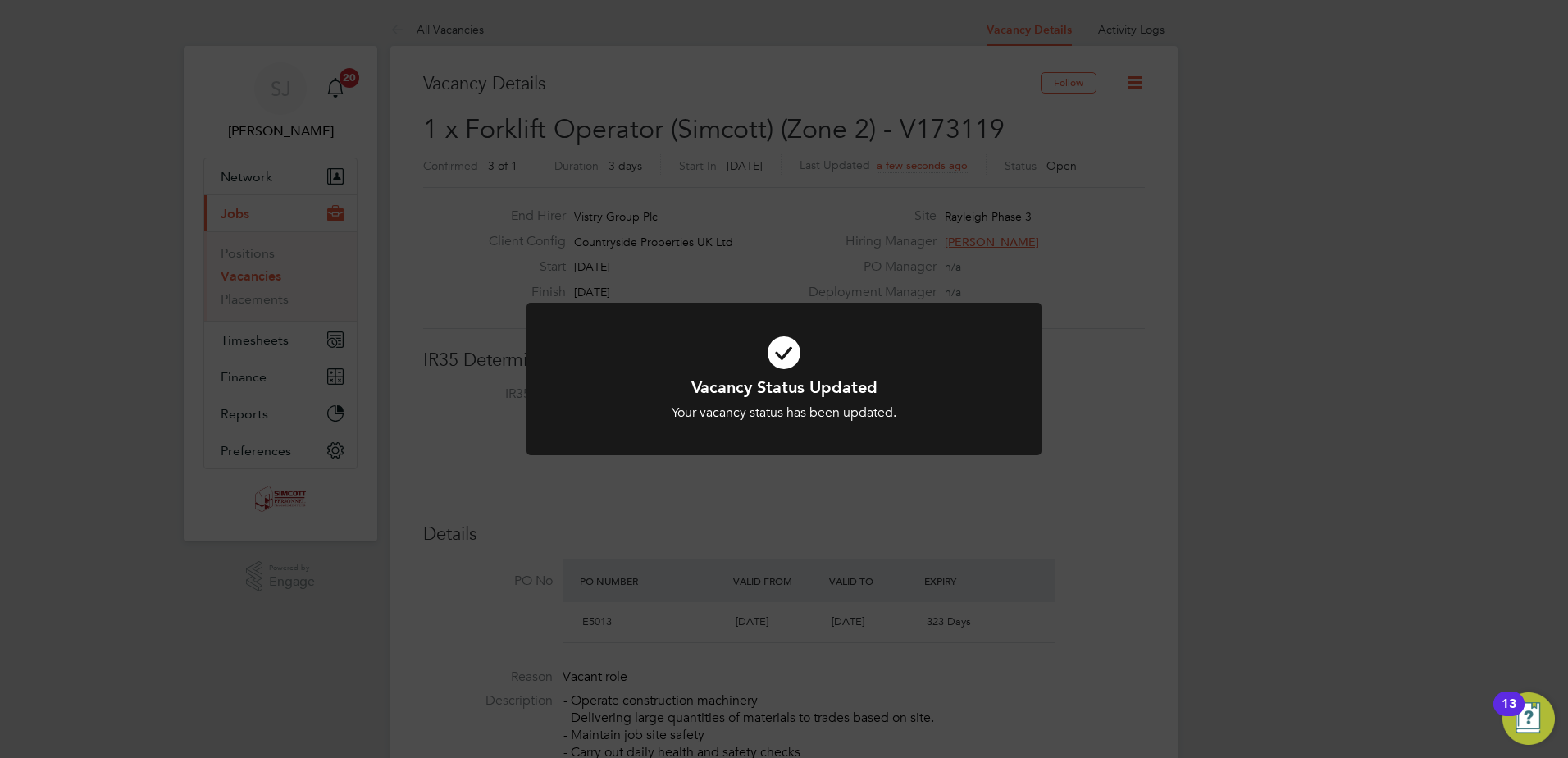
click at [1296, 363] on div "Vacancy Status Updated Your vacancy status has been updated. Cancel Okay" at bounding box center [784, 379] width 1568 height 758
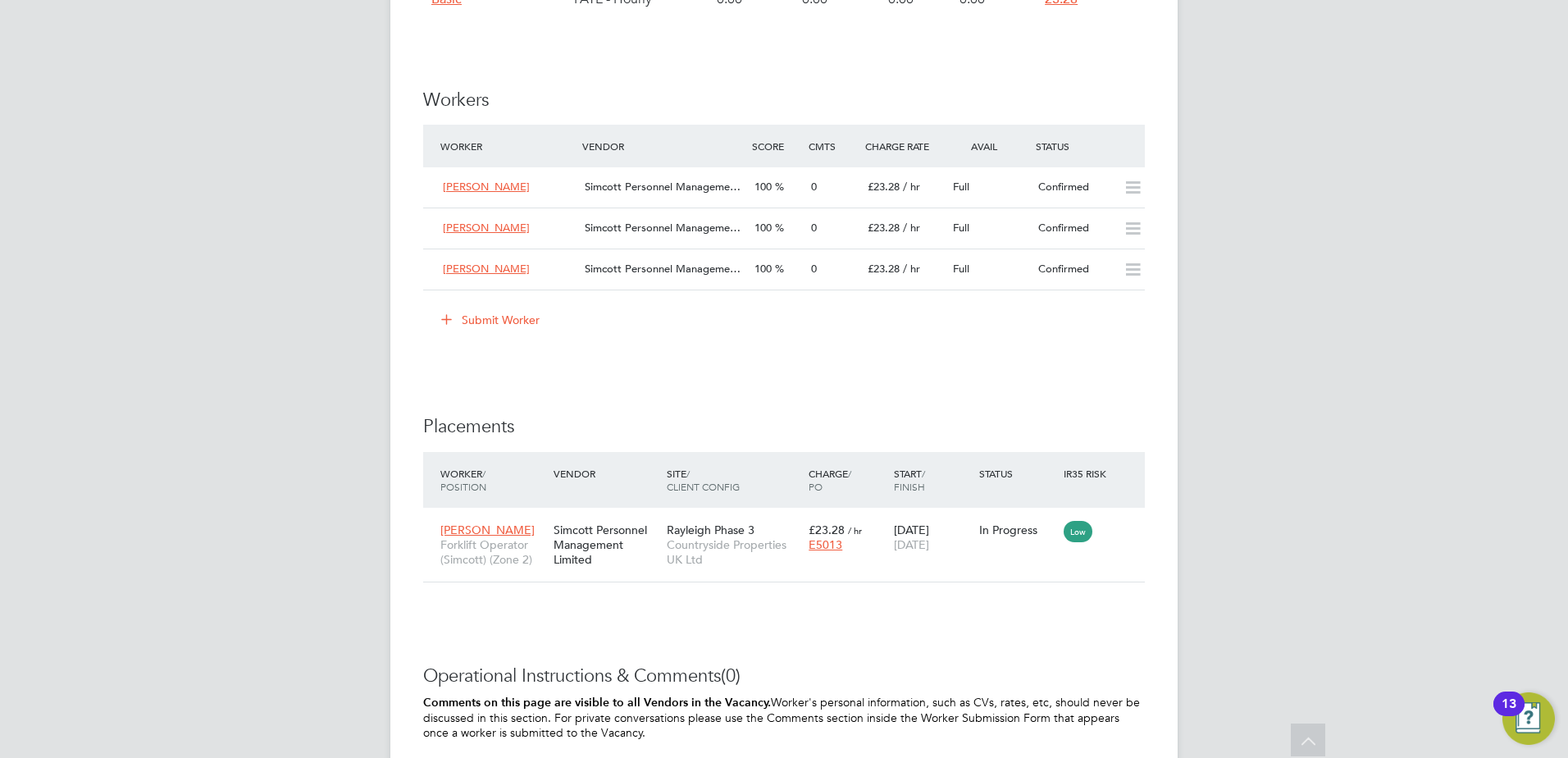
click at [505, 316] on button "Submit Worker" at bounding box center [492, 319] width 123 height 26
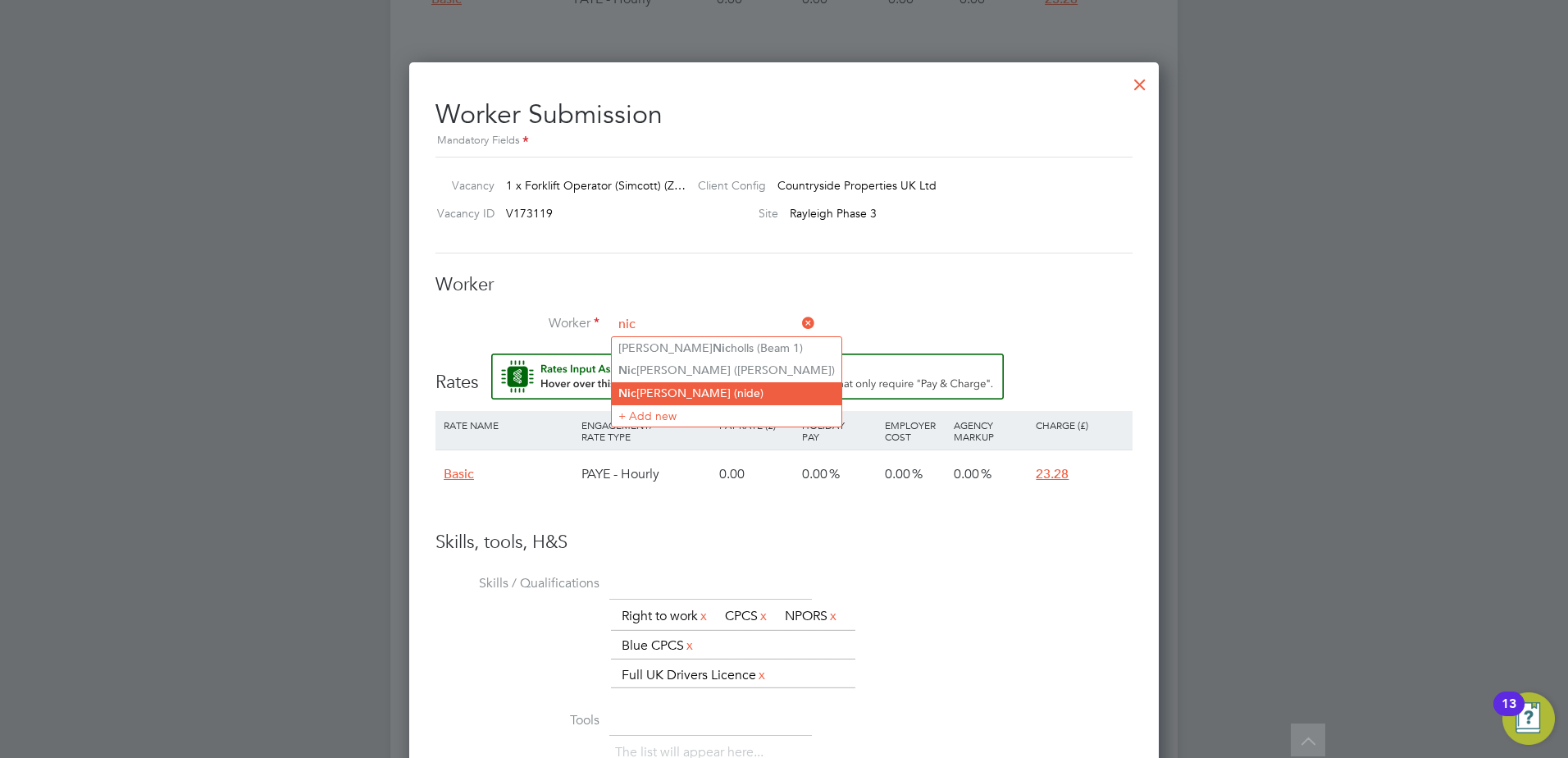
click at [671, 384] on li "[PERSON_NAME] (nide)" at bounding box center [726, 393] width 230 height 22
type input "[PERSON_NAME] (nide)"
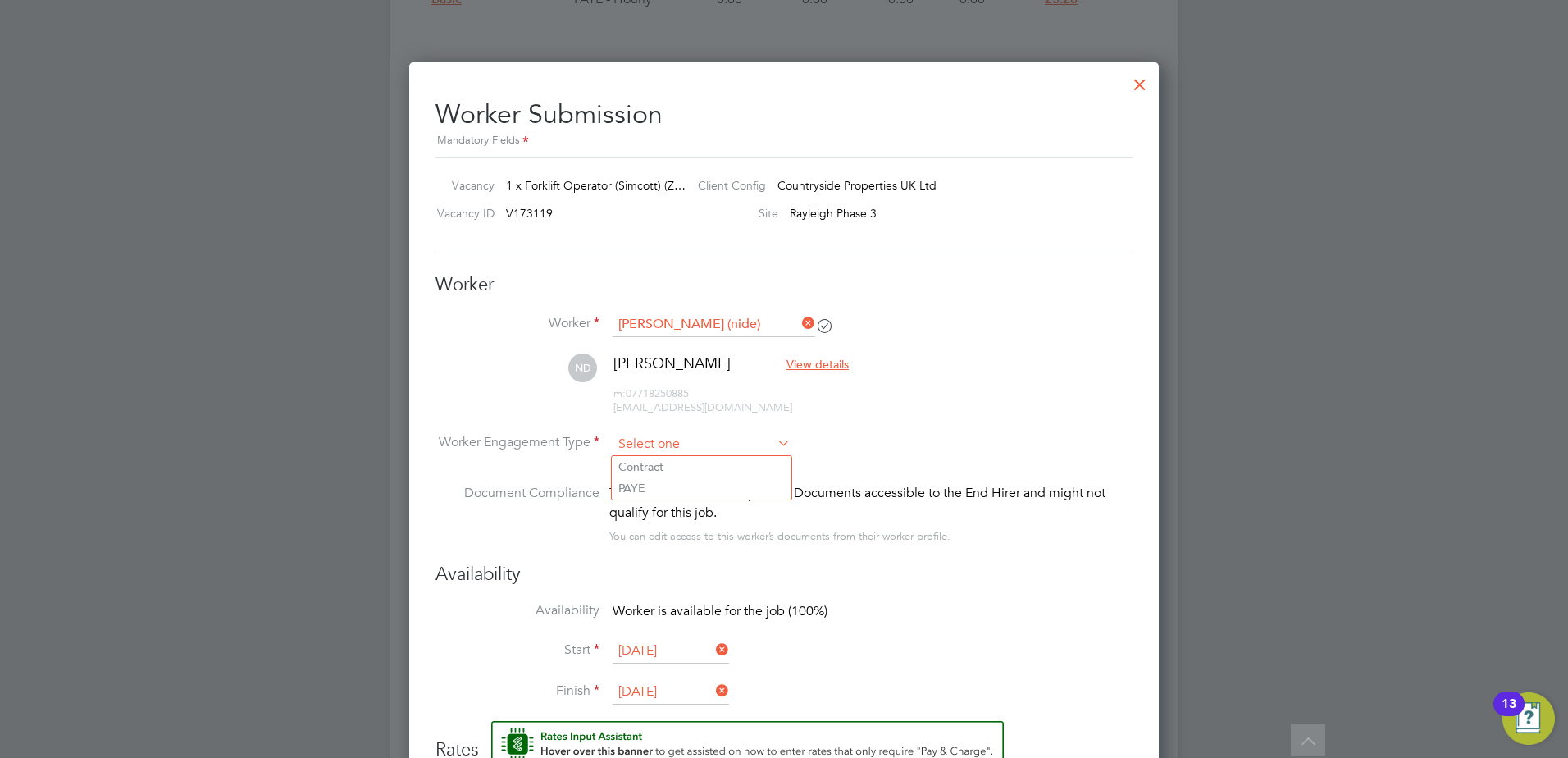
click at [715, 442] on input at bounding box center [701, 444] width 178 height 25
click at [672, 482] on li "PAYE" at bounding box center [701, 488] width 180 height 21
type input "PAYE"
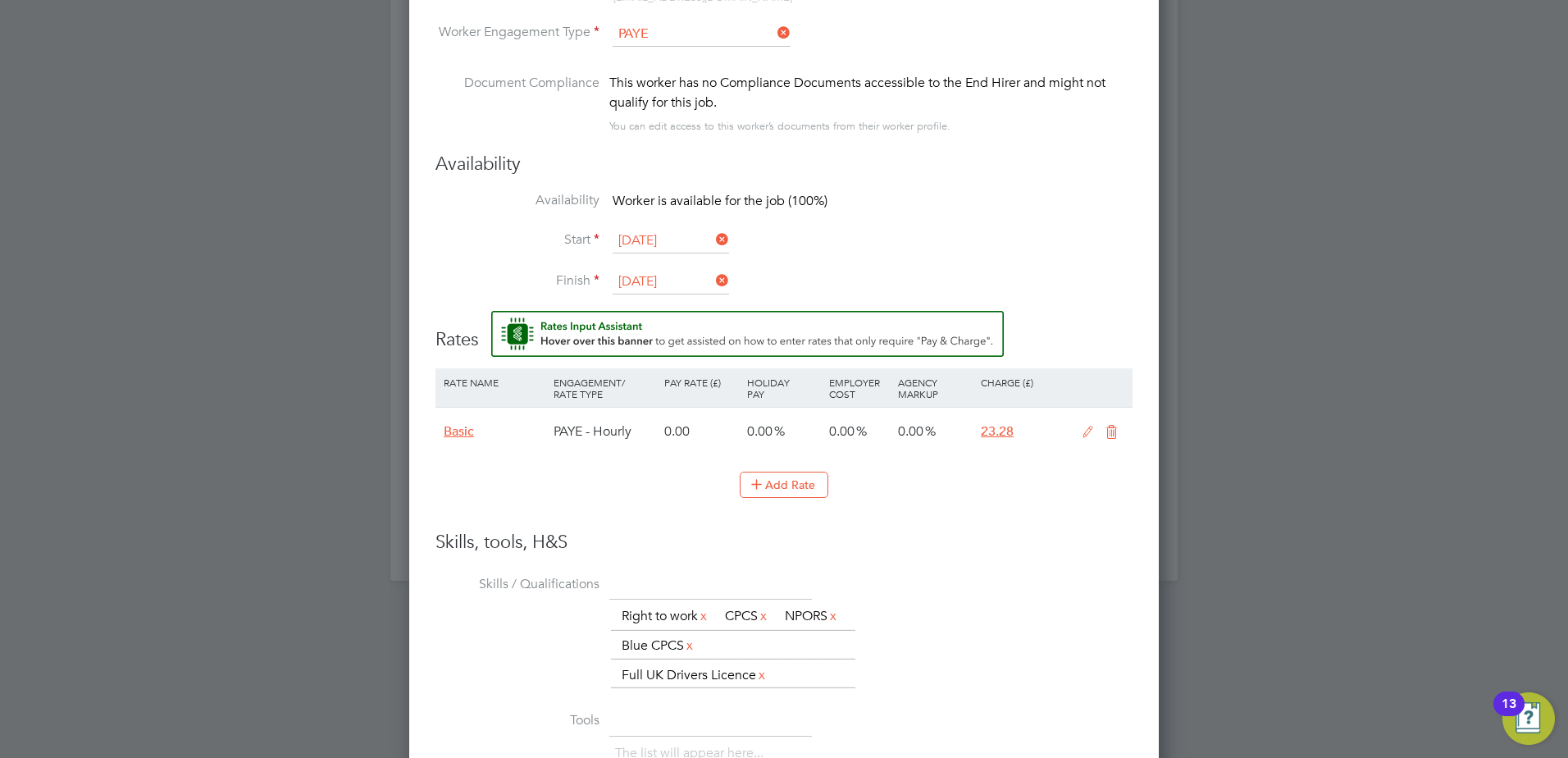
click at [659, 283] on input "[DATE]" at bounding box center [670, 282] width 116 height 25
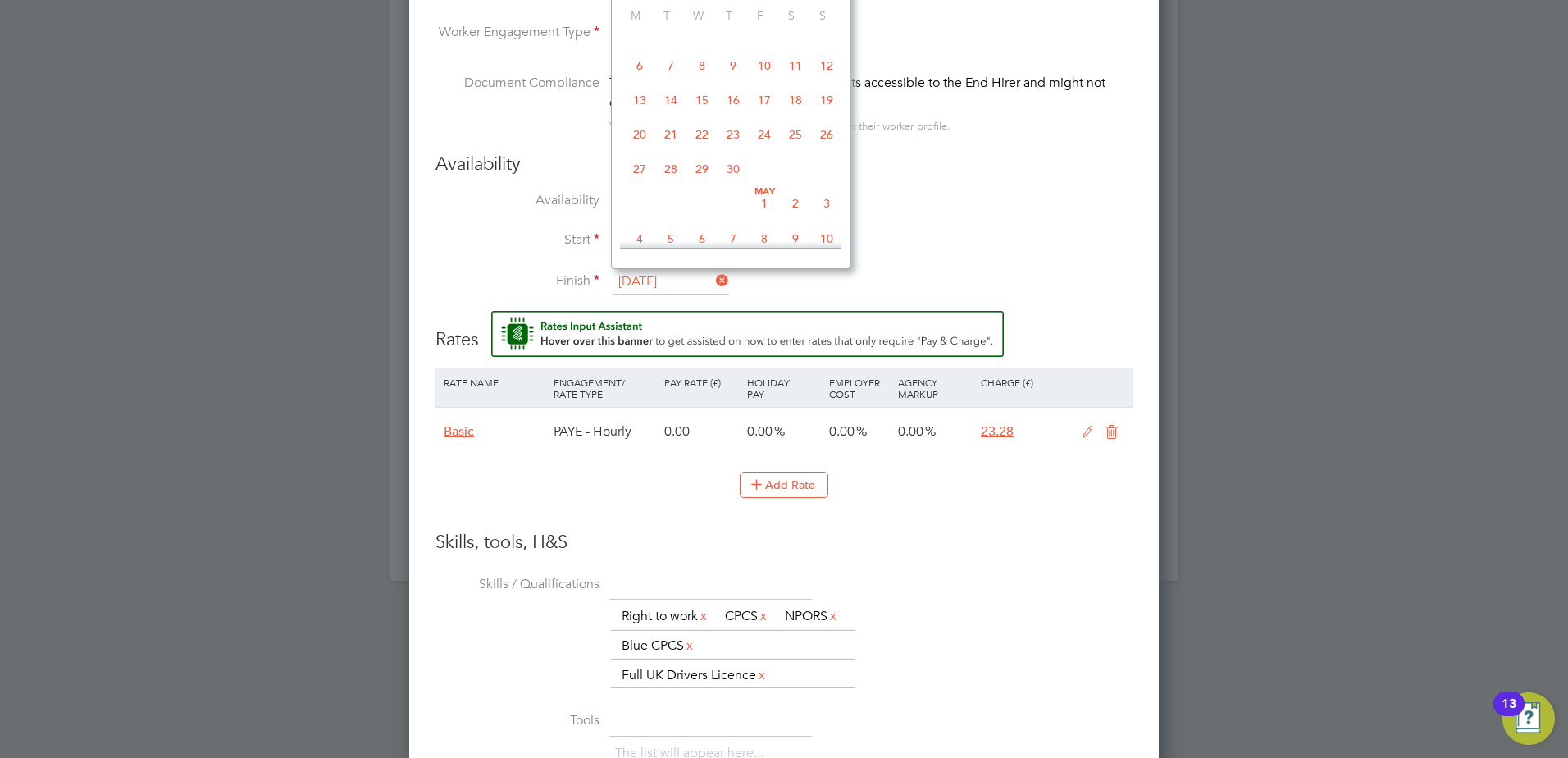
click at [829, 115] on span "19" at bounding box center [826, 99] width 31 height 31
type input "[DATE]"
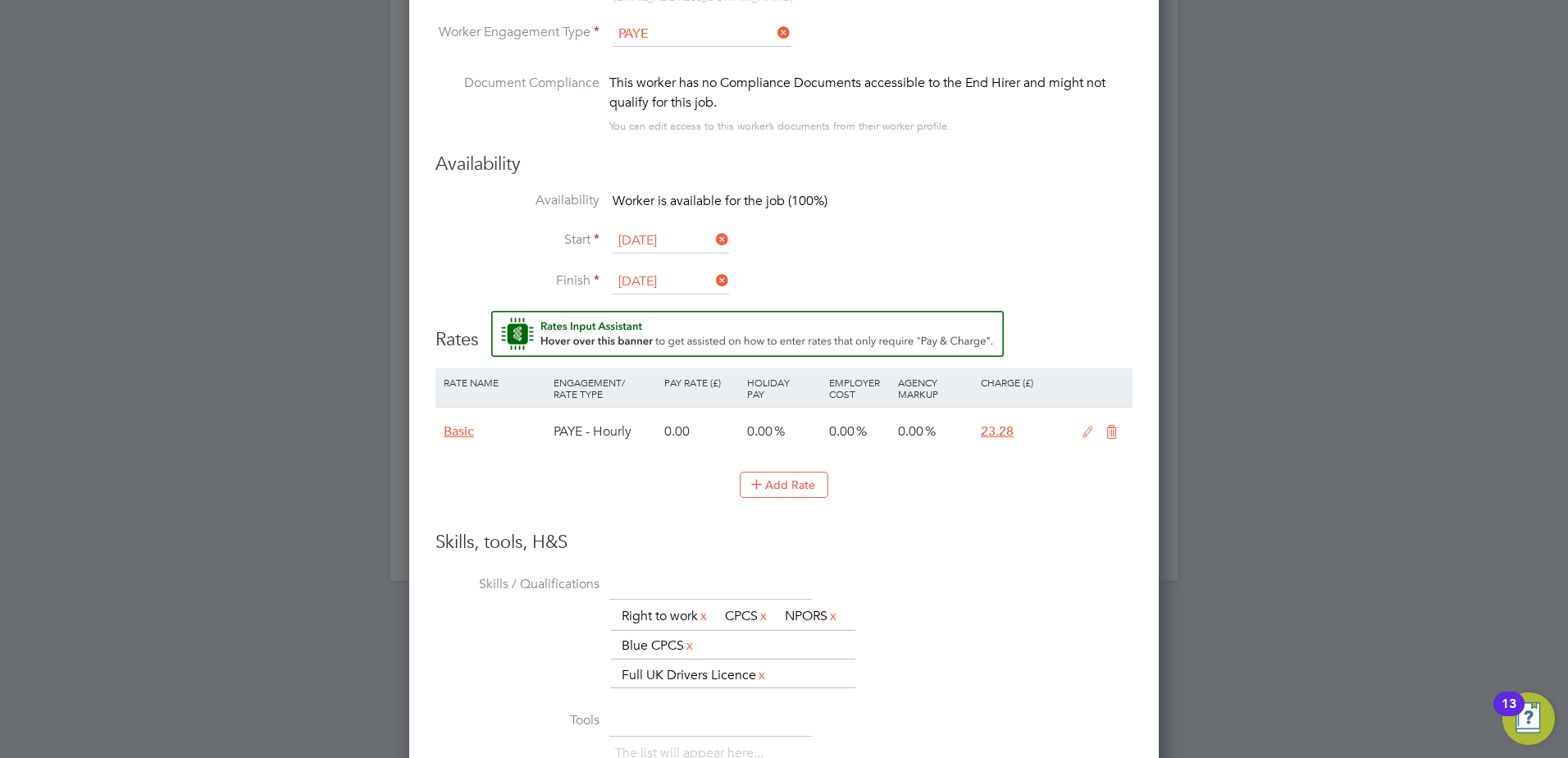
click at [1083, 432] on icon at bounding box center [1088, 432] width 21 height 13
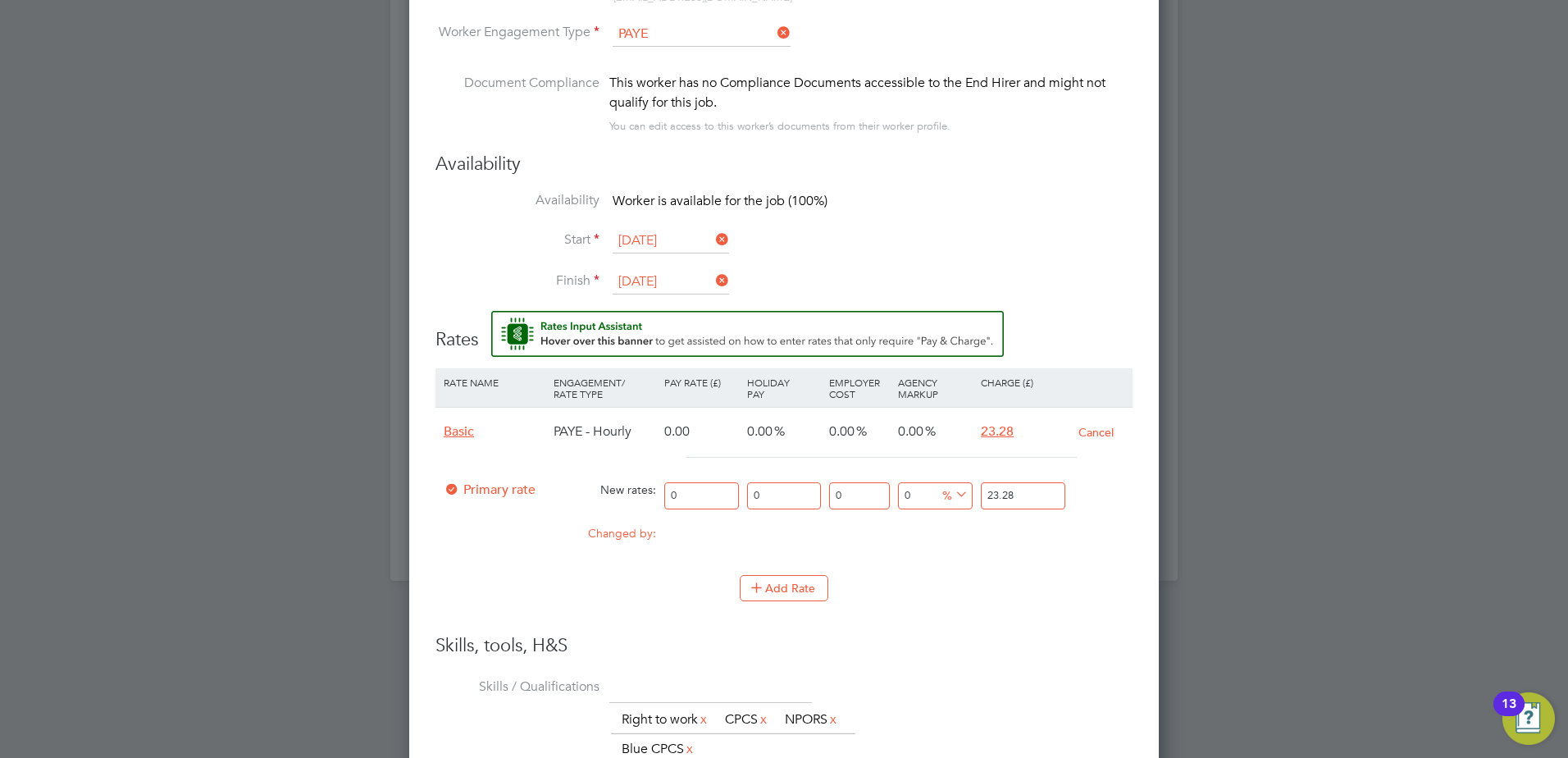
drag, startPoint x: 686, startPoint y: 501, endPoint x: 620, endPoint y: 501, distance: 66.0
click at [621, 501] on div "Primary rate New rates: 0 0 n/a 0 n/a 0 0 % 23.28" at bounding box center [784, 495] width 697 height 44
type input "2"
type input "20"
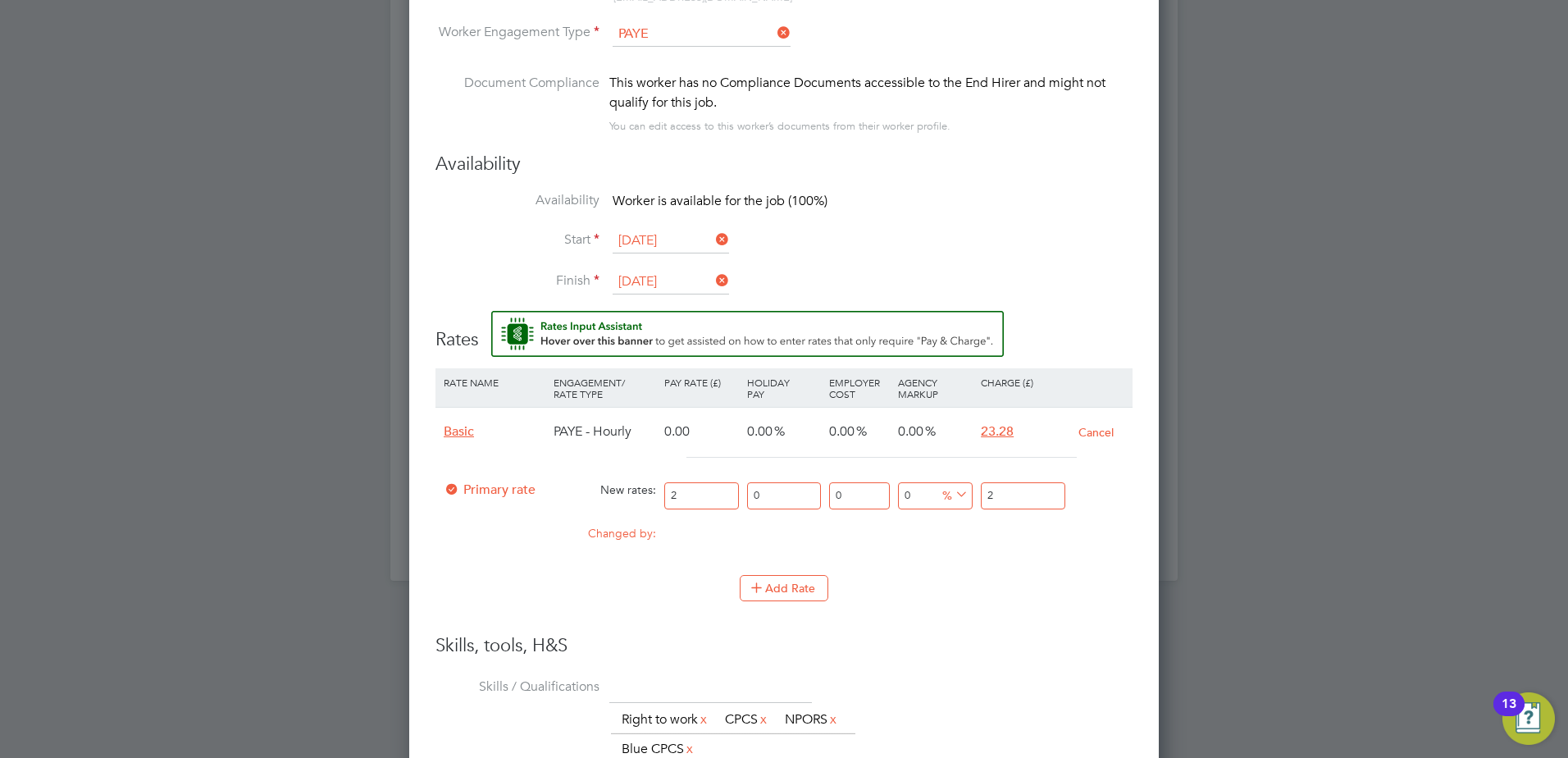
type input "20"
drag, startPoint x: 1007, startPoint y: 490, endPoint x: 900, endPoint y: 492, distance: 107.0
click at [900, 492] on div "Primary rate New rates: 20 0 n/a 0 n/a 0 0 % 20" at bounding box center [784, 495] width 697 height 44
type input "-90"
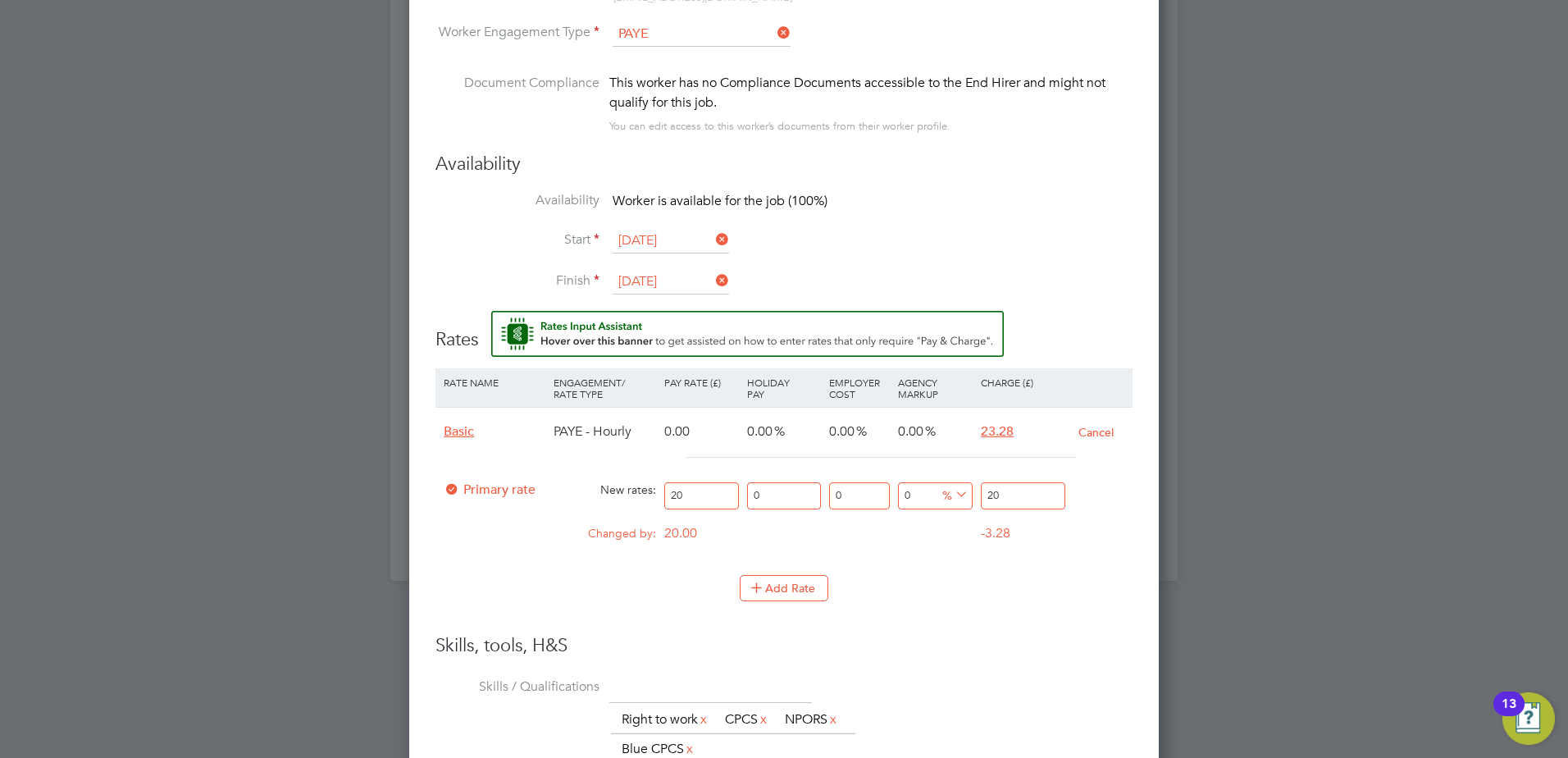
type input "2"
type input "15"
type input "23"
type input "16"
type input "23.2"
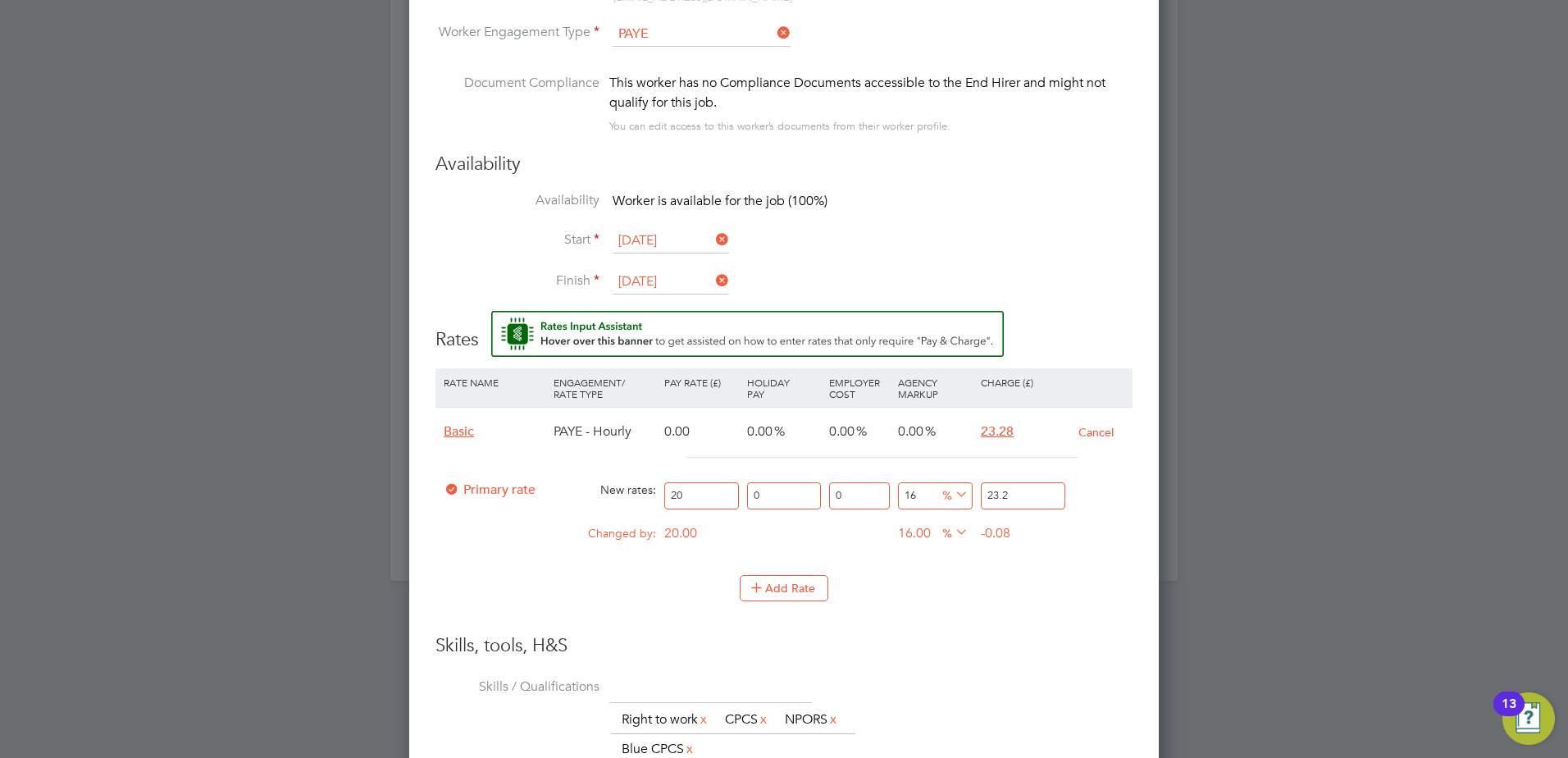
type input "16.4"
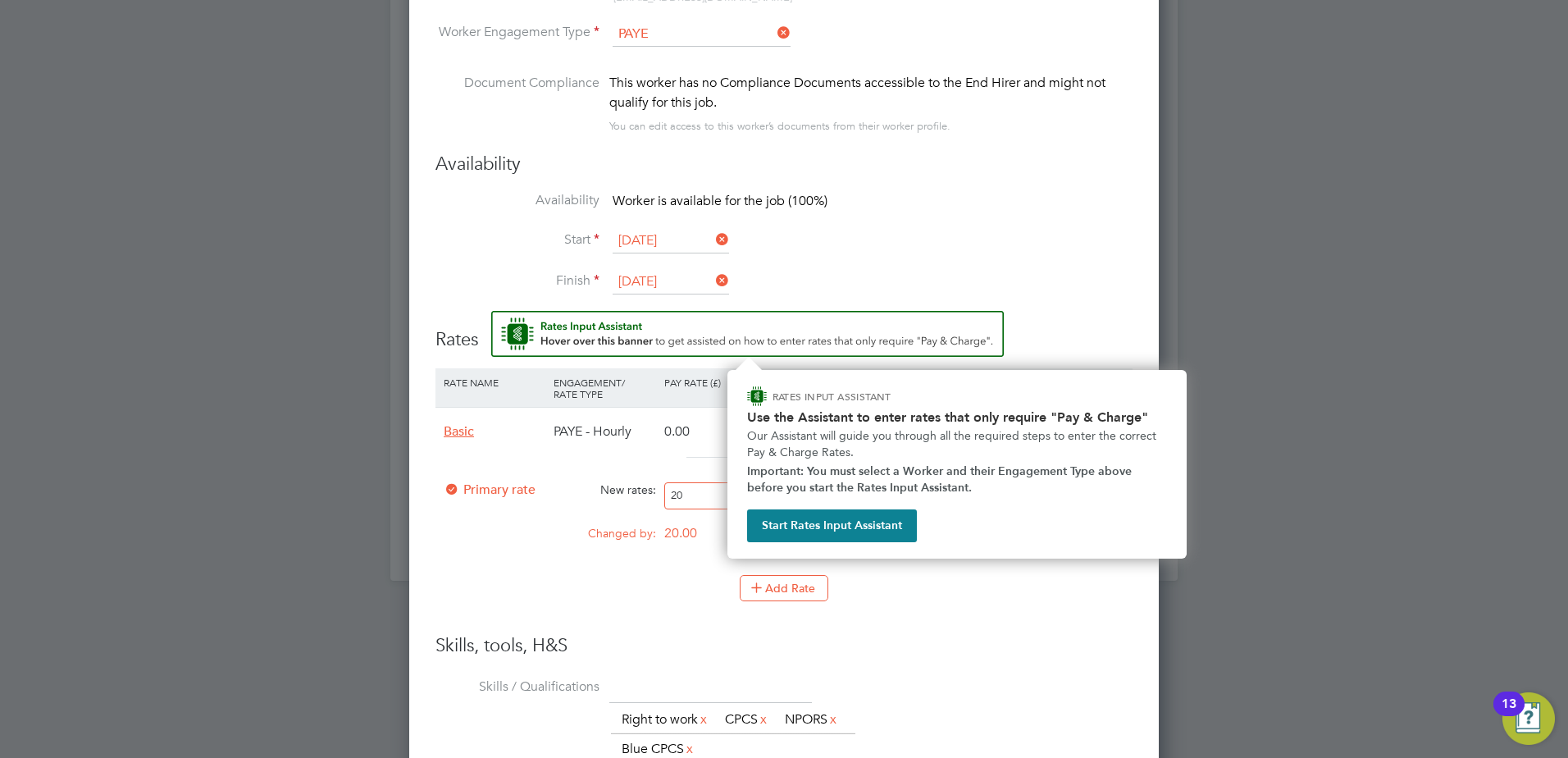
type input "23.28"
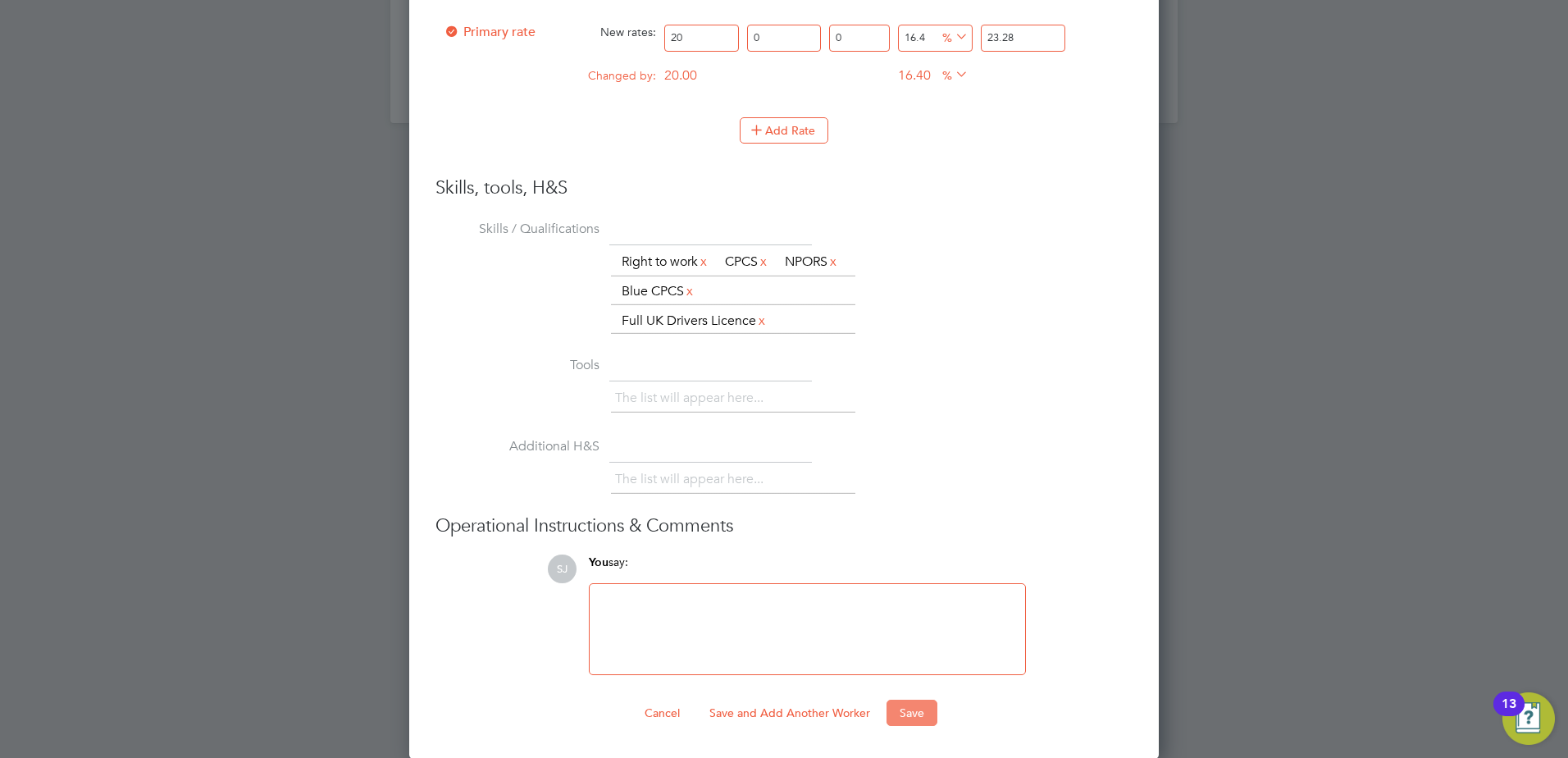
click at [908, 713] on button "Save" at bounding box center [912, 712] width 51 height 26
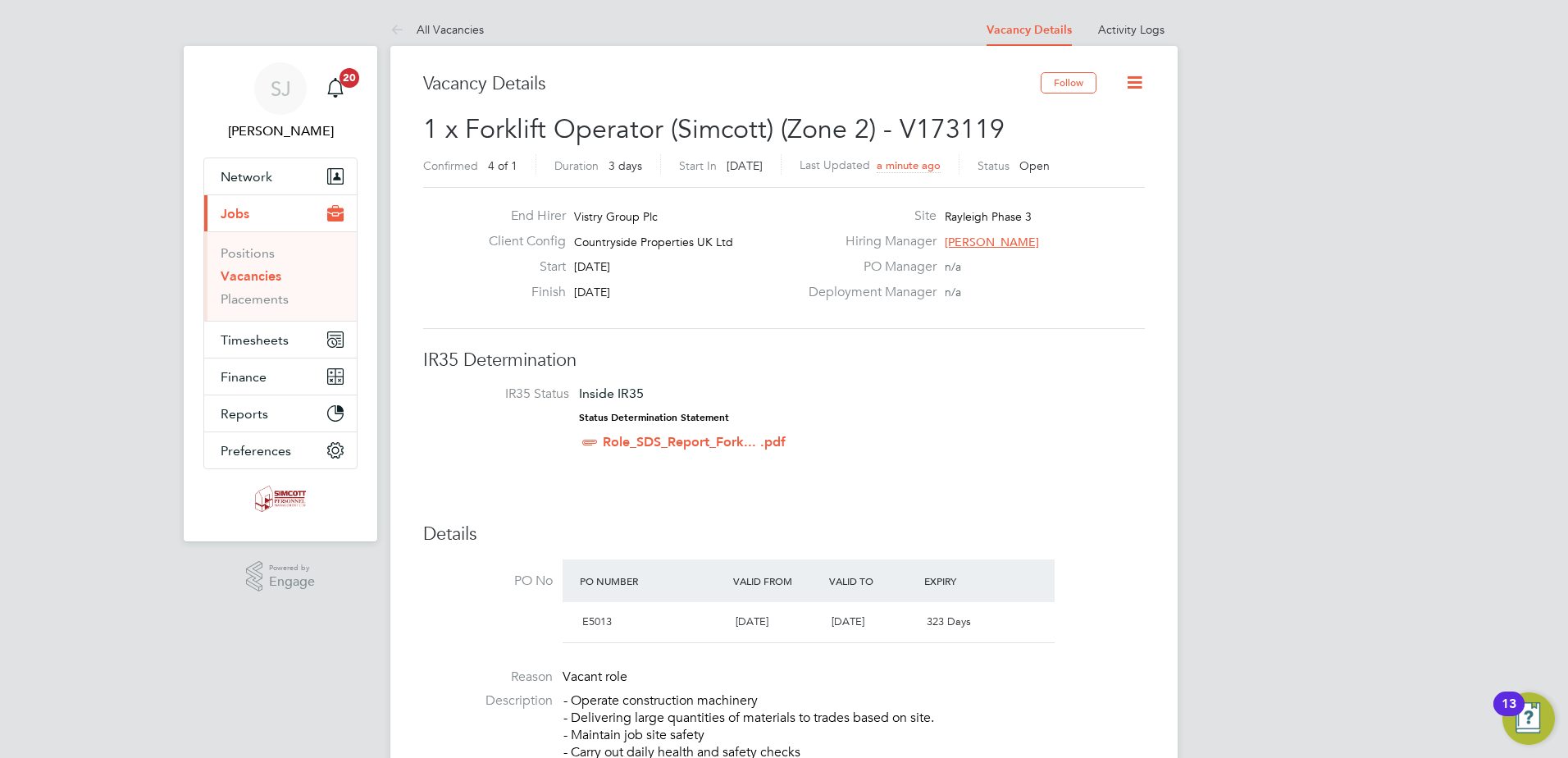
click at [1144, 79] on icon at bounding box center [1134, 82] width 21 height 21
click at [1090, 143] on li "Update Status" at bounding box center [1095, 145] width 95 height 23
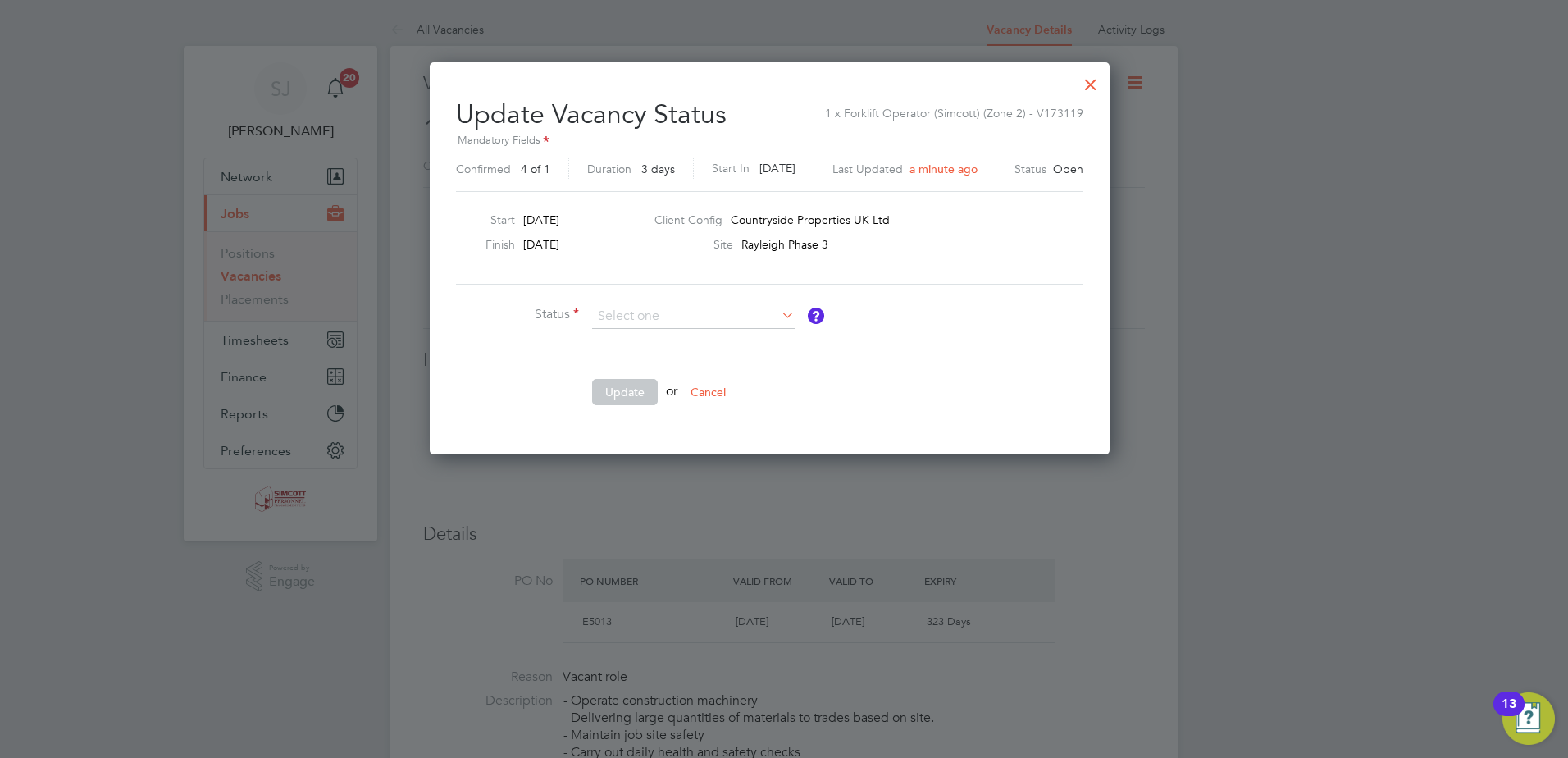
click at [611, 364] on li "Closed" at bounding box center [693, 360] width 204 height 21
type input "Closed"
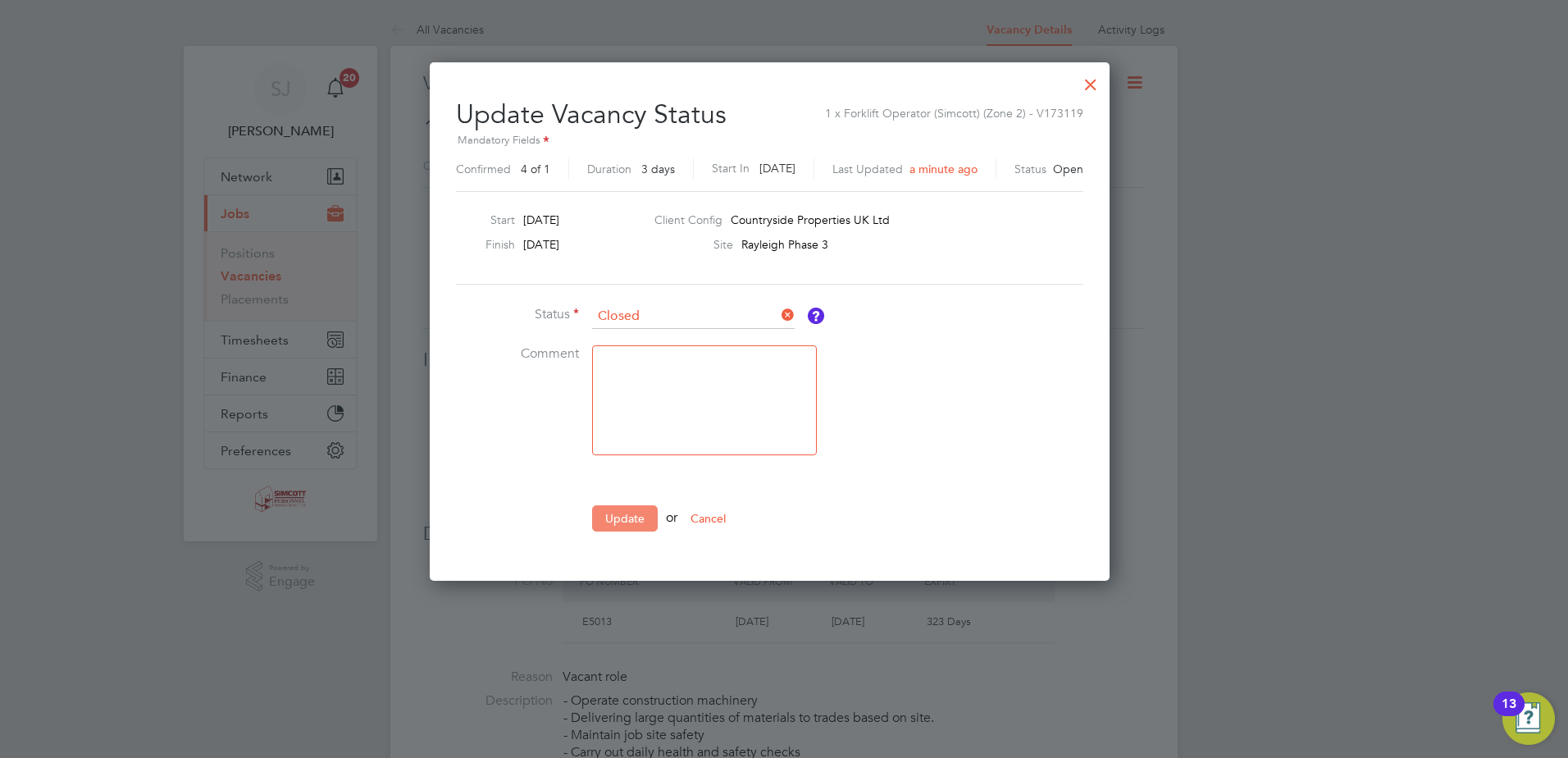
click at [626, 510] on button "Update" at bounding box center [624, 518] width 65 height 26
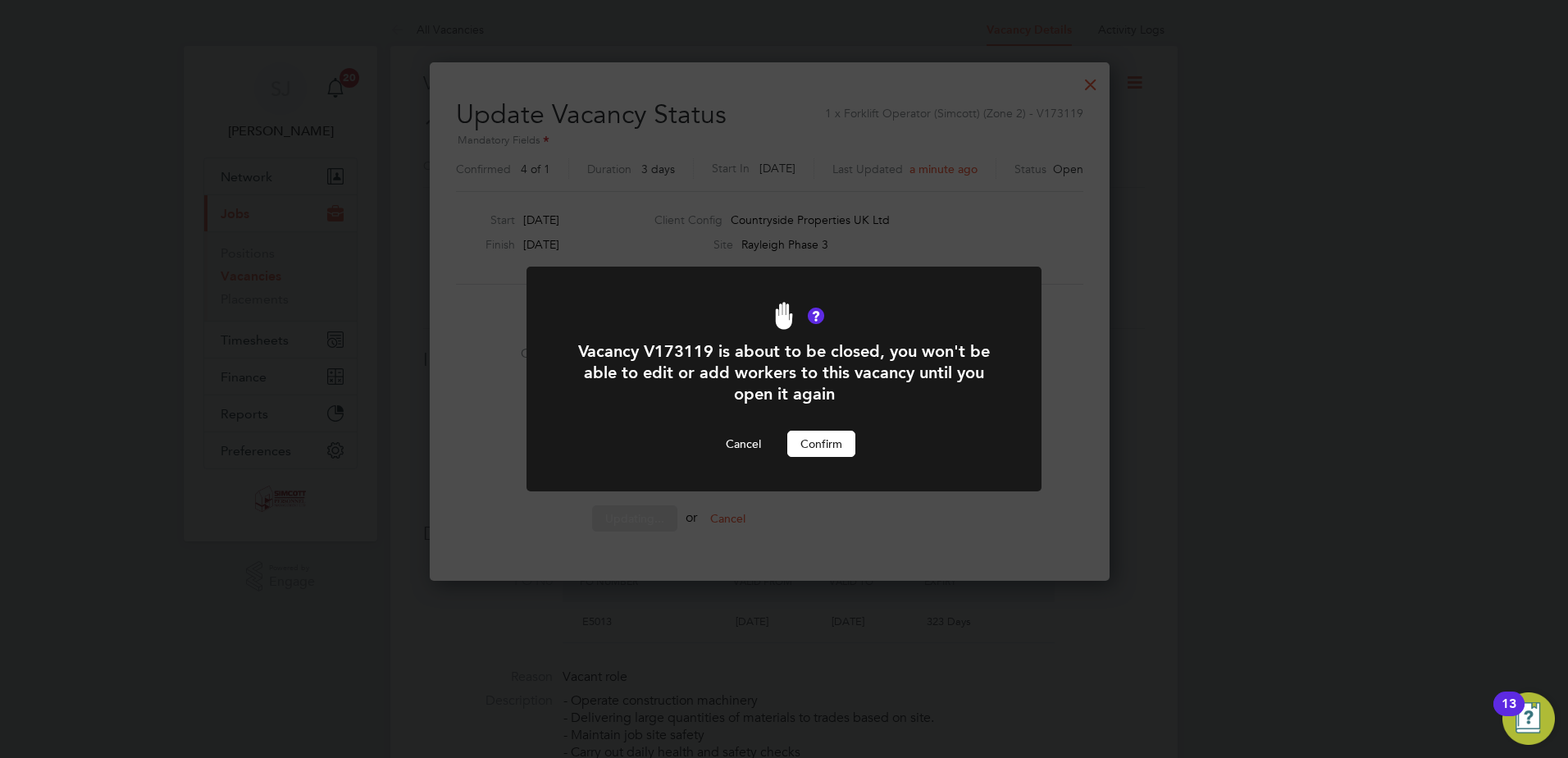
click at [849, 441] on button "Confirm" at bounding box center [822, 443] width 68 height 26
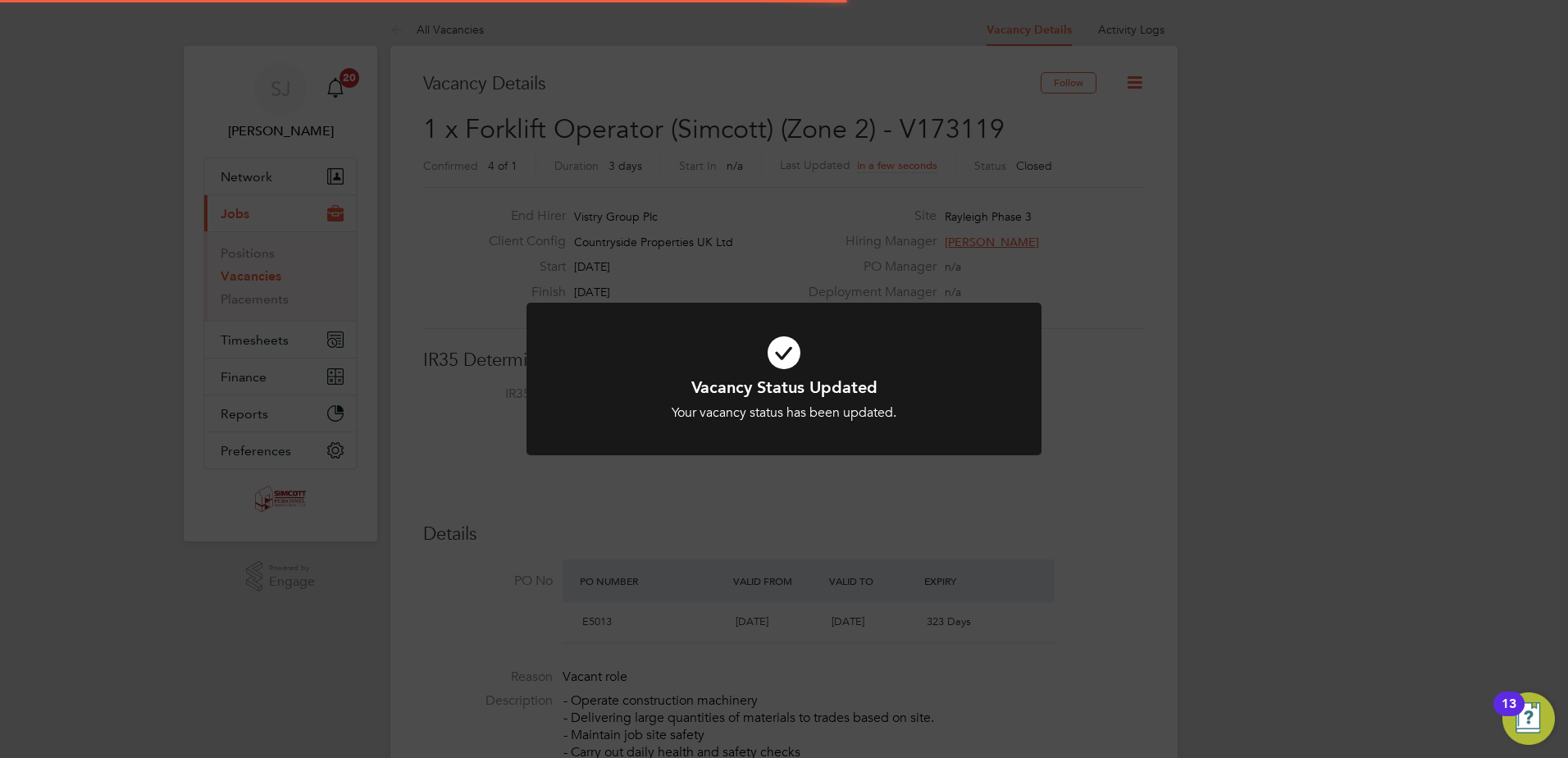
click at [1201, 521] on div "Vacancy Status Updated Your vacancy status has been updated. Cancel Okay" at bounding box center [784, 379] width 1568 height 758
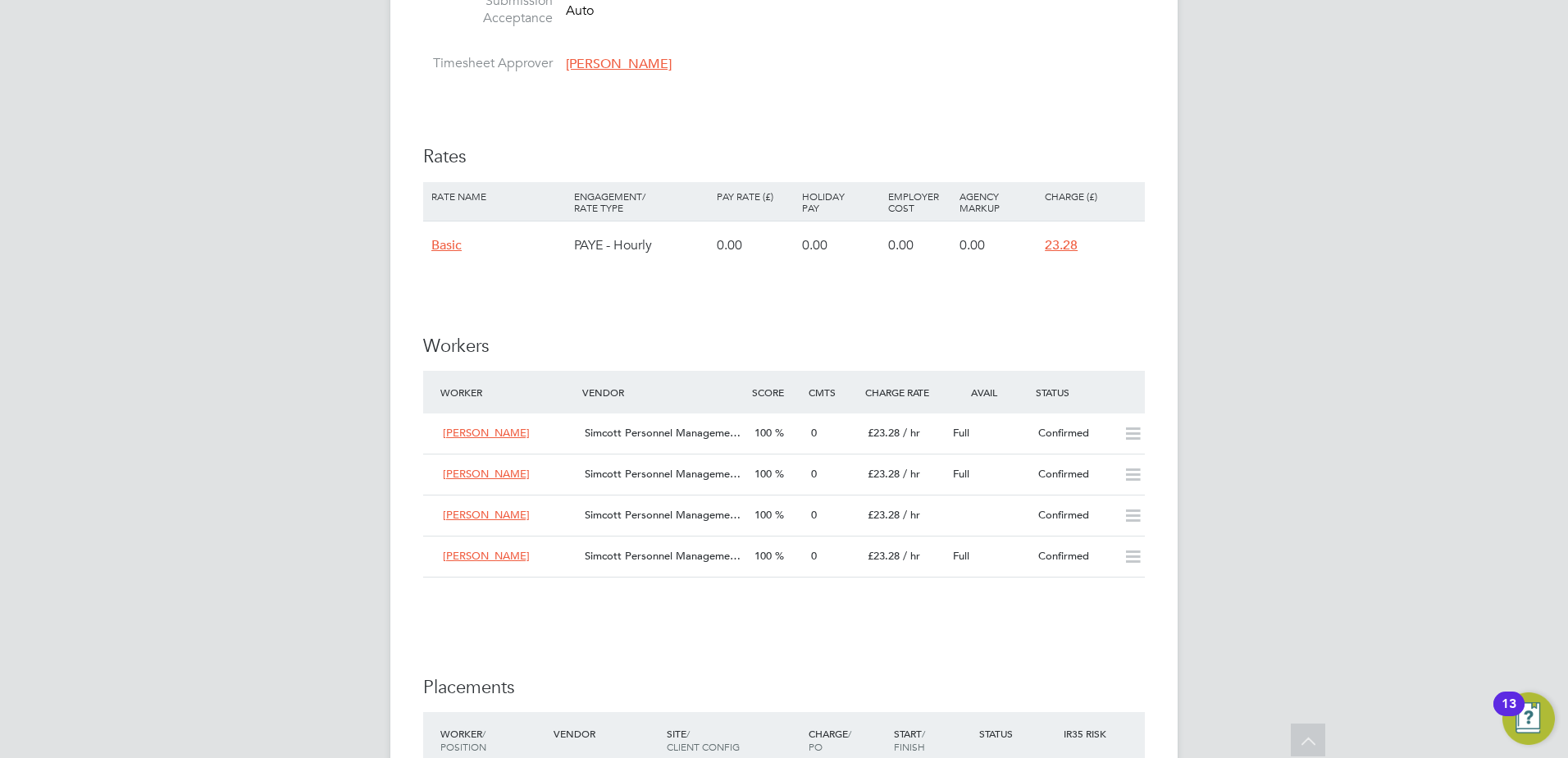
click at [776, 507] on div "100" at bounding box center [776, 515] width 56 height 27
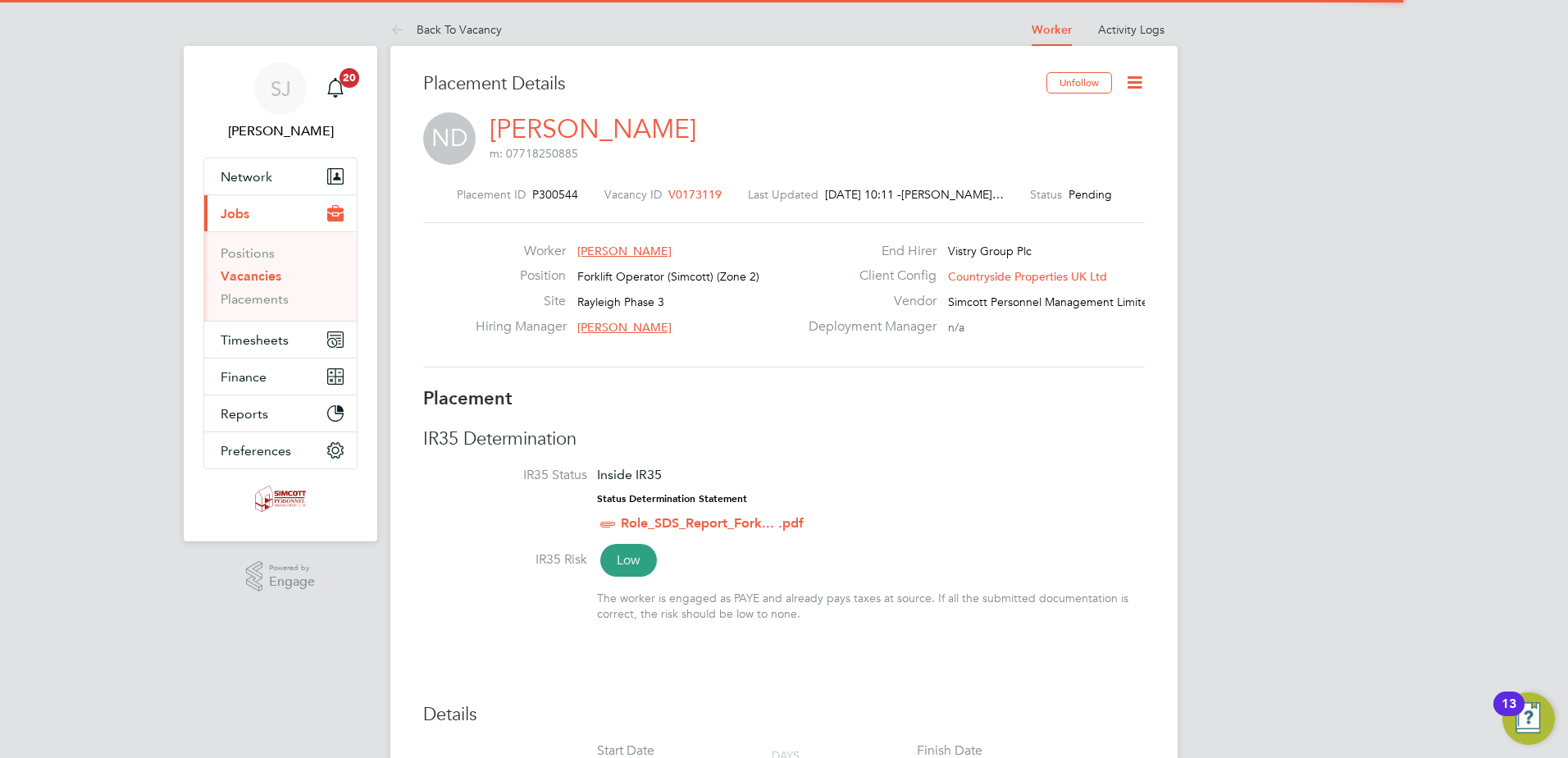
click at [1135, 79] on icon at bounding box center [1134, 82] width 21 height 21
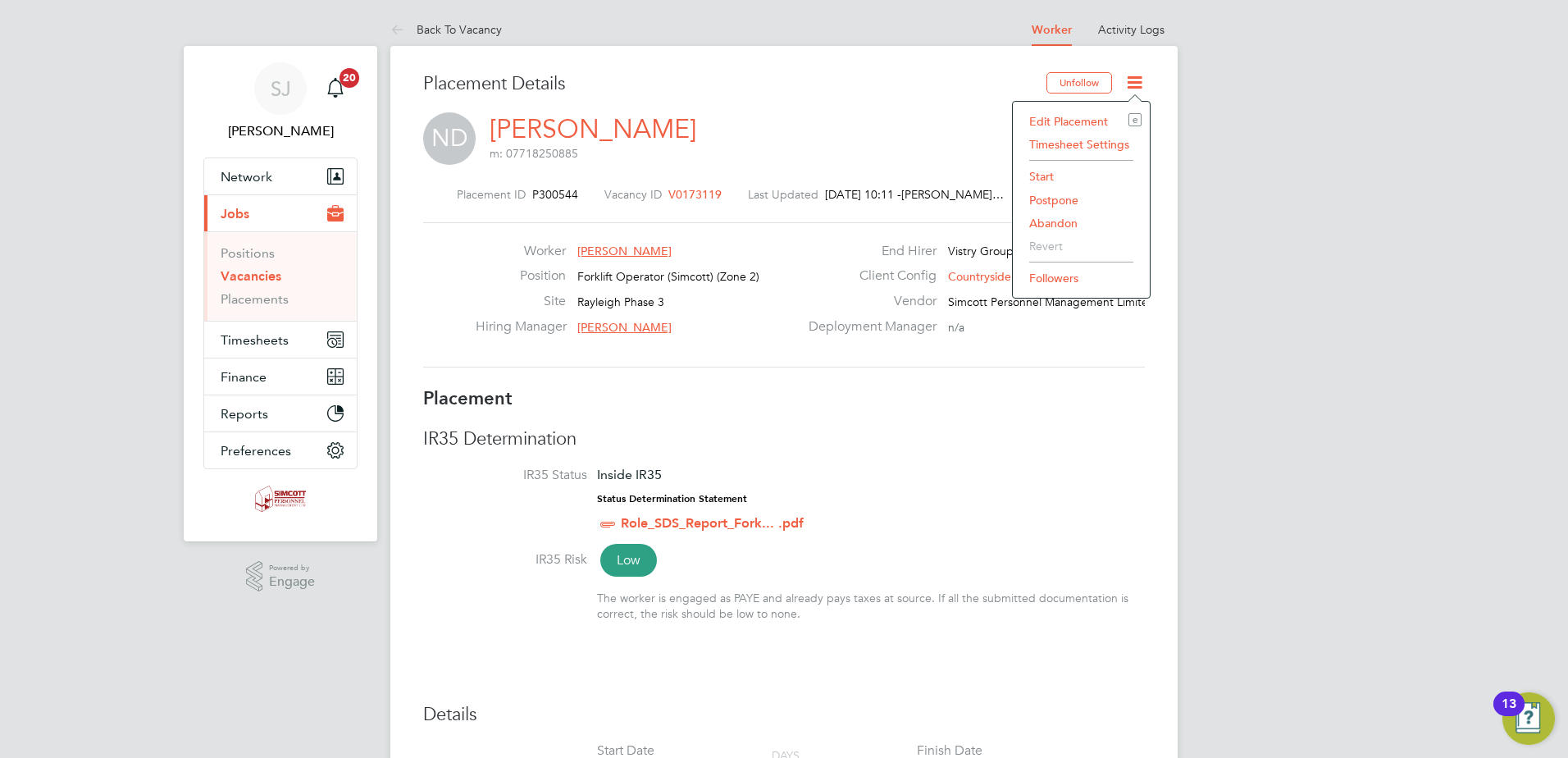
click at [1050, 170] on li "Start" at bounding box center [1081, 176] width 121 height 23
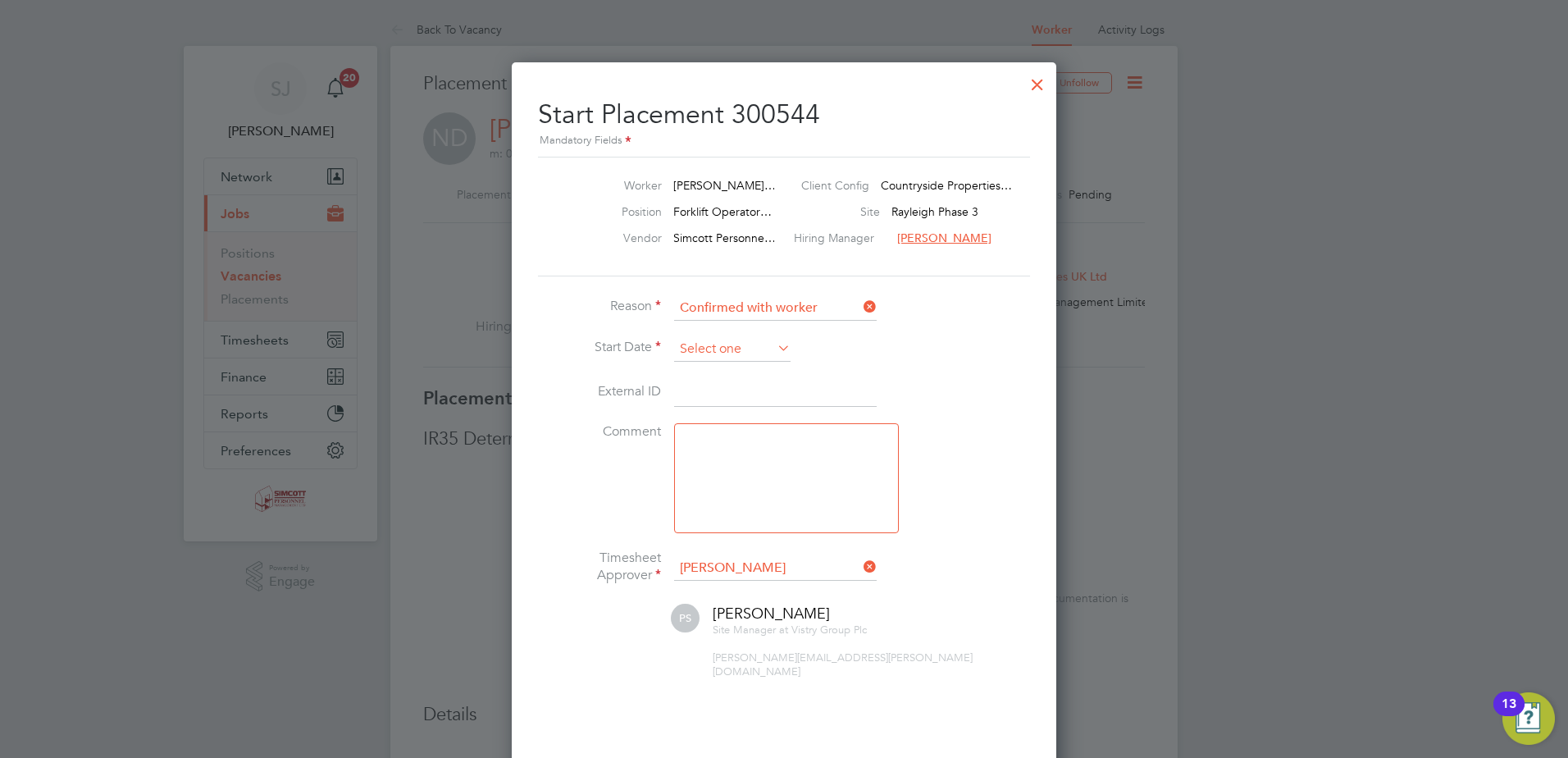
click at [724, 341] on input at bounding box center [732, 350] width 116 height 25
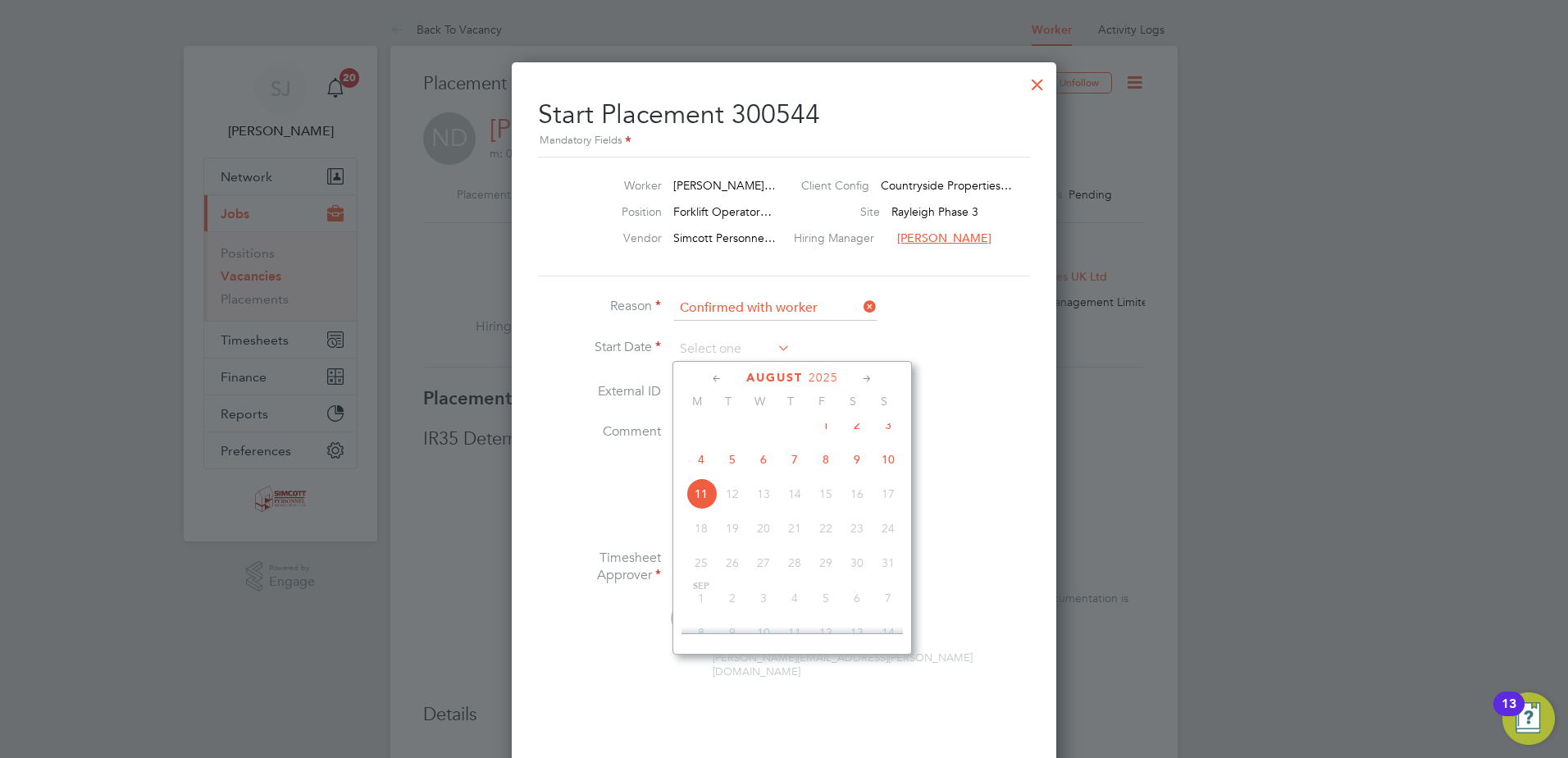
click at [863, 468] on span "9" at bounding box center [856, 459] width 31 height 31
type input "[DATE]"
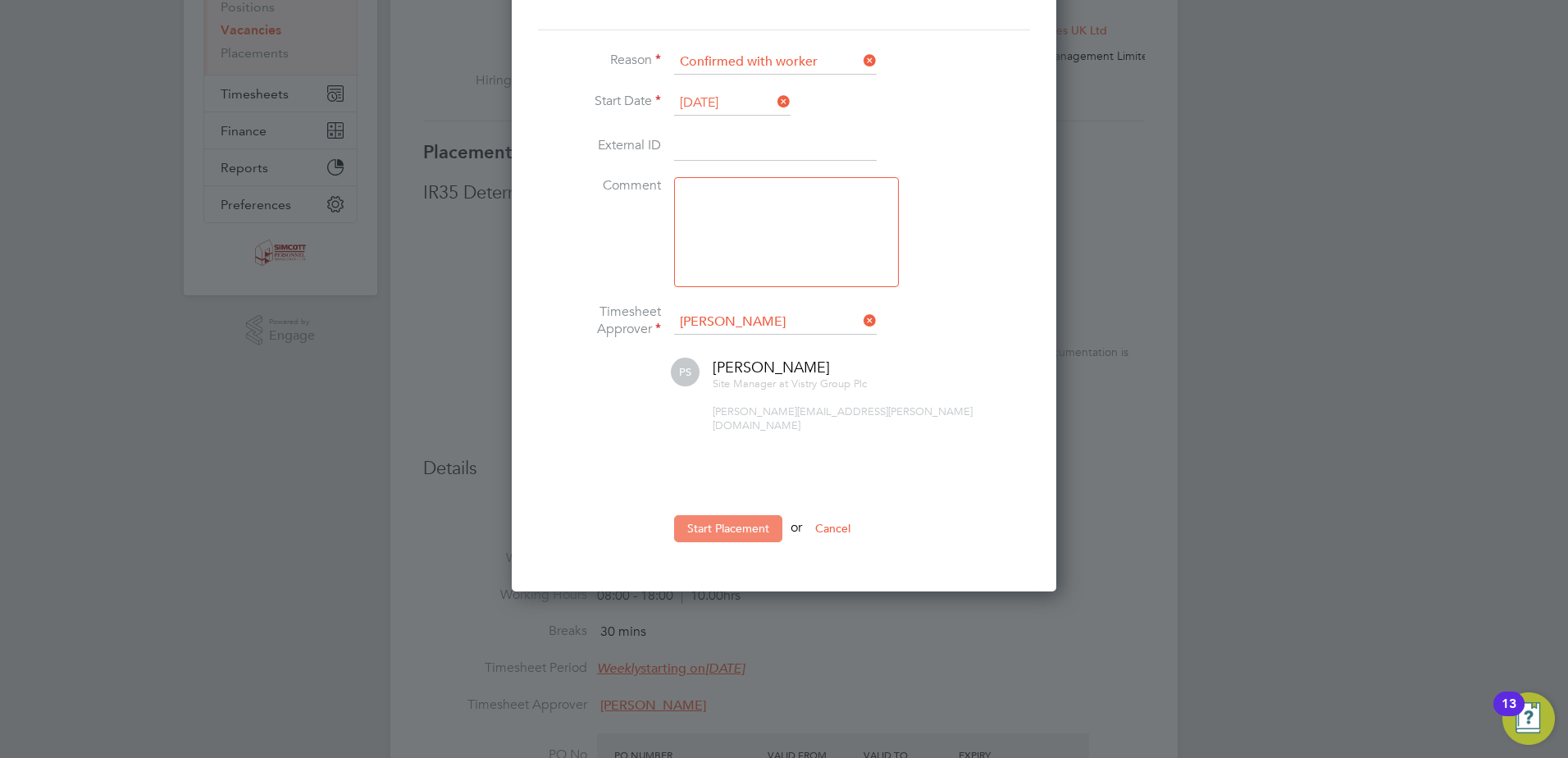
click at [719, 515] on button "Start Placement" at bounding box center [728, 527] width 108 height 26
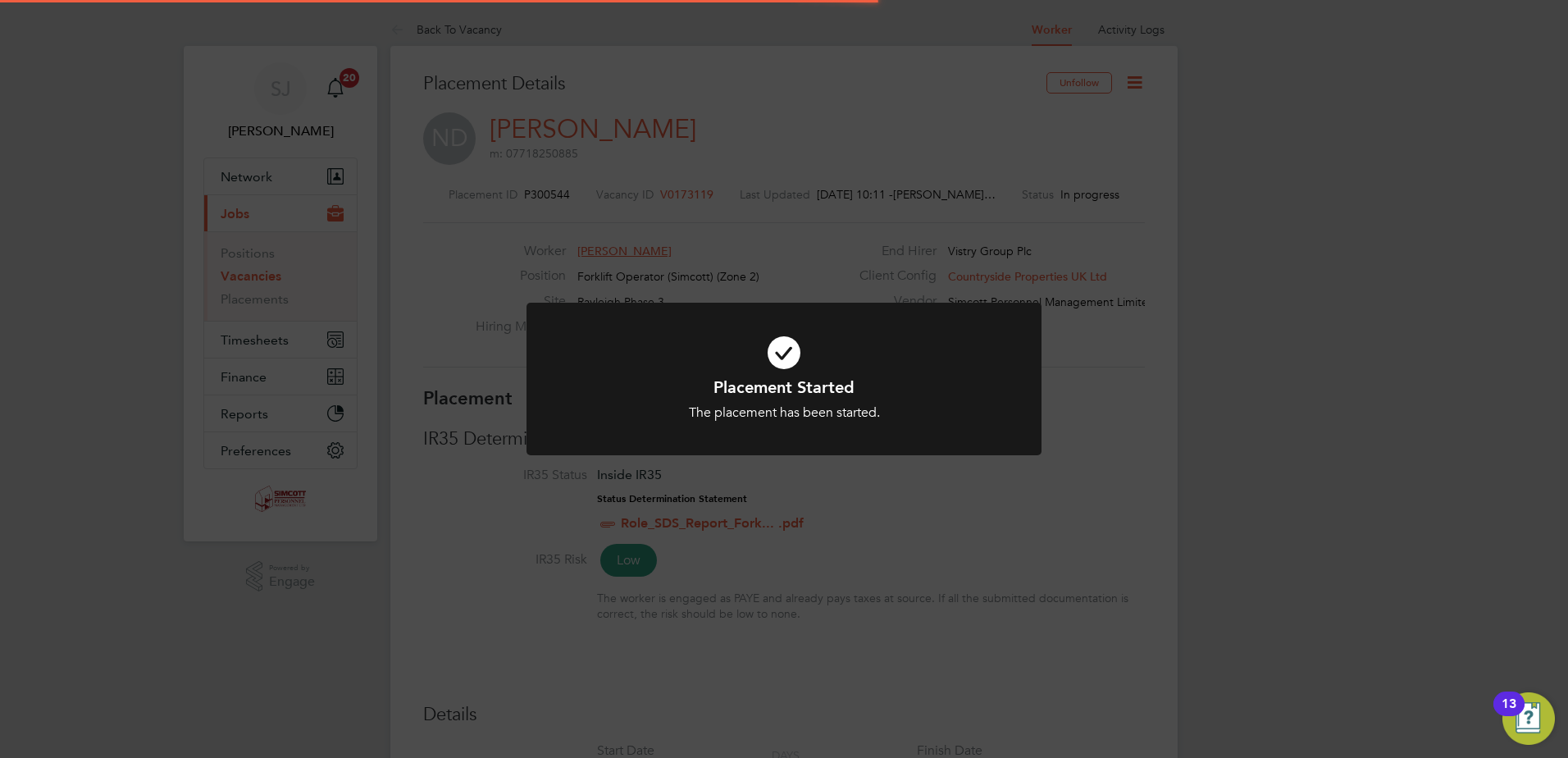
click at [1188, 299] on div "Placement Started The placement has been started. Cancel Okay" at bounding box center [784, 379] width 1568 height 758
